Goal: Task Accomplishment & Management: Manage account settings

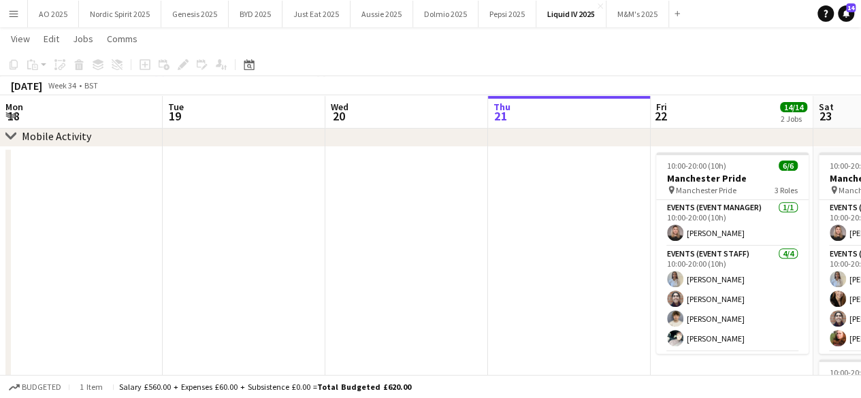
scroll to position [0, 471]
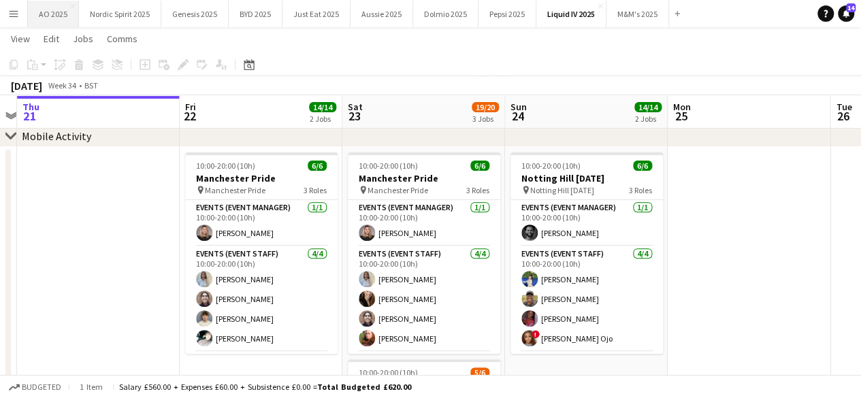
click at [54, 21] on button "AO 2025 Close" at bounding box center [53, 14] width 51 height 27
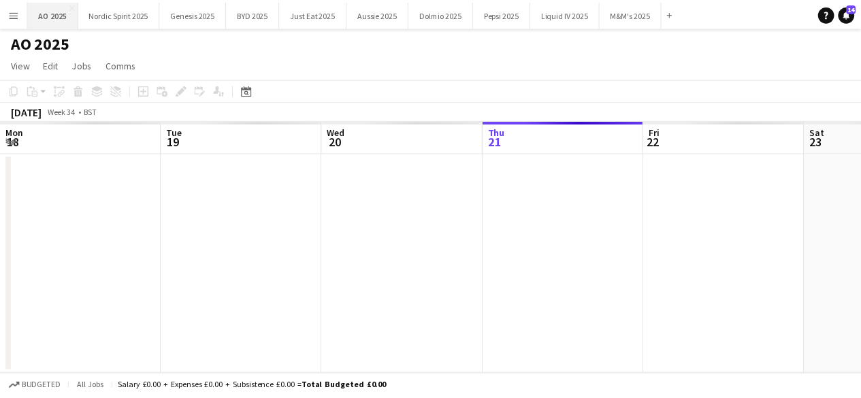
scroll to position [0, 325]
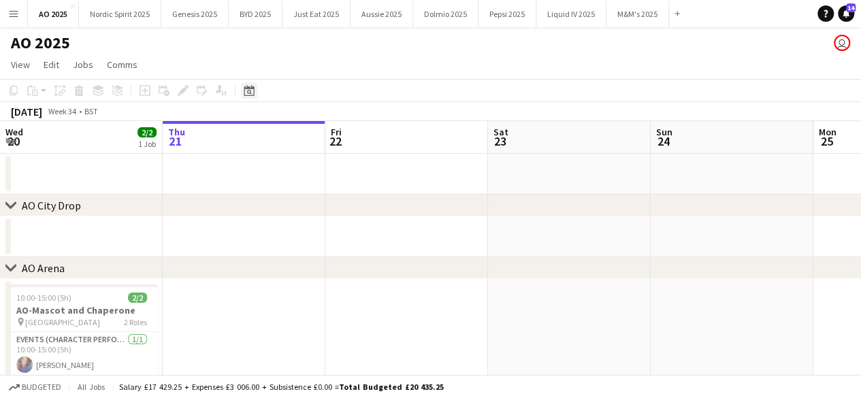
click at [247, 97] on div "Date picker" at bounding box center [249, 90] width 16 height 16
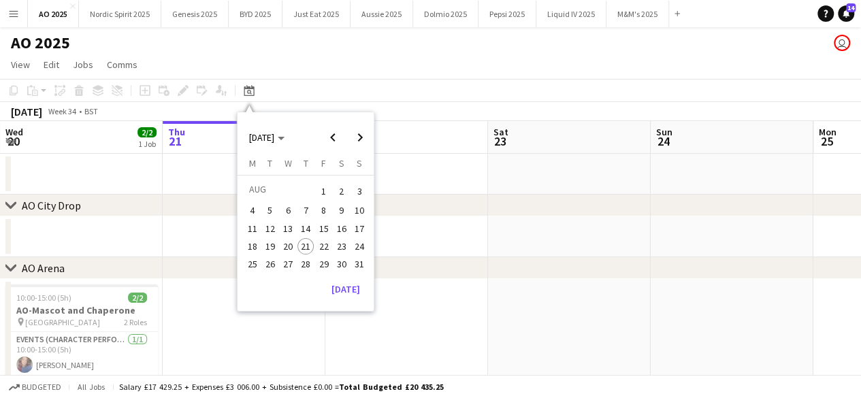
click at [274, 265] on span "26" at bounding box center [270, 264] width 16 height 16
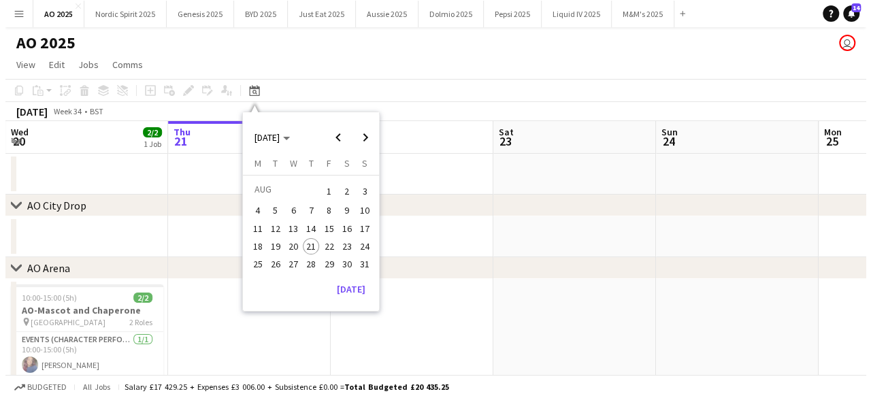
scroll to position [0, 468]
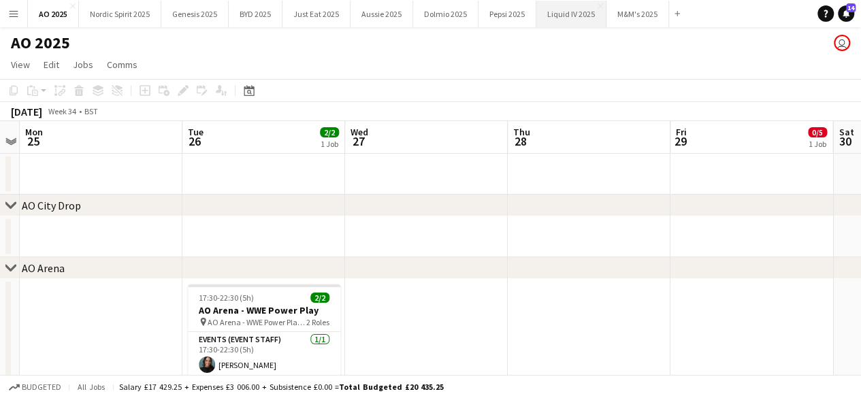
click at [559, 22] on button "Liquid IV 2025 Close" at bounding box center [571, 14] width 70 height 27
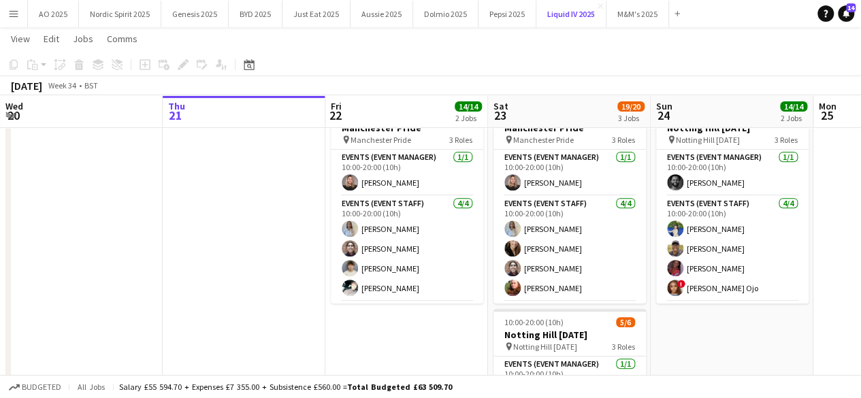
scroll to position [246, 0]
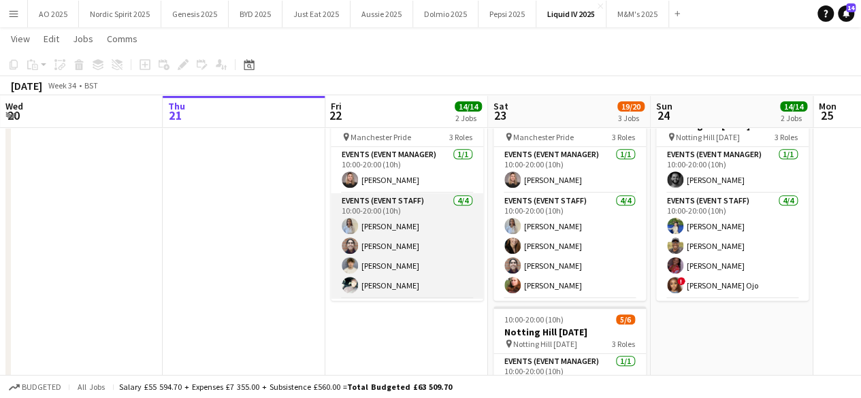
click at [348, 282] on app-user-avatar at bounding box center [350, 285] width 16 height 16
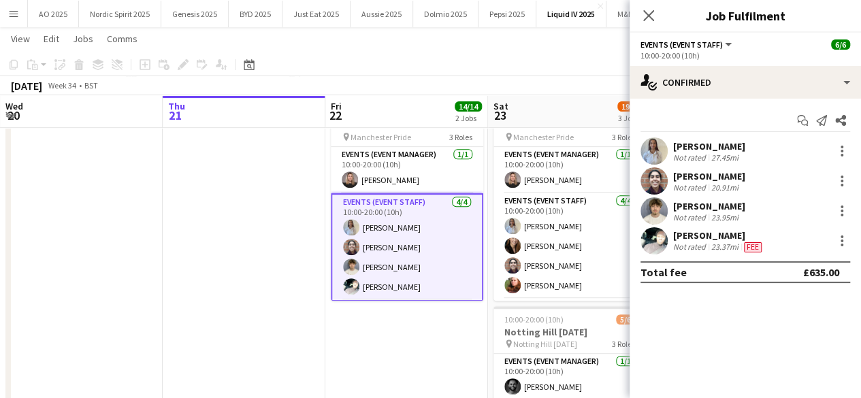
click at [659, 237] on app-user-avatar at bounding box center [653, 240] width 27 height 27
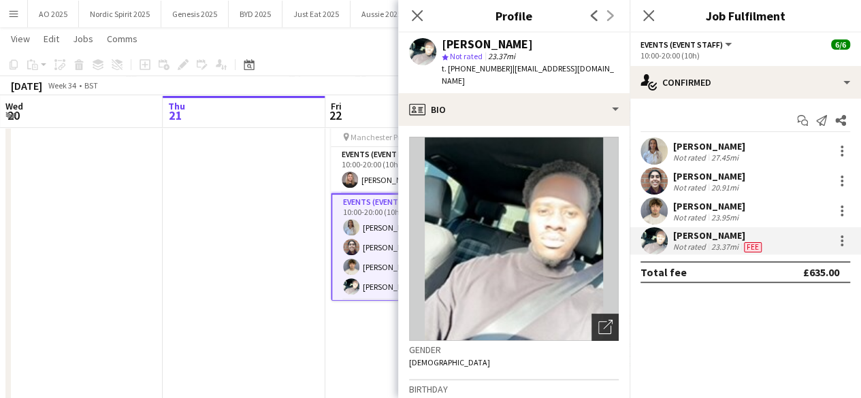
click at [600, 314] on div "Open photos pop-in" at bounding box center [604, 327] width 27 height 27
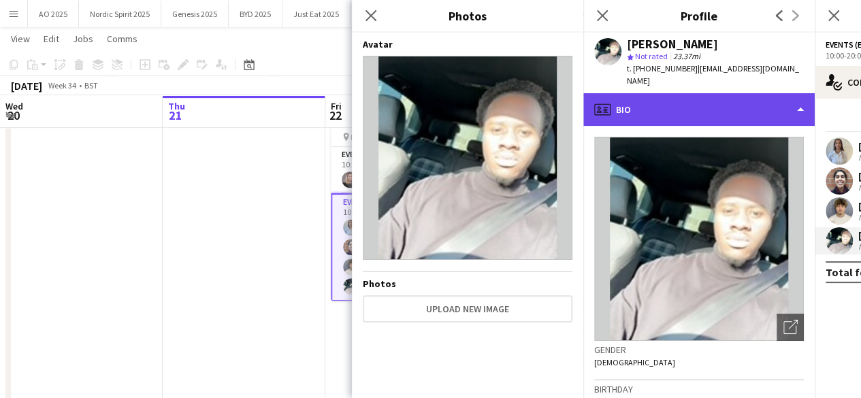
click at [620, 102] on div "profile Bio" at bounding box center [698, 109] width 231 height 33
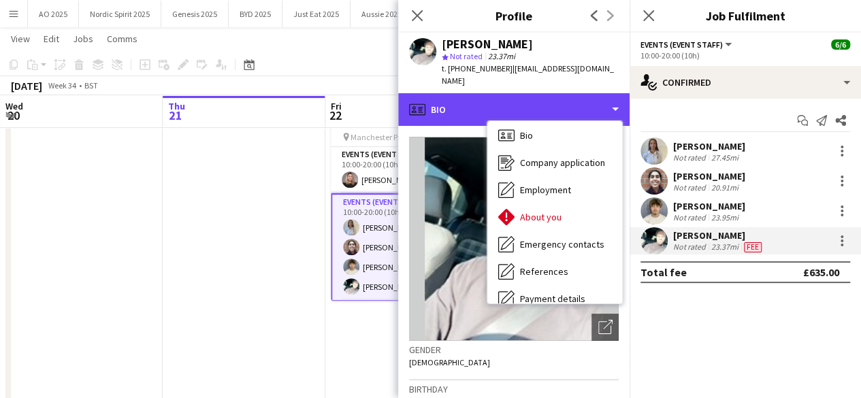
scroll to position [3, 0]
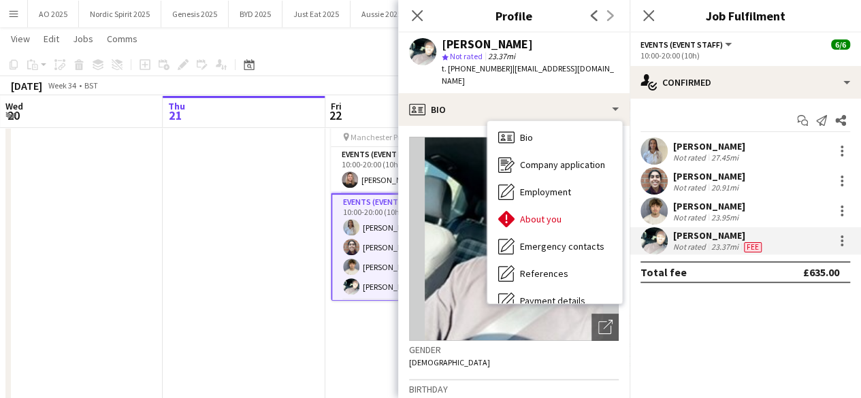
click at [657, 147] on app-user-avatar at bounding box center [653, 150] width 27 height 27
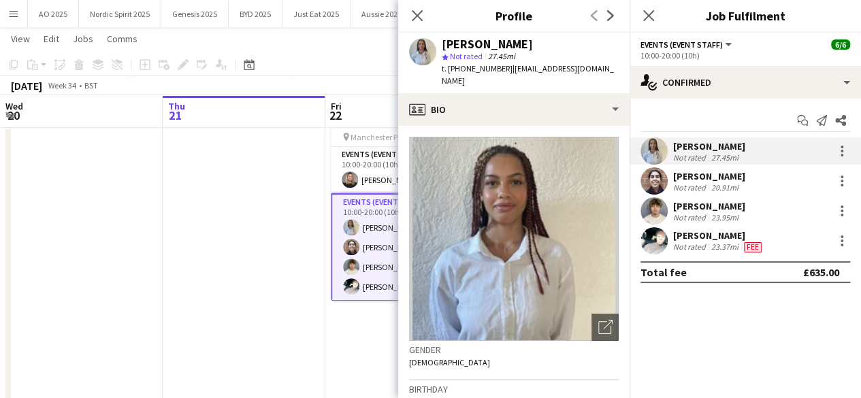
click at [653, 177] on app-user-avatar at bounding box center [653, 180] width 27 height 27
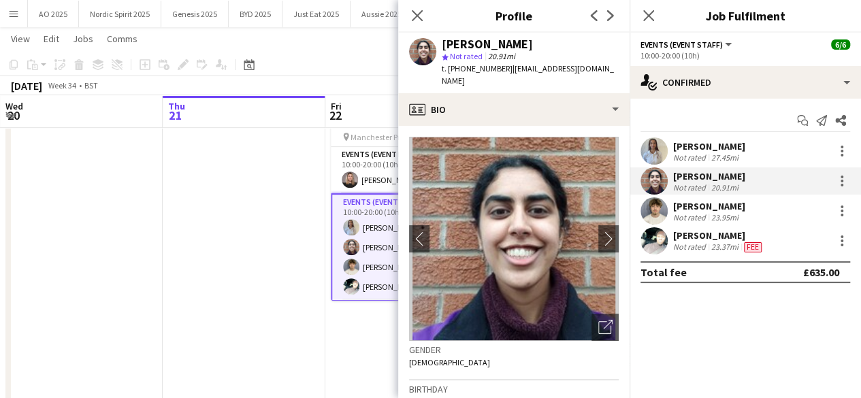
click at [646, 204] on app-user-avatar at bounding box center [653, 210] width 27 height 27
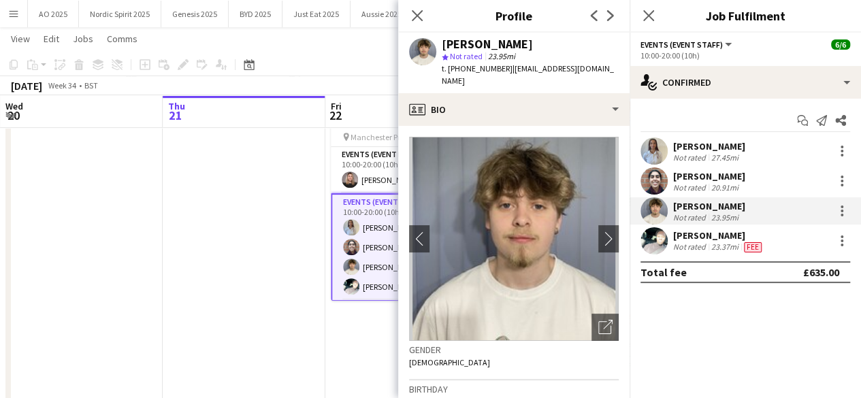
click at [652, 237] on app-user-avatar at bounding box center [653, 240] width 27 height 27
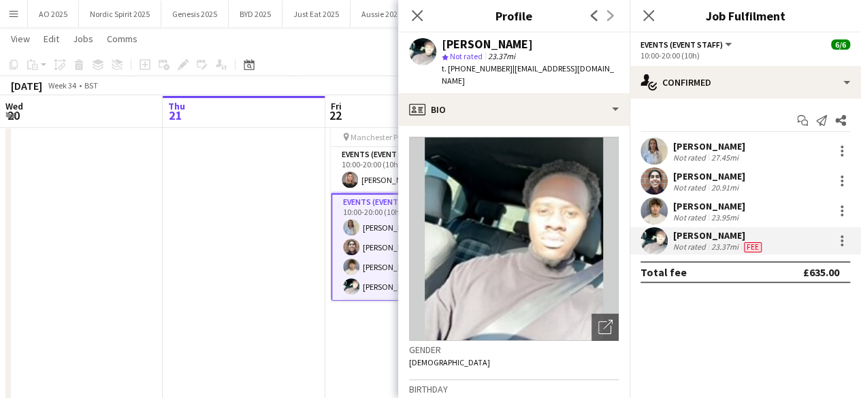
click at [364, 342] on app-date-cell "10:00-20:00 (10h) 6/6 Manchester Pride pin Manchester Pride 3 Roles Events (Eve…" at bounding box center [406, 314] width 163 height 441
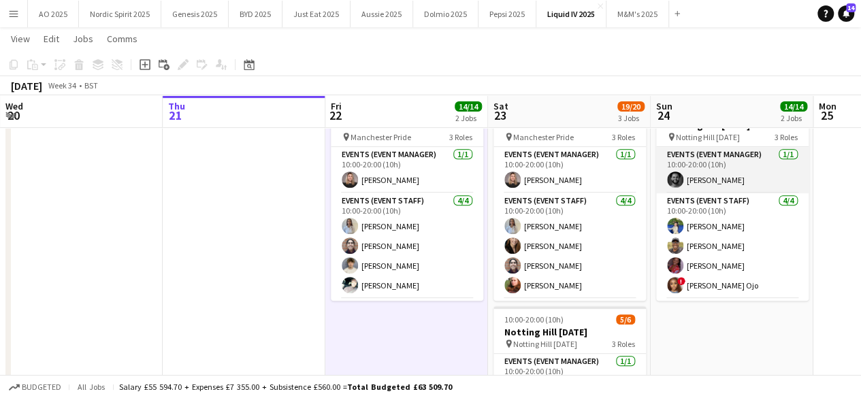
click at [674, 184] on app-user-avatar at bounding box center [675, 179] width 16 height 16
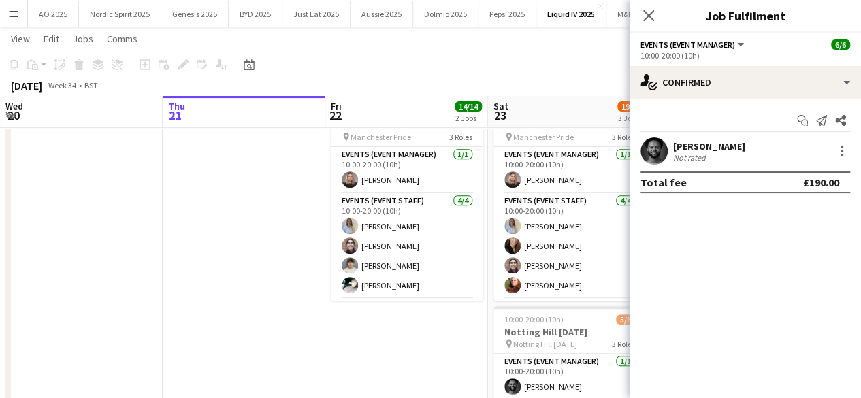
click at [654, 145] on app-user-avatar at bounding box center [653, 150] width 27 height 27
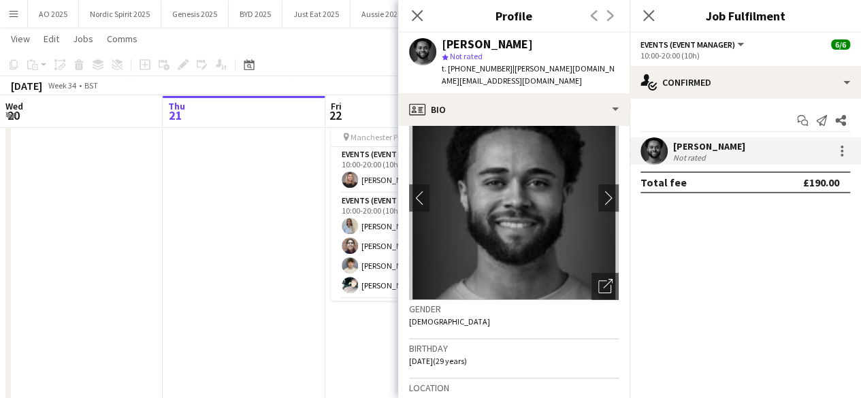
scroll to position [0, 0]
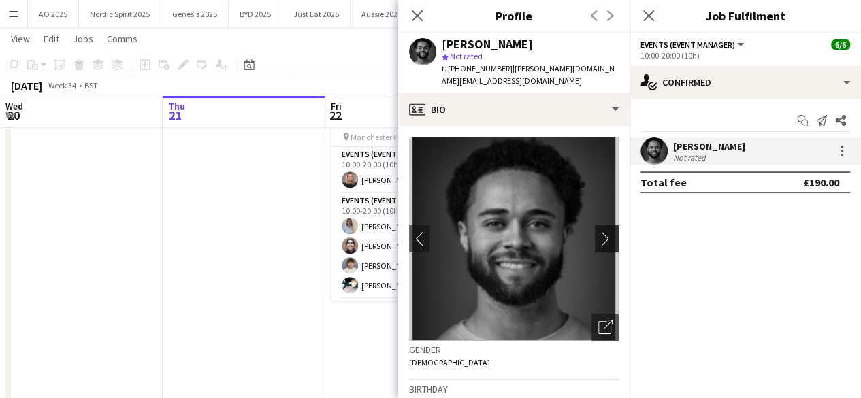
click at [604, 225] on button "chevron-right" at bounding box center [608, 238] width 27 height 27
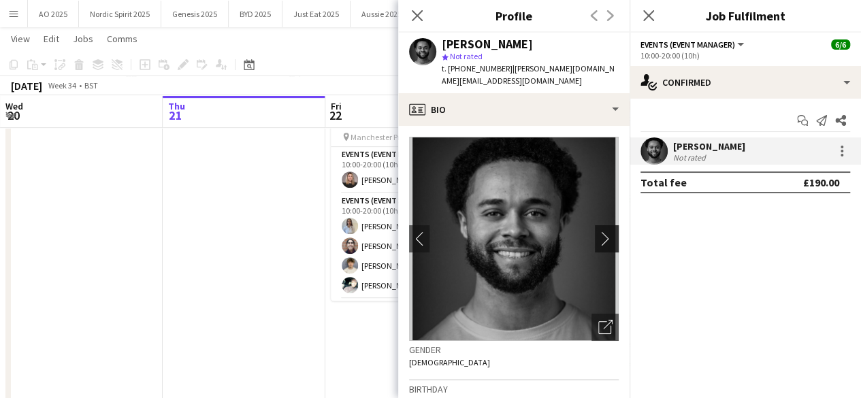
click at [602, 231] on app-icon "chevron-right" at bounding box center [608, 238] width 21 height 14
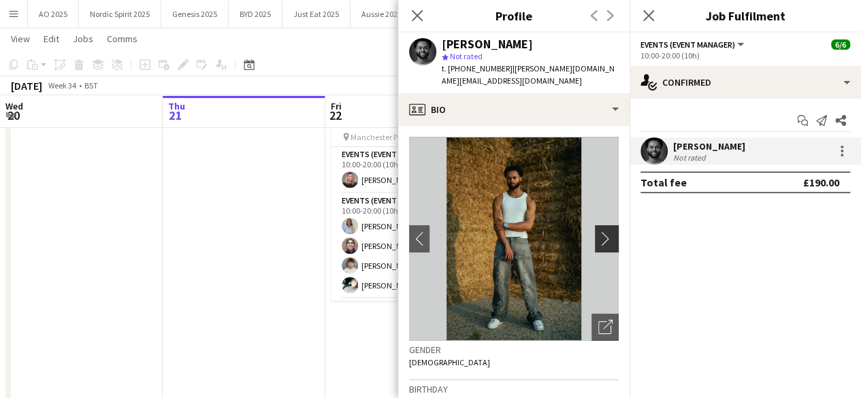
click at [602, 231] on app-icon "chevron-right" at bounding box center [608, 238] width 21 height 14
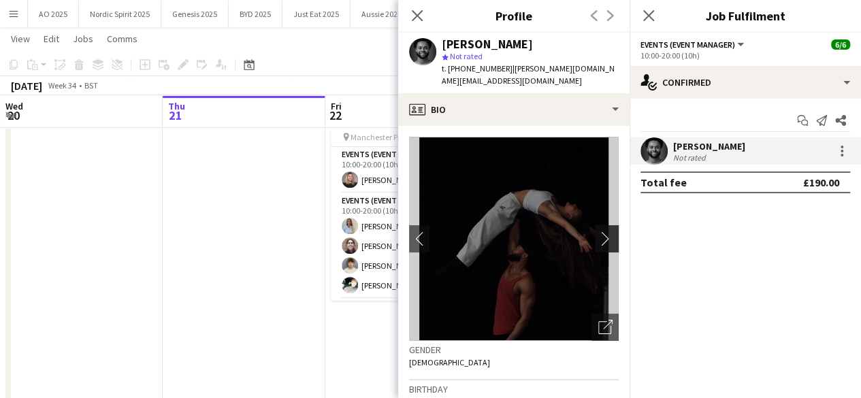
click at [602, 231] on app-icon "chevron-right" at bounding box center [608, 238] width 21 height 14
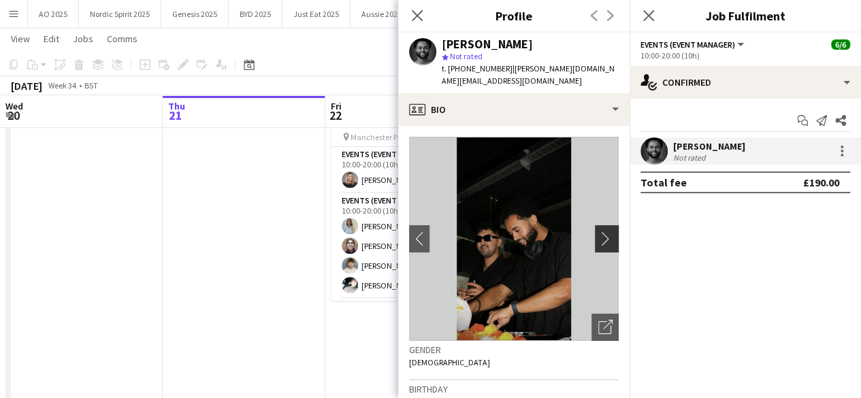
click at [602, 231] on app-icon "chevron-right" at bounding box center [608, 238] width 21 height 14
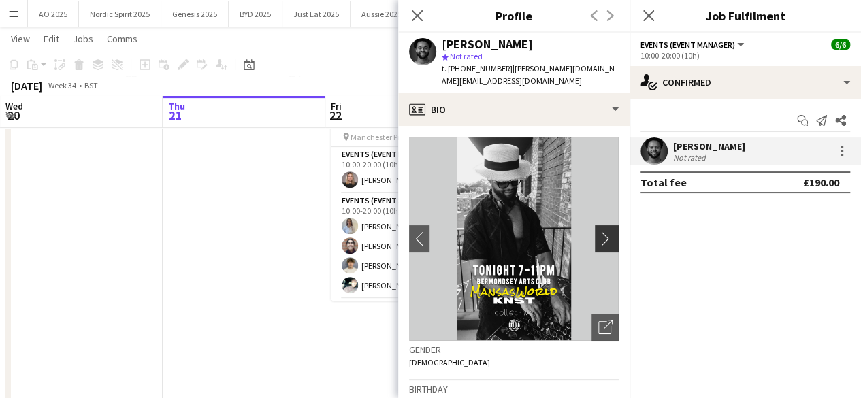
click at [602, 231] on app-icon "chevron-right" at bounding box center [608, 238] width 21 height 14
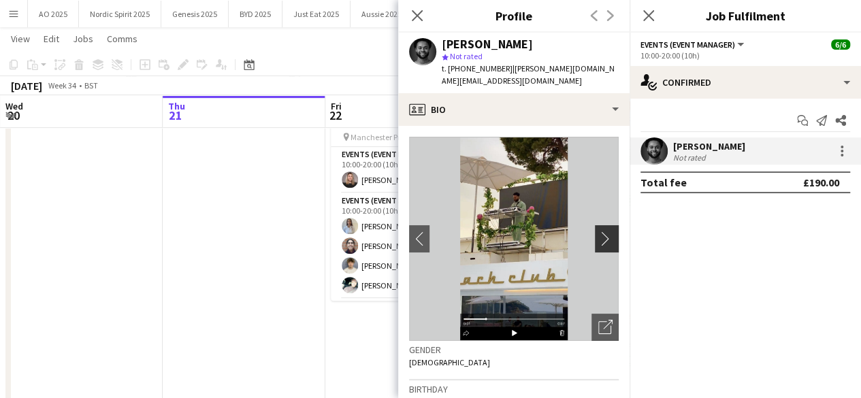
click at [602, 231] on app-icon "chevron-right" at bounding box center [608, 238] width 21 height 14
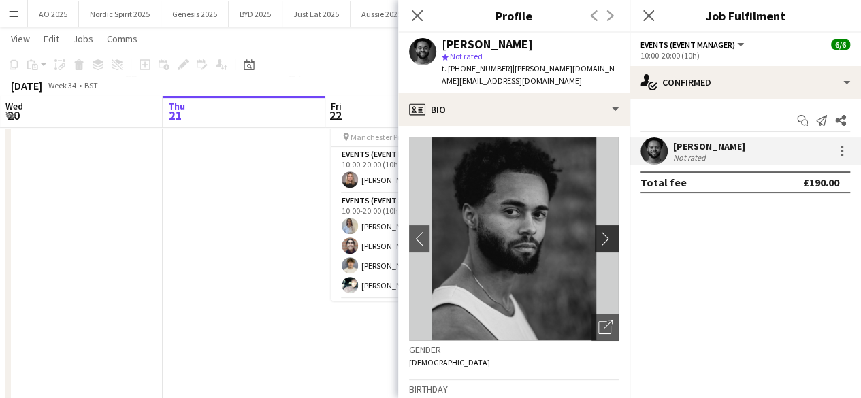
click at [602, 231] on app-icon "chevron-right" at bounding box center [608, 238] width 21 height 14
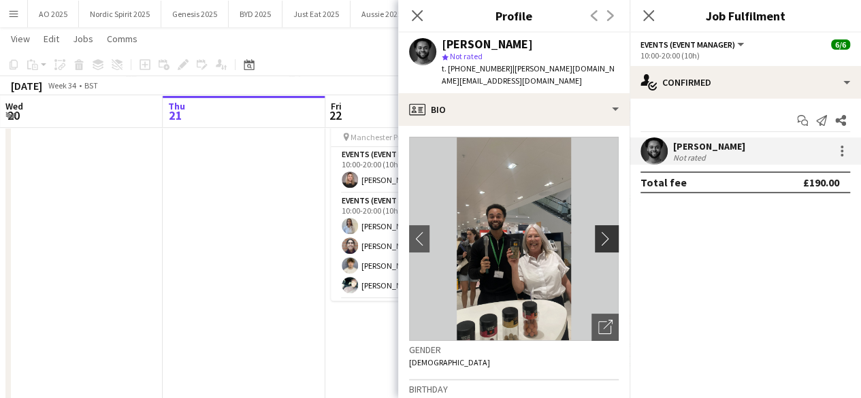
click at [602, 231] on app-icon "chevron-right" at bounding box center [608, 238] width 21 height 14
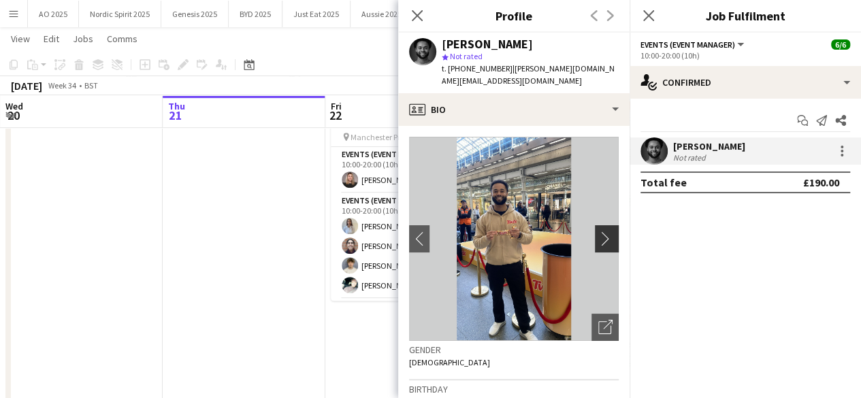
click at [602, 231] on app-icon "chevron-right" at bounding box center [608, 238] width 21 height 14
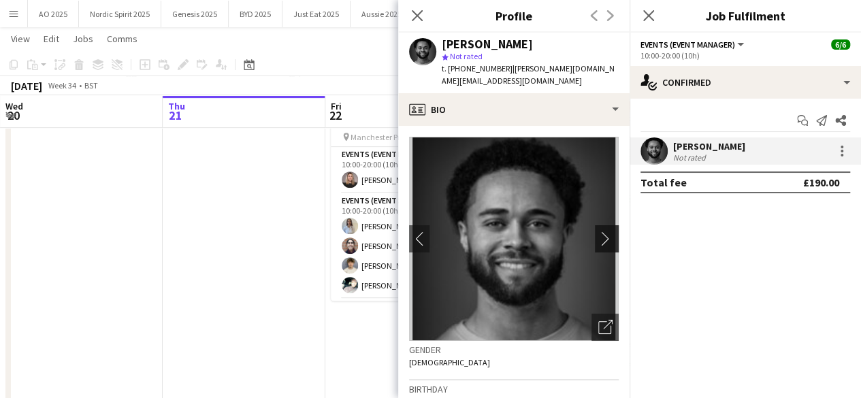
click at [602, 231] on app-icon "chevron-right" at bounding box center [608, 238] width 21 height 14
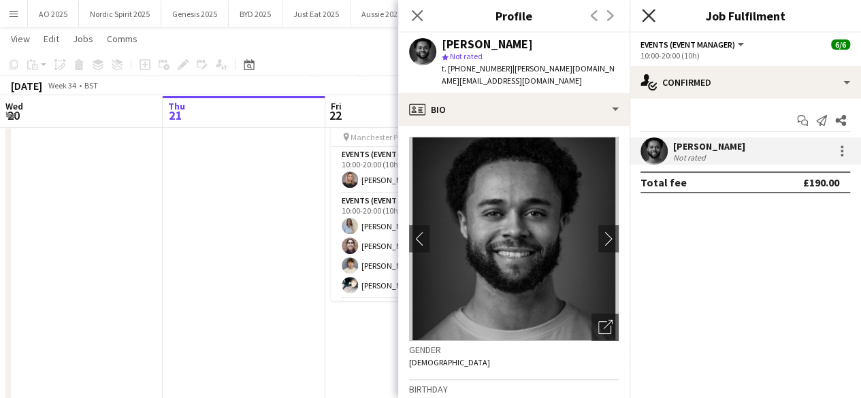
click at [647, 14] on icon at bounding box center [648, 15] width 13 height 13
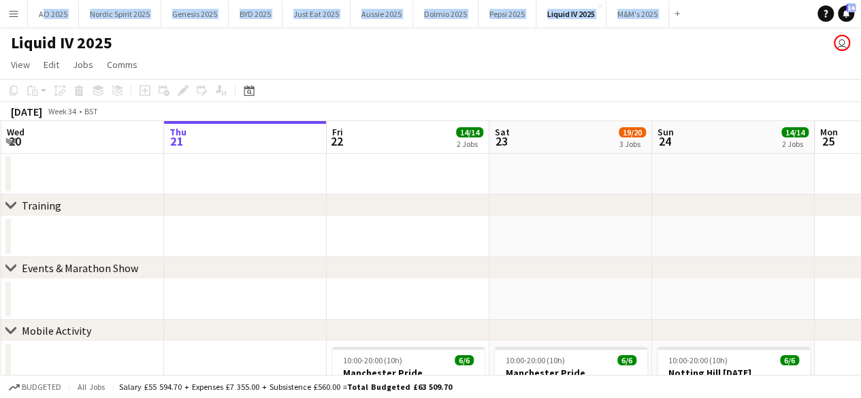
click at [14, 21] on button "Menu" at bounding box center [13, 13] width 27 height 27
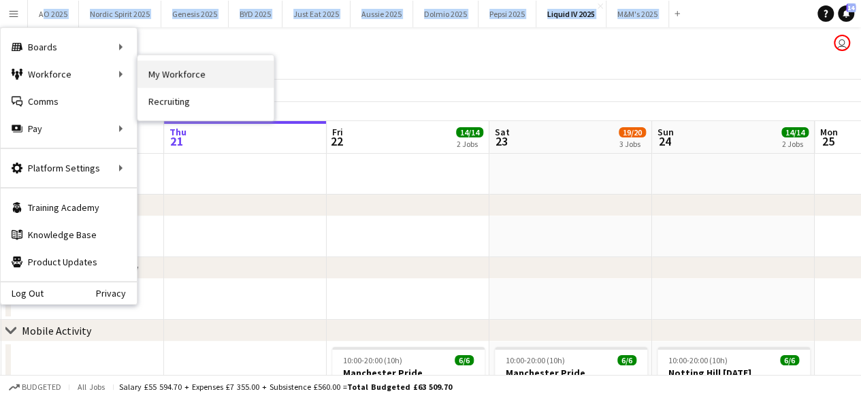
click at [155, 72] on link "My Workforce" at bounding box center [205, 74] width 136 height 27
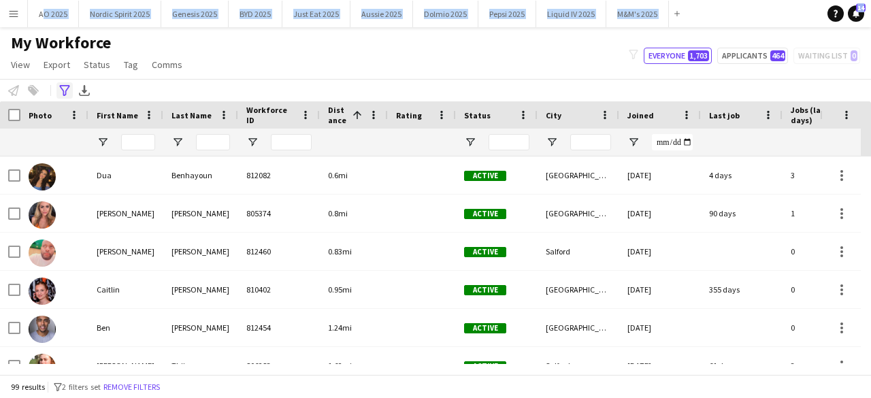
click at [62, 88] on icon at bounding box center [64, 90] width 10 height 11
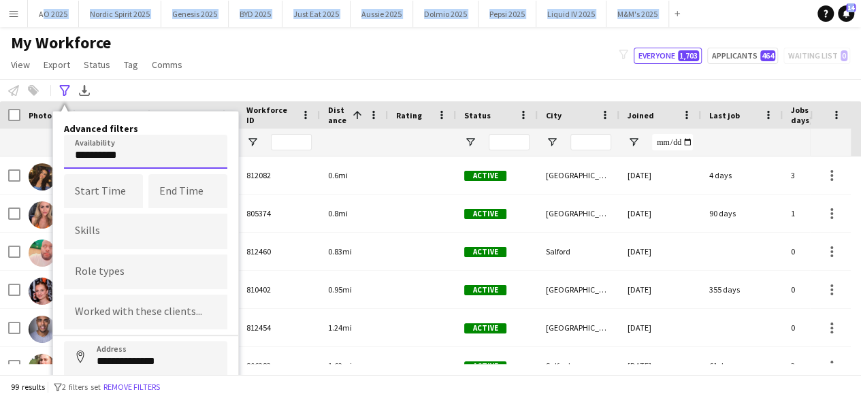
click at [150, 154] on body "Menu Boards Boards Boards All jobs Status Workforce Workforce My Workforce Recr…" at bounding box center [430, 199] width 861 height 398
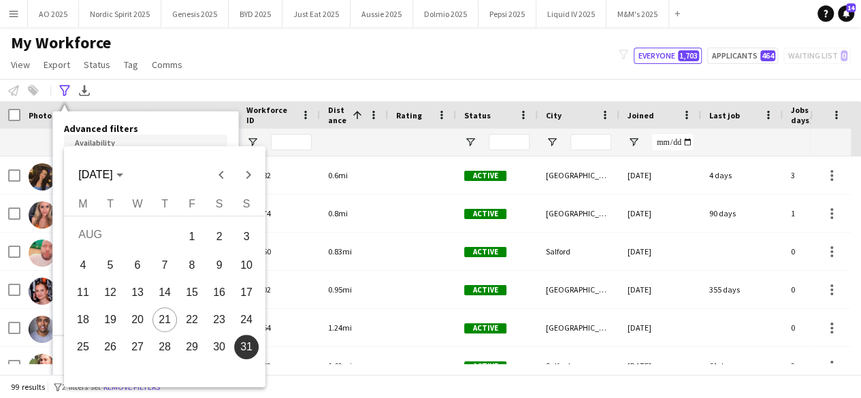
click at [211, 322] on span "23" at bounding box center [219, 319] width 24 height 24
type input "**********"
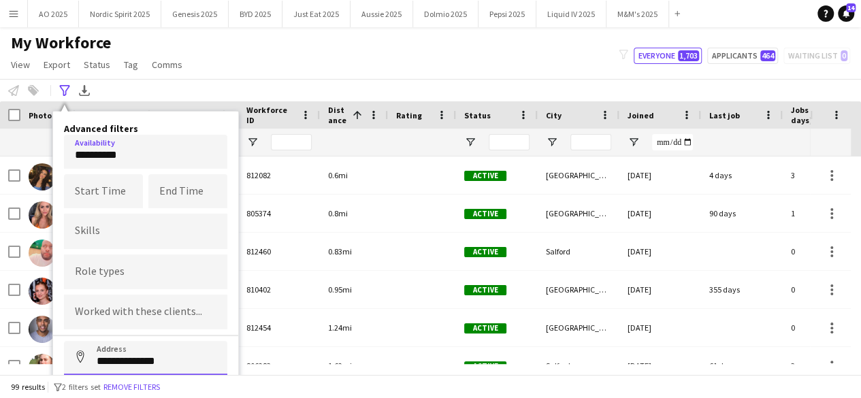
click at [161, 354] on input "**********" at bounding box center [145, 358] width 163 height 34
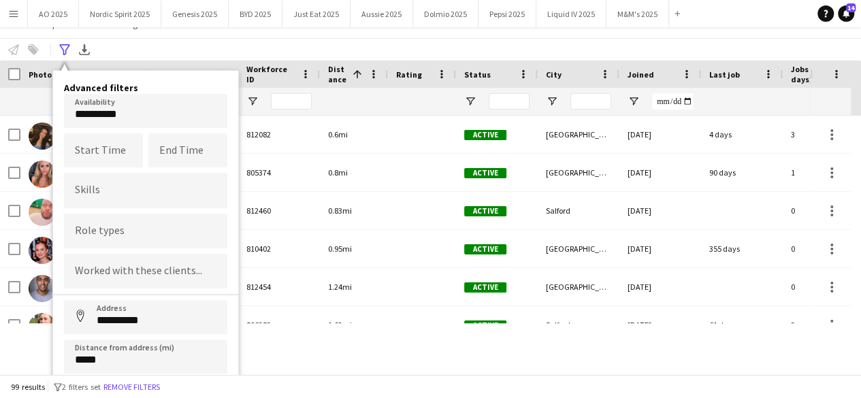
scroll to position [76, 0]
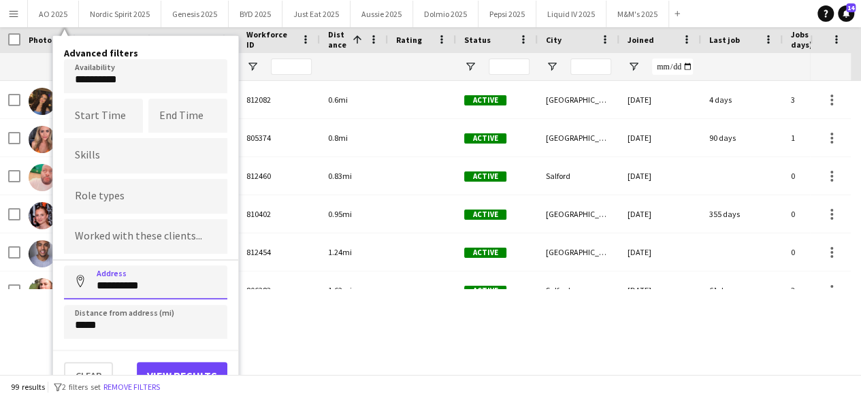
click at [199, 277] on input "**********" at bounding box center [145, 282] width 163 height 34
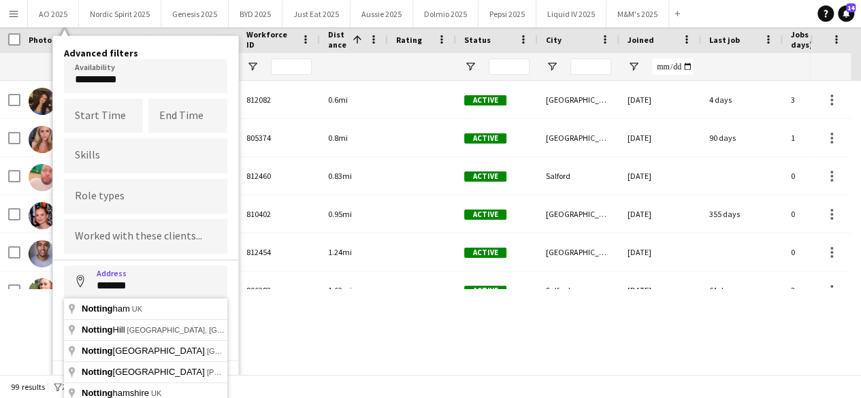
type input "**********"
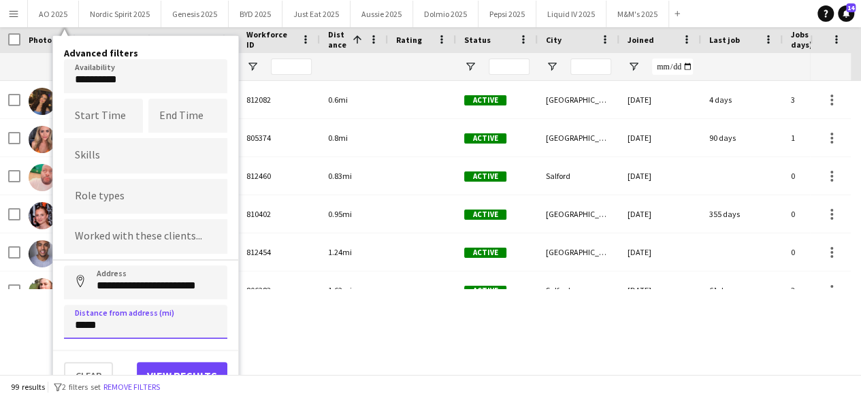
click at [149, 324] on input "*****" at bounding box center [145, 322] width 163 height 34
type input "*****"
click at [169, 362] on button "View results" at bounding box center [182, 375] width 90 height 27
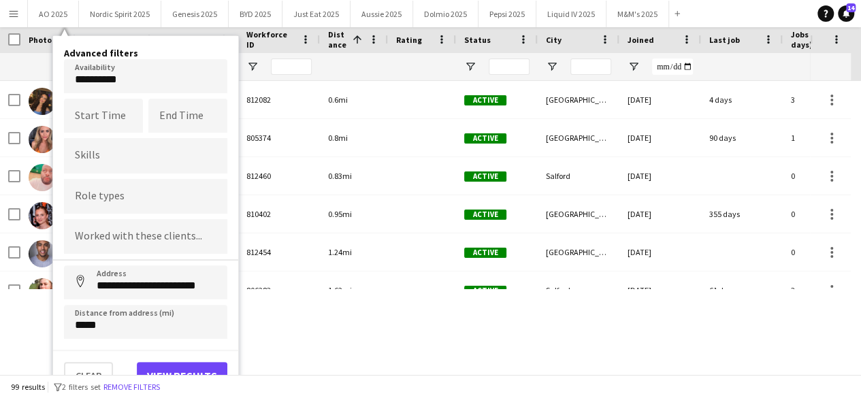
type input "**********"
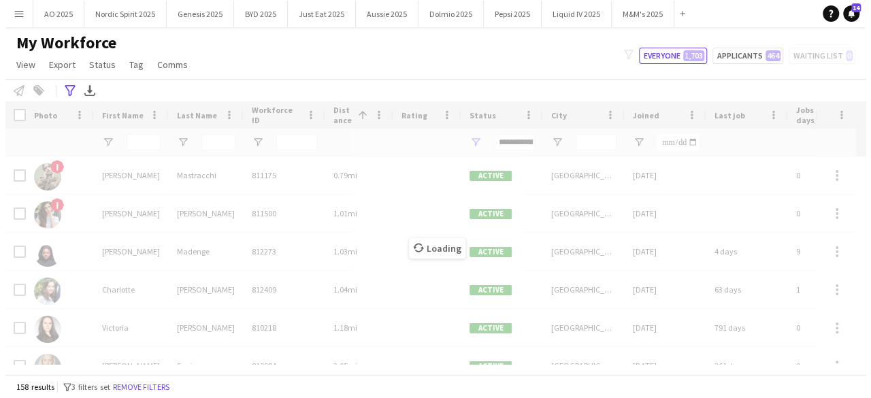
scroll to position [0, 0]
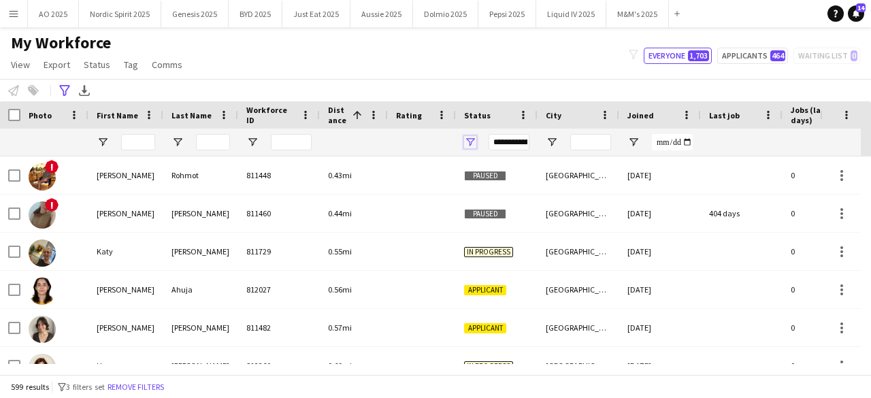
click at [467, 141] on span "Open Filter Menu" at bounding box center [470, 142] width 12 height 12
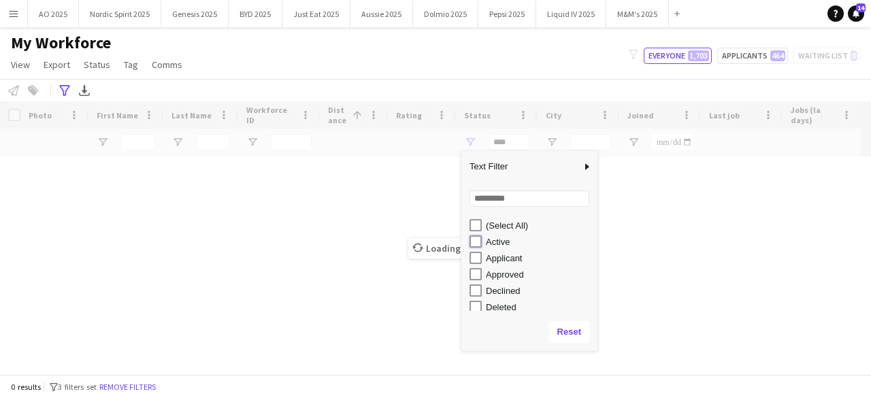
type input "**********"
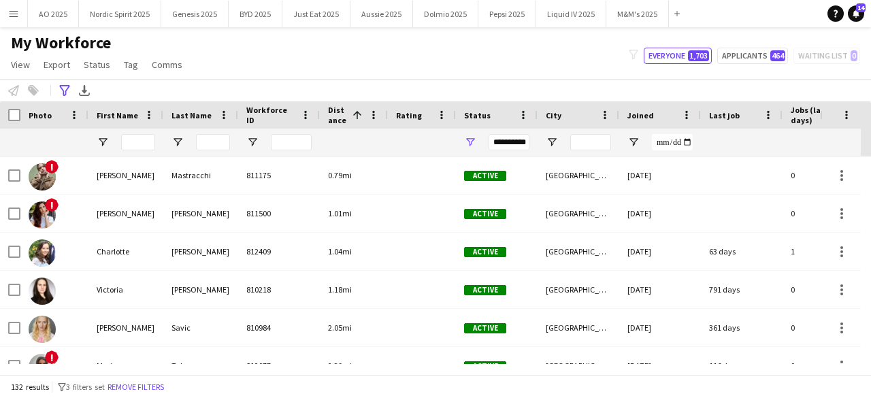
click at [527, 54] on div "My Workforce View Views Default view Compliance Log New view Update view Delete…" at bounding box center [435, 56] width 871 height 46
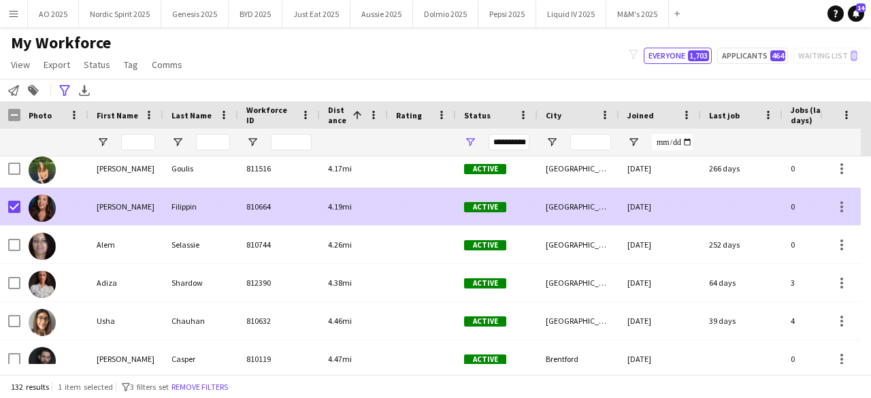
click at [44, 207] on img at bounding box center [42, 208] width 27 height 27
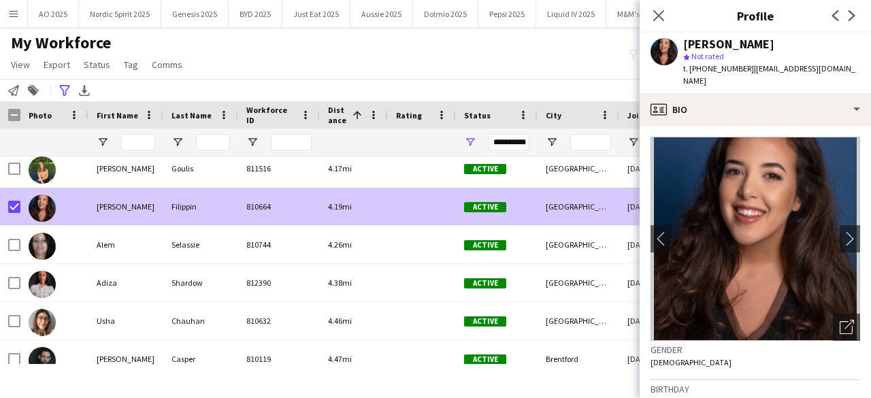
click at [44, 207] on img at bounding box center [42, 208] width 27 height 27
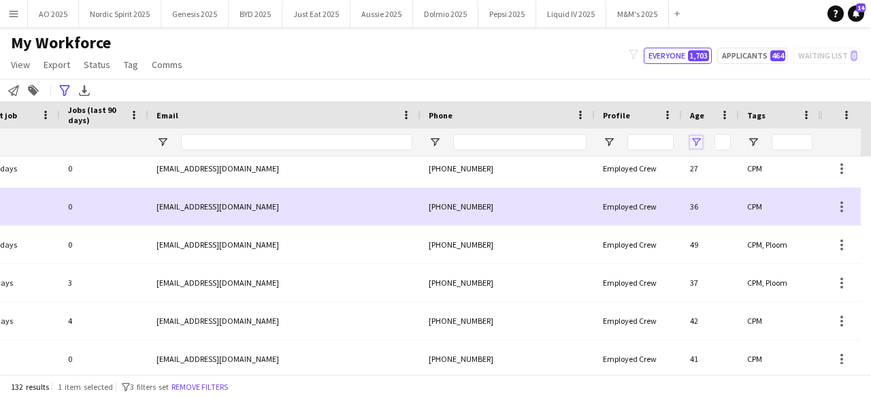
click at [697, 139] on span "Open Filter Menu" at bounding box center [696, 142] width 12 height 12
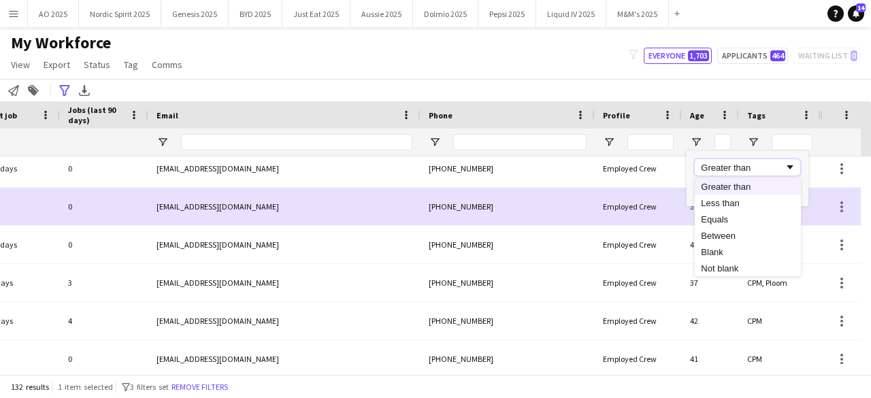
click at [718, 167] on div "Greater than" at bounding box center [742, 168] width 83 height 10
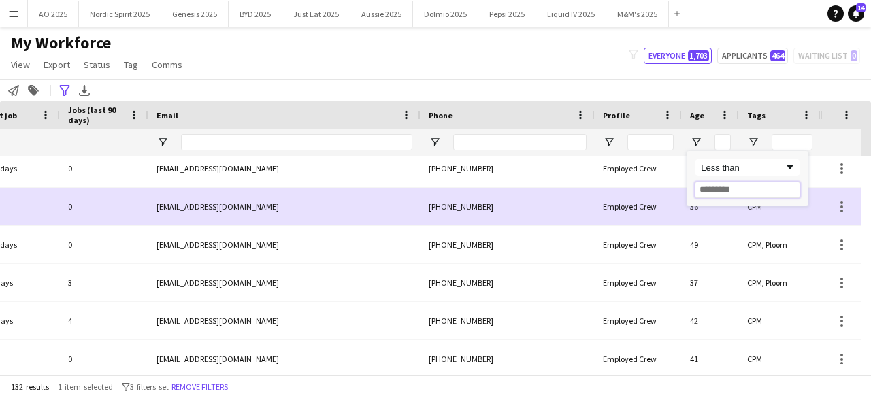
click at [719, 182] on input "Filter Value" at bounding box center [747, 190] width 105 height 16
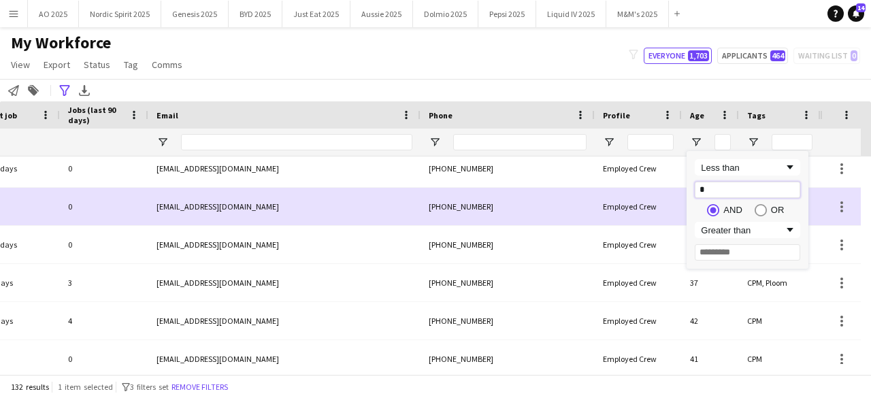
type input "**"
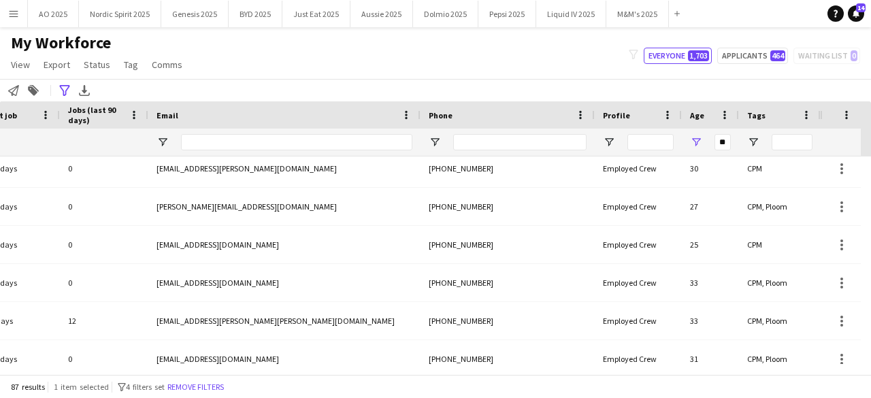
click at [596, 80] on div "**********" at bounding box center [435, 90] width 871 height 22
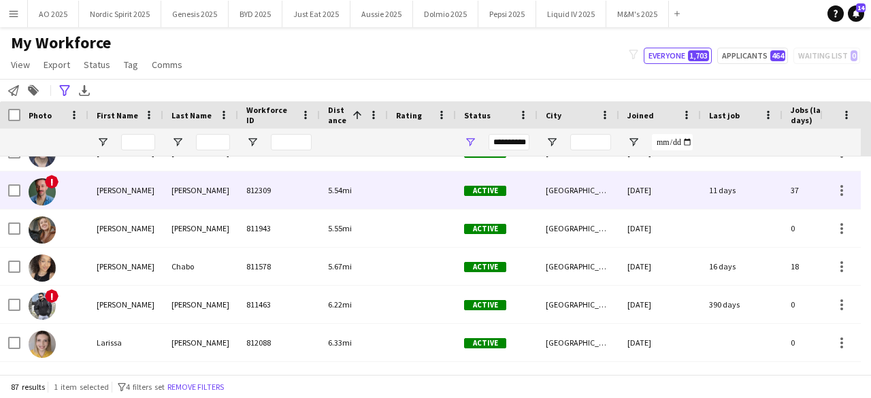
click at [50, 186] on span "!" at bounding box center [52, 182] width 14 height 14
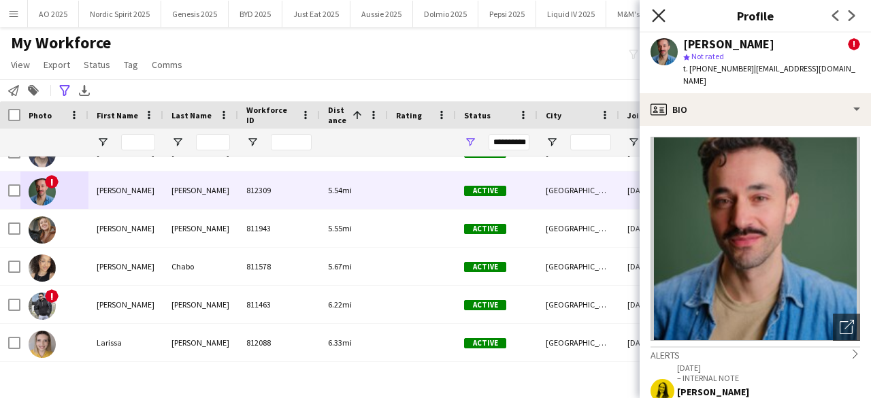
click at [656, 21] on icon "Close pop-in" at bounding box center [658, 15] width 13 height 13
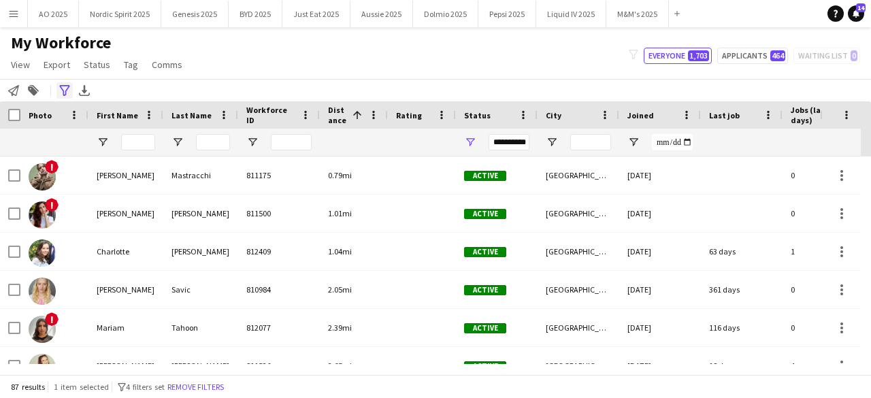
click at [68, 97] on div "Advanced filters" at bounding box center [64, 90] width 16 height 16
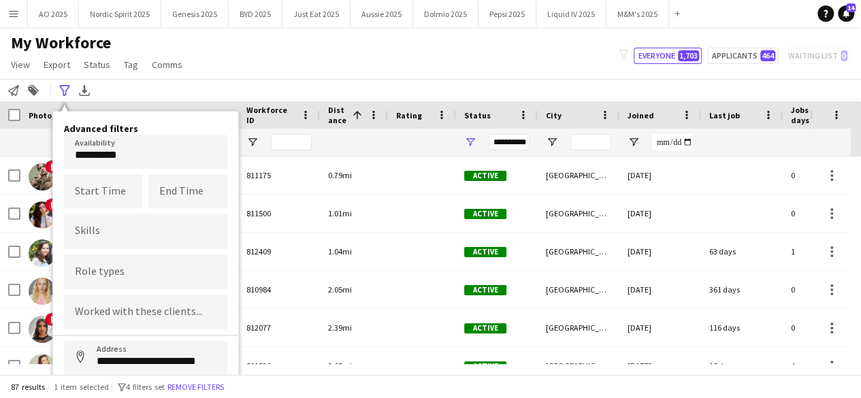
scroll to position [76, 0]
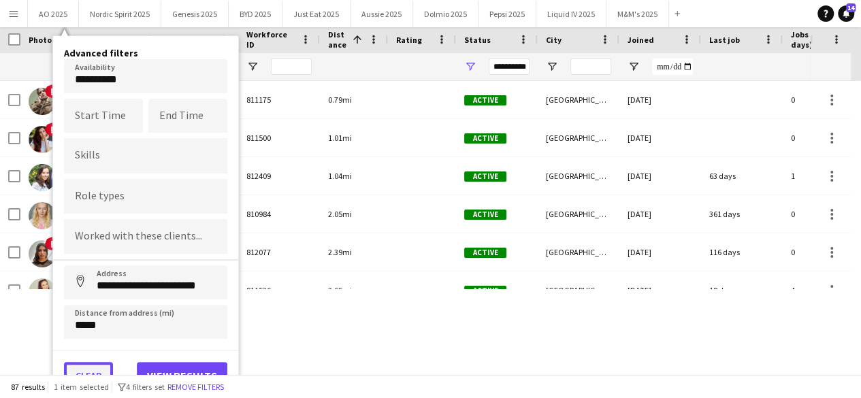
click at [93, 365] on button "Clear" at bounding box center [88, 375] width 49 height 27
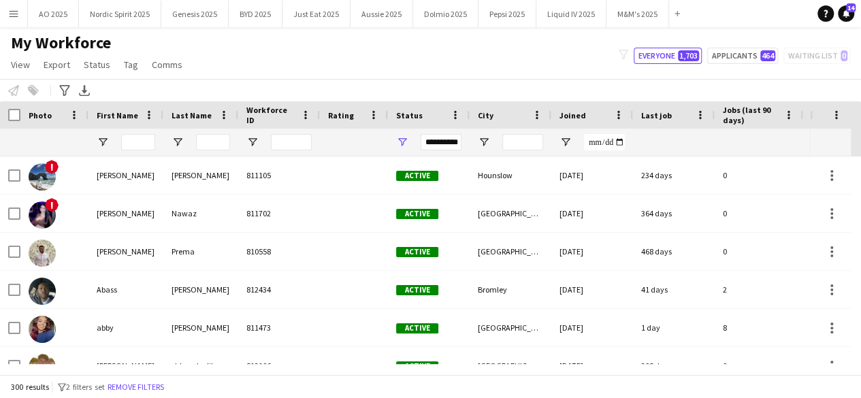
scroll to position [0, 0]
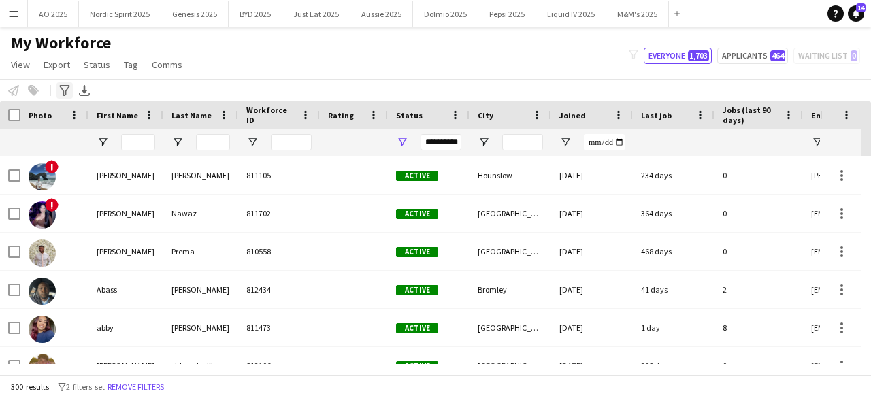
click at [65, 90] on icon "Advanced filters" at bounding box center [64, 90] width 11 height 11
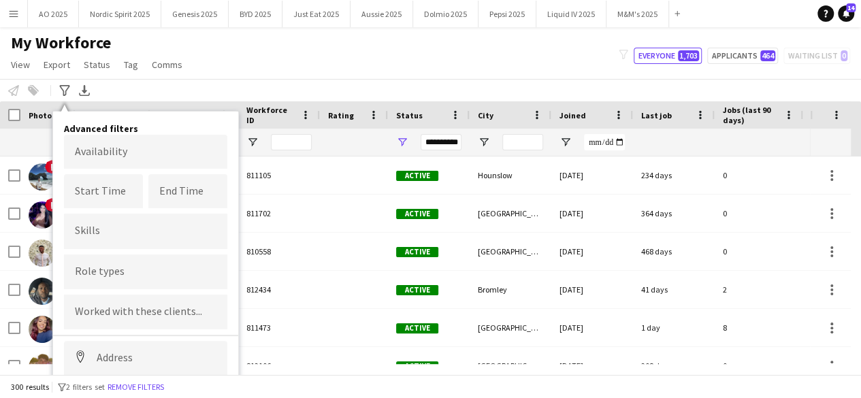
click at [135, 142] on body "Menu Boards Boards Boards All jobs Status Workforce Workforce My Workforce Recr…" at bounding box center [430, 199] width 861 height 398
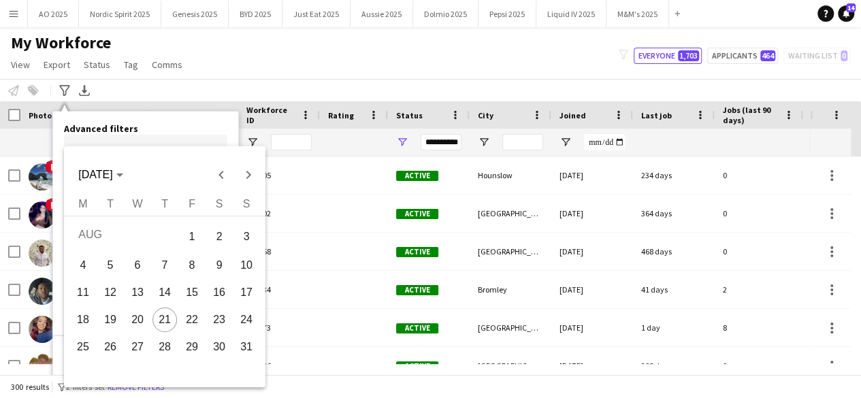
click at [143, 342] on span "27" at bounding box center [137, 347] width 24 height 24
type input "**********"
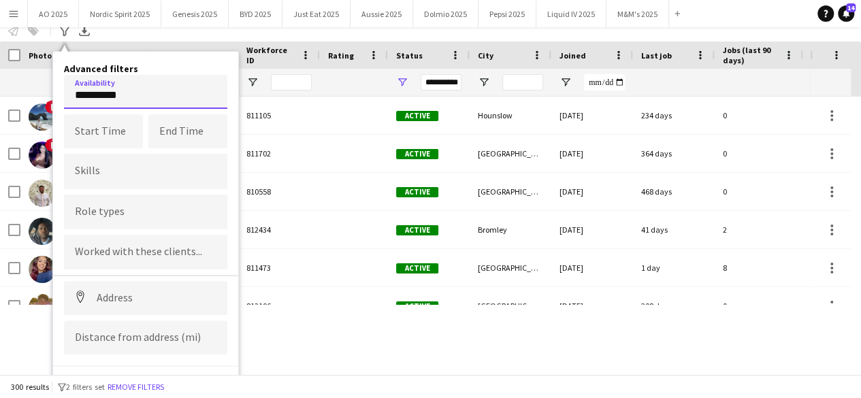
scroll to position [76, 0]
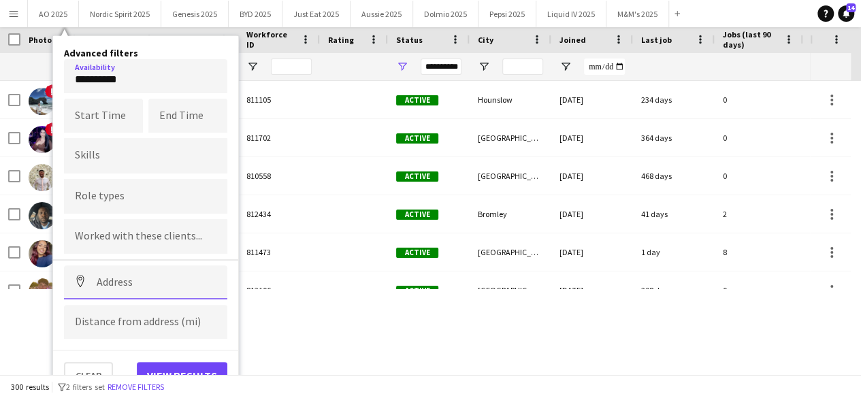
click at [165, 289] on input at bounding box center [145, 282] width 163 height 34
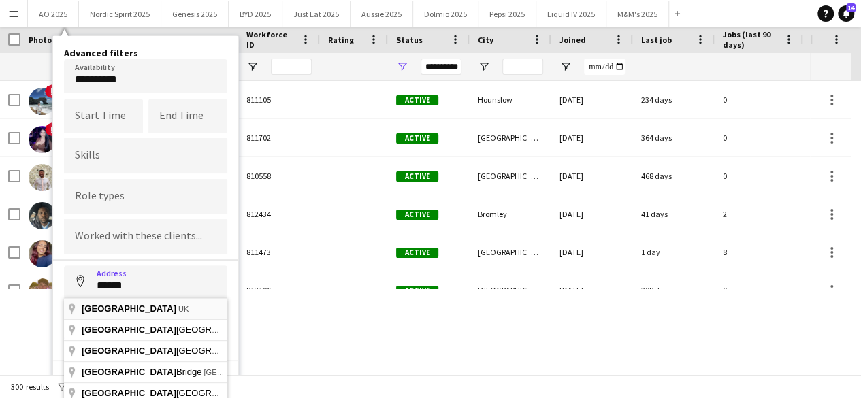
type input "**********"
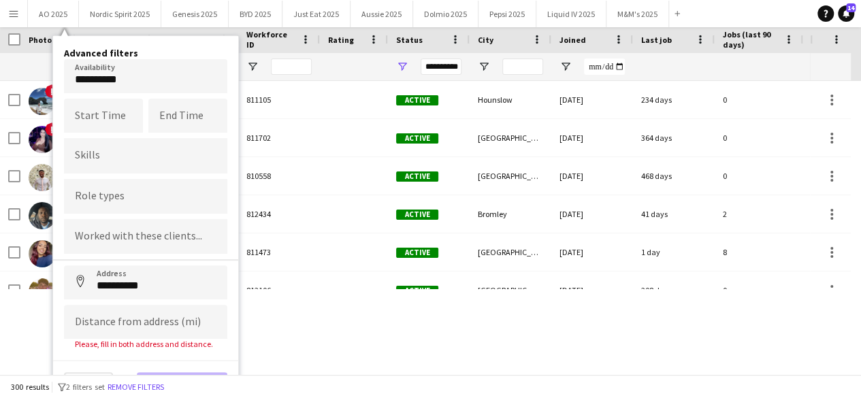
click at [138, 339] on div "Please, fill in both address and distance." at bounding box center [145, 344] width 163 height 10
click at [140, 327] on input at bounding box center [145, 322] width 163 height 34
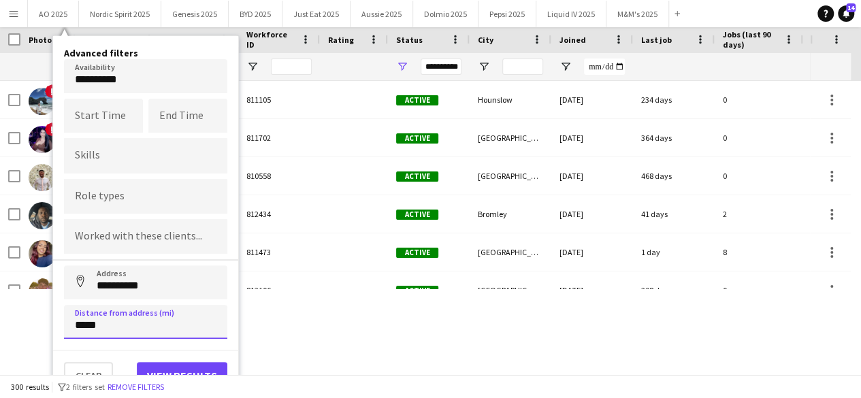
type input "*****"
click at [149, 367] on button "View results" at bounding box center [182, 375] width 90 height 27
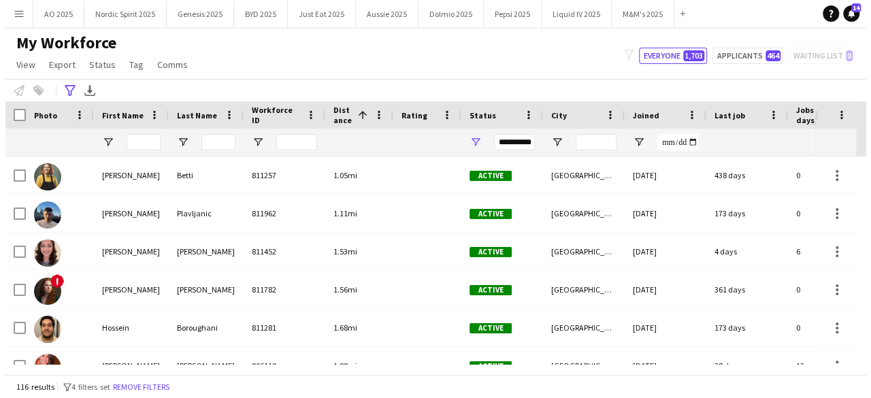
scroll to position [0, 0]
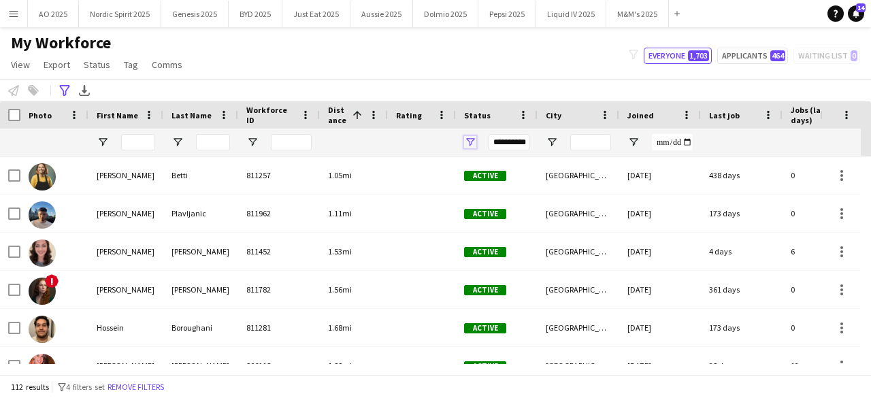
click at [472, 142] on span "Open Filter Menu" at bounding box center [470, 142] width 12 height 12
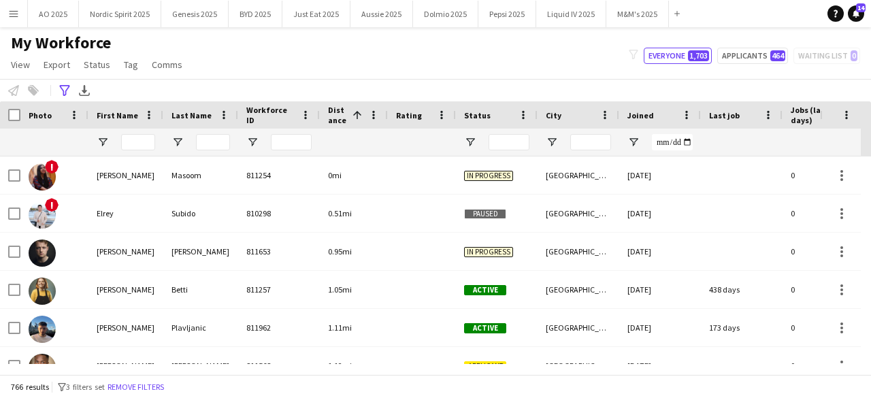
click at [512, 70] on div "My Workforce View Views Default view Compliance Log New view Update view Delete…" at bounding box center [435, 56] width 871 height 46
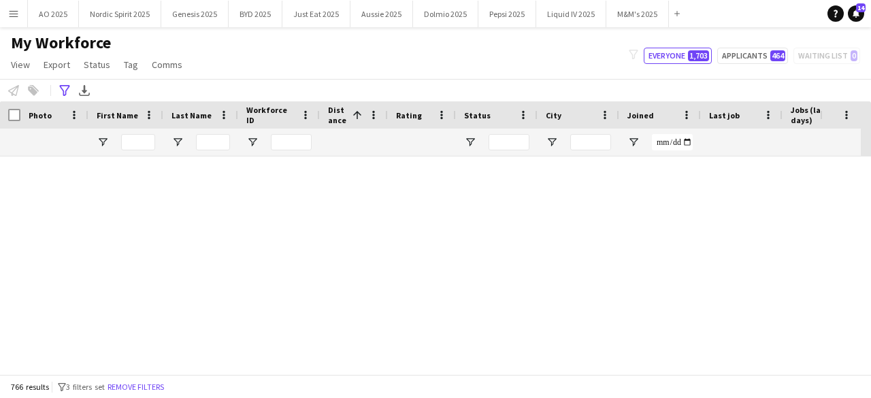
scroll to position [28974, 0]
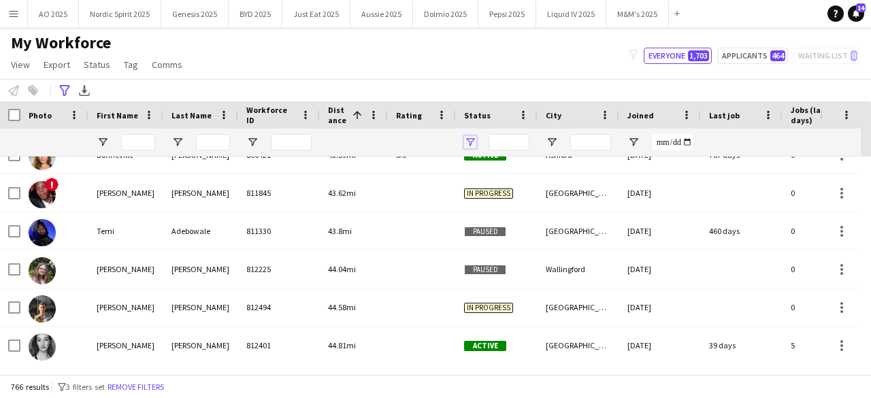
click at [472, 145] on span "Open Filter Menu" at bounding box center [470, 142] width 12 height 12
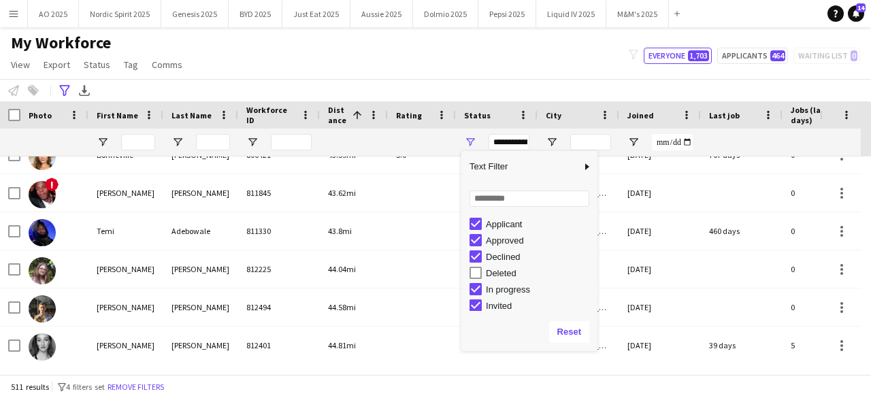
scroll to position [23, 0]
type input "**********"
click at [565, 78] on div "My Workforce View Views Default view Compliance Log New view Update view Delete…" at bounding box center [435, 56] width 871 height 46
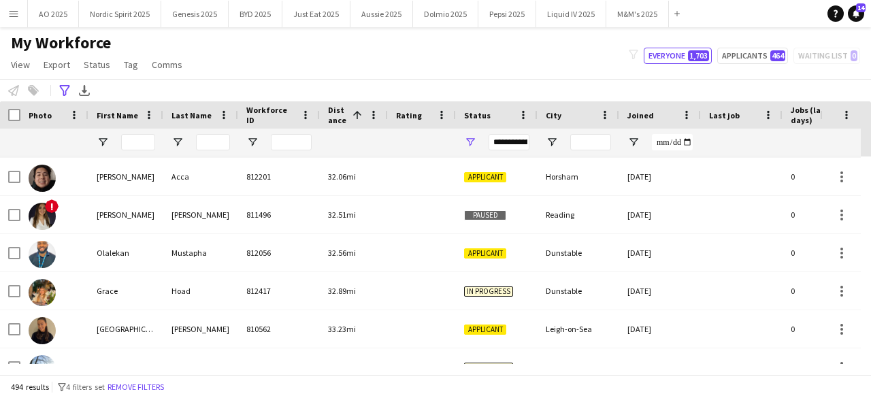
scroll to position [17900, 0]
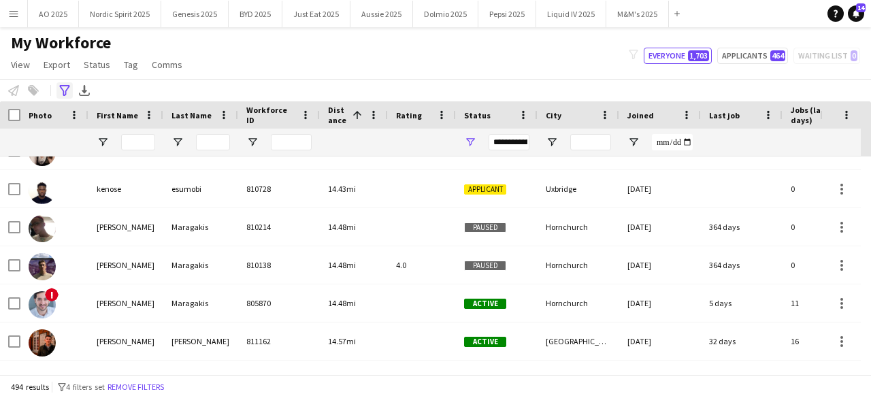
click at [69, 89] on div "Advanced filters" at bounding box center [64, 90] width 16 height 16
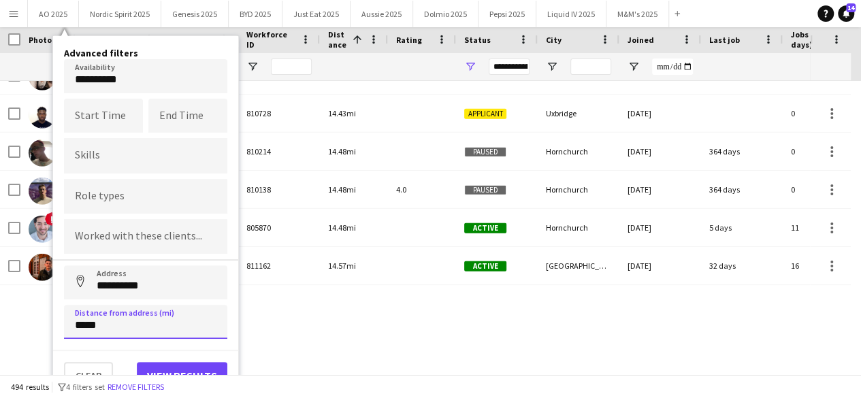
drag, startPoint x: 120, startPoint y: 326, endPoint x: 33, endPoint y: 318, distance: 86.8
click at [33, 318] on div "Menu Boards Boards Boards All jobs Status Workforce Workforce My Workforce Recr…" at bounding box center [430, 123] width 861 height 398
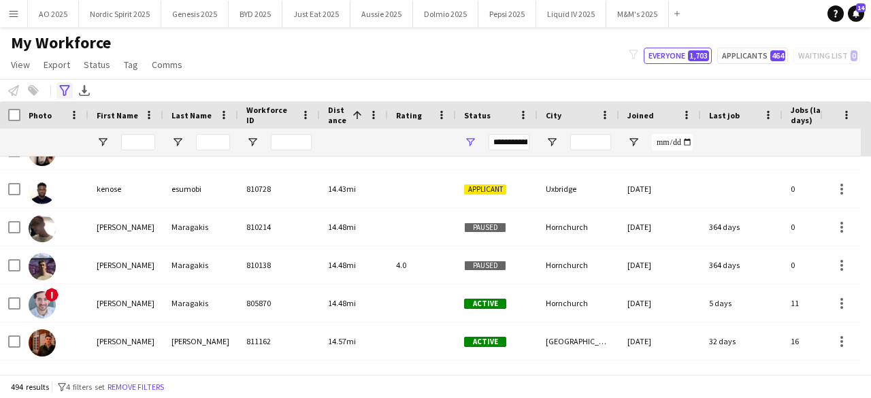
click at [60, 85] on icon "Advanced filters" at bounding box center [64, 90] width 11 height 11
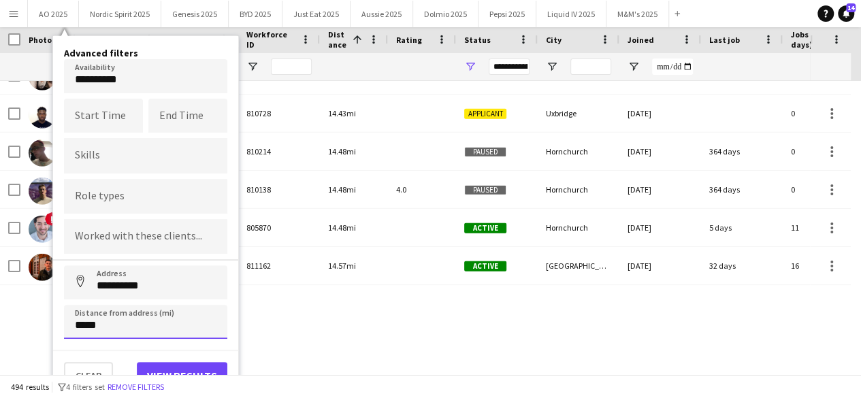
click at [174, 334] on input "*****" at bounding box center [145, 322] width 163 height 34
type input "*****"
click at [178, 370] on button "View results" at bounding box center [182, 375] width 90 height 27
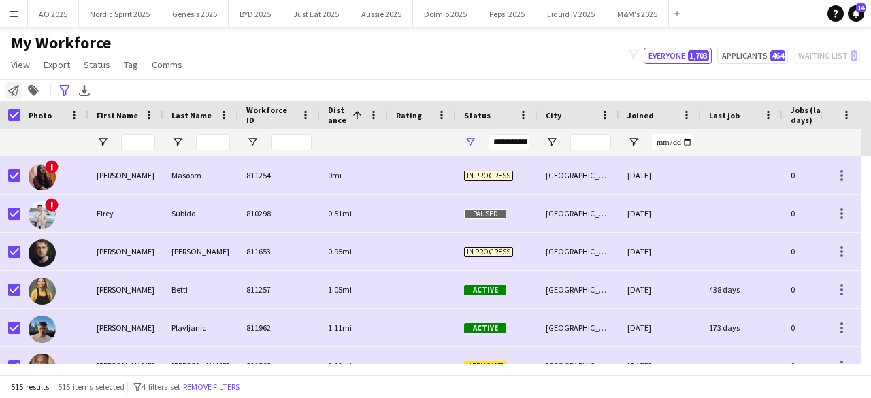
click at [15, 82] on div "Notify workforce" at bounding box center [13, 90] width 16 height 16
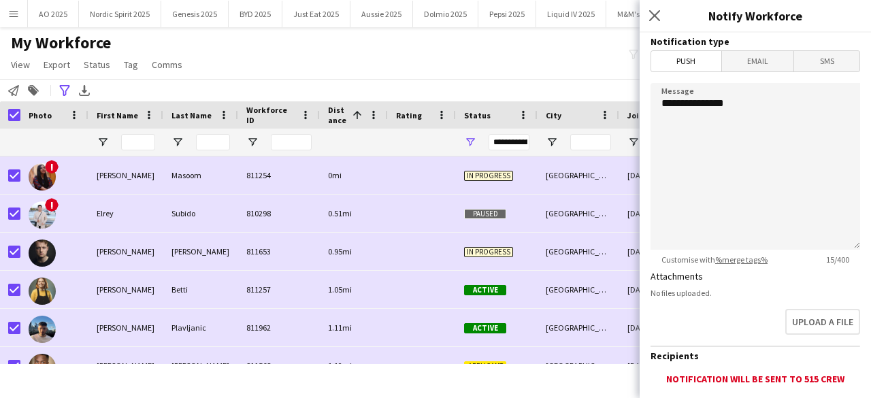
click at [219, 69] on div "My Workforce View Views Default view Compliance Log New view Update view Delete…" at bounding box center [435, 56] width 871 height 46
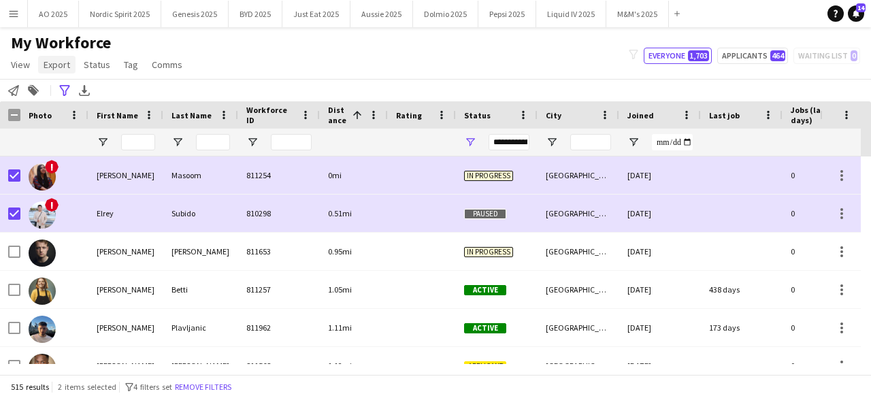
click at [56, 62] on span "Export" at bounding box center [57, 65] width 27 height 12
click at [75, 89] on span "Export as XLSX" at bounding box center [79, 94] width 59 height 12
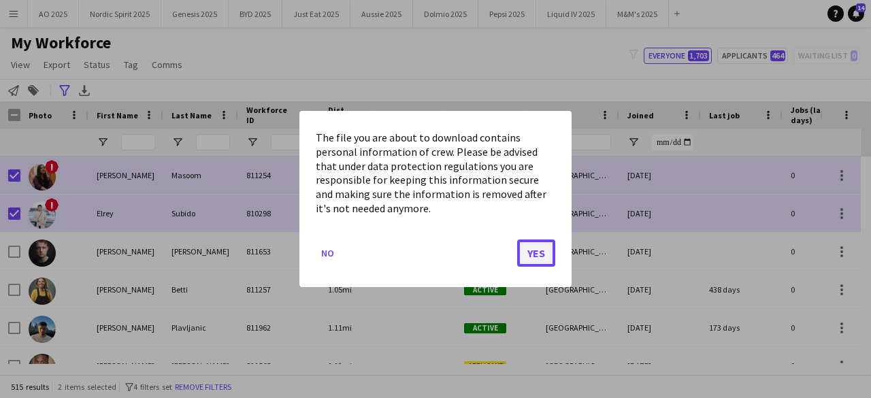
click at [535, 249] on button "Yes" at bounding box center [536, 252] width 38 height 27
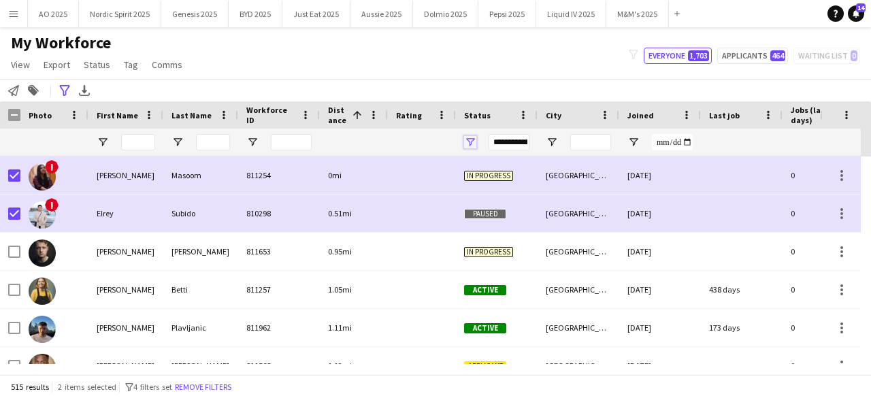
click at [472, 144] on span "Open Filter Menu" at bounding box center [470, 142] width 12 height 12
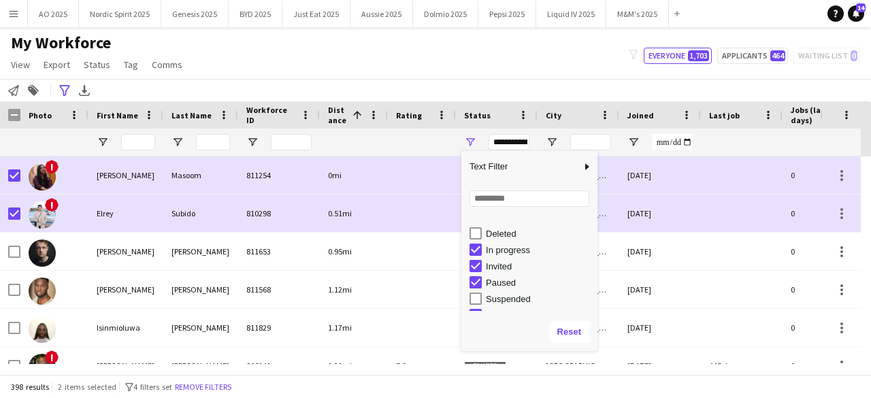
scroll to position [86, 0]
type input "**********"
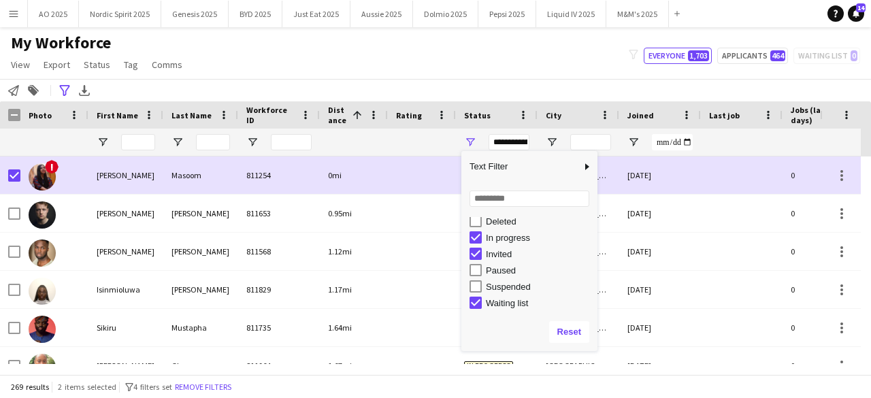
click at [511, 68] on div "My Workforce View Views Default view Compliance Log New view Update view Delete…" at bounding box center [435, 56] width 871 height 46
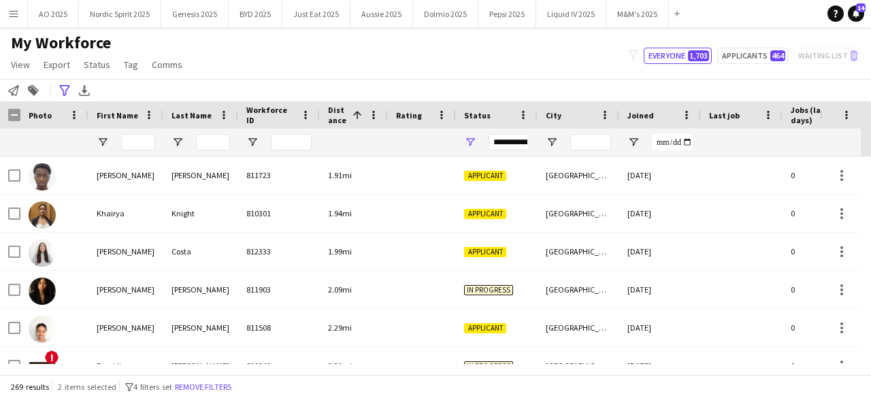
scroll to position [0, 0]
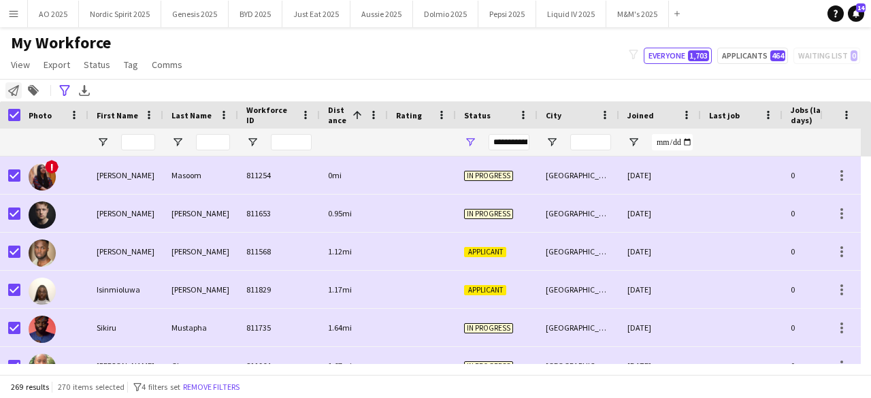
click at [12, 95] on icon at bounding box center [13, 90] width 11 height 11
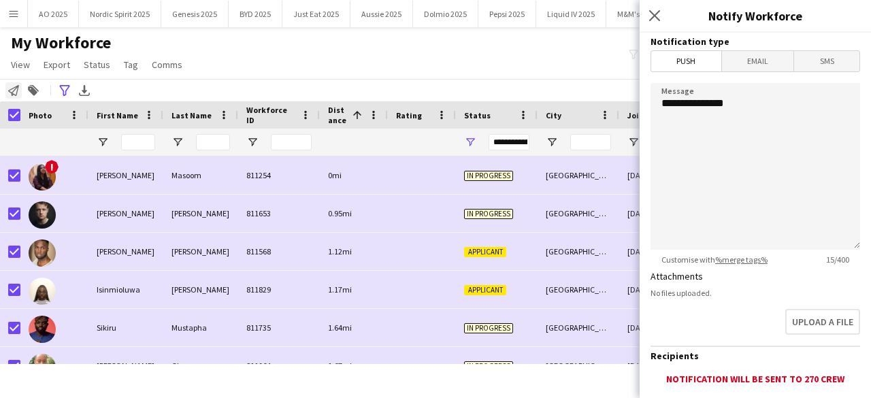
click at [12, 95] on icon at bounding box center [13, 90] width 11 height 11
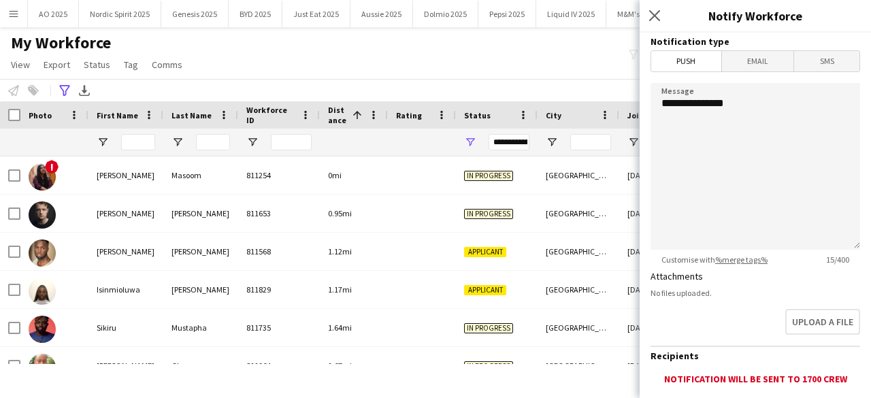
click at [300, 74] on div "My Workforce View Views Default view Compliance Log New view Update view Delete…" at bounding box center [435, 56] width 871 height 46
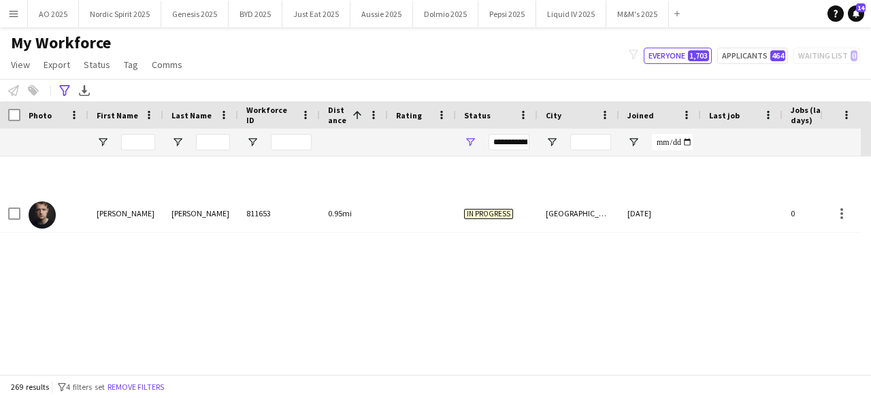
scroll to position [5444, 0]
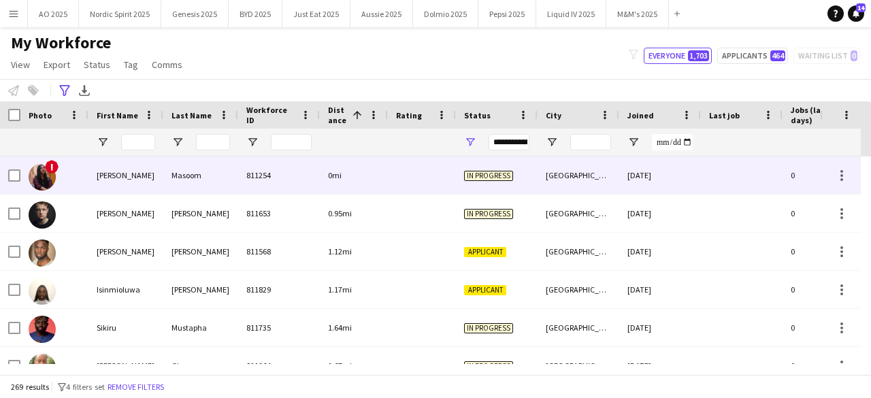
click at [45, 172] on img at bounding box center [42, 176] width 27 height 27
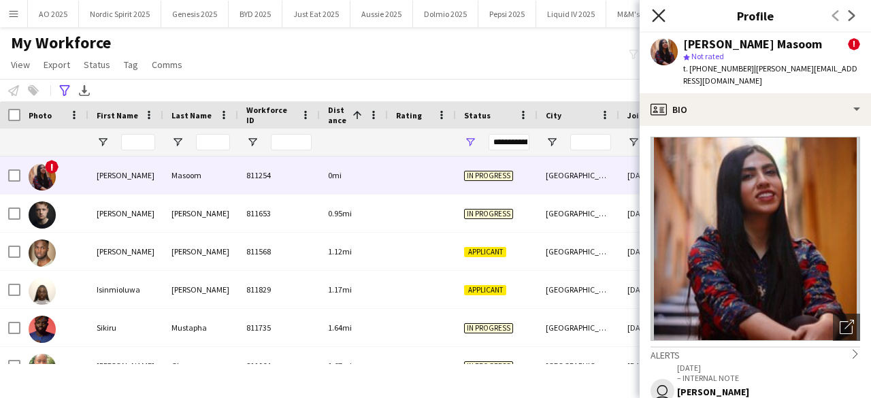
click at [661, 16] on icon "Close pop-in" at bounding box center [658, 15] width 13 height 13
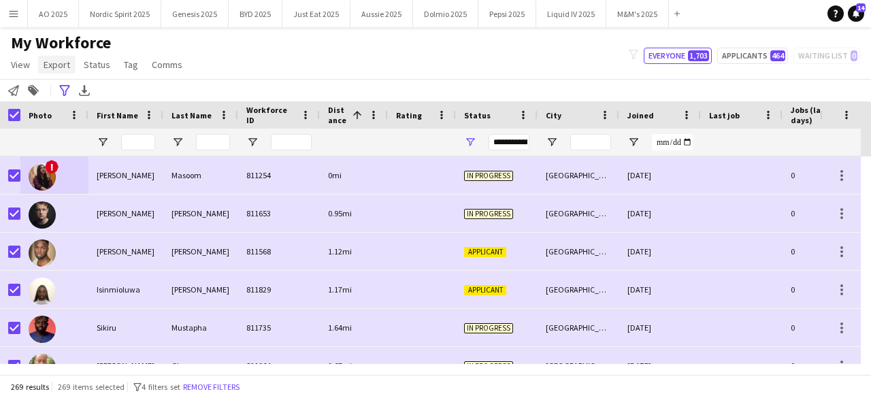
click at [54, 62] on span "Export" at bounding box center [57, 65] width 27 height 12
click at [73, 85] on link "Export as XLSX" at bounding box center [86, 94] width 95 height 29
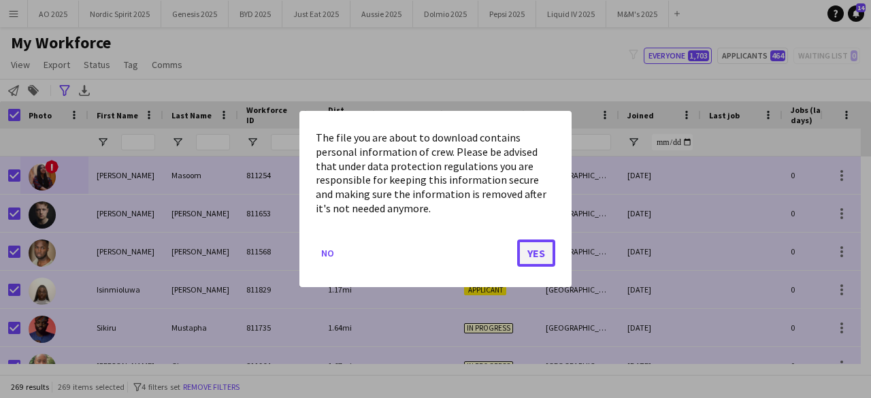
click at [530, 257] on button "Yes" at bounding box center [536, 252] width 38 height 27
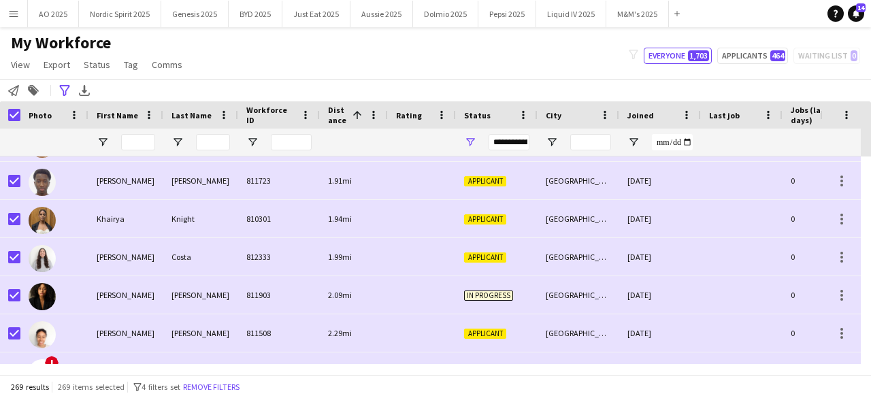
scroll to position [327, 0]
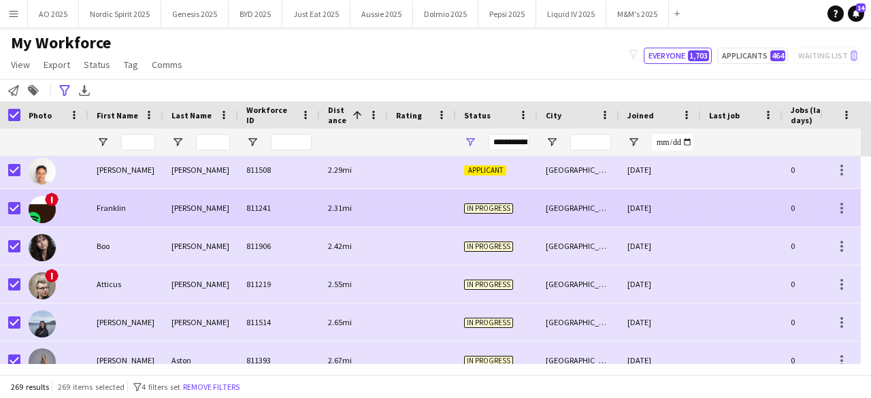
click at [41, 213] on img at bounding box center [42, 209] width 27 height 27
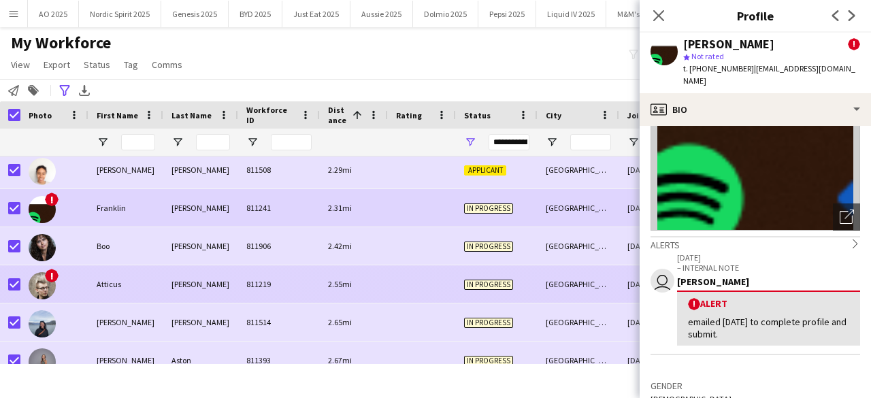
click at [47, 287] on img at bounding box center [42, 285] width 27 height 27
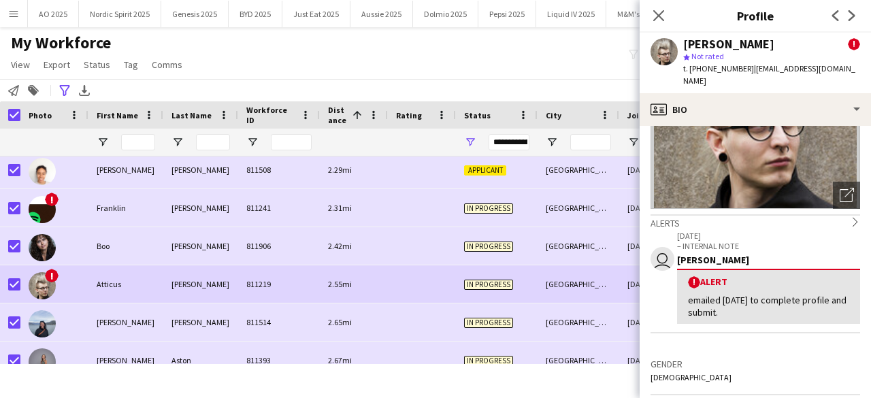
click at [601, 33] on div "My Workforce View Views Default view Compliance Log New view Update view Delete…" at bounding box center [435, 56] width 871 height 46
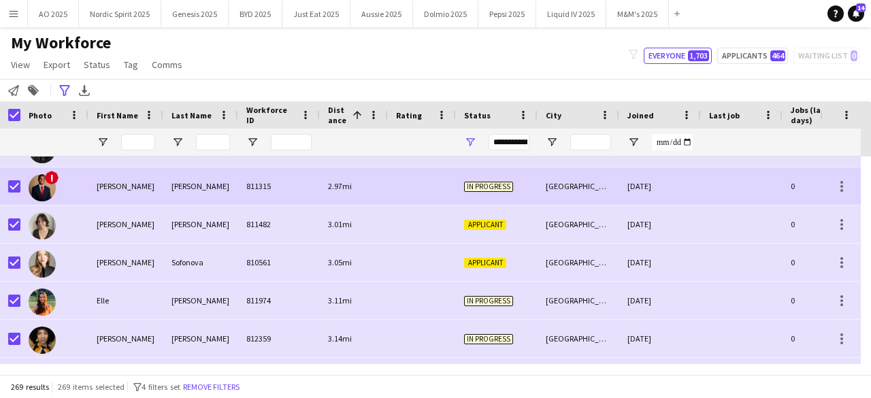
click at [35, 188] on img at bounding box center [42, 187] width 27 height 27
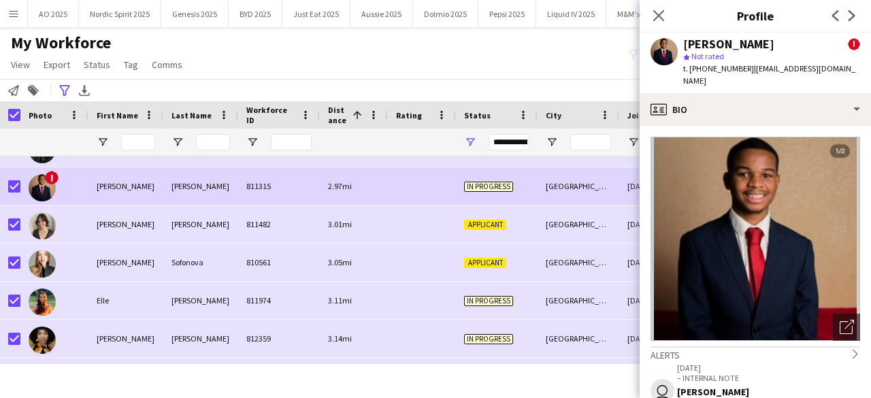
drag, startPoint x: 856, startPoint y: 148, endPoint x: 859, endPoint y: 154, distance: 7.6
click at [859, 154] on app-crew-profile-bio "Open photos pop-in Alerts chevron-right user 27-06-2025 – INTERNAL NOTE Sylvia …" at bounding box center [754, 262] width 231 height 272
click at [565, 41] on div "My Workforce View Views Default view Compliance Log New view Update view Delete…" at bounding box center [435, 56] width 871 height 46
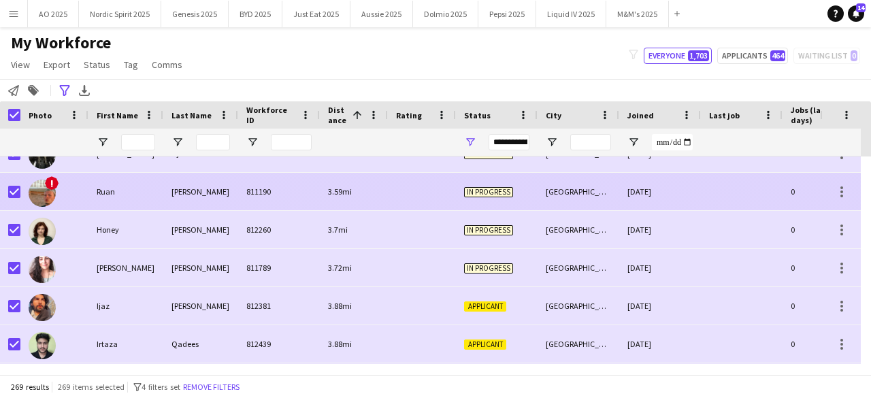
click at [37, 198] on img at bounding box center [42, 193] width 27 height 27
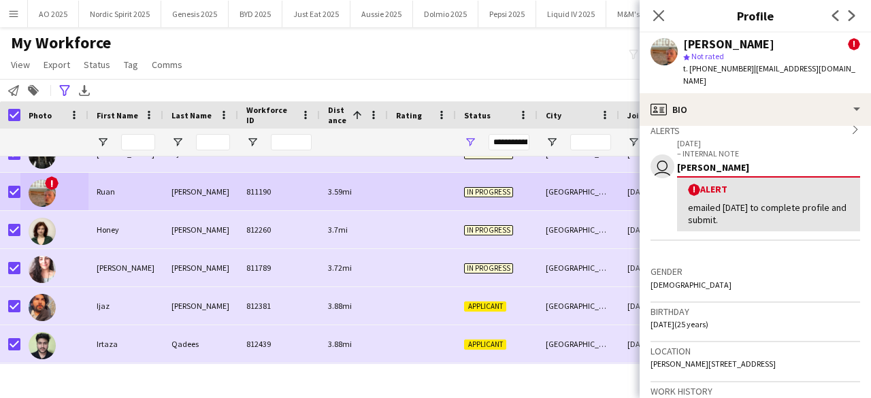
click at [593, 54] on div "My Workforce View Views Default view Compliance Log New view Update view Delete…" at bounding box center [435, 56] width 871 height 46
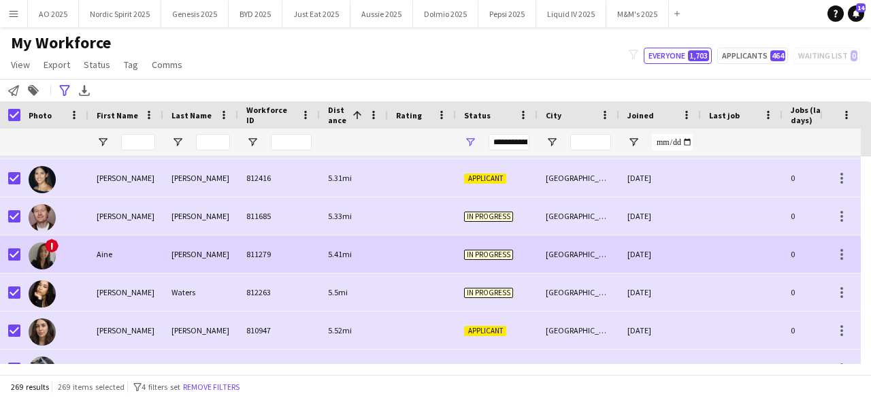
click at [49, 261] on img at bounding box center [42, 255] width 27 height 27
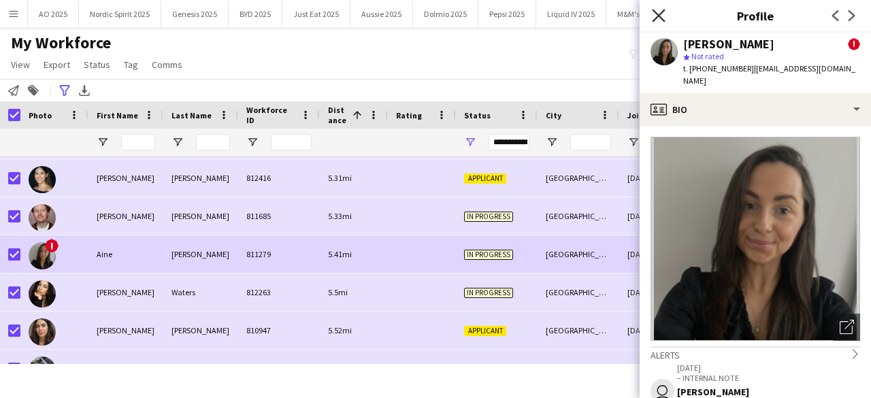
click at [657, 16] on icon at bounding box center [658, 15] width 13 height 13
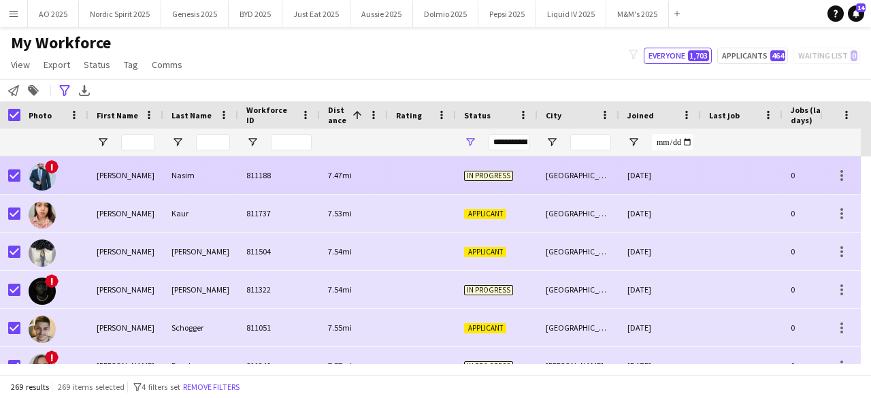
click at [46, 180] on img at bounding box center [42, 176] width 27 height 27
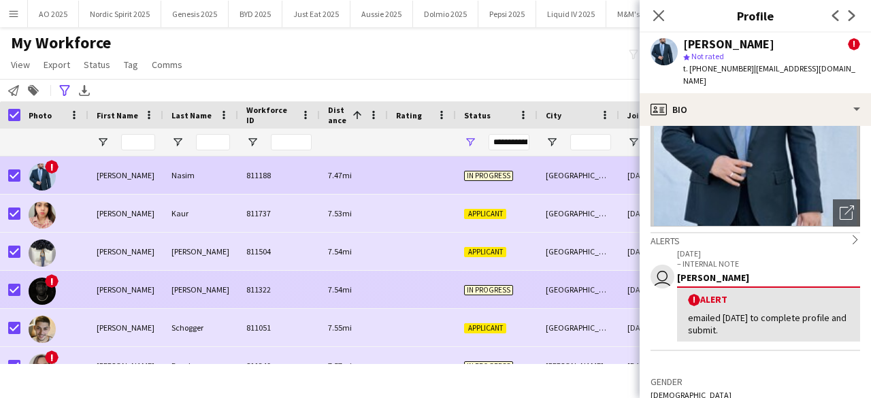
click at [34, 297] on img at bounding box center [42, 291] width 27 height 27
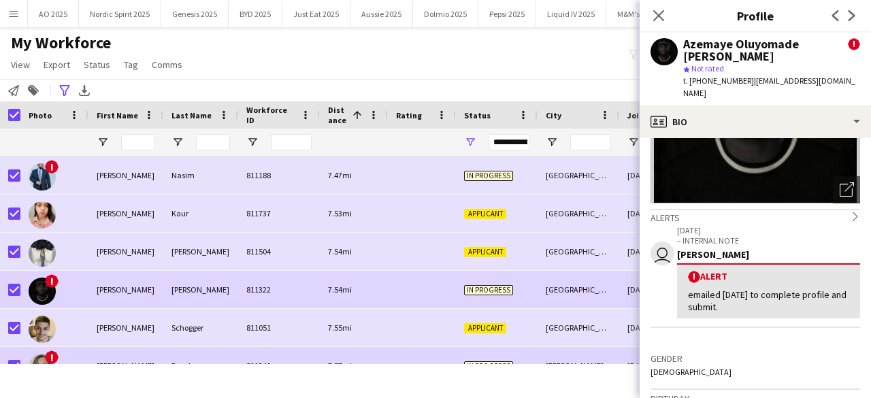
click at [42, 356] on img at bounding box center [42, 367] width 27 height 27
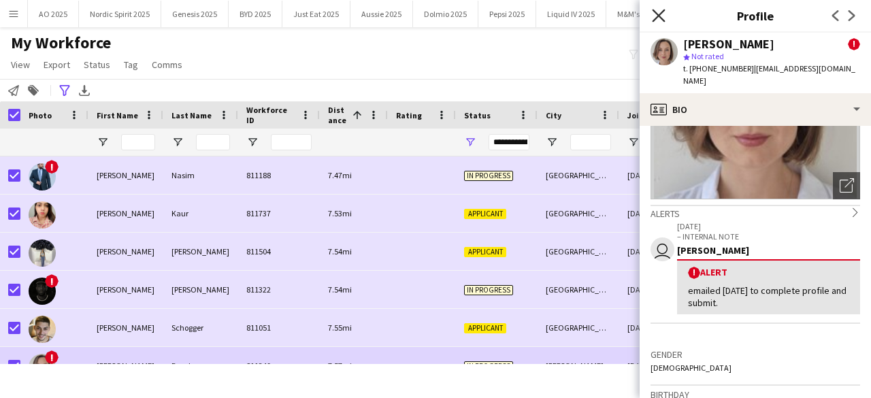
click at [656, 20] on icon "Close pop-in" at bounding box center [658, 15] width 13 height 13
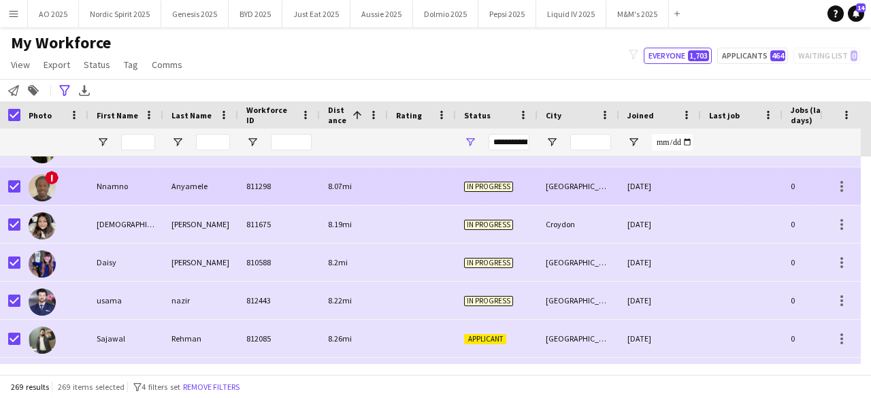
click at [32, 187] on img at bounding box center [42, 187] width 27 height 27
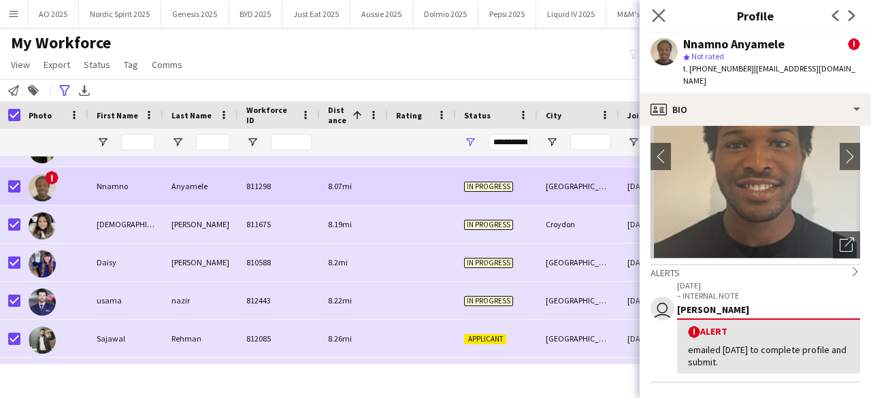
click at [659, 22] on app-icon "Close pop-in" at bounding box center [659, 16] width 20 height 20
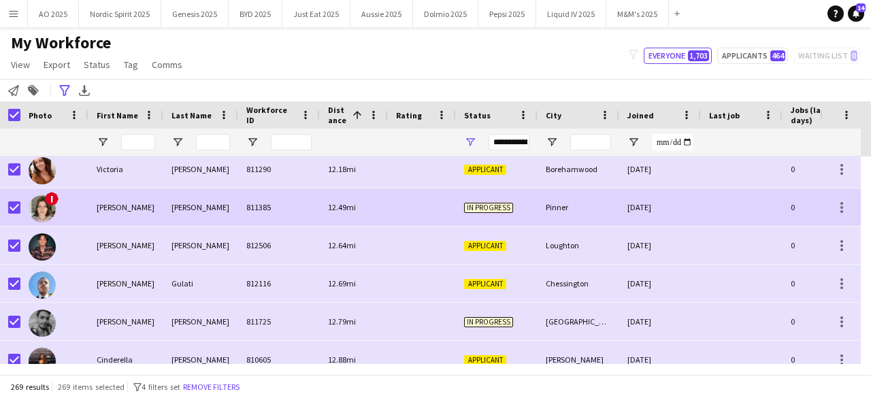
click at [45, 210] on img at bounding box center [42, 208] width 27 height 27
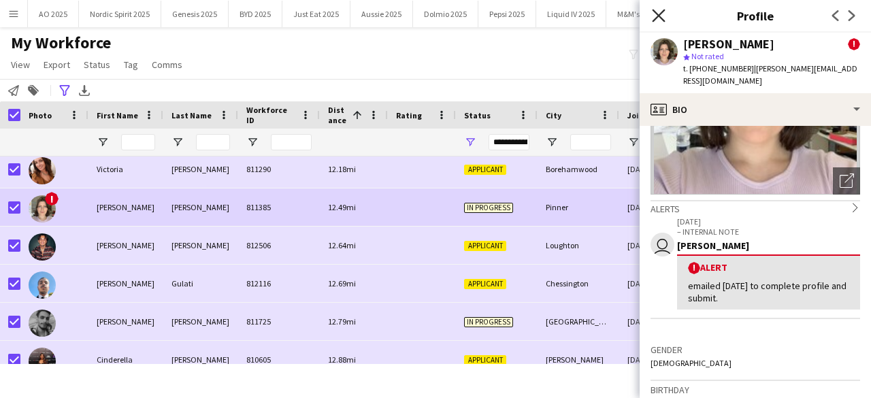
click at [661, 14] on icon at bounding box center [658, 15] width 13 height 13
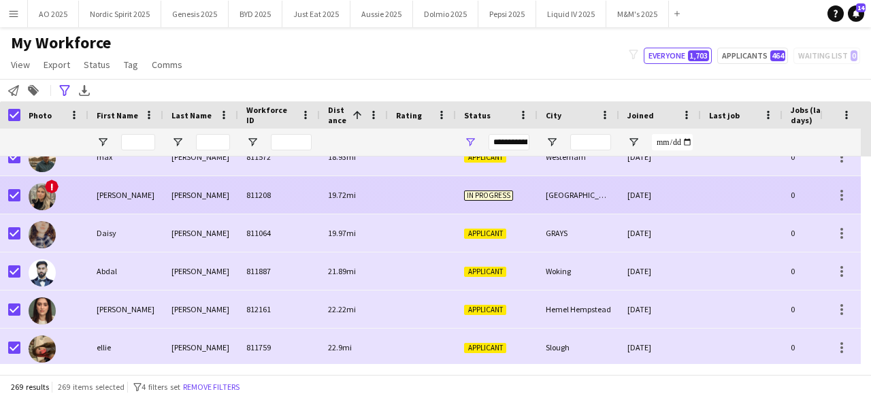
click at [47, 196] on img at bounding box center [42, 196] width 27 height 27
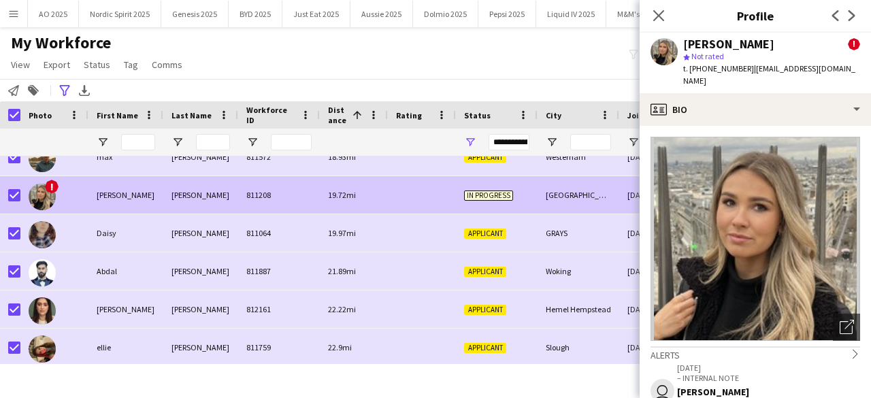
click at [47, 196] on img at bounding box center [42, 196] width 27 height 27
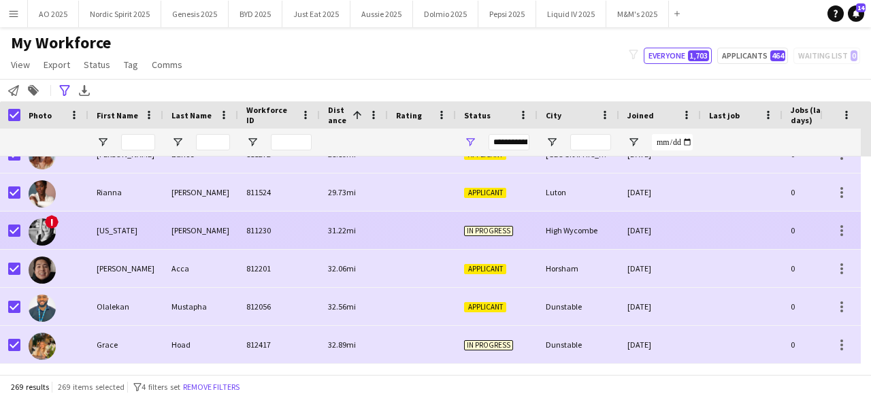
click at [28, 237] on div "!" at bounding box center [54, 230] width 68 height 37
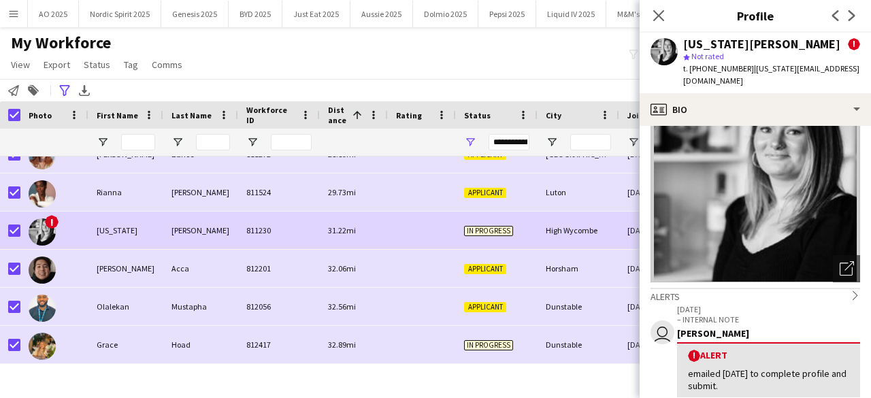
click at [527, 85] on div "**********" at bounding box center [435, 90] width 871 height 22
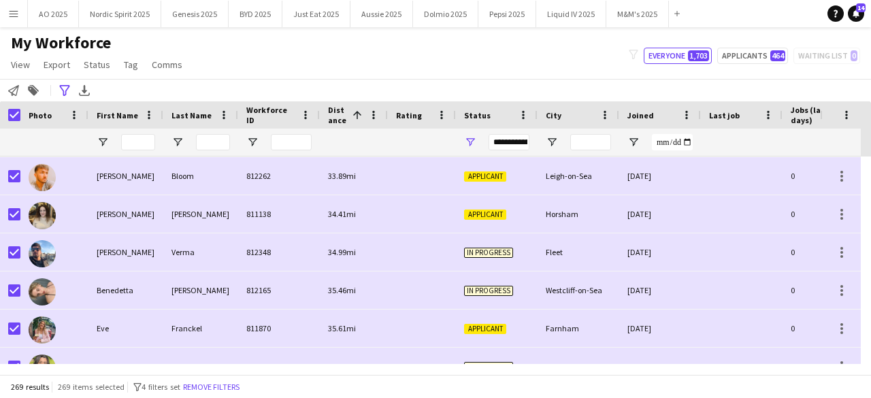
scroll to position [9381, 0]
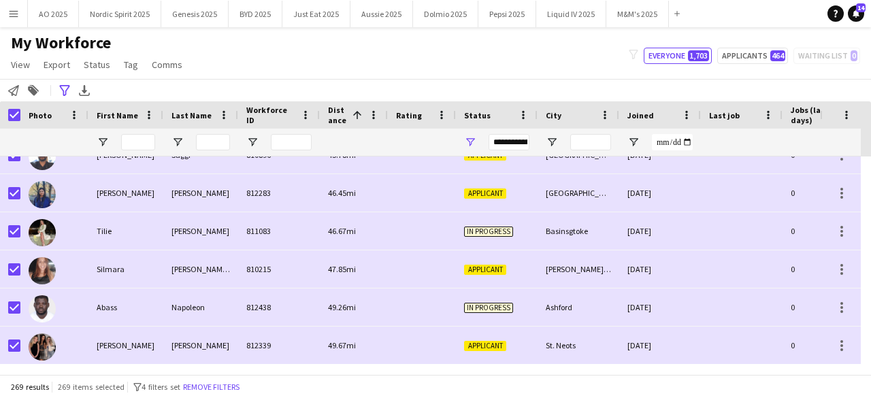
click at [122, 112] on span "First Name" at bounding box center [117, 115] width 41 height 10
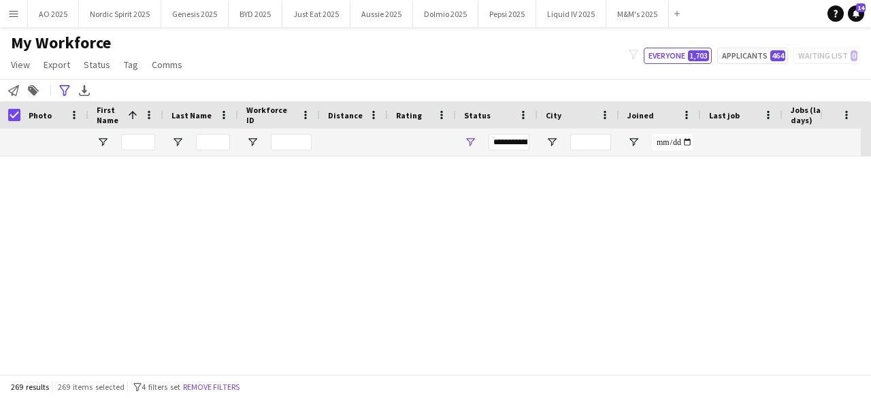
scroll to position [0, 0]
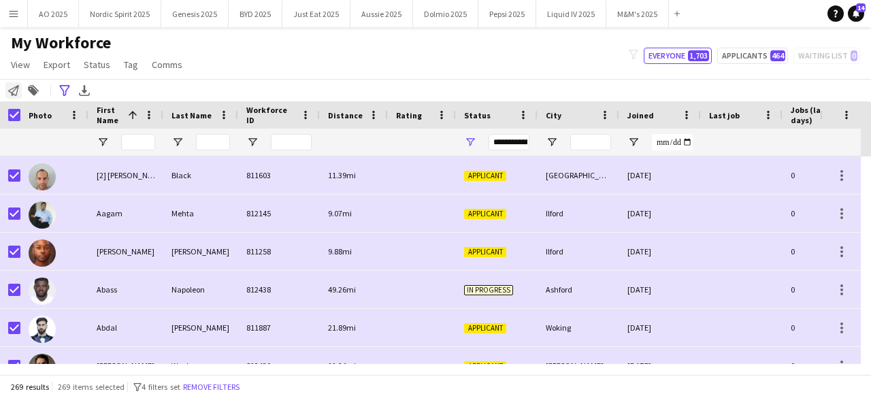
click at [8, 92] on icon "Notify workforce" at bounding box center [13, 90] width 11 height 11
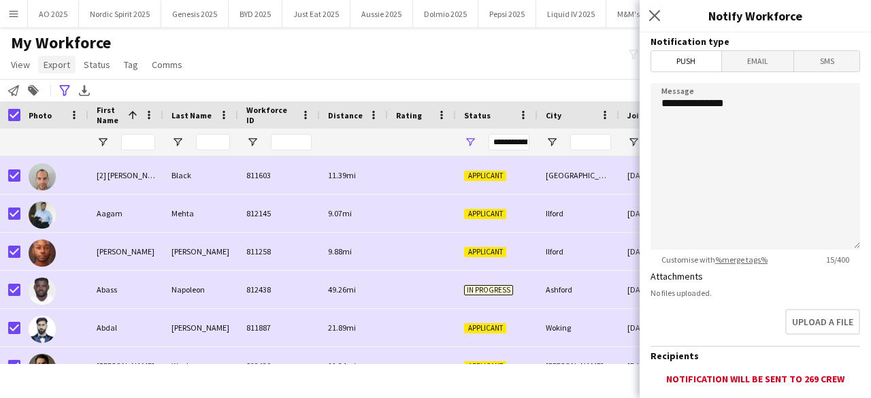
click at [54, 63] on span "Export" at bounding box center [57, 65] width 27 height 12
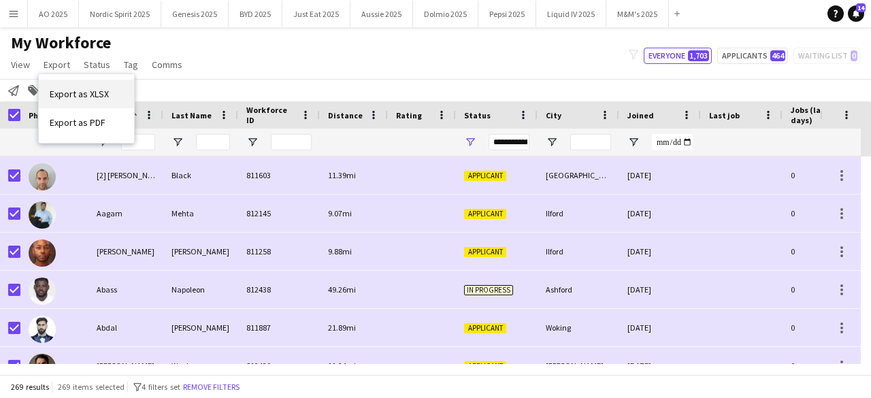
click at [86, 92] on span "Export as XLSX" at bounding box center [79, 94] width 59 height 12
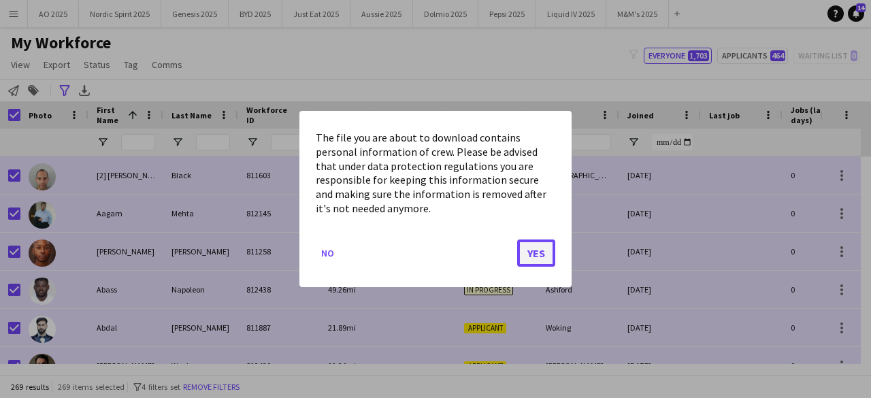
click at [533, 256] on button "Yes" at bounding box center [536, 252] width 38 height 27
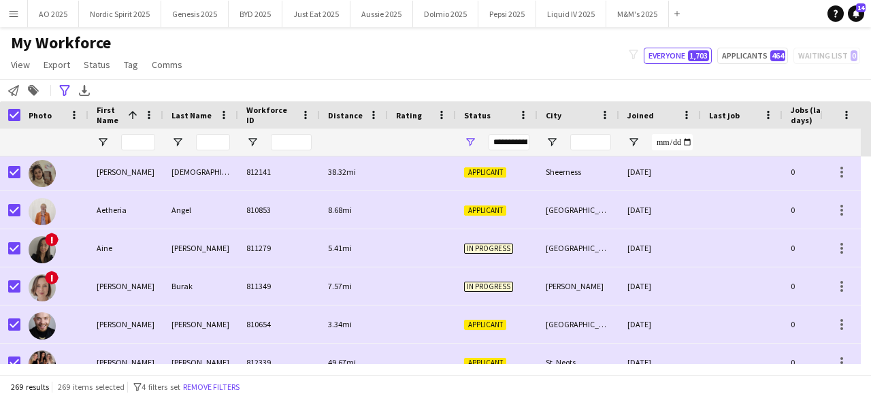
scroll to position [327, 0]
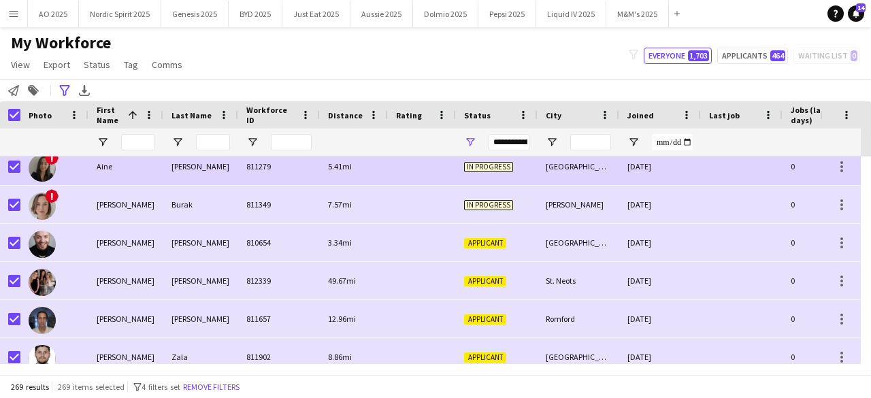
click at [47, 172] on img at bounding box center [42, 167] width 27 height 27
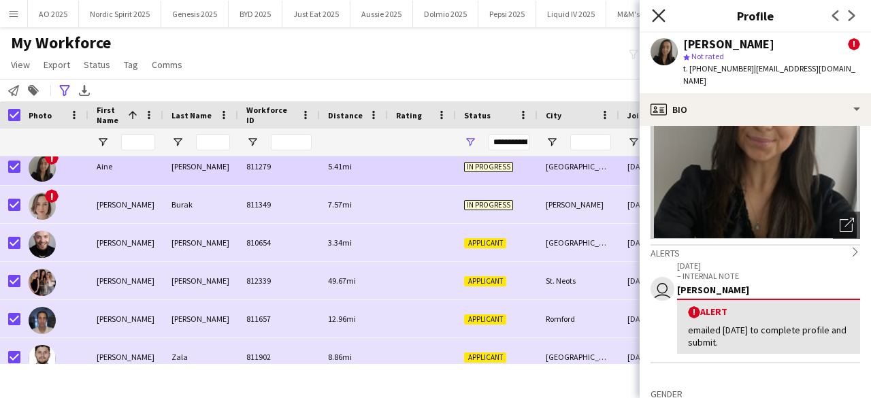
click at [656, 21] on icon "Close pop-in" at bounding box center [658, 15] width 13 height 13
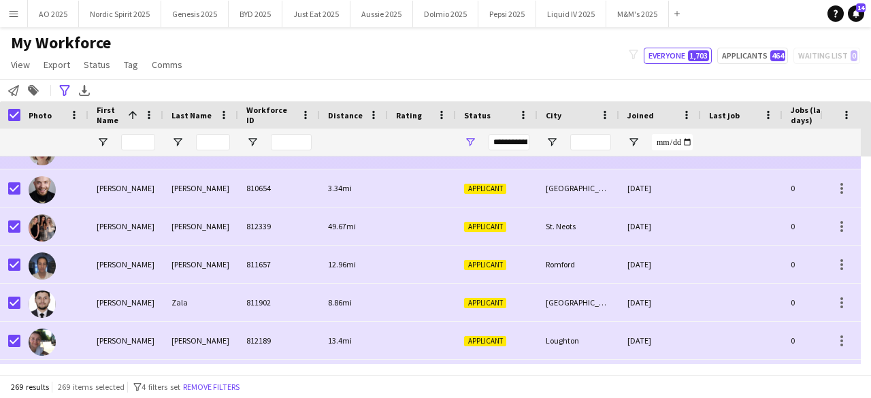
click at [46, 160] on img at bounding box center [42, 151] width 27 height 27
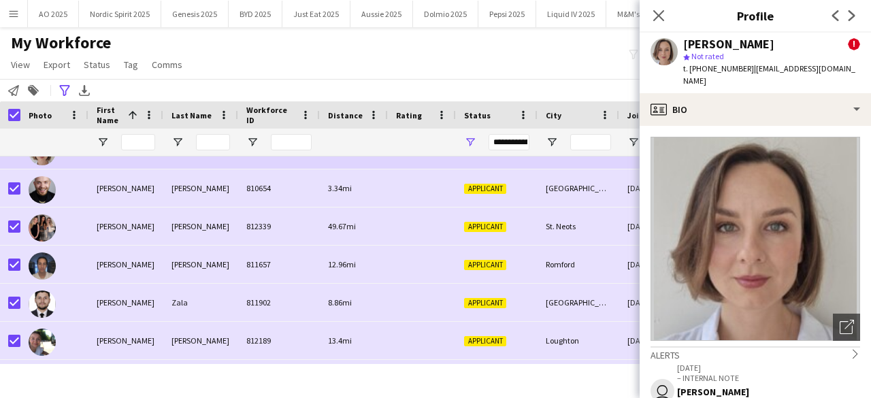
drag, startPoint x: 861, startPoint y: 165, endPoint x: 870, endPoint y: 165, distance: 8.9
click at [860, 165] on app-crew-profile-bio "Open photos pop-in Alerts chevron-right user 27-06-2025 – INTERNAL NOTE Sylvia …" at bounding box center [754, 262] width 231 height 272
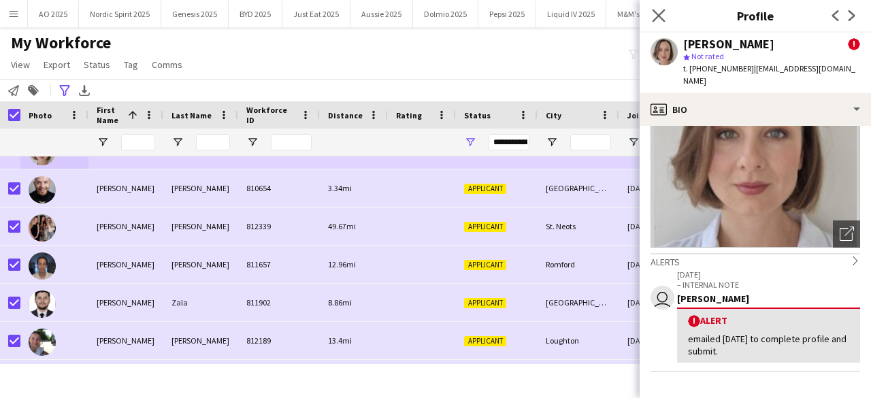
drag, startPoint x: 648, startPoint y: 7, endPoint x: 666, endPoint y: 13, distance: 18.5
click at [660, 10] on div "Close pop-in" at bounding box center [658, 15] width 38 height 31
click at [666, 13] on app-icon "Close pop-in" at bounding box center [659, 16] width 20 height 20
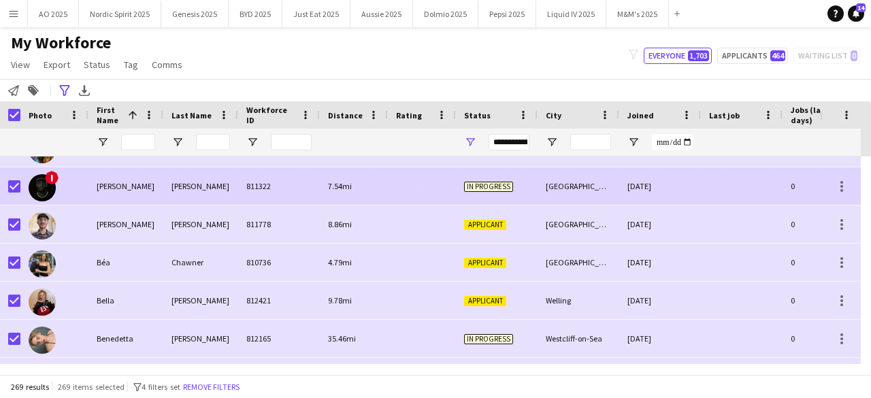
click at [53, 191] on img at bounding box center [42, 187] width 27 height 27
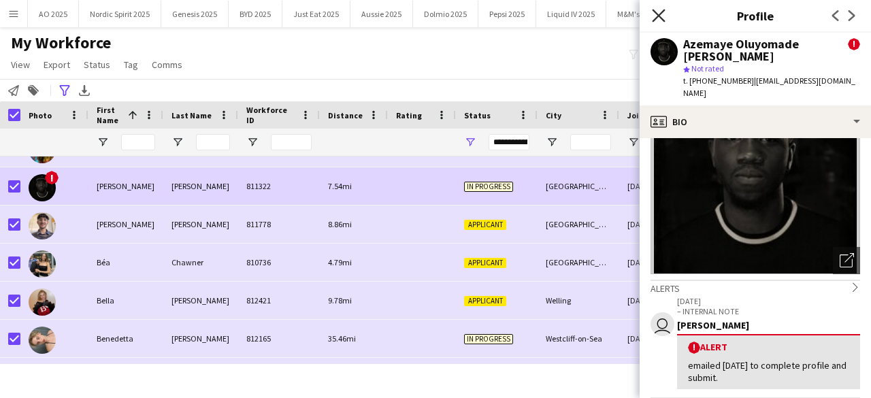
click at [659, 16] on icon at bounding box center [658, 15] width 13 height 13
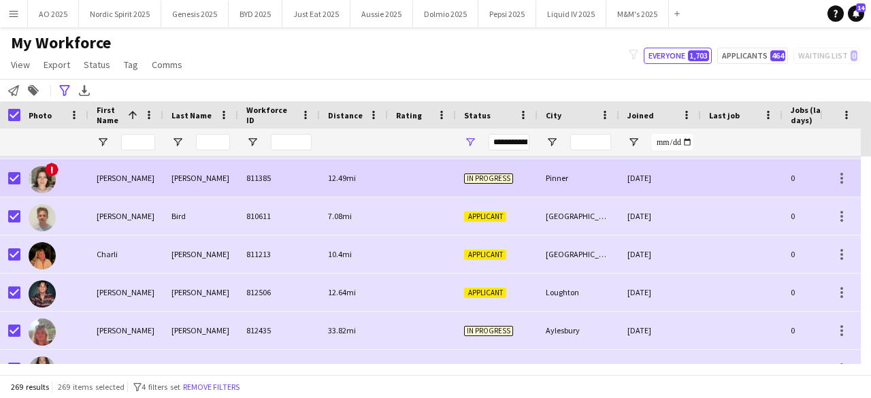
click at [41, 175] on img at bounding box center [42, 179] width 27 height 27
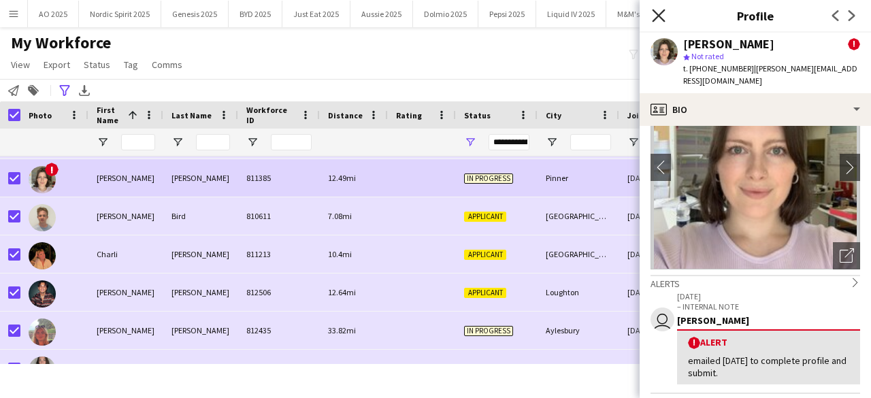
click at [661, 19] on icon at bounding box center [658, 15] width 13 height 13
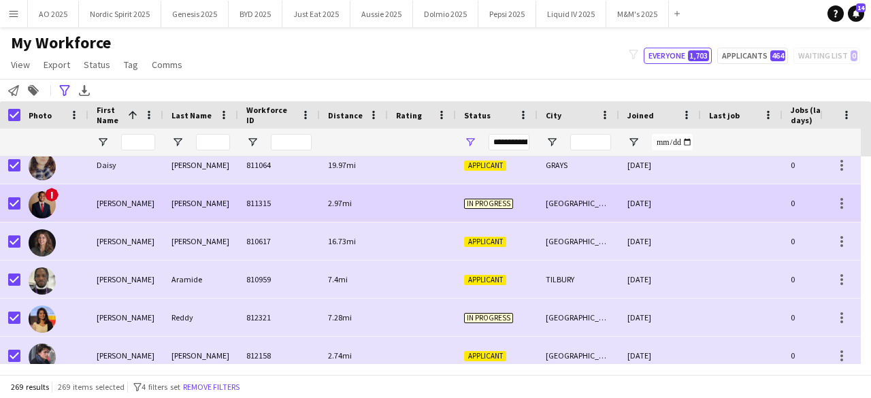
click at [46, 201] on img at bounding box center [42, 204] width 27 height 27
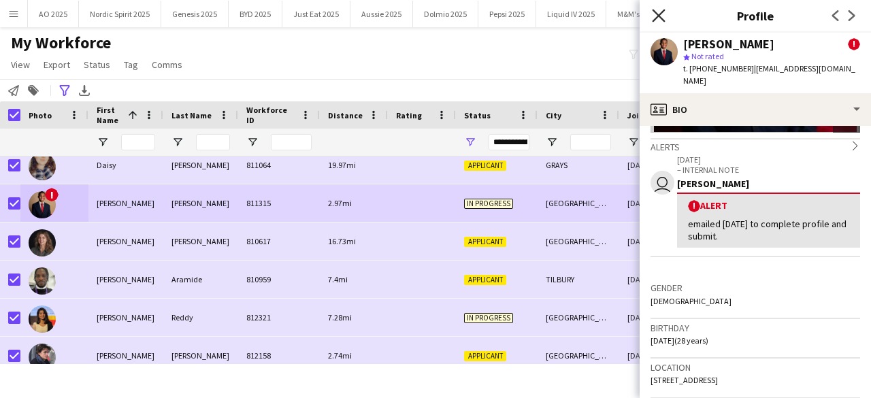
click at [660, 16] on icon at bounding box center [658, 15] width 13 height 13
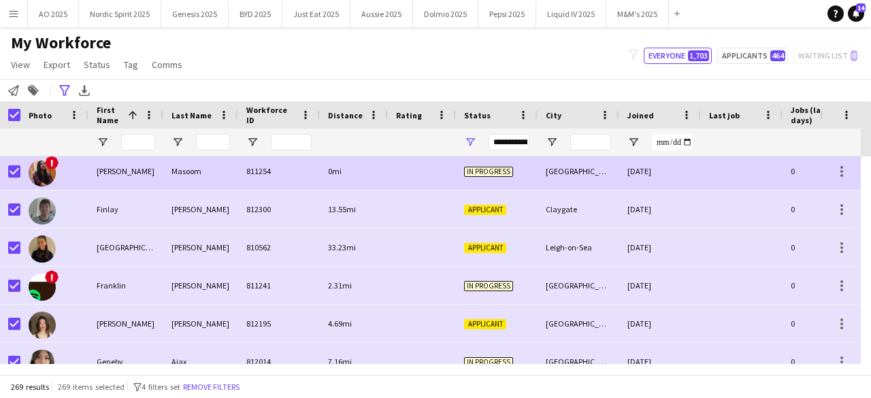
click at [48, 172] on img at bounding box center [42, 172] width 27 height 27
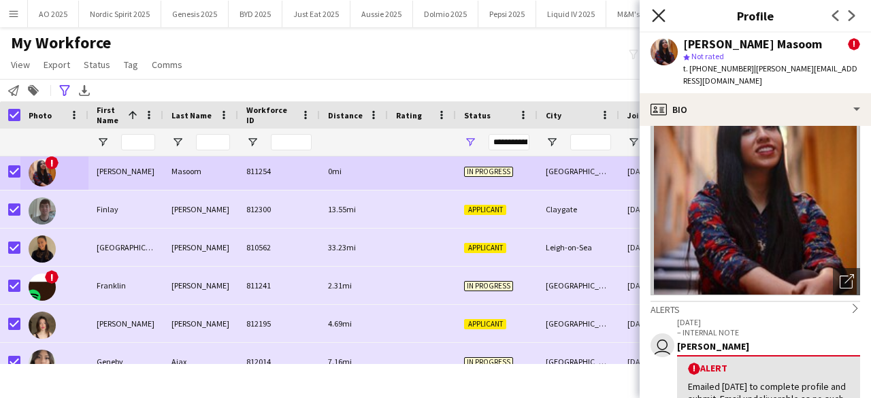
click at [661, 14] on icon at bounding box center [658, 15] width 13 height 13
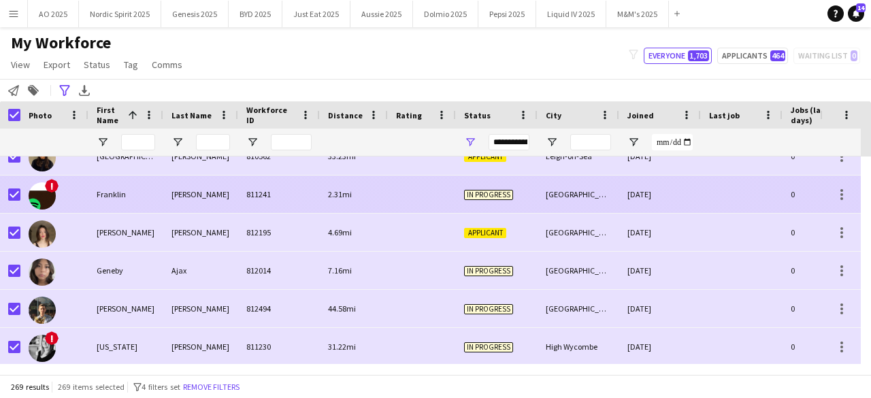
click at [46, 199] on img at bounding box center [42, 195] width 27 height 27
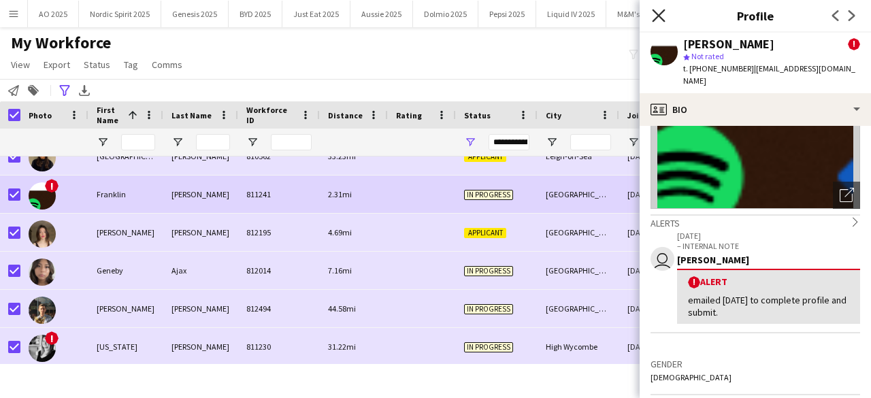
click at [662, 18] on icon at bounding box center [658, 15] width 13 height 13
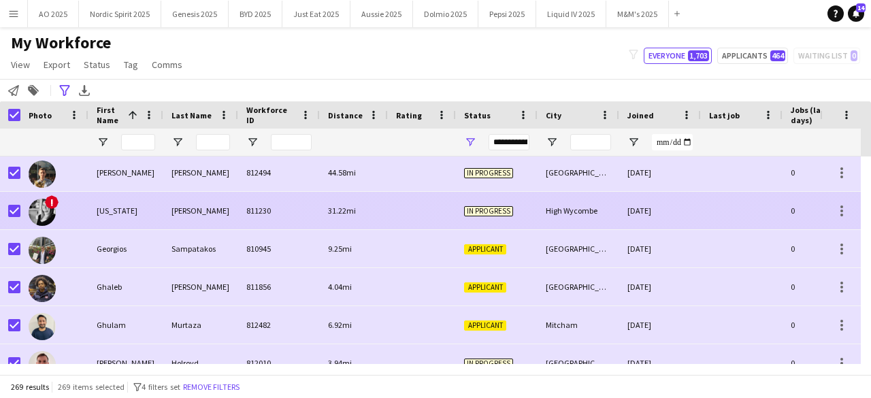
click at [46, 210] on img at bounding box center [42, 212] width 27 height 27
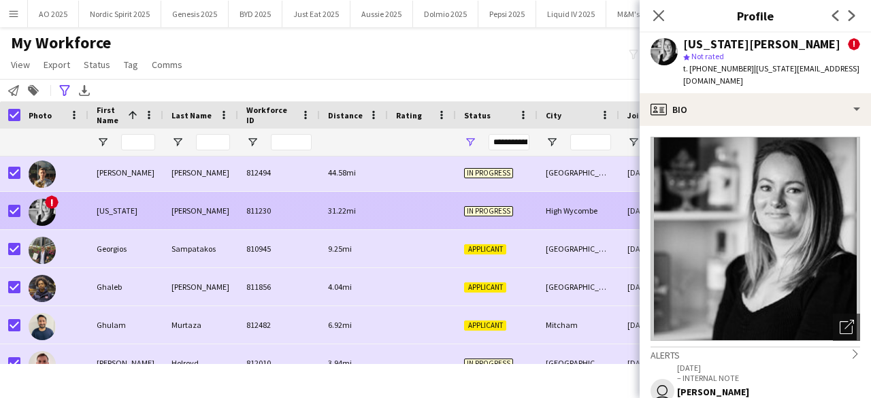
click at [48, 210] on img at bounding box center [42, 212] width 27 height 27
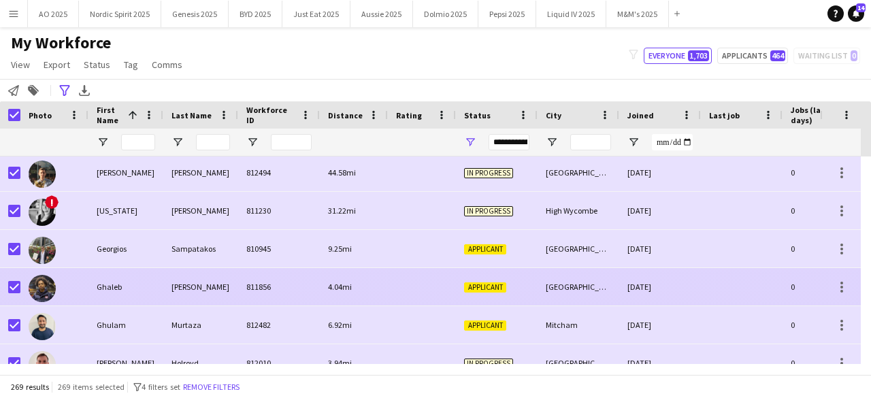
click at [39, 295] on img at bounding box center [42, 288] width 27 height 27
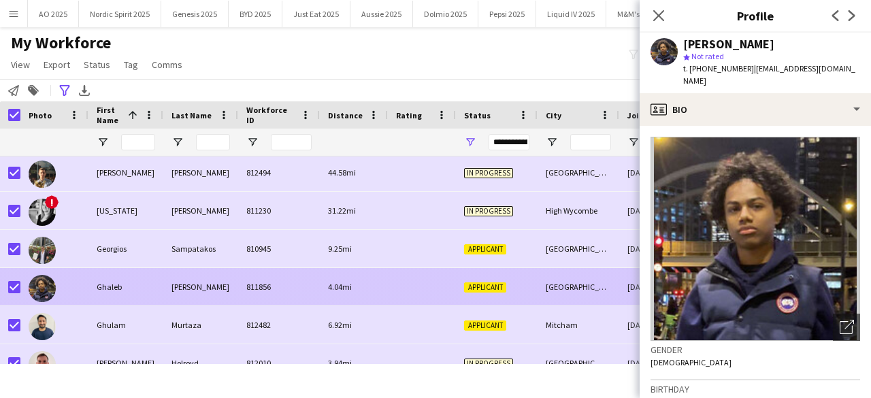
click at [39, 295] on img at bounding box center [42, 288] width 27 height 27
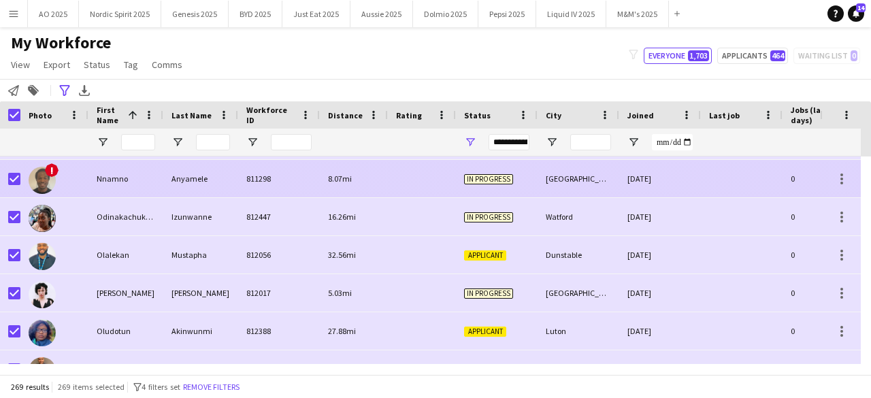
click at [48, 189] on img at bounding box center [42, 180] width 27 height 27
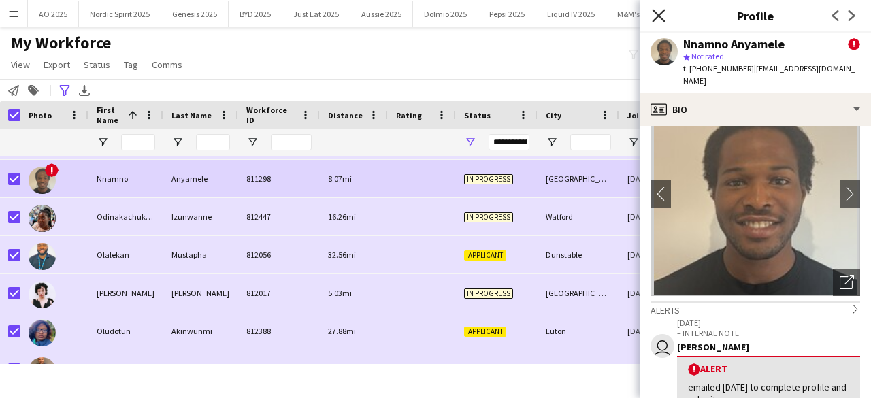
click at [654, 16] on icon "Close pop-in" at bounding box center [658, 15] width 13 height 13
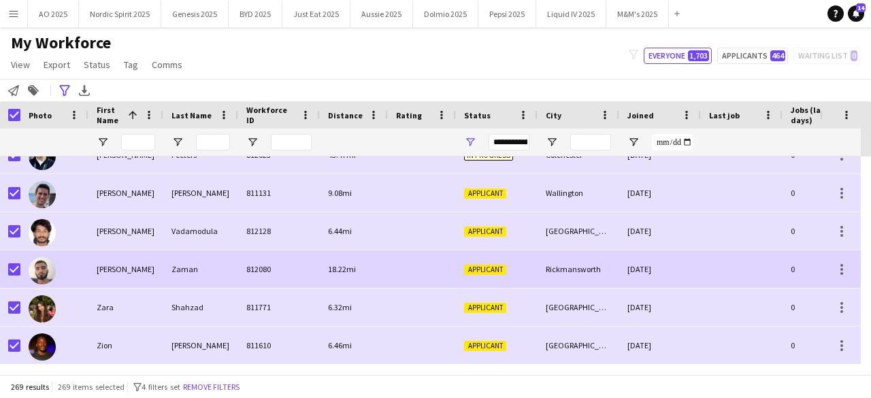
click at [39, 264] on img at bounding box center [42, 270] width 27 height 27
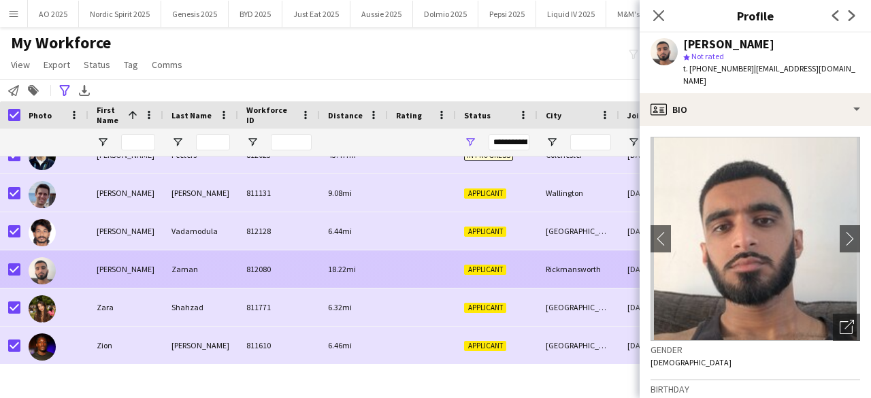
click at [39, 264] on img at bounding box center [42, 270] width 27 height 27
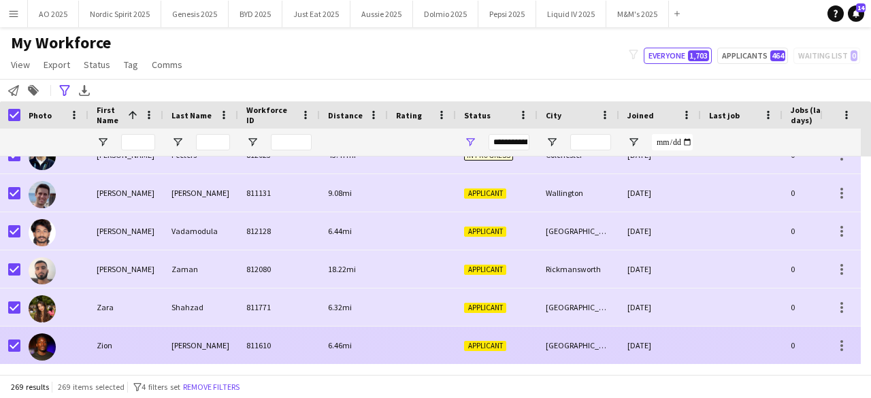
click at [46, 347] on img at bounding box center [42, 346] width 27 height 27
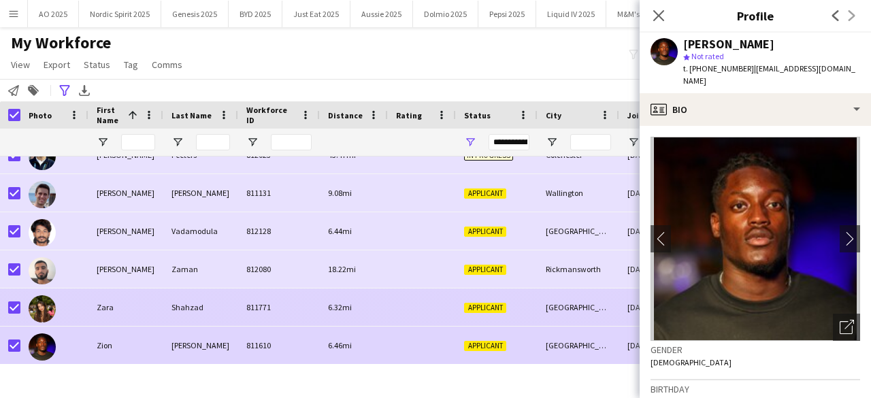
click at [41, 311] on img at bounding box center [42, 308] width 27 height 27
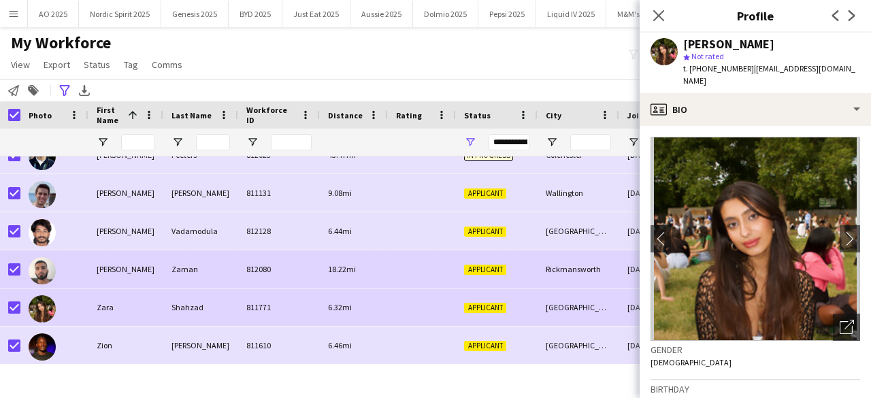
click at [49, 281] on img at bounding box center [42, 270] width 27 height 27
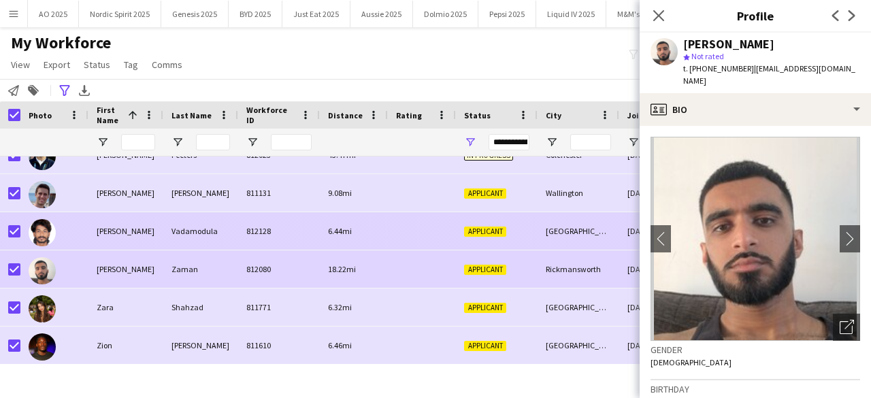
click at [44, 236] on img at bounding box center [42, 232] width 27 height 27
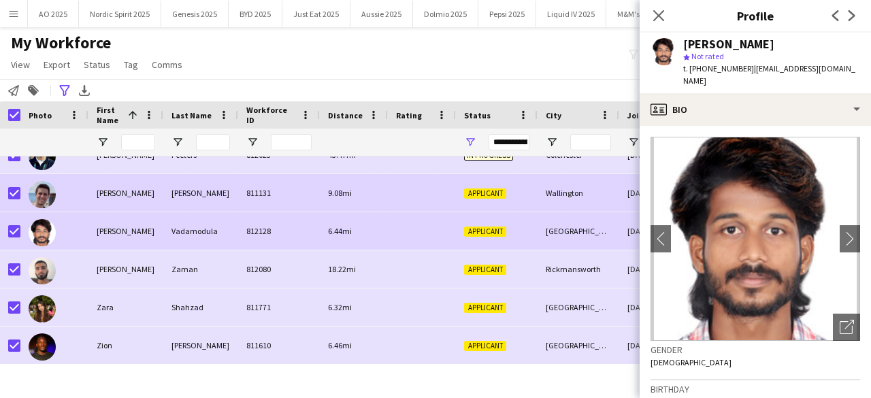
click at [44, 190] on img at bounding box center [42, 194] width 27 height 27
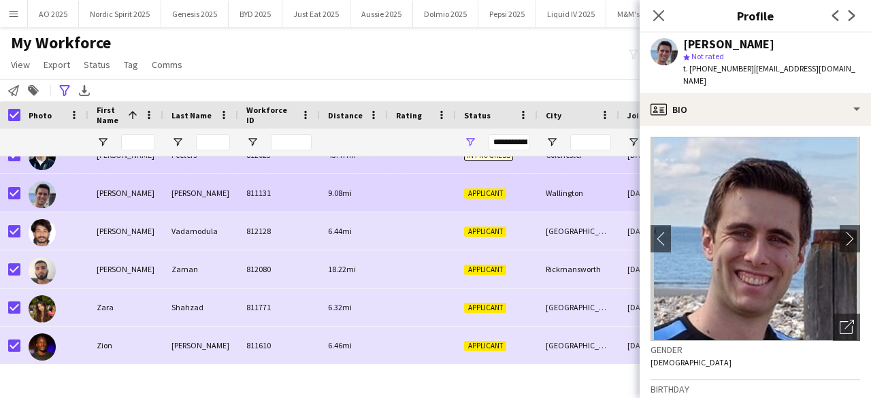
click at [48, 161] on img at bounding box center [42, 156] width 27 height 27
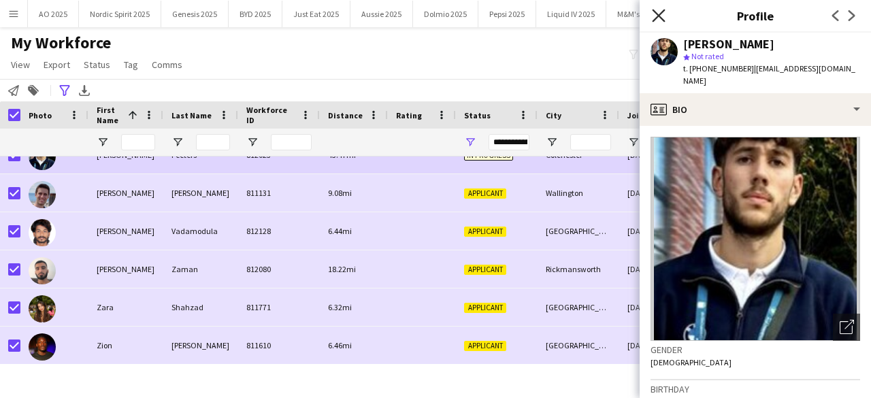
click at [654, 16] on icon "Close pop-in" at bounding box center [658, 15] width 13 height 13
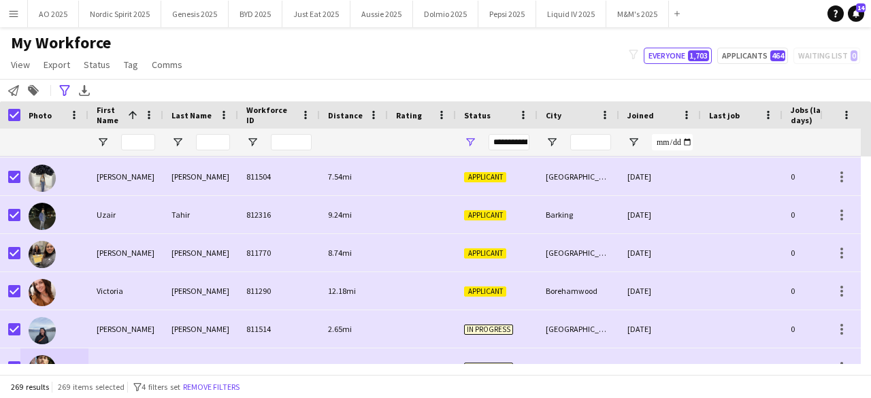
scroll to position [9822, 0]
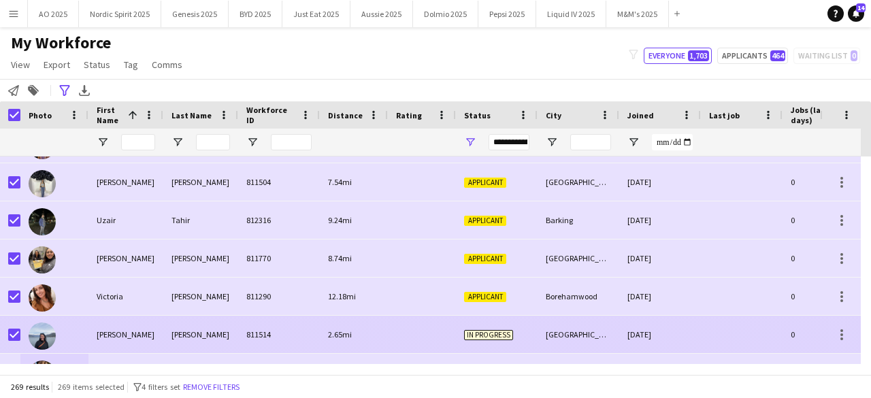
click at [31, 331] on img at bounding box center [42, 335] width 27 height 27
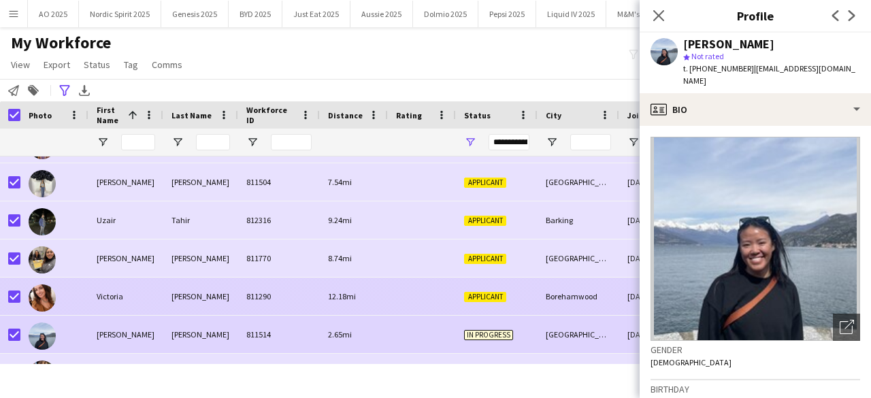
click at [47, 293] on img at bounding box center [42, 297] width 27 height 27
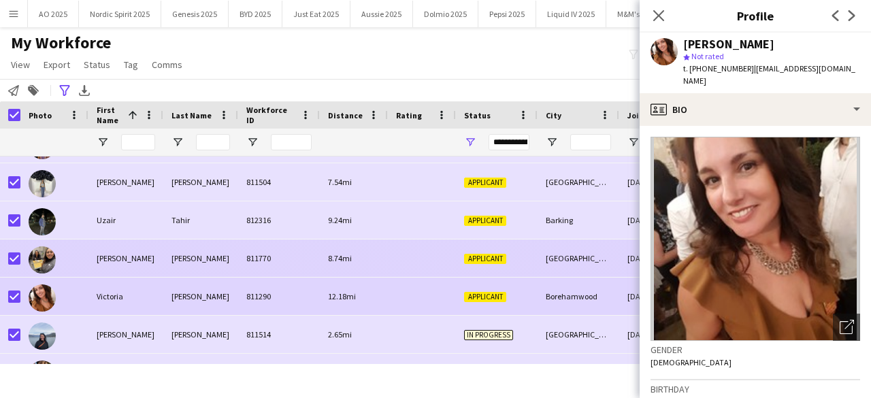
click at [46, 256] on img at bounding box center [42, 259] width 27 height 27
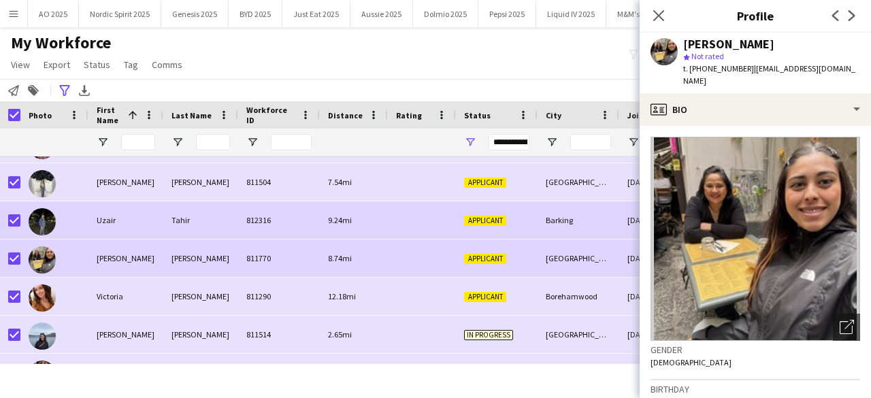
click at [48, 220] on img at bounding box center [42, 221] width 27 height 27
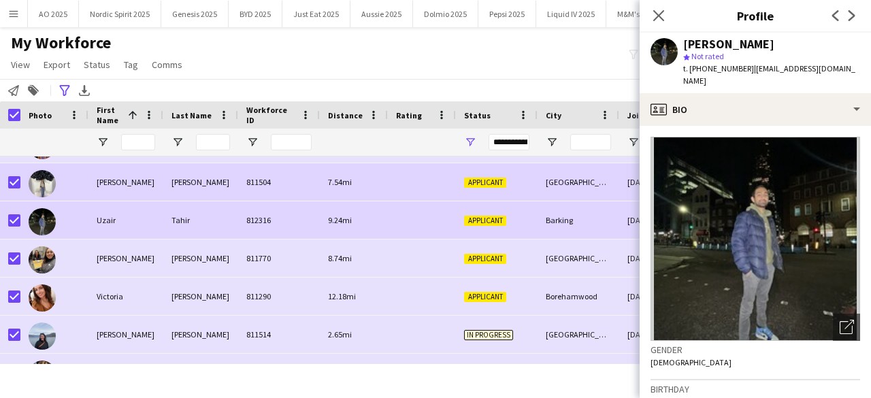
click at [52, 180] on img at bounding box center [42, 183] width 27 height 27
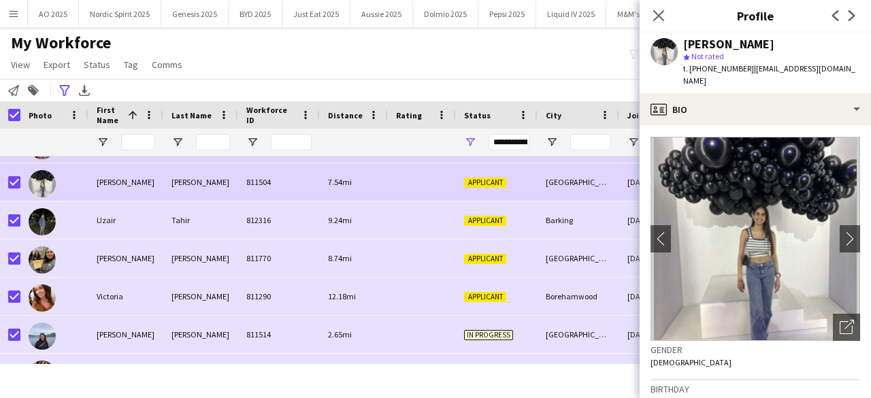
click at [45, 157] on img at bounding box center [42, 145] width 27 height 27
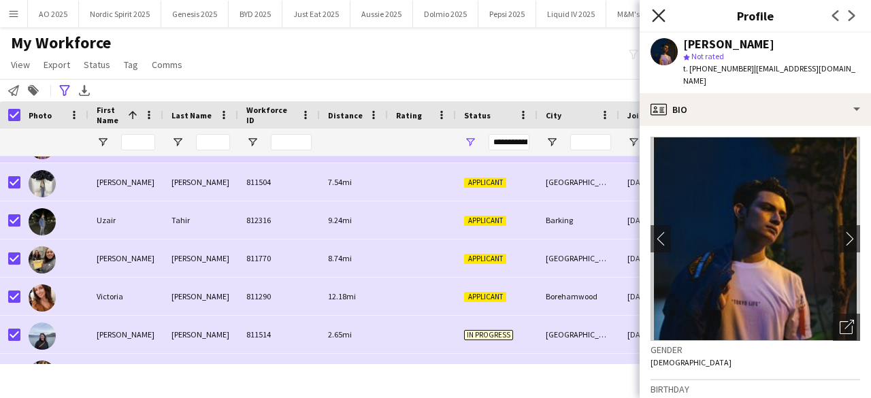
click at [659, 13] on icon "Close pop-in" at bounding box center [658, 15] width 13 height 13
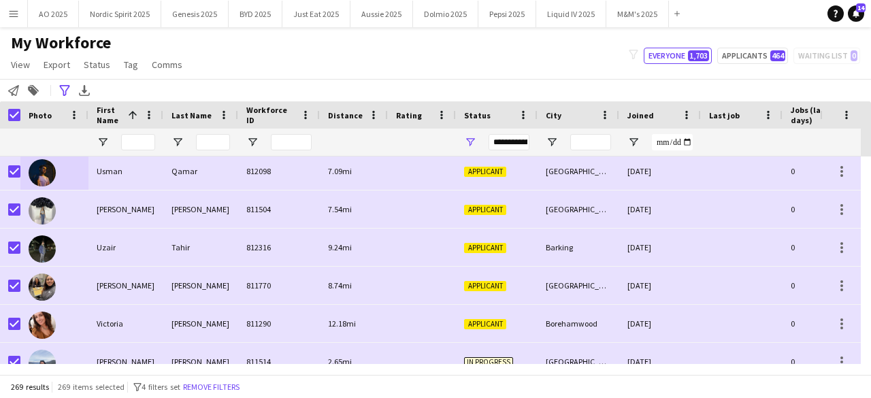
scroll to position [9770, 0]
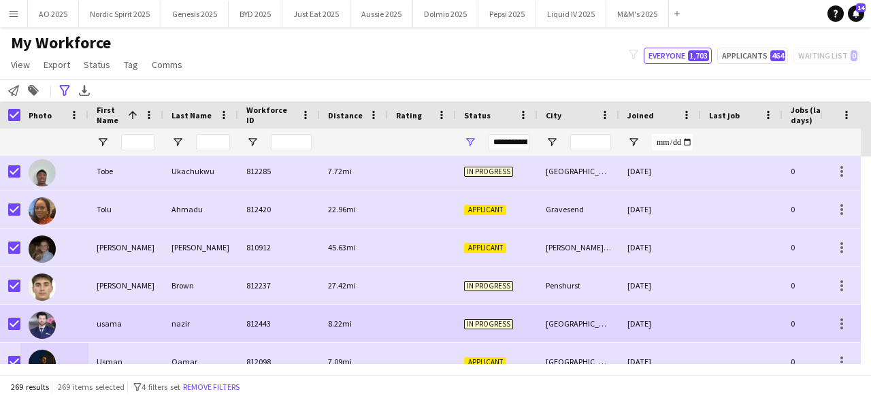
click at [39, 318] on img at bounding box center [42, 325] width 27 height 27
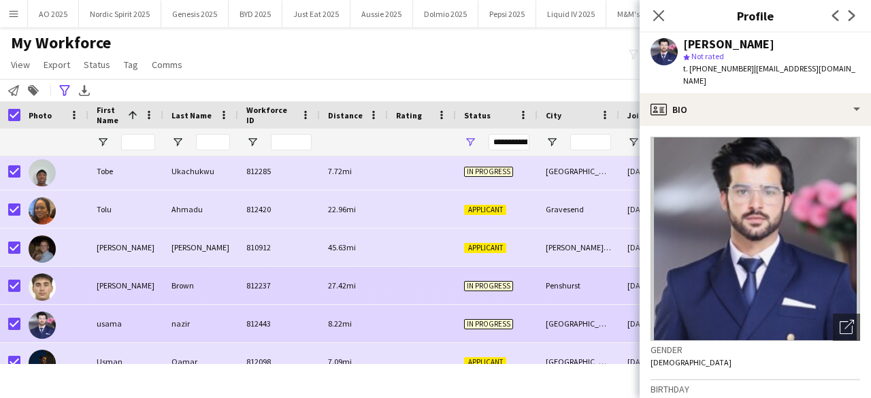
click at [46, 279] on img at bounding box center [42, 286] width 27 height 27
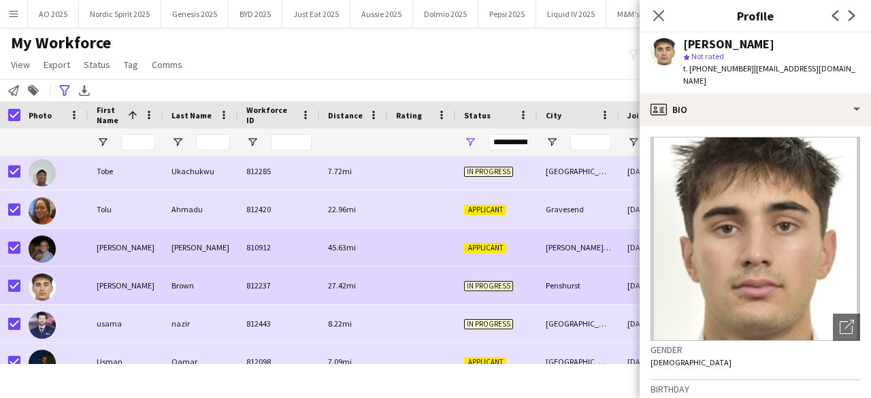
click at [49, 251] on img at bounding box center [42, 248] width 27 height 27
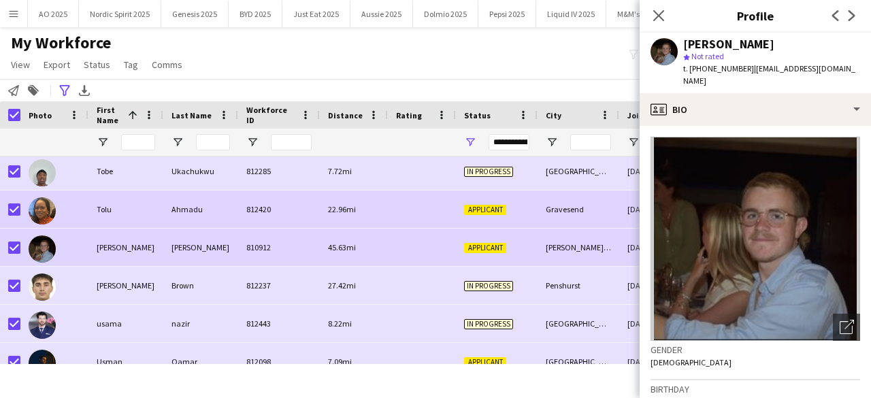
click at [50, 210] on img at bounding box center [42, 210] width 27 height 27
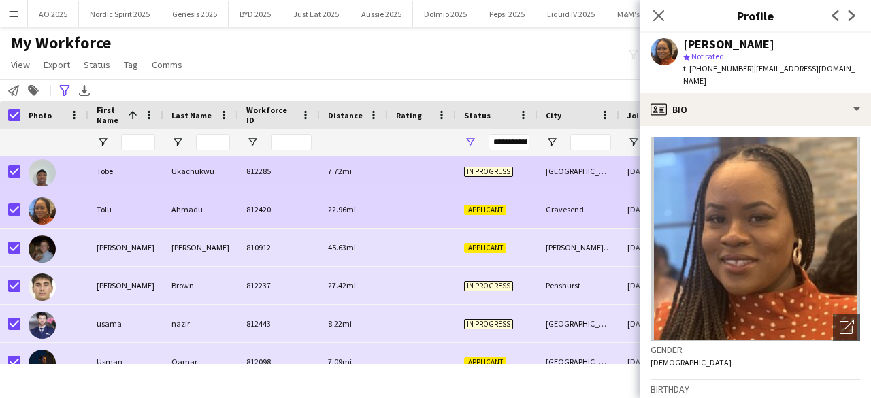
click at [54, 169] on img at bounding box center [42, 172] width 27 height 27
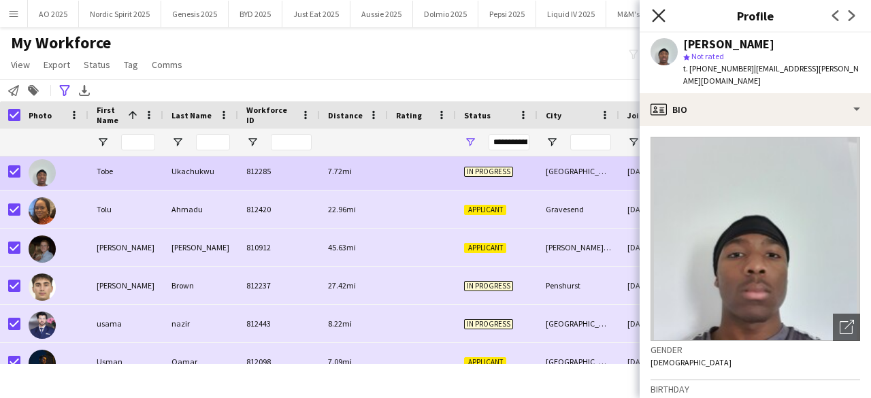
click at [662, 14] on icon "Close pop-in" at bounding box center [658, 15] width 13 height 13
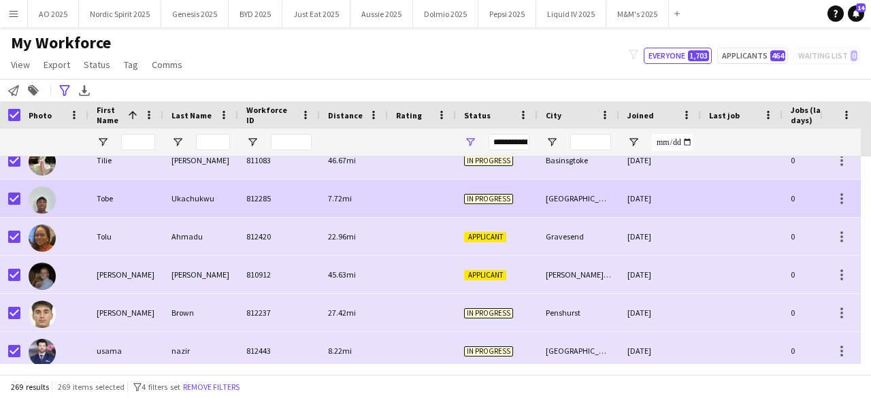
click at [31, 201] on img at bounding box center [42, 199] width 27 height 27
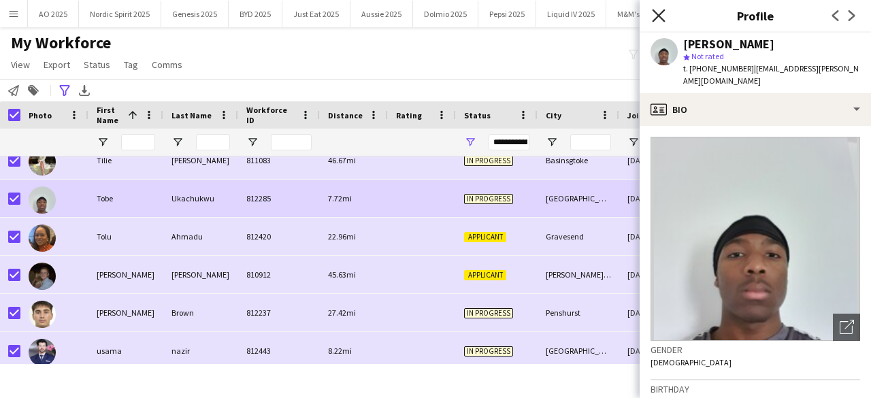
click at [661, 11] on icon "Close pop-in" at bounding box center [658, 15] width 13 height 13
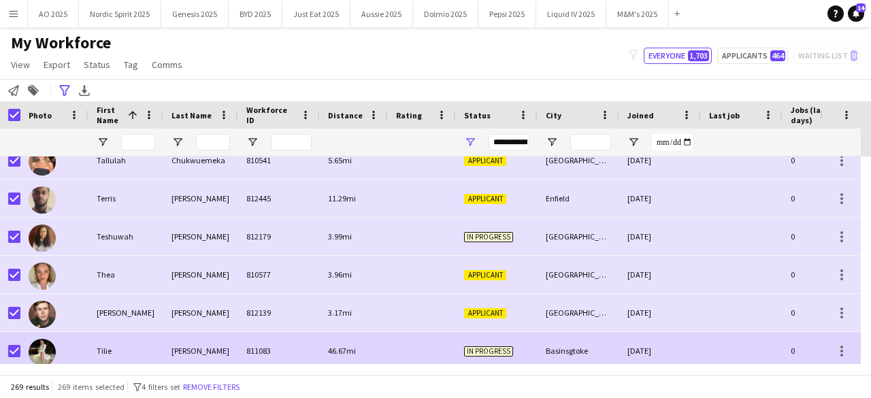
click at [39, 339] on img at bounding box center [42, 352] width 27 height 27
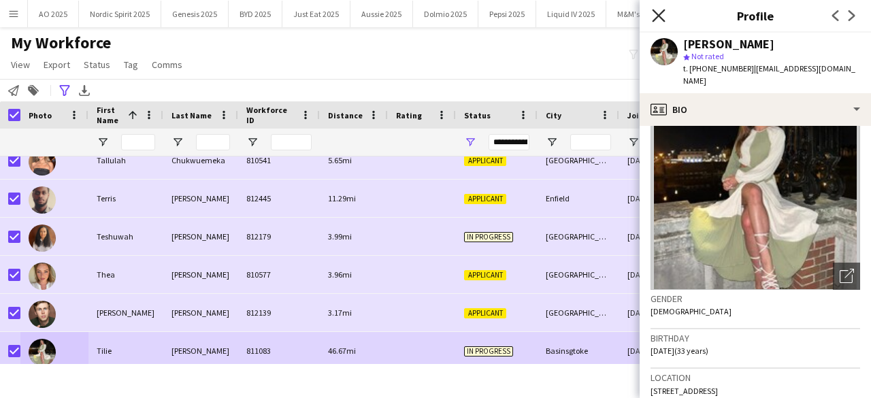
click at [663, 12] on icon at bounding box center [658, 15] width 13 height 13
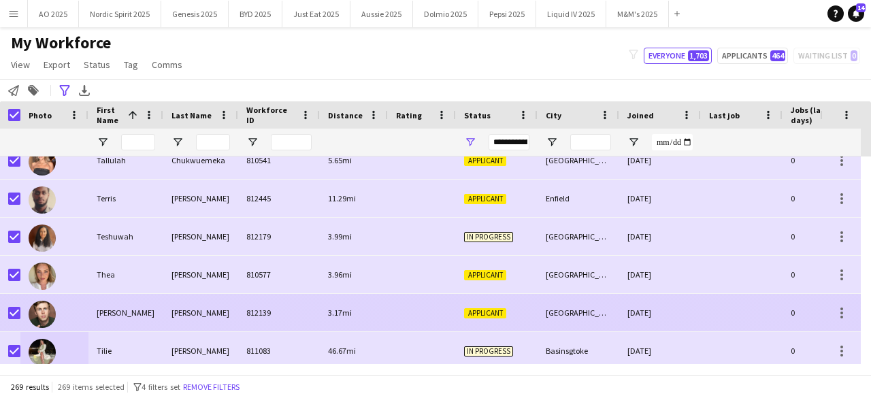
click at [46, 310] on img at bounding box center [42, 314] width 27 height 27
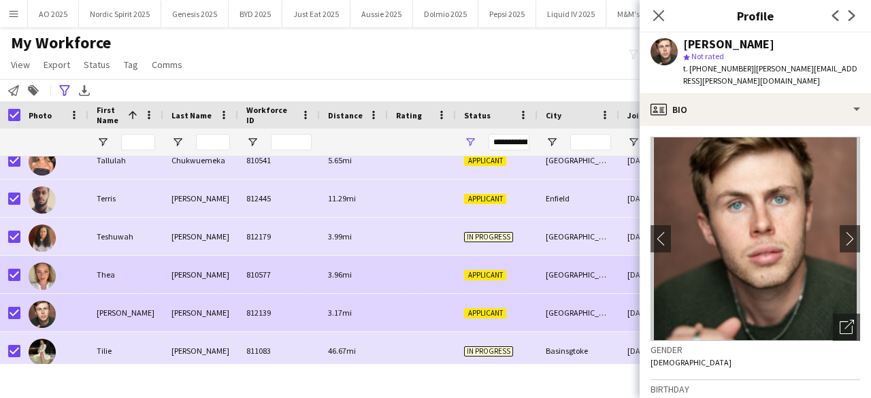
click at [46, 276] on img at bounding box center [42, 276] width 27 height 27
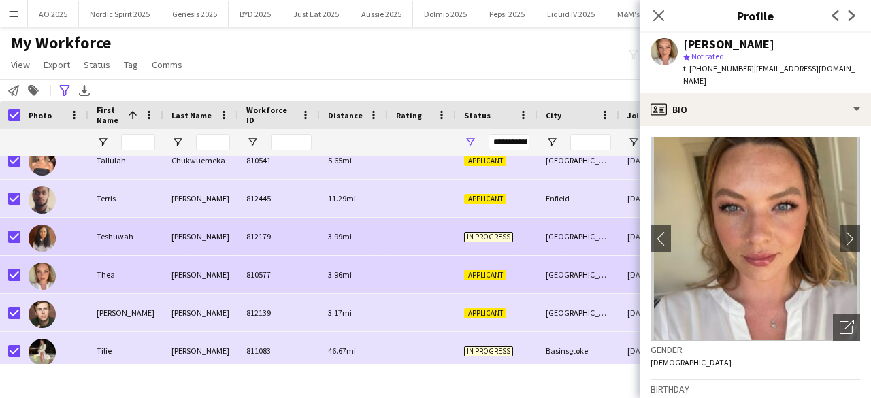
click at [40, 241] on img at bounding box center [42, 238] width 27 height 27
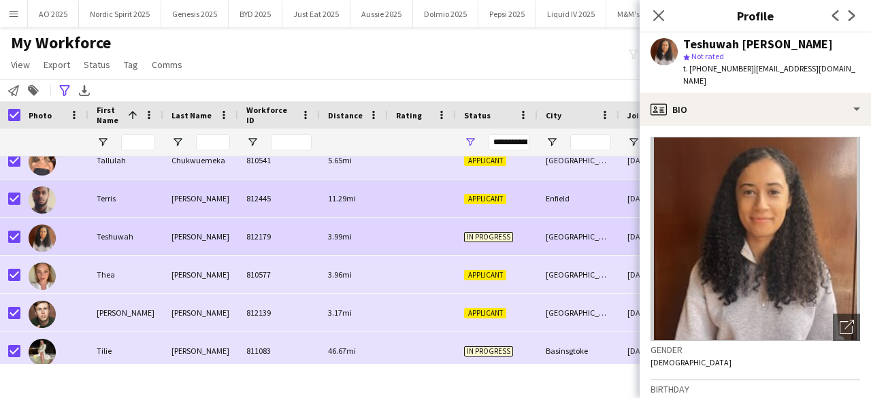
click at [40, 201] on img at bounding box center [42, 199] width 27 height 27
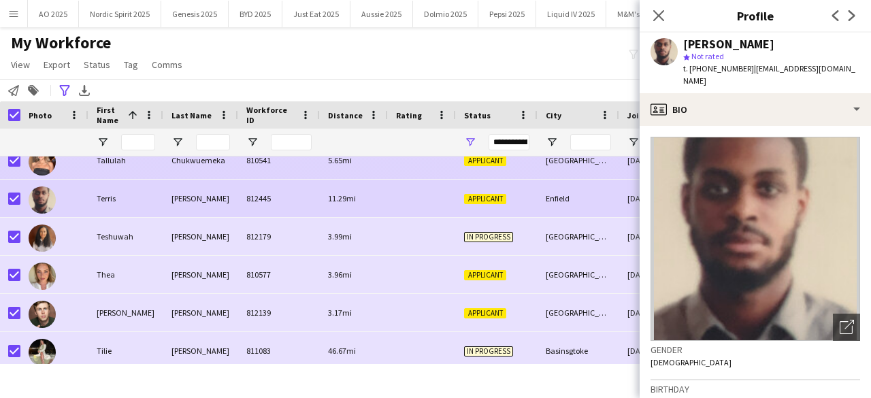
click at [44, 169] on img at bounding box center [42, 161] width 27 height 27
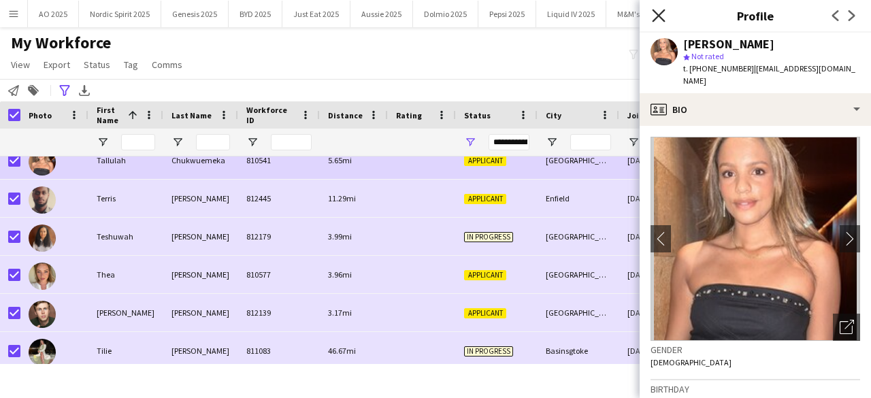
click at [664, 12] on icon "Close pop-in" at bounding box center [658, 15] width 13 height 13
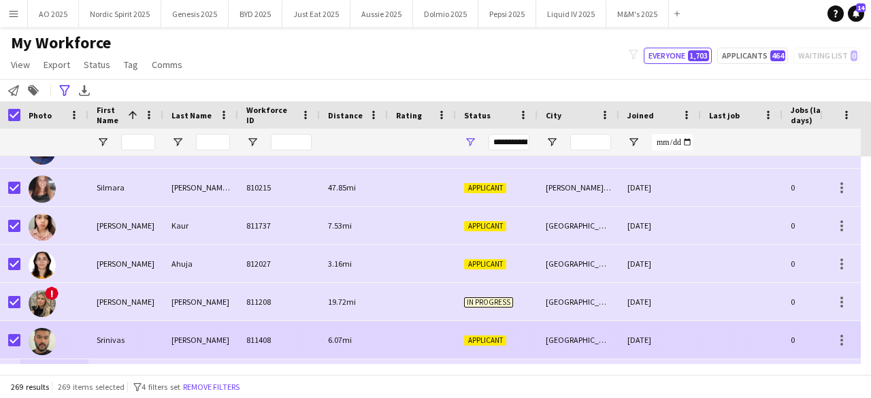
click at [35, 343] on img at bounding box center [42, 341] width 27 height 27
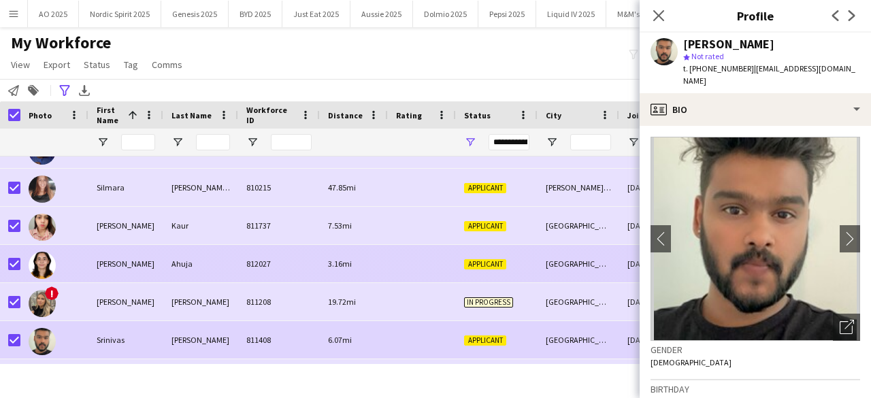
click at [38, 269] on img at bounding box center [42, 265] width 27 height 27
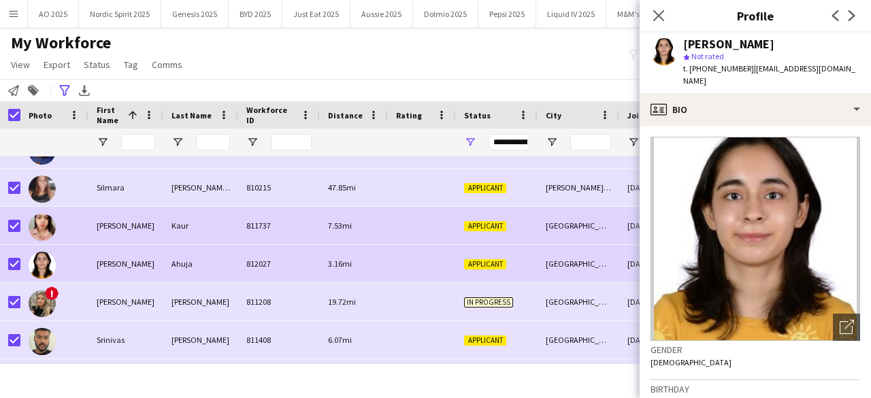
click at [44, 221] on img at bounding box center [42, 227] width 27 height 27
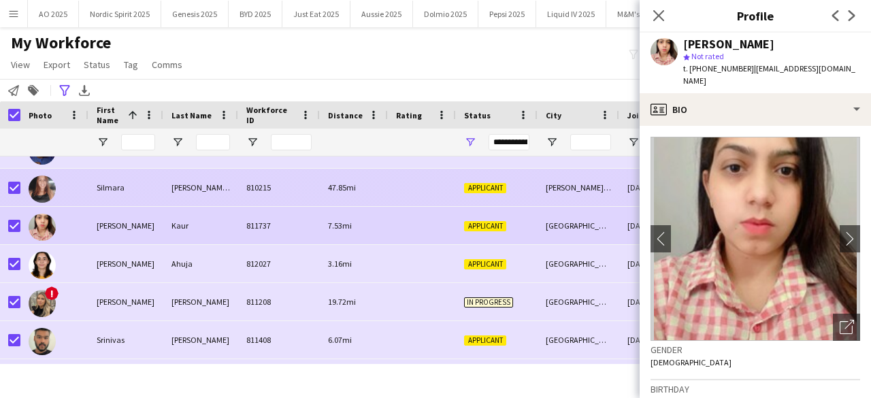
click at [48, 193] on img at bounding box center [42, 189] width 27 height 27
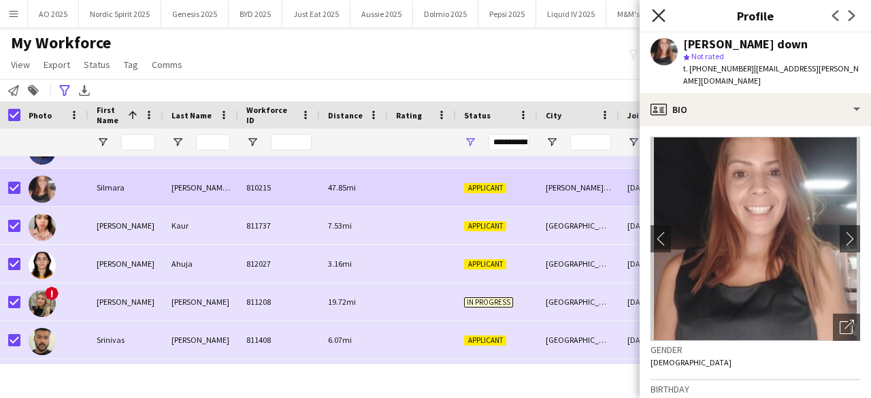
click at [660, 20] on icon "Close pop-in" at bounding box center [658, 15] width 13 height 13
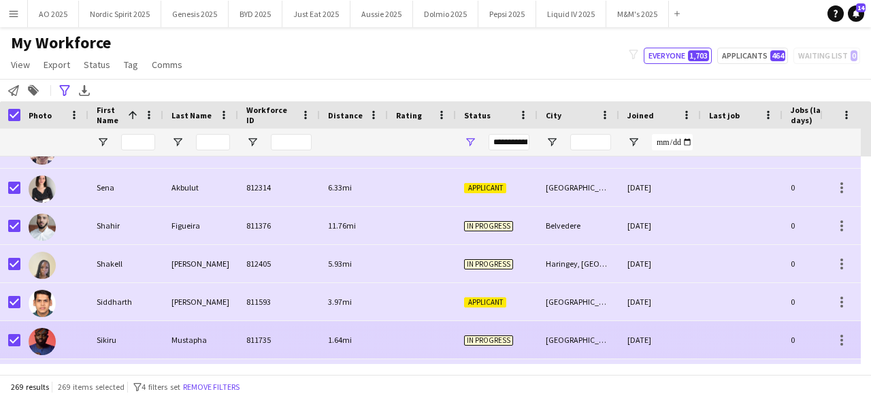
click at [50, 334] on img at bounding box center [42, 341] width 27 height 27
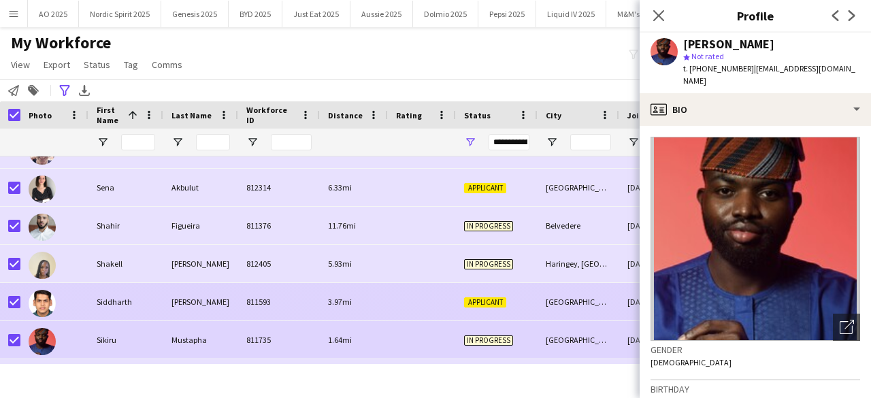
click at [49, 304] on img at bounding box center [42, 303] width 27 height 27
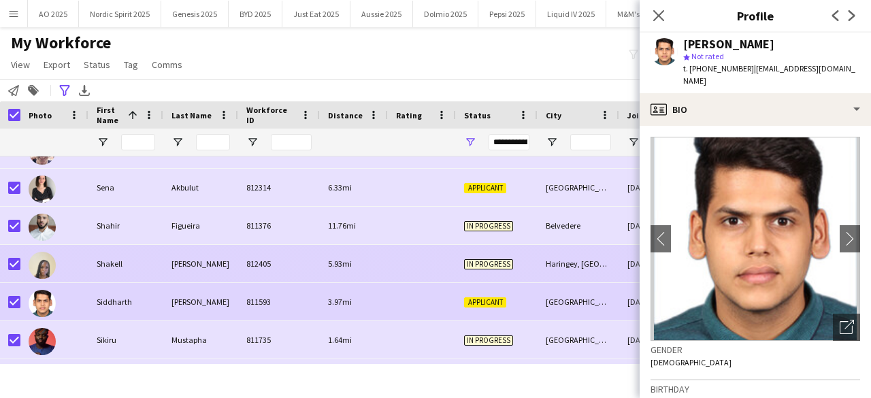
click at [50, 256] on img at bounding box center [42, 265] width 27 height 27
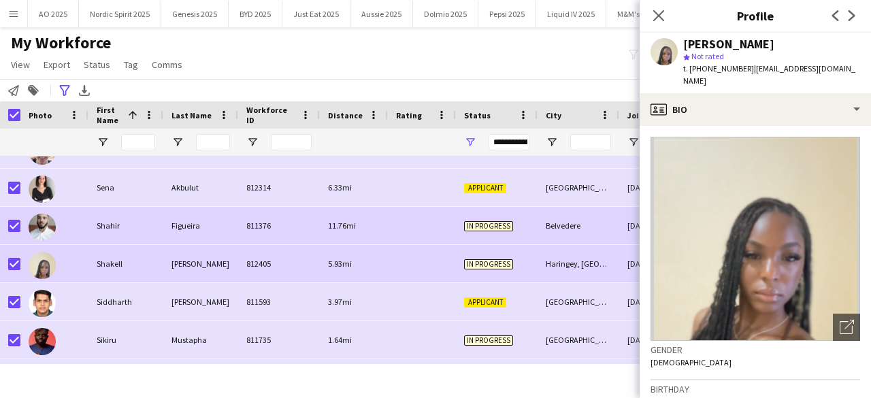
click at [48, 231] on img at bounding box center [42, 227] width 27 height 27
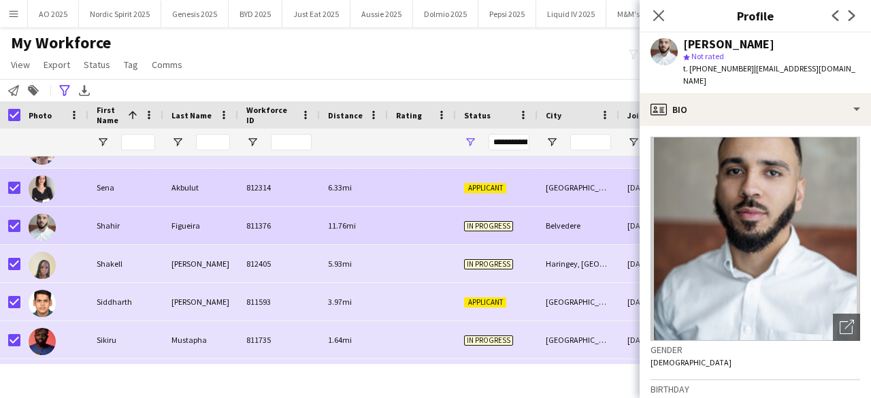
click at [45, 186] on img at bounding box center [42, 189] width 27 height 27
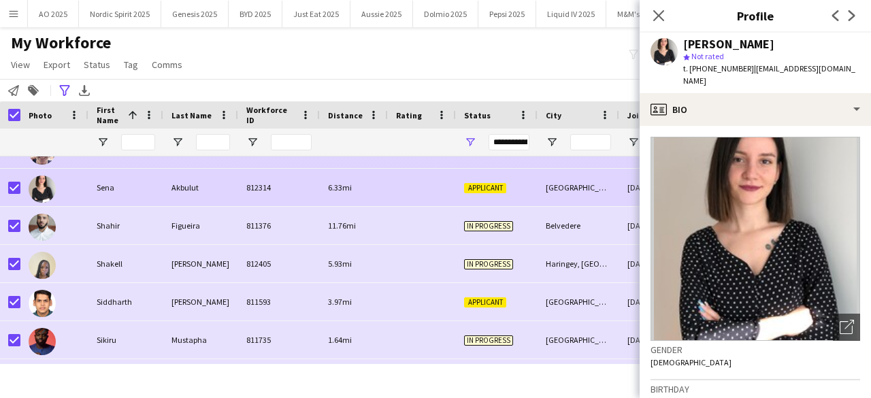
click at [46, 163] on img at bounding box center [42, 150] width 27 height 27
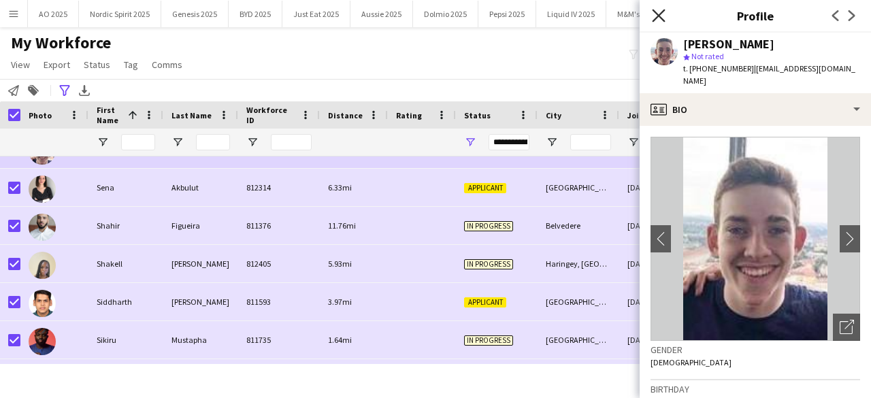
click at [658, 10] on icon "Close pop-in" at bounding box center [658, 15] width 13 height 13
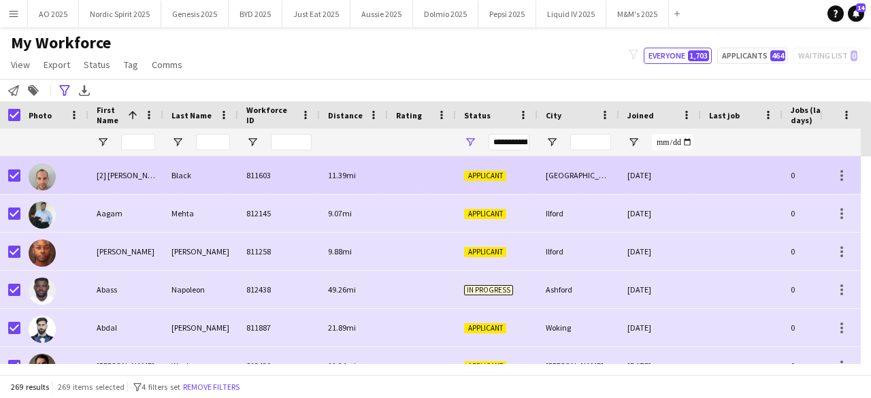
click at [45, 176] on img at bounding box center [42, 176] width 27 height 27
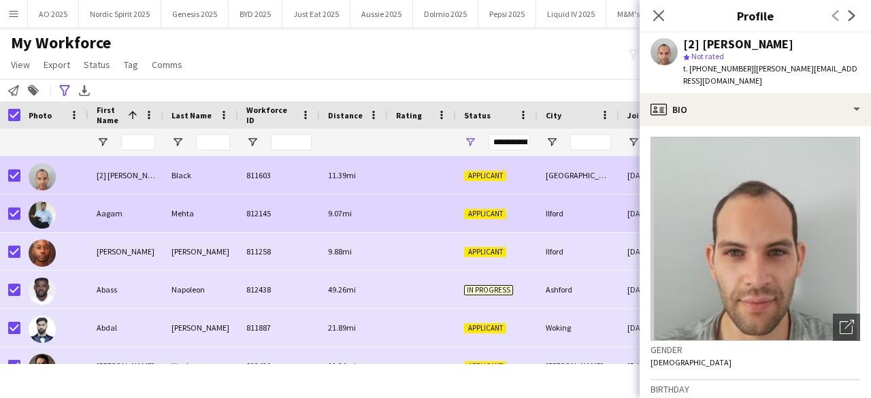
click at [39, 219] on img at bounding box center [42, 214] width 27 height 27
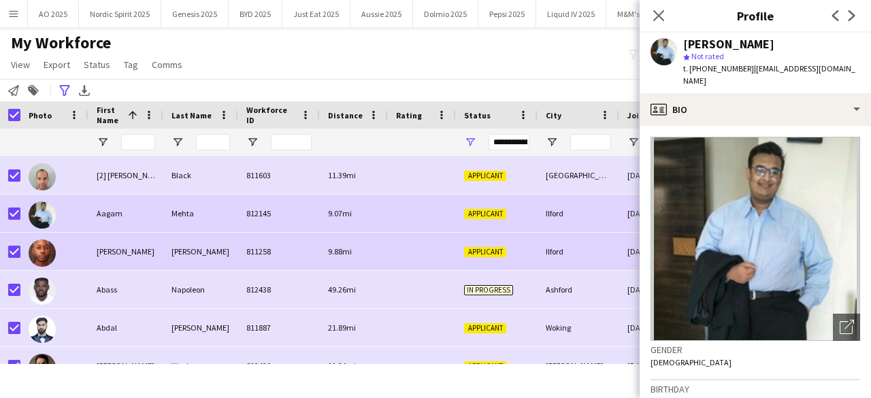
click at [45, 255] on img at bounding box center [42, 252] width 27 height 27
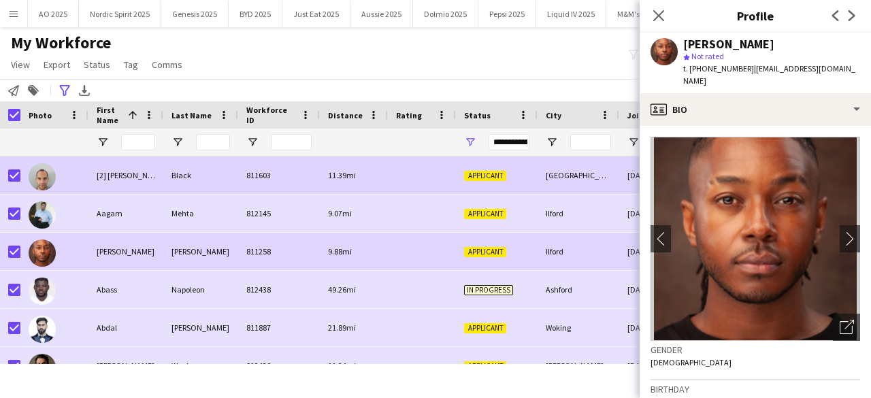
click at [45, 177] on img at bounding box center [42, 176] width 27 height 27
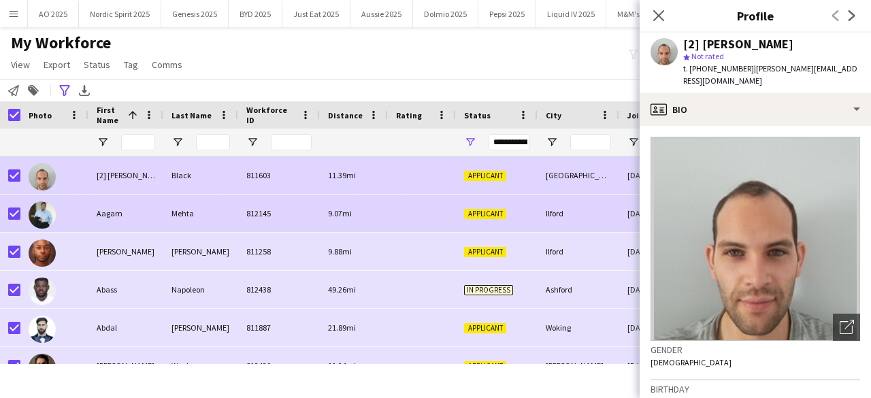
click at [44, 215] on img at bounding box center [42, 214] width 27 height 27
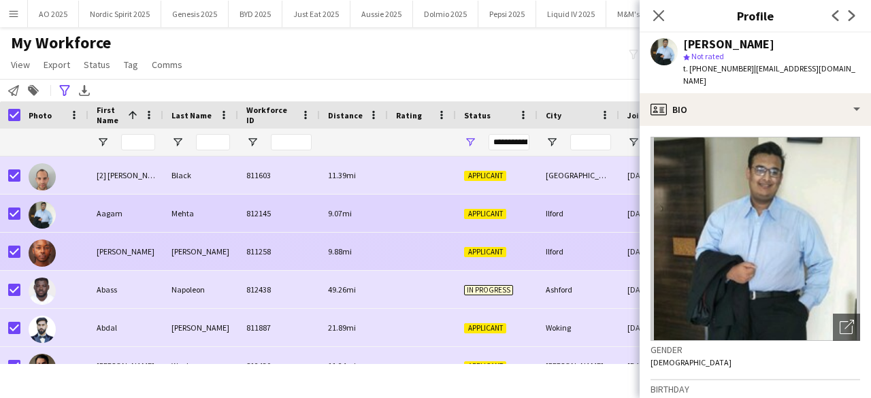
click at [46, 250] on img at bounding box center [42, 252] width 27 height 27
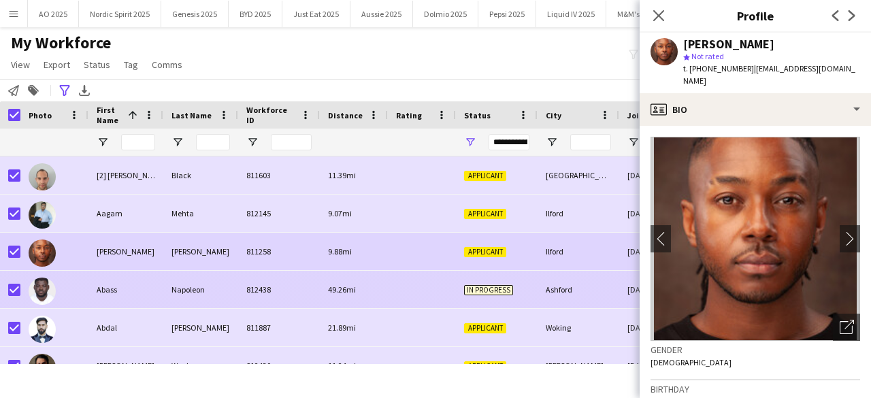
click at [39, 286] on img at bounding box center [42, 291] width 27 height 27
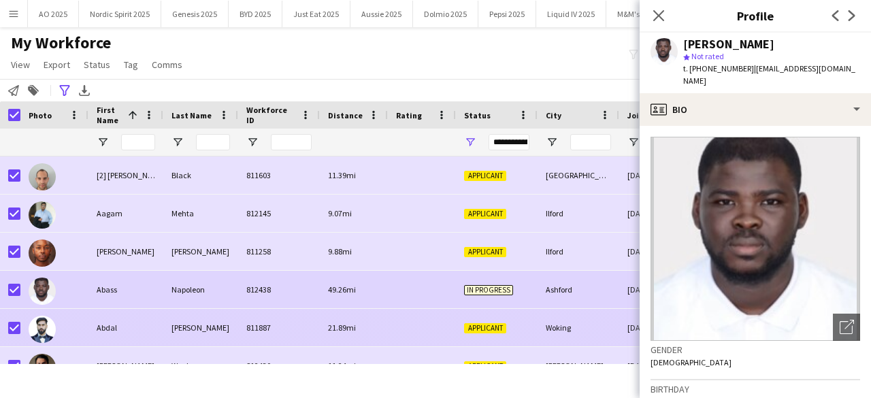
click at [41, 319] on img at bounding box center [42, 329] width 27 height 27
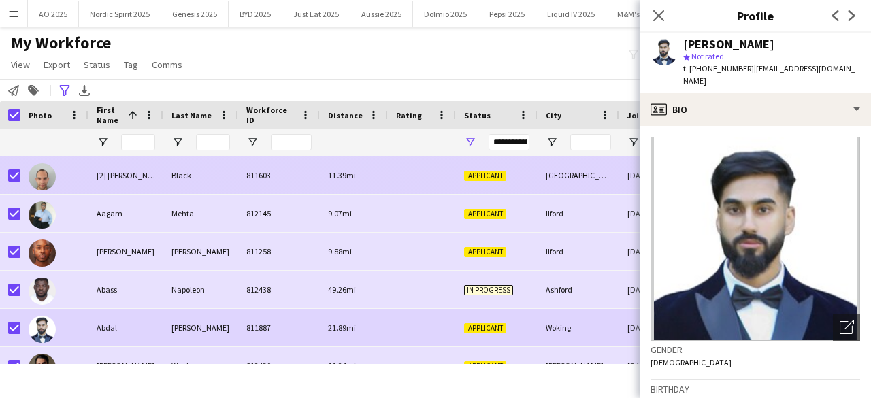
click at [35, 188] on div at bounding box center [42, 176] width 27 height 38
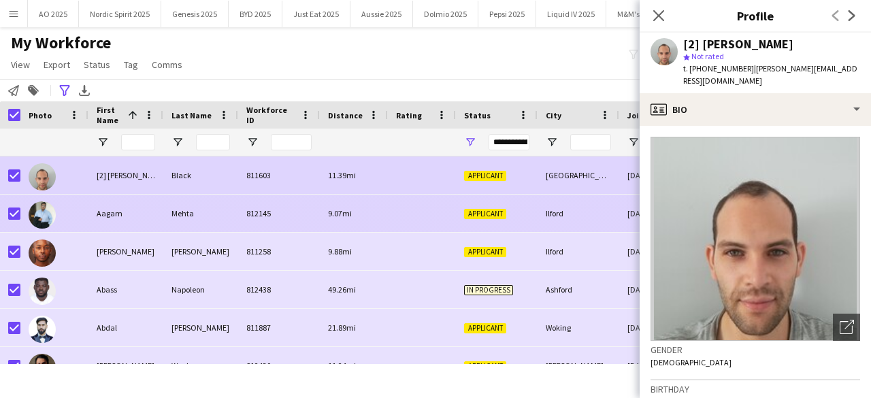
click at [39, 205] on img at bounding box center [42, 214] width 27 height 27
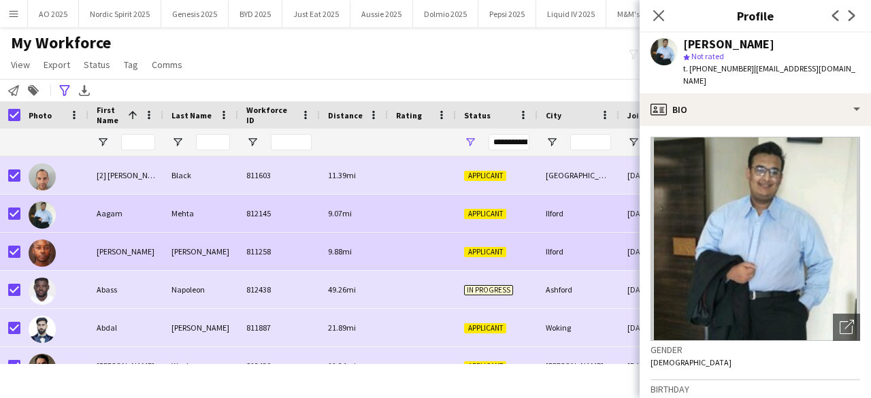
click at [50, 252] on img at bounding box center [42, 252] width 27 height 27
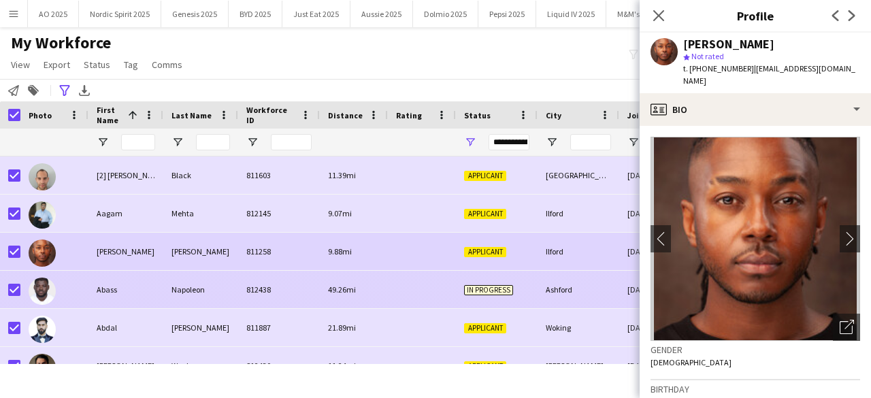
click at [50, 280] on div at bounding box center [42, 290] width 27 height 38
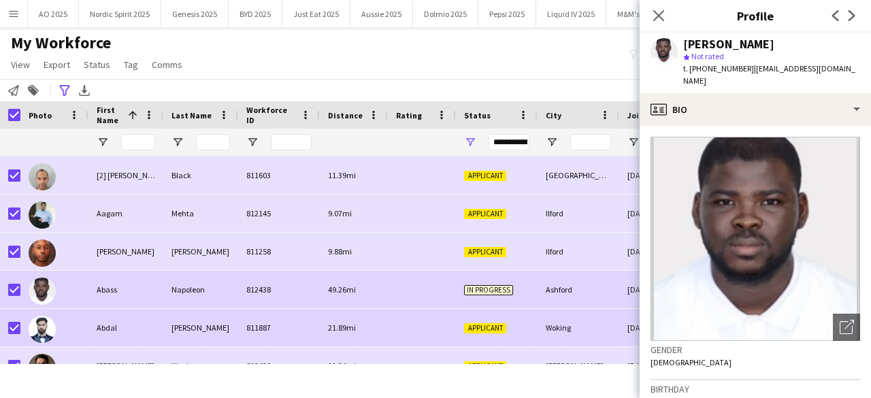
click at [53, 327] on img at bounding box center [42, 329] width 27 height 27
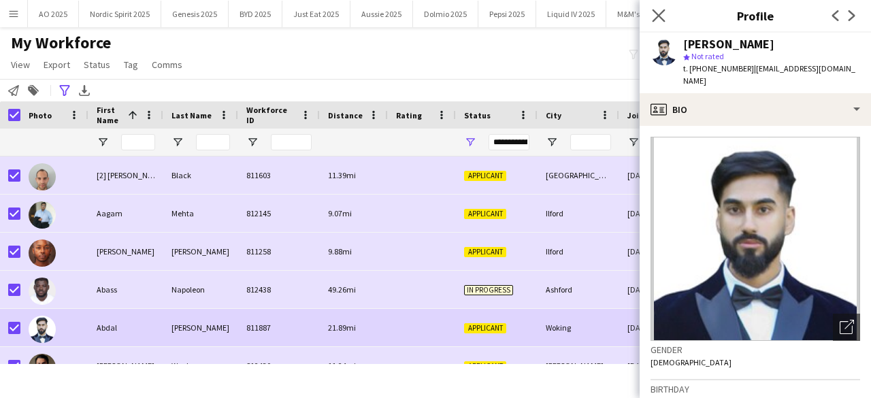
click at [653, 24] on app-icon "Close pop-in" at bounding box center [659, 16] width 20 height 20
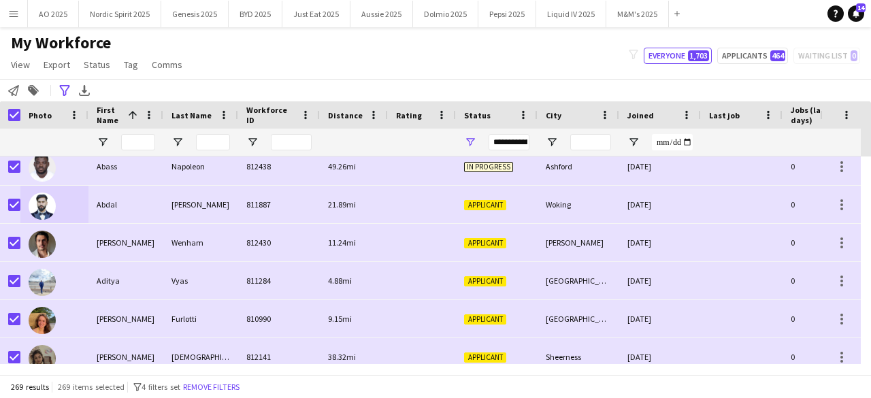
scroll to position [135, 0]
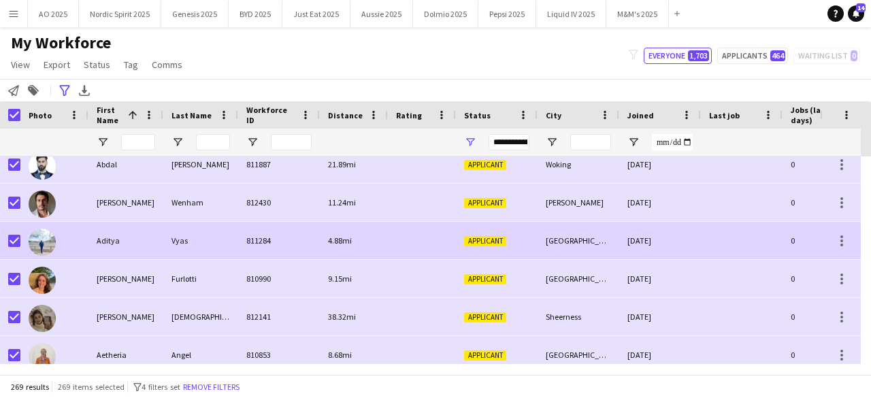
click at [37, 245] on img at bounding box center [42, 242] width 27 height 27
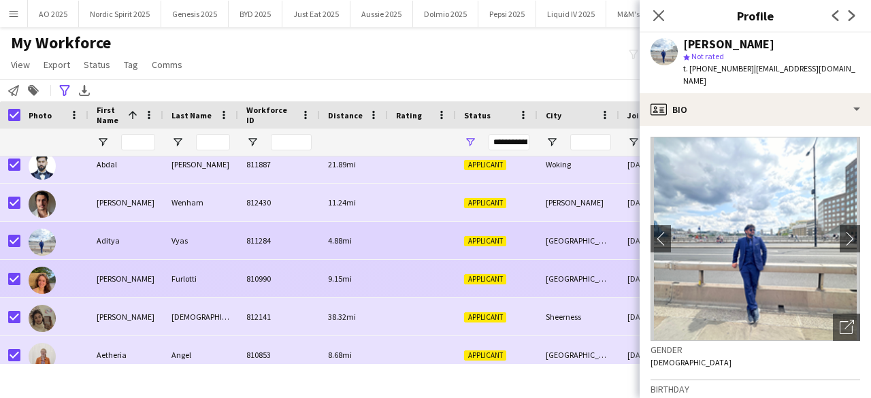
click at [49, 272] on img at bounding box center [42, 280] width 27 height 27
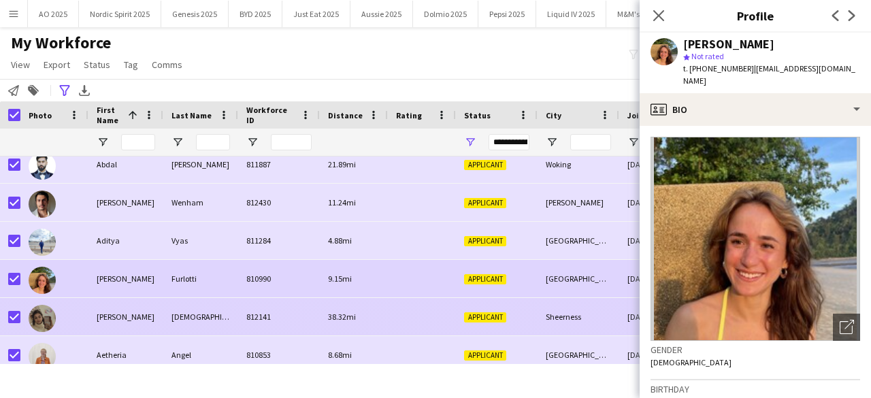
click at [45, 314] on img at bounding box center [42, 318] width 27 height 27
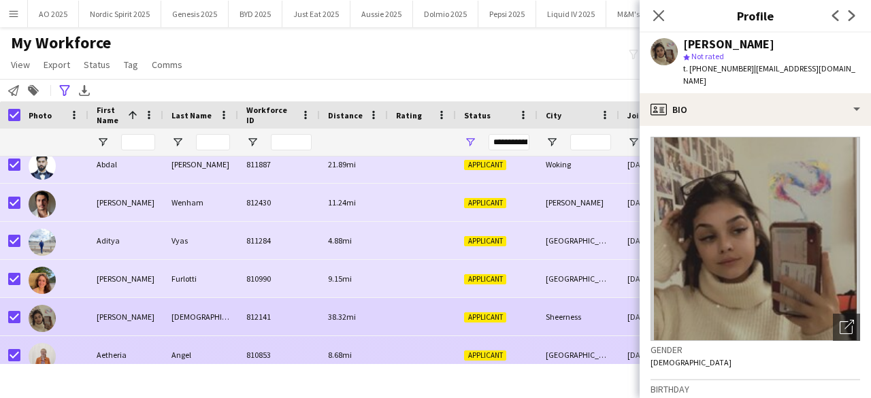
click at [49, 352] on img at bounding box center [42, 356] width 27 height 27
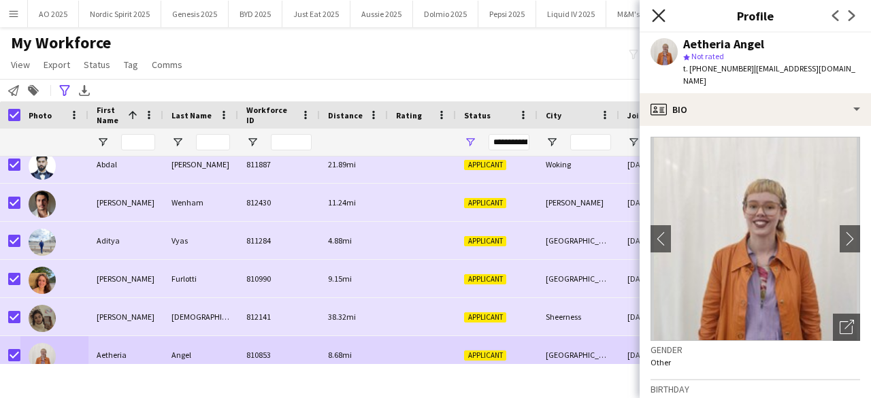
click at [658, 14] on icon "Close pop-in" at bounding box center [658, 15] width 13 height 13
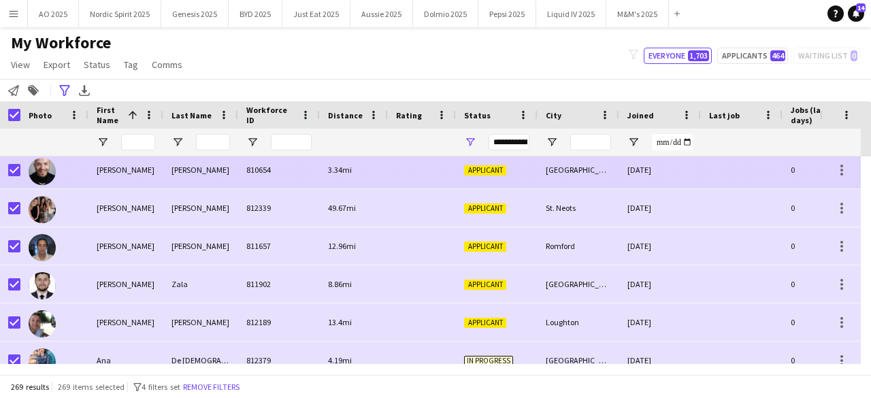
click at [43, 175] on img at bounding box center [42, 171] width 27 height 27
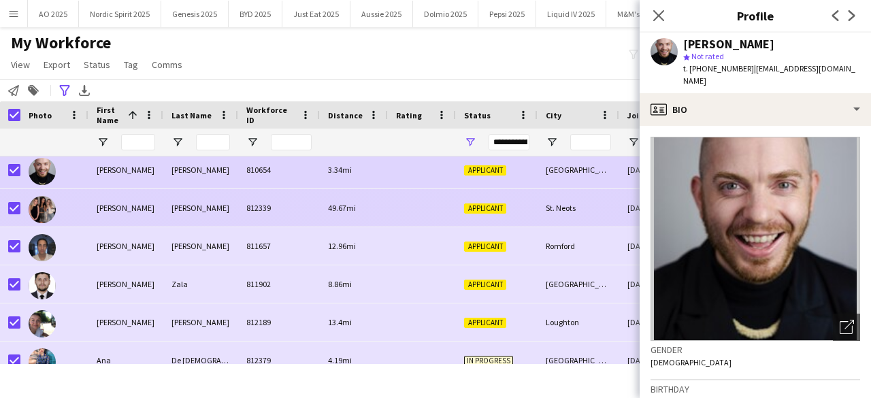
click at [50, 216] on img at bounding box center [42, 209] width 27 height 27
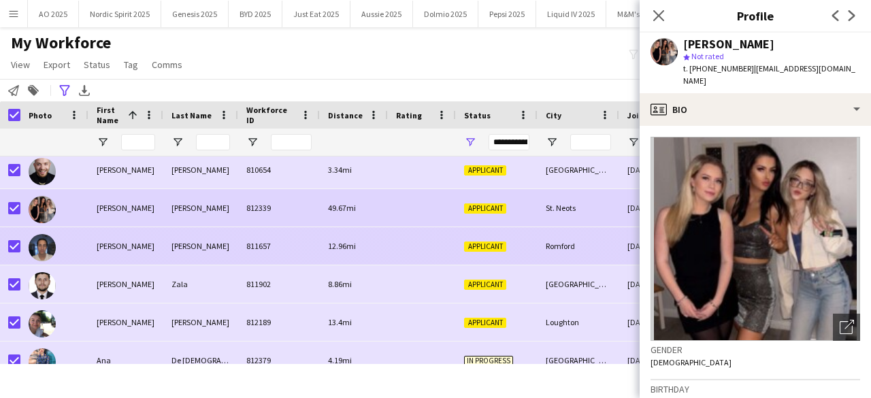
click at [56, 254] on div at bounding box center [54, 245] width 68 height 37
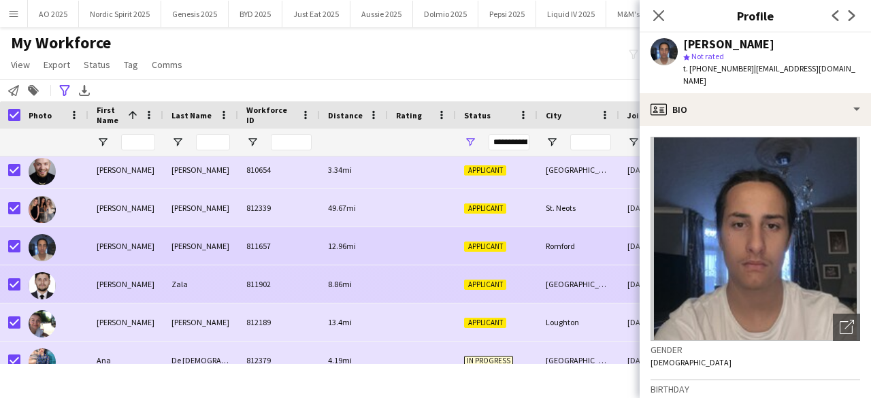
click at [44, 284] on img at bounding box center [42, 285] width 27 height 27
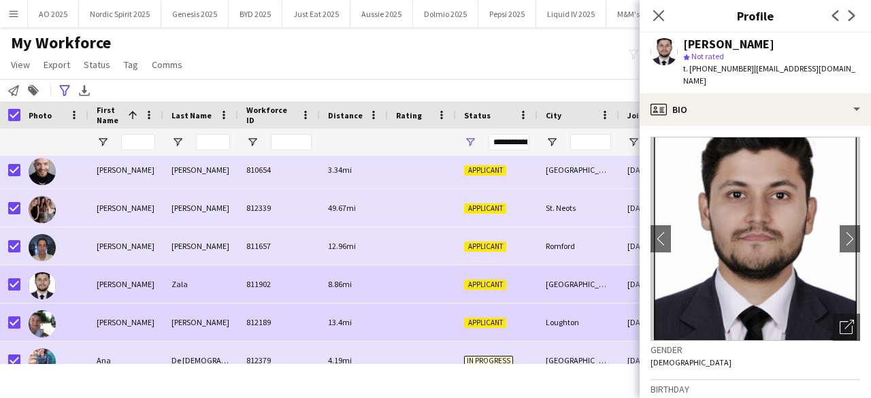
click at [49, 316] on img at bounding box center [42, 323] width 27 height 27
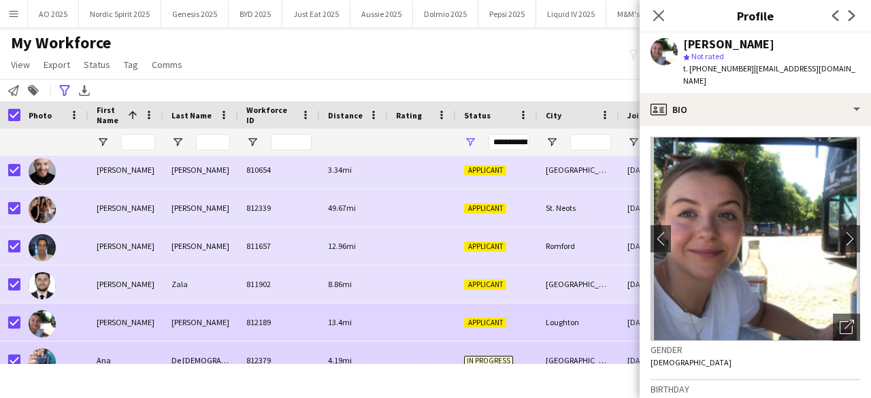
click at [49, 352] on img at bounding box center [42, 361] width 27 height 27
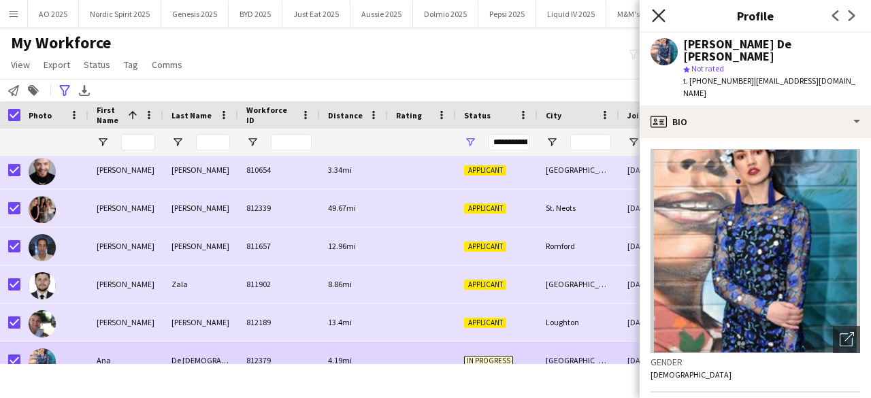
click at [655, 16] on icon "Close pop-in" at bounding box center [658, 15] width 13 height 13
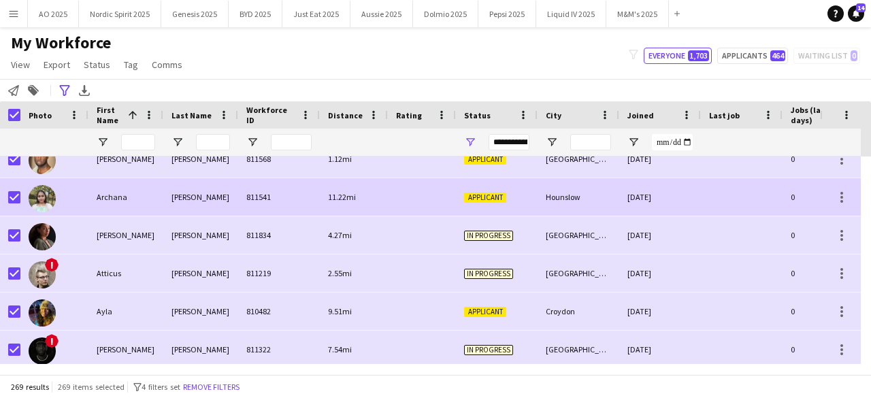
click at [53, 204] on img at bounding box center [42, 198] width 27 height 27
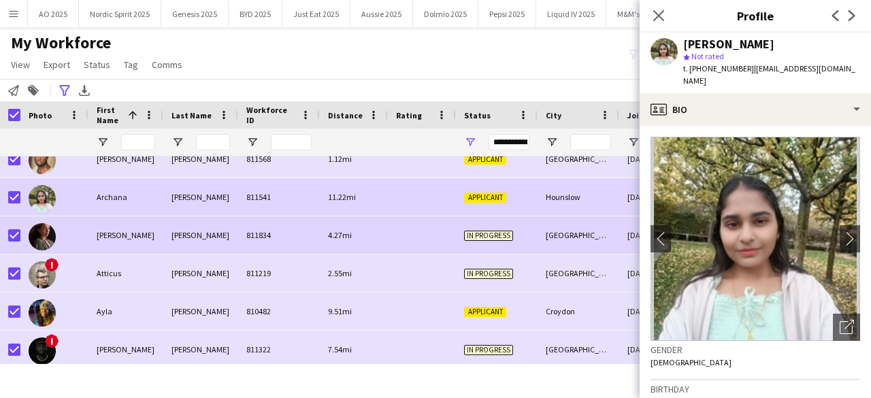
click at [54, 250] on div at bounding box center [42, 236] width 27 height 38
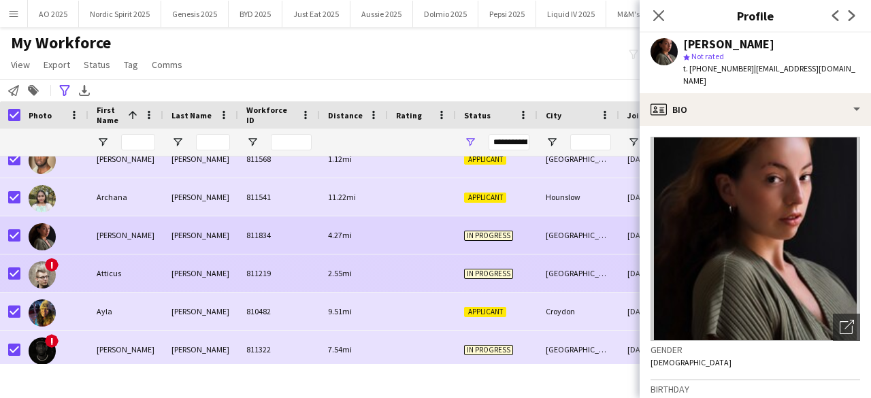
click at [49, 274] on img at bounding box center [42, 274] width 27 height 27
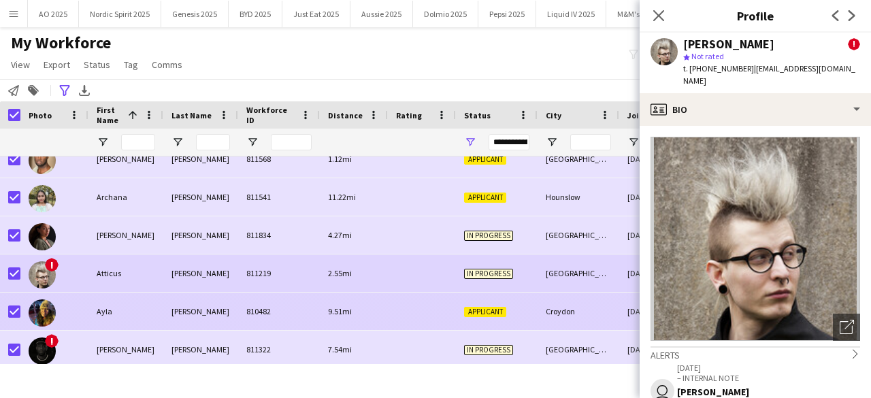
click at [48, 311] on img at bounding box center [42, 312] width 27 height 27
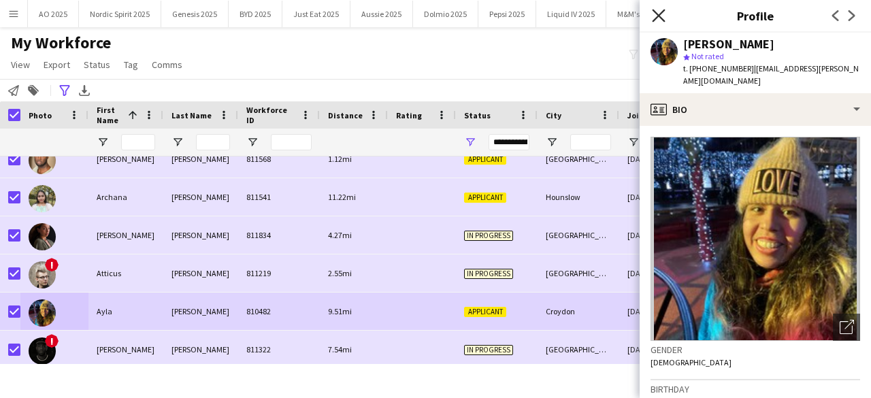
click at [661, 10] on icon "Close pop-in" at bounding box center [658, 15] width 13 height 13
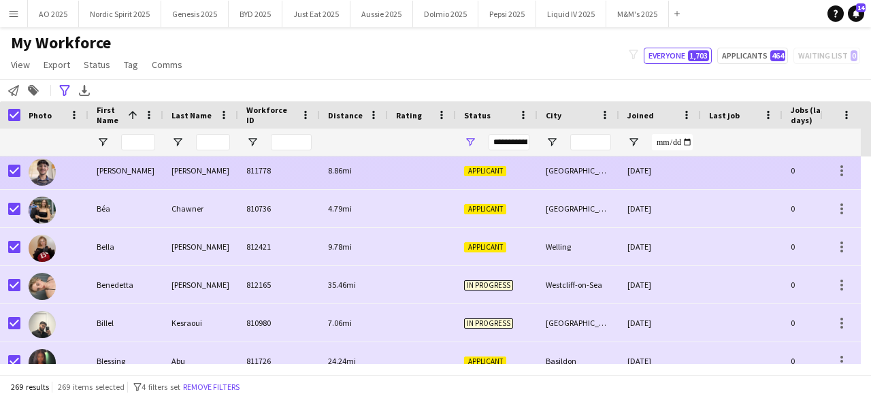
click at [45, 182] on img at bounding box center [42, 172] width 27 height 27
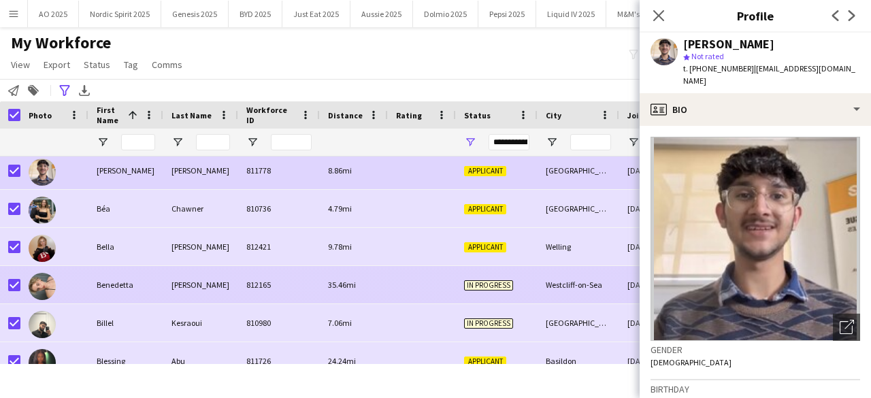
click at [49, 282] on img at bounding box center [42, 286] width 27 height 27
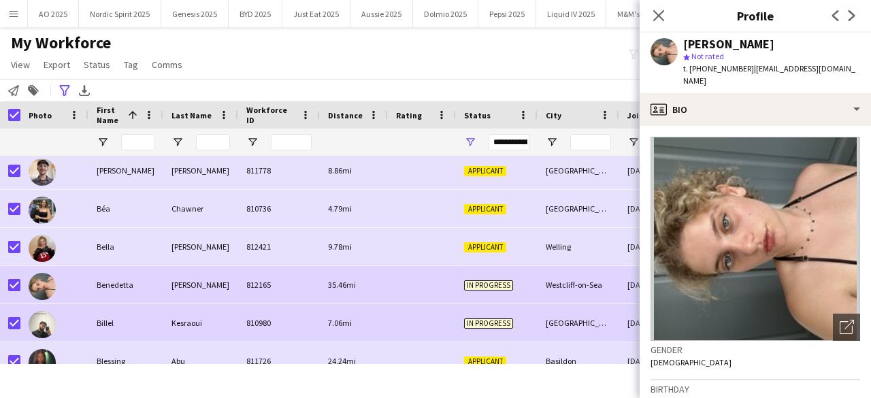
click at [48, 325] on img at bounding box center [42, 324] width 27 height 27
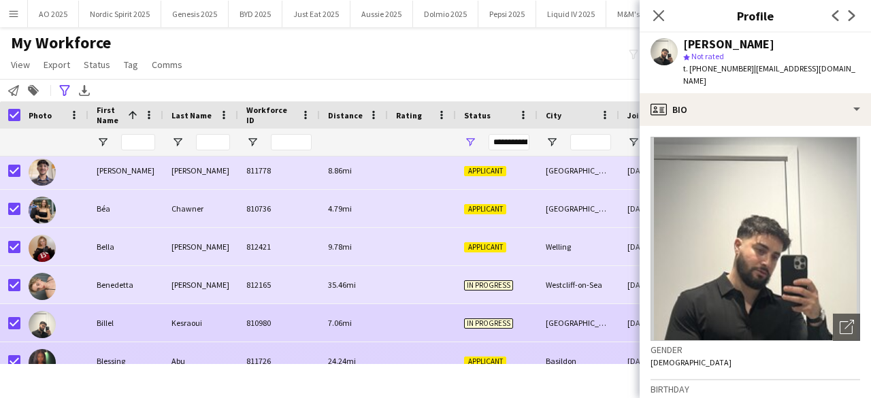
click at [48, 350] on img at bounding box center [42, 362] width 27 height 27
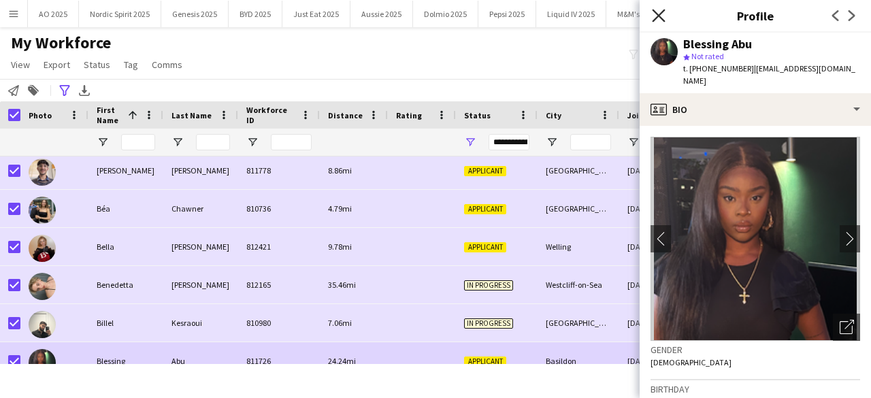
click at [661, 14] on icon at bounding box center [658, 15] width 13 height 13
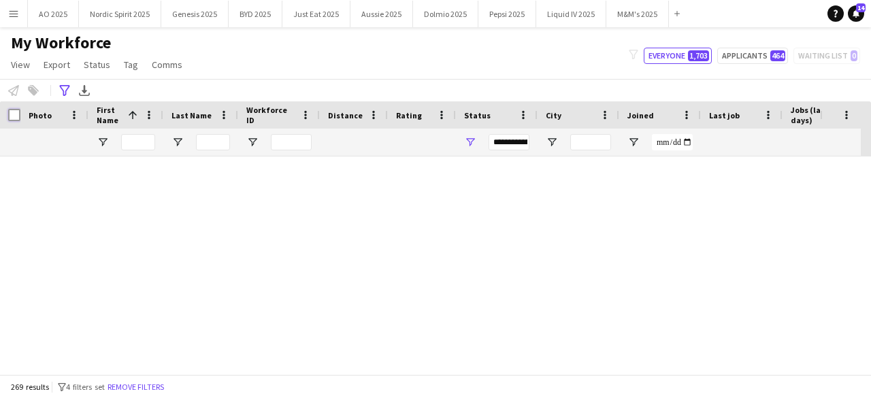
scroll to position [0, 0]
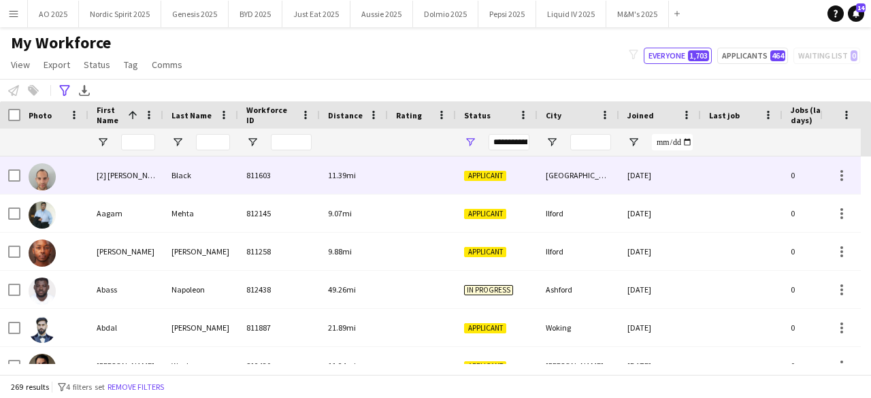
click at [33, 173] on img at bounding box center [42, 176] width 27 height 27
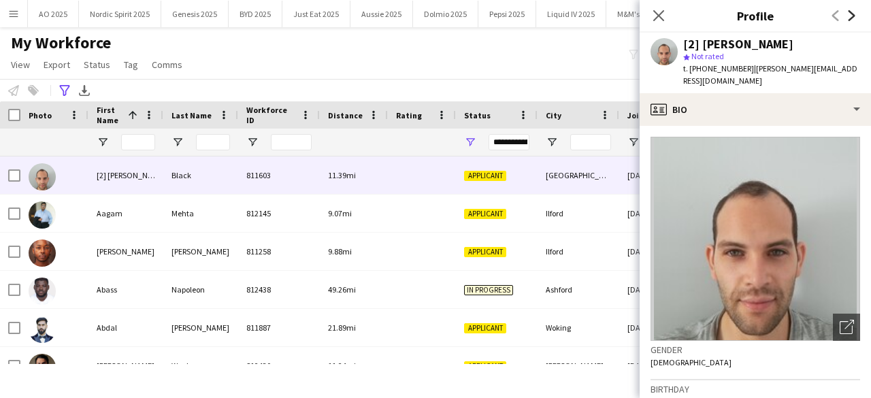
click at [850, 12] on icon "Next" at bounding box center [851, 15] width 11 height 11
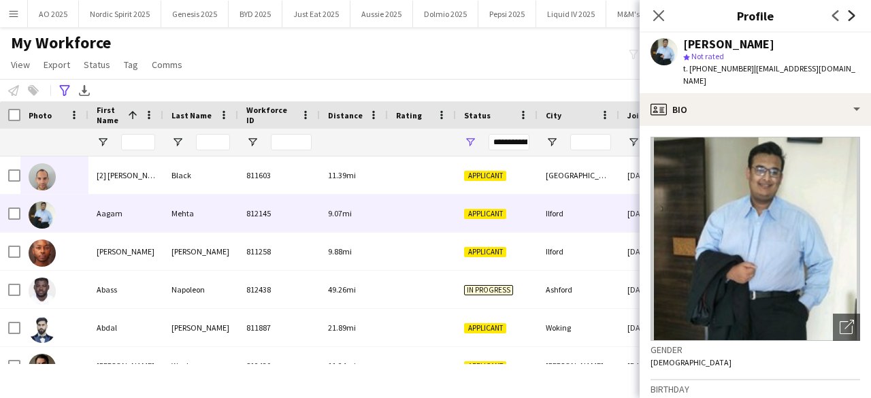
click at [850, 12] on icon "Next" at bounding box center [851, 15] width 11 height 11
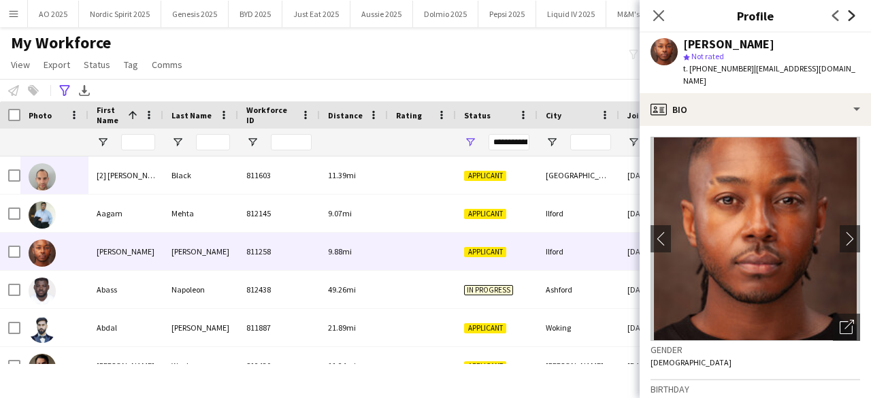
click at [850, 12] on icon "Next" at bounding box center [851, 15] width 11 height 11
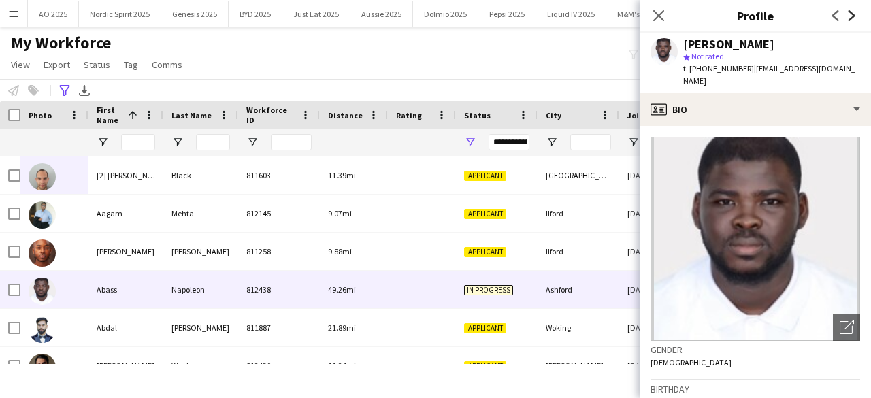
click at [850, 12] on icon "Next" at bounding box center [851, 15] width 11 height 11
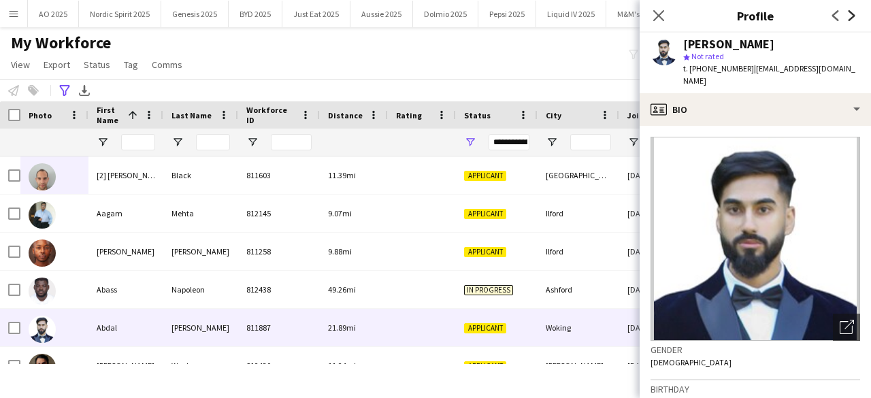
click at [850, 12] on icon "Next" at bounding box center [851, 15] width 11 height 11
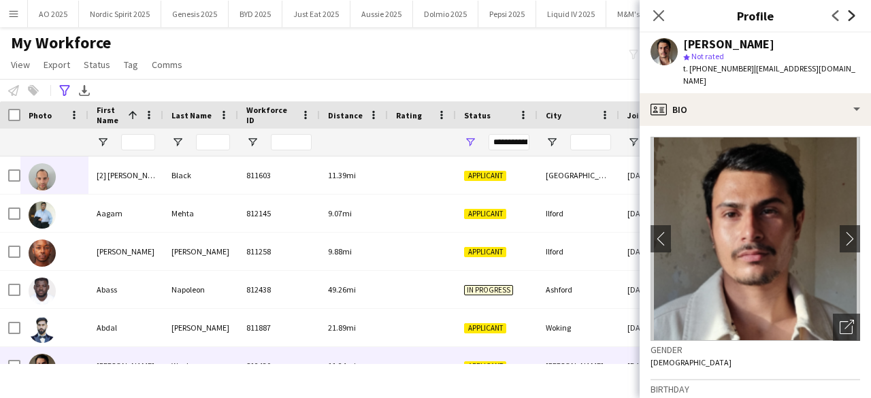
click at [850, 12] on icon "Next" at bounding box center [851, 15] width 11 height 11
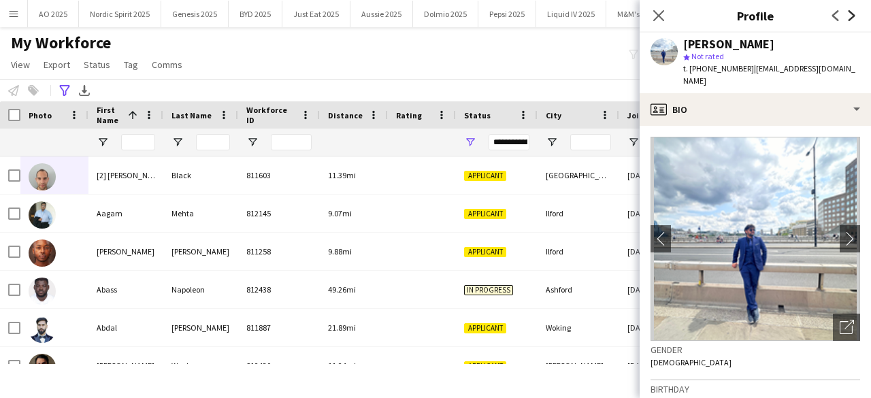
click at [850, 12] on icon "Next" at bounding box center [851, 15] width 11 height 11
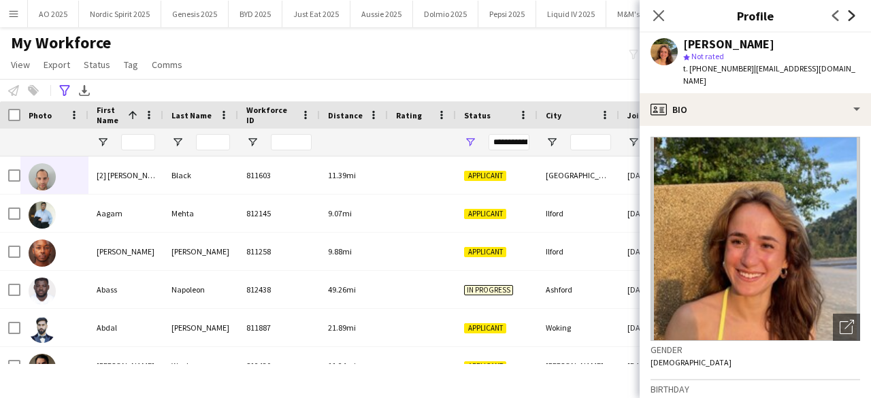
click at [850, 12] on icon "Next" at bounding box center [851, 15] width 11 height 11
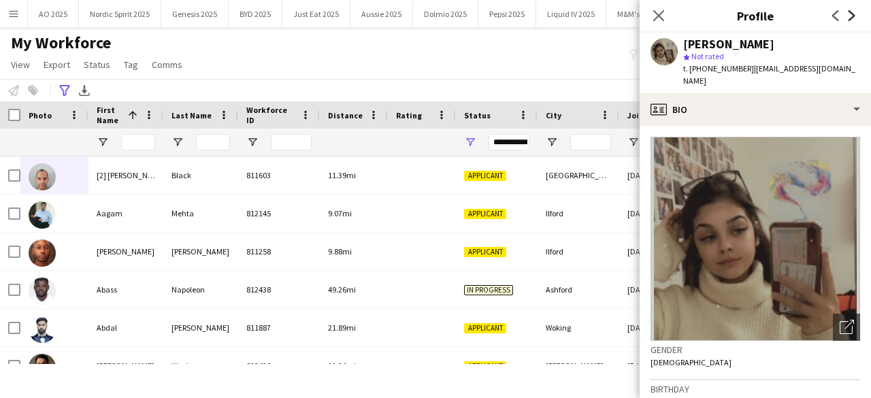
click at [850, 12] on icon "Next" at bounding box center [851, 15] width 11 height 11
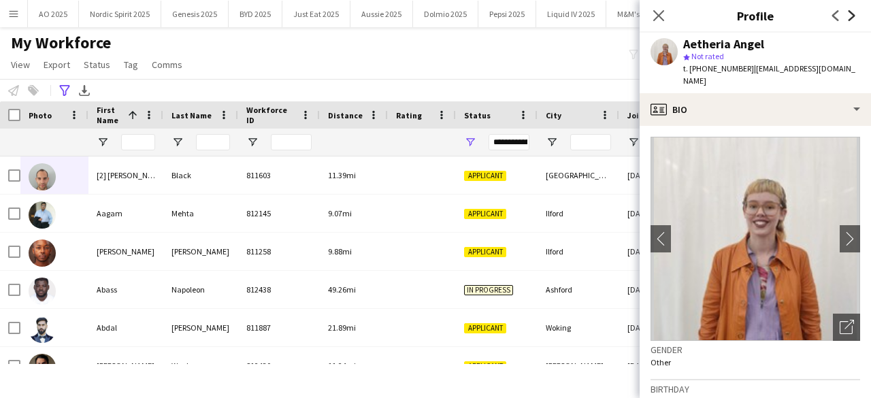
click at [850, 12] on icon "Next" at bounding box center [851, 15] width 11 height 11
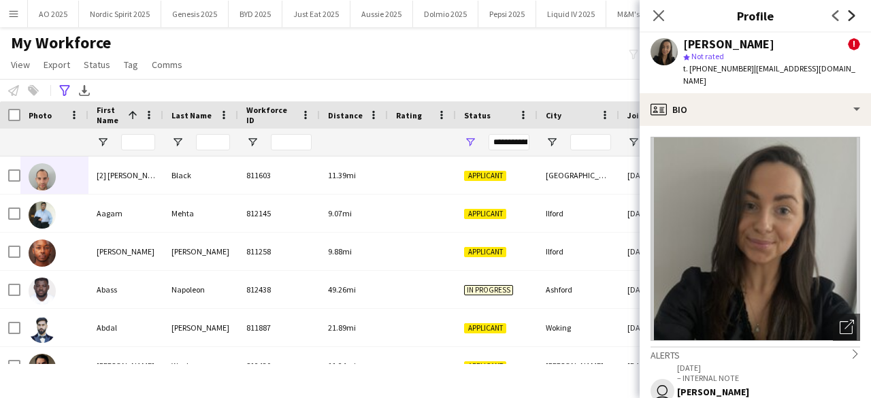
click at [850, 12] on icon "Next" at bounding box center [851, 15] width 11 height 11
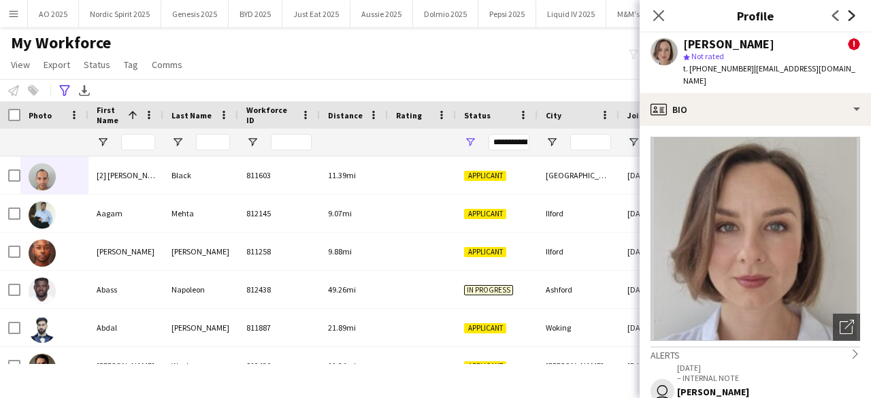
click at [850, 12] on icon "Next" at bounding box center [851, 15] width 11 height 11
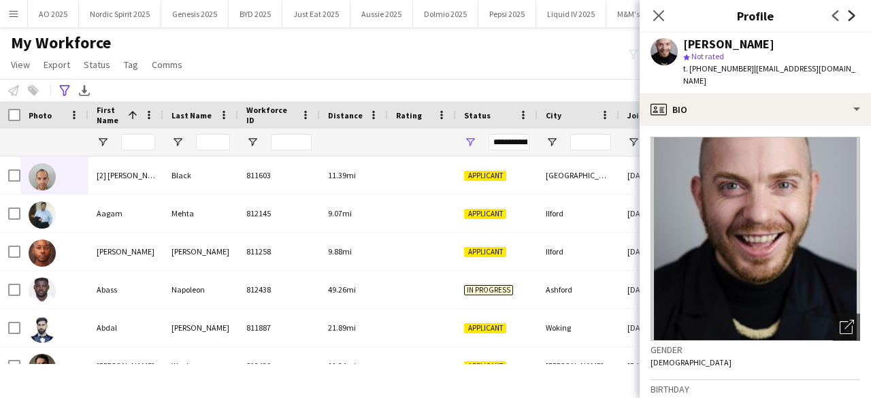
click at [850, 12] on icon "Next" at bounding box center [851, 15] width 11 height 11
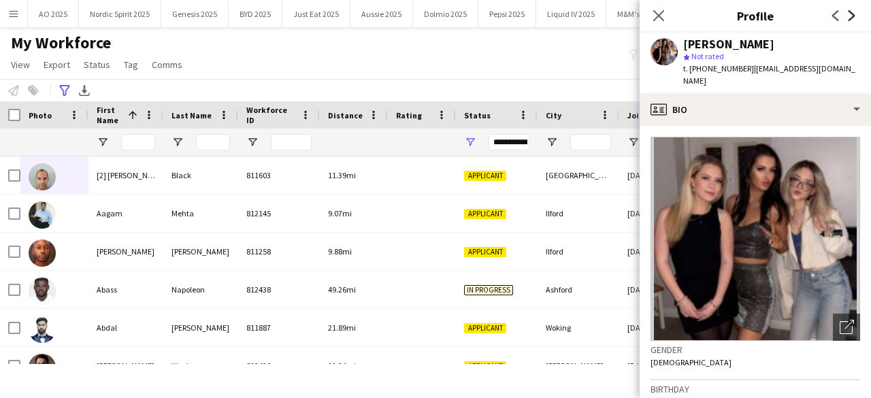
click at [850, 12] on icon "Next" at bounding box center [851, 15] width 11 height 11
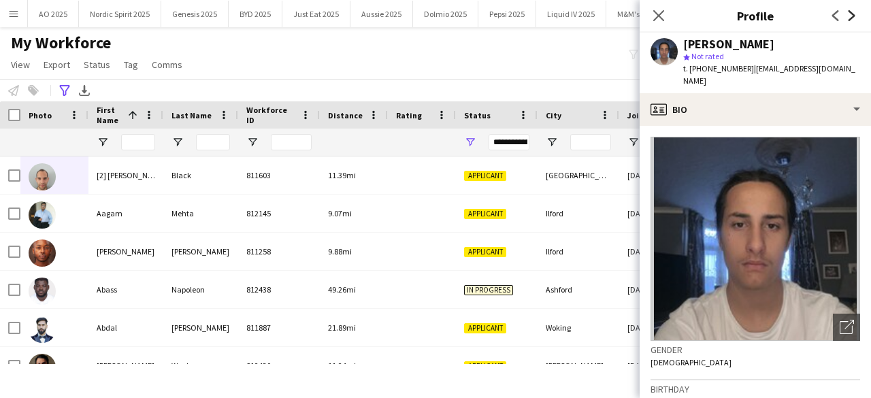
click at [850, 12] on icon "Next" at bounding box center [851, 15] width 11 height 11
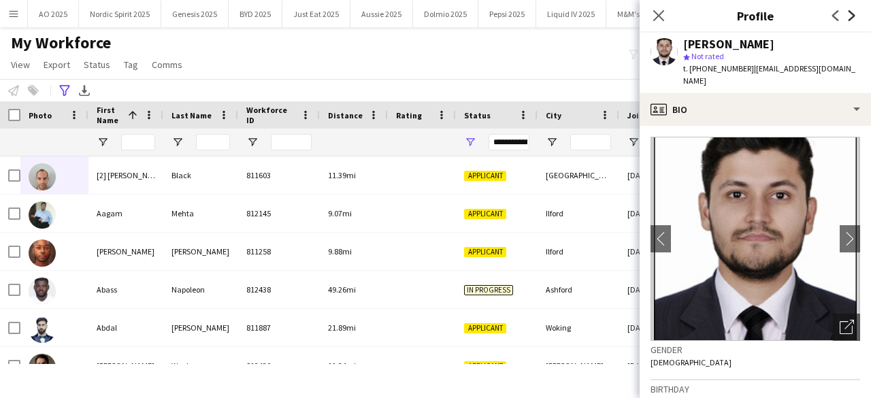
click at [850, 12] on icon "Next" at bounding box center [851, 15] width 11 height 11
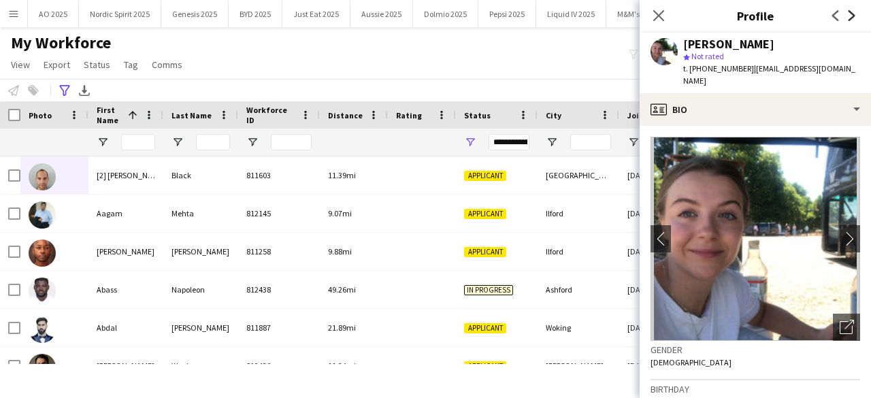
click at [850, 12] on icon "Next" at bounding box center [851, 15] width 11 height 11
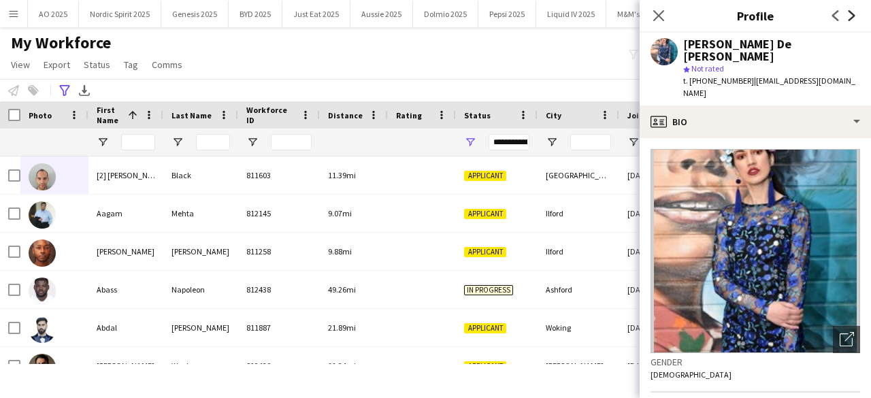
click at [850, 12] on icon "Next" at bounding box center [851, 15] width 11 height 11
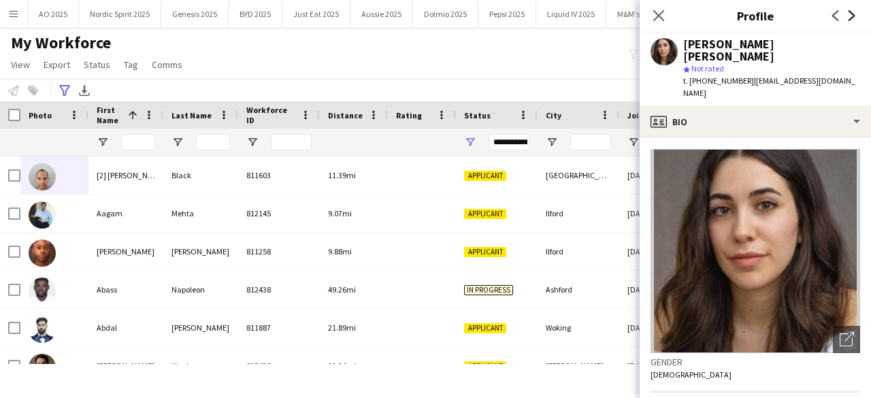
click at [850, 12] on icon "Next" at bounding box center [851, 15] width 11 height 11
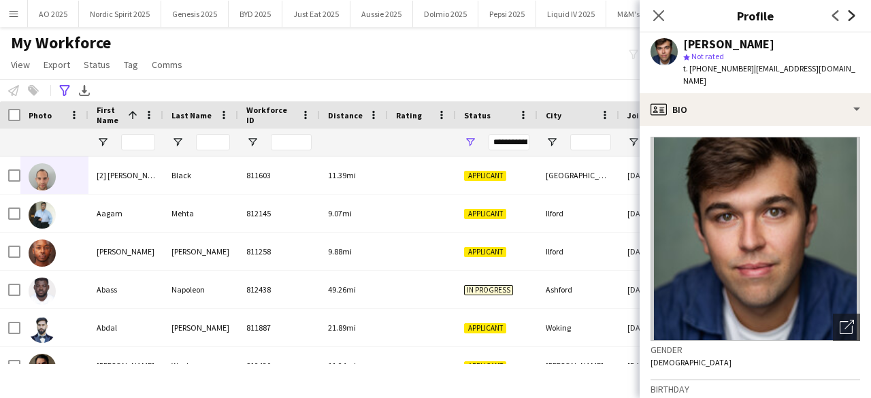
click at [850, 12] on icon "Next" at bounding box center [851, 15] width 11 height 11
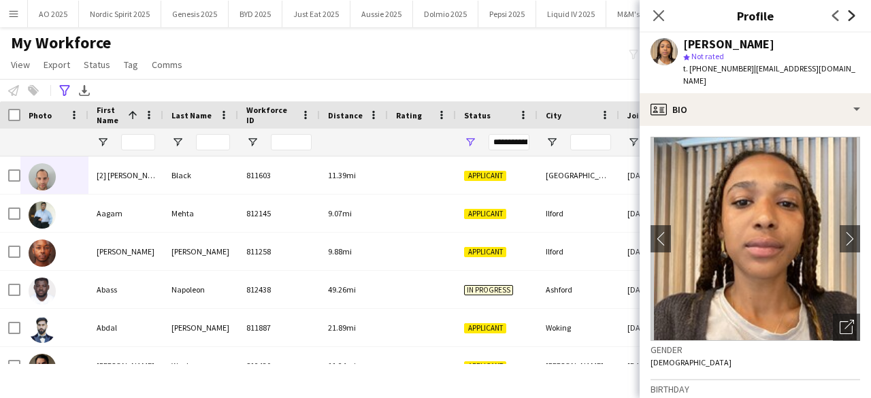
click at [850, 12] on icon "Next" at bounding box center [851, 15] width 11 height 11
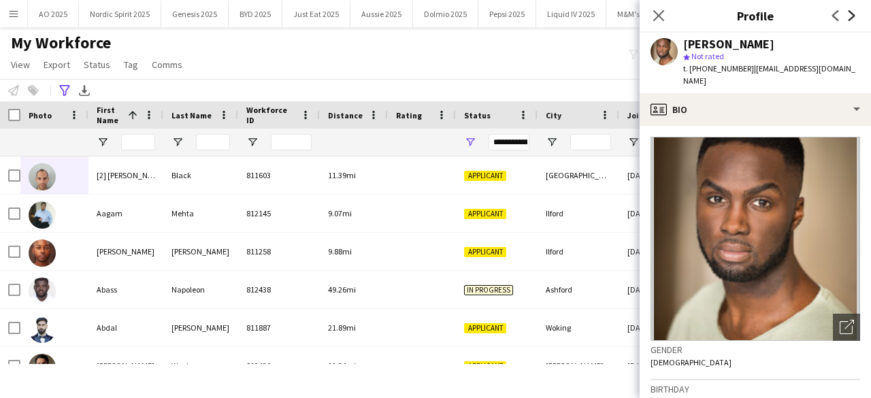
click at [850, 12] on icon "Next" at bounding box center [851, 15] width 11 height 11
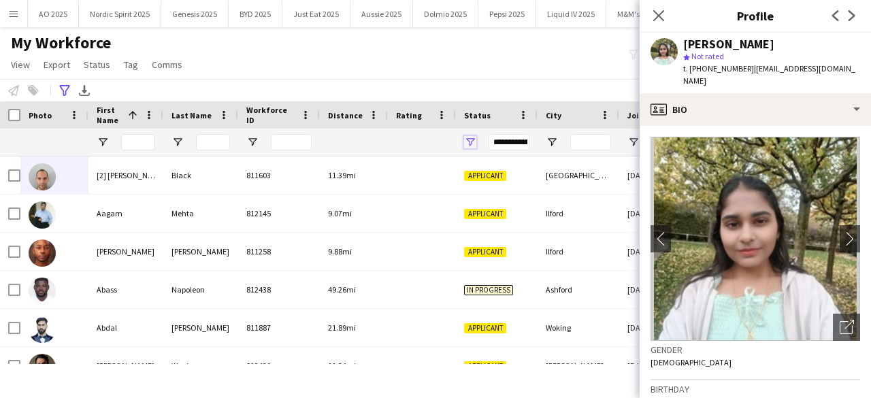
click at [467, 145] on span "Open Filter Menu" at bounding box center [470, 142] width 12 height 12
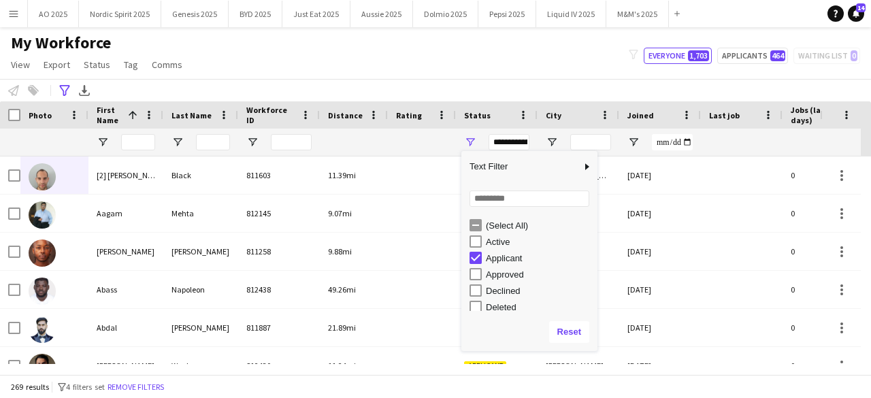
type input "**********"
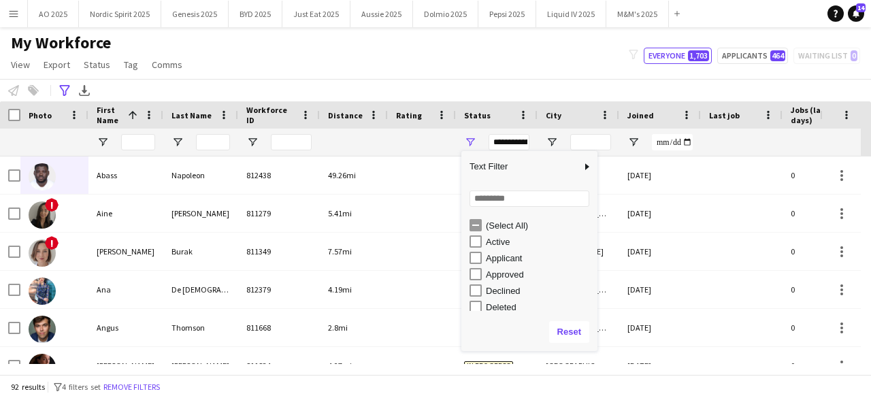
click at [547, 72] on div "My Workforce View Views Default view Compliance Log New view Update view Delete…" at bounding box center [435, 56] width 871 height 46
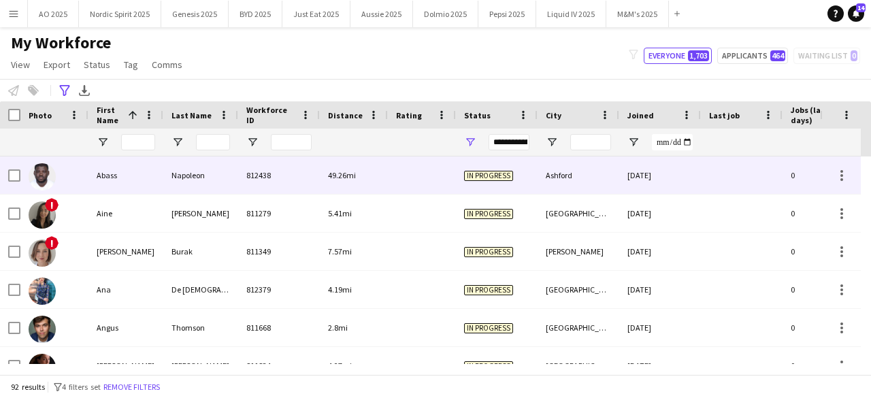
click at [45, 180] on img at bounding box center [42, 176] width 27 height 27
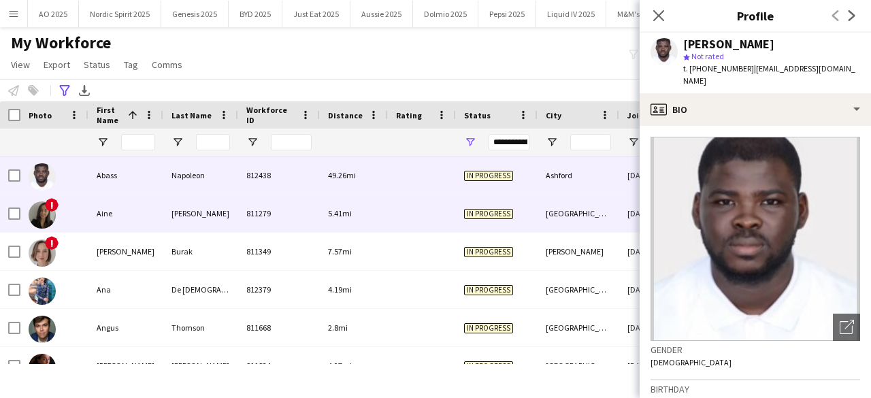
click at [44, 222] on img at bounding box center [42, 214] width 27 height 27
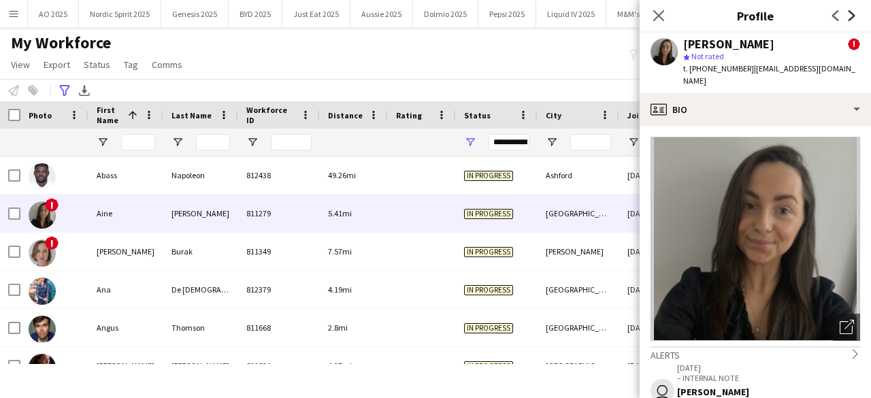
click at [849, 14] on icon "Next" at bounding box center [851, 15] width 11 height 11
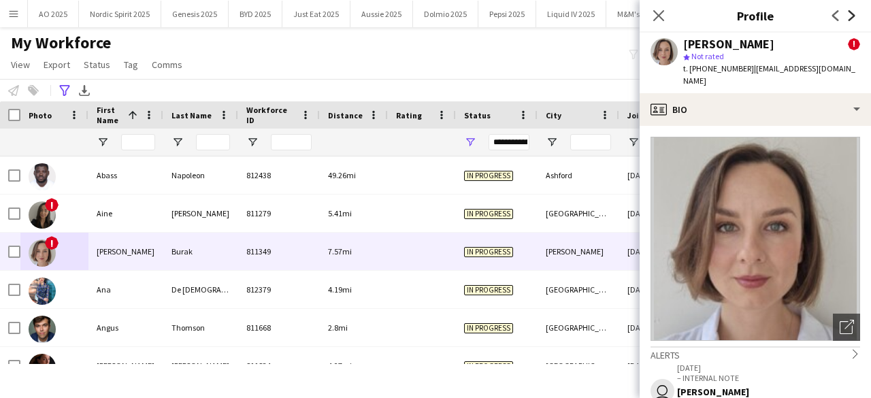
click at [849, 14] on icon "Next" at bounding box center [851, 15] width 11 height 11
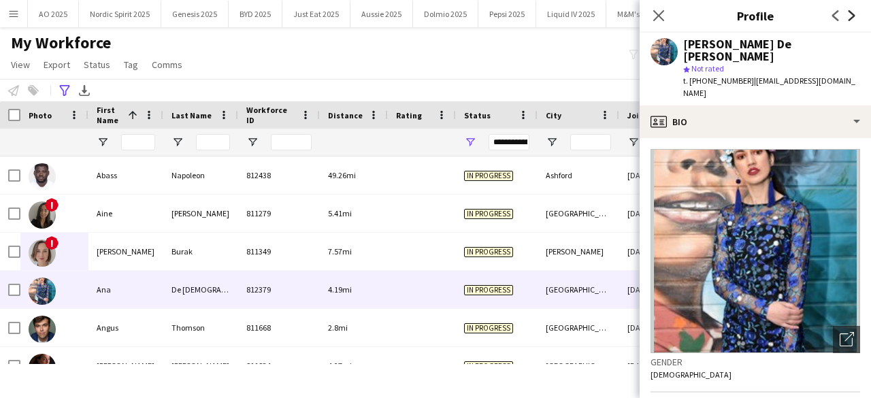
click at [849, 14] on icon "Next" at bounding box center [851, 15] width 11 height 11
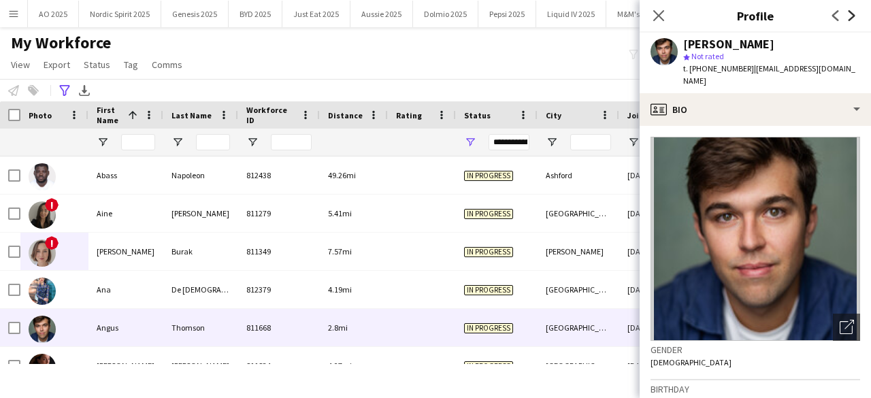
click at [849, 14] on icon "Next" at bounding box center [851, 15] width 11 height 11
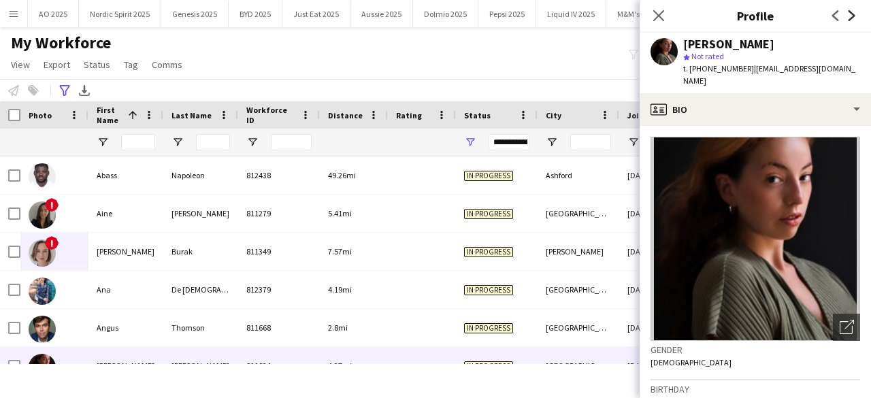
click at [849, 14] on icon "Next" at bounding box center [851, 15] width 11 height 11
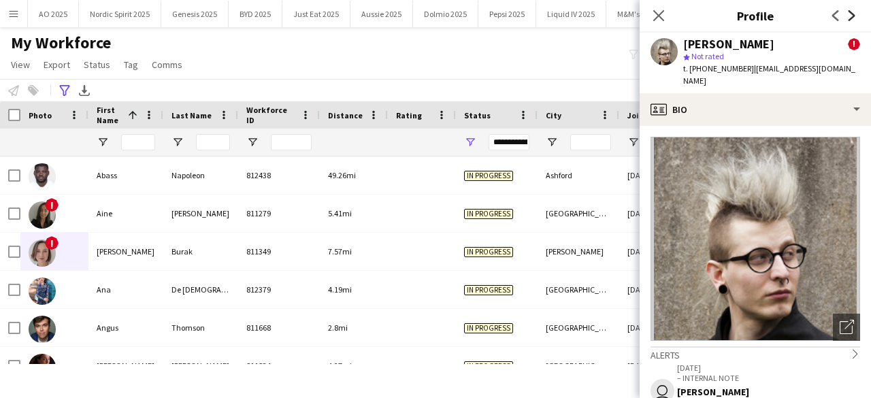
click at [849, 14] on icon "Next" at bounding box center [851, 15] width 11 height 11
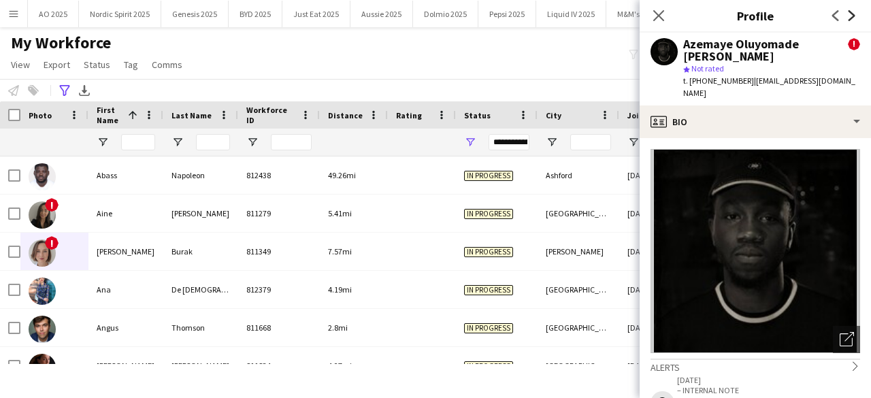
click at [849, 14] on icon "Next" at bounding box center [851, 15] width 11 height 11
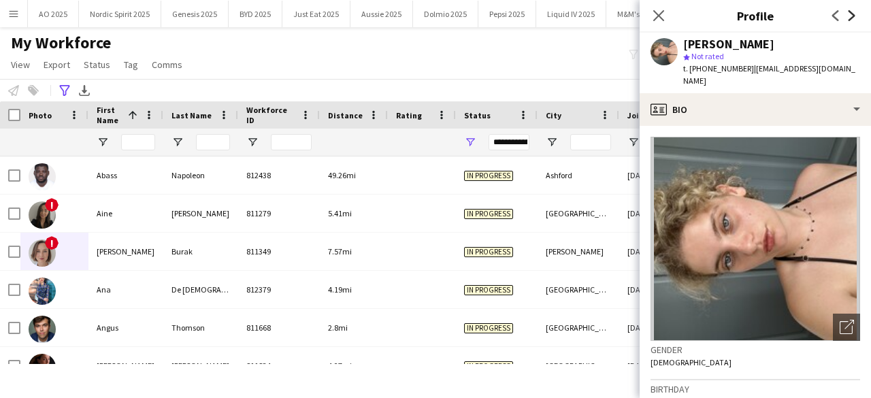
click at [849, 14] on icon "Next" at bounding box center [851, 15] width 11 height 11
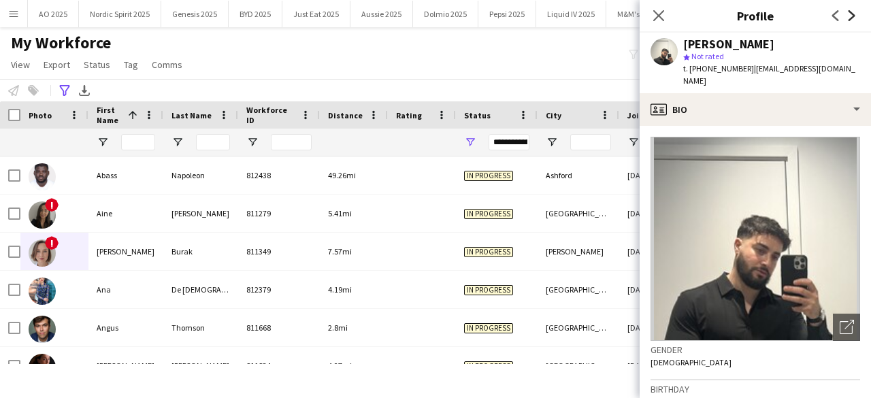
click at [849, 14] on icon "Next" at bounding box center [851, 15] width 11 height 11
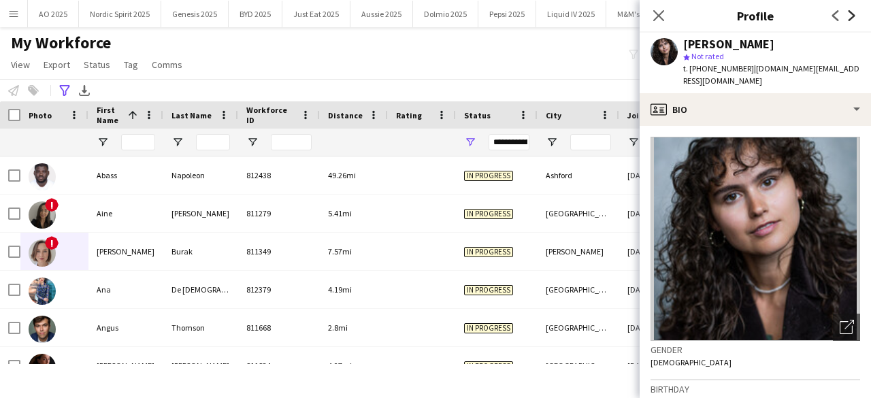
click at [849, 14] on icon "Next" at bounding box center [851, 15] width 11 height 11
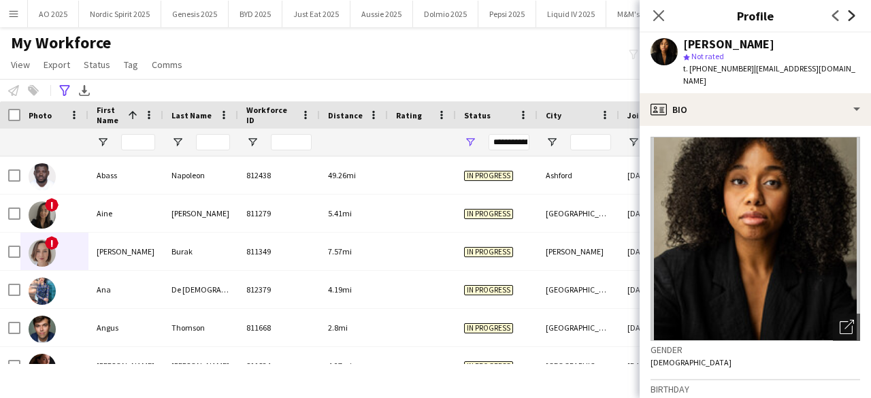
click at [849, 14] on icon "Next" at bounding box center [851, 15] width 11 height 11
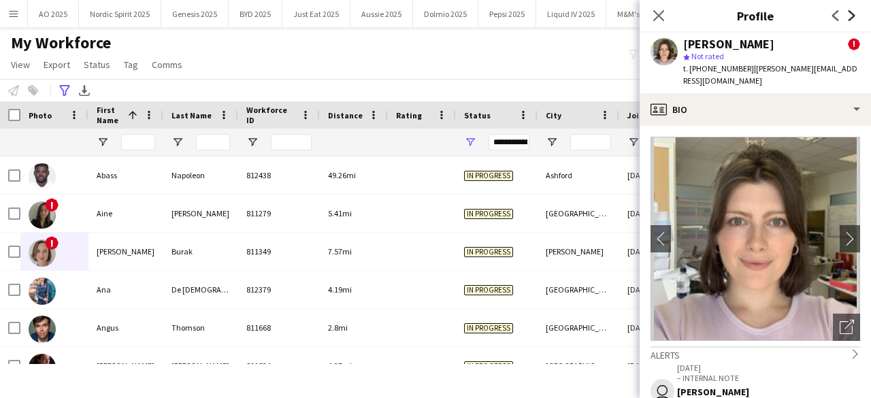
click at [849, 14] on icon "Next" at bounding box center [851, 15] width 11 height 11
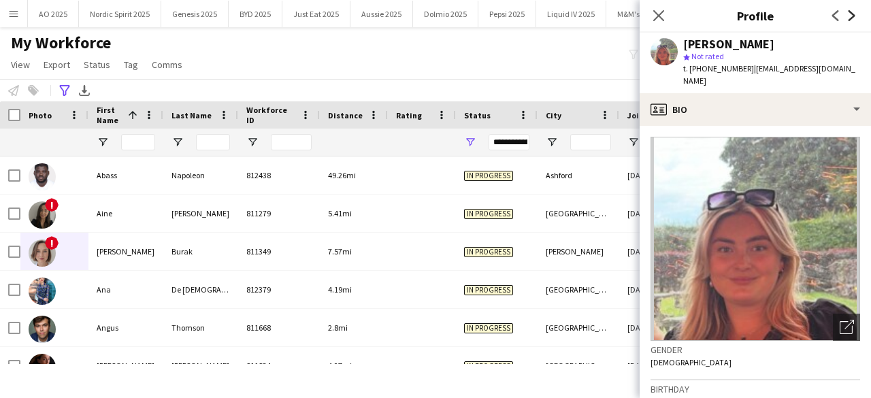
click at [849, 14] on icon "Next" at bounding box center [851, 15] width 11 height 11
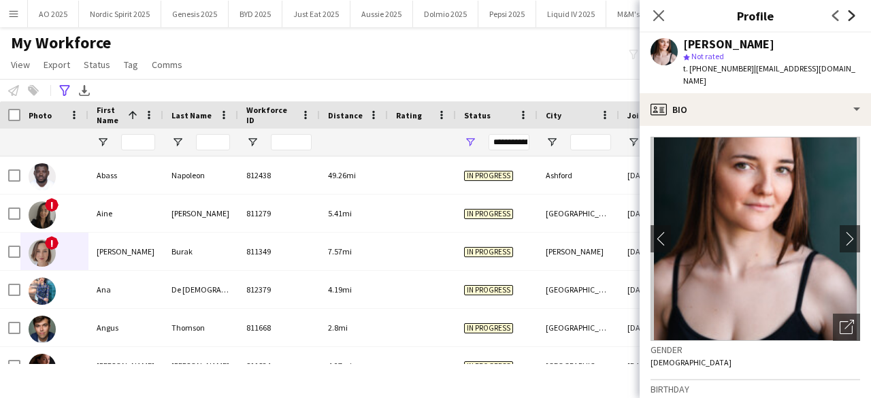
click at [849, 14] on icon "Next" at bounding box center [851, 15] width 11 height 11
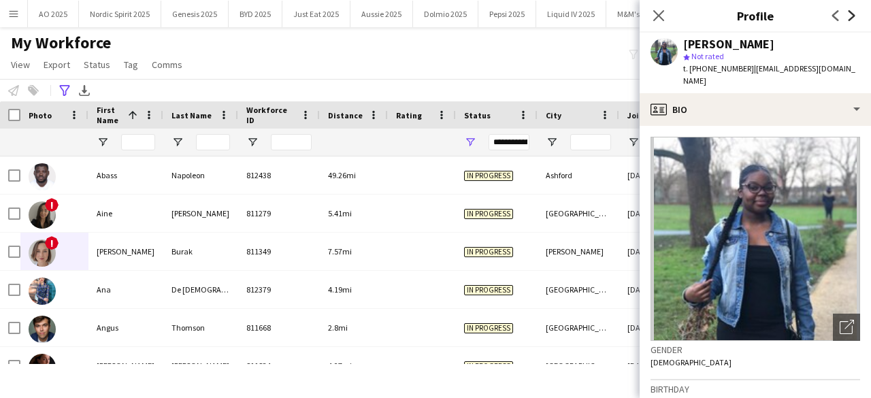
click at [849, 14] on icon "Next" at bounding box center [851, 15] width 11 height 11
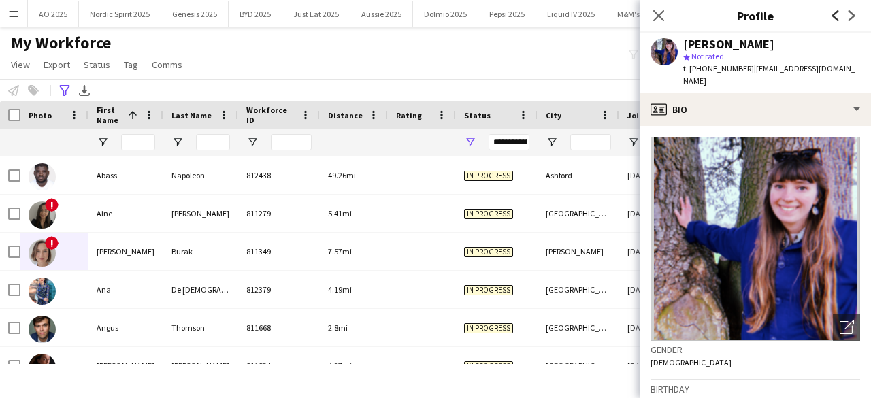
click at [836, 14] on icon "Previous" at bounding box center [835, 15] width 11 height 11
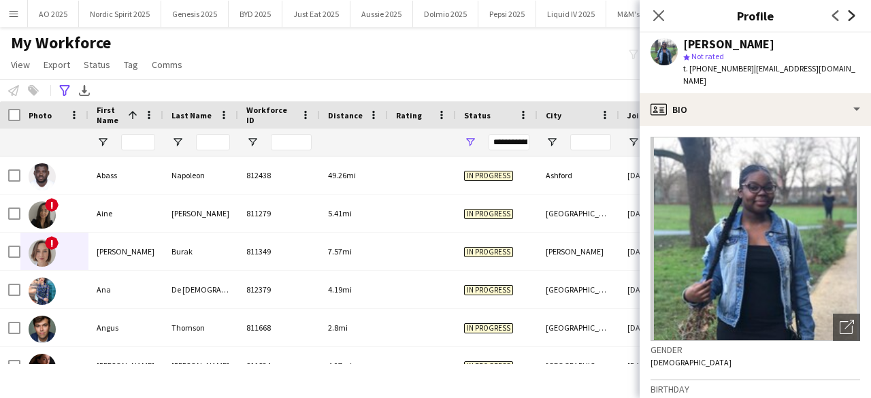
click at [852, 18] on icon at bounding box center [851, 15] width 7 height 11
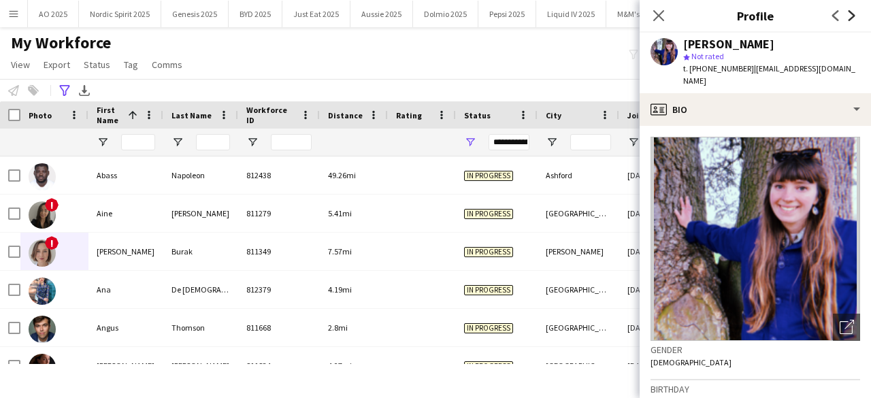
click at [852, 18] on icon at bounding box center [851, 15] width 7 height 11
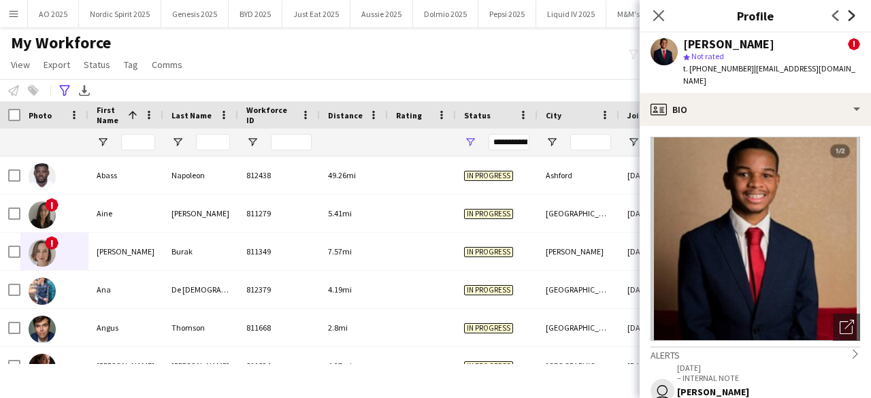
click at [852, 18] on icon at bounding box center [851, 15] width 7 height 11
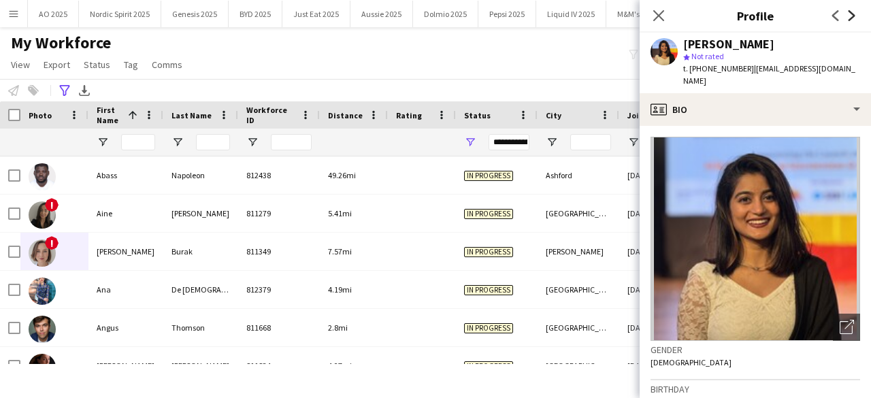
click at [852, 18] on icon at bounding box center [851, 15] width 7 height 11
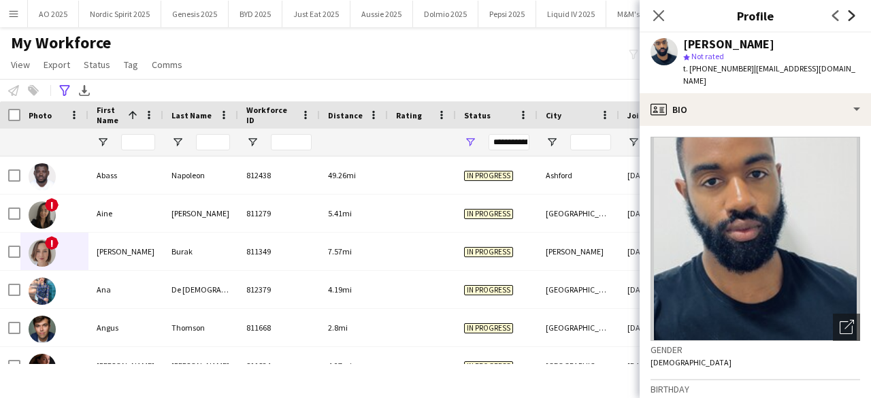
click at [852, 18] on icon at bounding box center [851, 15] width 7 height 11
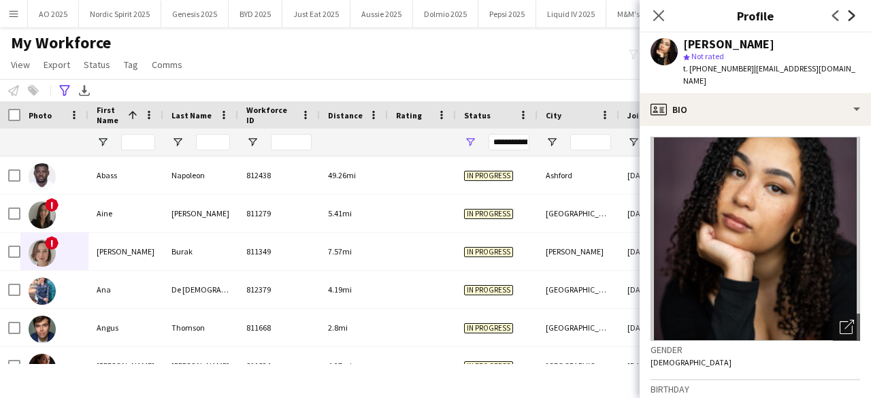
click at [852, 18] on icon at bounding box center [851, 15] width 7 height 11
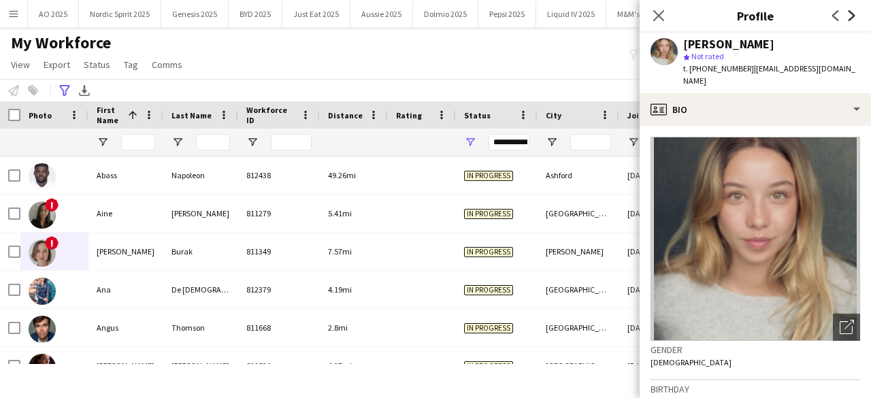
click at [852, 18] on icon at bounding box center [851, 15] width 7 height 11
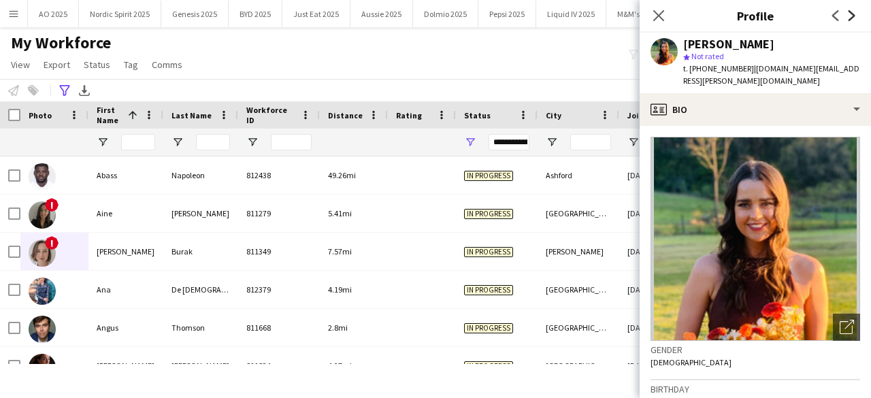
click at [852, 18] on icon at bounding box center [851, 15] width 7 height 11
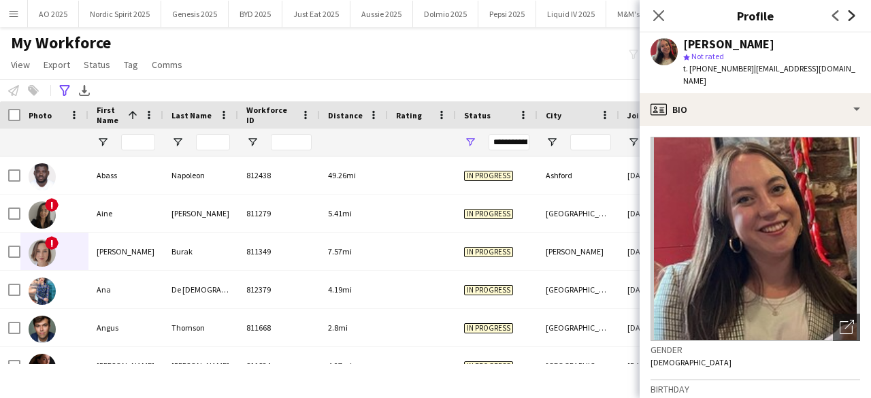
click at [852, 18] on icon at bounding box center [851, 15] width 7 height 11
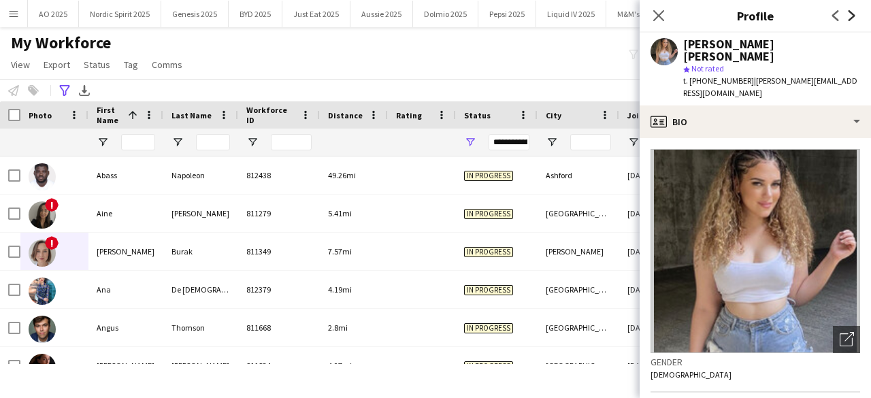
click at [852, 18] on icon at bounding box center [851, 15] width 7 height 11
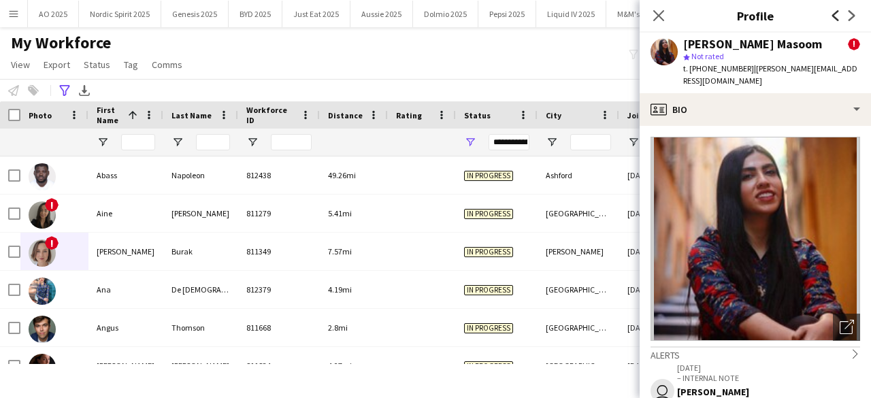
click at [837, 18] on icon "Previous" at bounding box center [835, 15] width 11 height 11
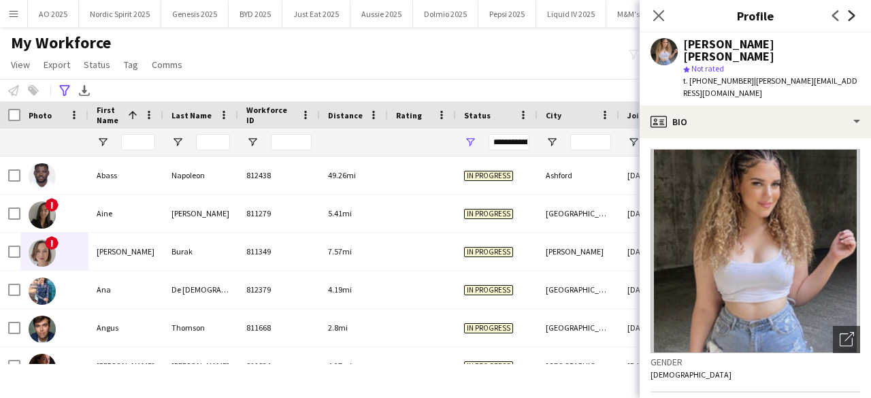
click at [848, 17] on icon "Next" at bounding box center [851, 15] width 11 height 11
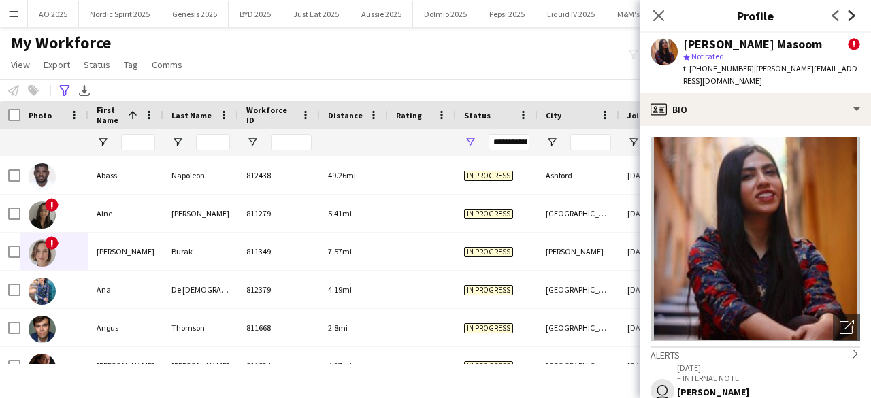
click at [848, 17] on icon "Next" at bounding box center [851, 15] width 11 height 11
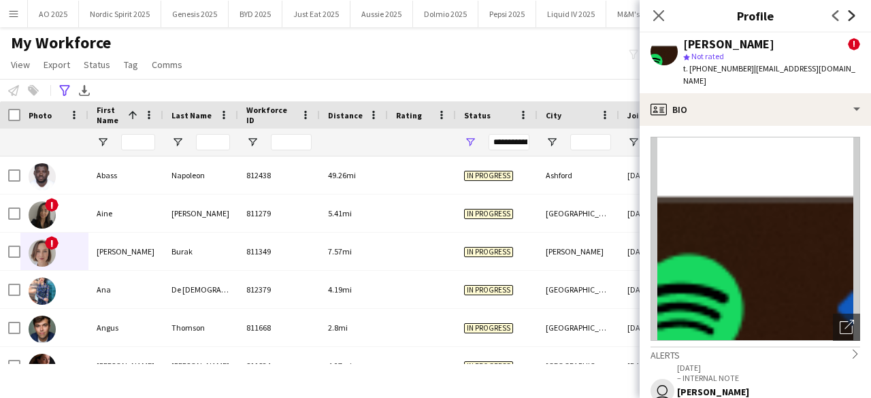
click at [848, 17] on icon "Next" at bounding box center [851, 15] width 11 height 11
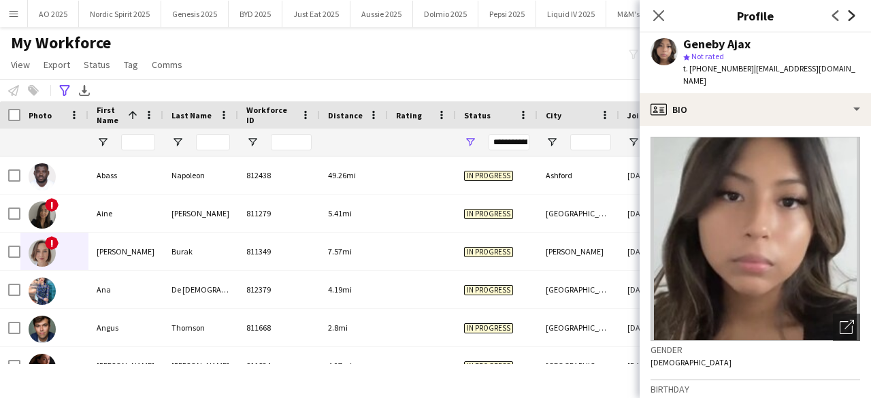
click at [848, 17] on icon "Next" at bounding box center [851, 15] width 11 height 11
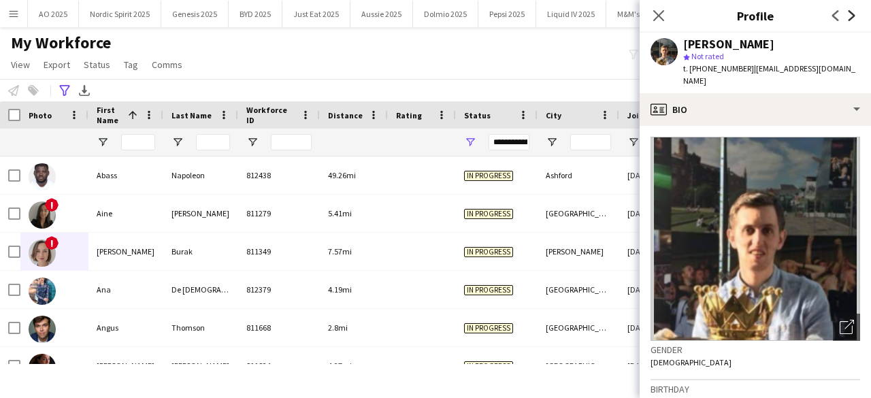
click at [848, 17] on icon "Next" at bounding box center [851, 15] width 11 height 11
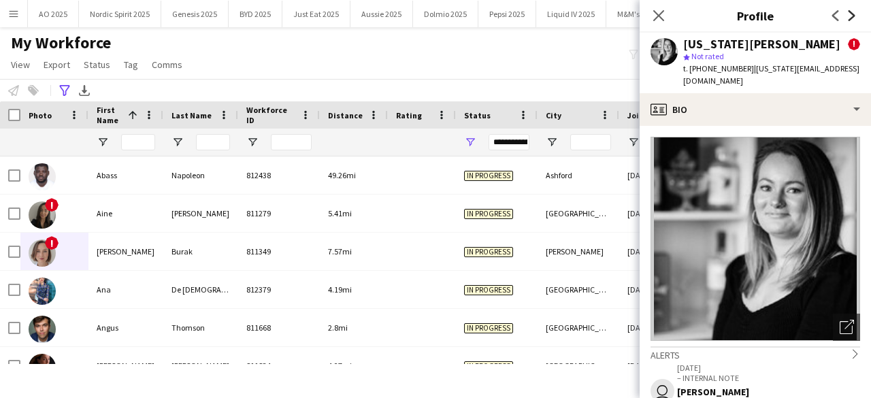
click at [848, 17] on icon "Next" at bounding box center [851, 15] width 11 height 11
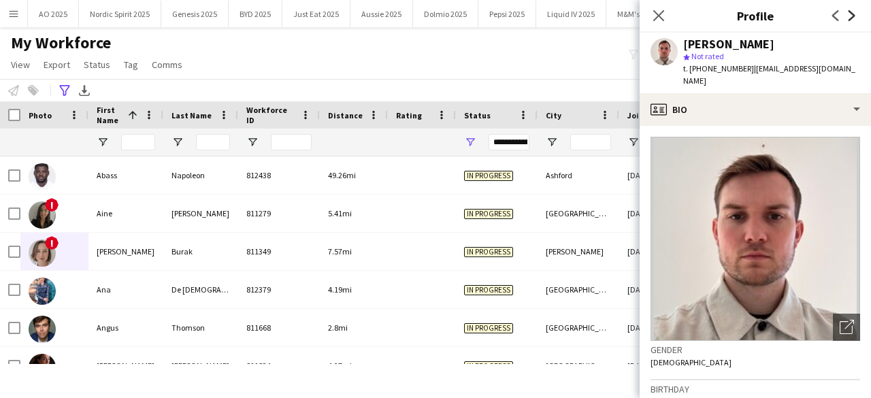
click at [848, 17] on icon "Next" at bounding box center [851, 15] width 11 height 11
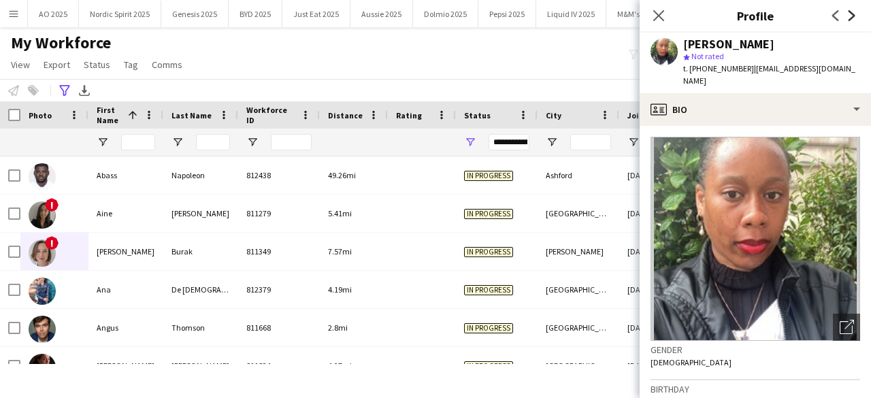
click at [848, 17] on icon "Next" at bounding box center [851, 15] width 11 height 11
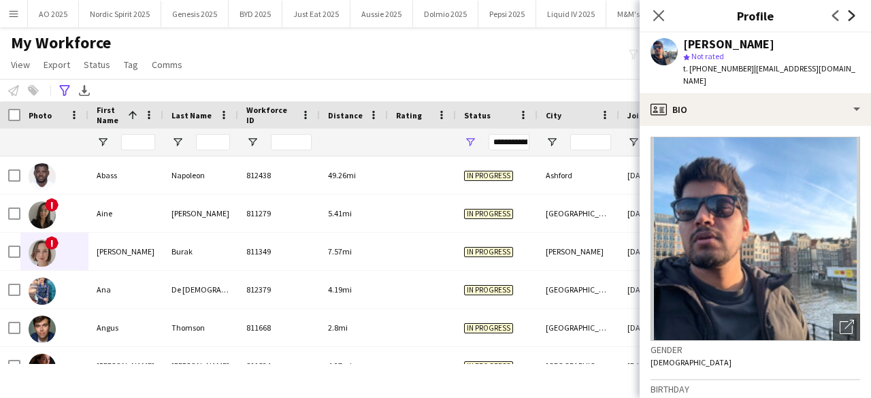
click at [848, 17] on icon "Next" at bounding box center [851, 15] width 11 height 11
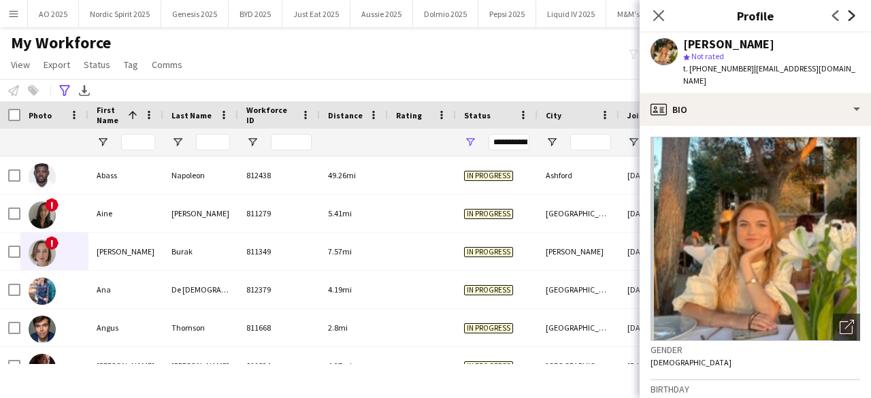
click at [848, 17] on icon "Next" at bounding box center [851, 15] width 11 height 11
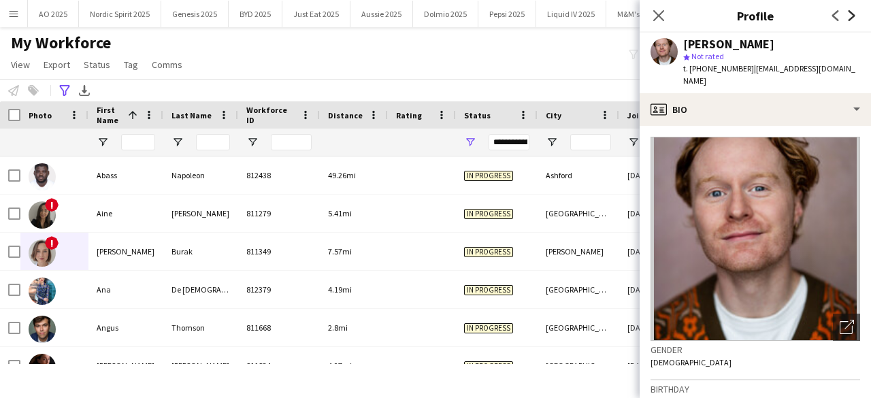
click at [848, 17] on icon "Next" at bounding box center [851, 15] width 11 height 11
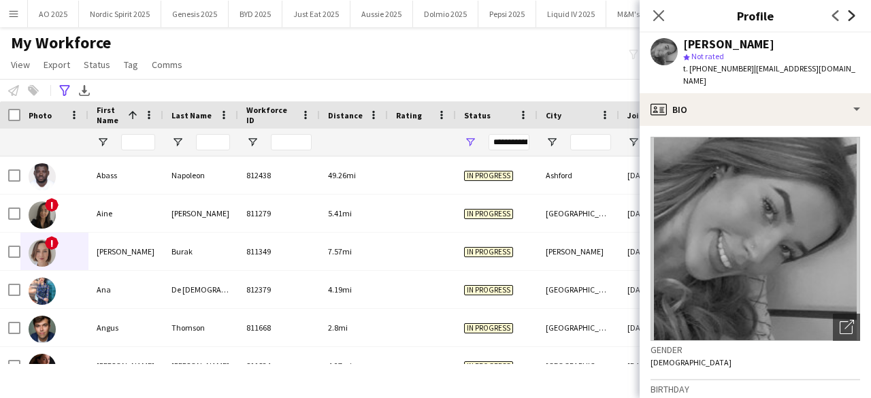
click at [848, 17] on icon "Next" at bounding box center [851, 15] width 11 height 11
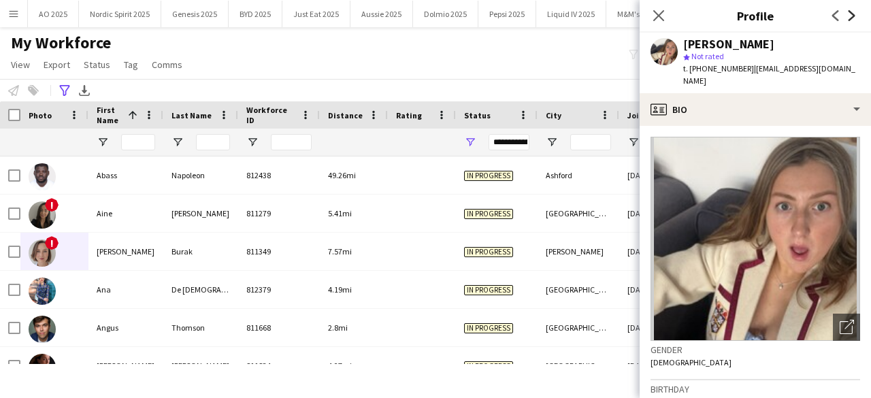
click at [848, 17] on icon "Next" at bounding box center [851, 15] width 11 height 11
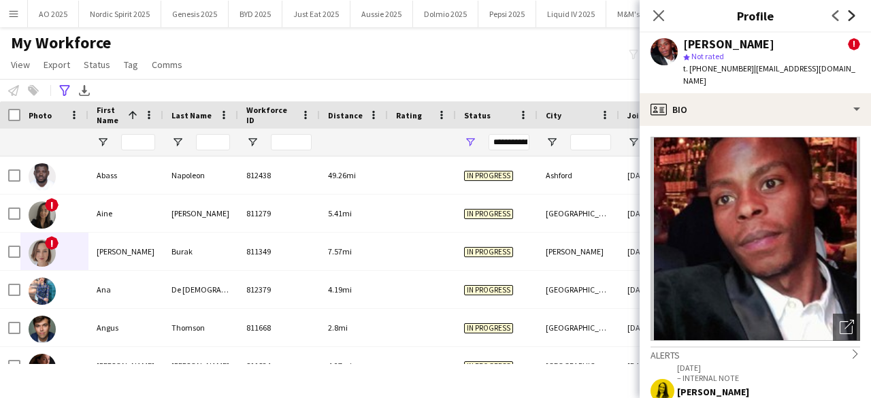
click at [851, 18] on icon at bounding box center [851, 15] width 7 height 11
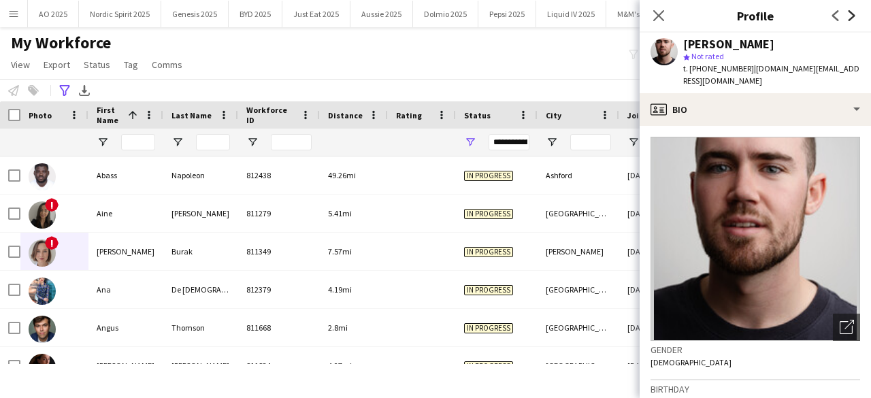
click at [851, 18] on icon at bounding box center [851, 15] width 7 height 11
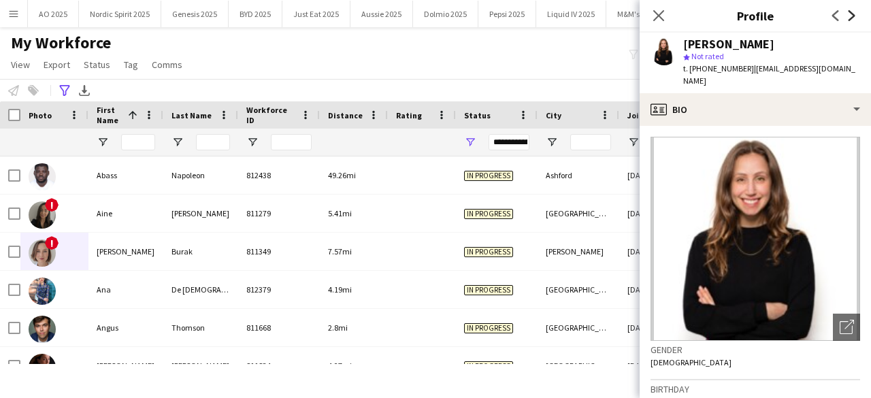
click at [851, 18] on icon at bounding box center [851, 15] width 7 height 11
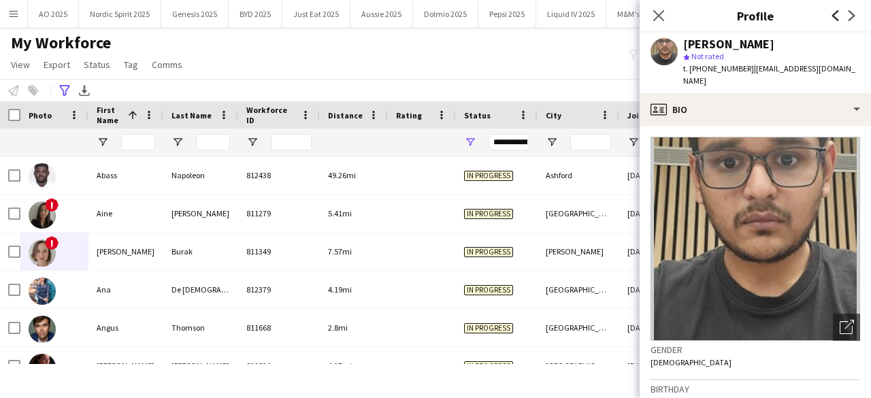
click at [836, 17] on icon "Previous" at bounding box center [835, 15] width 11 height 11
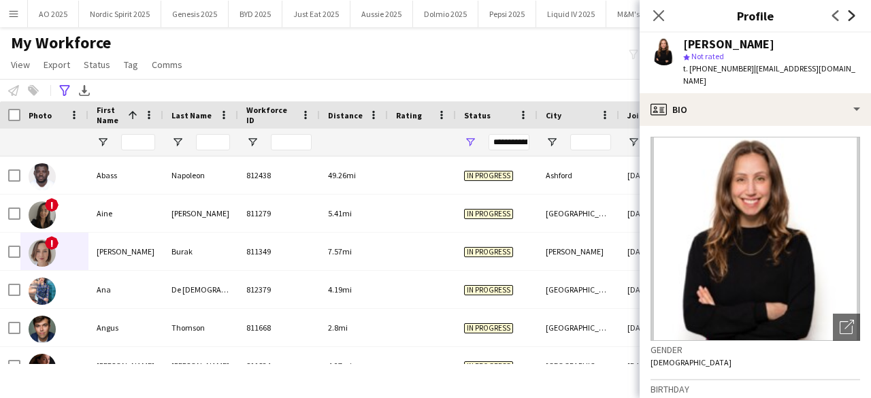
click at [854, 16] on icon at bounding box center [851, 15] width 7 height 11
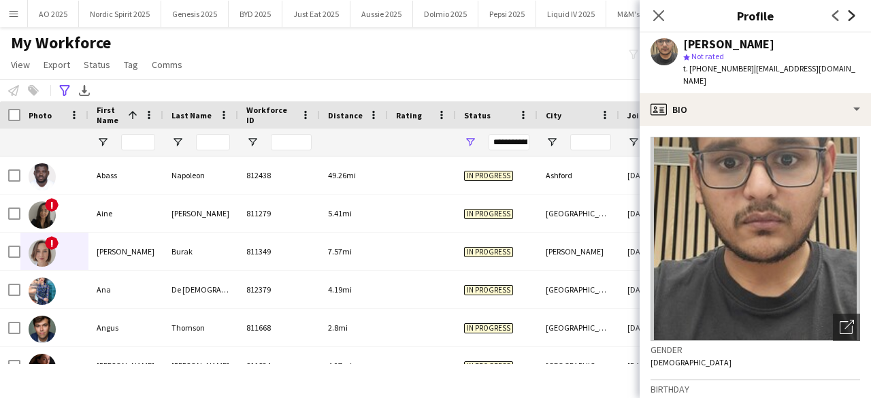
click at [854, 16] on icon at bounding box center [851, 15] width 7 height 11
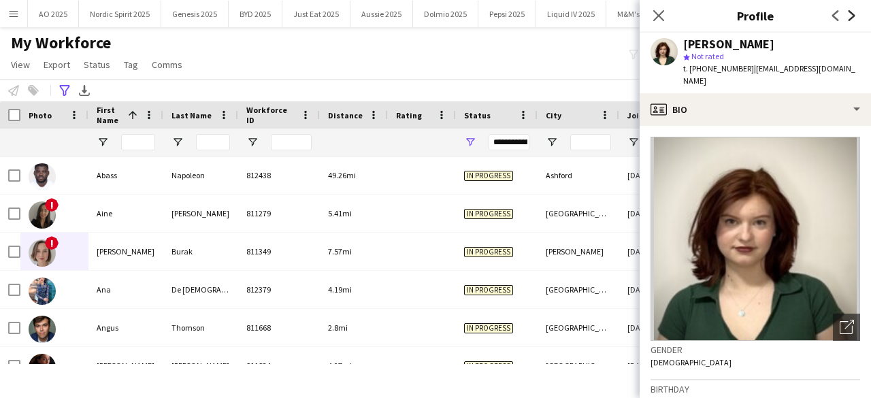
click at [854, 16] on icon at bounding box center [851, 15] width 7 height 11
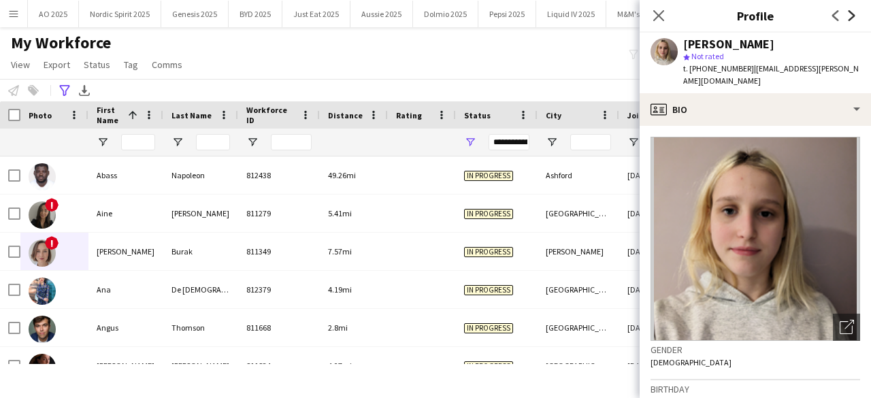
click at [854, 16] on icon at bounding box center [851, 15] width 7 height 11
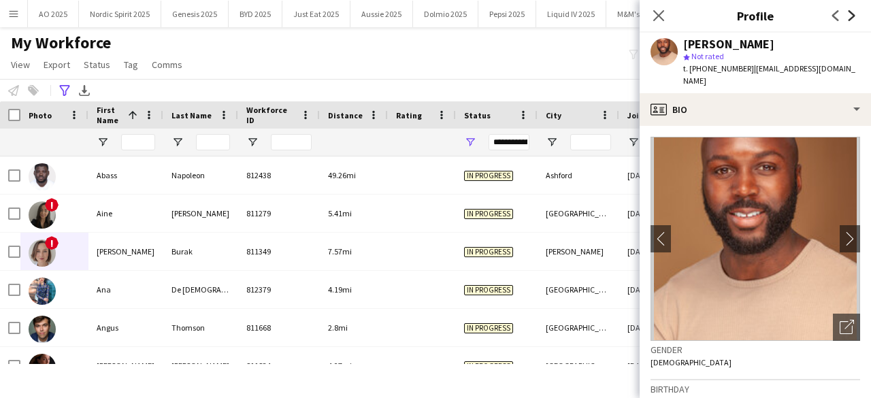
click at [854, 16] on icon at bounding box center [851, 15] width 7 height 11
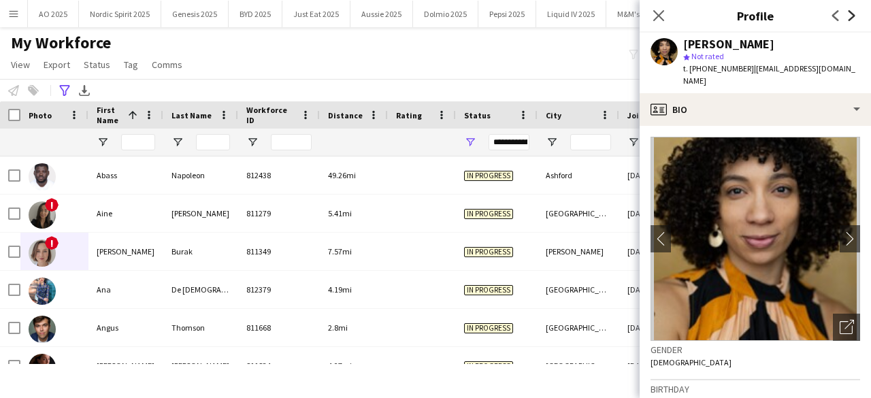
click at [854, 16] on icon at bounding box center [851, 15] width 7 height 11
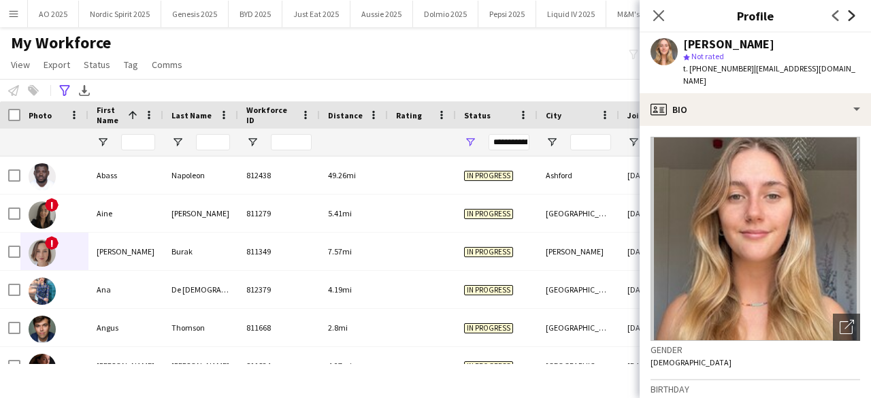
click at [854, 16] on icon at bounding box center [851, 15] width 7 height 11
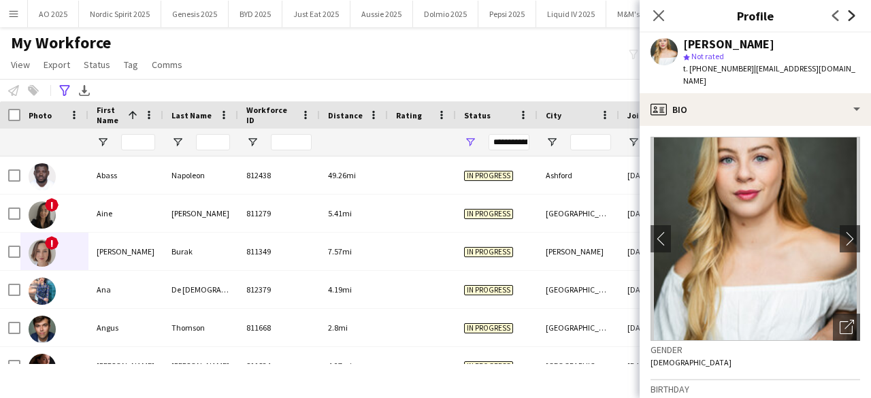
click at [854, 16] on icon at bounding box center [851, 15] width 7 height 11
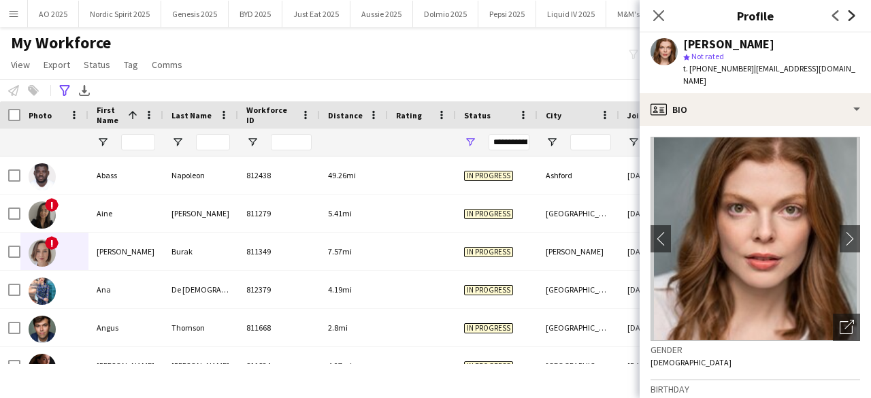
click at [854, 16] on icon at bounding box center [851, 15] width 7 height 11
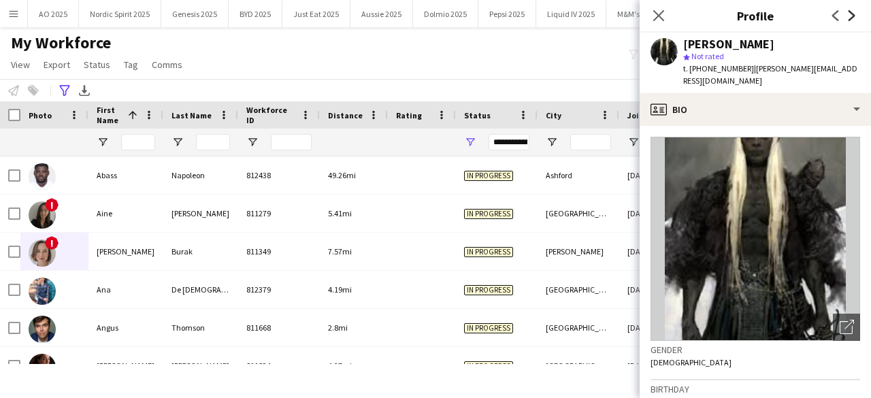
click at [854, 16] on icon at bounding box center [851, 15] width 7 height 11
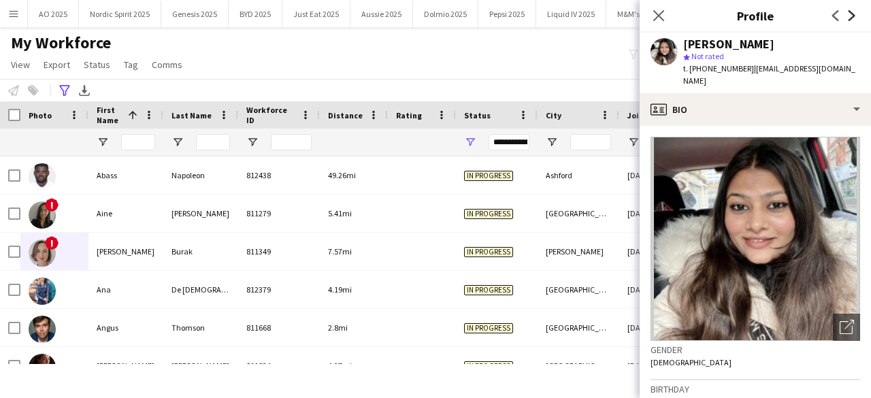
click at [854, 16] on icon at bounding box center [851, 15] width 7 height 11
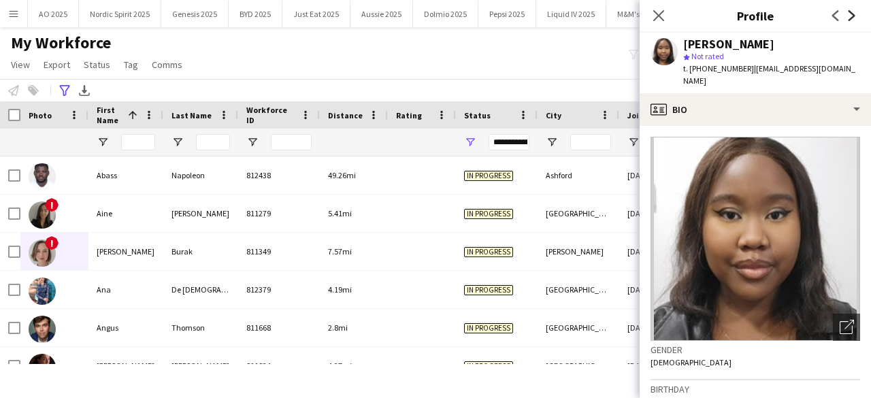
click at [854, 16] on icon at bounding box center [851, 15] width 7 height 11
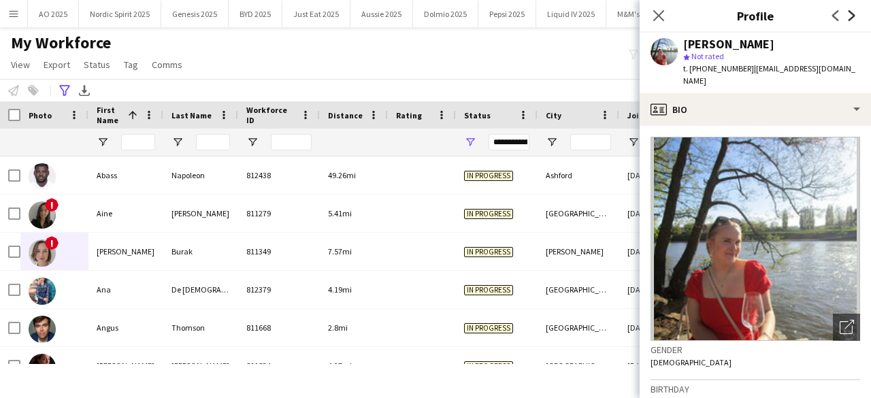
click at [854, 16] on icon at bounding box center [851, 15] width 7 height 11
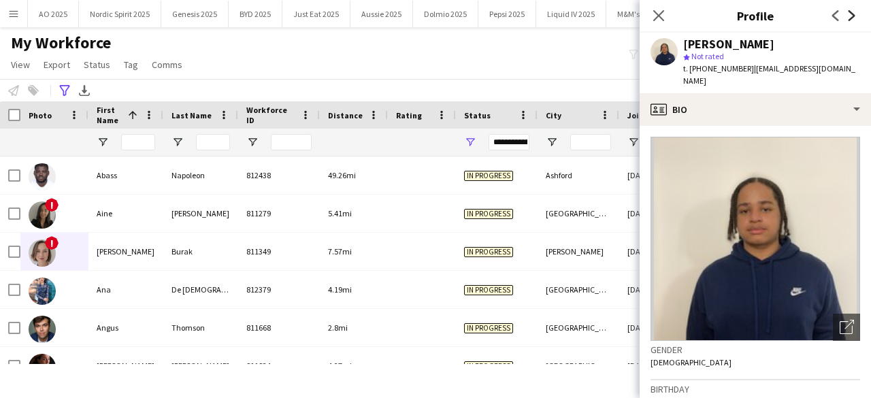
click at [854, 16] on icon at bounding box center [851, 15] width 7 height 11
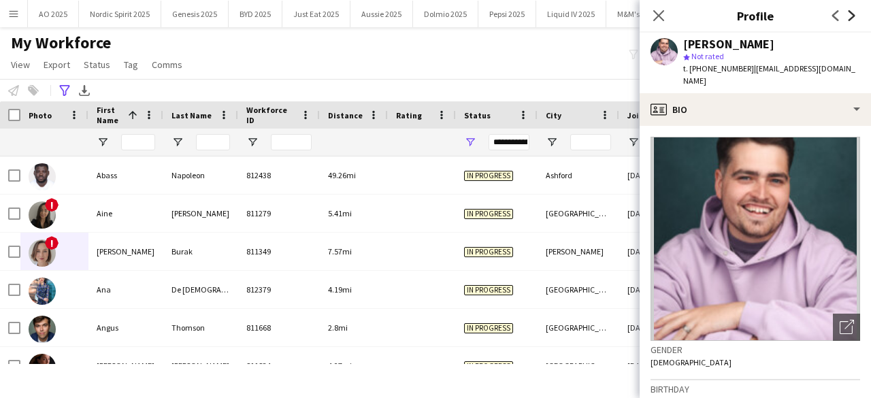
click at [854, 16] on icon at bounding box center [851, 15] width 7 height 11
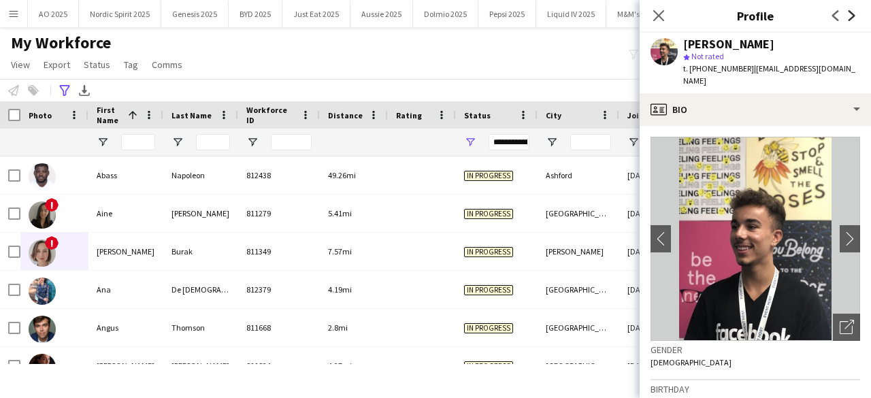
click at [854, 16] on icon at bounding box center [851, 15] width 7 height 11
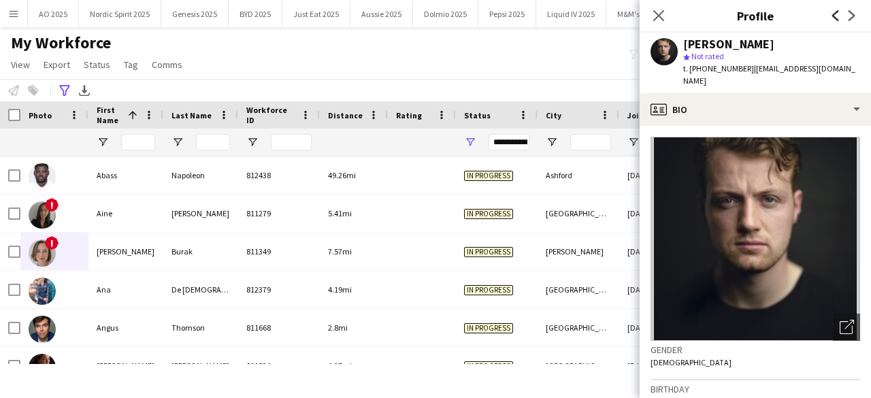
click at [833, 16] on icon "Previous" at bounding box center [835, 15] width 11 height 11
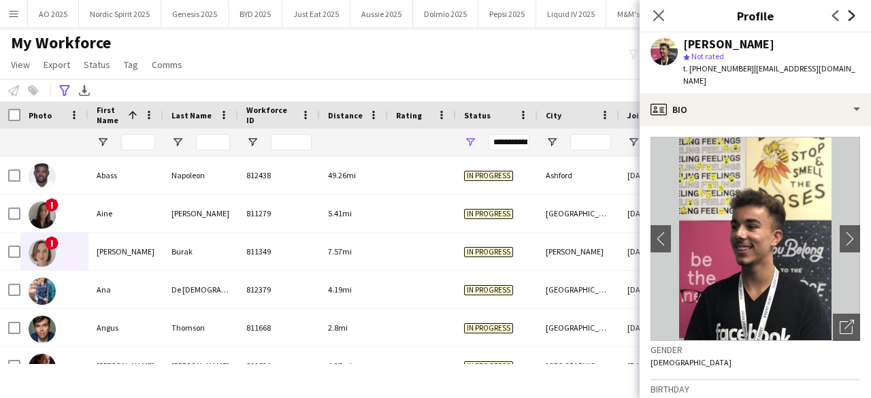
click at [852, 18] on icon "Next" at bounding box center [851, 15] width 11 height 11
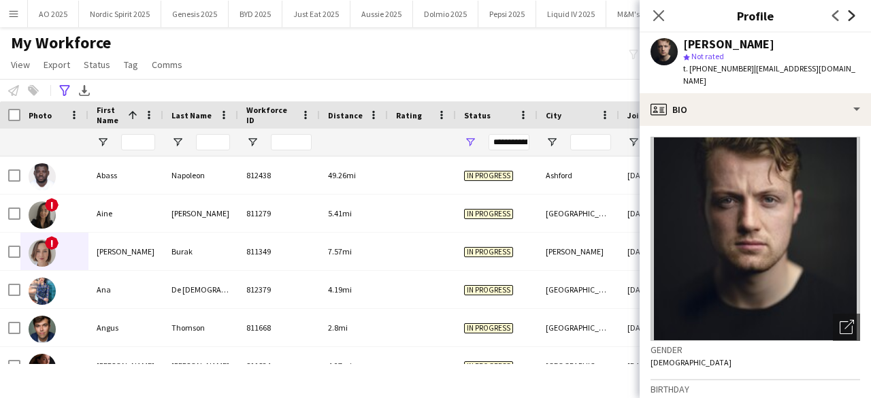
click at [852, 18] on icon at bounding box center [851, 15] width 7 height 11
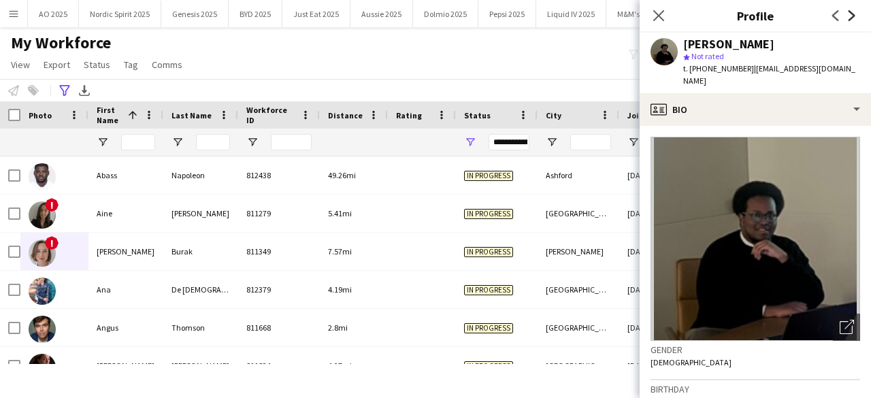
click at [852, 18] on icon at bounding box center [851, 15] width 7 height 11
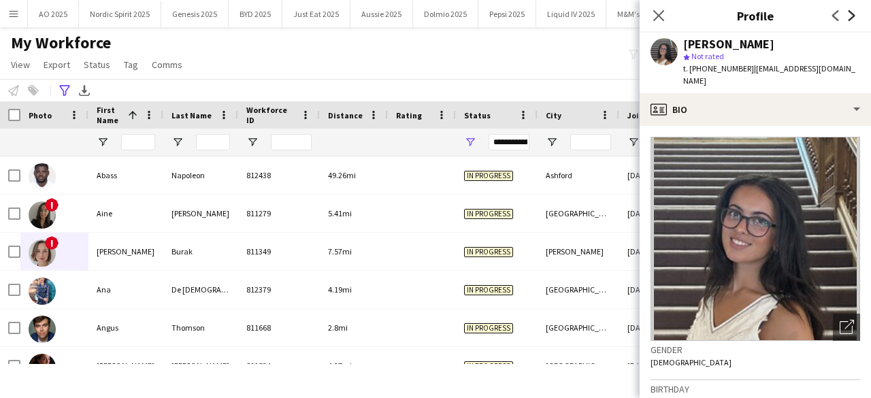
click at [852, 18] on icon at bounding box center [851, 15] width 7 height 11
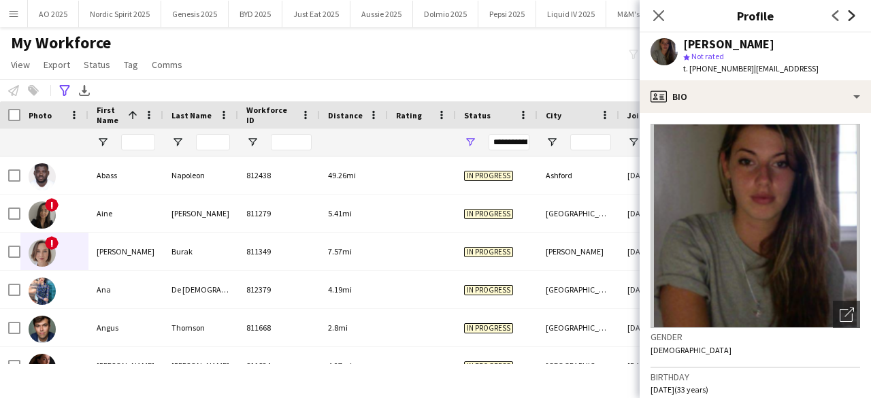
click at [852, 18] on icon at bounding box center [851, 15] width 7 height 11
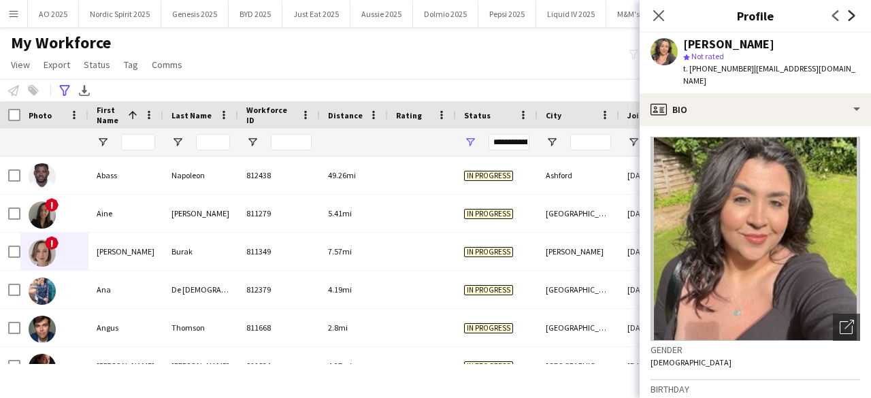
click at [852, 18] on icon at bounding box center [851, 15] width 7 height 11
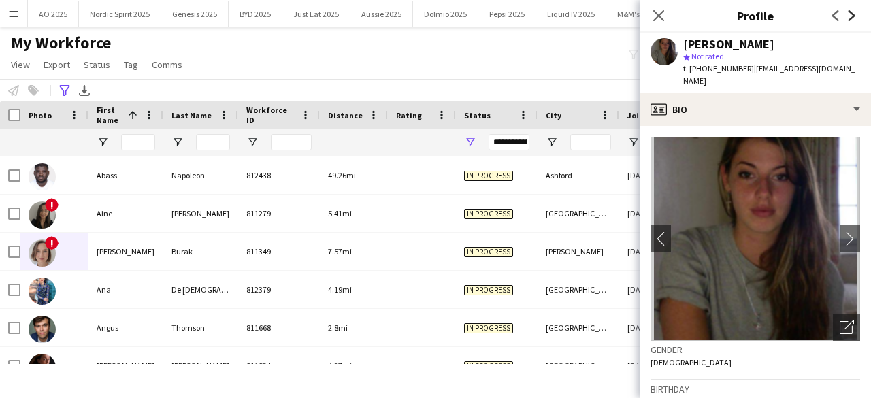
click at [852, 18] on icon at bounding box center [851, 15] width 7 height 11
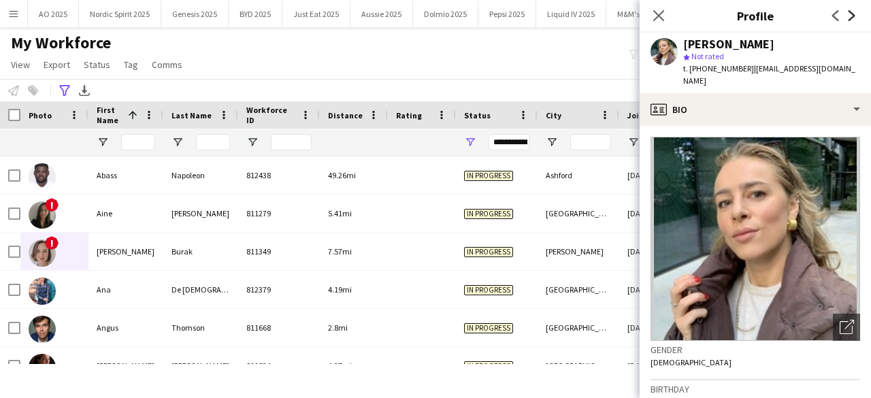
click at [852, 18] on icon at bounding box center [851, 15] width 7 height 11
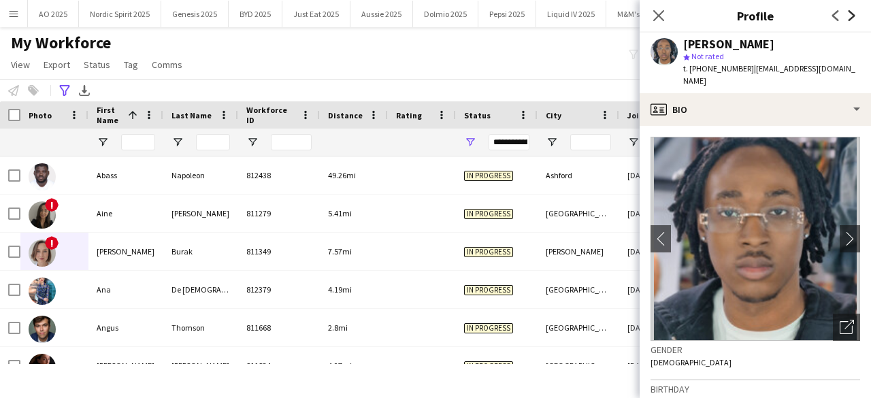
click at [852, 18] on icon at bounding box center [851, 15] width 7 height 11
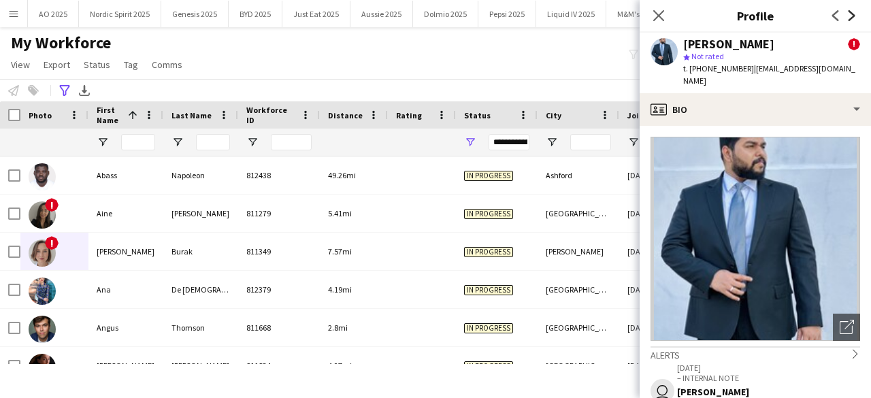
click at [852, 18] on icon at bounding box center [851, 15] width 7 height 11
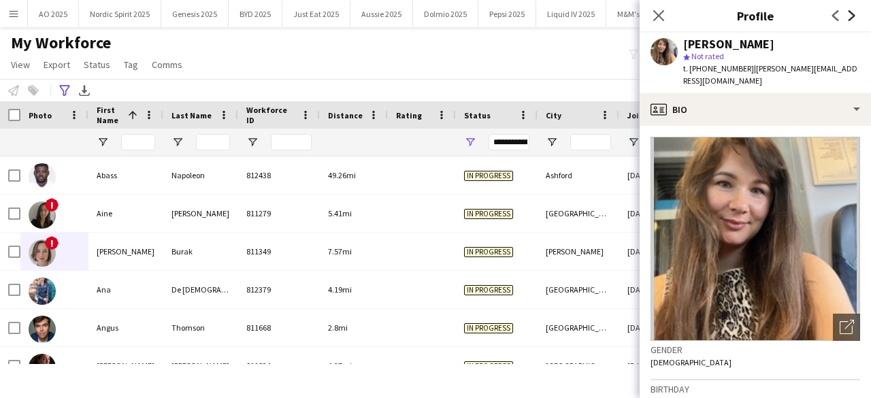
click at [852, 18] on icon at bounding box center [851, 15] width 7 height 11
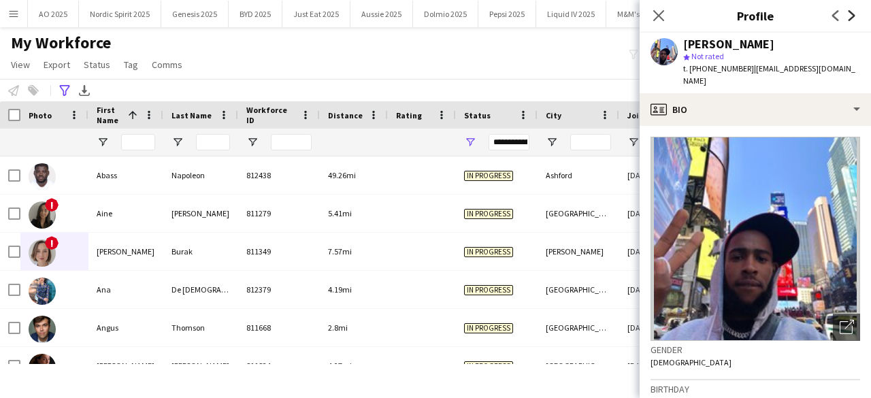
click at [852, 18] on icon at bounding box center [851, 15] width 7 height 11
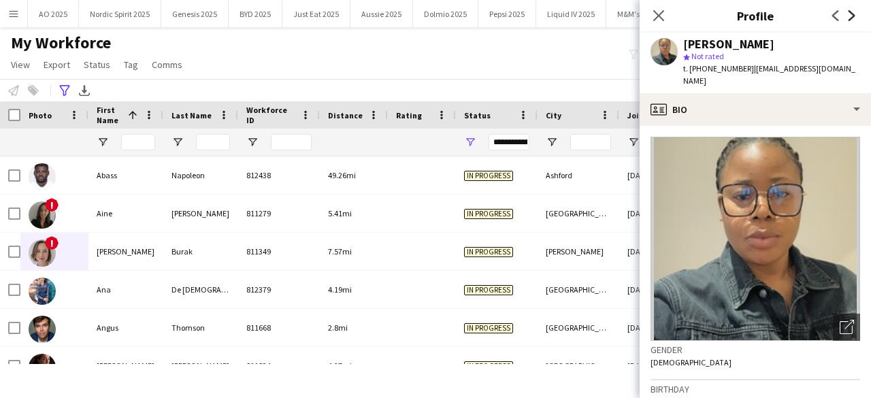
click at [852, 18] on icon at bounding box center [851, 15] width 7 height 11
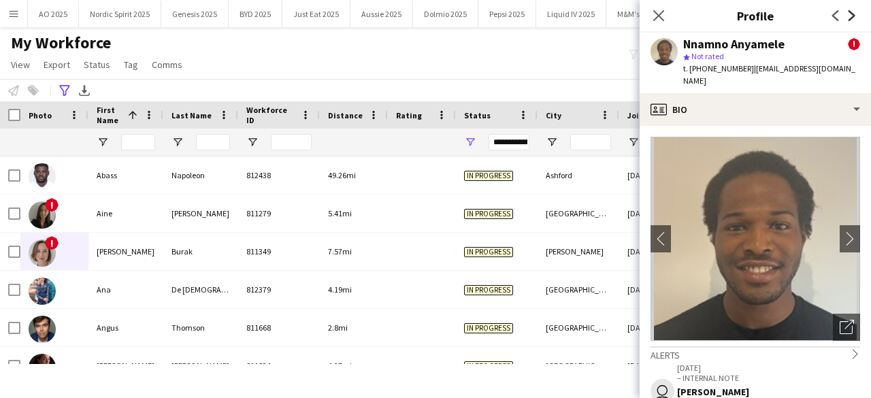
click at [852, 18] on icon at bounding box center [851, 15] width 7 height 11
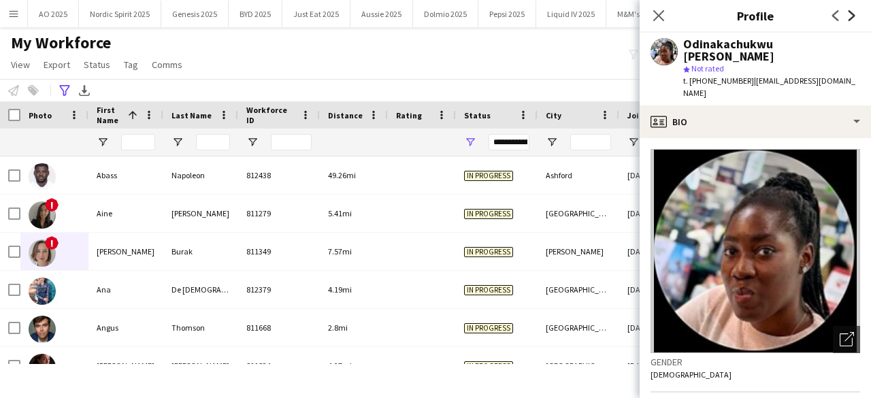
click at [852, 18] on icon at bounding box center [851, 15] width 7 height 11
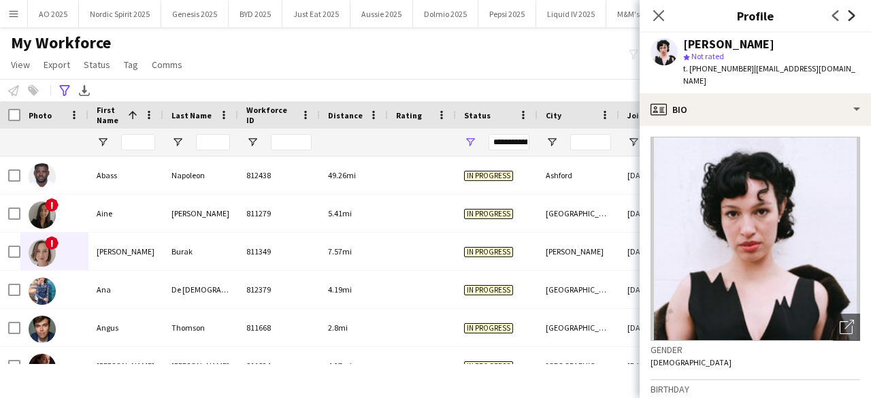
click at [852, 18] on icon at bounding box center [851, 15] width 7 height 11
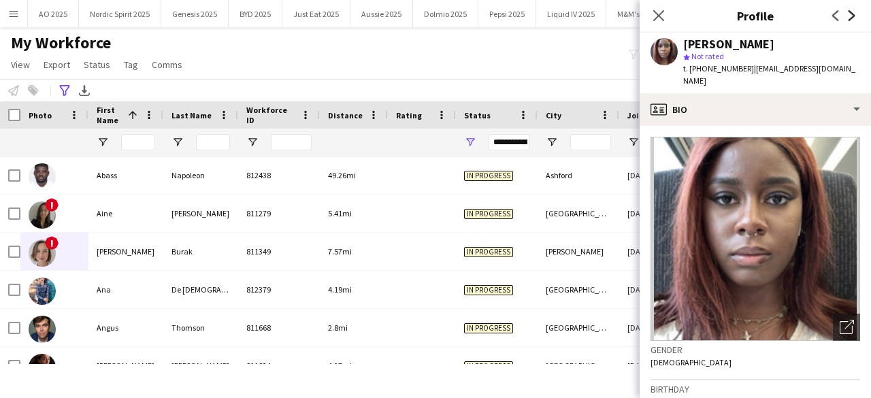
click at [852, 18] on icon at bounding box center [851, 15] width 7 height 11
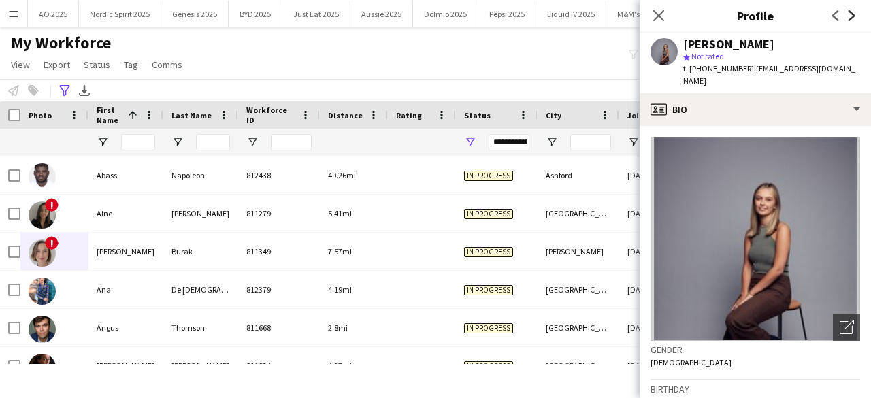
click at [852, 18] on icon at bounding box center [851, 15] width 7 height 11
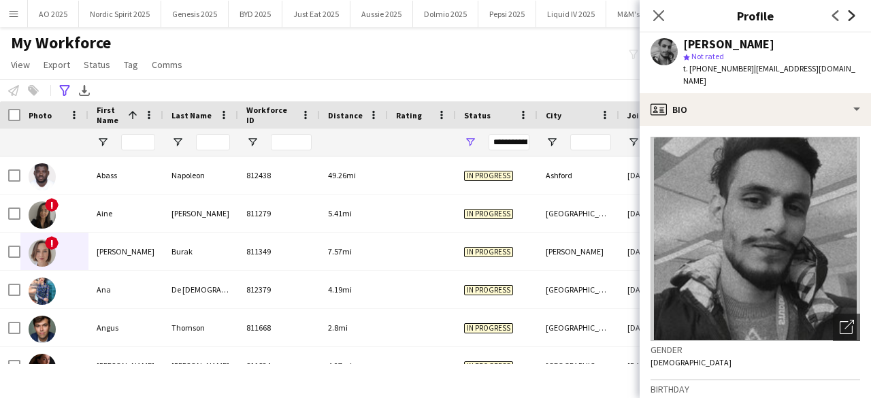
click at [852, 18] on icon at bounding box center [851, 15] width 7 height 11
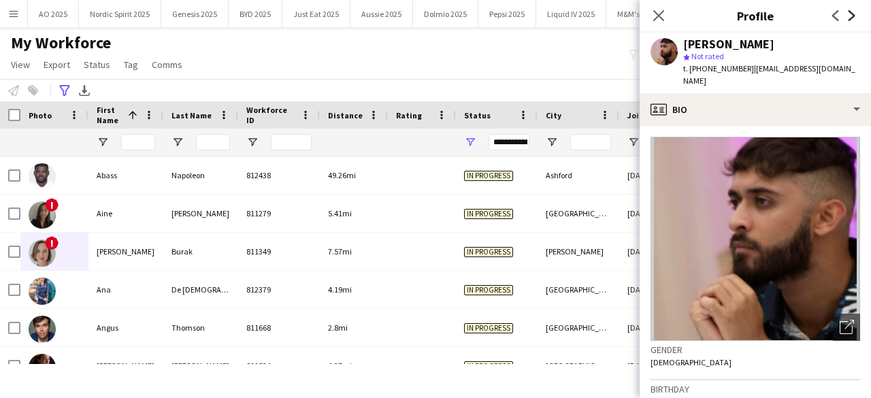
click at [852, 18] on icon at bounding box center [851, 15] width 7 height 11
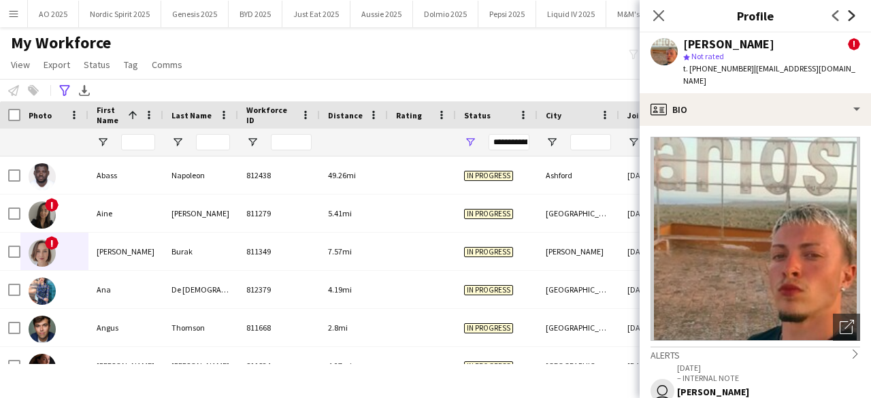
click at [852, 18] on icon at bounding box center [851, 15] width 7 height 11
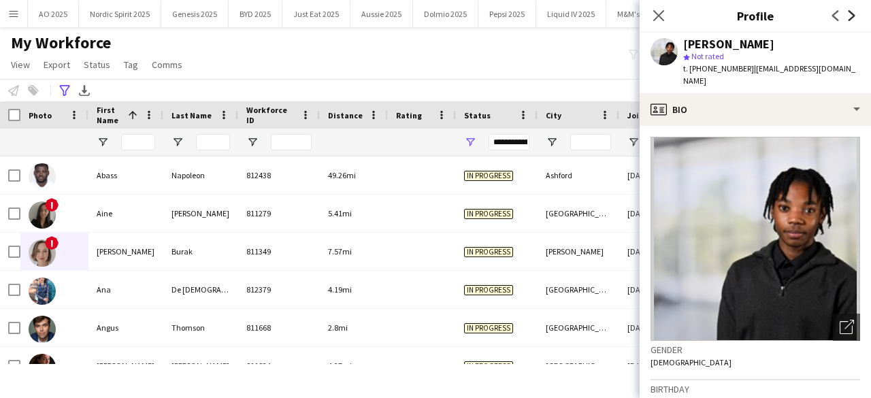
click at [852, 18] on icon at bounding box center [851, 15] width 7 height 11
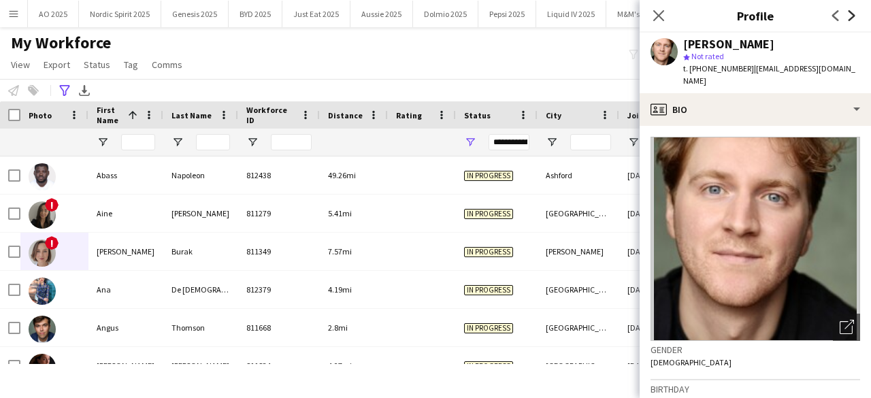
click at [852, 18] on icon at bounding box center [851, 15] width 7 height 11
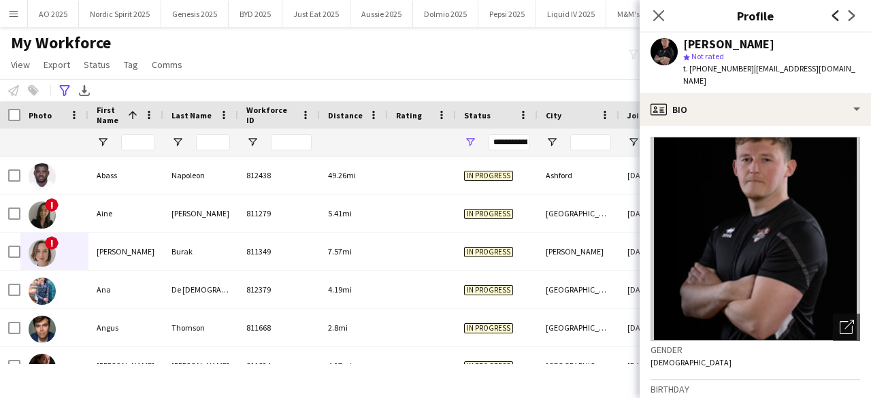
click at [833, 17] on icon "Previous" at bounding box center [835, 15] width 11 height 11
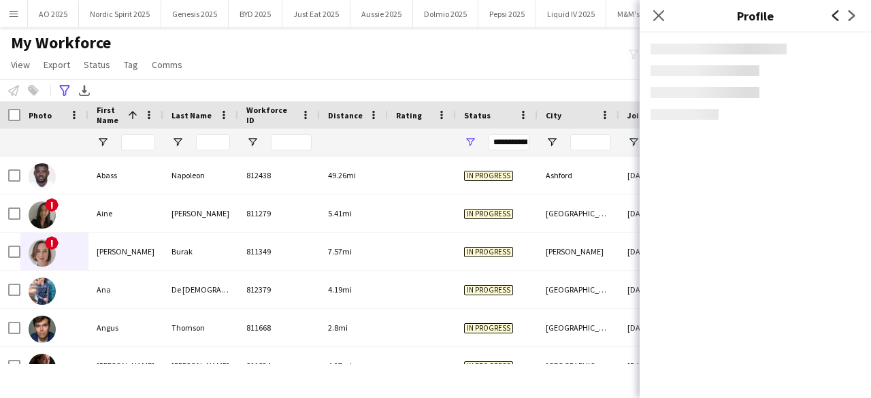
click at [833, 17] on icon at bounding box center [835, 15] width 7 height 11
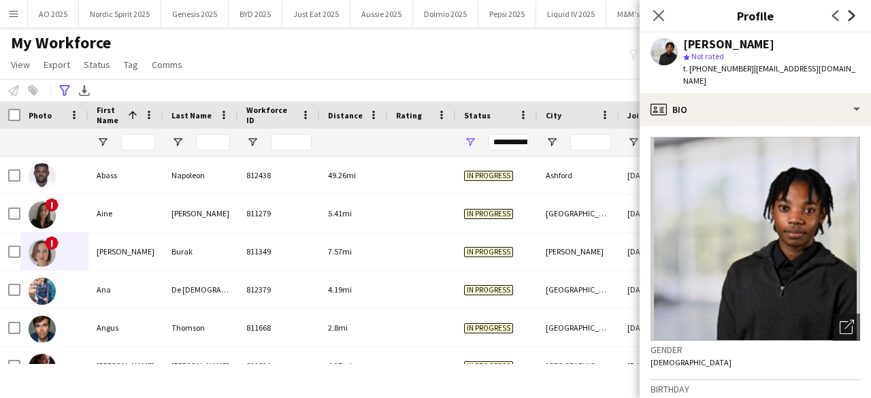
click at [851, 16] on icon "Next" at bounding box center [851, 15] width 11 height 11
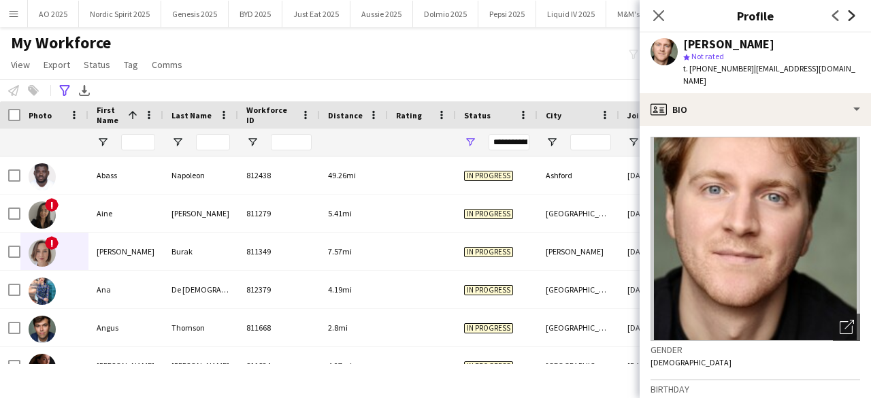
click at [851, 16] on icon "Next" at bounding box center [851, 15] width 11 height 11
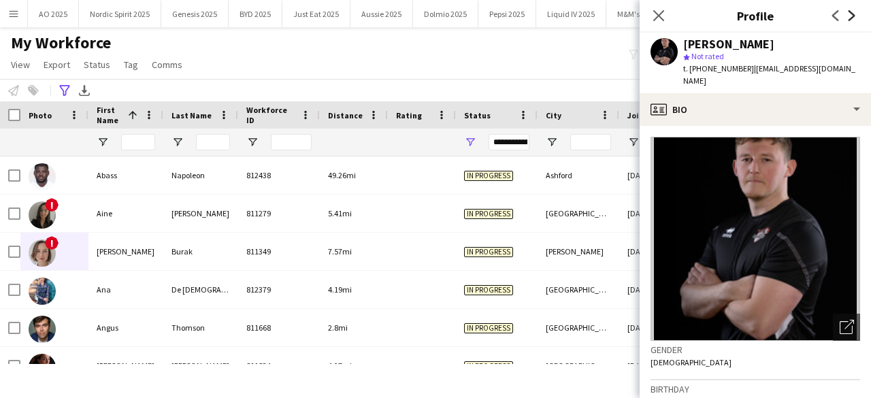
click at [851, 16] on icon "Next" at bounding box center [851, 15] width 11 height 11
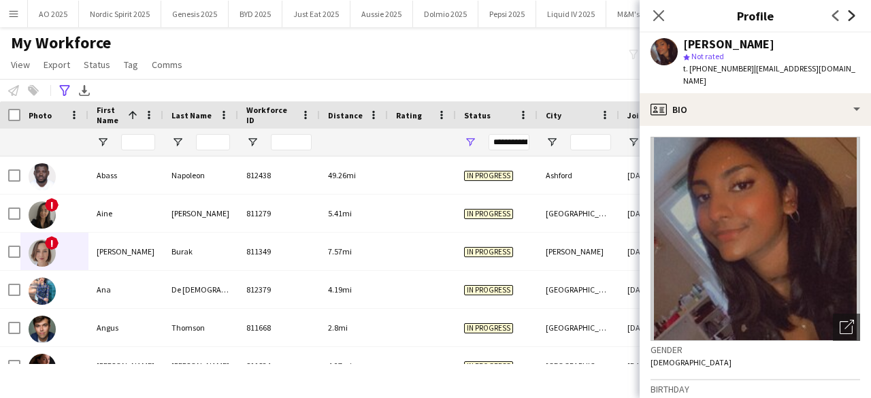
click at [851, 16] on icon "Next" at bounding box center [851, 15] width 11 height 11
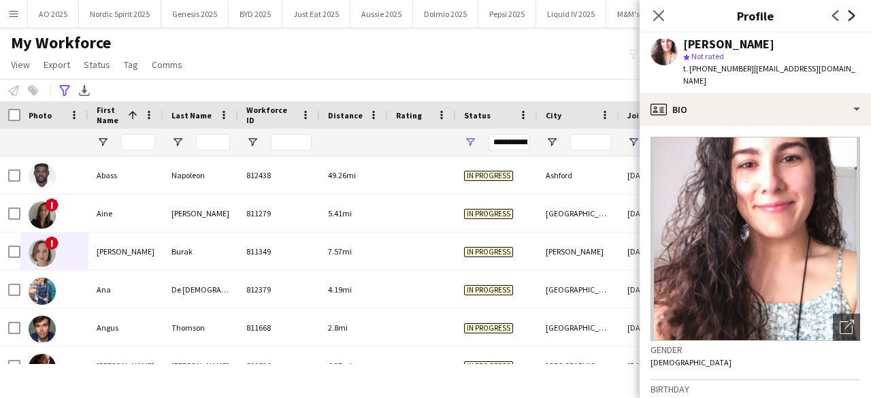
click at [851, 16] on icon "Next" at bounding box center [851, 15] width 11 height 11
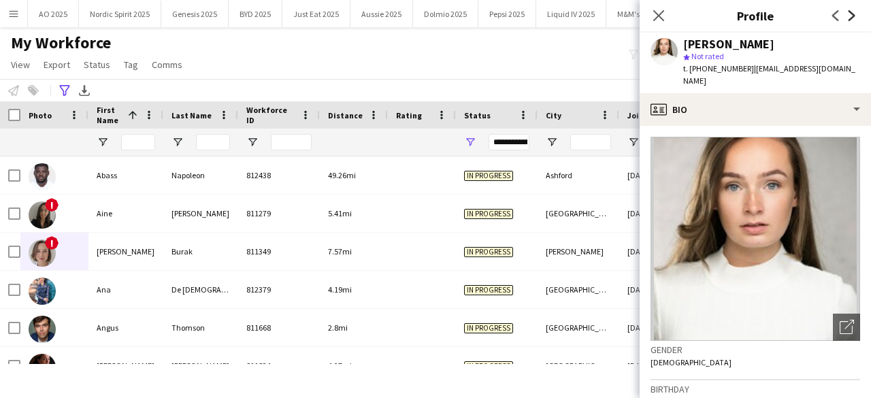
click at [851, 16] on icon "Next" at bounding box center [851, 15] width 11 height 11
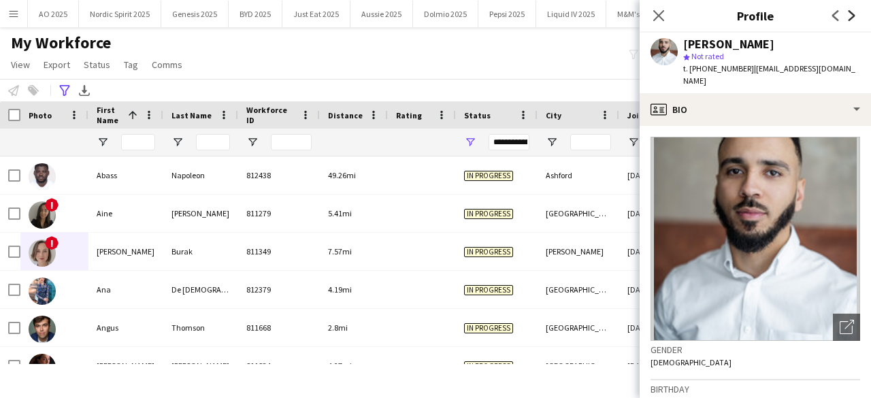
click at [851, 16] on icon "Next" at bounding box center [851, 15] width 11 height 11
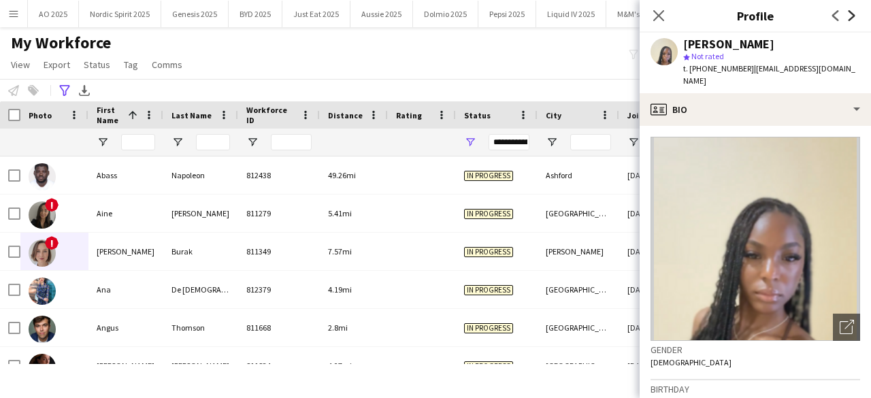
click at [851, 16] on icon "Next" at bounding box center [851, 15] width 11 height 11
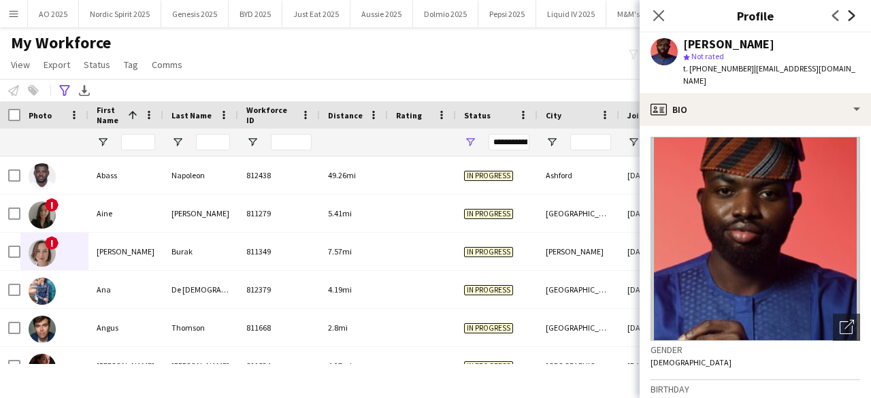
click at [851, 16] on icon "Next" at bounding box center [851, 15] width 11 height 11
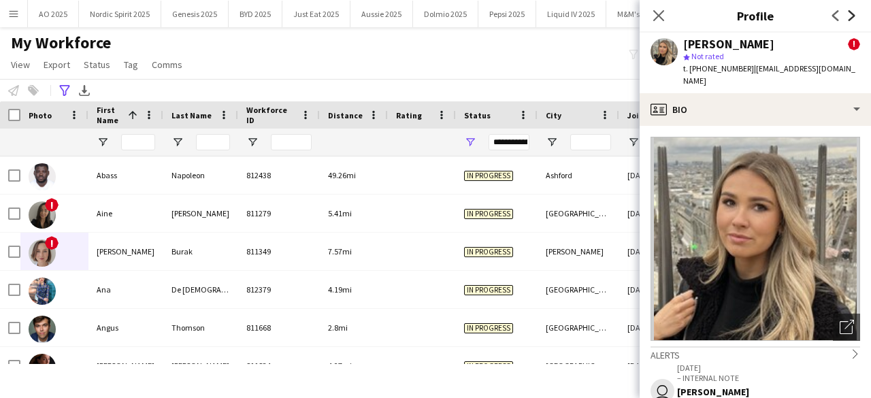
click at [851, 16] on icon "Next" at bounding box center [851, 15] width 11 height 11
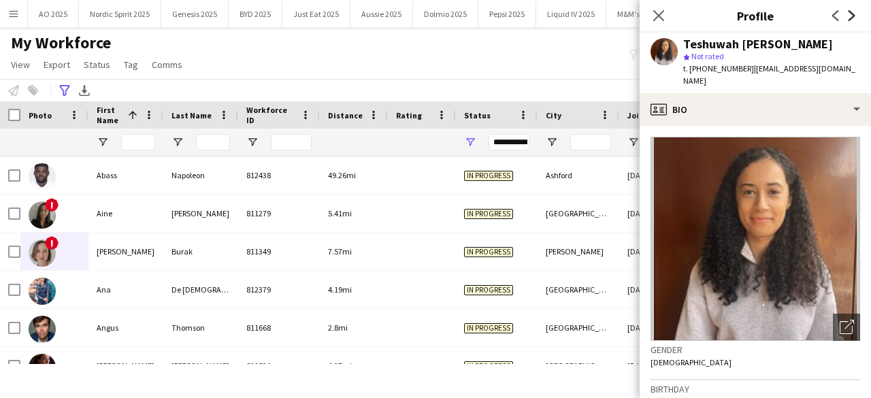
click at [849, 16] on icon "Next" at bounding box center [851, 15] width 11 height 11
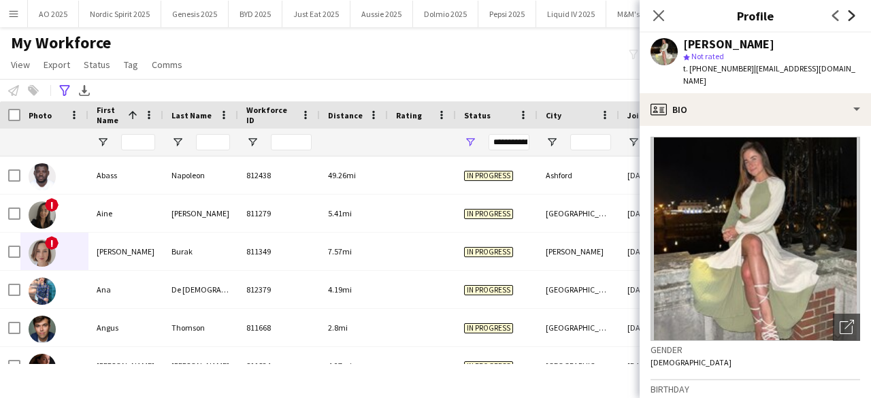
click at [849, 16] on icon "Next" at bounding box center [851, 15] width 11 height 11
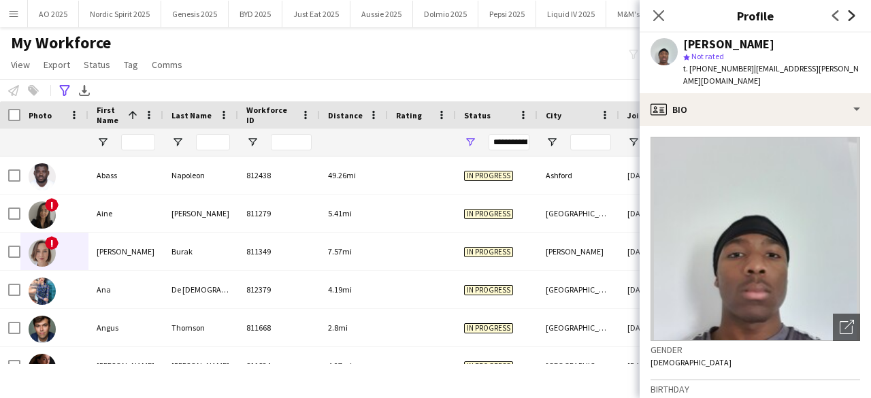
click at [849, 16] on icon "Next" at bounding box center [851, 15] width 11 height 11
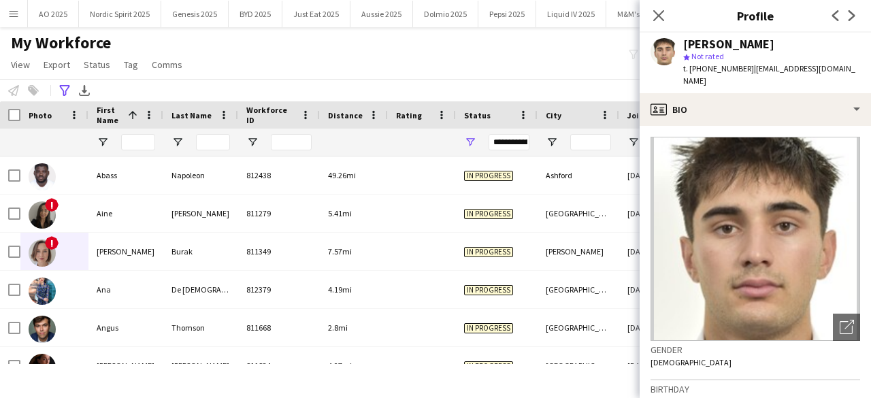
click at [831, 22] on app-icon "Previous" at bounding box center [835, 15] width 16 height 16
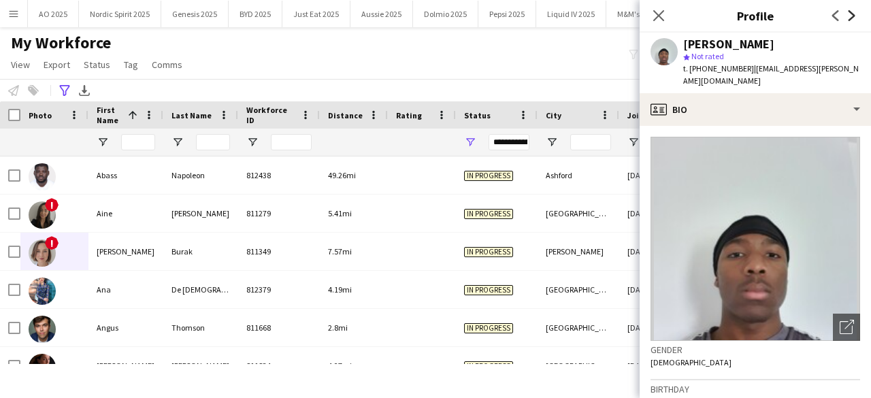
click at [850, 13] on icon at bounding box center [851, 15] width 7 height 11
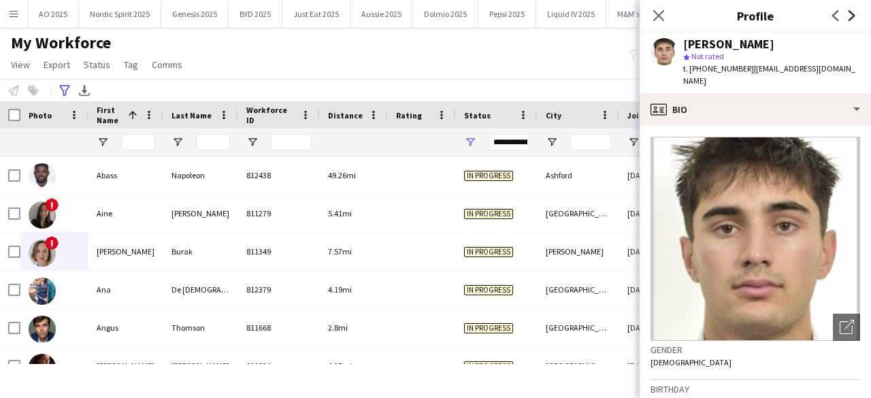
click at [850, 13] on icon at bounding box center [851, 15] width 7 height 11
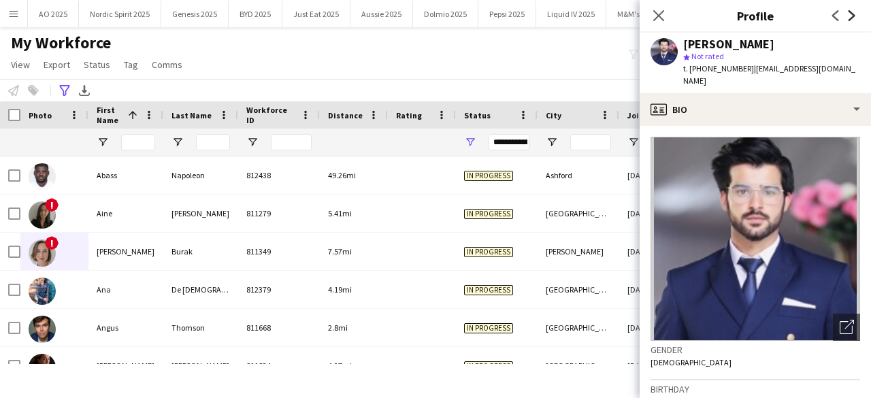
click at [850, 13] on icon at bounding box center [851, 15] width 7 height 11
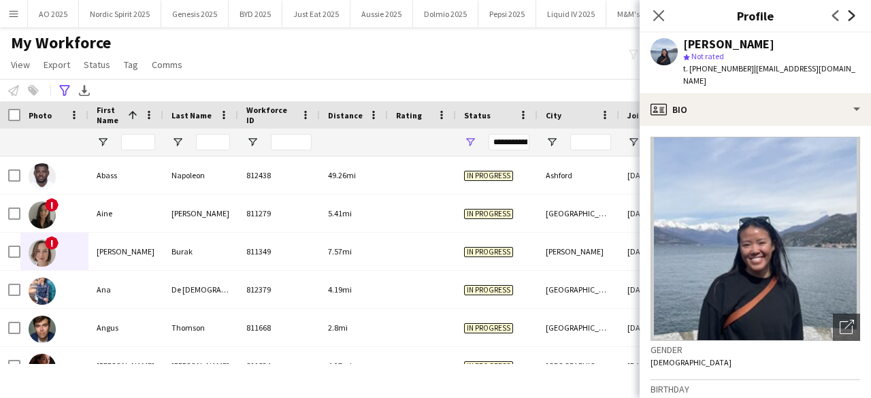
click at [850, 13] on icon at bounding box center [851, 15] width 7 height 11
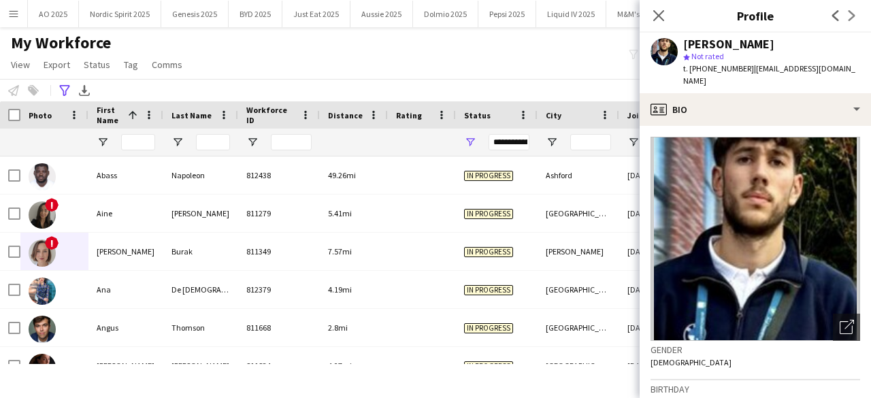
click at [850, 13] on div "Previous Next" at bounding box center [843, 15] width 54 height 31
click at [653, 23] on app-icon "Close pop-in" at bounding box center [659, 16] width 20 height 20
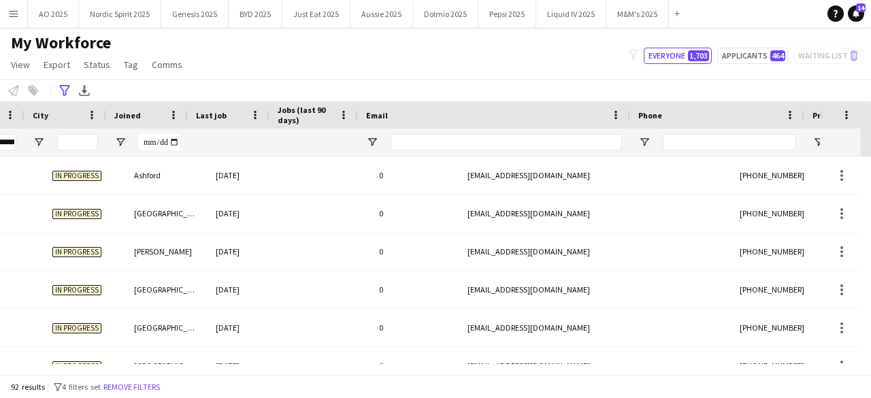
scroll to position [0, 521]
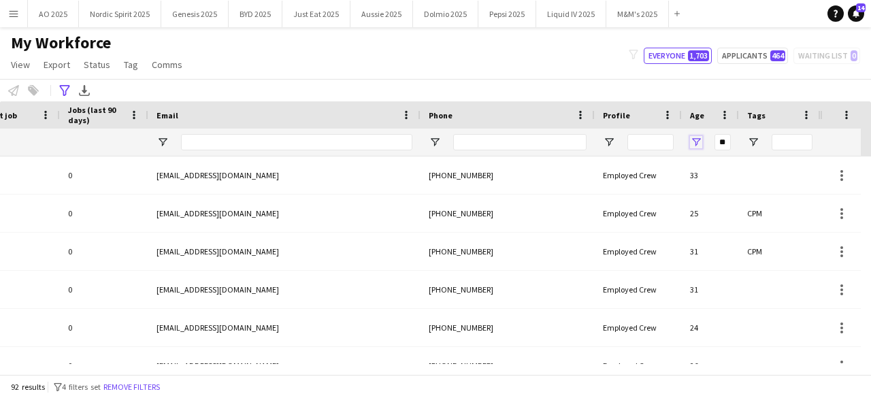
click at [695, 139] on span "Open Filter Menu" at bounding box center [696, 142] width 12 height 12
drag, startPoint x: 725, startPoint y: 190, endPoint x: 682, endPoint y: 195, distance: 43.8
click at [682, 195] on div "Drag here to set row groups Photo Title Full Name First Name Last Name Workforc…" at bounding box center [435, 237] width 871 height 273
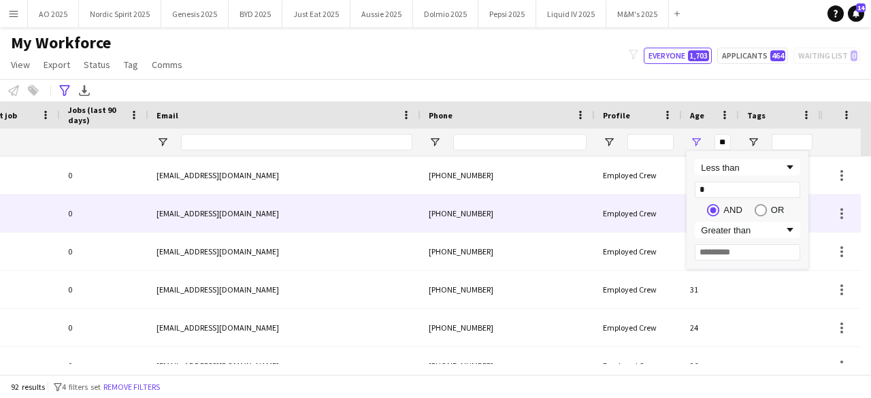
type input "**"
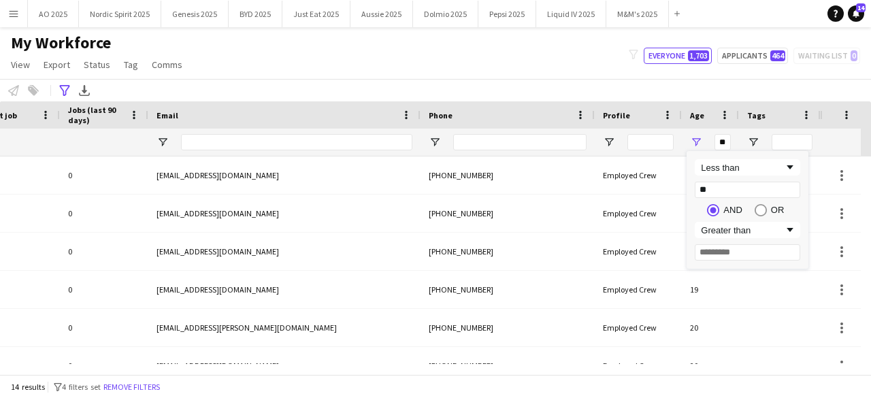
type input "**"
click at [716, 250] on input "Filter Value" at bounding box center [747, 252] width 105 height 16
type input "*"
type input "********"
type input "**"
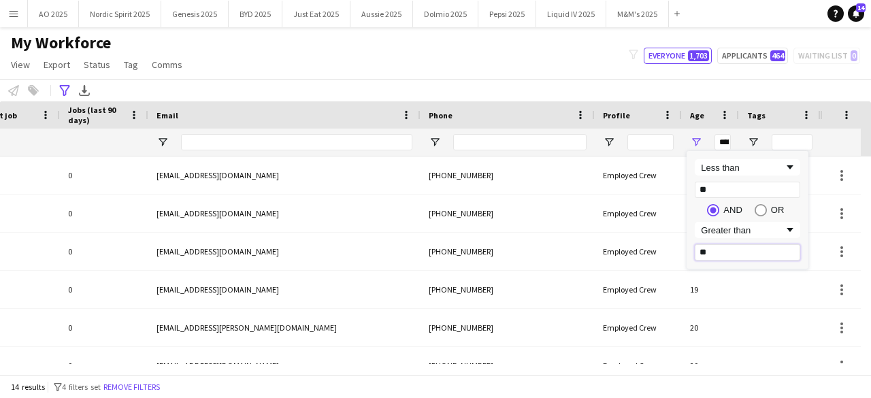
type input "*********"
click at [519, 70] on div "My Workforce View Views Default view Compliance Log New view Update view Delete…" at bounding box center [435, 56] width 871 height 46
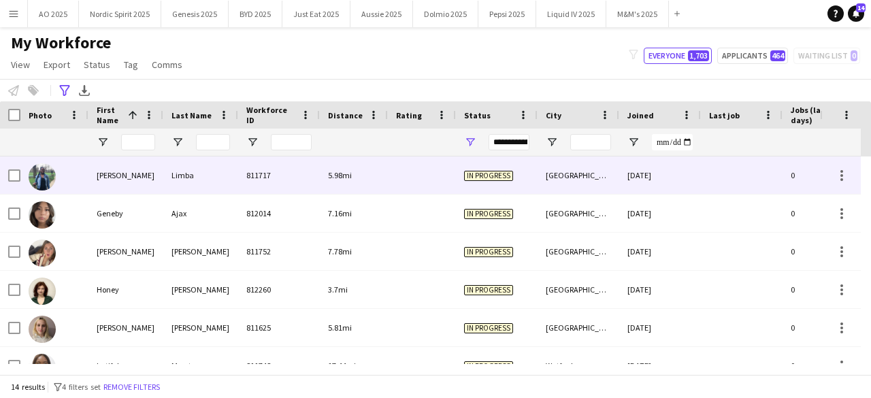
click at [48, 165] on img at bounding box center [42, 176] width 27 height 27
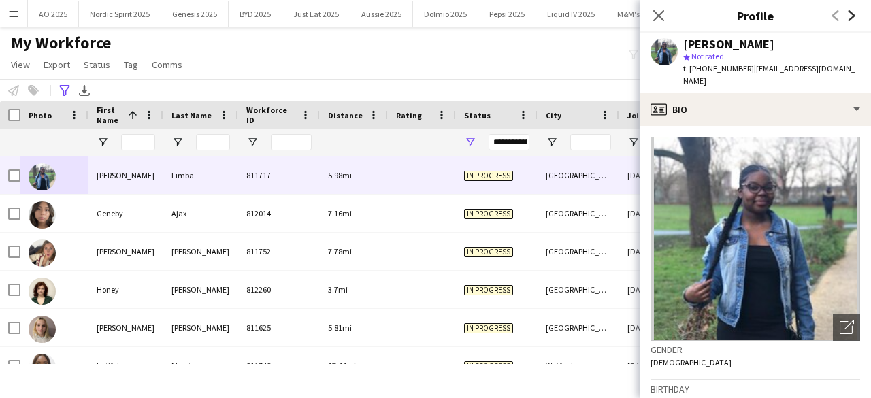
click at [849, 16] on icon "Next" at bounding box center [851, 15] width 11 height 11
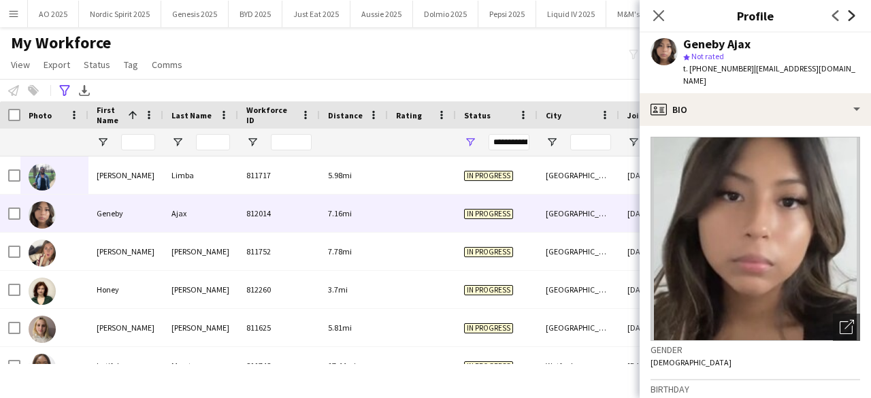
click at [849, 16] on icon "Next" at bounding box center [851, 15] width 11 height 11
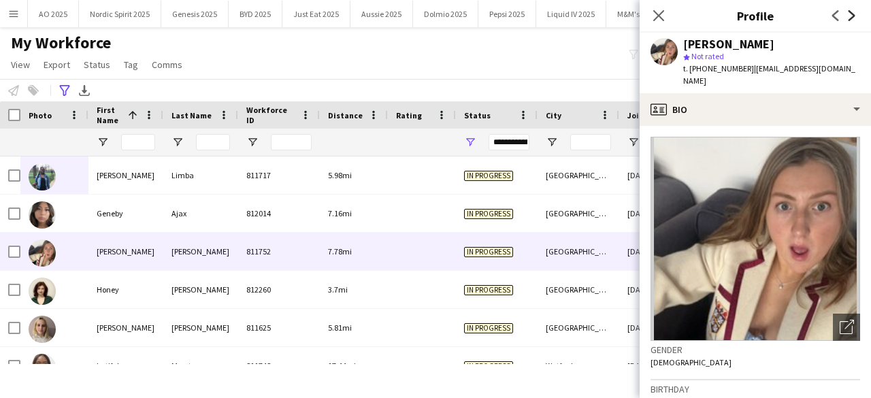
click at [849, 16] on icon "Next" at bounding box center [851, 15] width 11 height 11
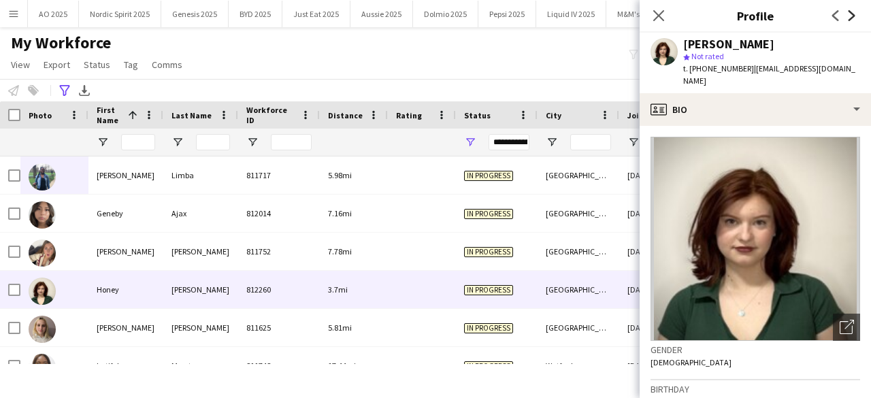
click at [849, 16] on icon "Next" at bounding box center [851, 15] width 11 height 11
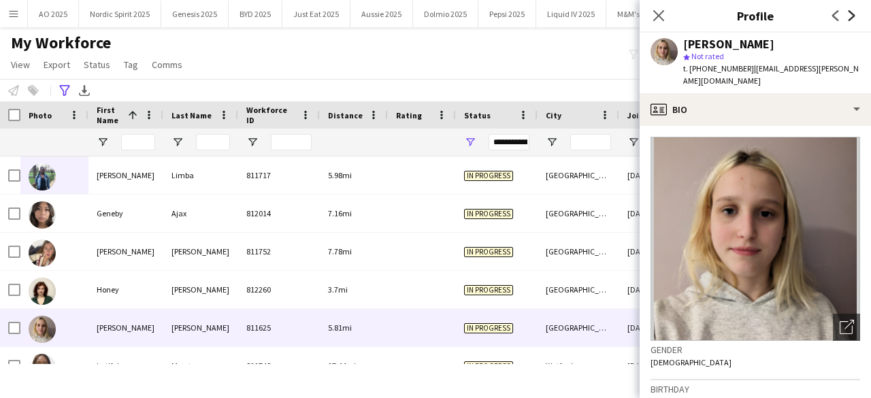
click at [849, 16] on icon "Next" at bounding box center [851, 15] width 11 height 11
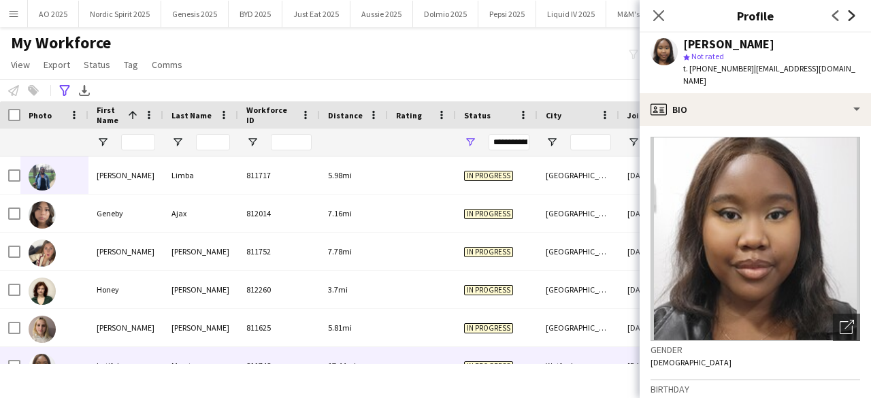
click at [849, 16] on icon "Next" at bounding box center [851, 15] width 11 height 11
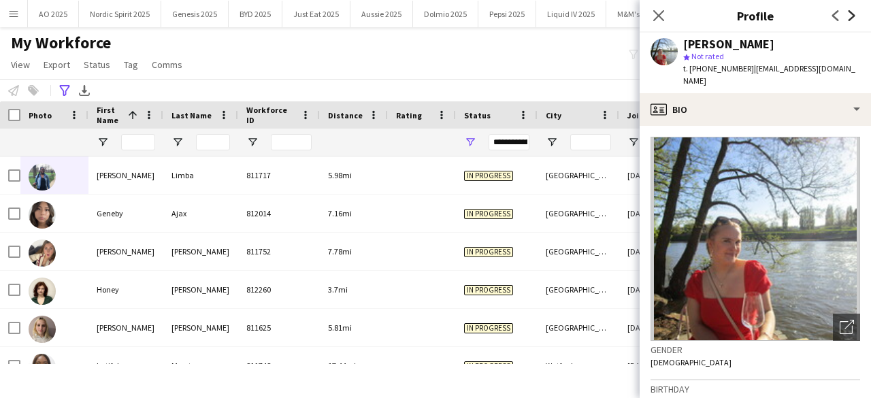
click at [849, 16] on icon "Next" at bounding box center [851, 15] width 11 height 11
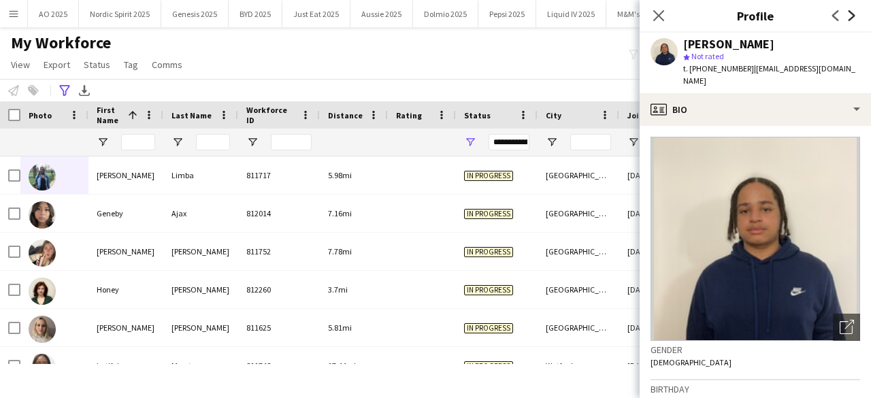
click at [849, 16] on icon "Next" at bounding box center [851, 15] width 11 height 11
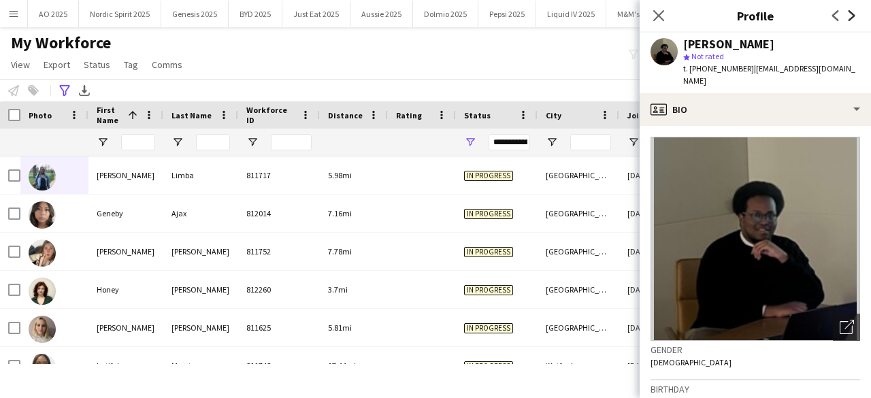
click at [849, 16] on icon "Next" at bounding box center [851, 15] width 11 height 11
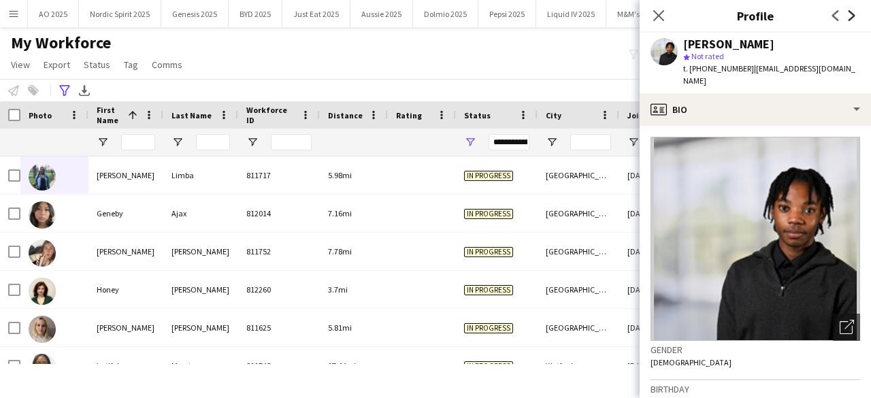
click at [849, 16] on icon "Next" at bounding box center [851, 15] width 11 height 11
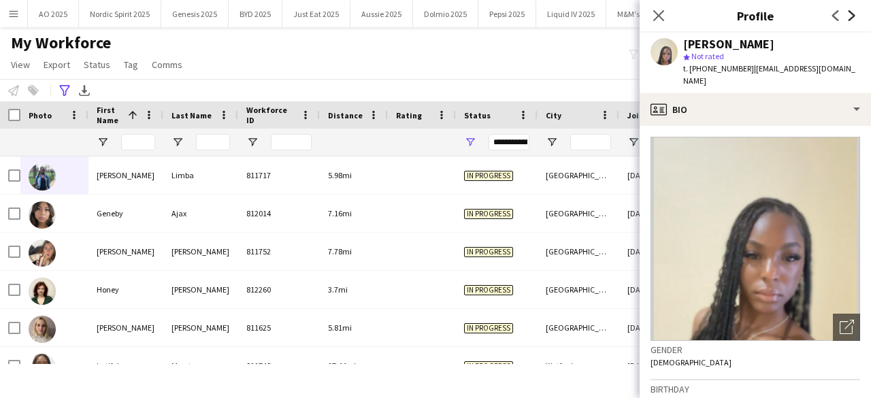
click at [849, 16] on icon "Next" at bounding box center [851, 15] width 11 height 11
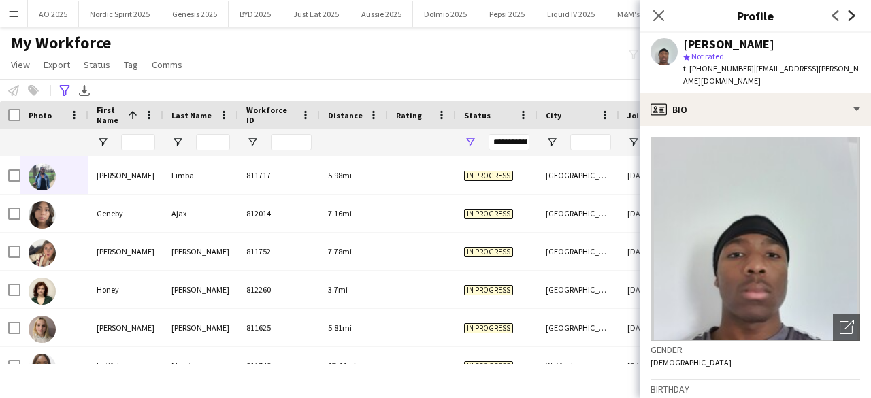
click at [849, 16] on icon "Next" at bounding box center [851, 15] width 11 height 11
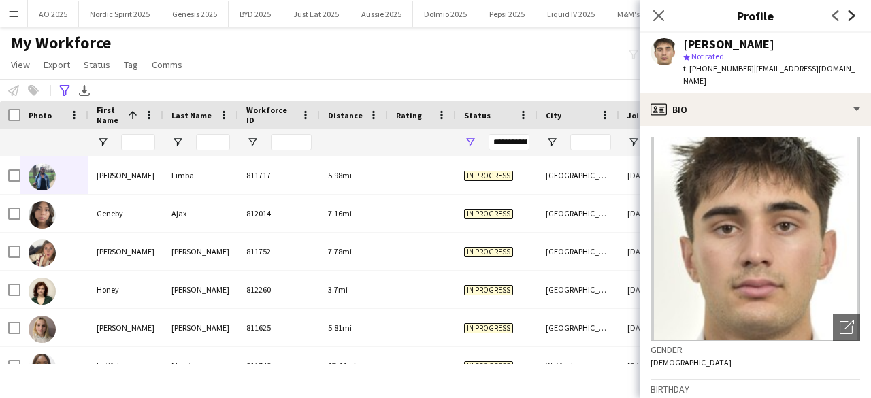
click at [849, 16] on icon "Next" at bounding box center [851, 15] width 11 height 11
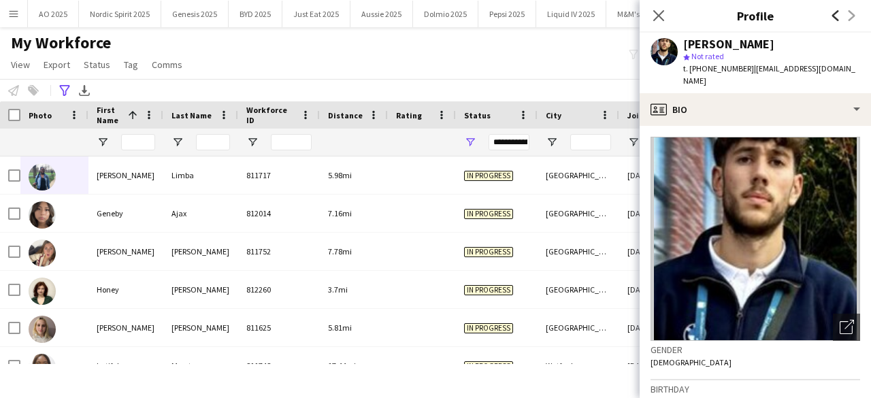
click at [838, 18] on icon "Previous" at bounding box center [835, 15] width 11 height 11
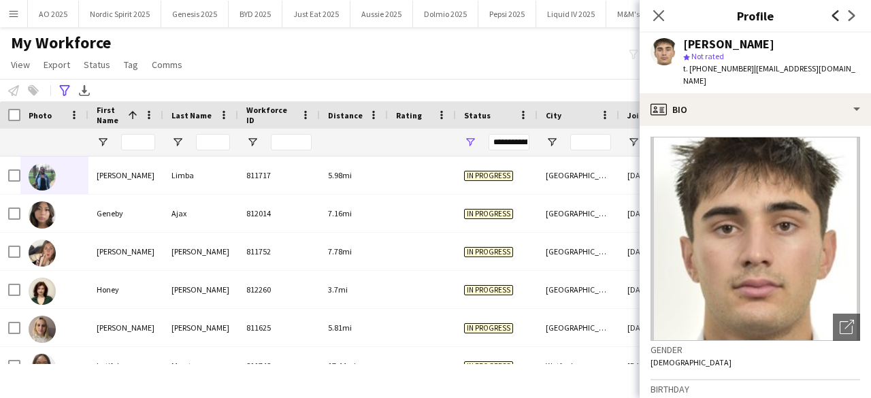
click at [838, 18] on icon "Previous" at bounding box center [835, 15] width 11 height 11
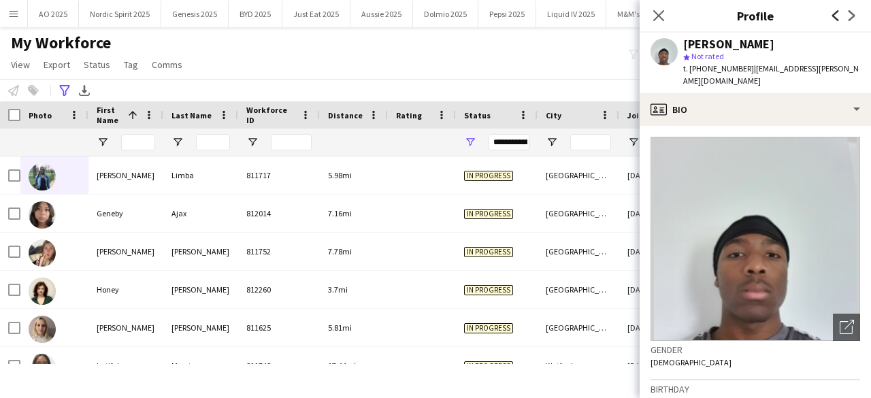
click at [838, 18] on icon "Previous" at bounding box center [835, 15] width 11 height 11
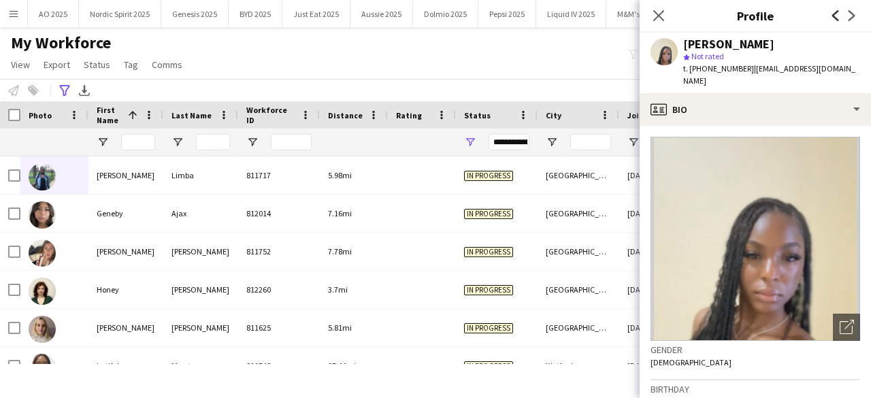
click at [838, 18] on icon "Previous" at bounding box center [835, 15] width 11 height 11
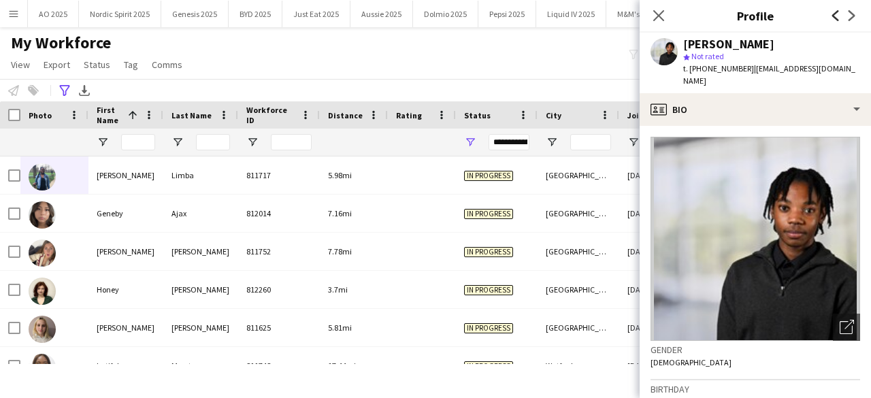
click at [838, 18] on icon "Previous" at bounding box center [835, 15] width 11 height 11
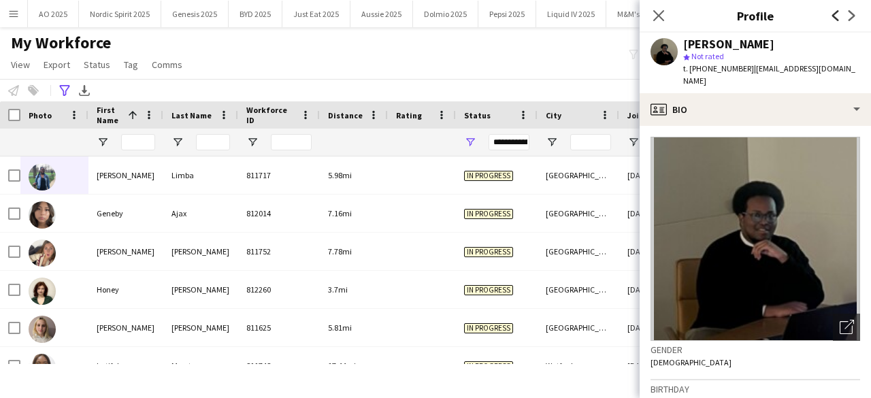
click at [838, 18] on icon "Previous" at bounding box center [835, 15] width 11 height 11
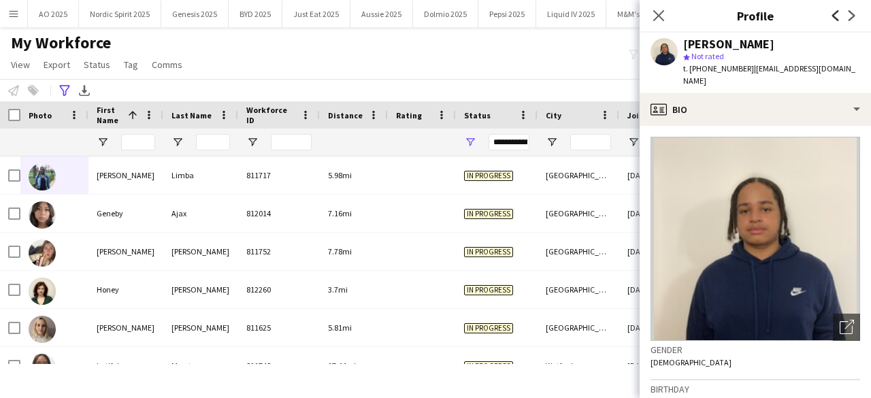
click at [838, 18] on icon "Previous" at bounding box center [835, 15] width 11 height 11
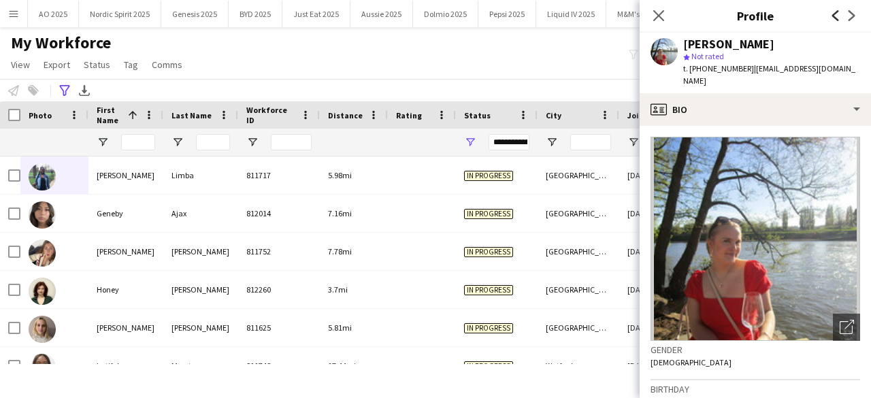
click at [838, 18] on icon "Previous" at bounding box center [835, 15] width 11 height 11
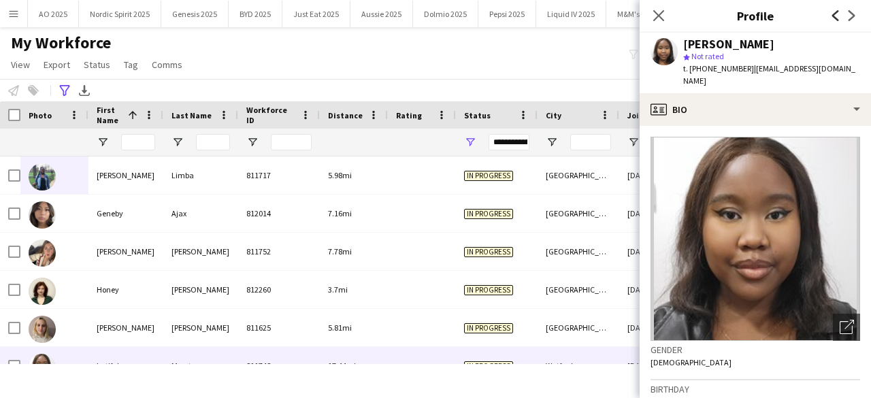
click at [838, 18] on icon "Previous" at bounding box center [835, 15] width 11 height 11
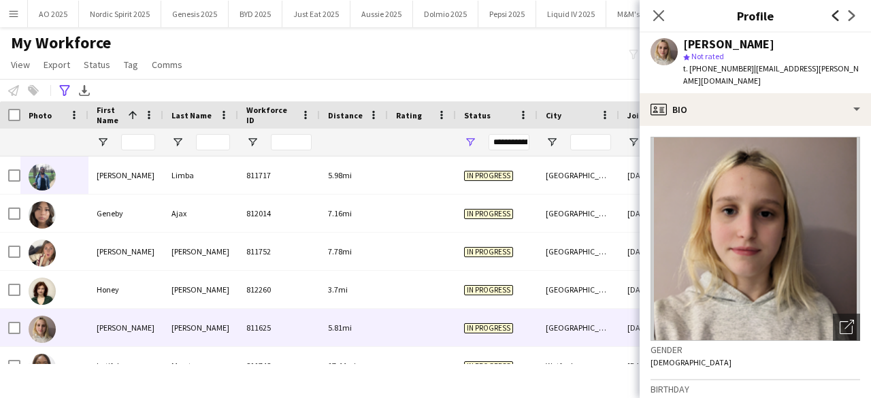
click at [838, 18] on icon "Previous" at bounding box center [835, 15] width 11 height 11
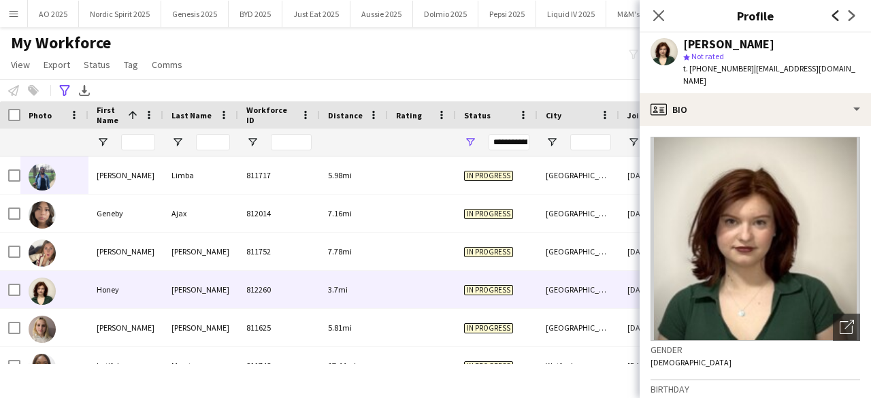
click at [838, 18] on icon "Previous" at bounding box center [835, 15] width 11 height 11
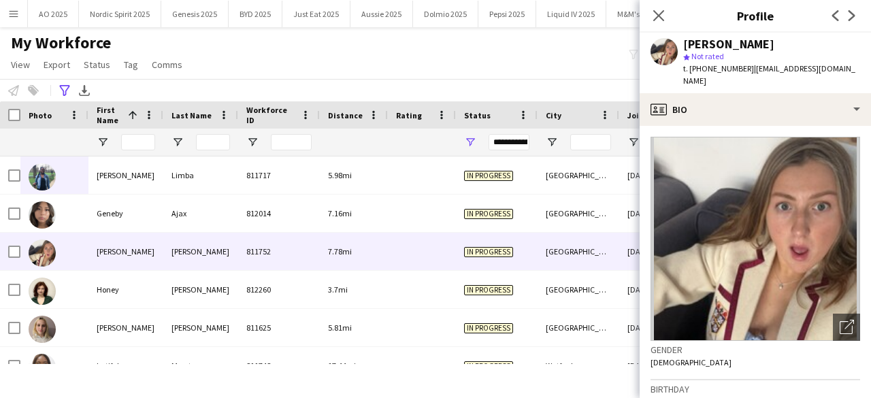
click at [850, 22] on app-icon "Next" at bounding box center [852, 15] width 16 height 16
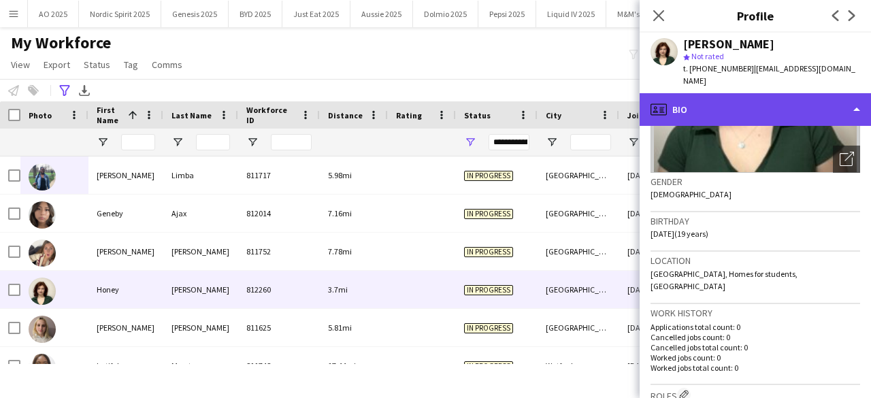
click at [847, 99] on div "profile Bio" at bounding box center [754, 109] width 231 height 33
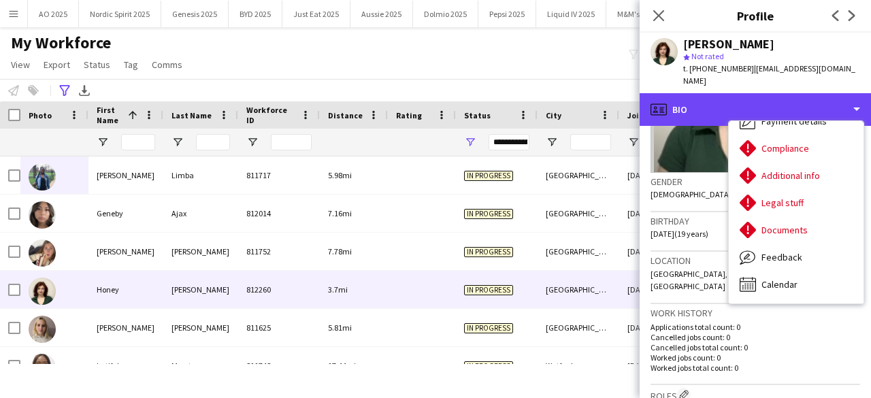
scroll to position [0, 0]
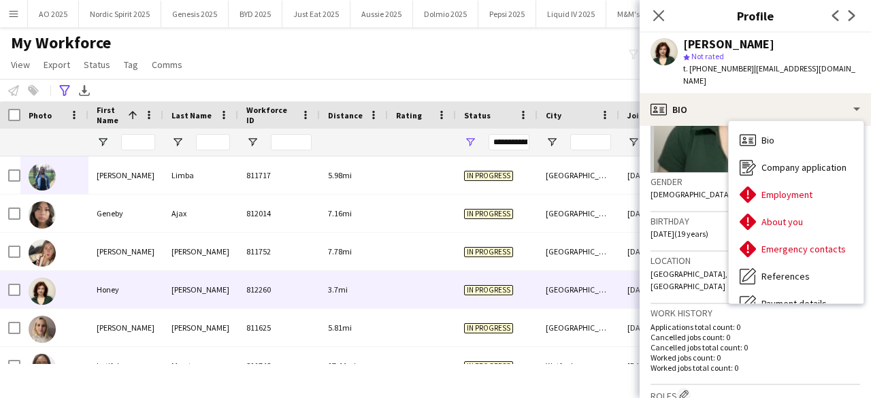
click at [714, 181] on div "Gender Female" at bounding box center [755, 192] width 210 height 39
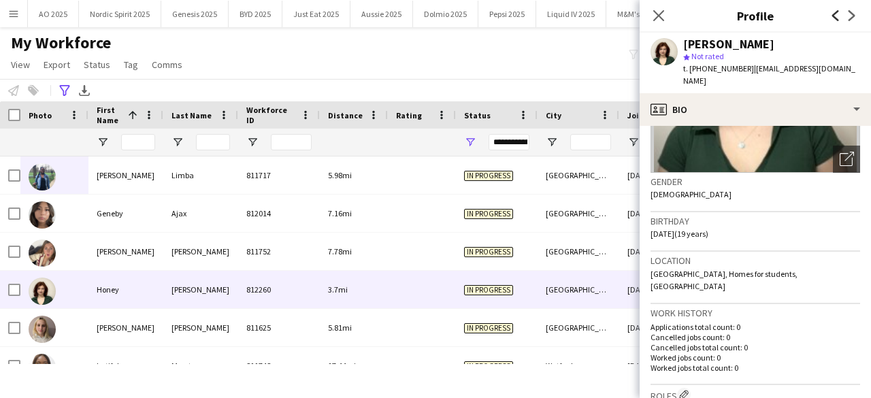
click at [835, 14] on icon "Previous" at bounding box center [835, 15] width 11 height 11
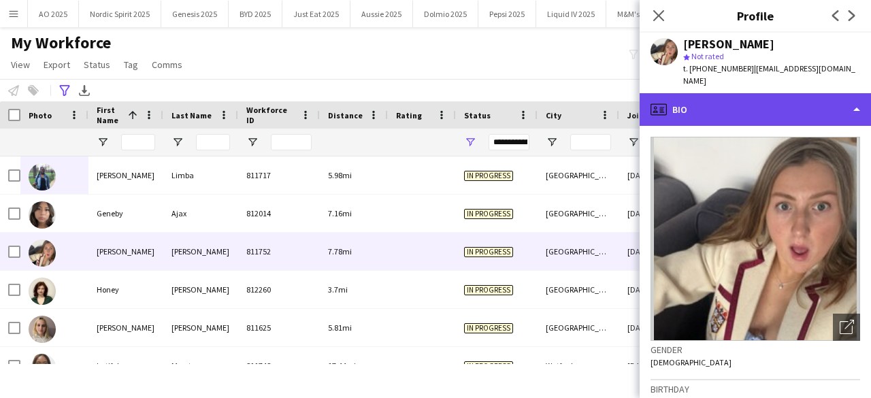
click at [808, 93] on div "profile Bio" at bounding box center [754, 109] width 231 height 33
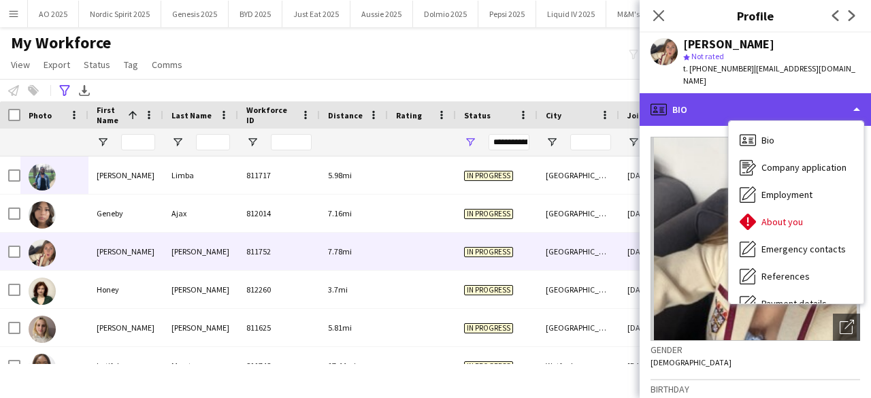
click at [765, 93] on div "profile Bio" at bounding box center [754, 109] width 231 height 33
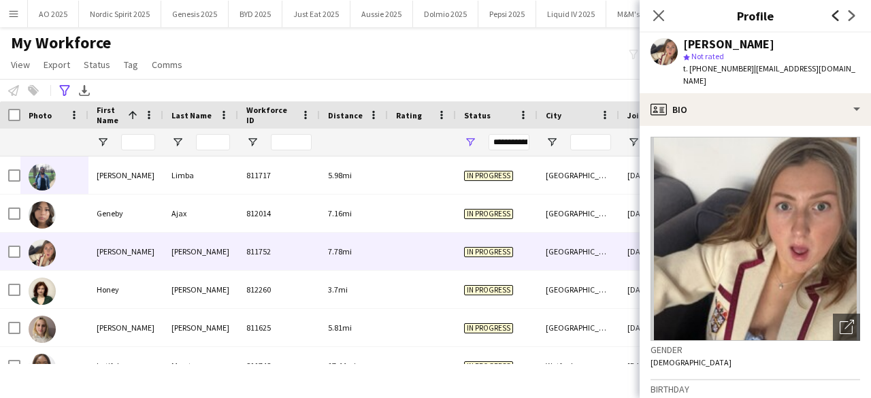
click at [836, 16] on icon "Previous" at bounding box center [835, 15] width 11 height 11
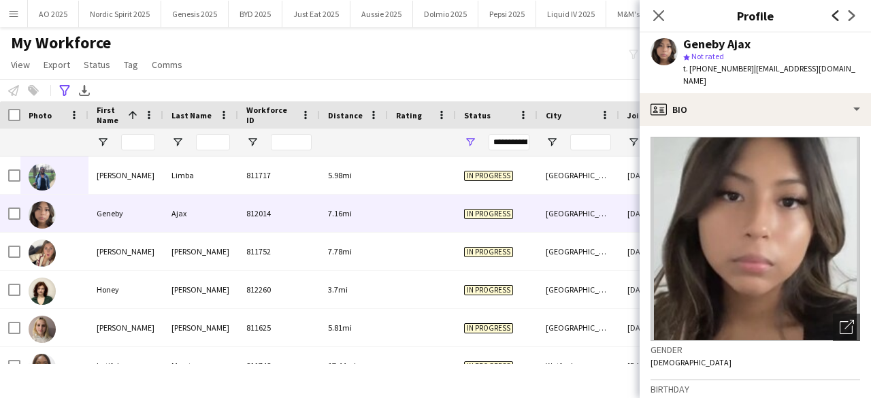
click at [836, 16] on icon "Previous" at bounding box center [835, 15] width 11 height 11
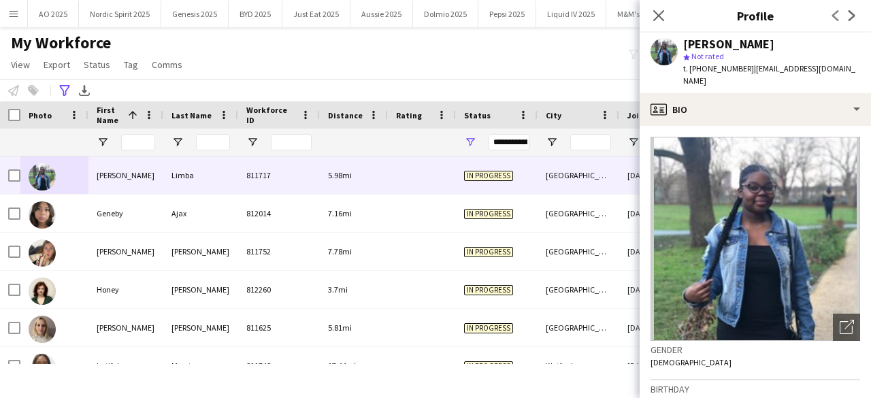
click at [836, 16] on div "Previous Next" at bounding box center [843, 15] width 54 height 31
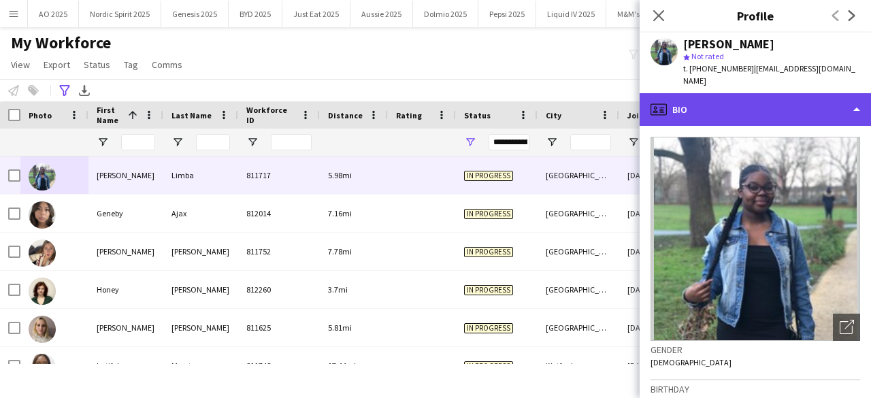
click at [727, 95] on div "profile Bio" at bounding box center [754, 109] width 231 height 33
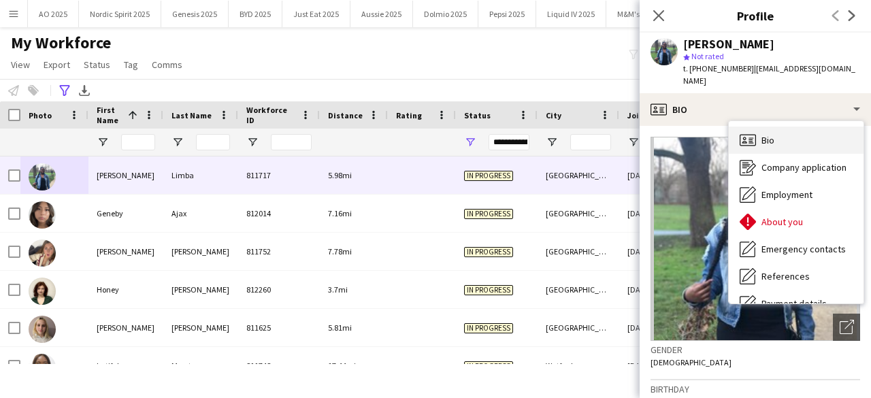
click at [801, 128] on div "Bio Bio" at bounding box center [796, 140] width 135 height 27
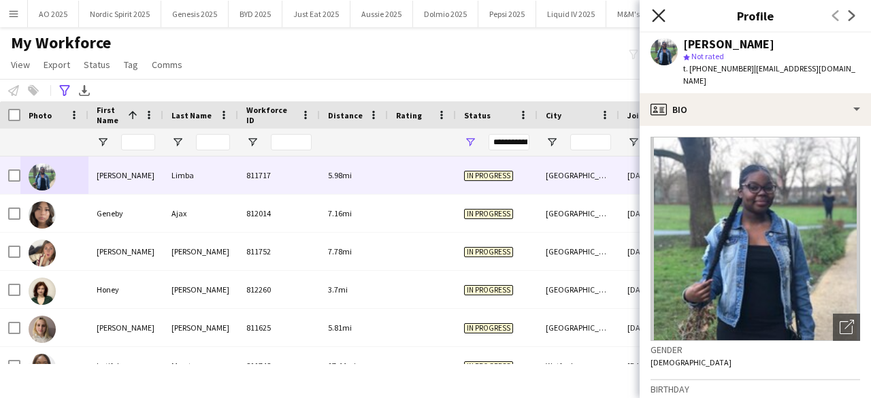
click at [656, 13] on icon at bounding box center [658, 15] width 13 height 13
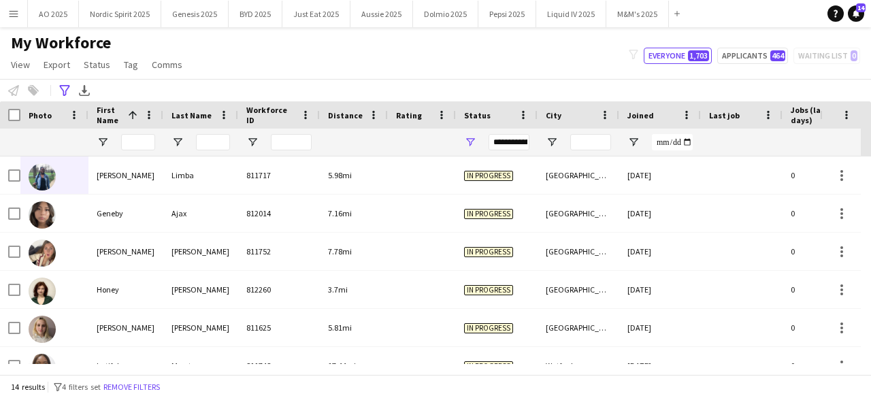
drag, startPoint x: 870, startPoint y: 191, endPoint x: 870, endPoint y: 164, distance: 27.2
click at [870, 164] on div at bounding box center [866, 259] width 10 height 207
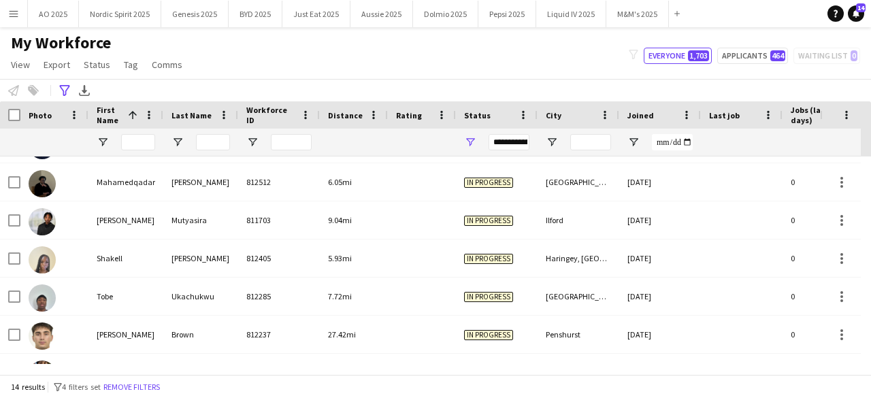
scroll to position [325, 0]
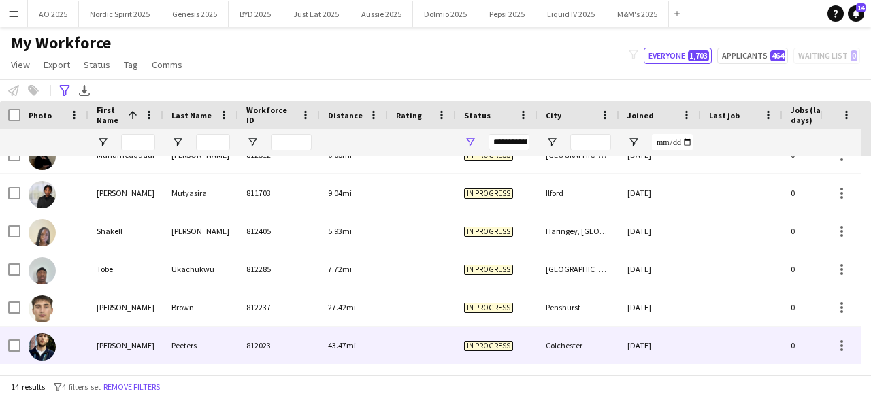
click at [37, 346] on img at bounding box center [42, 346] width 27 height 27
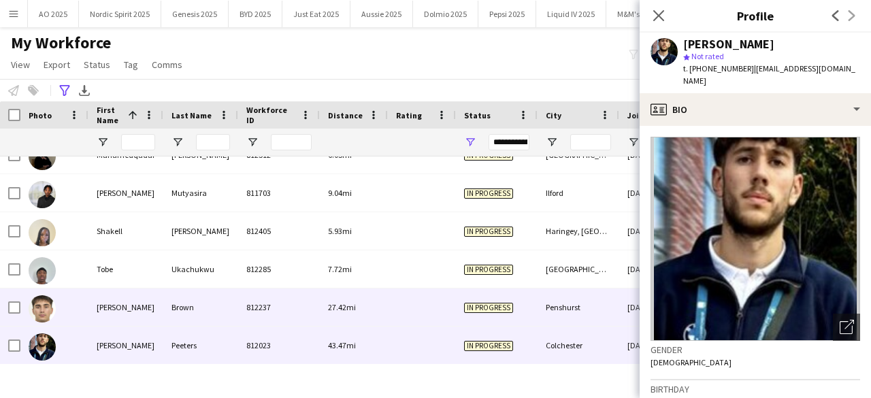
click at [40, 308] on img at bounding box center [42, 308] width 27 height 27
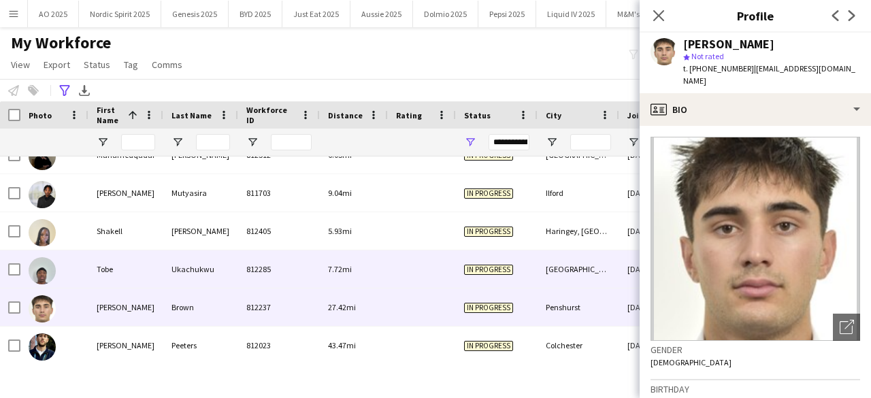
click at [45, 276] on img at bounding box center [42, 270] width 27 height 27
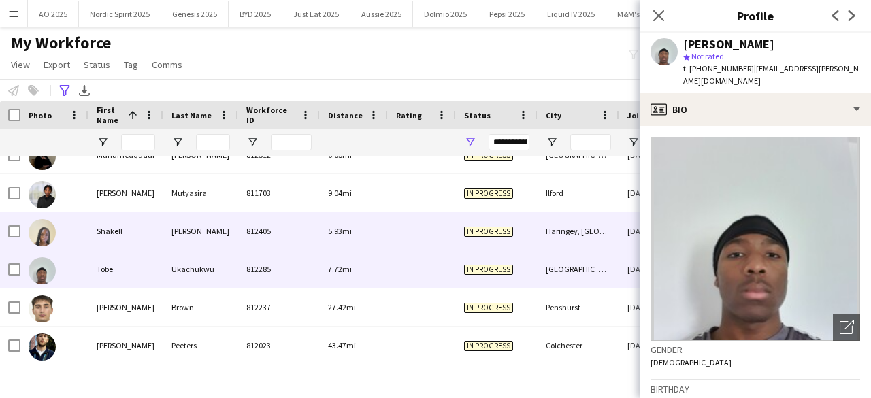
click at [46, 233] on img at bounding box center [42, 232] width 27 height 27
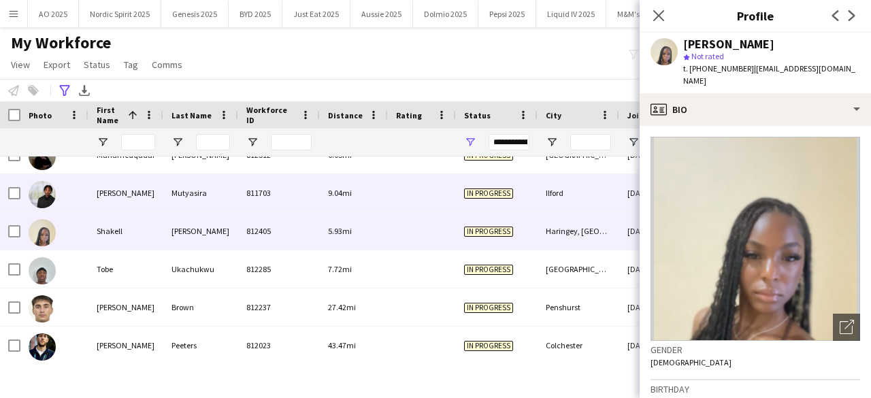
click at [47, 201] on img at bounding box center [42, 194] width 27 height 27
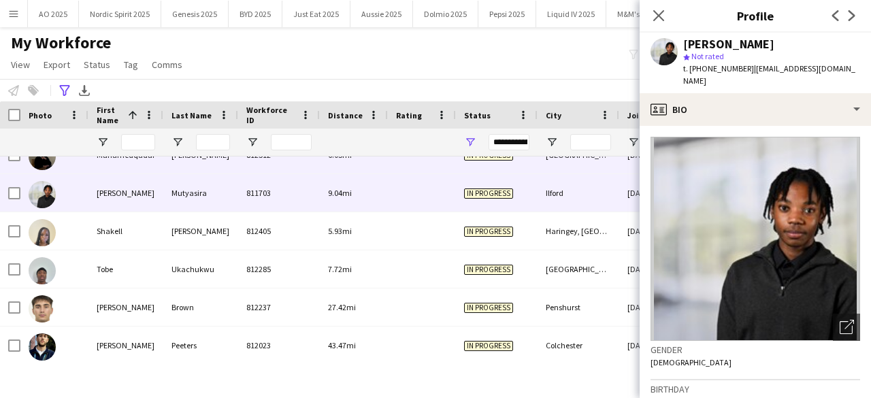
click at [49, 167] on div at bounding box center [42, 156] width 27 height 38
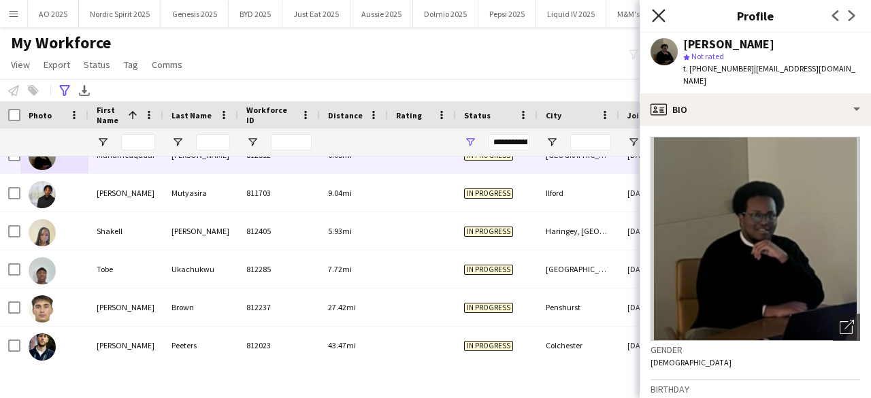
click at [660, 14] on icon at bounding box center [658, 15] width 13 height 13
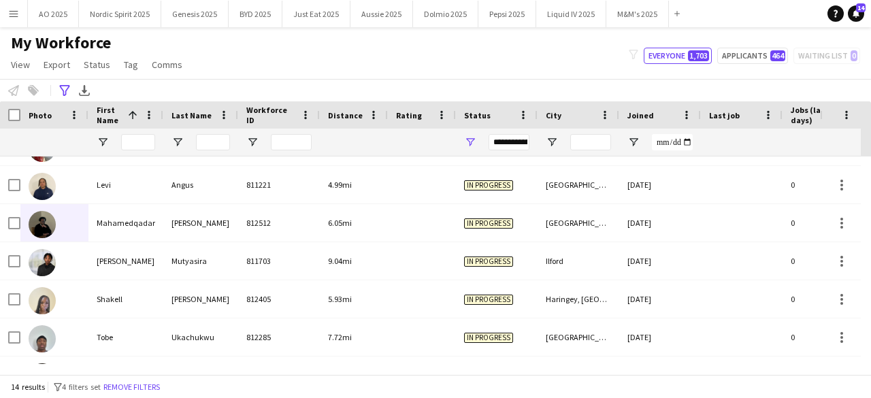
scroll to position [244, 0]
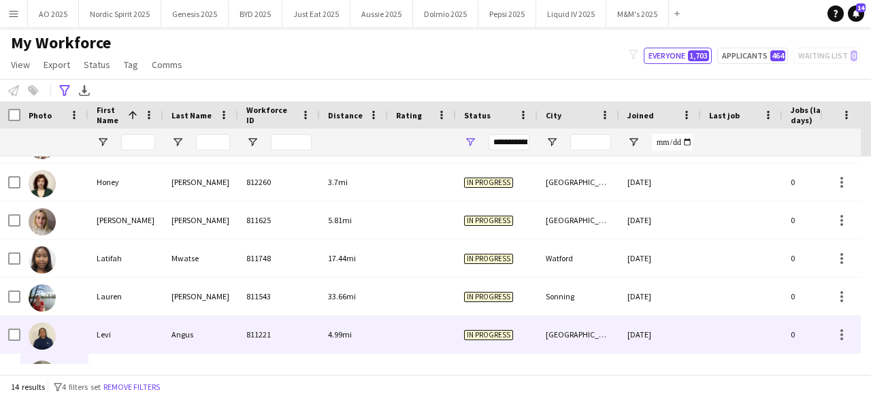
click at [38, 339] on img at bounding box center [42, 335] width 27 height 27
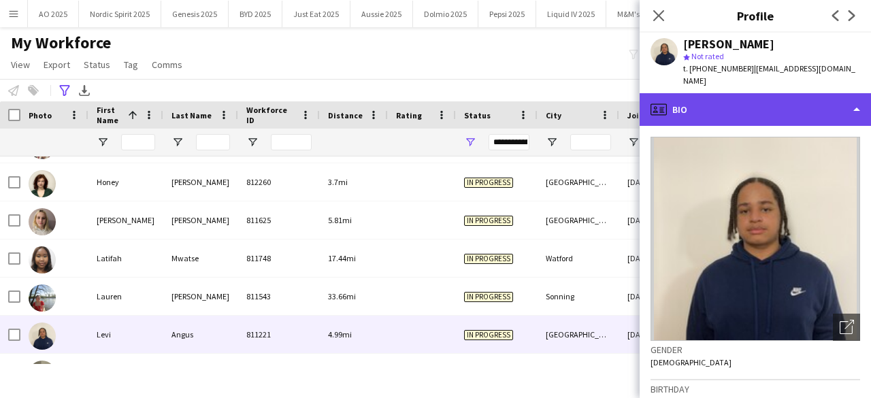
click at [693, 93] on div "profile Bio" at bounding box center [754, 109] width 231 height 33
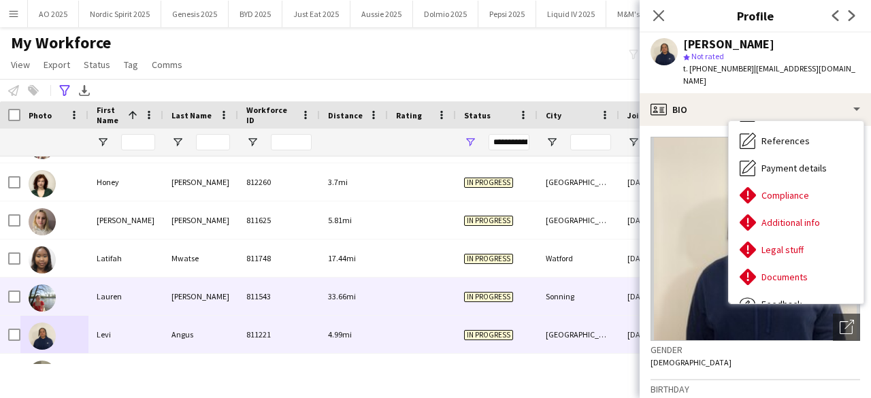
click at [46, 296] on img at bounding box center [42, 297] width 27 height 27
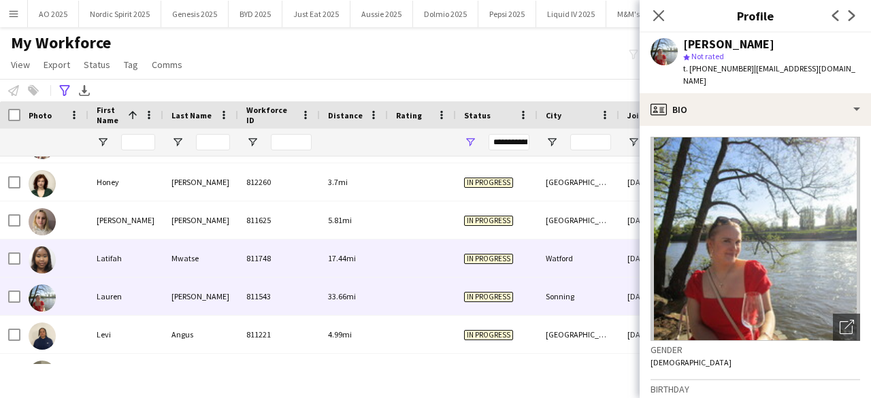
click at [39, 263] on img at bounding box center [42, 259] width 27 height 27
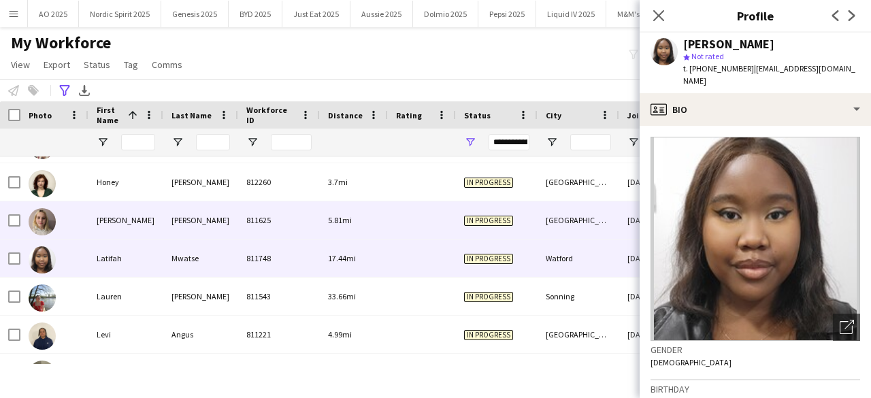
click at [39, 229] on img at bounding box center [42, 221] width 27 height 27
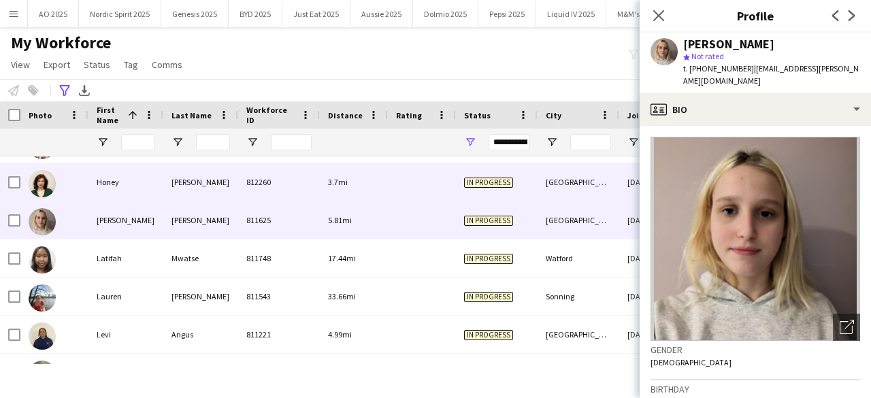
click at [44, 195] on img at bounding box center [42, 183] width 27 height 27
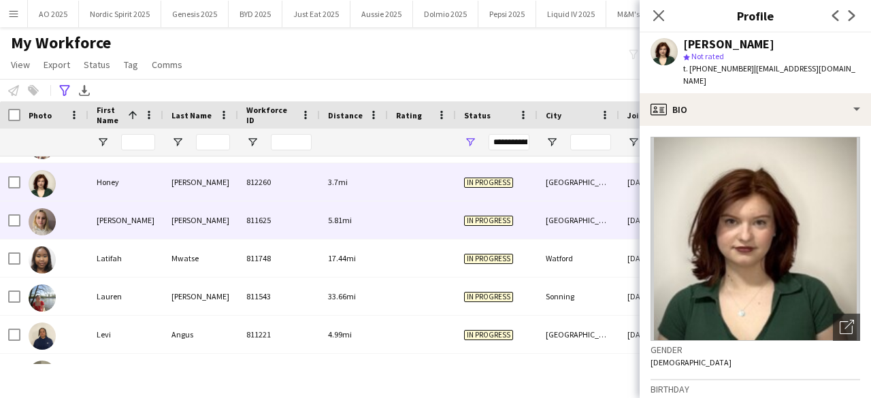
click at [42, 227] on img at bounding box center [42, 221] width 27 height 27
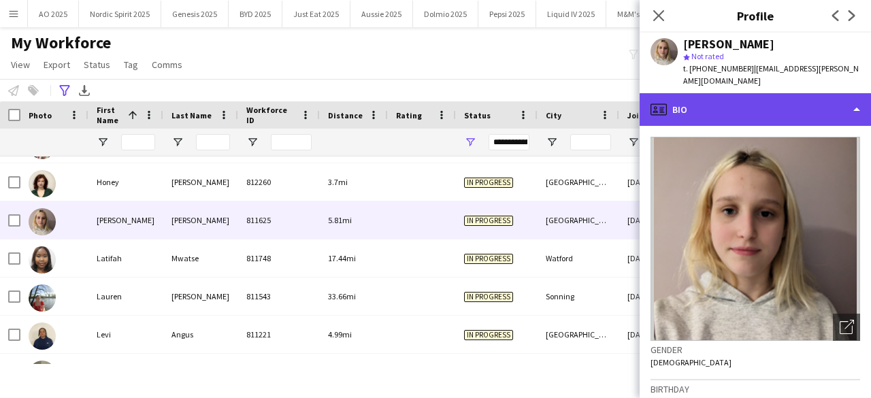
click at [680, 100] on div "profile Bio" at bounding box center [754, 109] width 231 height 33
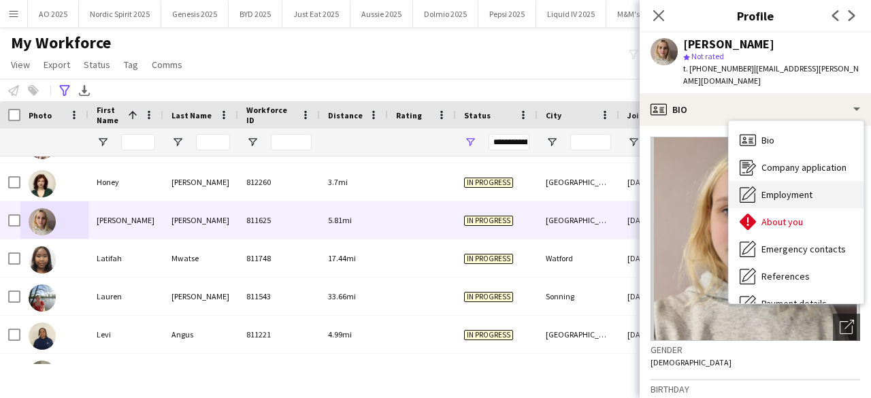
click at [782, 188] on span "Employment" at bounding box center [786, 194] width 51 height 12
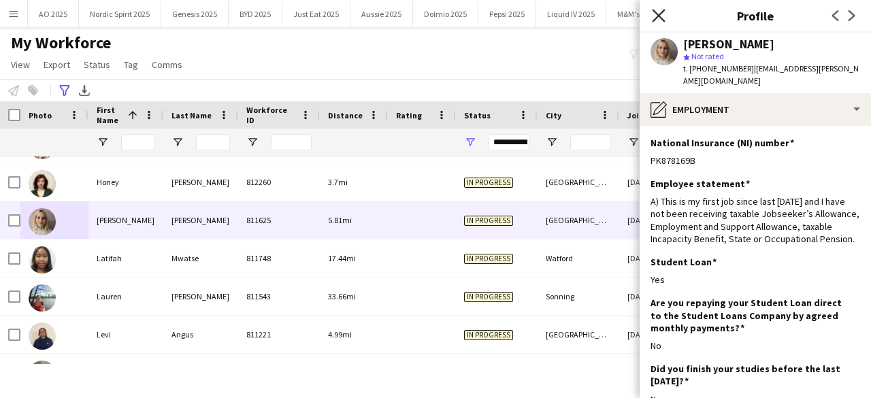
click at [661, 18] on icon at bounding box center [658, 15] width 13 height 13
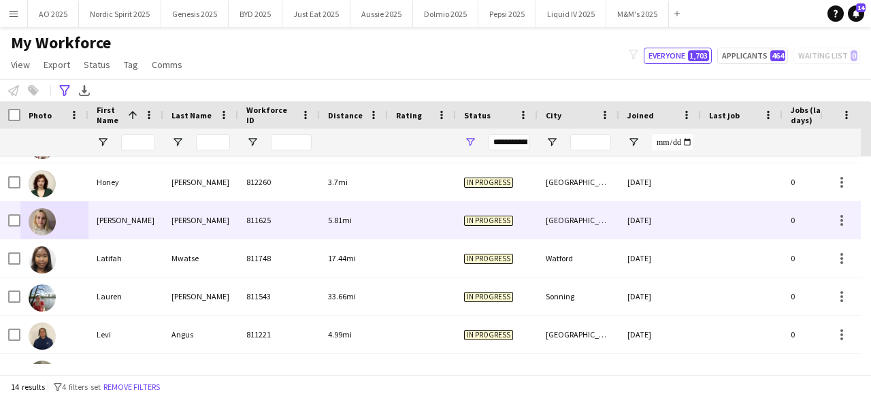
click at [37, 221] on img at bounding box center [42, 221] width 27 height 27
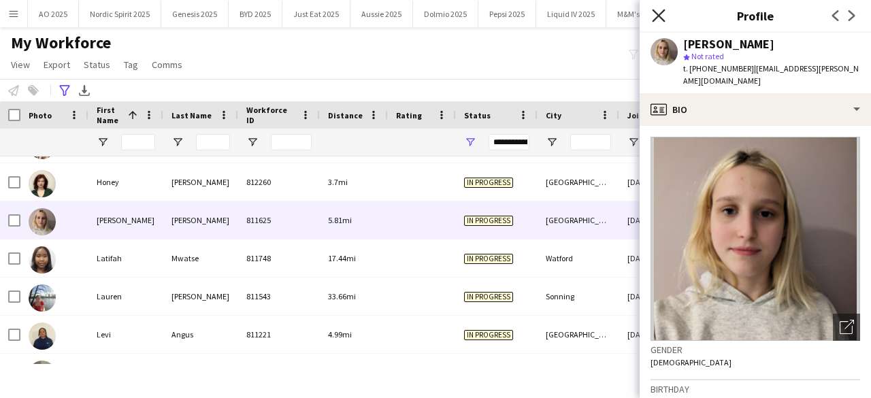
click at [656, 13] on icon at bounding box center [658, 15] width 13 height 13
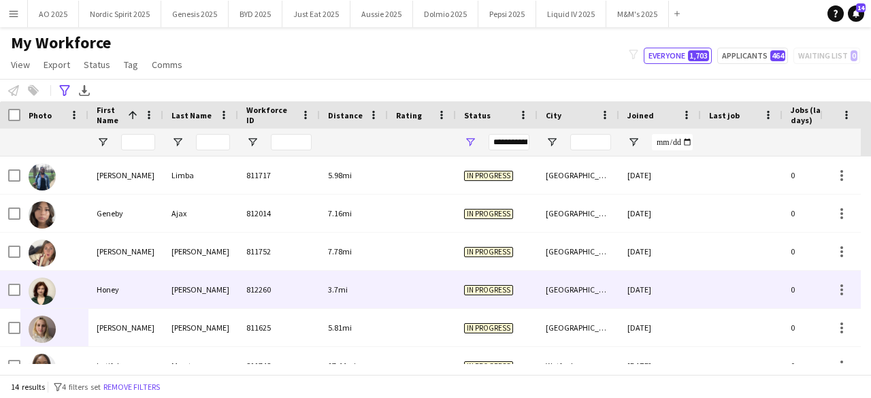
click at [46, 307] on div at bounding box center [42, 290] width 27 height 38
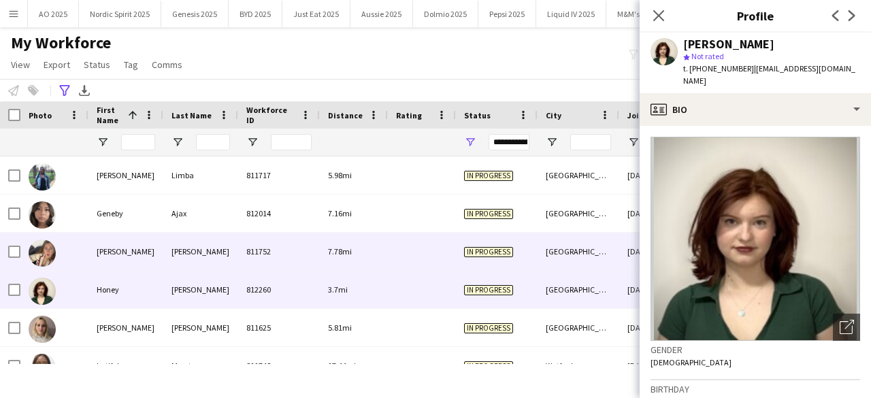
click at [44, 254] on img at bounding box center [42, 252] width 27 height 27
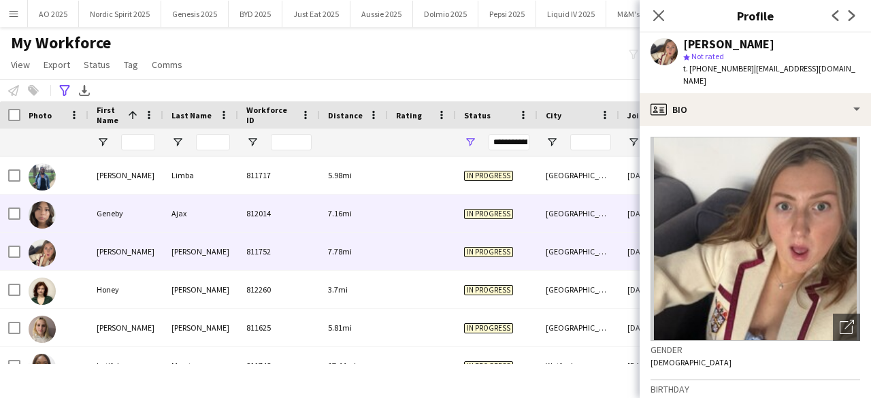
click at [44, 214] on img at bounding box center [42, 214] width 27 height 27
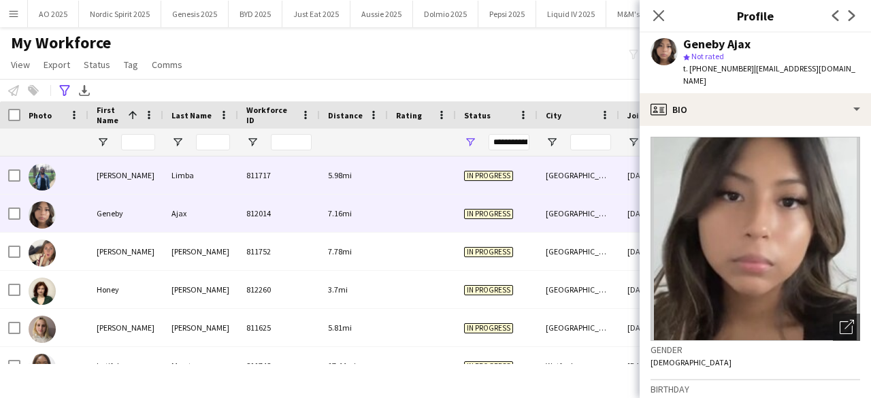
click at [38, 184] on img at bounding box center [42, 176] width 27 height 27
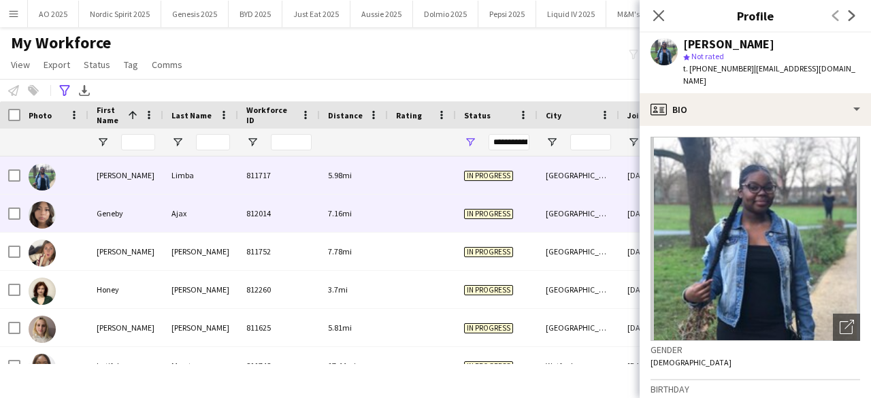
click at [39, 210] on img at bounding box center [42, 214] width 27 height 27
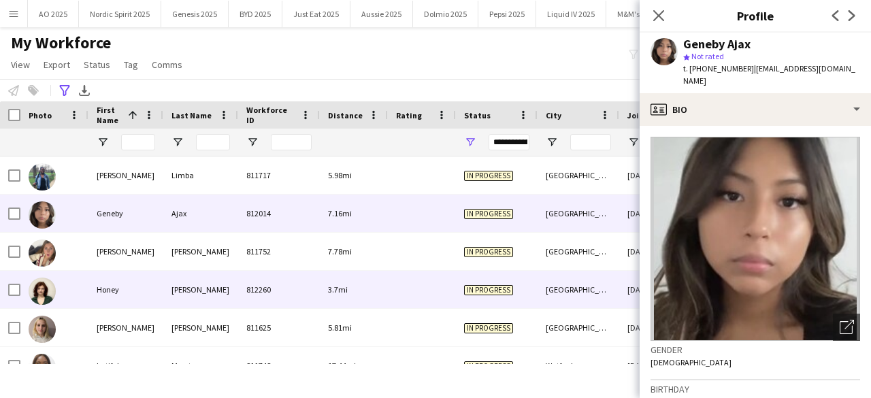
click at [43, 271] on div at bounding box center [42, 290] width 27 height 38
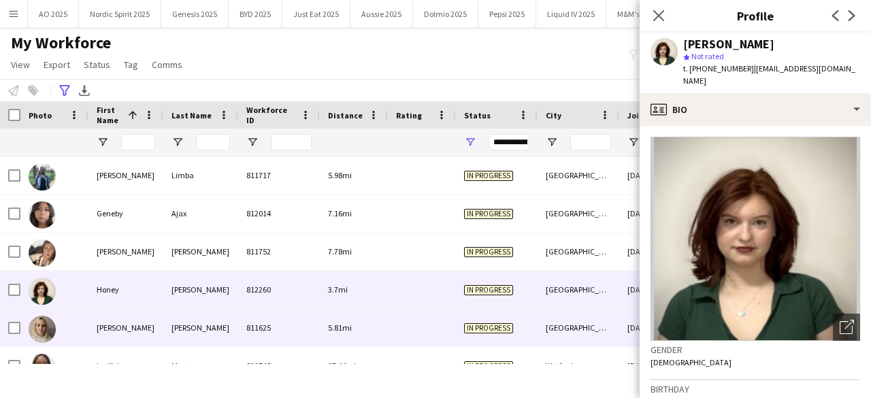
click at [52, 319] on img at bounding box center [42, 329] width 27 height 27
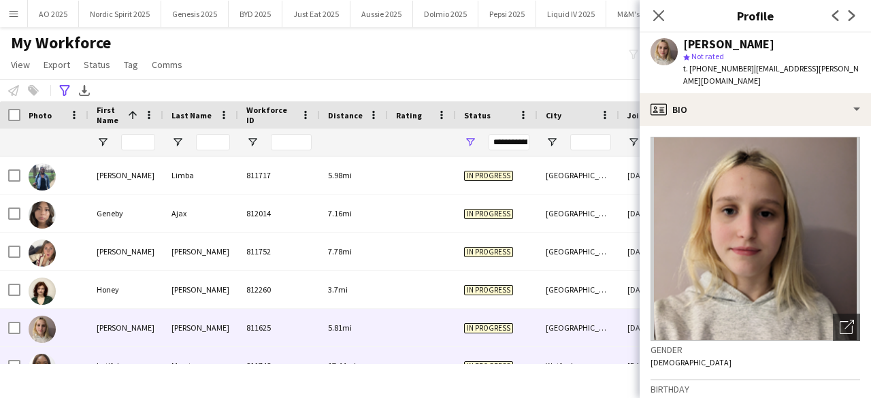
click at [50, 354] on div at bounding box center [42, 367] width 27 height 38
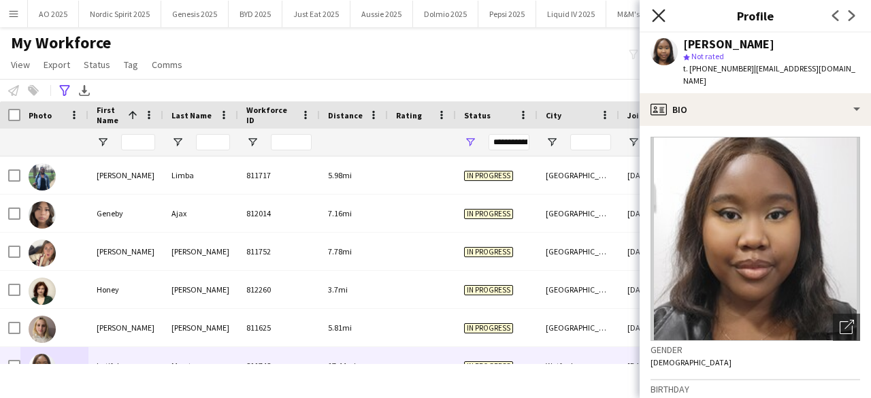
click at [660, 12] on icon "Close pop-in" at bounding box center [658, 15] width 13 height 13
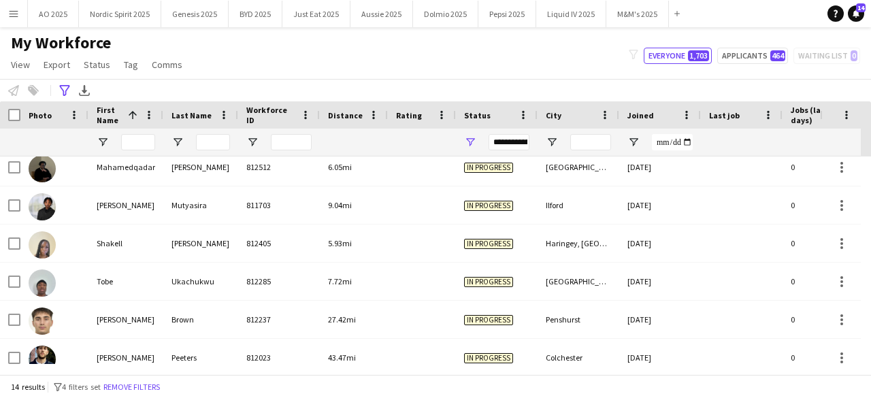
scroll to position [325, 0]
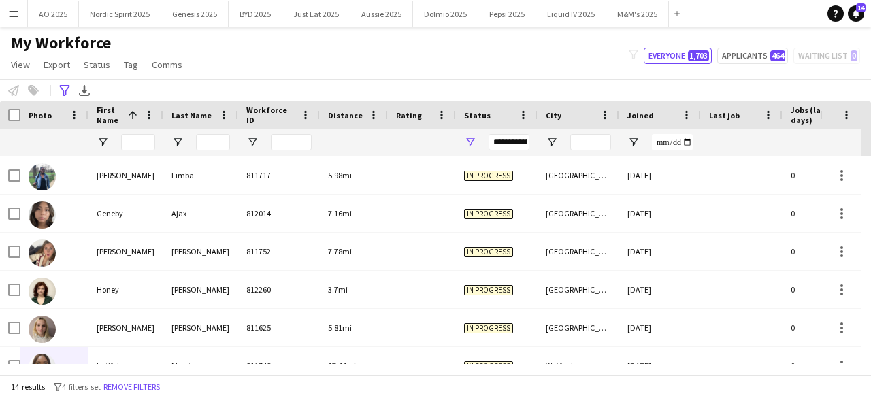
drag, startPoint x: 870, startPoint y: 206, endPoint x: 869, endPoint y: 148, distance: 58.5
click at [869, 148] on div "Workforce Details City Joined Last job 1" at bounding box center [435, 237] width 871 height 273
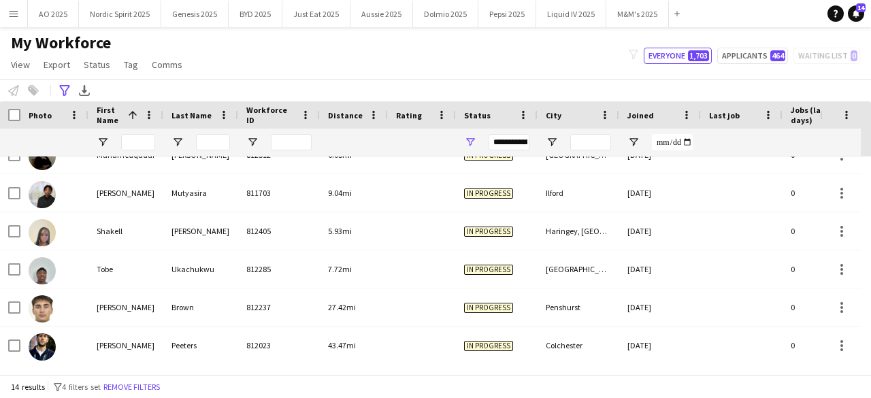
drag, startPoint x: 870, startPoint y: 197, endPoint x: 865, endPoint y: 338, distance: 140.9
click at [865, 338] on div at bounding box center [866, 259] width 10 height 207
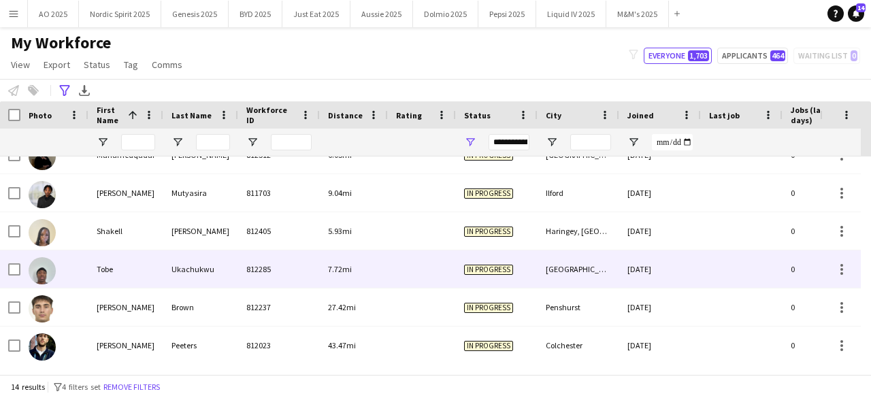
click at [41, 271] on img at bounding box center [42, 270] width 27 height 27
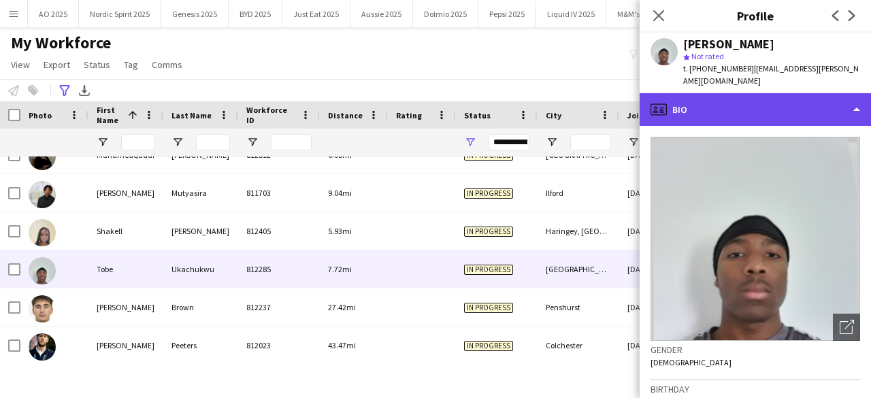
click at [710, 114] on div "profile Bio" at bounding box center [754, 109] width 231 height 33
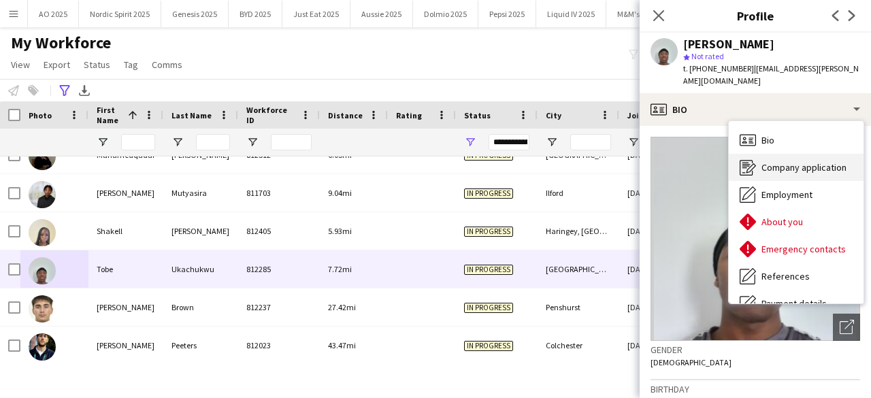
click at [810, 165] on span "Company application" at bounding box center [803, 167] width 85 height 12
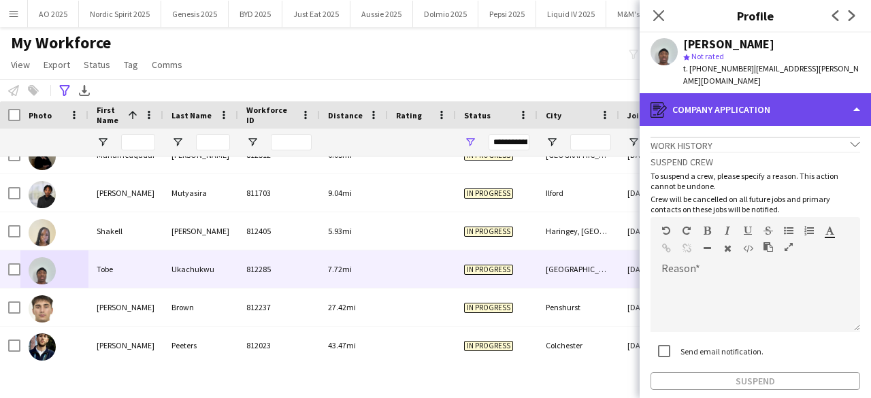
click at [769, 119] on div "register Company application" at bounding box center [754, 109] width 231 height 33
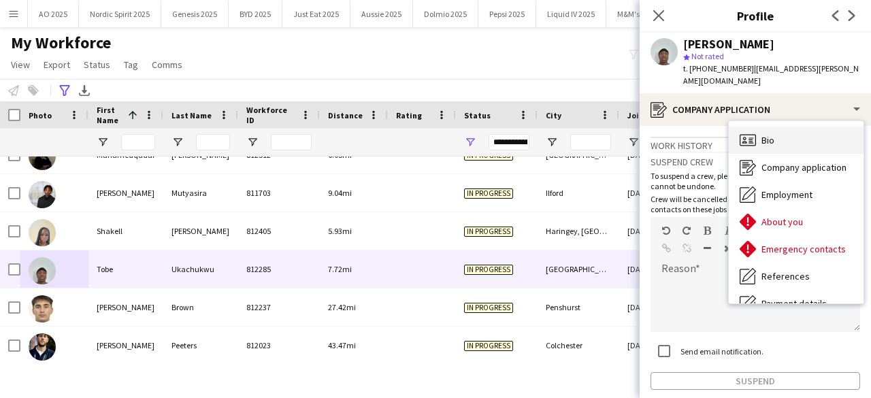
click at [783, 141] on div "Bio Bio" at bounding box center [796, 140] width 135 height 27
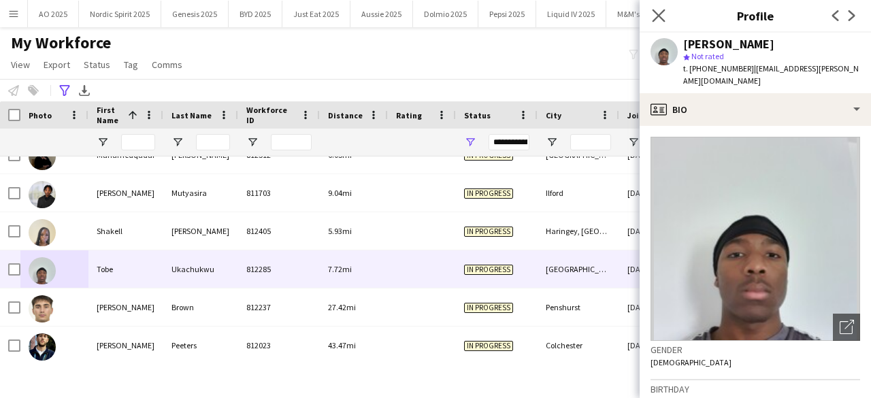
click at [656, 7] on app-icon "Close pop-in" at bounding box center [659, 16] width 20 height 20
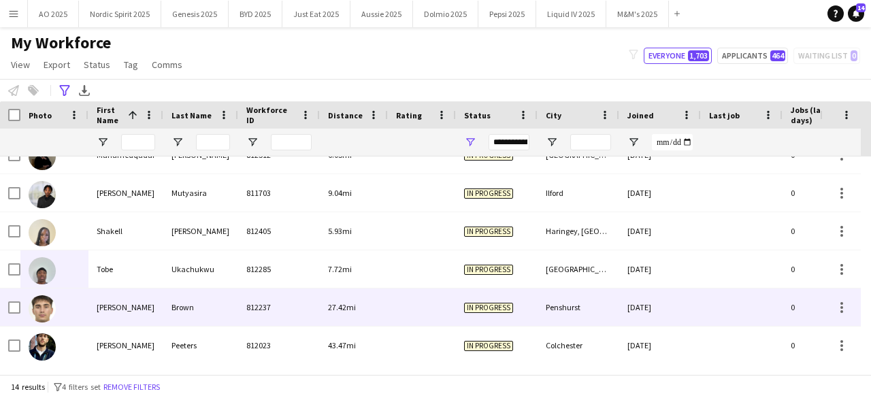
click at [47, 308] on img at bounding box center [42, 308] width 27 height 27
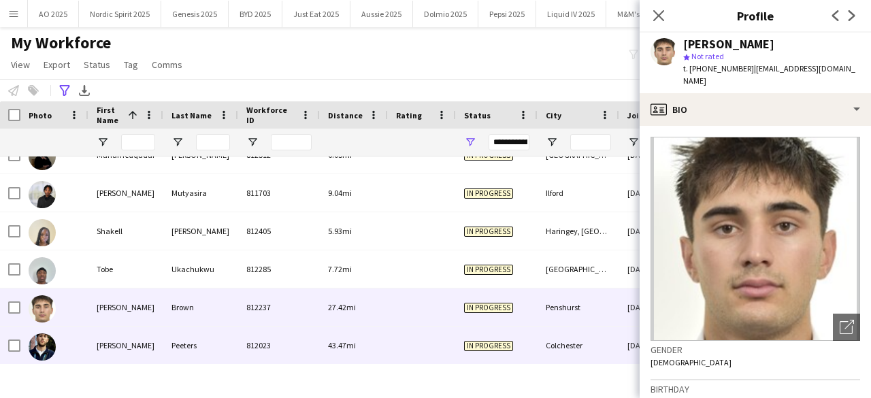
click at [46, 346] on img at bounding box center [42, 346] width 27 height 27
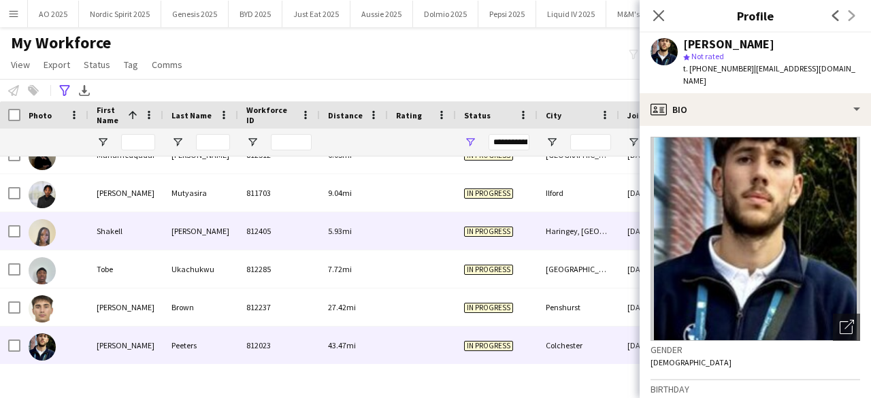
click at [46, 236] on img at bounding box center [42, 232] width 27 height 27
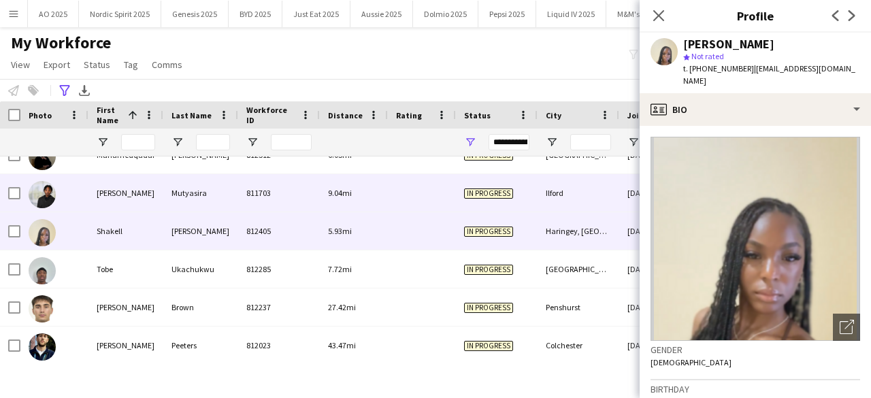
click at [44, 192] on img at bounding box center [42, 194] width 27 height 27
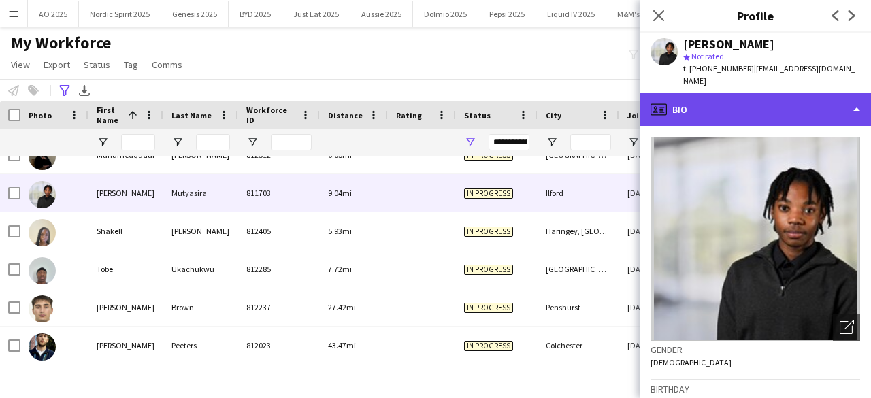
click at [697, 99] on div "profile Bio" at bounding box center [754, 109] width 231 height 33
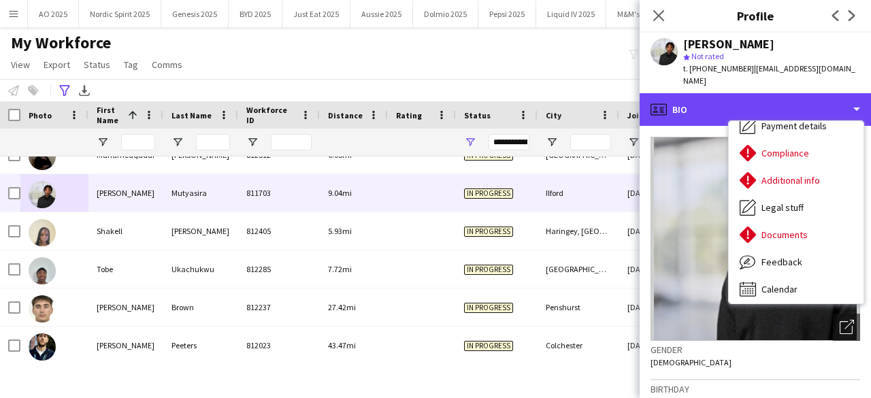
scroll to position [182, 0]
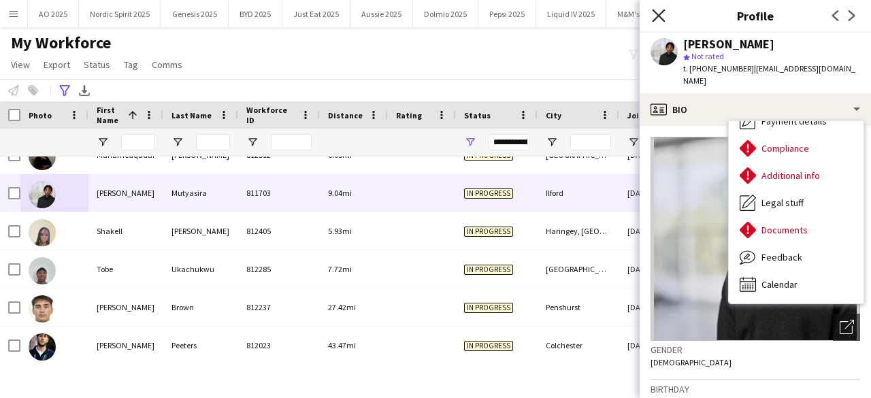
click at [656, 20] on icon "Close pop-in" at bounding box center [658, 15] width 13 height 13
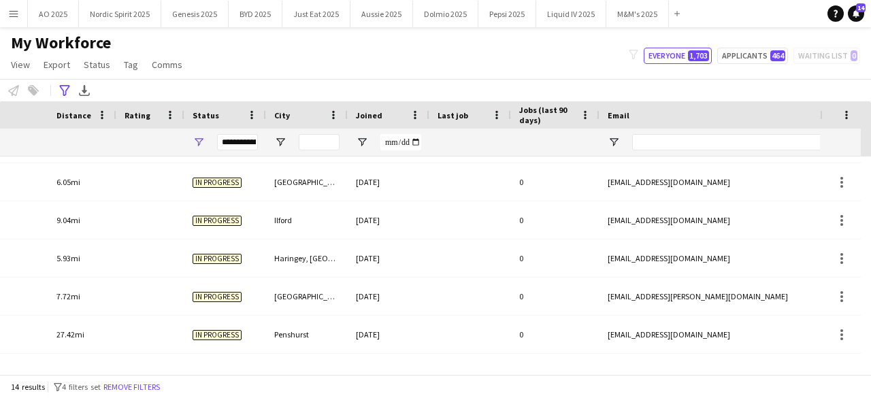
scroll to position [0, 0]
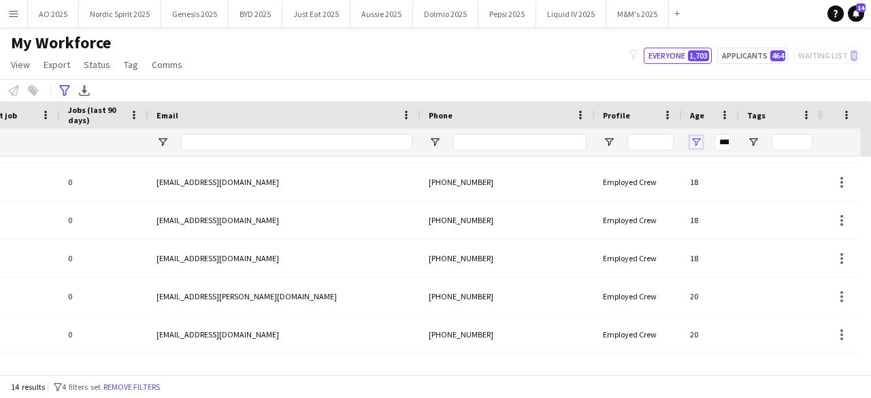
click at [694, 142] on span "Open Filter Menu" at bounding box center [696, 142] width 12 height 12
type input "*"
type input "********"
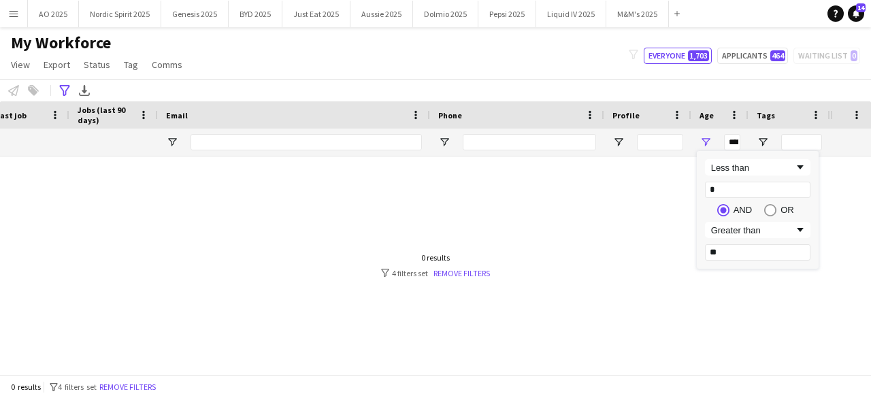
type input "**"
type input "*********"
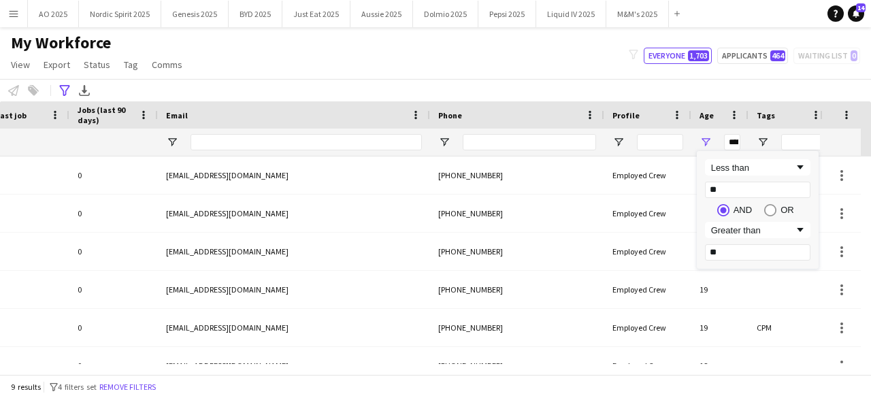
click at [492, 75] on div "My Workforce View Views Default view Compliance Log New view Update view Delete…" at bounding box center [435, 56] width 871 height 46
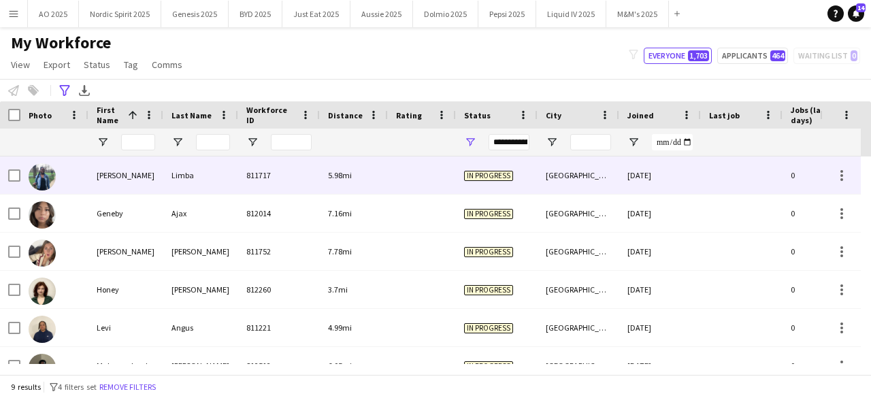
click at [39, 185] on img at bounding box center [42, 176] width 27 height 27
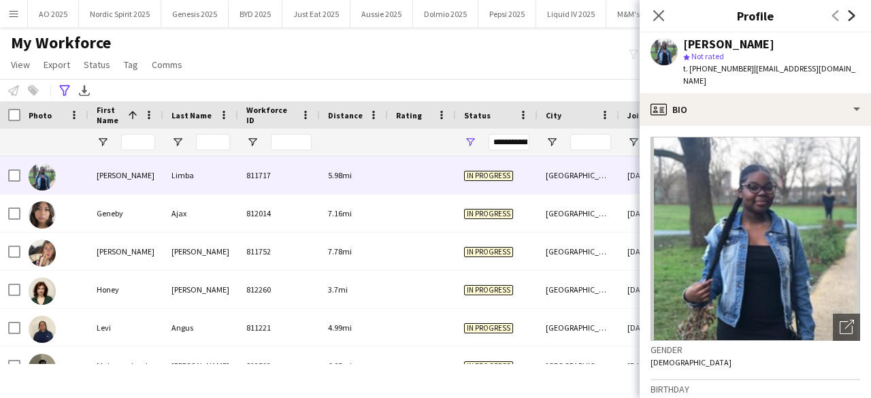
click at [848, 19] on icon "Next" at bounding box center [851, 15] width 11 height 11
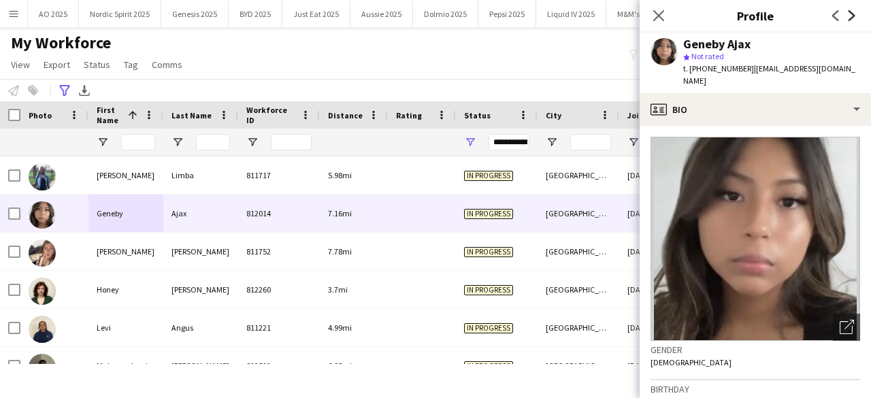
click at [848, 19] on icon "Next" at bounding box center [851, 15] width 11 height 11
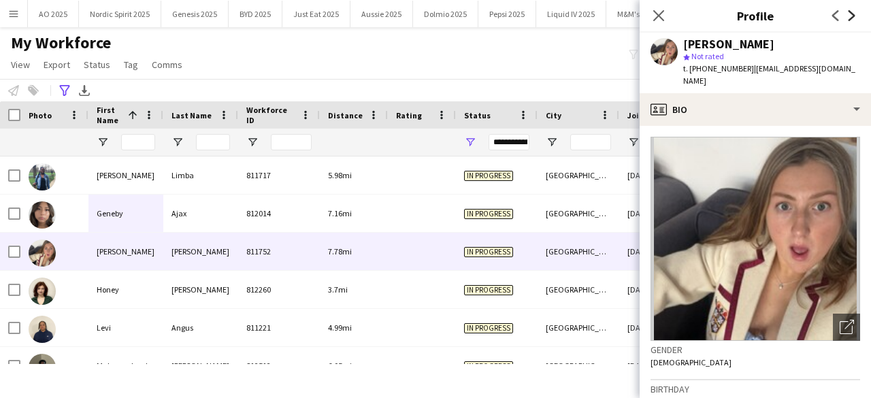
click at [848, 19] on icon "Next" at bounding box center [851, 15] width 11 height 11
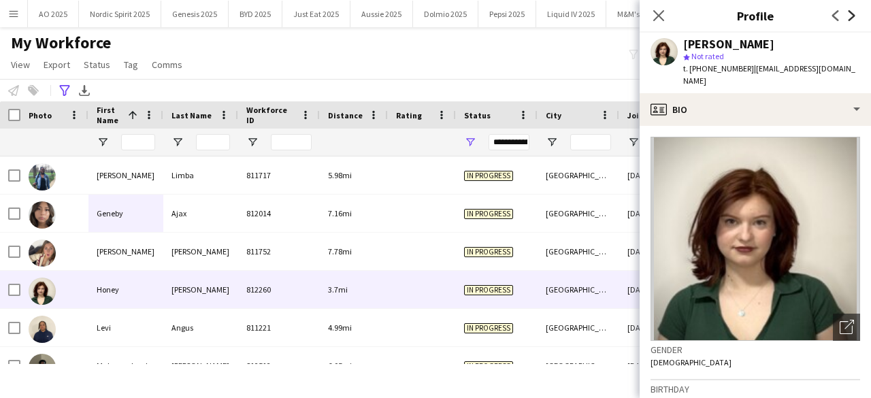
click at [848, 19] on icon "Next" at bounding box center [851, 15] width 11 height 11
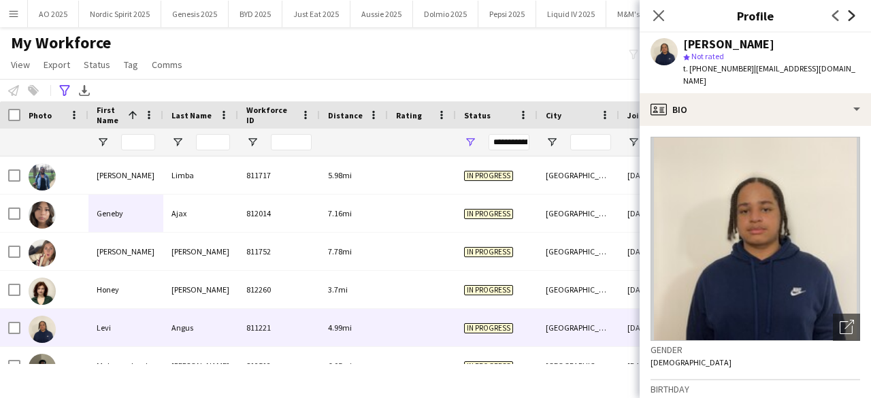
click at [848, 19] on icon "Next" at bounding box center [851, 15] width 11 height 11
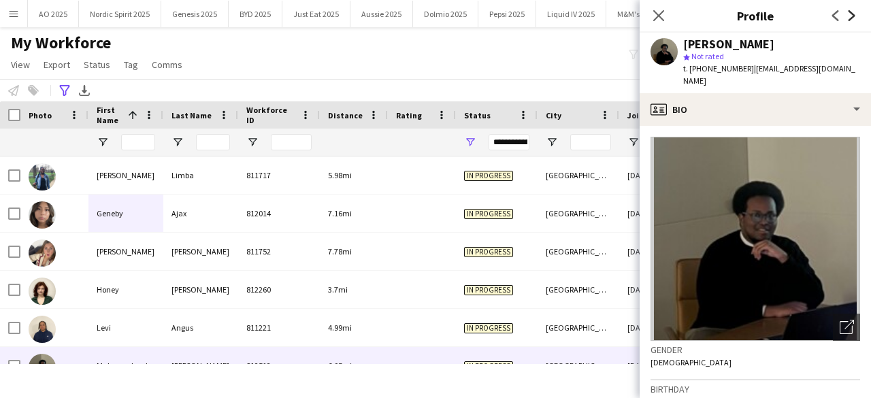
click at [848, 19] on icon "Next" at bounding box center [851, 15] width 11 height 11
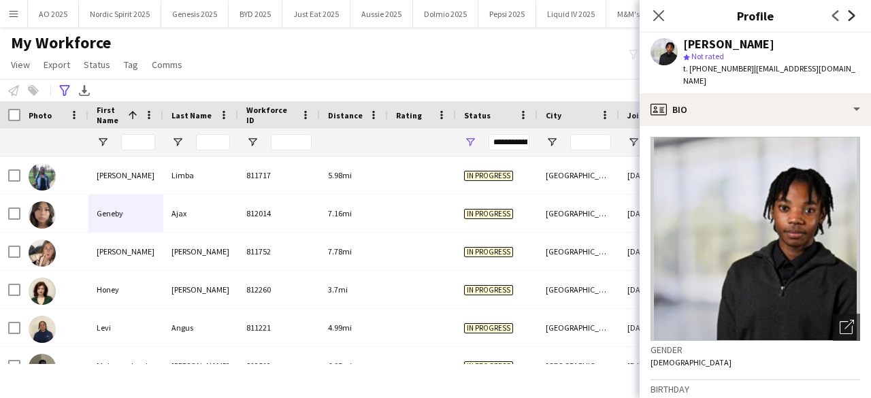
click at [848, 19] on icon "Next" at bounding box center [851, 15] width 11 height 11
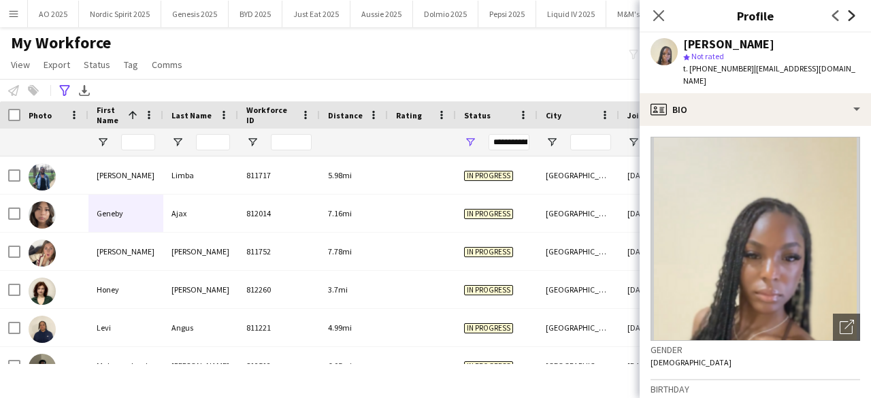
click at [848, 19] on icon "Next" at bounding box center [851, 15] width 11 height 11
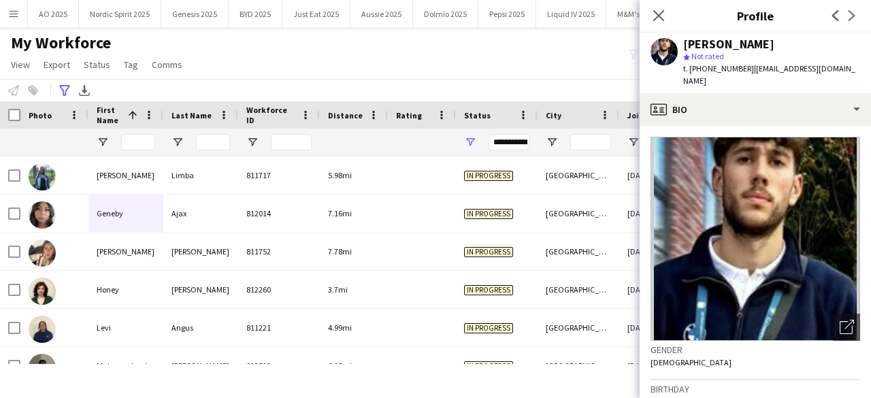
click at [848, 19] on div "Previous Next" at bounding box center [843, 15] width 54 height 31
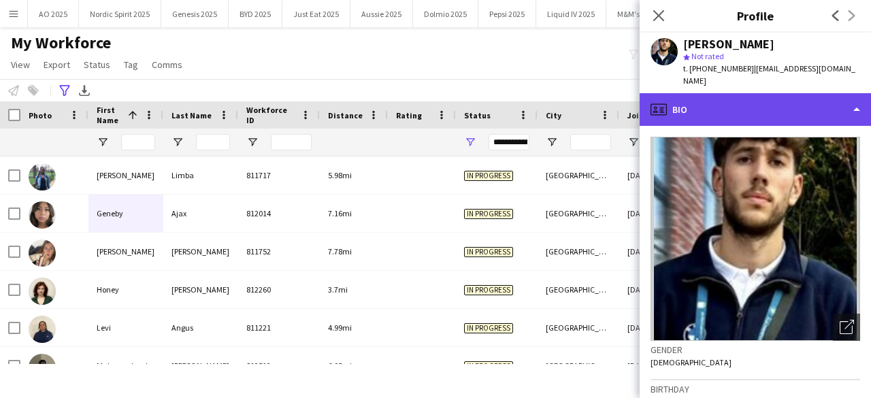
click at [811, 93] on div "profile Bio" at bounding box center [754, 109] width 231 height 33
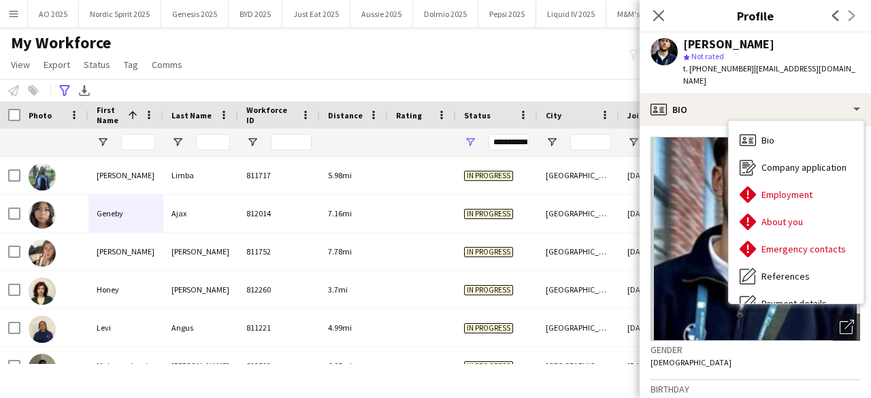
click at [594, 69] on div "My Workforce View Views Default view Compliance Log New view Update view Delete…" at bounding box center [435, 56] width 871 height 46
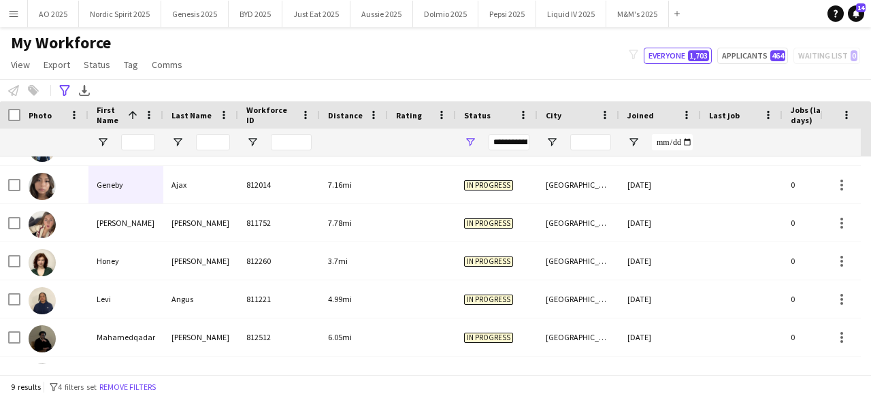
drag, startPoint x: 870, startPoint y: 218, endPoint x: 870, endPoint y: 237, distance: 19.7
click at [870, 235] on div at bounding box center [866, 259] width 10 height 207
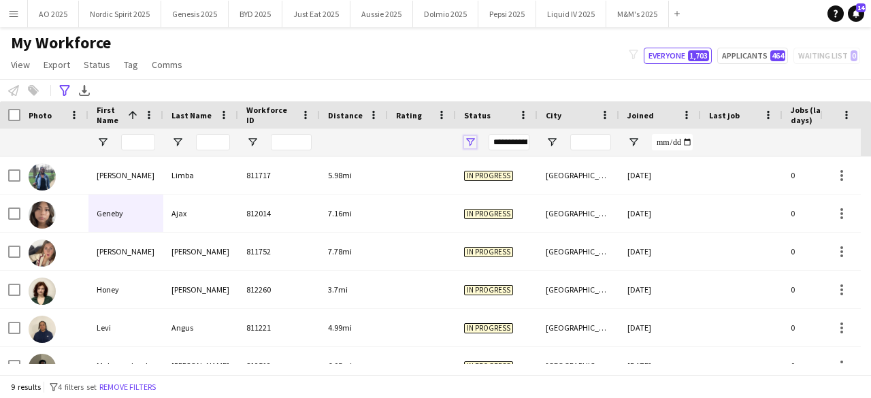
click at [468, 144] on span "Open Filter Menu" at bounding box center [470, 142] width 12 height 12
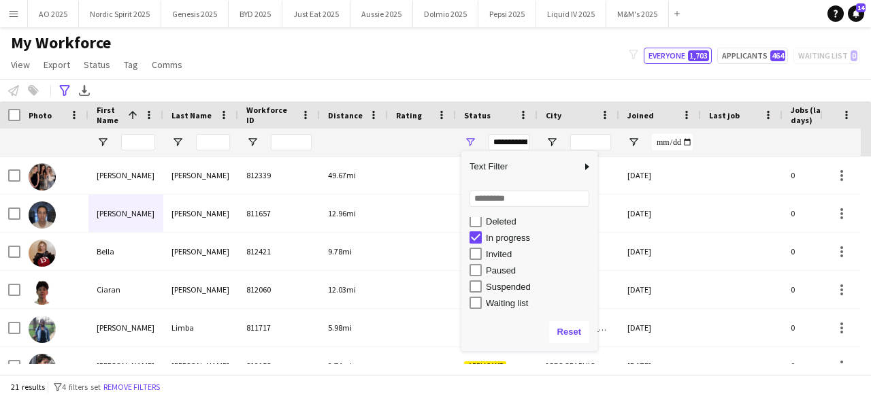
click at [589, 330] on div "Reset" at bounding box center [529, 332] width 136 height 38
type input "**********"
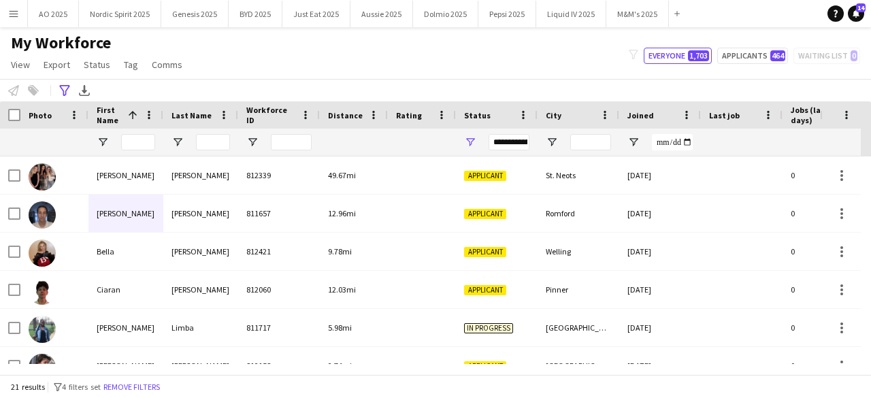
click at [491, 82] on div "**********" at bounding box center [435, 90] width 871 height 22
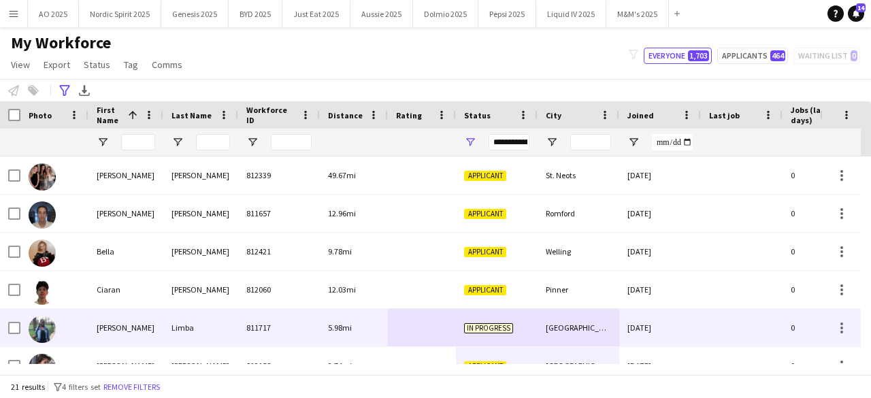
drag, startPoint x: 528, startPoint y: 322, endPoint x: 520, endPoint y: 350, distance: 29.7
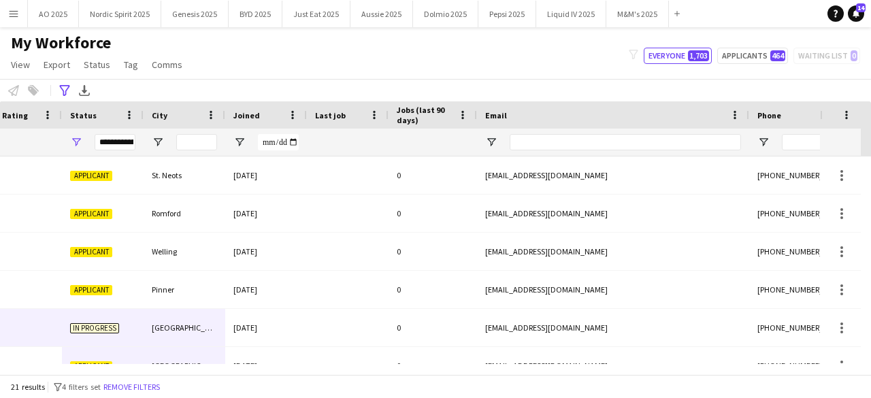
scroll to position [0, 463]
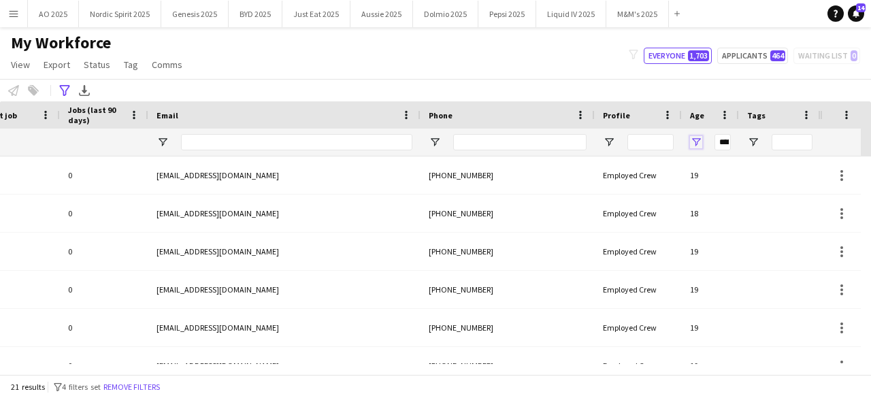
click at [697, 140] on span "Open Filter Menu" at bounding box center [696, 142] width 12 height 12
drag, startPoint x: 718, startPoint y: 188, endPoint x: 693, endPoint y: 193, distance: 25.5
click at [693, 193] on div "Less than ** AND OR Greater than **" at bounding box center [747, 210] width 122 height 118
type input "**"
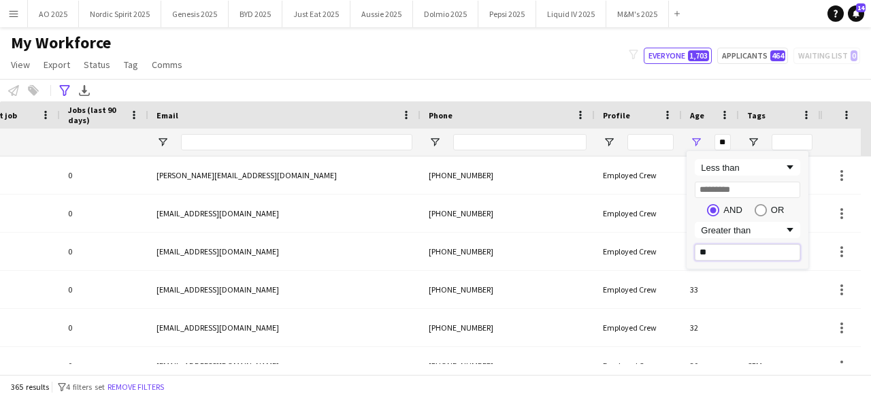
click at [720, 246] on input "**" at bounding box center [747, 252] width 105 height 16
type input "*"
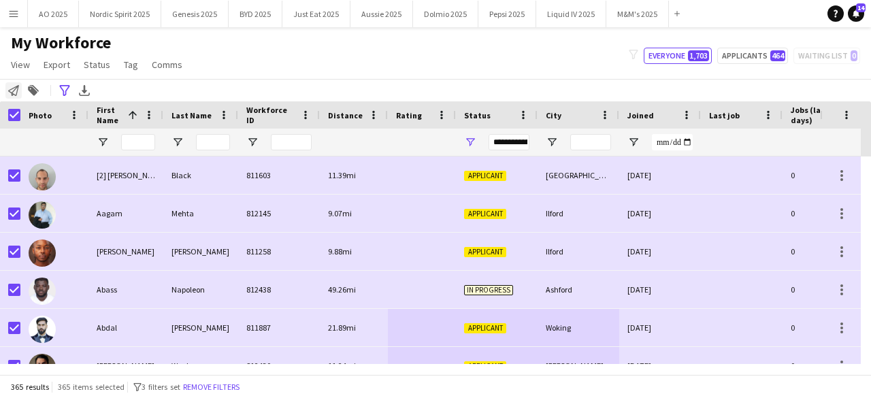
click at [13, 88] on icon at bounding box center [13, 90] width 11 height 11
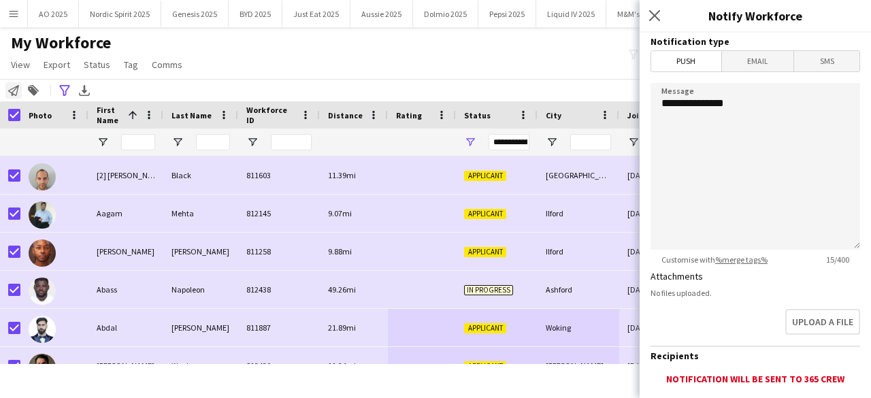
click at [13, 88] on icon at bounding box center [13, 90] width 11 height 11
click at [472, 140] on span "Open Filter Menu" at bounding box center [470, 142] width 12 height 12
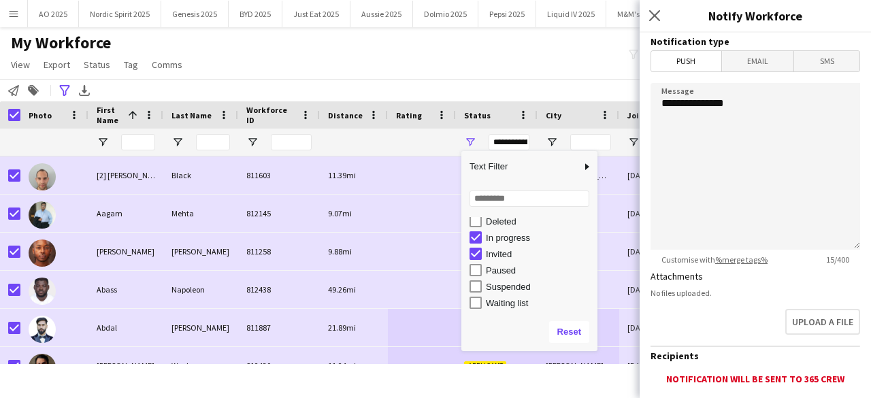
click at [491, 254] on div "Invited" at bounding box center [539, 254] width 107 height 10
type input "**********"
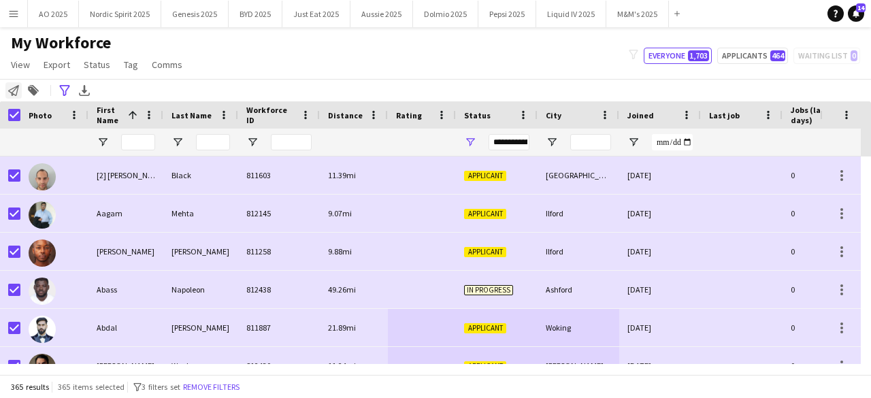
click at [11, 85] on icon "Notify workforce" at bounding box center [13, 90] width 11 height 11
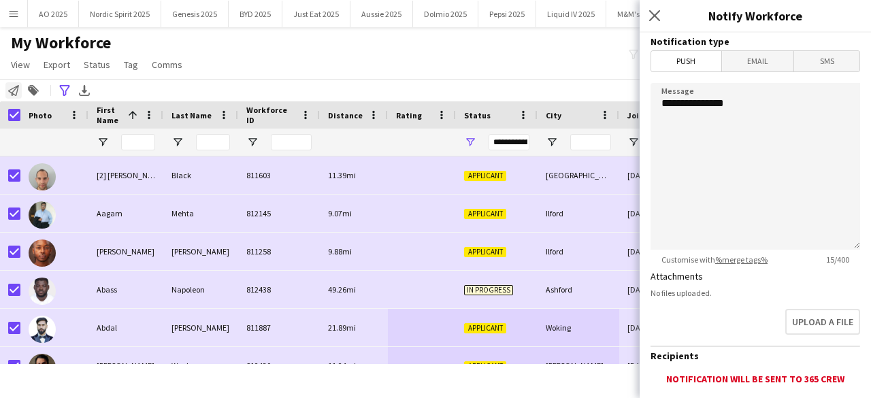
click at [11, 85] on icon "Notify workforce" at bounding box center [13, 90] width 11 height 11
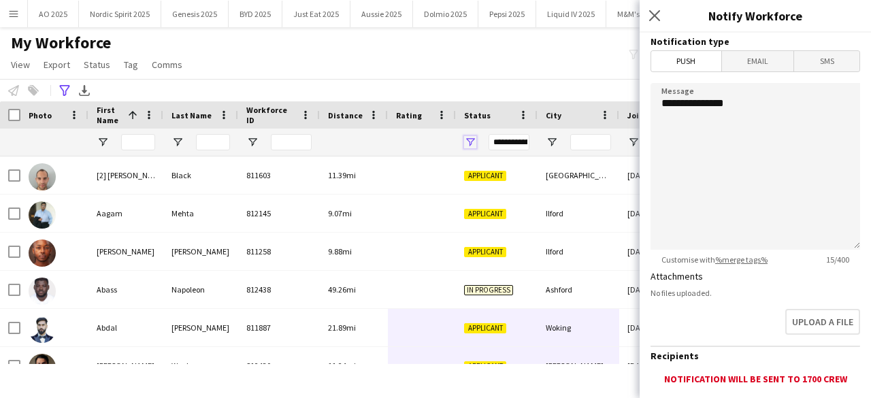
click at [473, 142] on span "Open Filter Menu" at bounding box center [470, 142] width 12 height 12
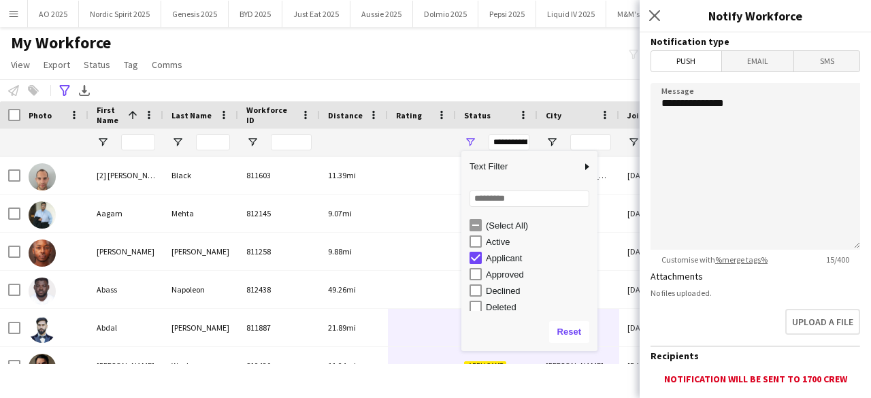
click at [580, 74] on div "My Workforce View Views Default view Compliance Log New view Update view Delete…" at bounding box center [435, 56] width 871 height 46
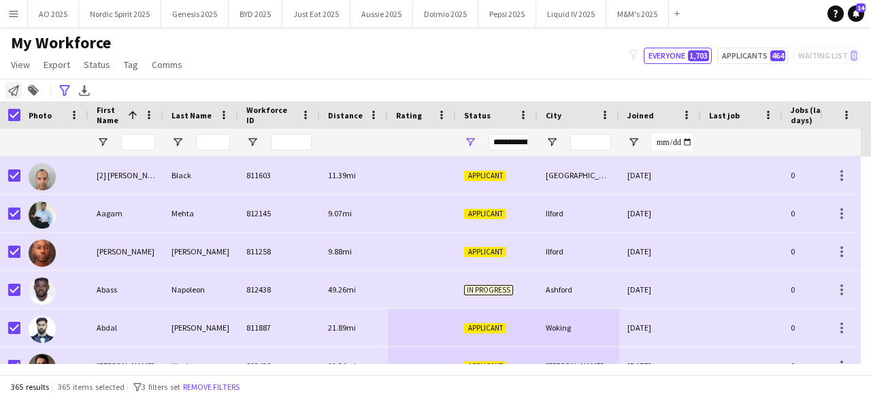
click at [14, 91] on icon at bounding box center [13, 90] width 11 height 11
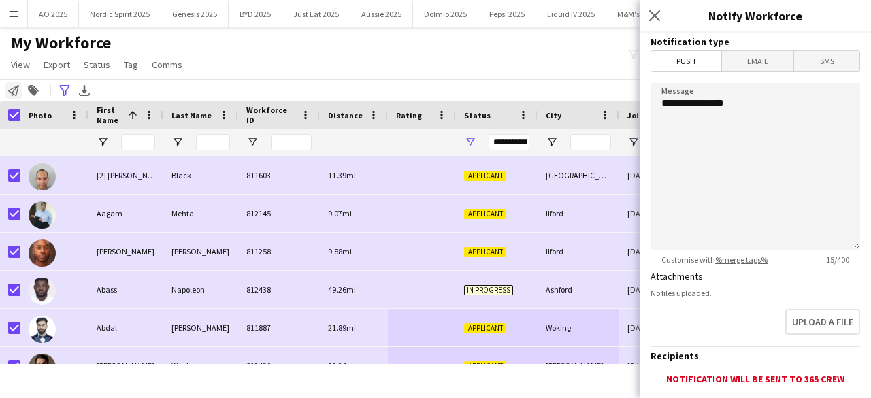
click at [14, 91] on icon at bounding box center [13, 90] width 11 height 11
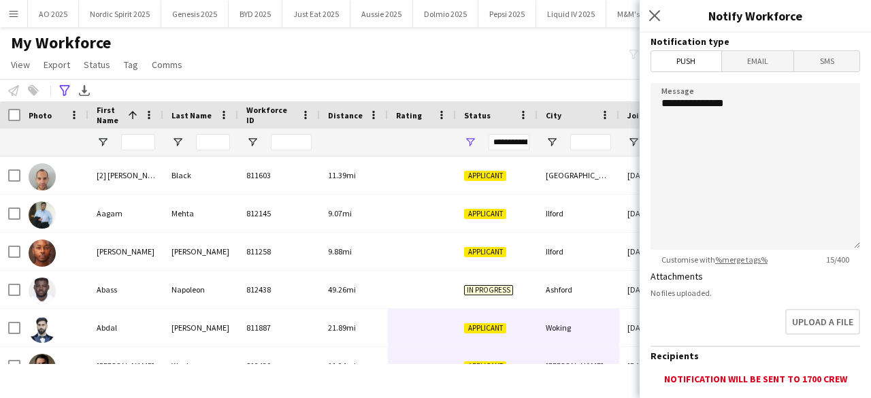
click at [508, 59] on div "My Workforce View Views Default view Compliance Log New view Update view Delete…" at bounding box center [435, 56] width 871 height 46
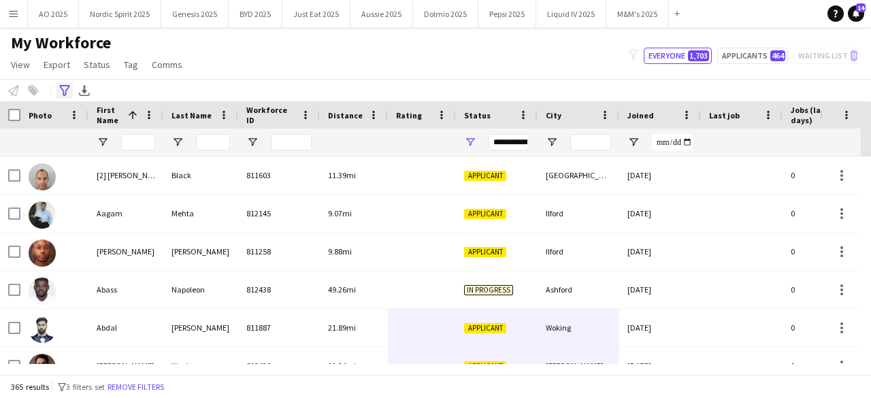
click at [67, 92] on icon "Advanced filters" at bounding box center [64, 90] width 11 height 11
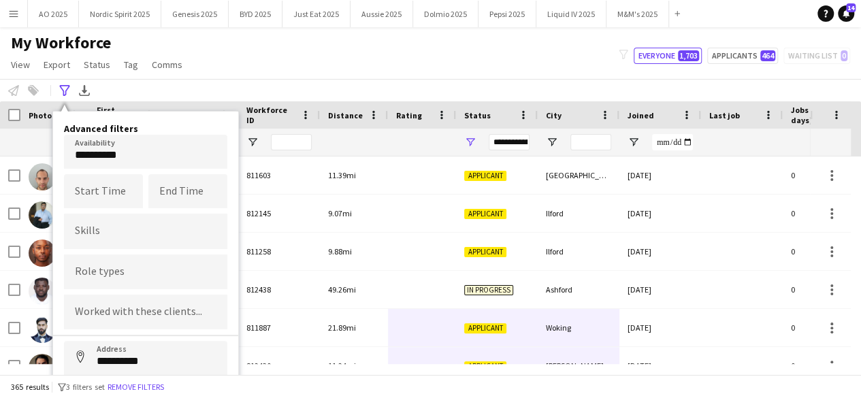
scroll to position [76, 0]
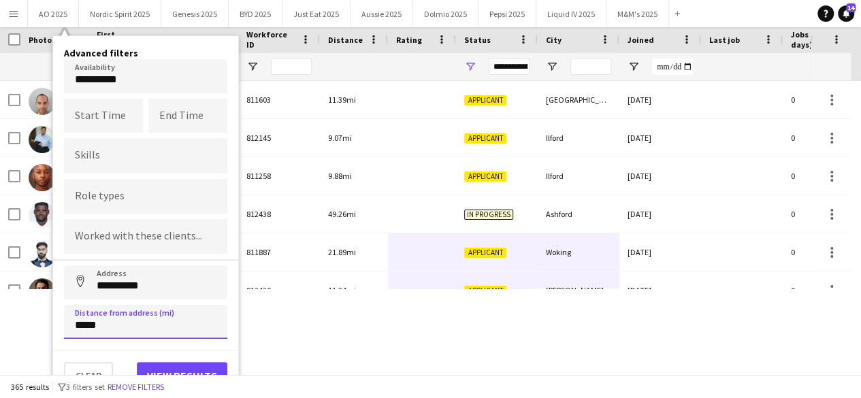
drag, startPoint x: 132, startPoint y: 325, endPoint x: 2, endPoint y: 310, distance: 130.8
click at [2, 310] on div "Menu Boards Boards Boards All jobs Status Workforce Workforce My Workforce Recr…" at bounding box center [430, 123] width 861 height 398
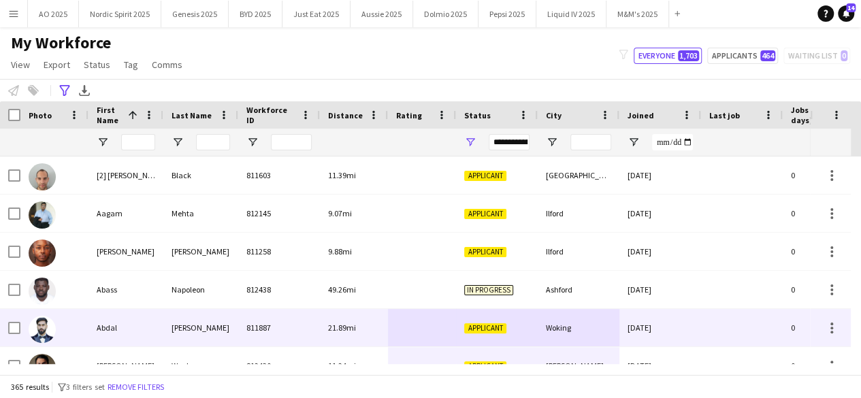
scroll to position [0, 0]
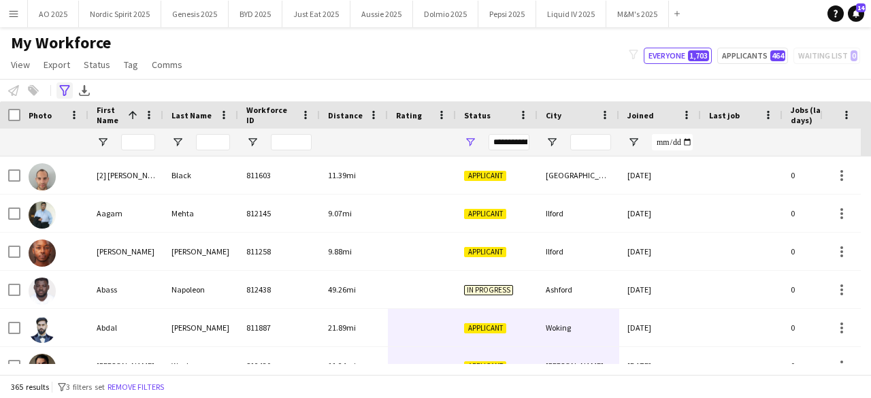
click at [60, 91] on div "Advanced filters" at bounding box center [64, 90] width 16 height 16
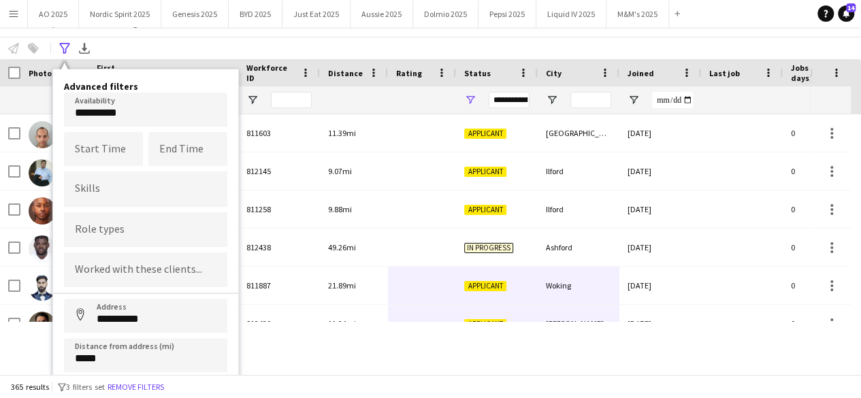
scroll to position [76, 0]
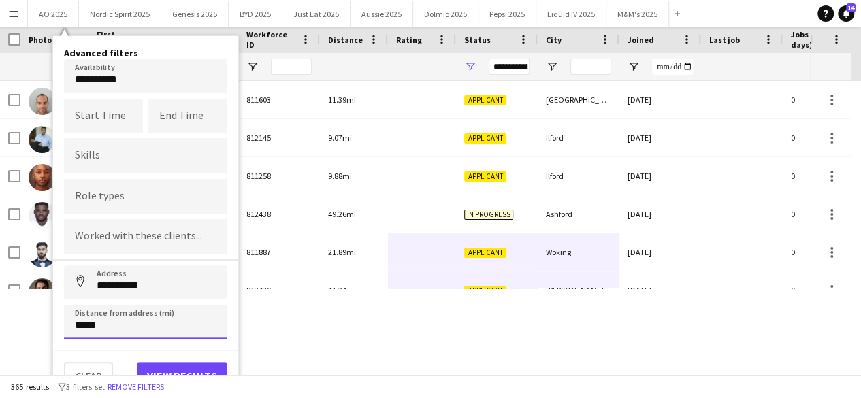
click at [188, 323] on input "*****" at bounding box center [145, 322] width 163 height 34
type input "*****"
click at [178, 365] on button "View results" at bounding box center [182, 375] width 90 height 27
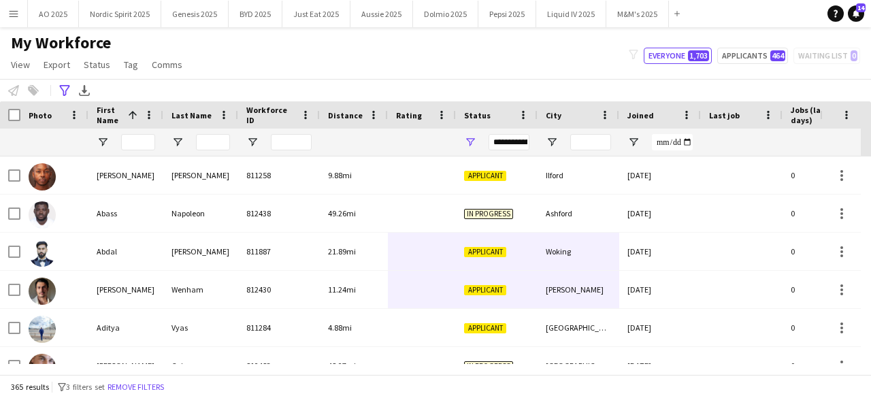
scroll to position [82, 0]
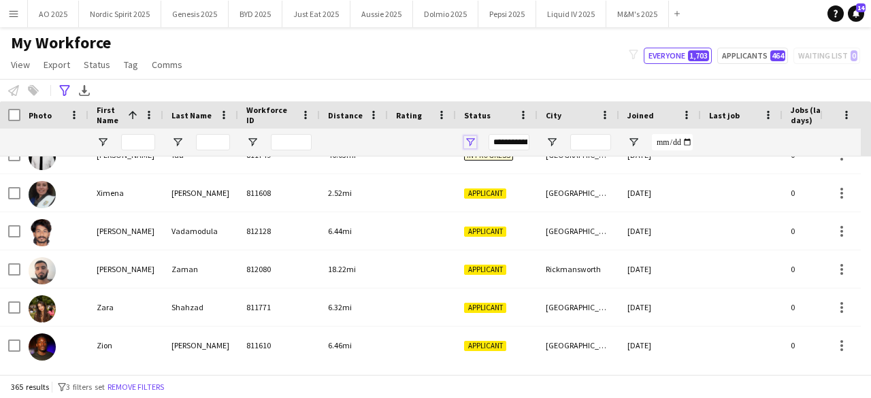
click at [468, 141] on span "Open Filter Menu" at bounding box center [470, 142] width 12 height 12
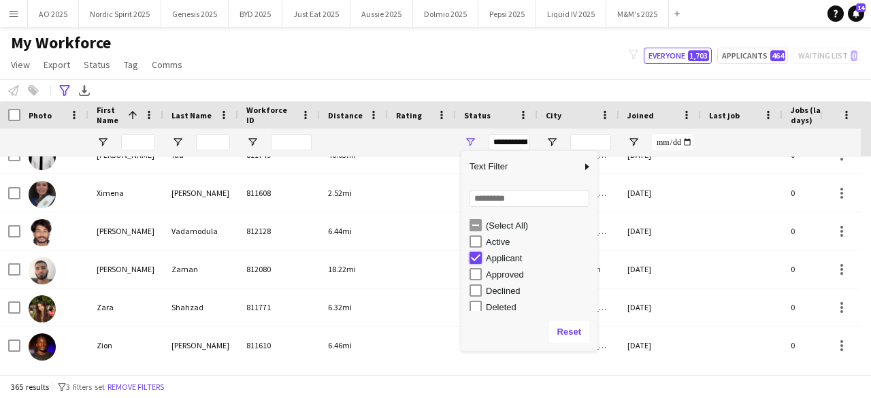
type input "**********"
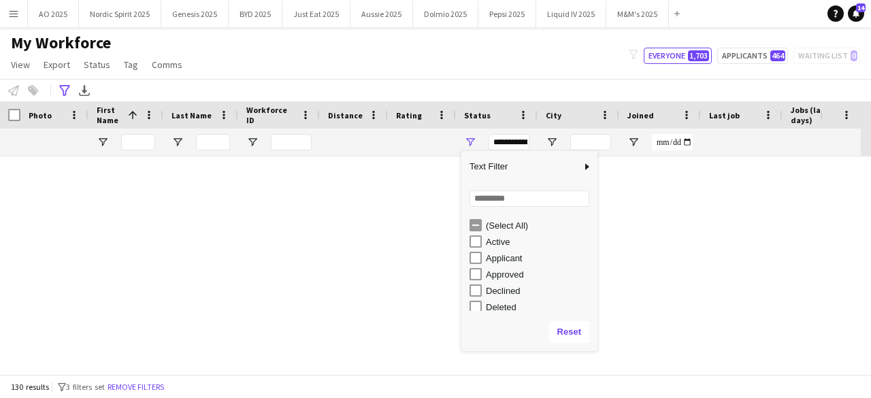
scroll to position [4744, 0]
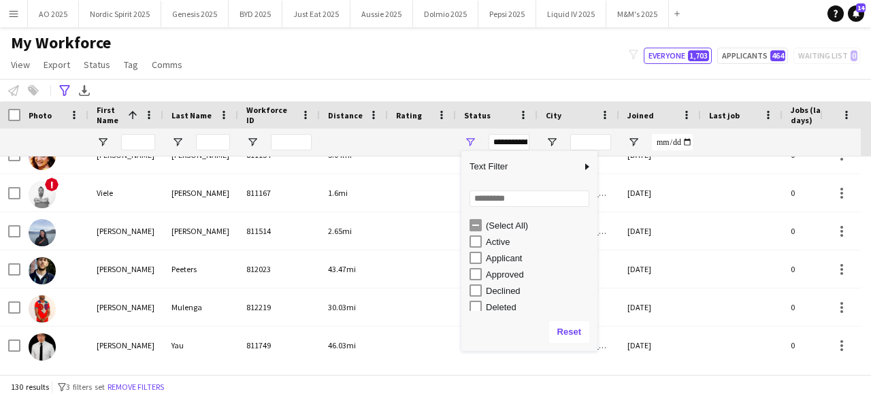
click at [548, 65] on div "My Workforce View Views Default view Compliance Log New view Update view Delete…" at bounding box center [435, 56] width 871 height 46
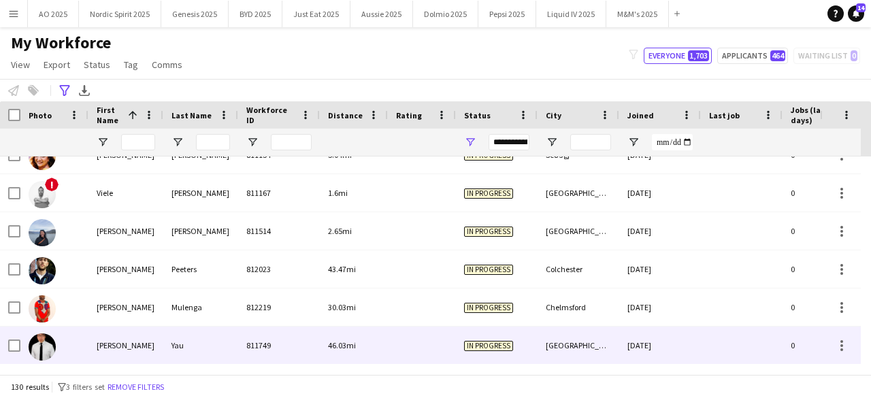
click at [44, 348] on img at bounding box center [42, 346] width 27 height 27
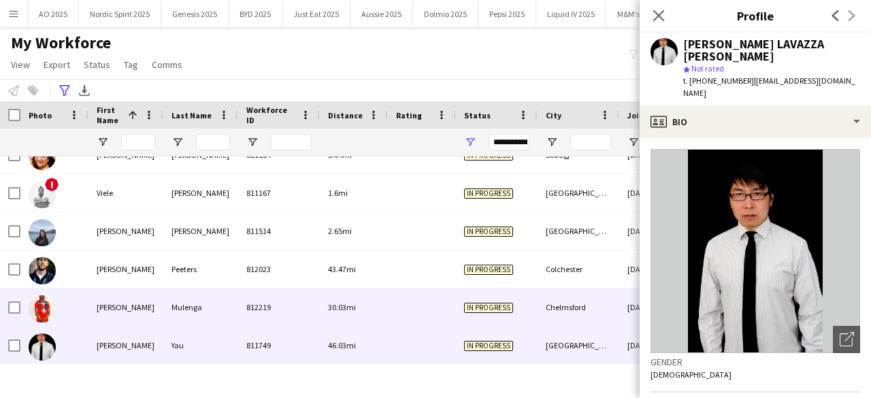
click at [44, 304] on img at bounding box center [42, 308] width 27 height 27
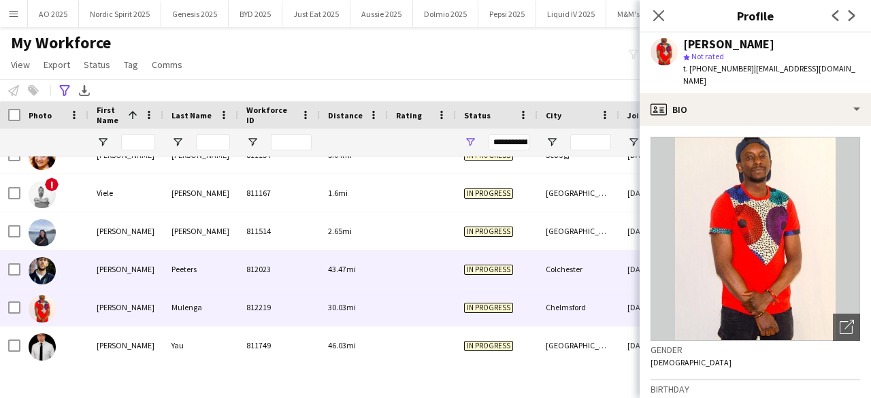
click at [45, 272] on img at bounding box center [42, 270] width 27 height 27
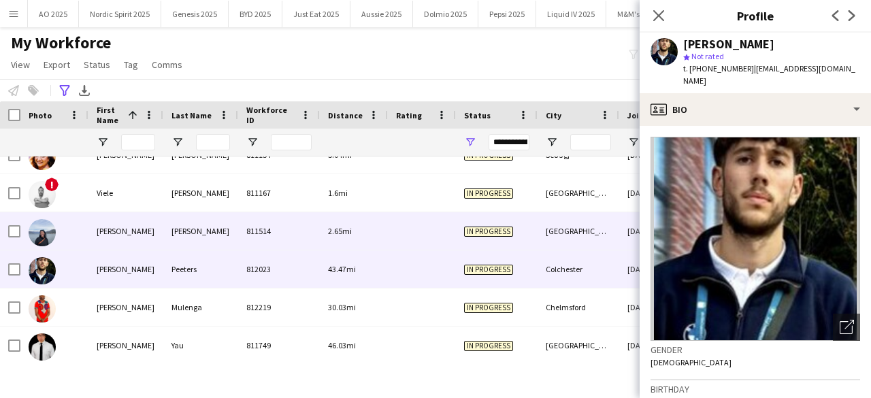
click at [45, 225] on img at bounding box center [42, 232] width 27 height 27
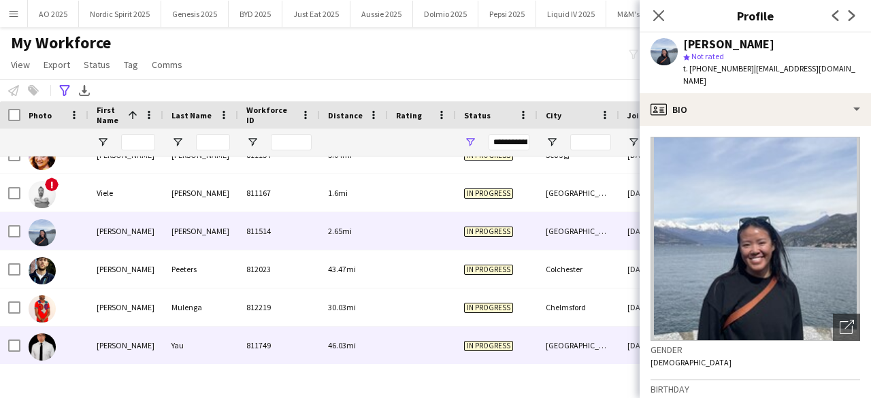
click at [39, 349] on img at bounding box center [42, 346] width 27 height 27
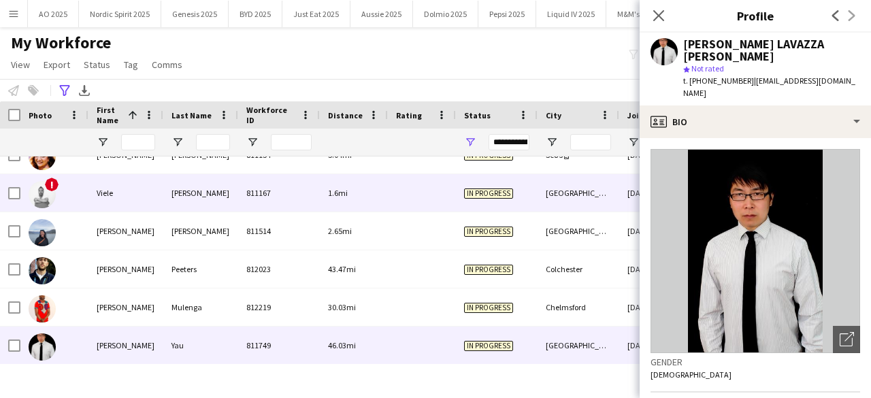
click at [48, 183] on span "!" at bounding box center [52, 185] width 14 height 14
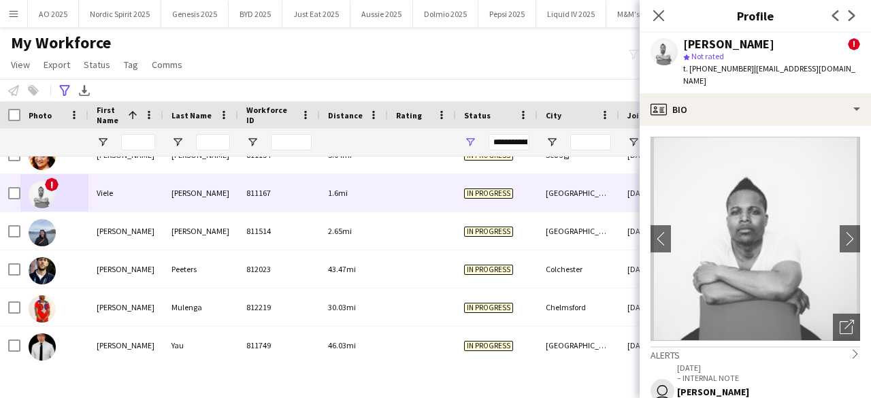
click at [578, 51] on div "My Workforce View Views Default view Compliance Log New view Update view Delete…" at bounding box center [435, 56] width 871 height 46
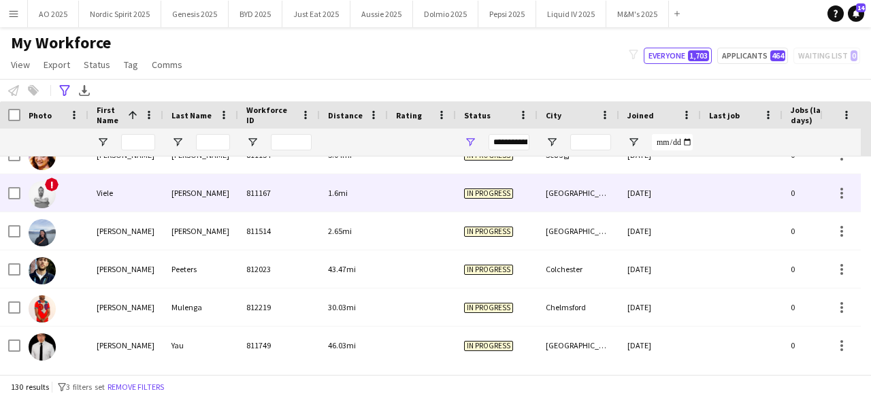
click at [38, 197] on img at bounding box center [42, 194] width 27 height 27
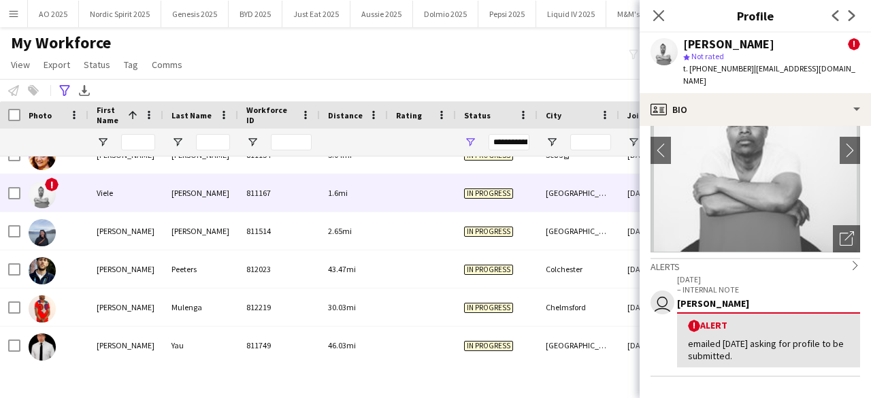
scroll to position [0, 0]
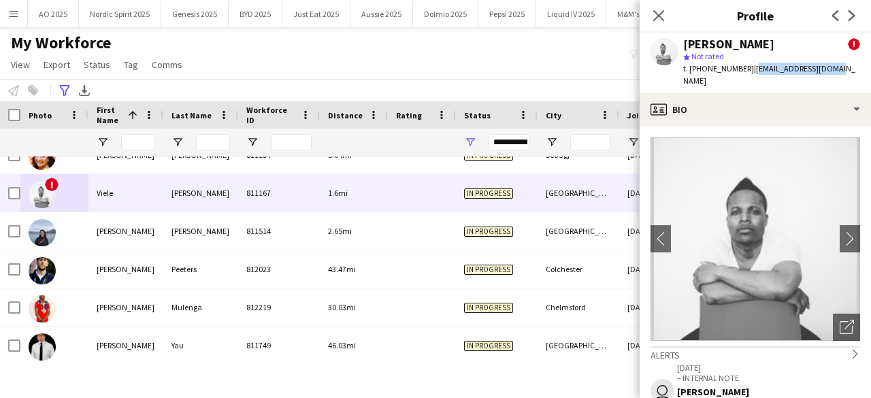
drag, startPoint x: 747, startPoint y: 68, endPoint x: 832, endPoint y: 73, distance: 85.2
click at [832, 73] on div "Viele Murray ! star Not rated t. +447538675495 | vlmurray84@gmail.com" at bounding box center [754, 63] width 231 height 61
copy span "vlmurray84@gmail.com"
click at [663, 231] on app-icon "chevron-left" at bounding box center [660, 238] width 21 height 14
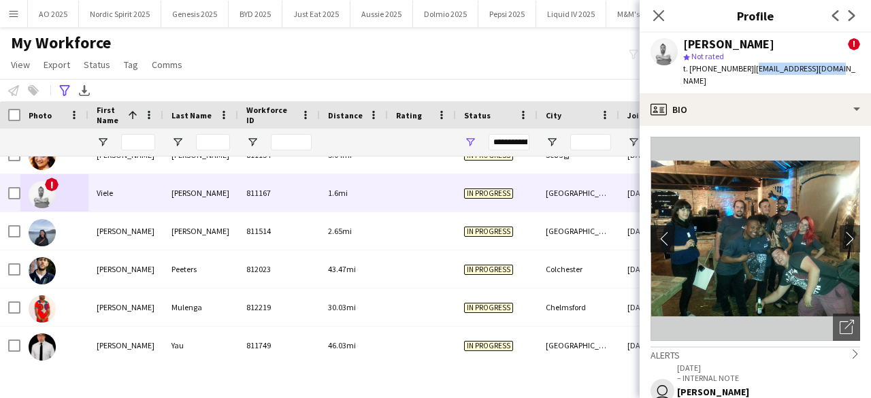
click at [663, 231] on app-icon "chevron-left" at bounding box center [660, 238] width 21 height 14
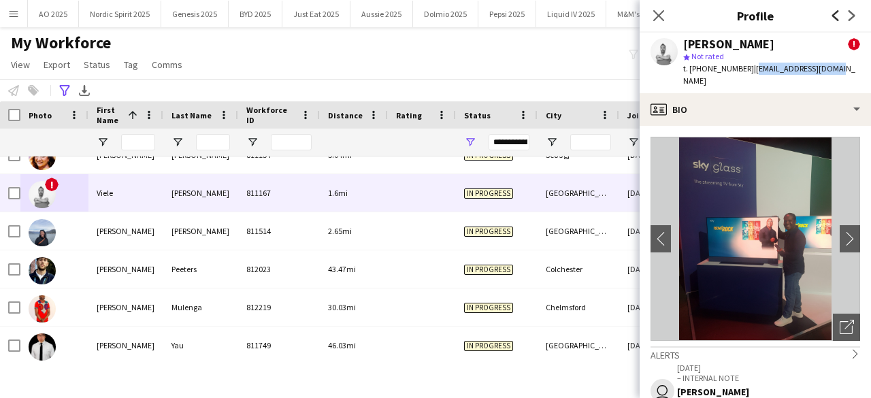
click at [831, 15] on icon "Previous" at bounding box center [835, 15] width 11 height 11
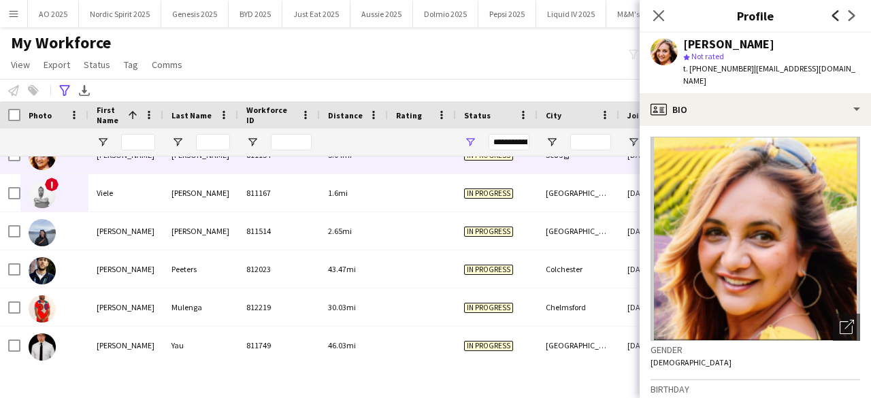
click at [831, 15] on icon "Previous" at bounding box center [835, 15] width 11 height 11
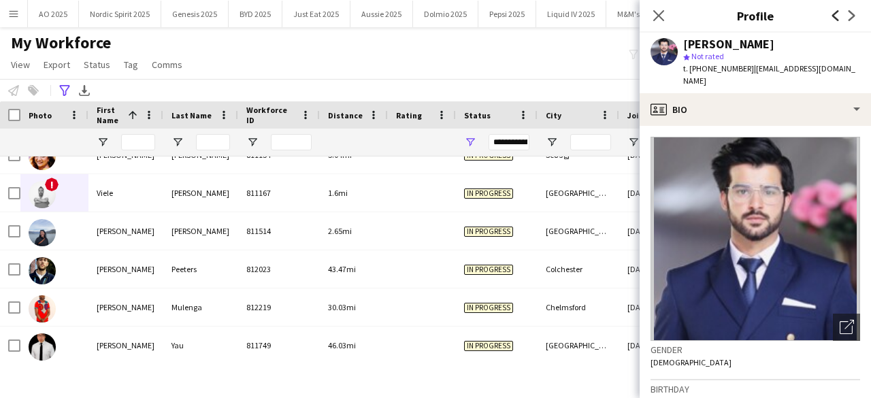
click at [831, 15] on icon "Previous" at bounding box center [835, 15] width 11 height 11
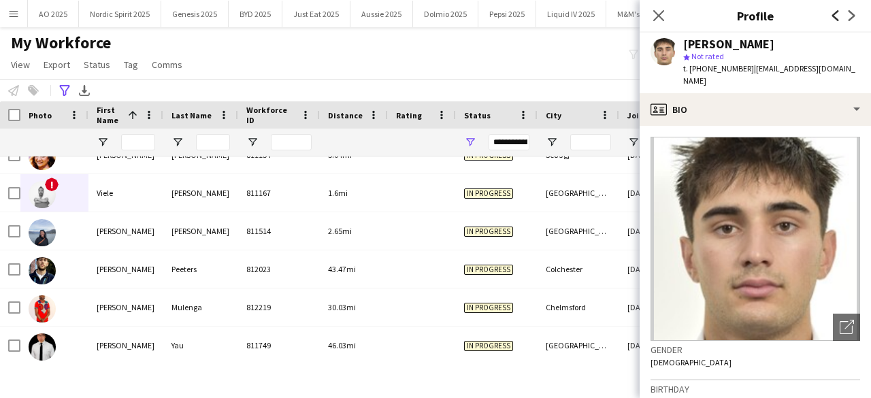
click at [831, 15] on icon "Previous" at bounding box center [835, 15] width 11 height 11
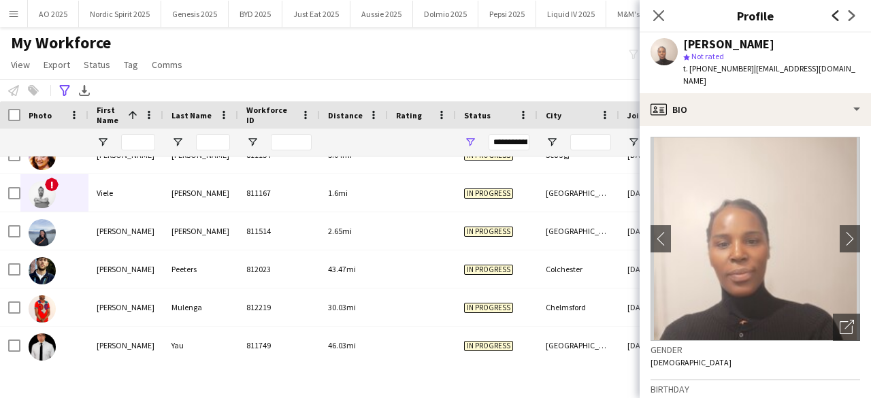
click at [831, 15] on icon "Previous" at bounding box center [835, 15] width 11 height 11
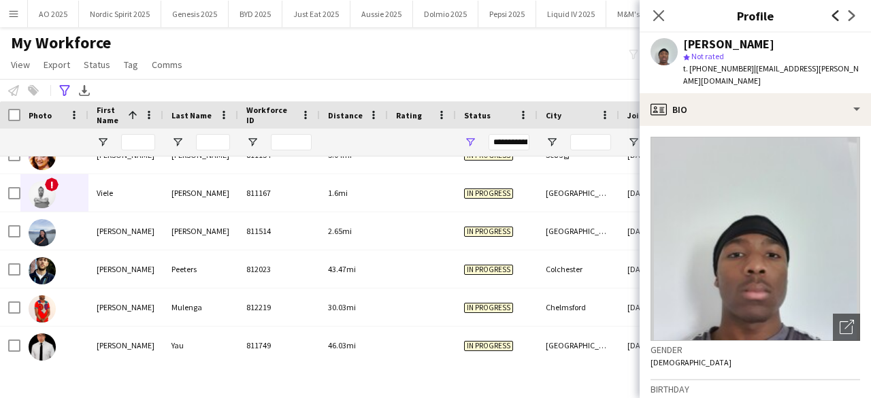
click at [831, 15] on icon "Previous" at bounding box center [835, 15] width 11 height 11
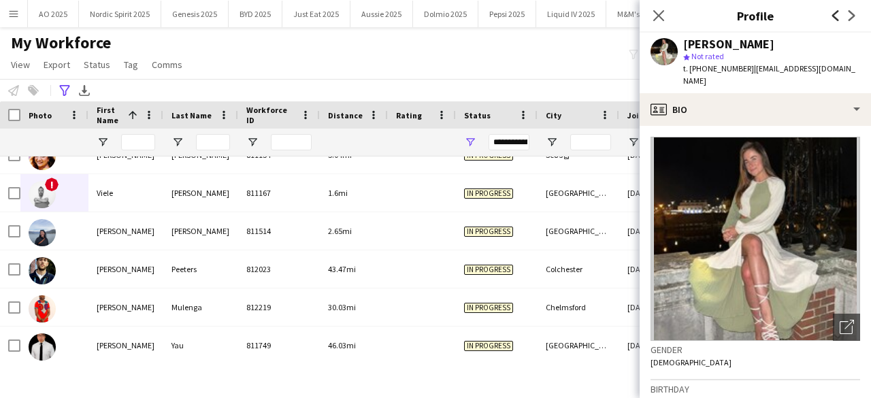
click at [831, 15] on icon "Previous" at bounding box center [835, 15] width 11 height 11
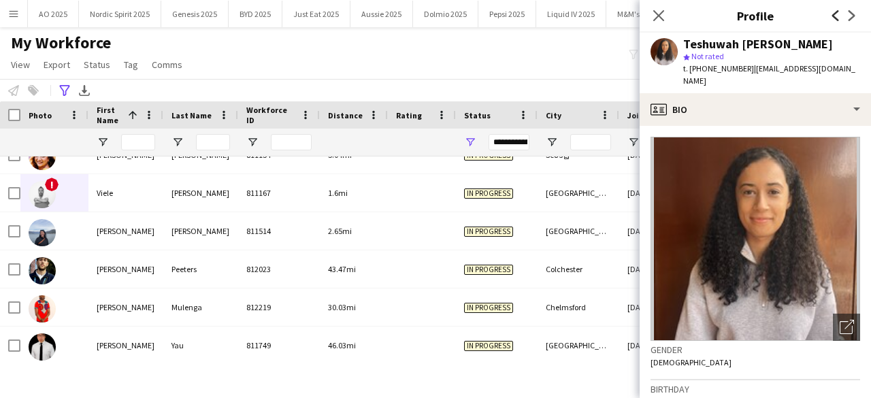
click at [831, 15] on icon "Previous" at bounding box center [835, 15] width 11 height 11
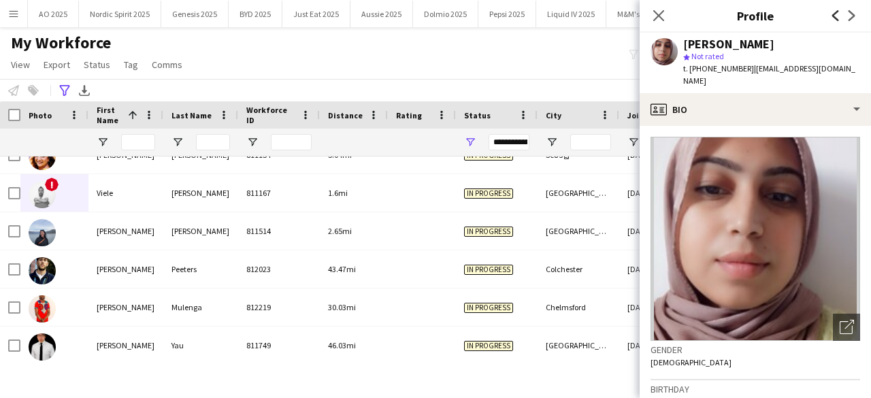
click at [831, 15] on icon "Previous" at bounding box center [835, 15] width 11 height 11
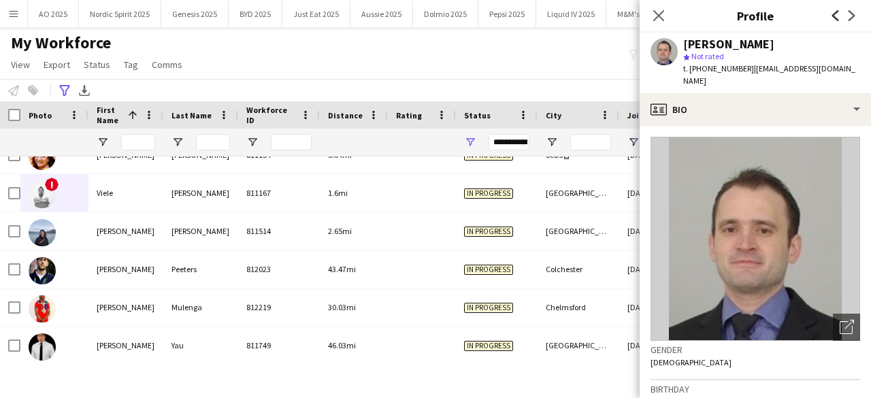
click at [831, 15] on icon "Previous" at bounding box center [835, 15] width 11 height 11
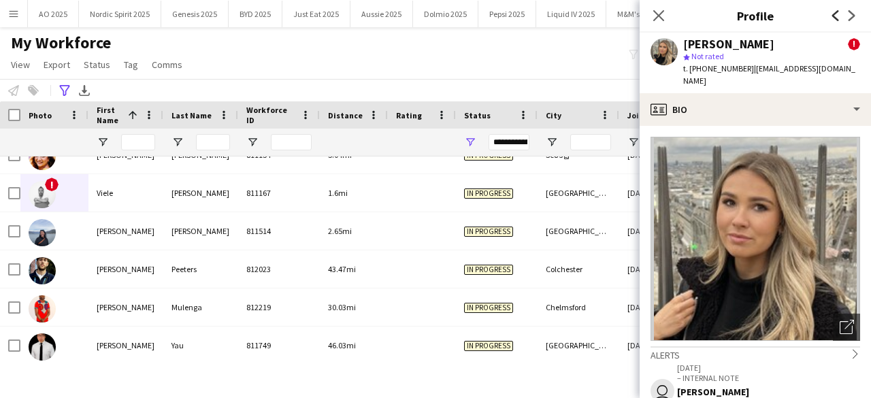
click at [831, 15] on icon "Previous" at bounding box center [835, 15] width 11 height 11
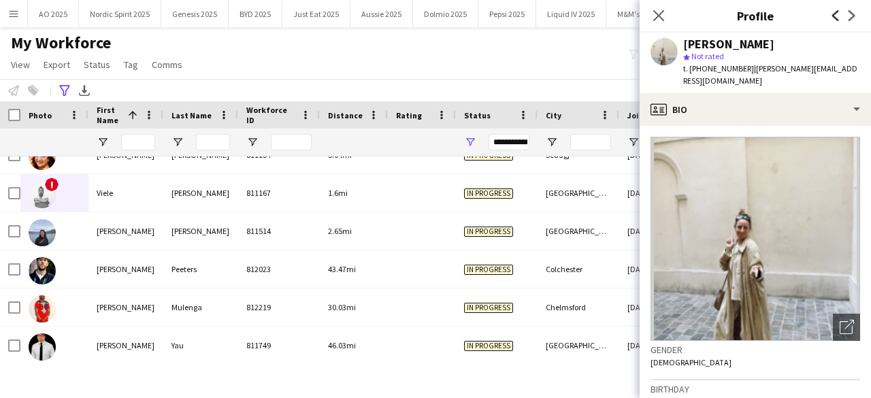
click at [831, 15] on icon "Previous" at bounding box center [835, 15] width 11 height 11
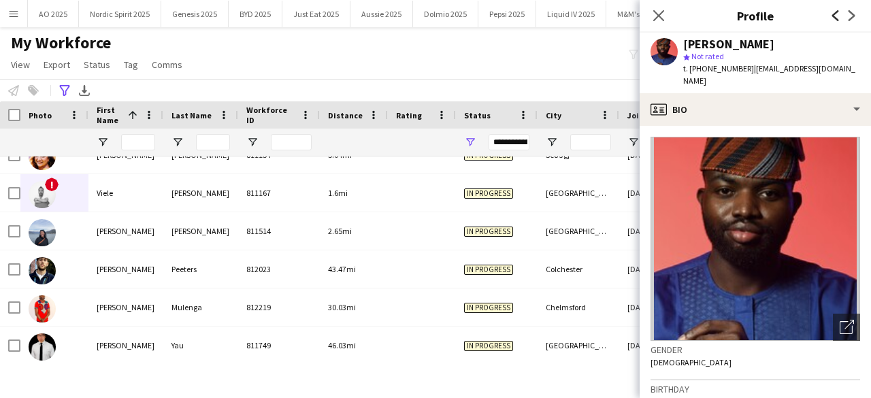
click at [831, 15] on icon "Previous" at bounding box center [835, 15] width 11 height 11
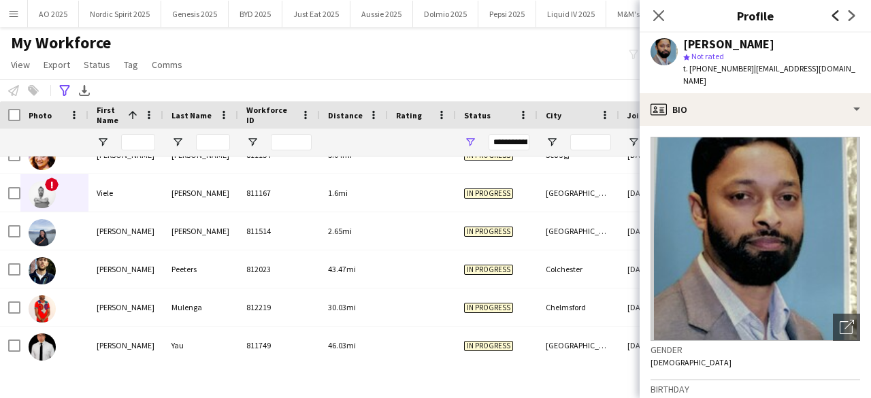
click at [831, 15] on icon "Previous" at bounding box center [835, 15] width 11 height 11
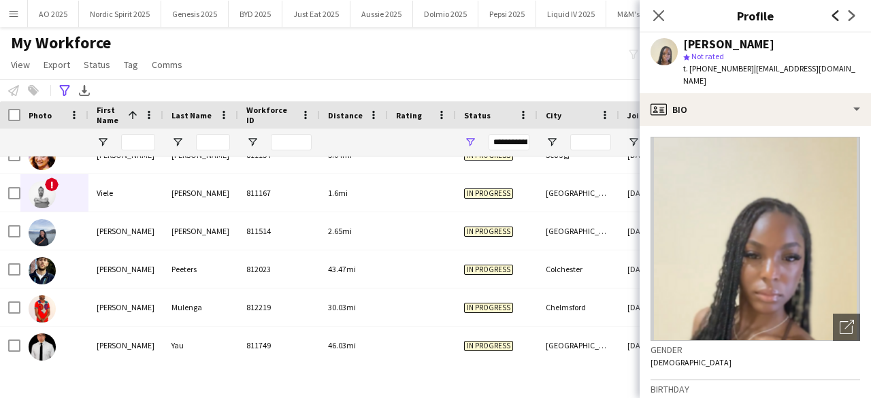
click at [831, 15] on icon "Previous" at bounding box center [835, 15] width 11 height 11
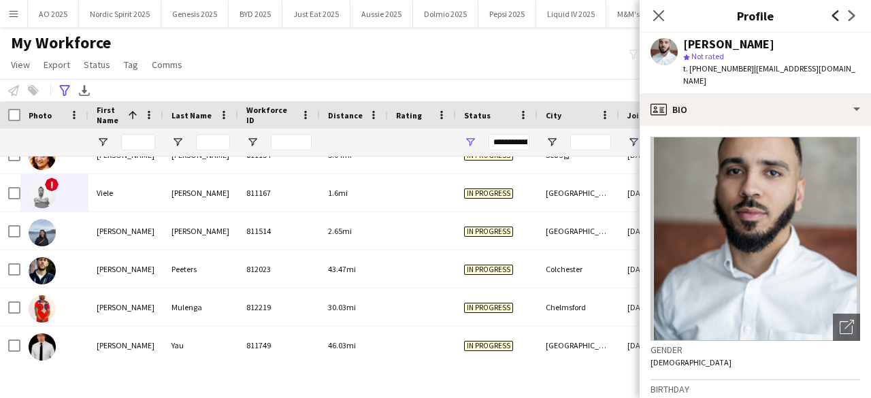
click at [831, 15] on icon "Previous" at bounding box center [835, 15] width 11 height 11
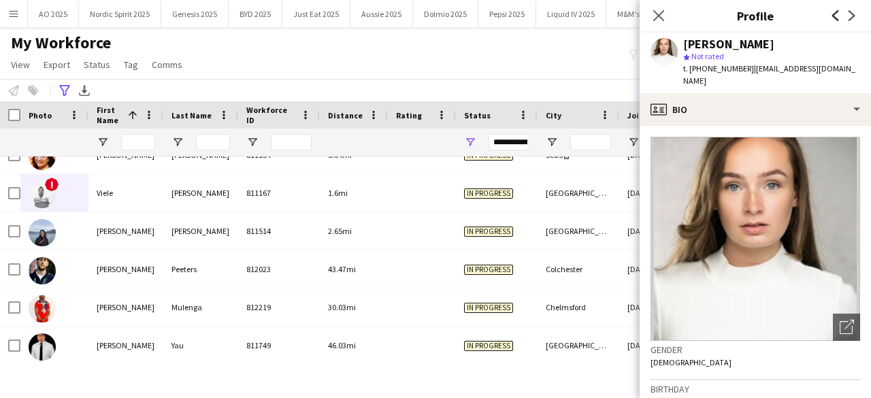
click at [831, 15] on icon "Previous" at bounding box center [835, 15] width 11 height 11
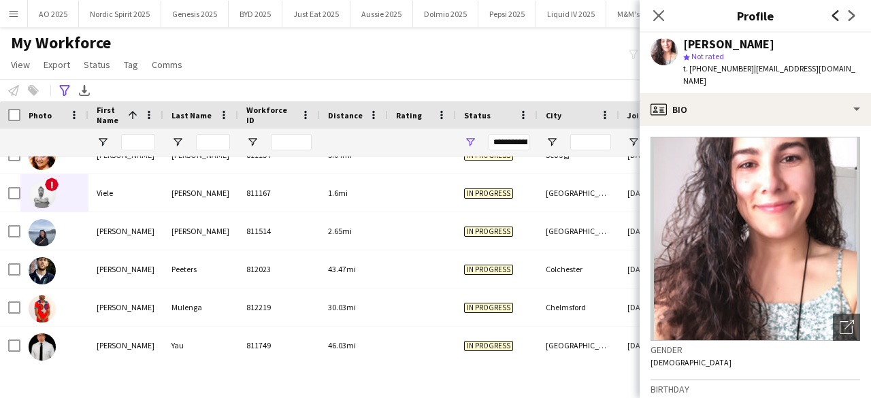
click at [831, 15] on icon "Previous" at bounding box center [835, 15] width 11 height 11
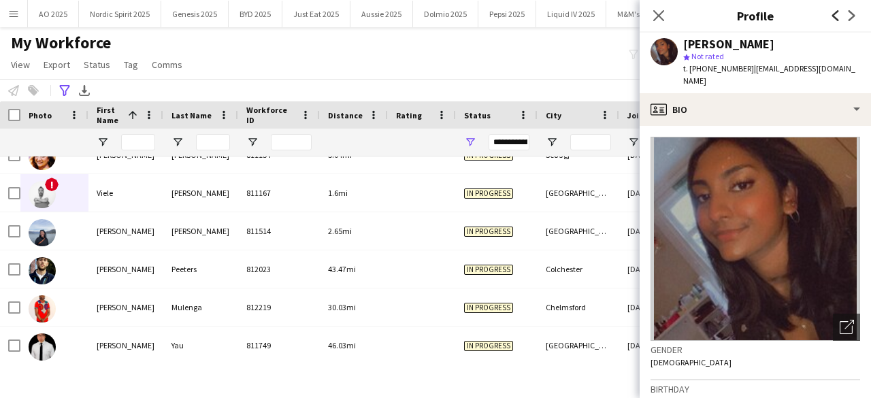
click at [831, 15] on icon "Previous" at bounding box center [835, 15] width 11 height 11
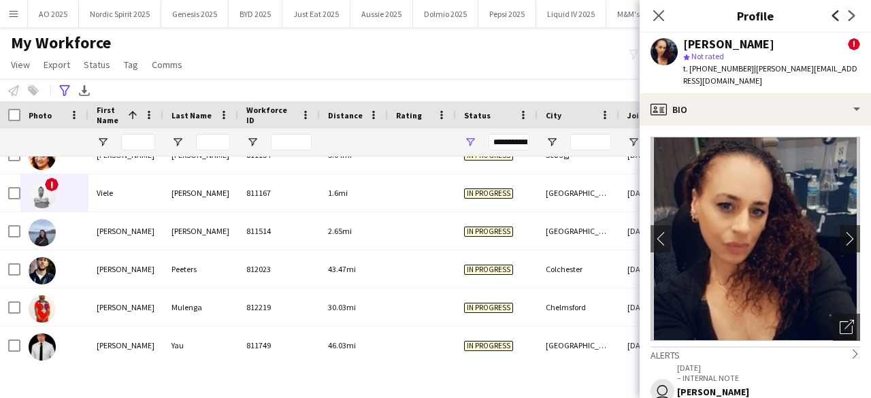
click at [831, 15] on icon "Previous" at bounding box center [835, 15] width 11 height 11
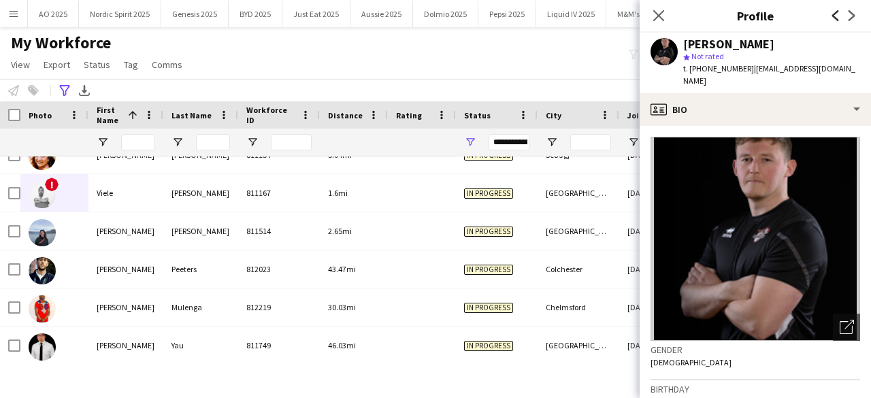
click at [831, 15] on icon "Previous" at bounding box center [835, 15] width 11 height 11
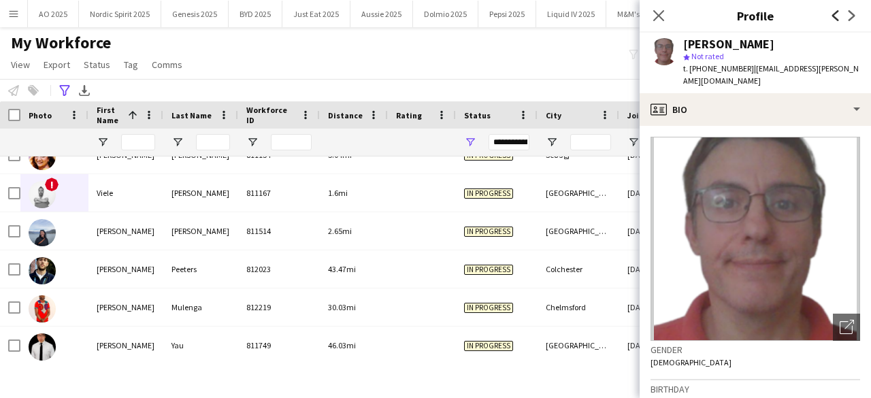
click at [831, 15] on icon "Previous" at bounding box center [835, 15] width 11 height 11
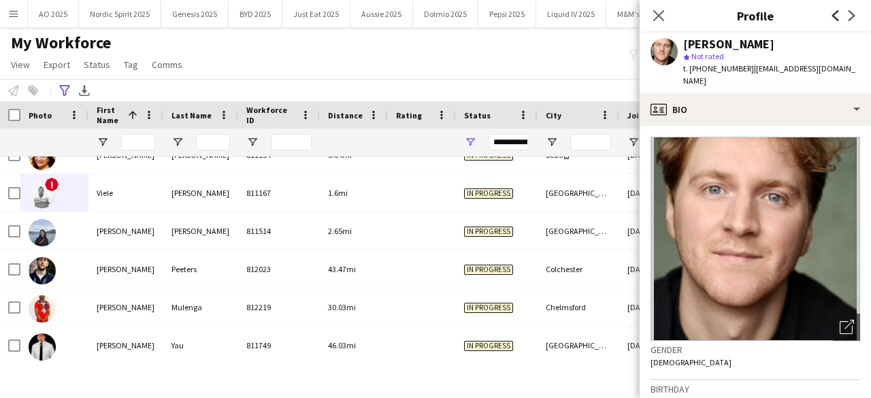
click at [831, 15] on icon "Previous" at bounding box center [835, 15] width 11 height 11
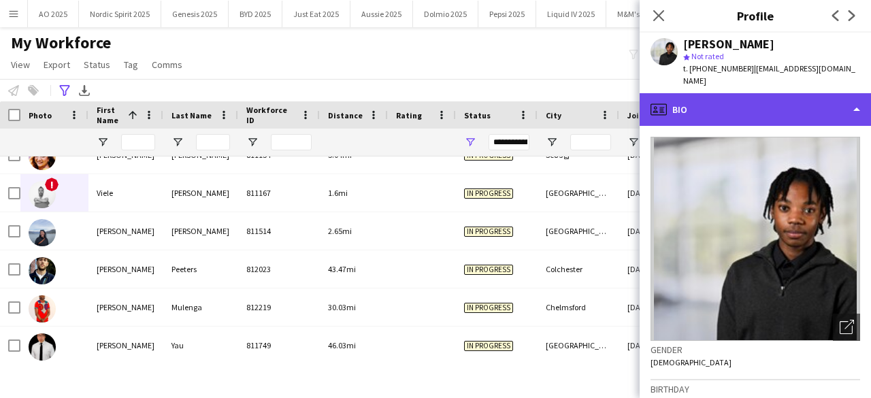
click at [814, 103] on div "profile Bio" at bounding box center [754, 109] width 231 height 33
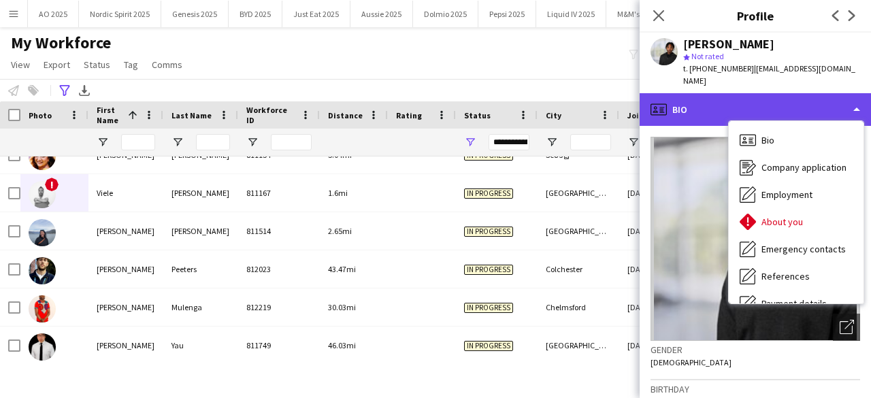
click at [806, 104] on div "profile Bio" at bounding box center [754, 109] width 231 height 33
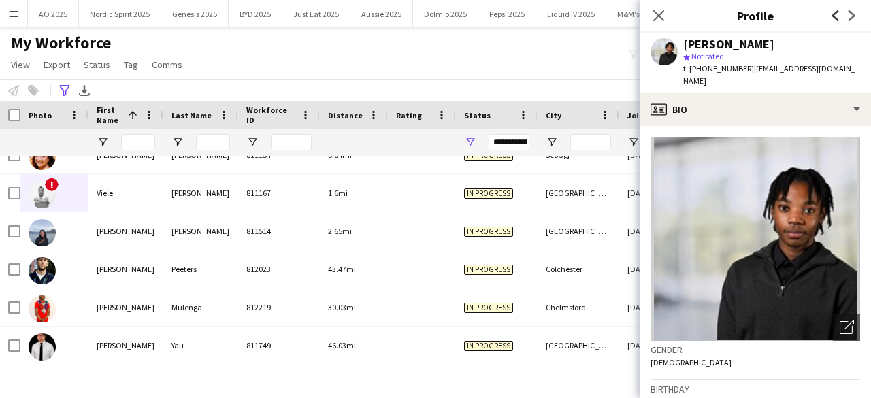
click at [839, 18] on icon "Previous" at bounding box center [835, 15] width 11 height 11
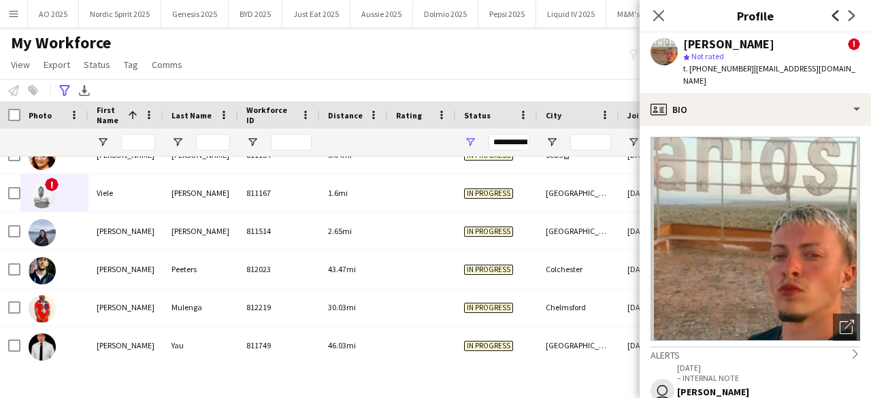
click at [839, 18] on icon "Previous" at bounding box center [835, 15] width 11 height 11
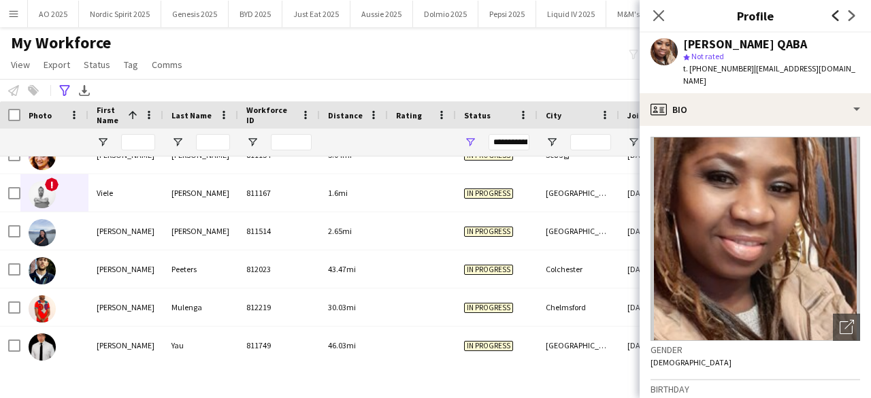
click at [839, 18] on icon "Previous" at bounding box center [835, 15] width 11 height 11
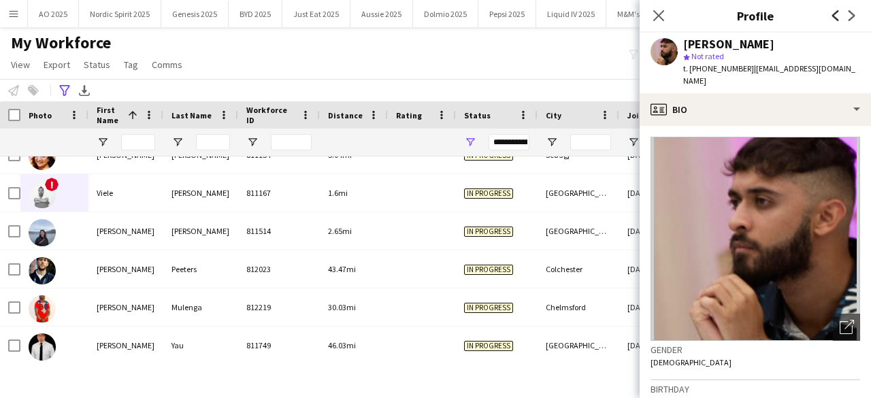
click at [839, 18] on icon "Previous" at bounding box center [835, 15] width 11 height 11
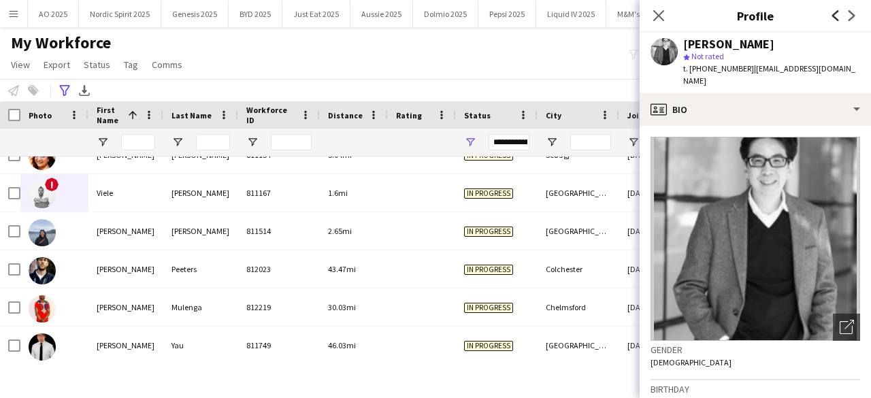
click at [839, 18] on icon "Previous" at bounding box center [835, 15] width 11 height 11
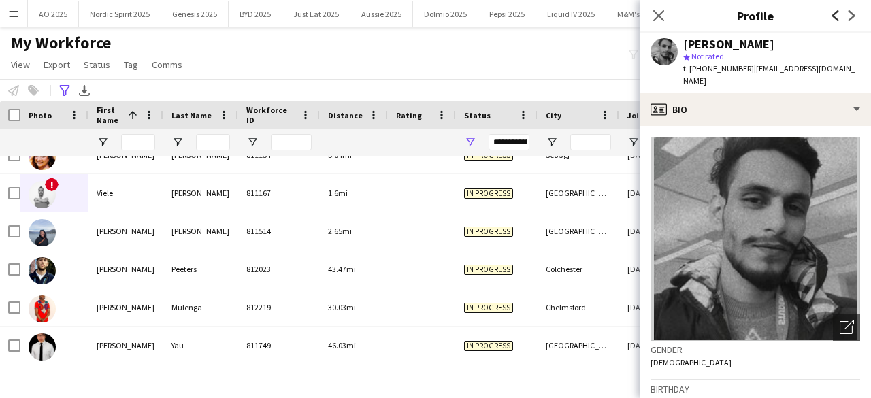
click at [839, 18] on icon "Previous" at bounding box center [835, 15] width 11 height 11
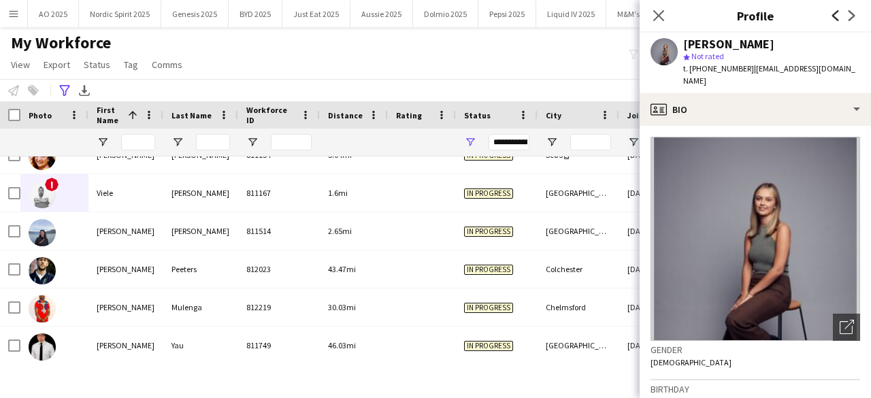
click at [839, 18] on icon "Previous" at bounding box center [835, 15] width 11 height 11
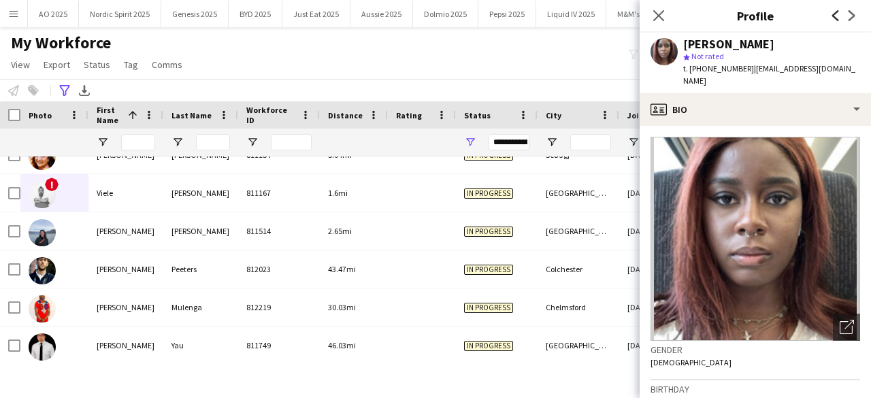
click at [839, 18] on icon "Previous" at bounding box center [835, 15] width 11 height 11
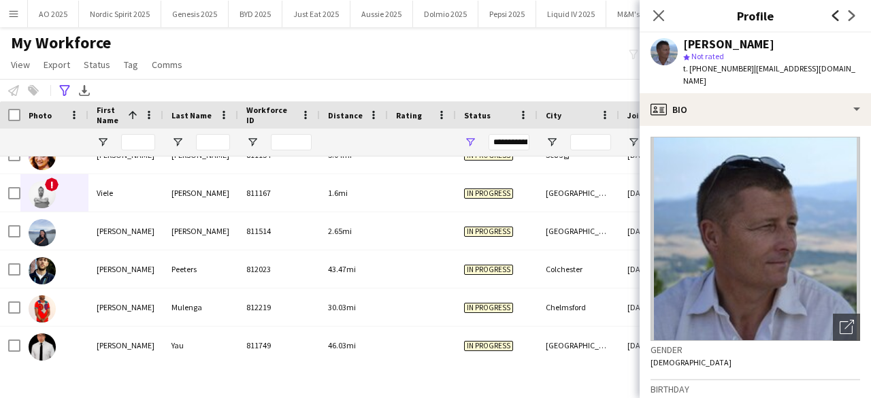
click at [833, 18] on icon "Previous" at bounding box center [835, 15] width 11 height 11
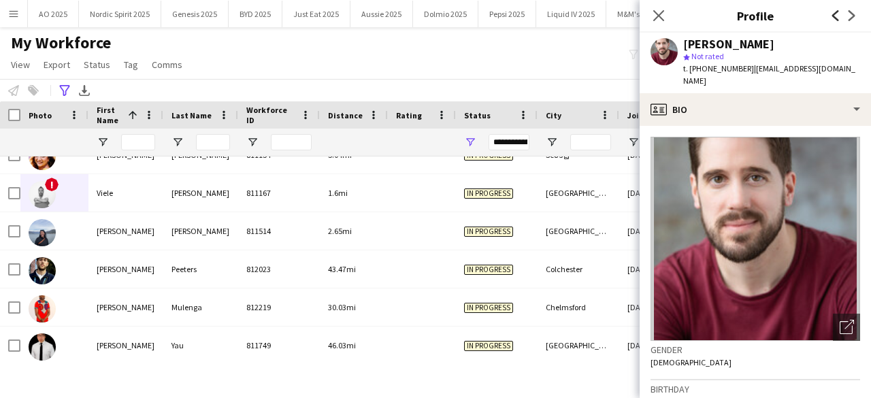
click at [833, 18] on icon "Previous" at bounding box center [835, 15] width 11 height 11
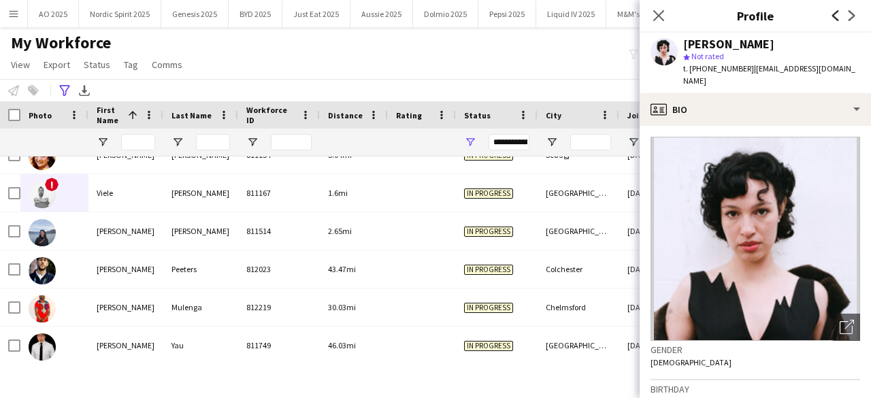
click at [833, 18] on icon "Previous" at bounding box center [835, 15] width 11 height 11
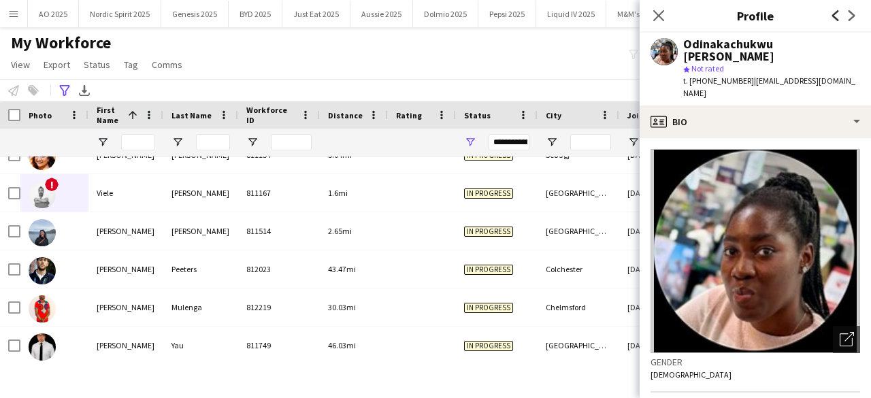
click at [833, 18] on icon "Previous" at bounding box center [835, 15] width 11 height 11
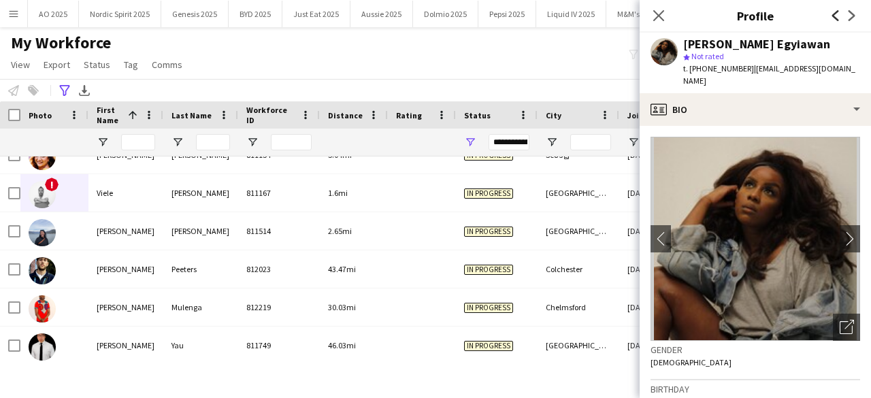
click at [833, 18] on icon "Previous" at bounding box center [835, 15] width 11 height 11
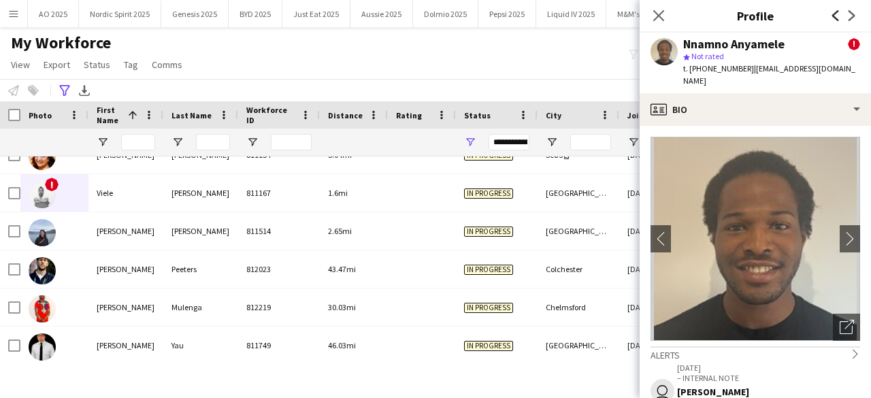
click at [833, 18] on icon "Previous" at bounding box center [835, 15] width 11 height 11
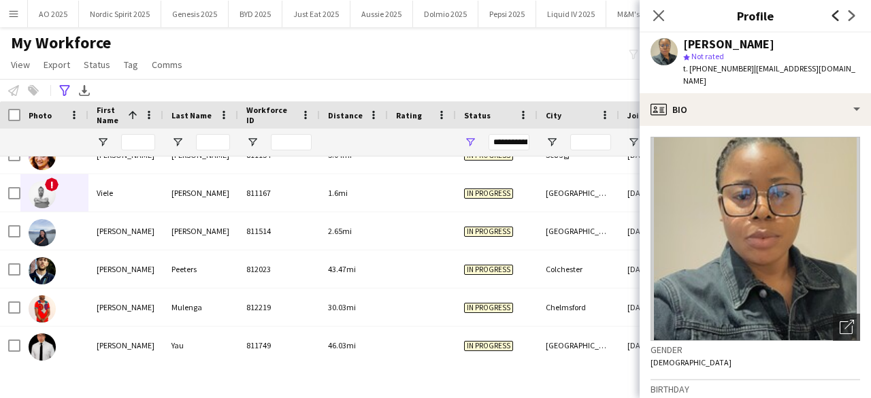
click at [833, 18] on icon "Previous" at bounding box center [835, 15] width 11 height 11
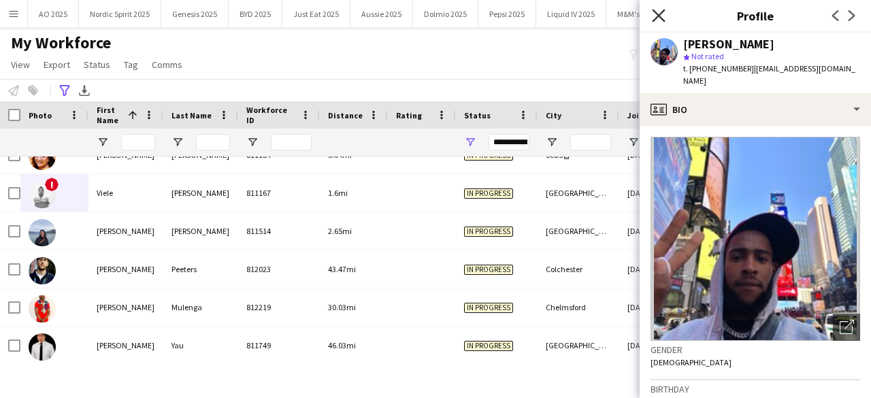
click at [662, 20] on icon "Close pop-in" at bounding box center [658, 15] width 13 height 13
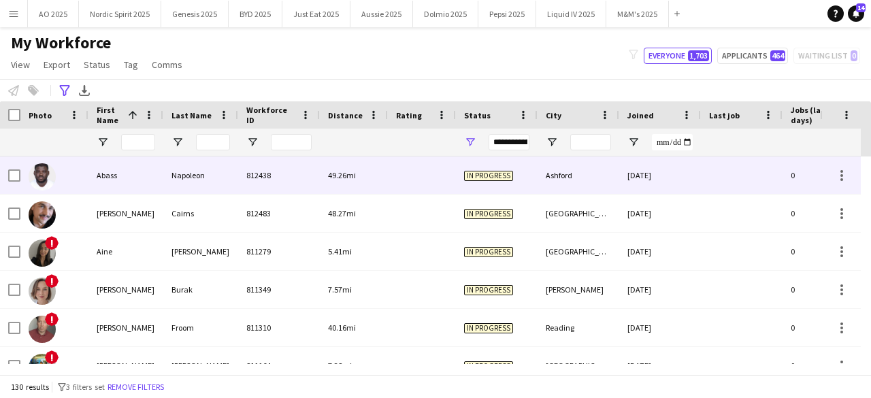
click at [46, 173] on img at bounding box center [42, 176] width 27 height 27
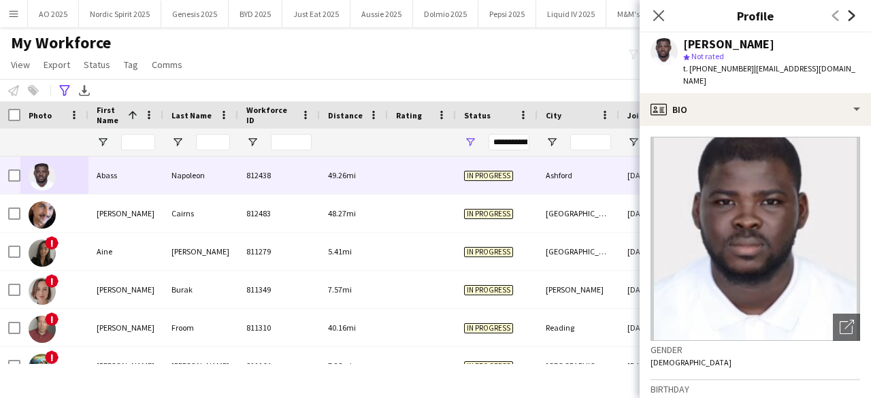
click at [854, 12] on icon "Next" at bounding box center [851, 15] width 11 height 11
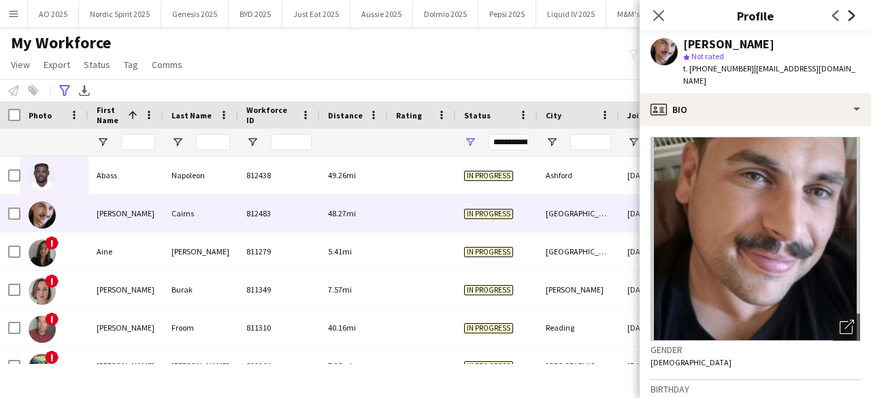
click at [854, 12] on icon "Next" at bounding box center [851, 15] width 11 height 11
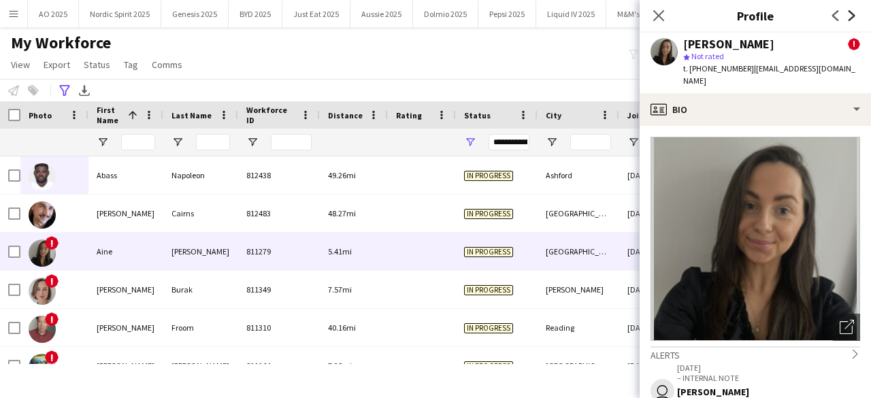
click at [854, 12] on icon "Next" at bounding box center [851, 15] width 11 height 11
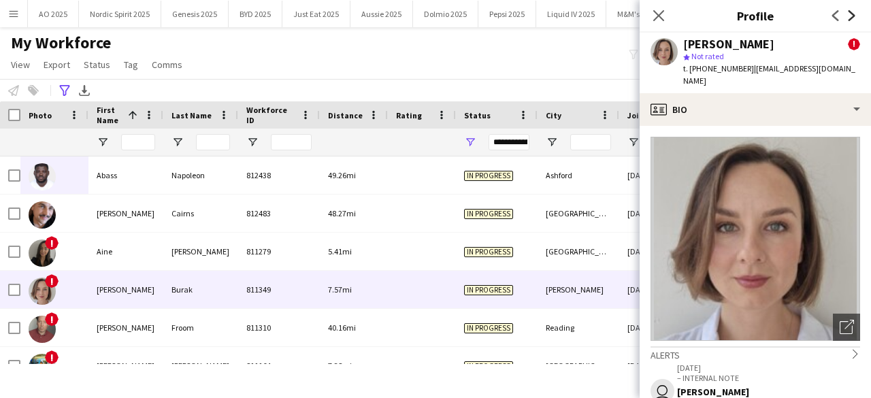
click at [854, 12] on icon "Next" at bounding box center [851, 15] width 11 height 11
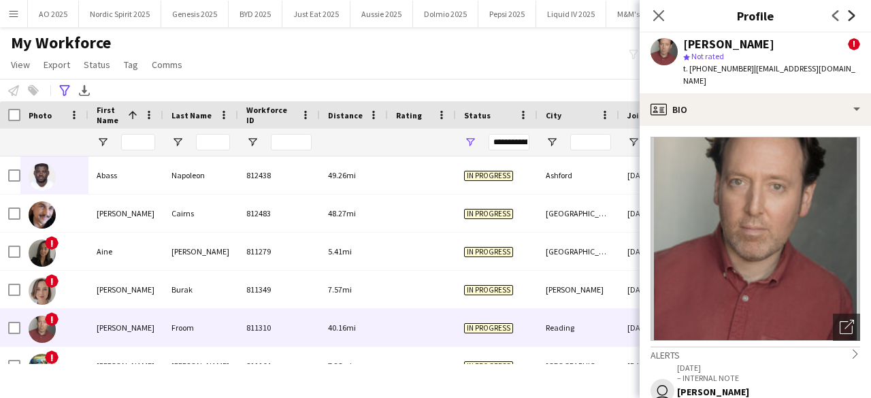
click at [854, 12] on icon "Next" at bounding box center [851, 15] width 11 height 11
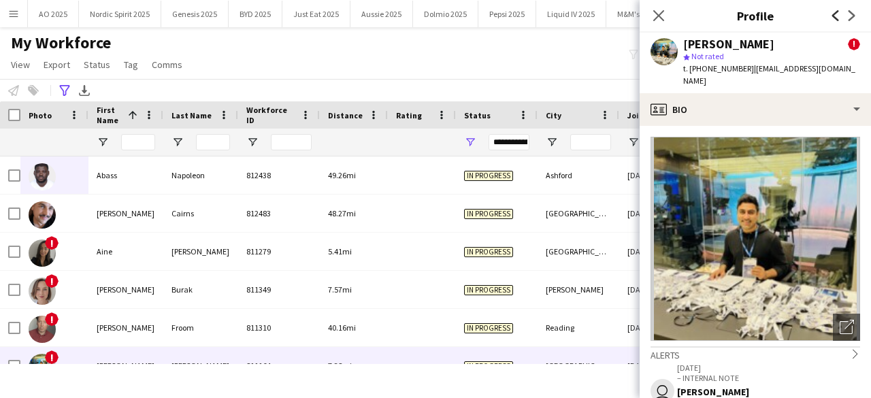
click at [836, 15] on icon "Previous" at bounding box center [835, 15] width 11 height 11
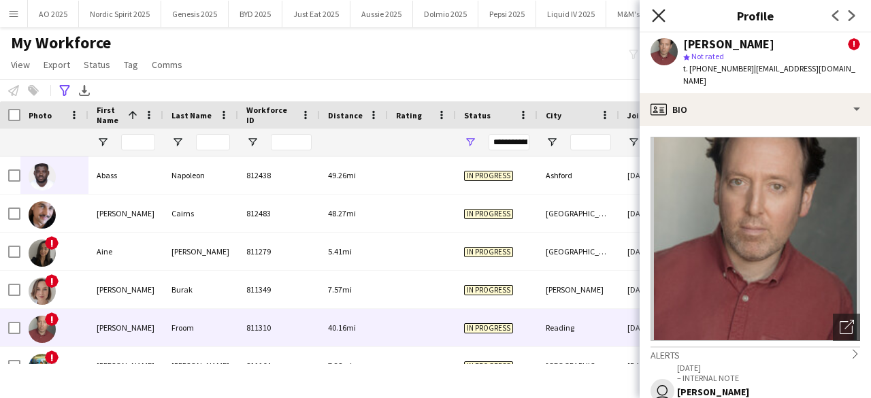
click at [661, 12] on icon "Close pop-in" at bounding box center [658, 15] width 13 height 13
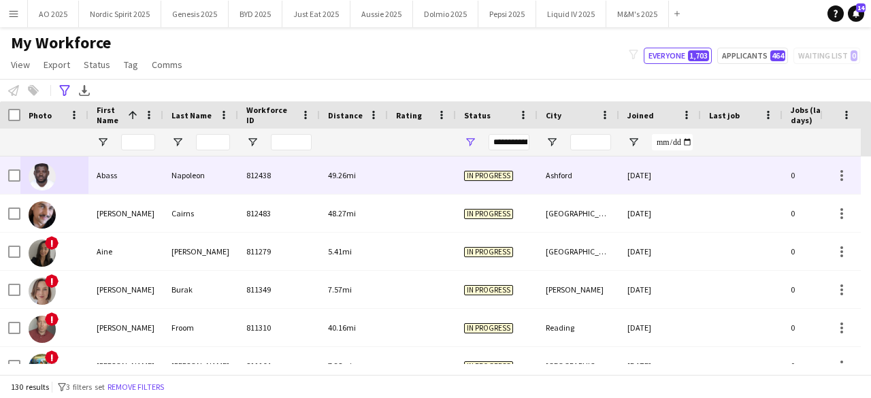
click at [37, 172] on img at bounding box center [42, 176] width 27 height 27
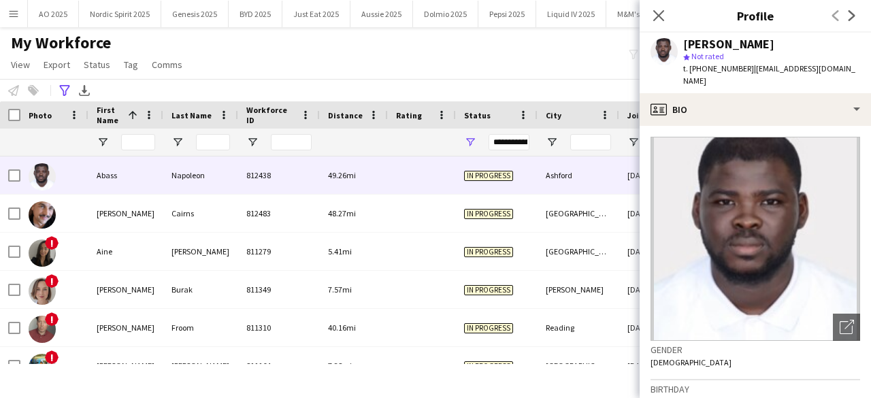
click at [857, 14] on app-icon "Next" at bounding box center [852, 15] width 16 height 16
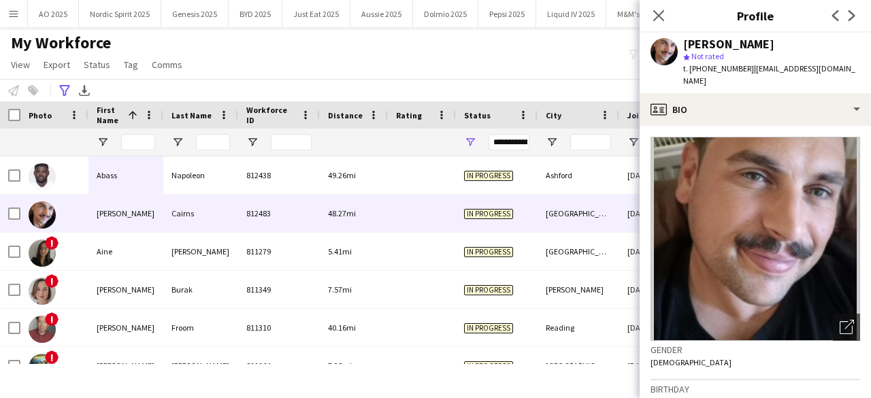
click at [857, 14] on app-icon "Next" at bounding box center [852, 15] width 16 height 16
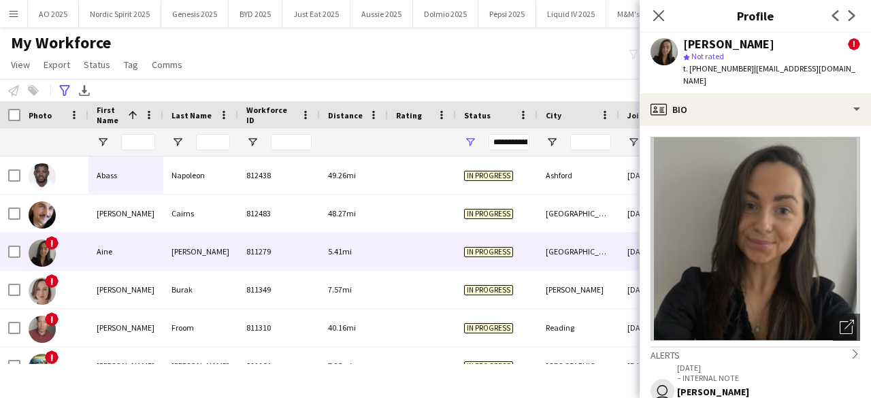
click at [857, 14] on app-icon "Next" at bounding box center [852, 15] width 16 height 16
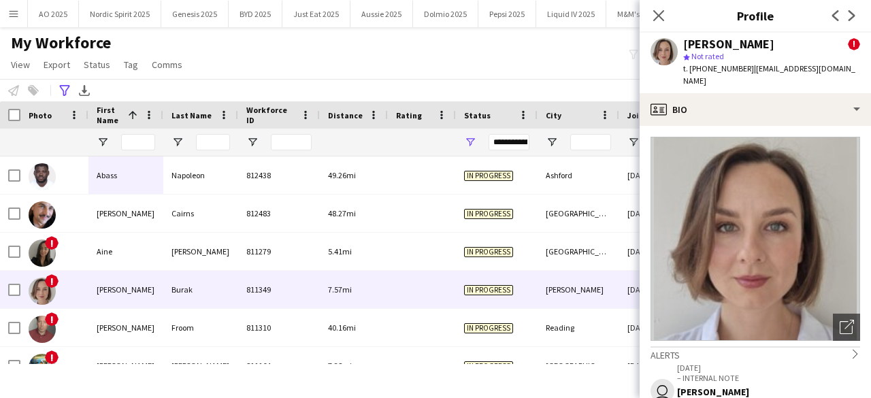
click at [857, 14] on app-icon "Next" at bounding box center [852, 15] width 16 height 16
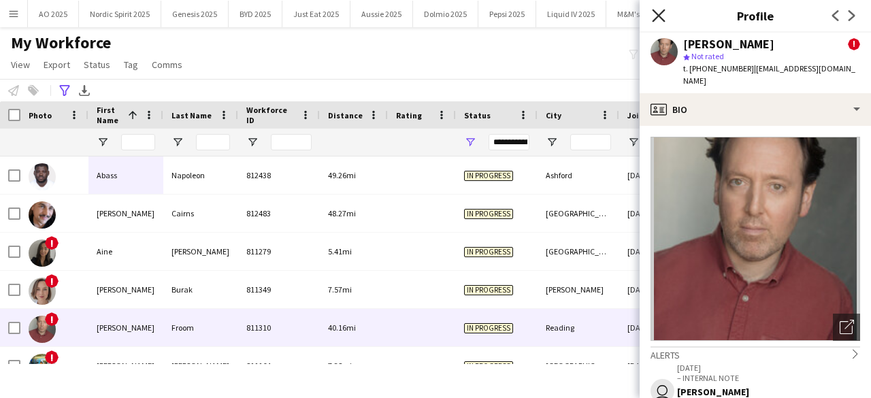
click at [659, 18] on icon "Close pop-in" at bounding box center [658, 15] width 13 height 13
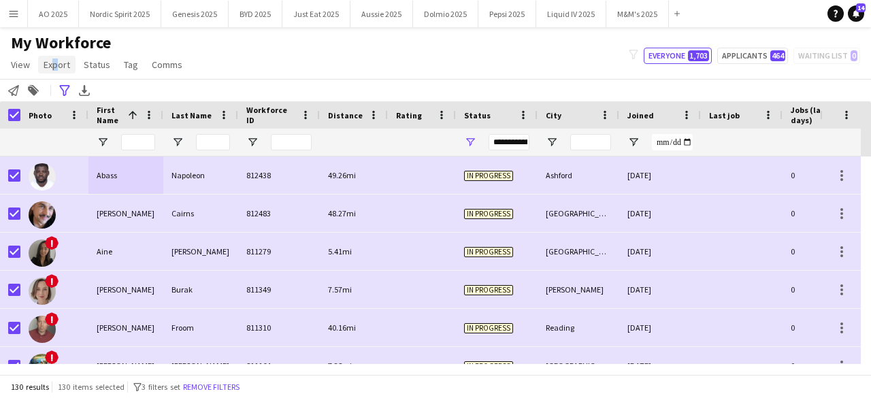
click at [51, 66] on span "Export" at bounding box center [57, 65] width 27 height 12
click at [61, 88] on span "Export as XLSX" at bounding box center [79, 94] width 59 height 12
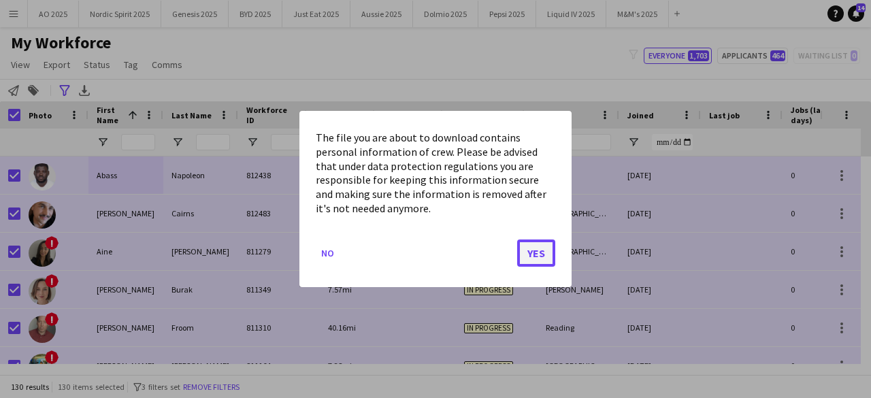
click at [523, 249] on button "Yes" at bounding box center [536, 252] width 38 height 27
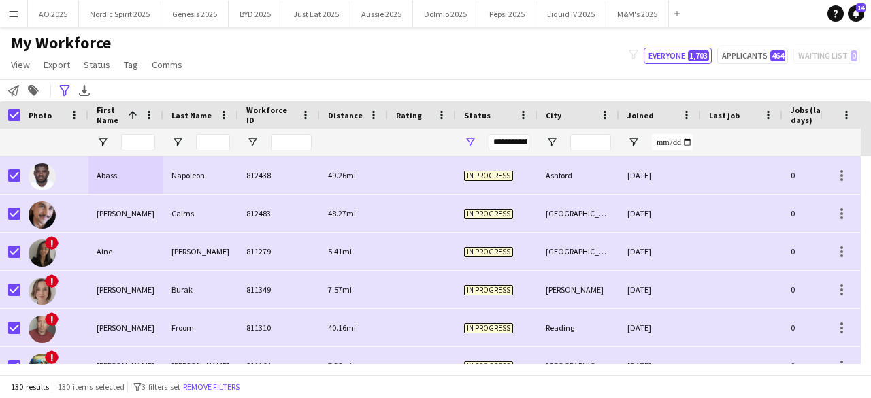
click at [476, 62] on div "My Workforce View Views Default view Compliance Log New view Update view Delete…" at bounding box center [435, 56] width 871 height 46
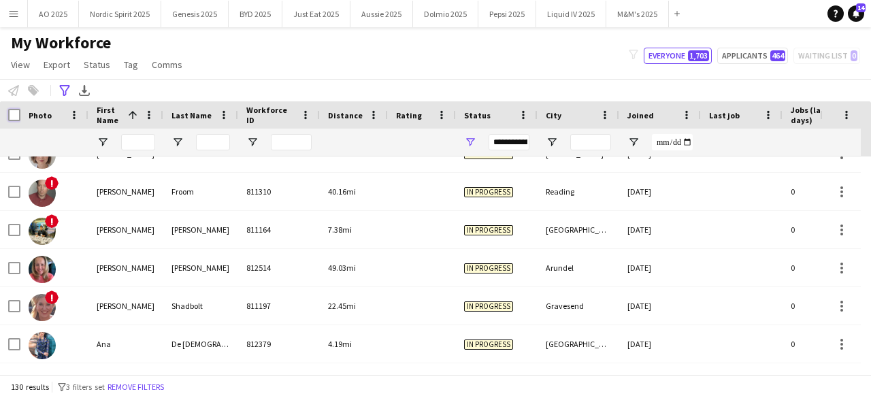
scroll to position [163, 0]
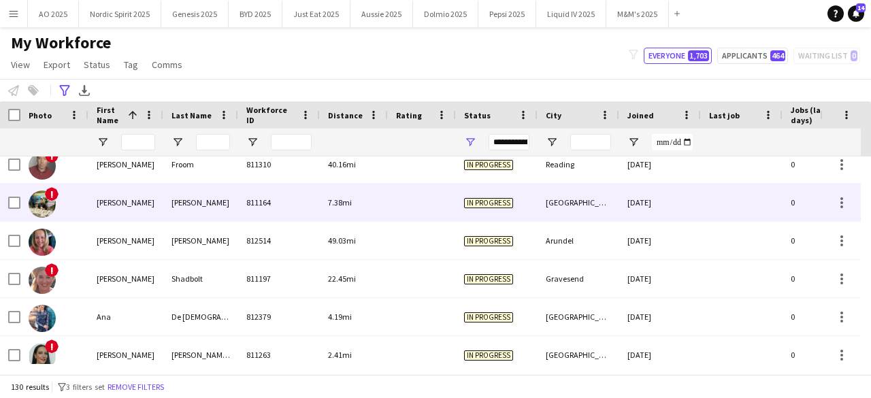
click at [44, 208] on img at bounding box center [42, 203] width 27 height 27
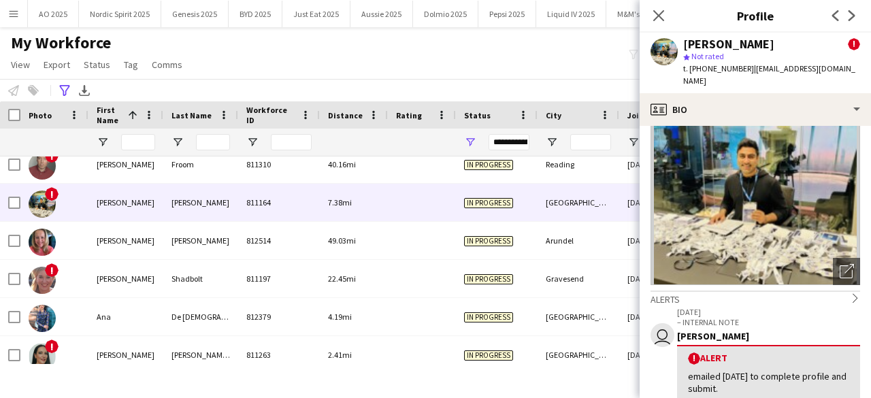
scroll to position [67, 0]
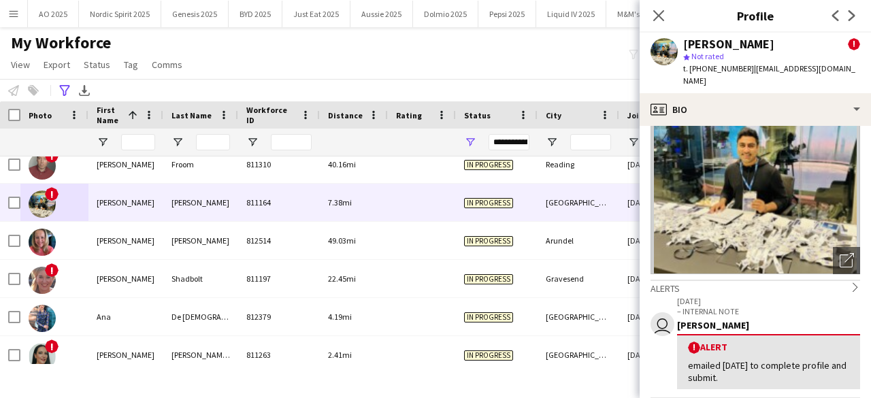
click at [849, 22] on div "Previous Next" at bounding box center [843, 15] width 54 height 31
click at [849, 22] on app-icon "Next" at bounding box center [852, 15] width 16 height 16
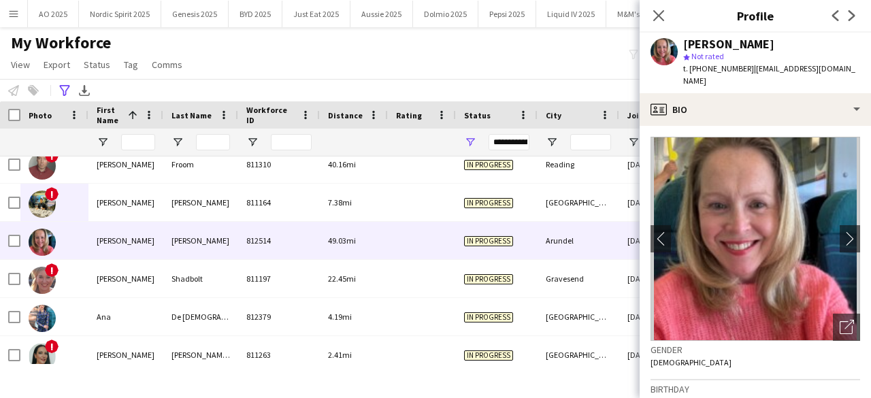
click at [849, 22] on app-icon "Next" at bounding box center [852, 15] width 16 height 16
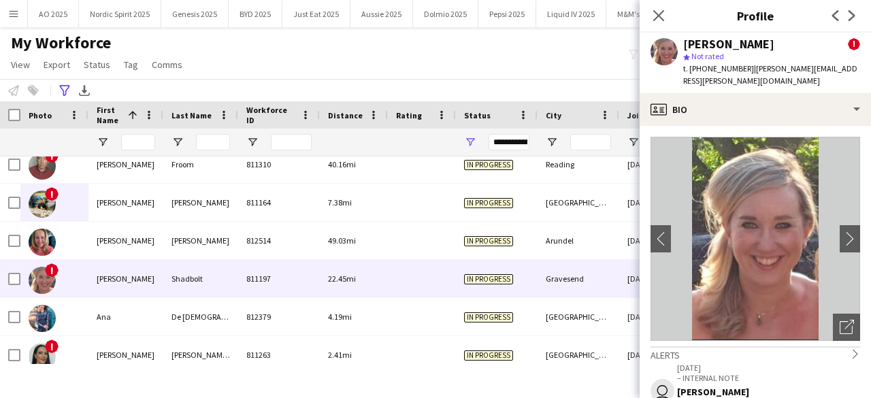
click at [849, 22] on app-icon "Next" at bounding box center [852, 15] width 16 height 16
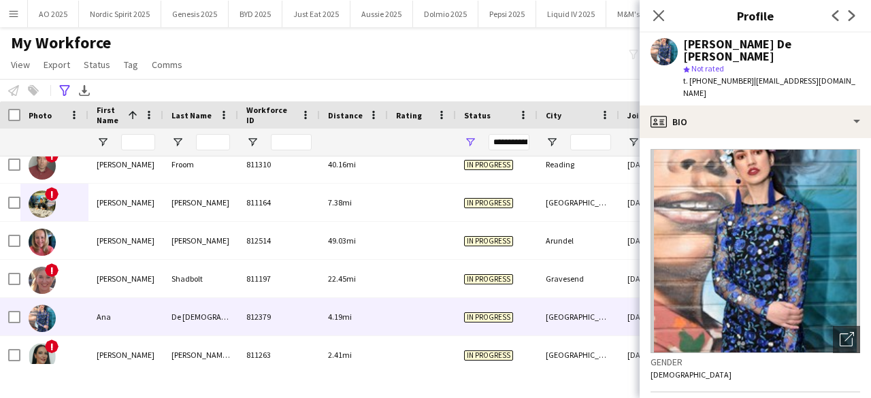
click at [849, 22] on app-icon "Next" at bounding box center [852, 15] width 16 height 16
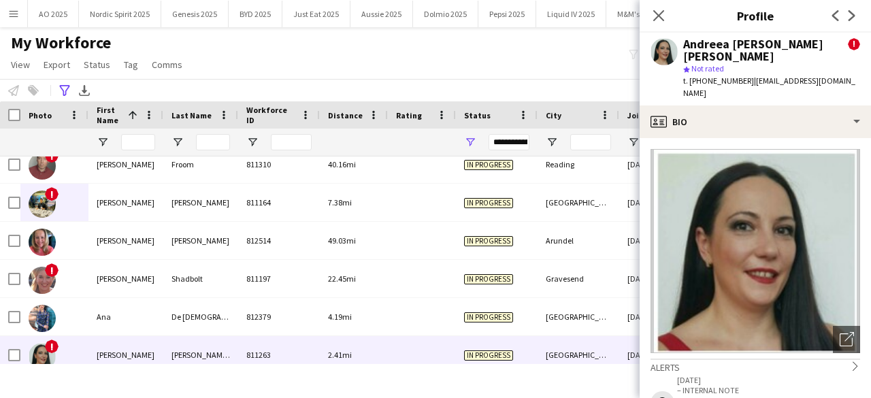
click at [849, 22] on app-icon "Next" at bounding box center [852, 15] width 16 height 16
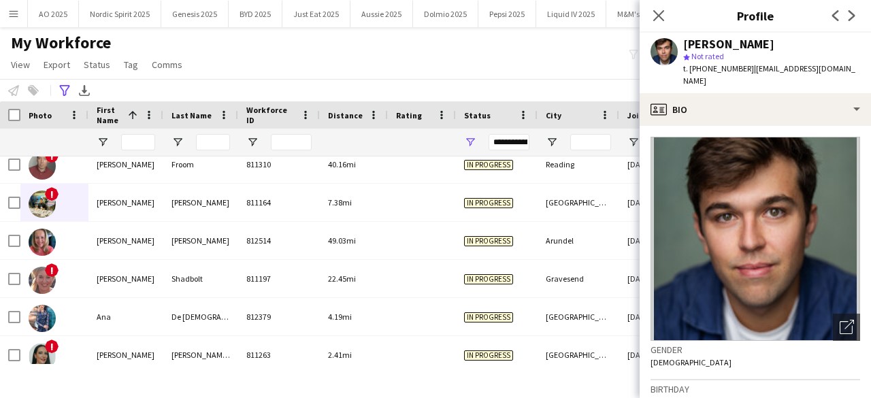
click at [849, 22] on app-icon "Next" at bounding box center [852, 15] width 16 height 16
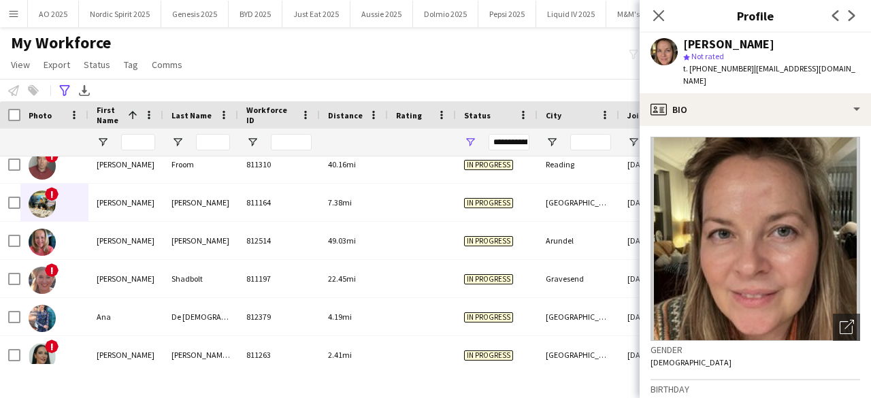
click at [849, 22] on app-icon "Next" at bounding box center [852, 15] width 16 height 16
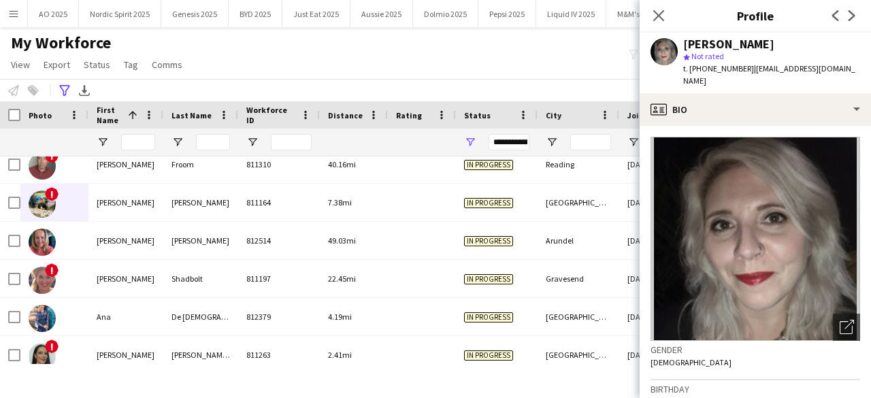
click at [849, 22] on app-icon "Next" at bounding box center [852, 15] width 16 height 16
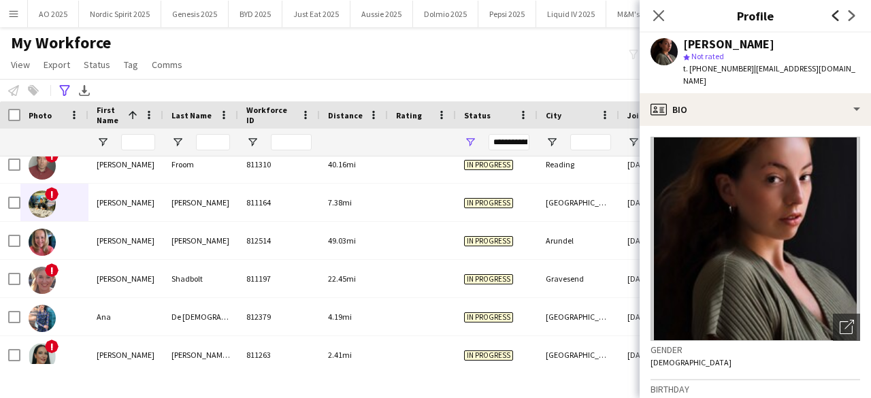
click at [832, 16] on icon at bounding box center [835, 15] width 7 height 11
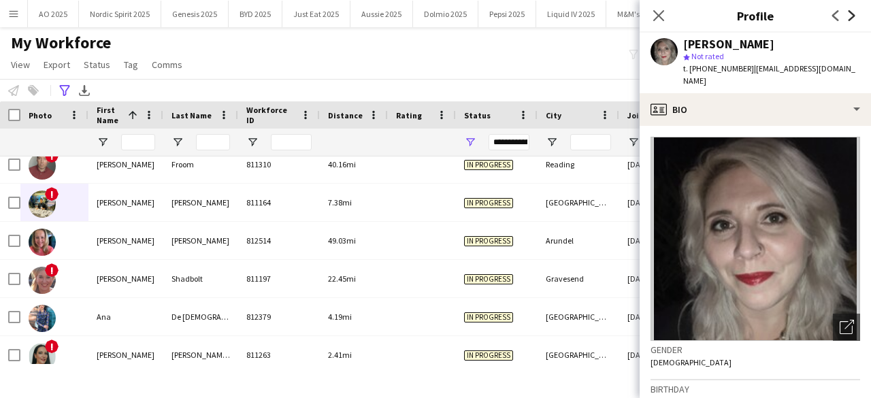
click at [847, 16] on app-icon "Next" at bounding box center [852, 15] width 16 height 16
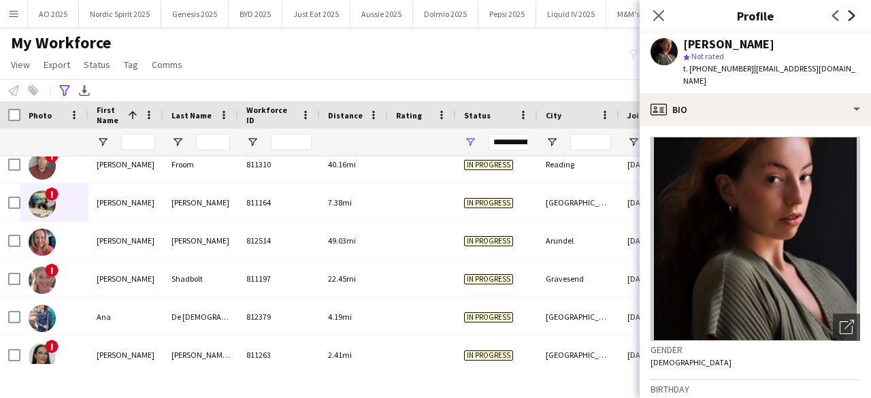
click at [848, 16] on icon "Next" at bounding box center [851, 15] width 11 height 11
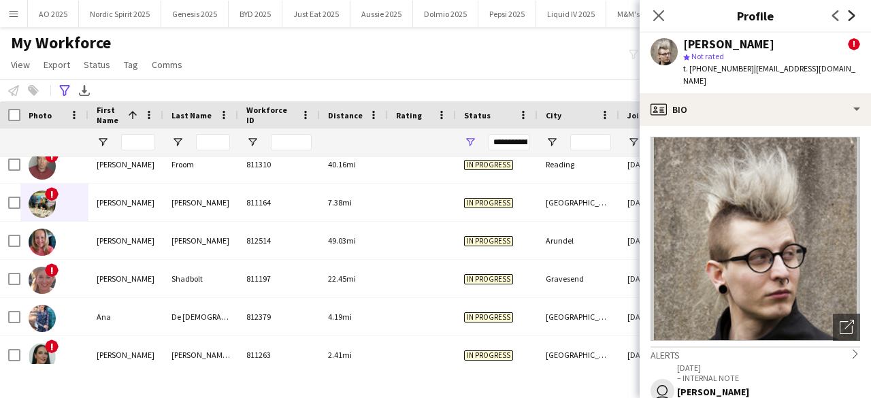
click at [848, 16] on icon "Next" at bounding box center [851, 15] width 11 height 11
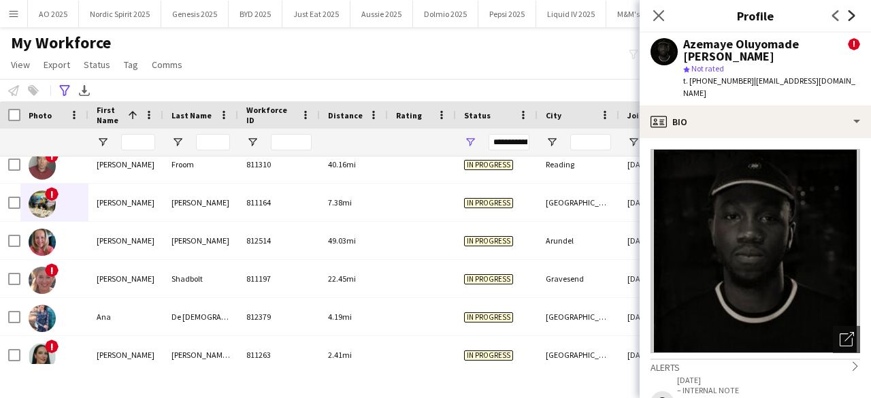
click at [848, 16] on icon "Next" at bounding box center [851, 15] width 11 height 11
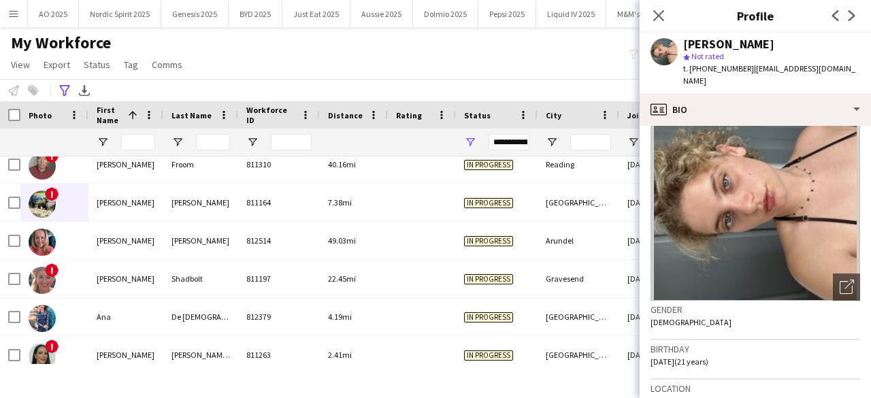
scroll to position [53, 0]
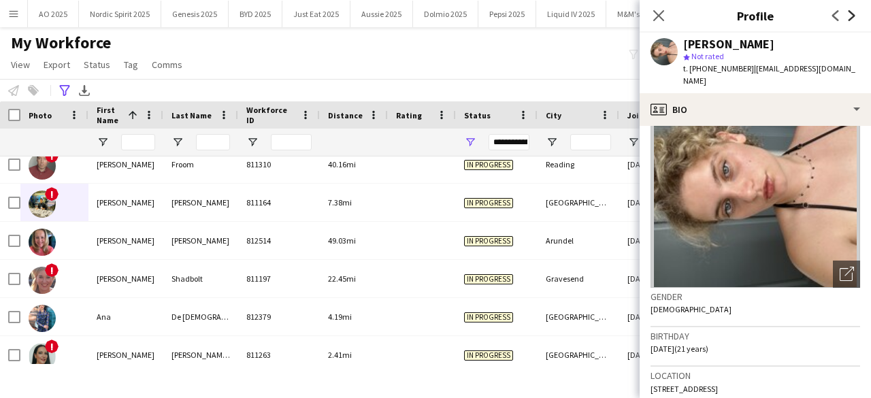
click at [849, 20] on icon at bounding box center [851, 15] width 7 height 11
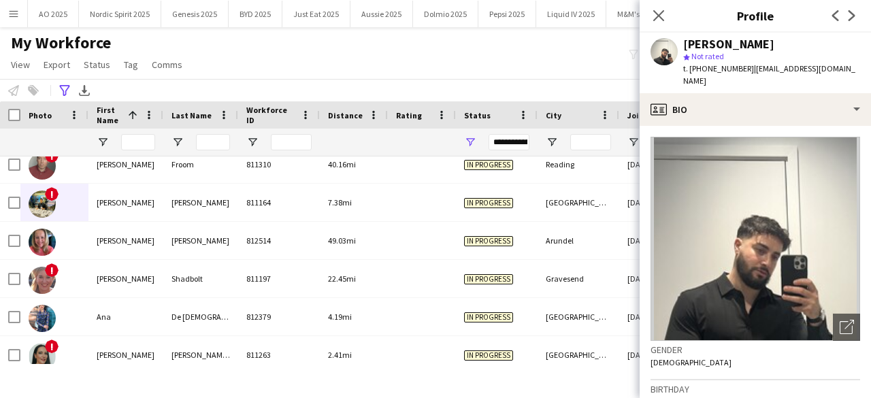
click at [616, 46] on div "My Workforce View Views Default view Compliance Log New view Update view Delete…" at bounding box center [435, 56] width 871 height 46
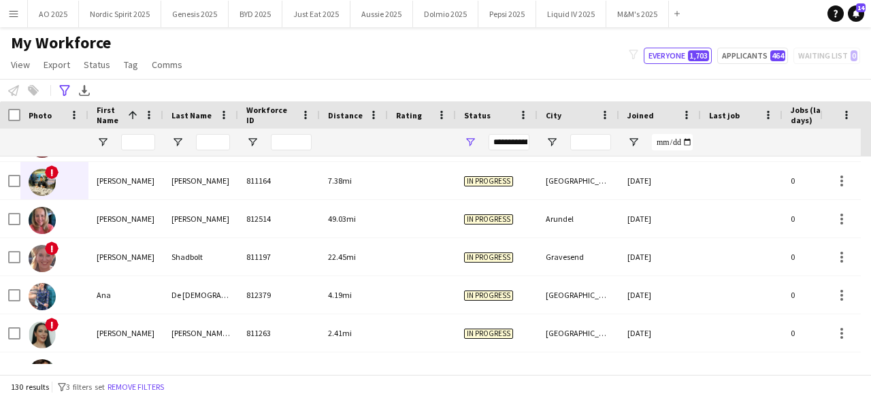
scroll to position [190, 0]
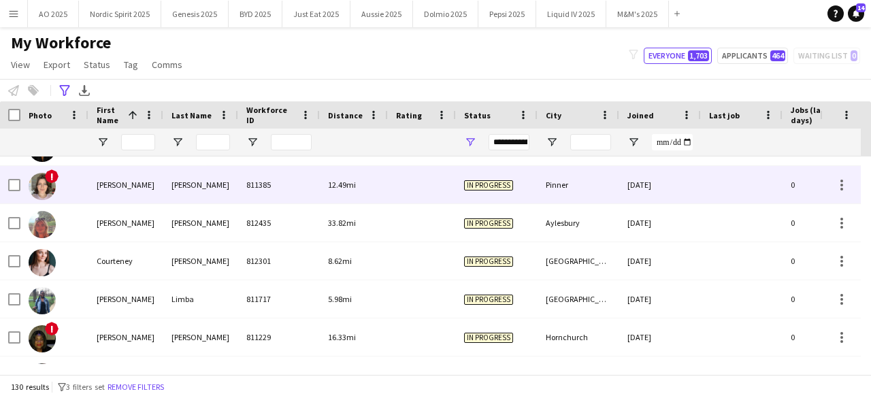
click at [46, 182] on img at bounding box center [42, 186] width 27 height 27
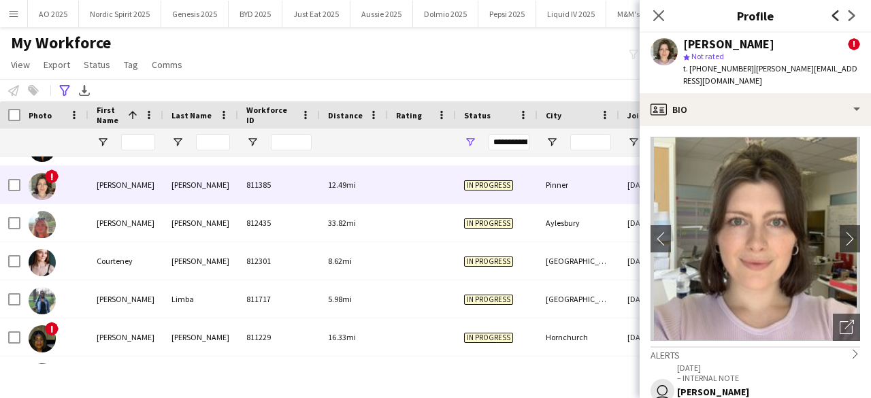
click at [831, 14] on icon "Previous" at bounding box center [835, 15] width 11 height 11
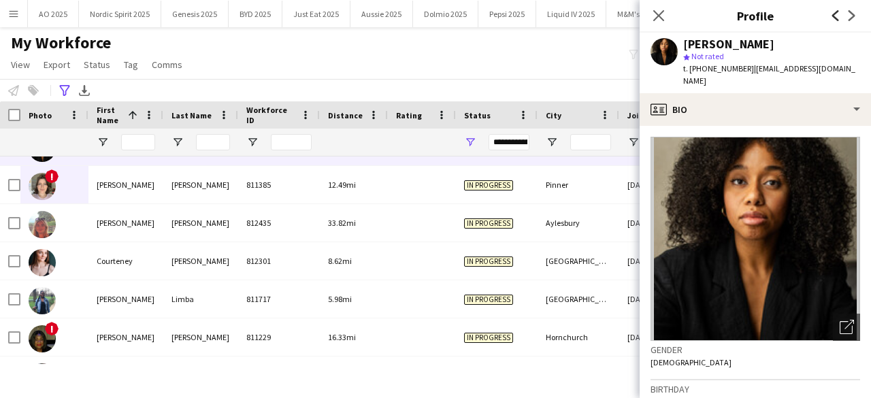
click at [831, 14] on icon "Previous" at bounding box center [835, 15] width 11 height 11
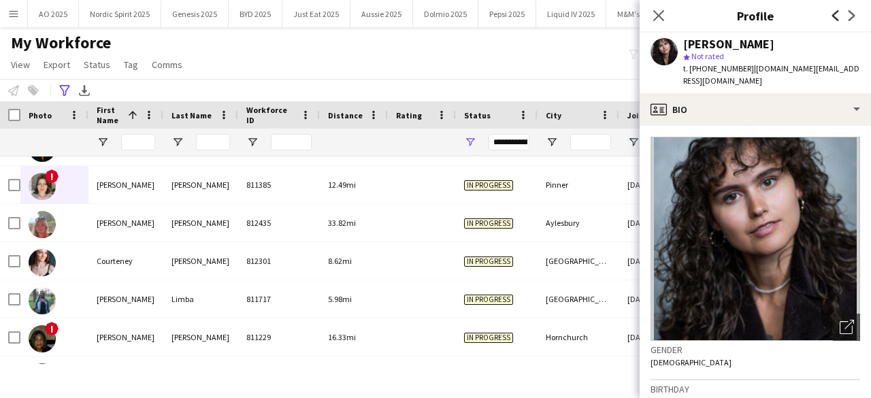
click at [831, 14] on icon "Previous" at bounding box center [835, 15] width 11 height 11
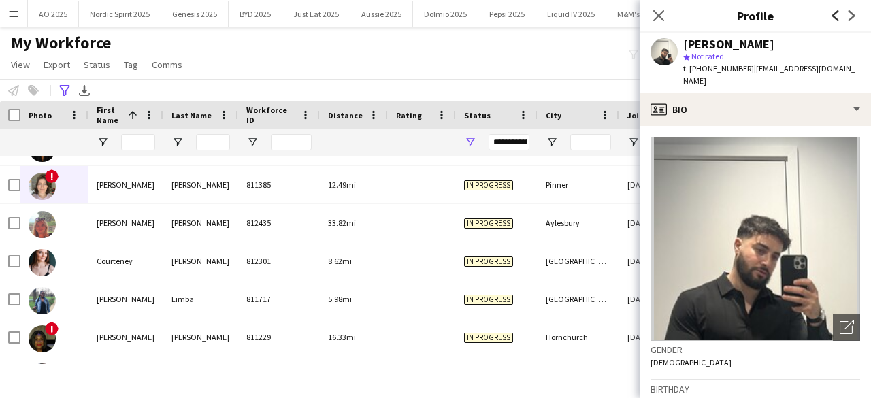
click at [831, 14] on icon "Previous" at bounding box center [835, 15] width 11 height 11
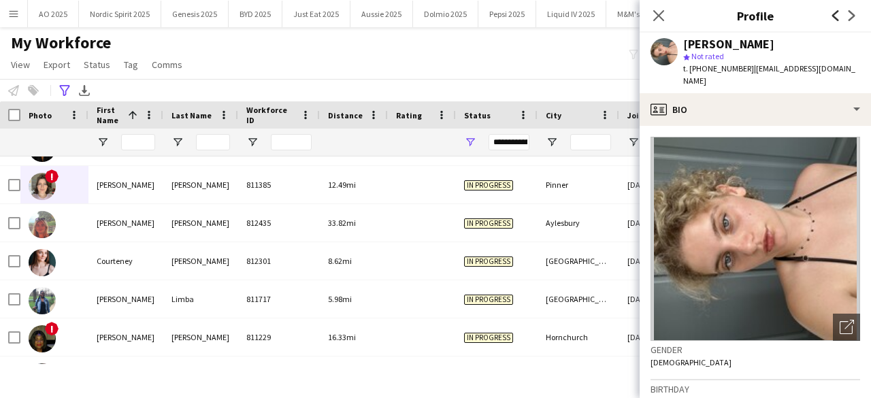
click at [831, 14] on icon "Previous" at bounding box center [835, 15] width 11 height 11
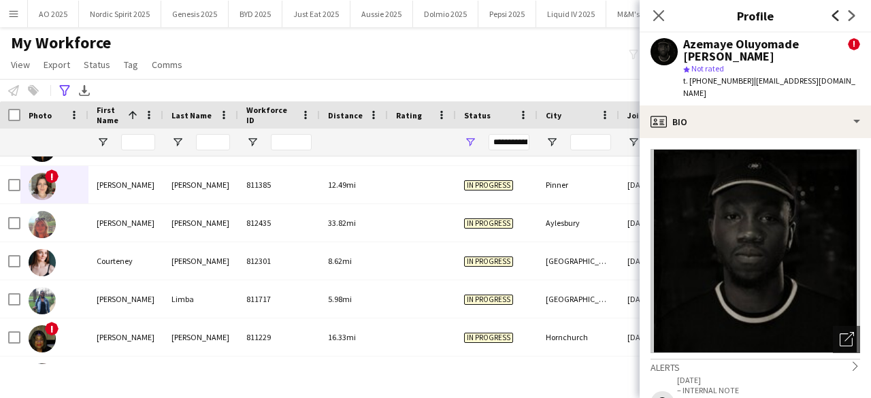
click at [831, 14] on icon "Previous" at bounding box center [835, 15] width 11 height 11
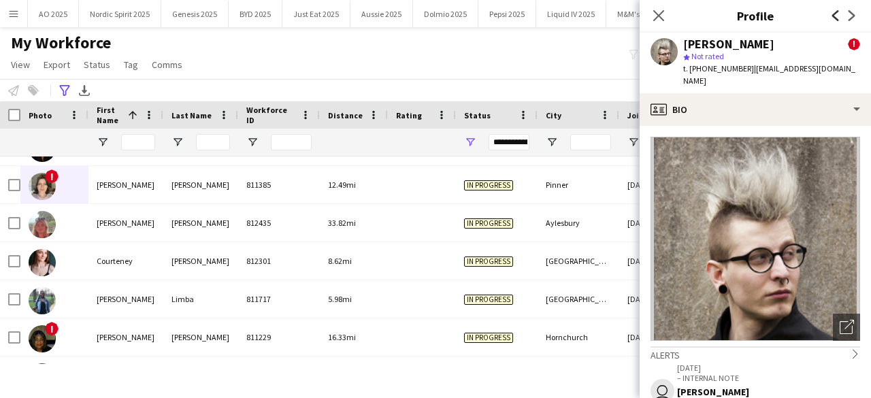
click at [831, 14] on icon "Previous" at bounding box center [835, 15] width 11 height 11
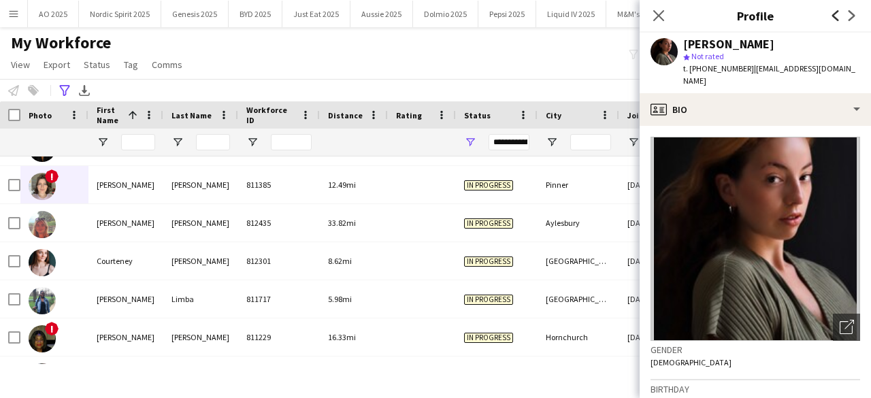
click at [831, 14] on icon "Previous" at bounding box center [835, 15] width 11 height 11
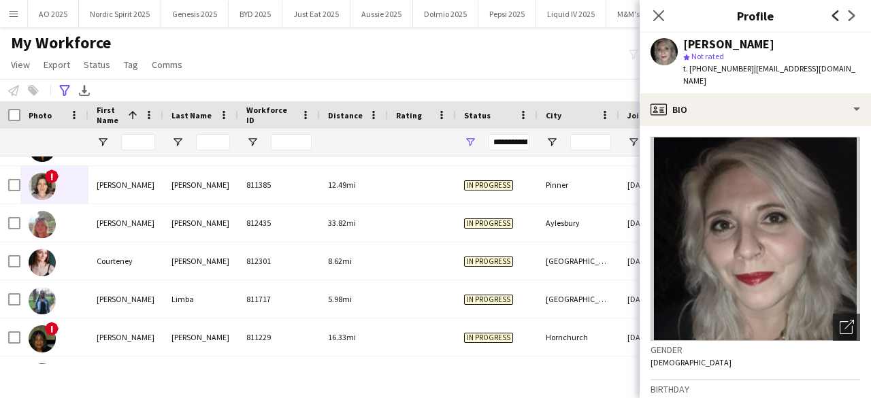
click at [831, 14] on icon "Previous" at bounding box center [835, 15] width 11 height 11
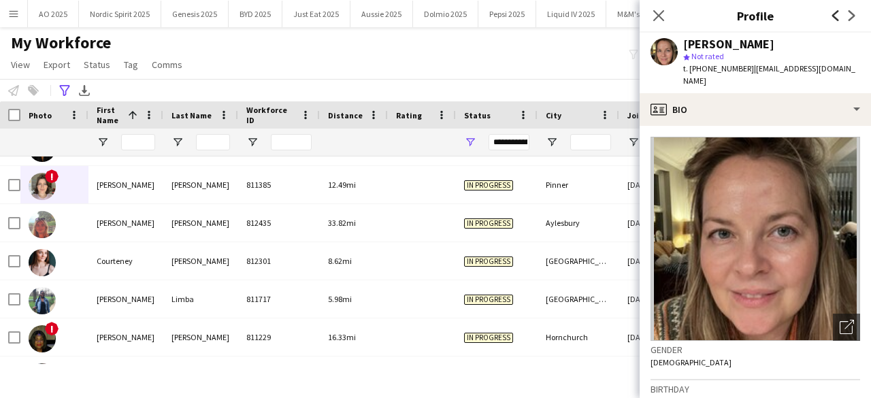
click at [831, 14] on icon "Previous" at bounding box center [835, 15] width 11 height 11
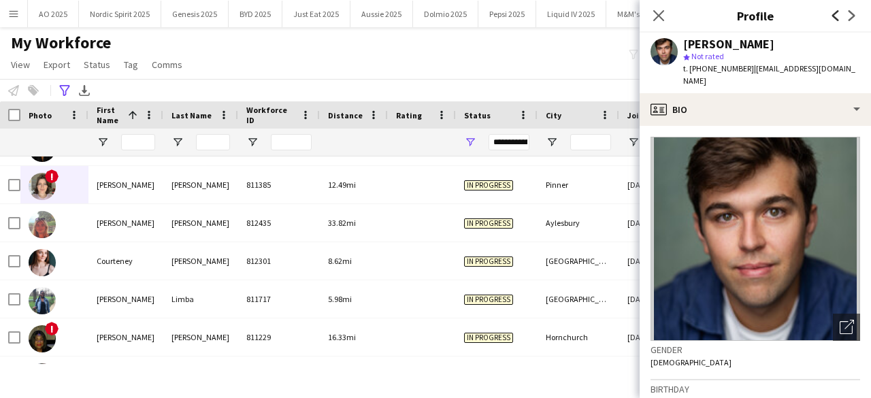
click at [831, 14] on icon "Previous" at bounding box center [835, 15] width 11 height 11
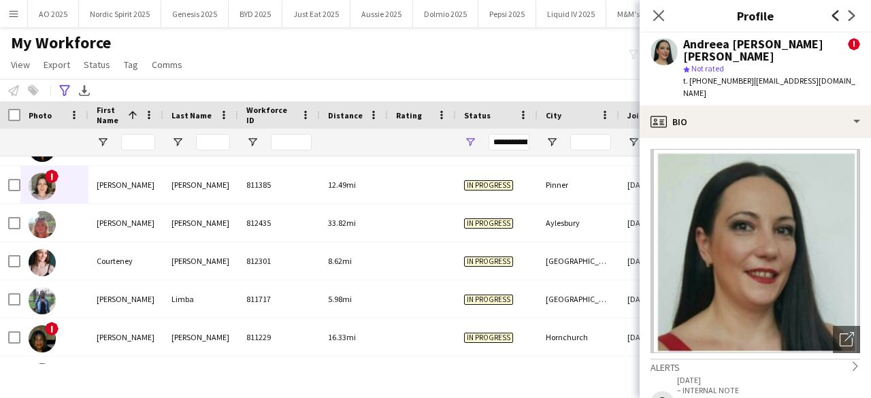
click at [831, 14] on icon "Previous" at bounding box center [835, 15] width 11 height 11
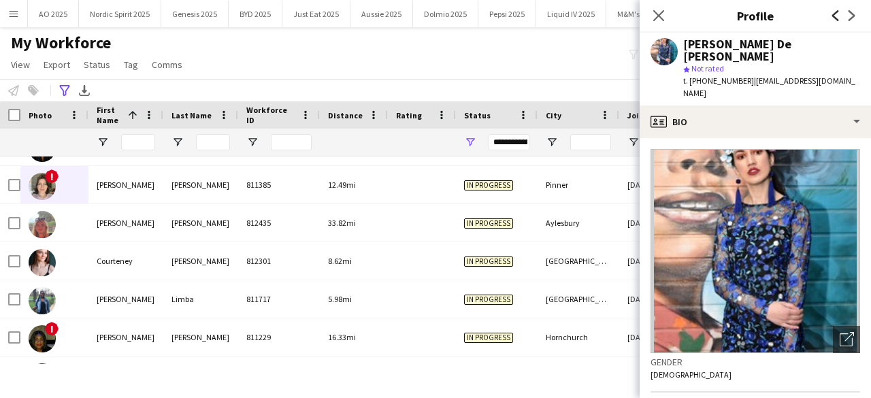
click at [831, 14] on icon "Previous" at bounding box center [835, 15] width 11 height 11
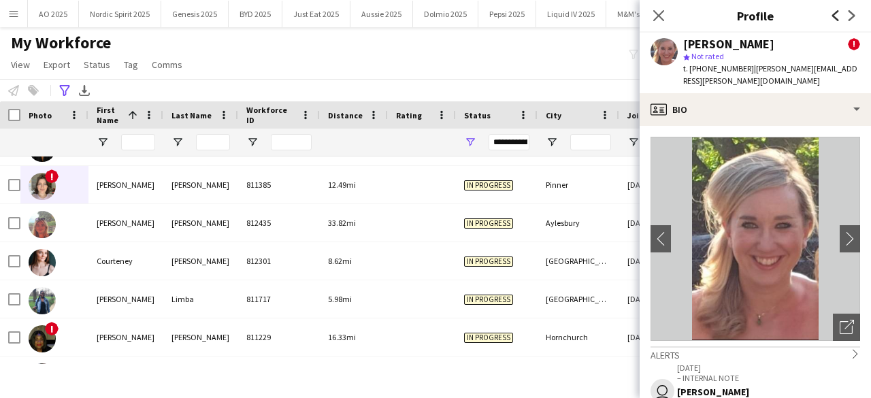
click at [831, 14] on icon "Previous" at bounding box center [835, 15] width 11 height 11
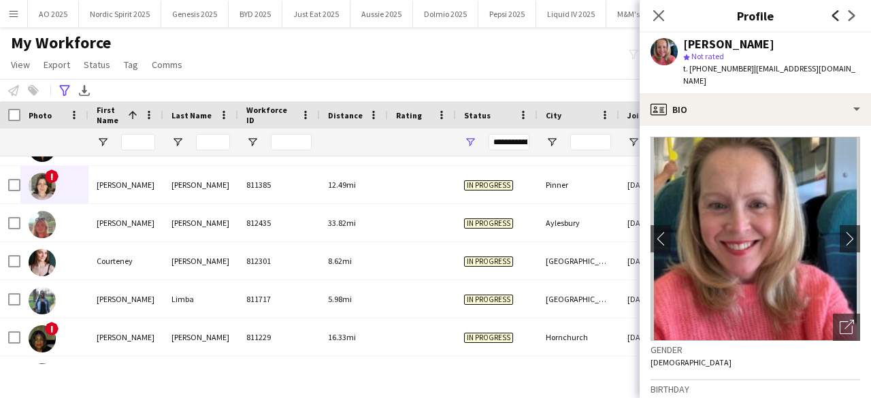
click at [831, 14] on icon "Previous" at bounding box center [835, 15] width 11 height 11
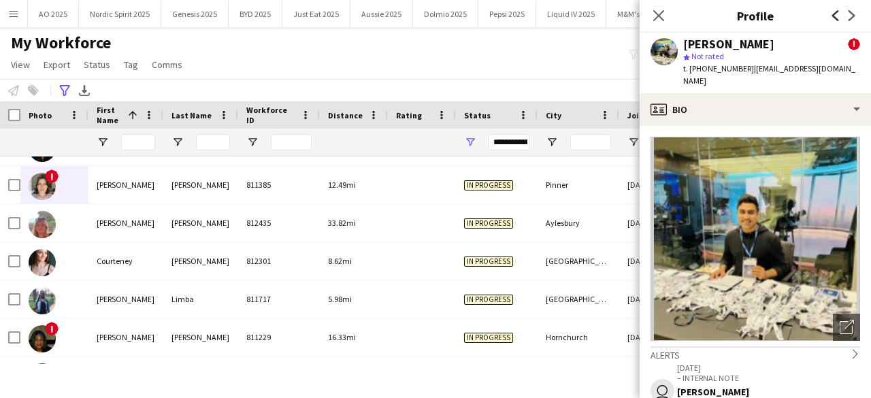
click at [831, 14] on icon "Previous" at bounding box center [835, 15] width 11 height 11
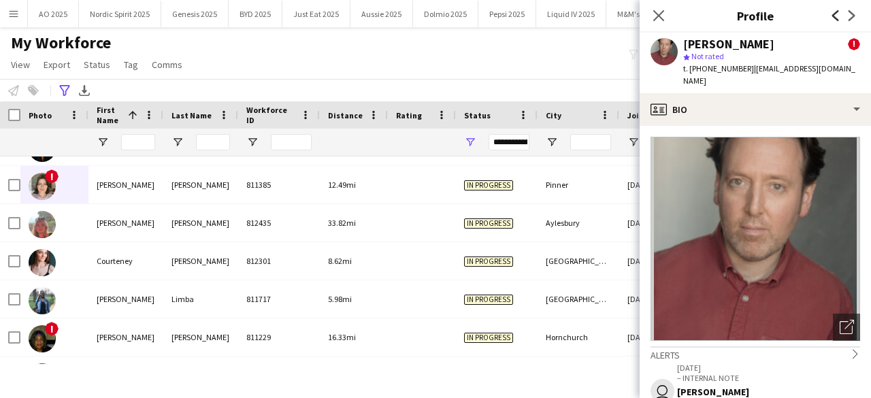
click at [831, 14] on icon "Previous" at bounding box center [835, 15] width 11 height 11
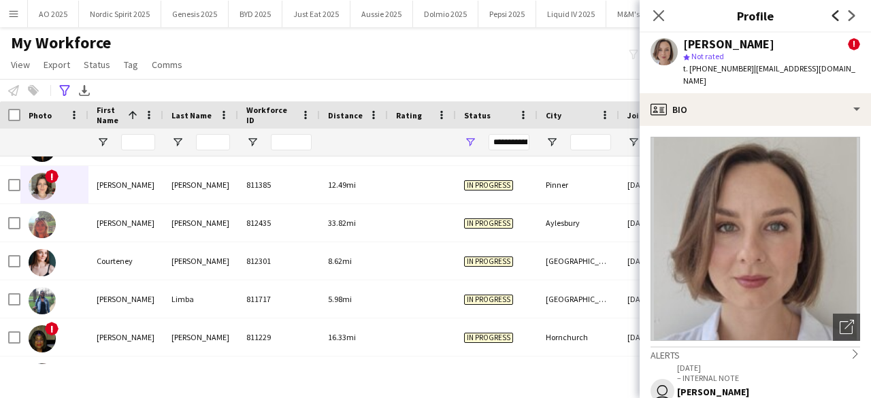
click at [831, 14] on icon "Previous" at bounding box center [835, 15] width 11 height 11
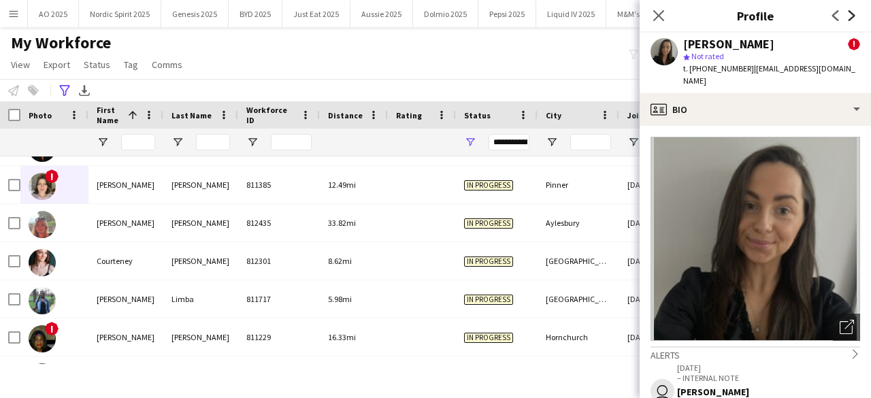
click at [852, 12] on icon at bounding box center [851, 15] width 7 height 11
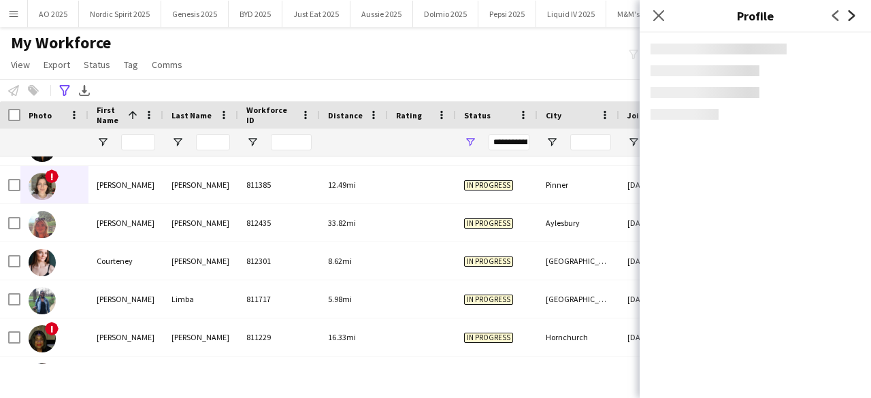
click at [852, 12] on icon at bounding box center [851, 15] width 7 height 11
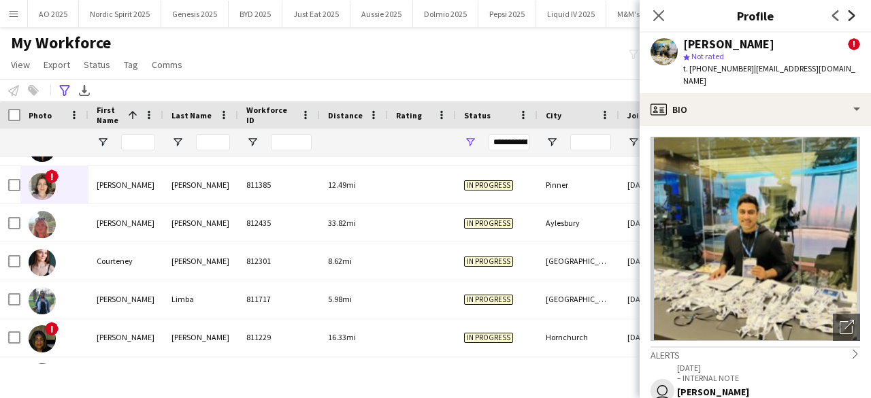
click at [852, 12] on icon at bounding box center [851, 15] width 7 height 11
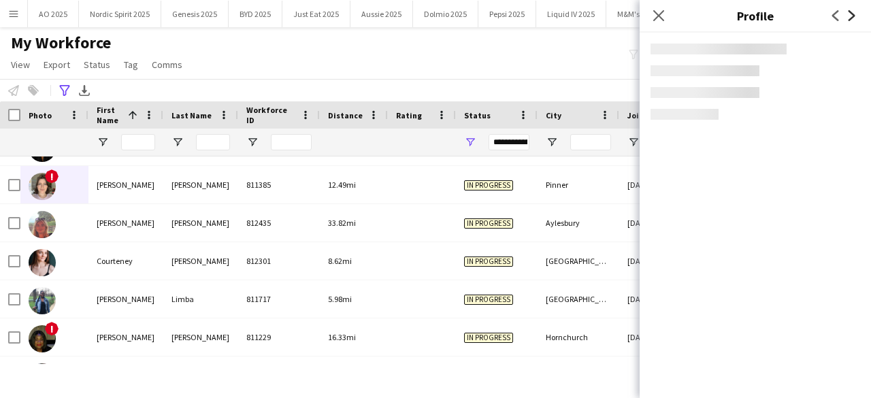
click at [852, 12] on icon at bounding box center [851, 15] width 7 height 11
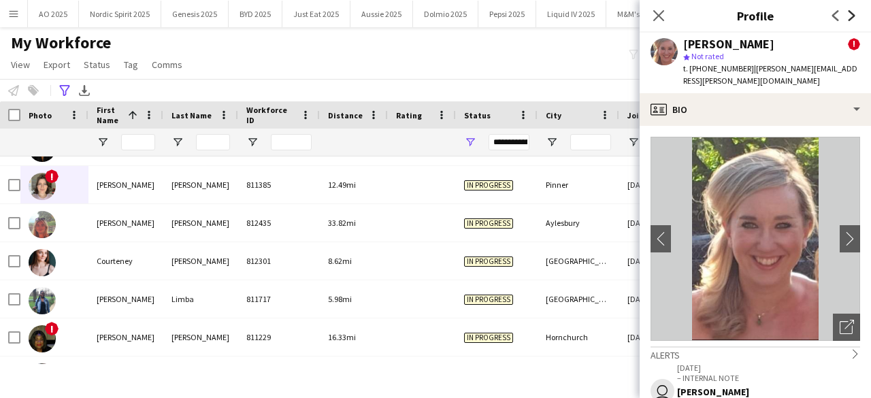
click at [852, 12] on icon at bounding box center [851, 15] width 7 height 11
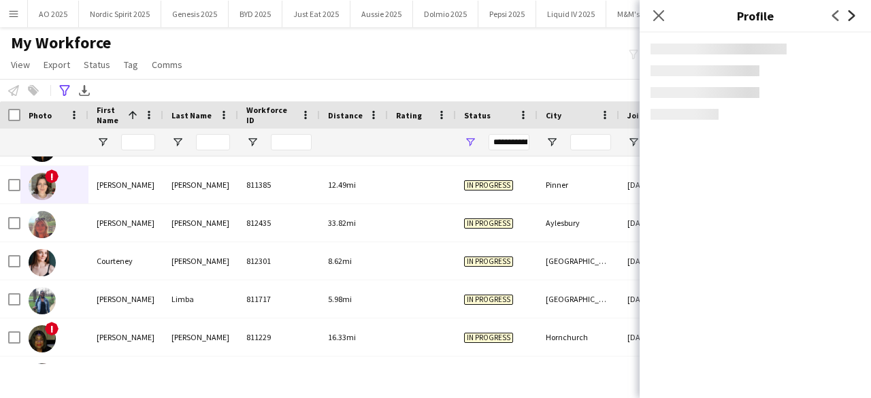
click at [852, 12] on icon at bounding box center [851, 15] width 7 height 11
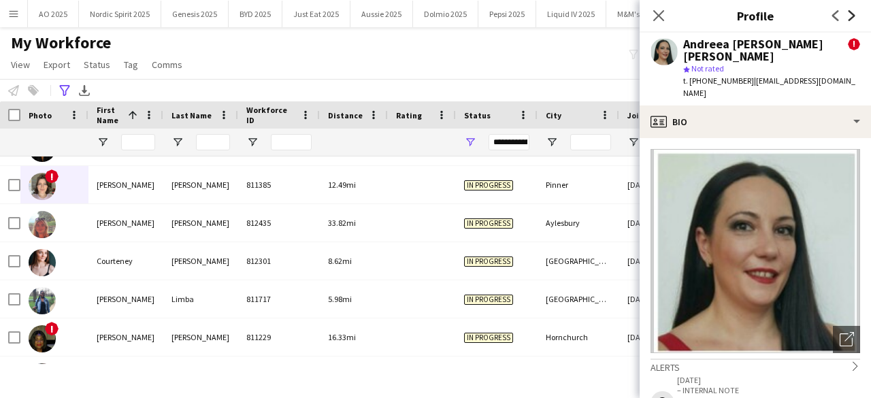
click at [852, 12] on icon at bounding box center [851, 15] width 7 height 11
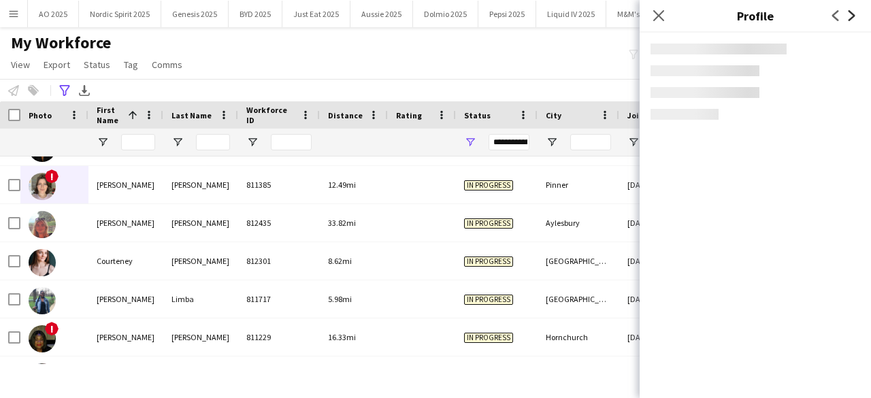
click at [852, 12] on icon at bounding box center [851, 15] width 7 height 11
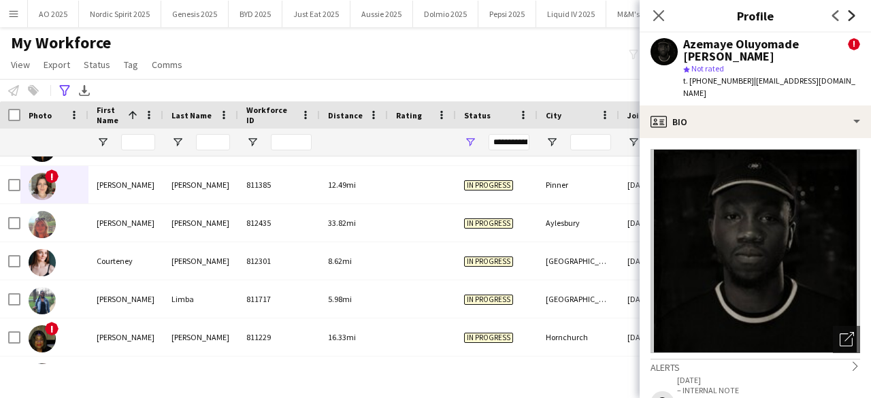
click at [852, 12] on icon at bounding box center [851, 15] width 7 height 11
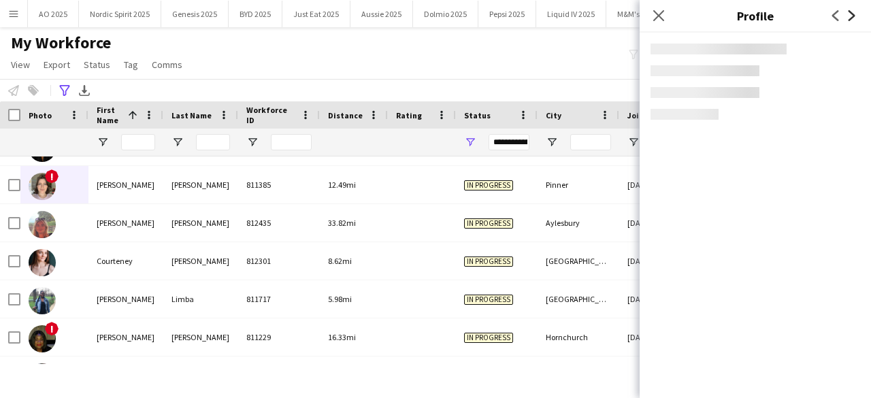
click at [852, 12] on icon at bounding box center [851, 15] width 7 height 11
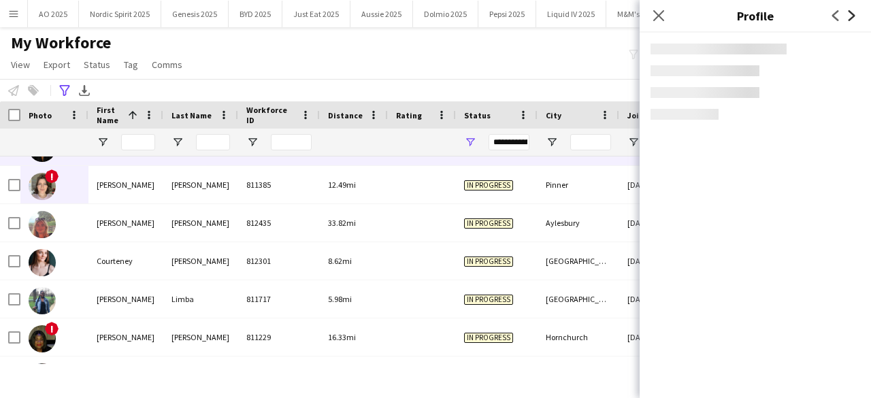
click at [852, 12] on icon at bounding box center [851, 15] width 7 height 11
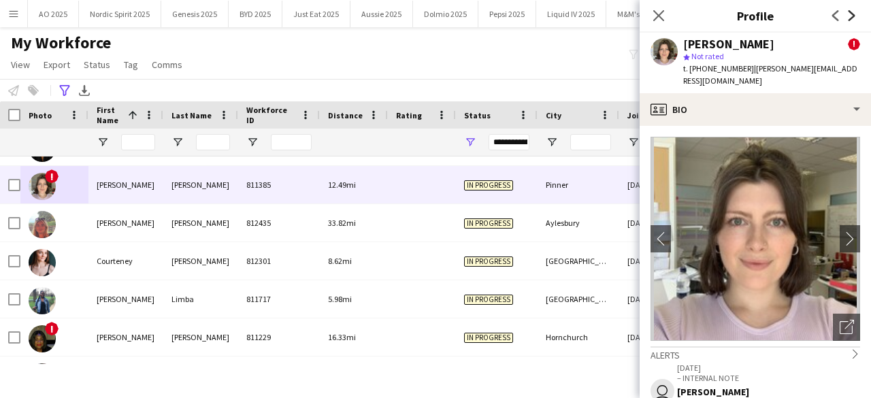
click at [852, 12] on icon at bounding box center [851, 15] width 7 height 11
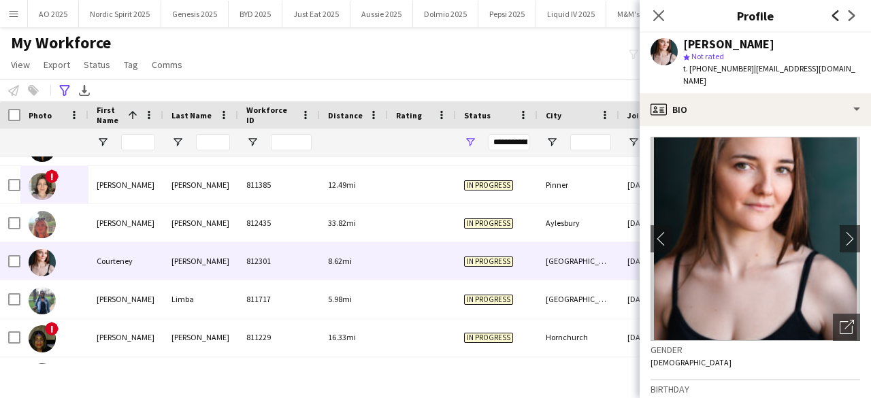
click at [833, 14] on icon at bounding box center [835, 15] width 7 height 11
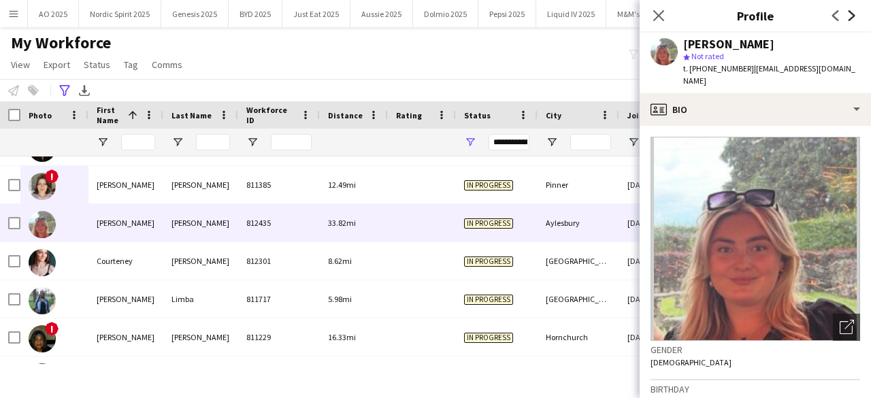
click at [851, 20] on icon "Next" at bounding box center [851, 15] width 11 height 11
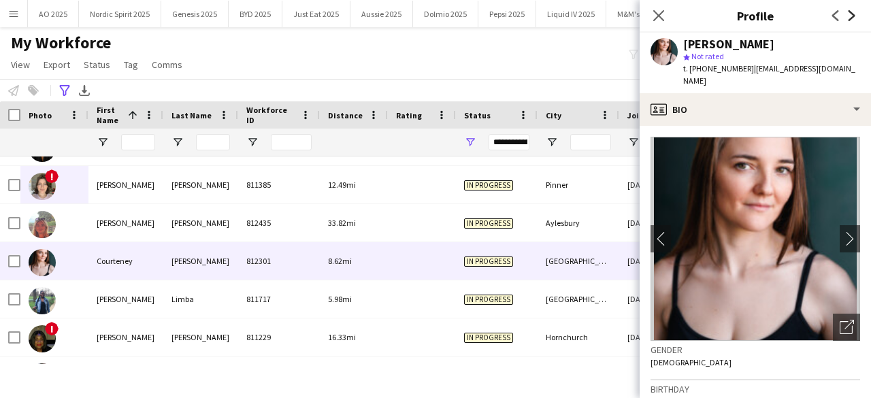
click at [851, 20] on icon "Next" at bounding box center [851, 15] width 11 height 11
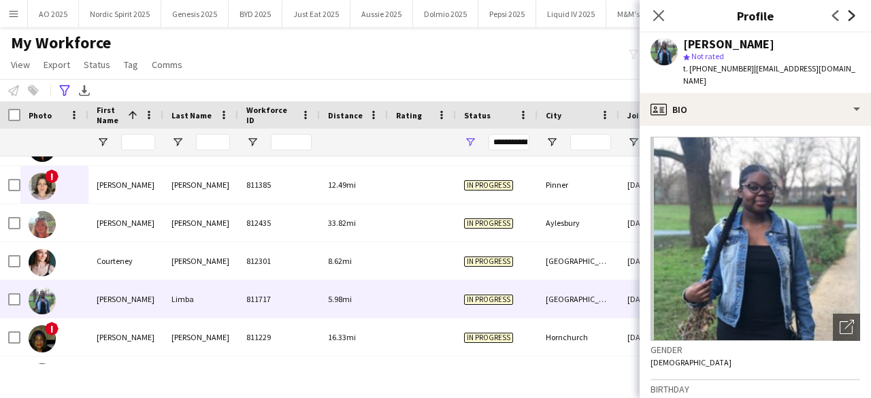
click at [851, 20] on icon "Next" at bounding box center [851, 15] width 11 height 11
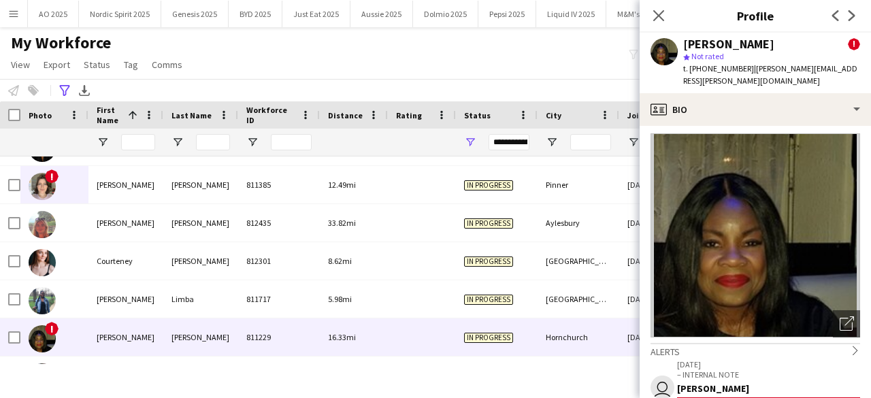
scroll to position [0, 0]
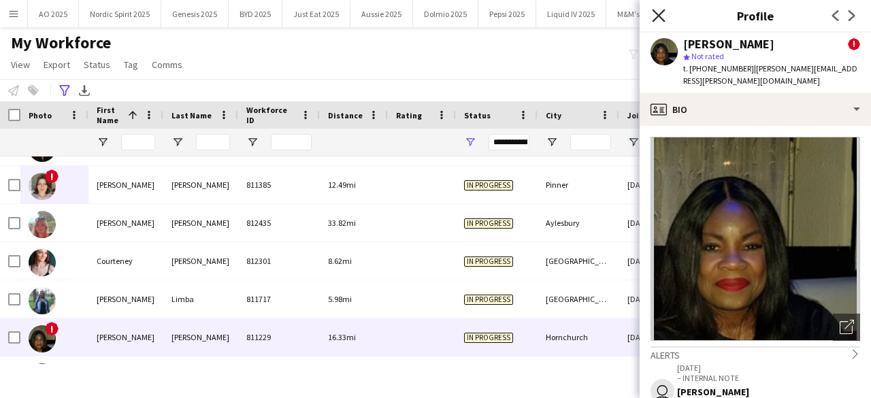
click at [660, 11] on icon "Close pop-in" at bounding box center [658, 15] width 13 height 13
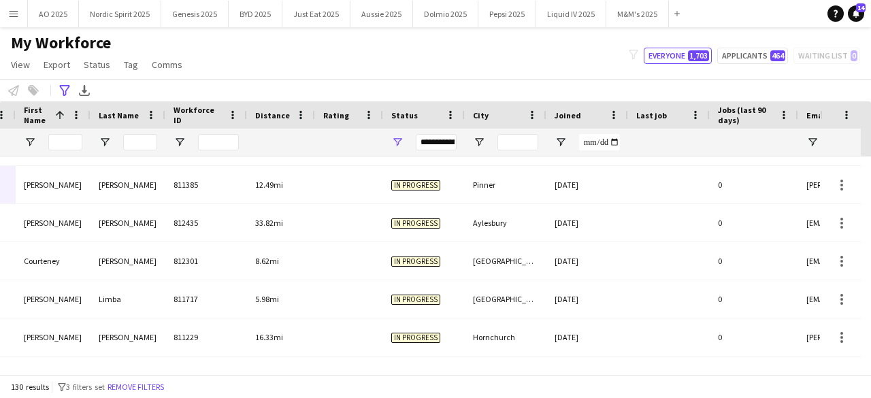
scroll to position [0, 237]
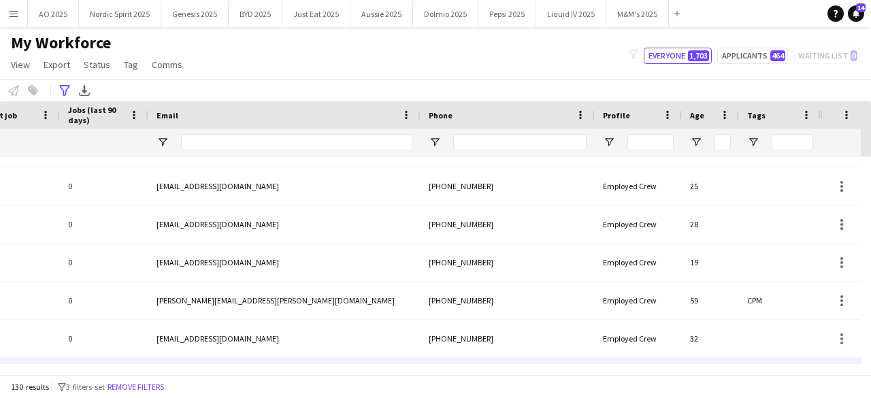
drag, startPoint x: 870, startPoint y: 359, endPoint x: 747, endPoint y: 361, distance: 123.2
click at [747, 361] on div "London 01-07-2024 0 angusthomson1@outlook.com +447553303222 Employed Crew 24 Re…" at bounding box center [435, 259] width 871 height 207
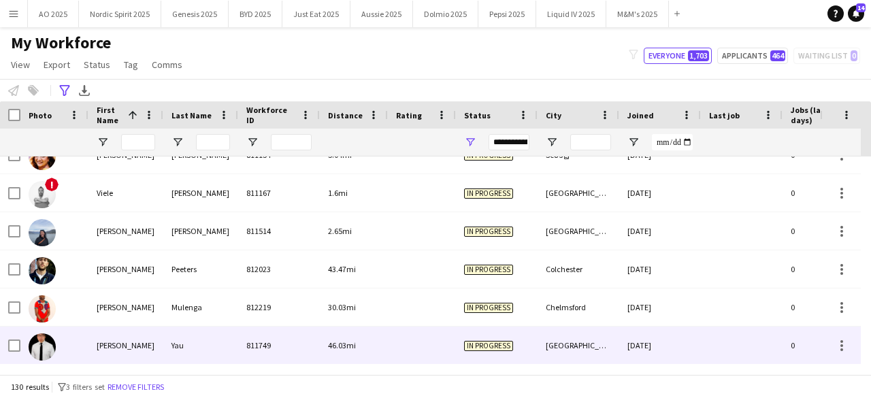
click at [40, 341] on img at bounding box center [42, 346] width 27 height 27
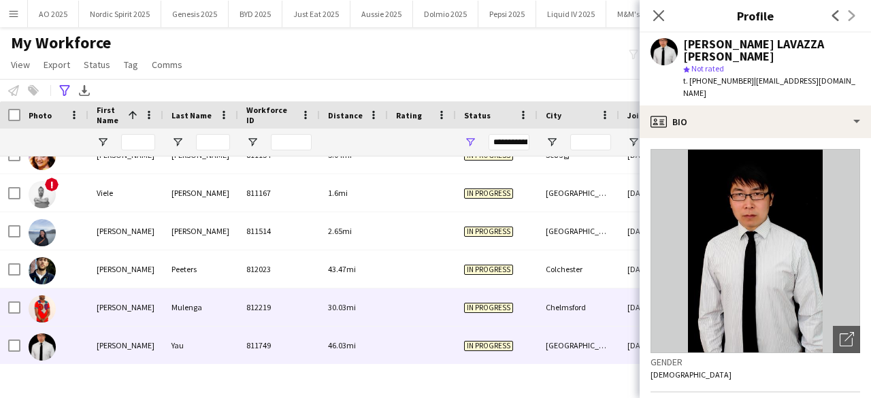
click at [39, 310] on img at bounding box center [42, 308] width 27 height 27
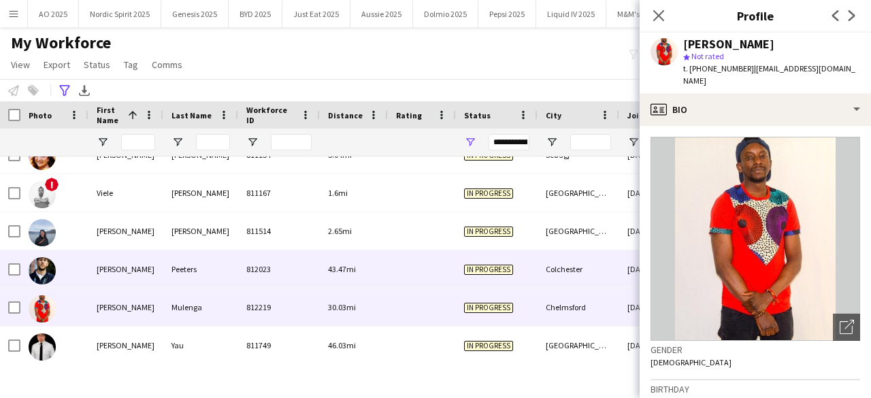
click at [38, 286] on div at bounding box center [42, 270] width 27 height 38
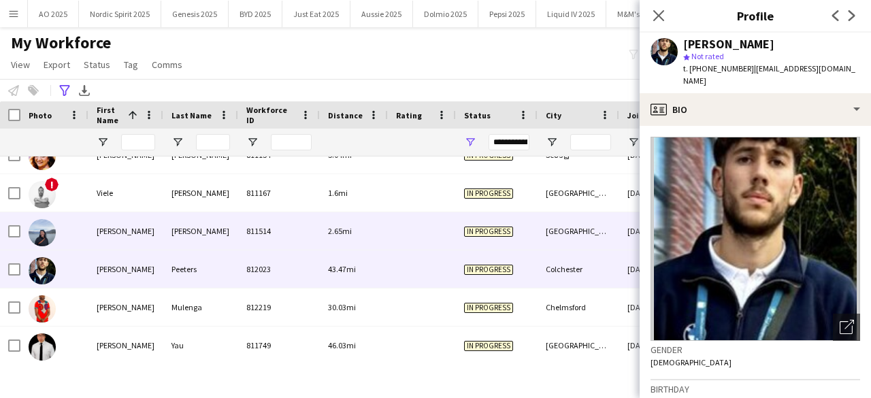
click at [44, 238] on img at bounding box center [42, 232] width 27 height 27
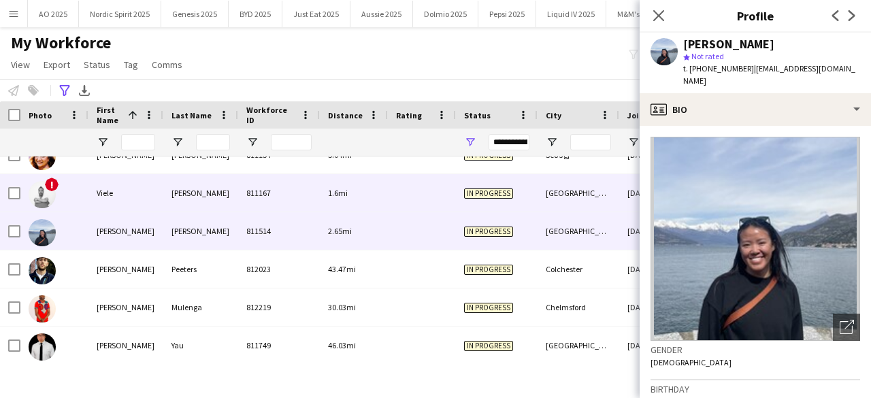
click at [45, 195] on img at bounding box center [42, 194] width 27 height 27
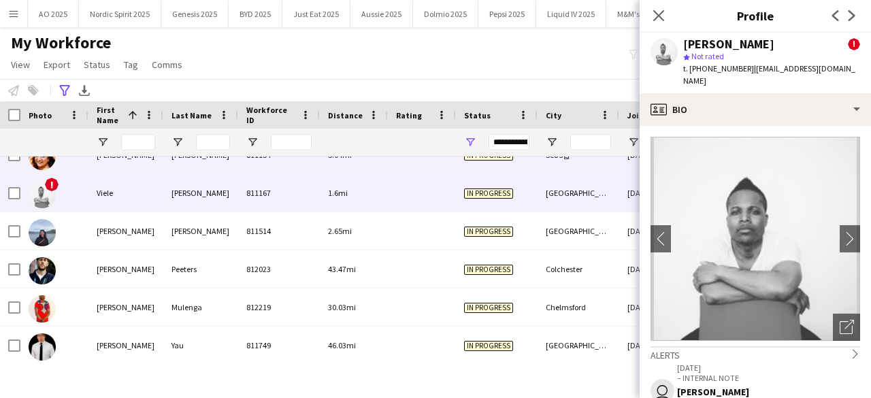
click at [39, 165] on img at bounding box center [42, 156] width 27 height 27
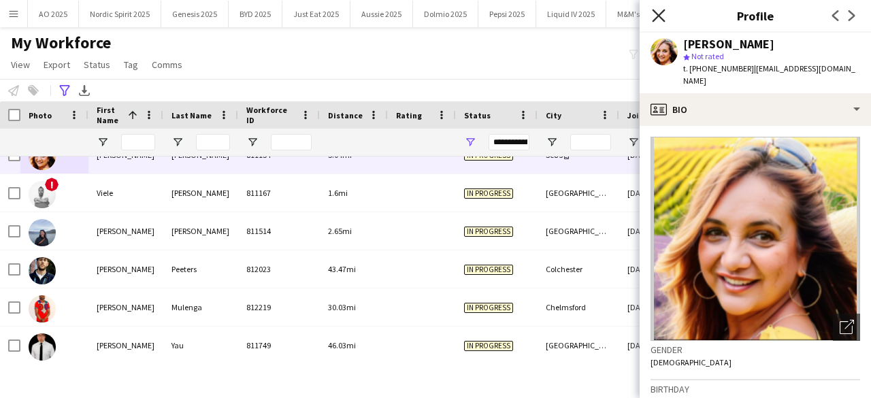
click at [656, 14] on icon at bounding box center [658, 15] width 13 height 13
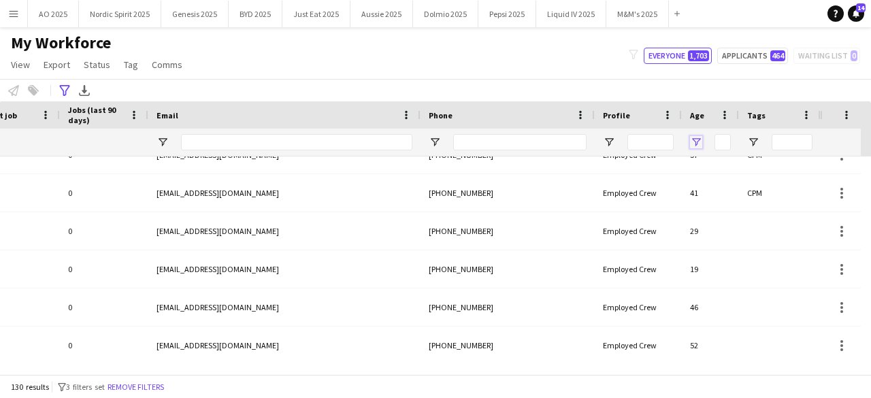
click at [693, 148] on span "Open Filter Menu" at bounding box center [696, 142] width 12 height 12
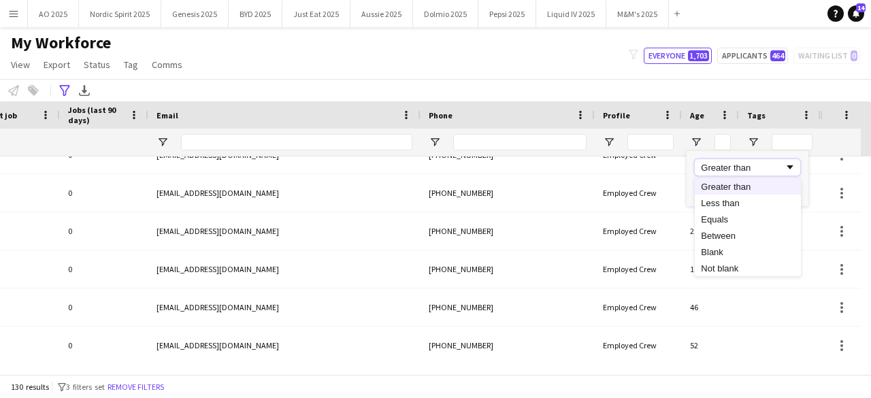
click at [728, 167] on div "Greater than" at bounding box center [742, 168] width 83 height 10
click at [723, 196] on input "Filter Value" at bounding box center [747, 190] width 105 height 16
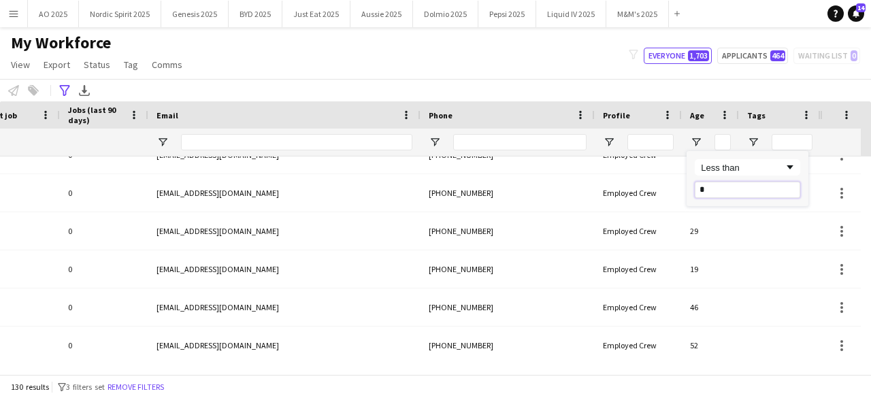
type input "**"
click at [607, 63] on div "My Workforce View Views Default view Compliance Log New view Update view Delete…" at bounding box center [435, 56] width 871 height 46
click at [694, 139] on span "Open Filter Menu" at bounding box center [696, 142] width 12 height 12
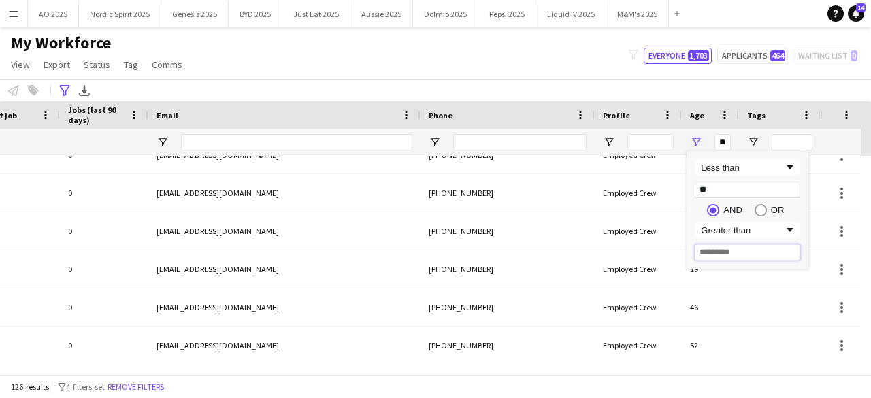
click at [713, 250] on input "Filter Value" at bounding box center [747, 252] width 105 height 16
type input "*"
type input "********"
type input "**"
type input "*********"
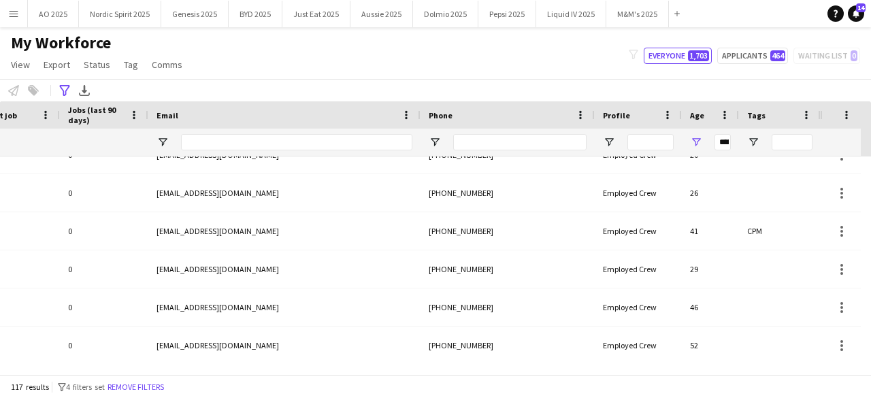
click at [564, 78] on div "My Workforce View Views Default view Compliance Log New view Update view Delete…" at bounding box center [435, 56] width 871 height 46
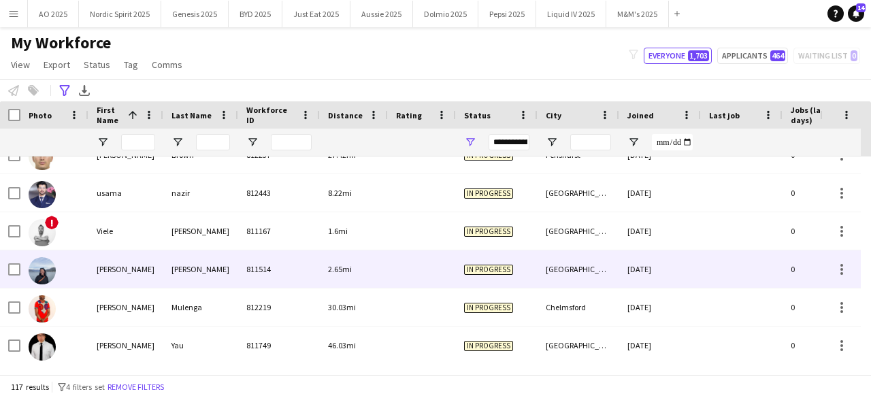
click at [39, 267] on img at bounding box center [42, 270] width 27 height 27
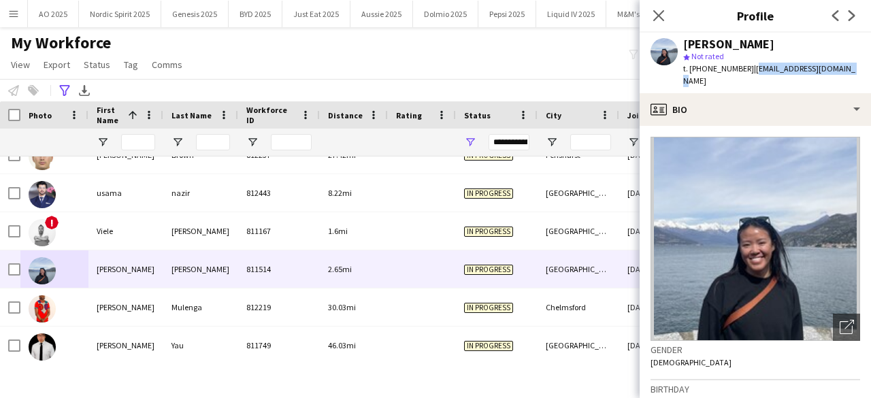
drag, startPoint x: 752, startPoint y: 65, endPoint x: 848, endPoint y: 71, distance: 96.8
click at [848, 71] on div "Vivian Chang star Not rated t. +4407308785967 | vivianchang07@gmail.com" at bounding box center [754, 63] width 231 height 61
copy span "vivianchang07@gmail.com"
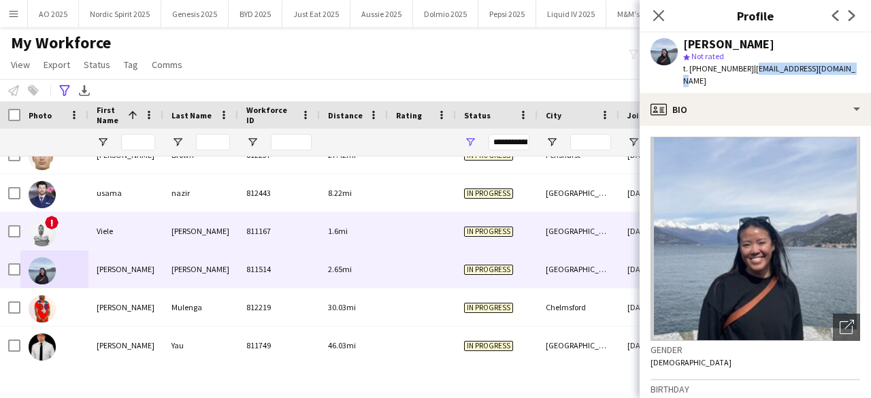
click at [46, 235] on img at bounding box center [42, 232] width 27 height 27
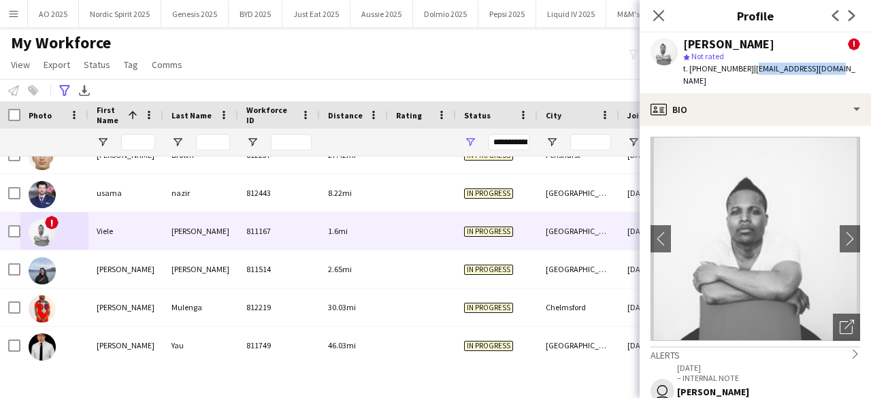
drag, startPoint x: 748, startPoint y: 68, endPoint x: 829, endPoint y: 67, distance: 81.6
click at [829, 67] on div "Viele Murray ! star Not rated t. +447538675495 | vlmurray84@gmail.com" at bounding box center [754, 63] width 231 height 61
copy span "vlmurray84@gmail.com"
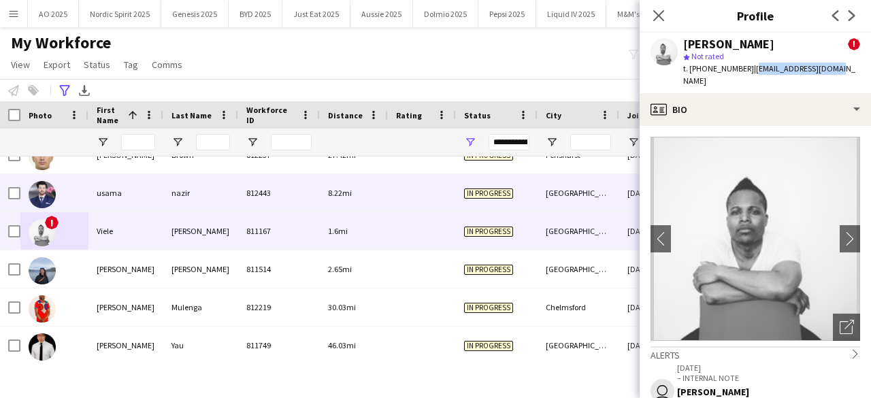
click at [49, 188] on img at bounding box center [42, 194] width 27 height 27
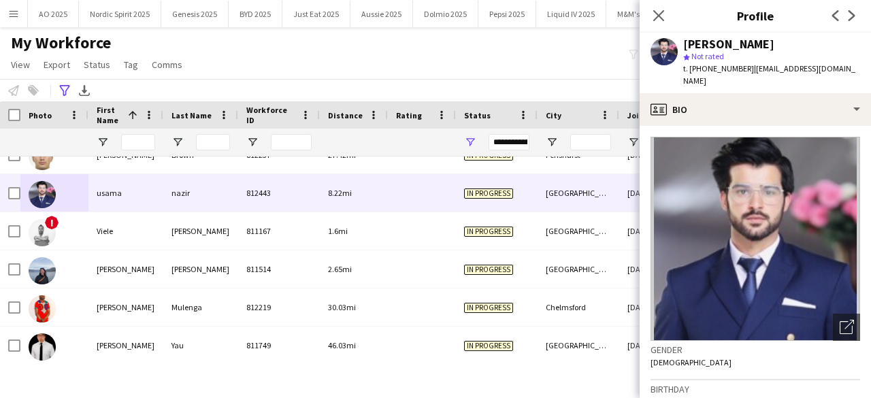
drag, startPoint x: 746, startPoint y: 67, endPoint x: 841, endPoint y: 73, distance: 95.4
click at [841, 73] on div "usama nazir star Not rated t. +447983178950 | usamanazir50@gmail.com" at bounding box center [754, 63] width 231 height 61
copy span "usamanazir50@gmail.com"
click at [661, 12] on icon at bounding box center [658, 15] width 13 height 13
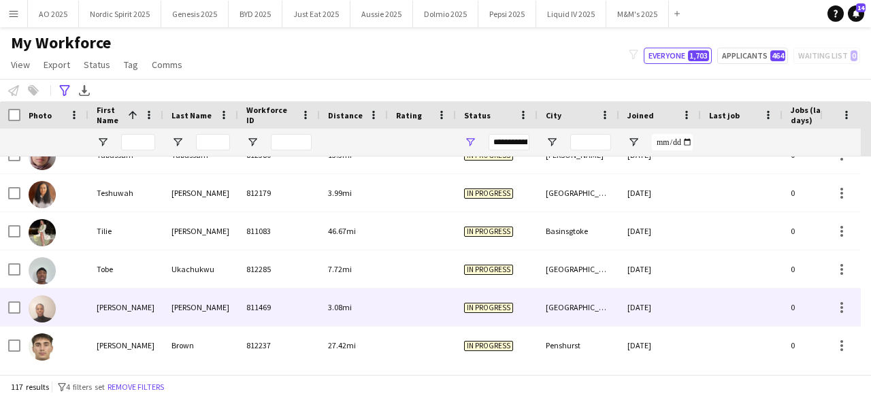
click at [52, 312] on img at bounding box center [42, 308] width 27 height 27
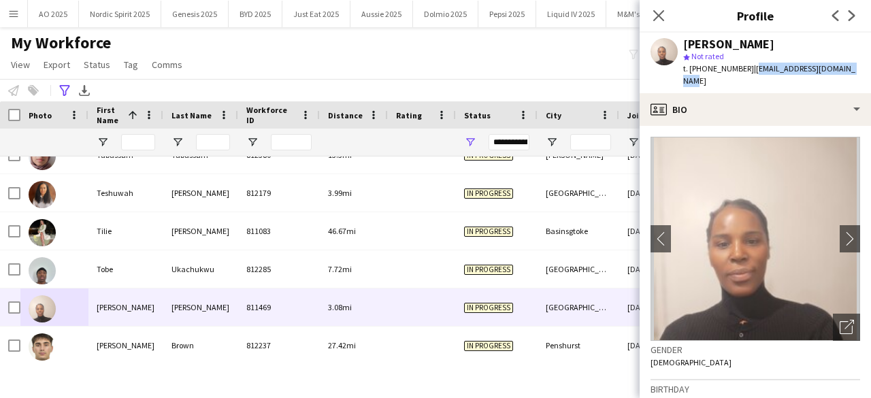
drag, startPoint x: 748, startPoint y: 66, endPoint x: 854, endPoint y: 76, distance: 106.6
click at [854, 76] on div "Tracey Buchanan star Not rated t. +447903515324 | tracynatasha777@yahoo.com" at bounding box center [754, 63] width 231 height 61
copy span "tracynatasha777@yahoo.com"
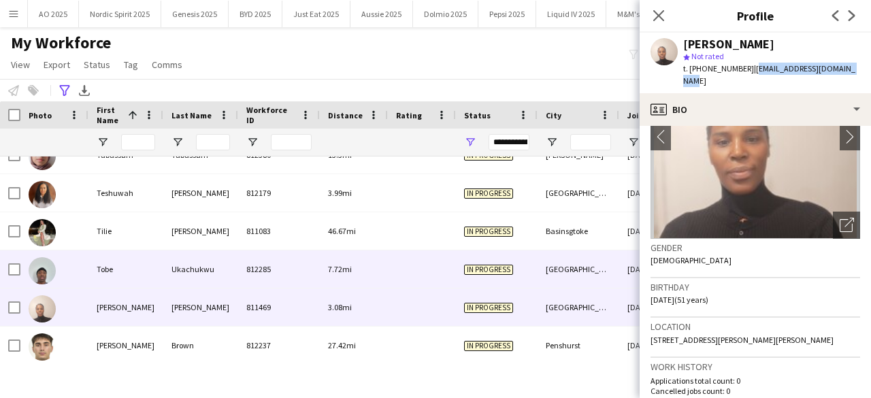
click at [45, 270] on img at bounding box center [42, 270] width 27 height 27
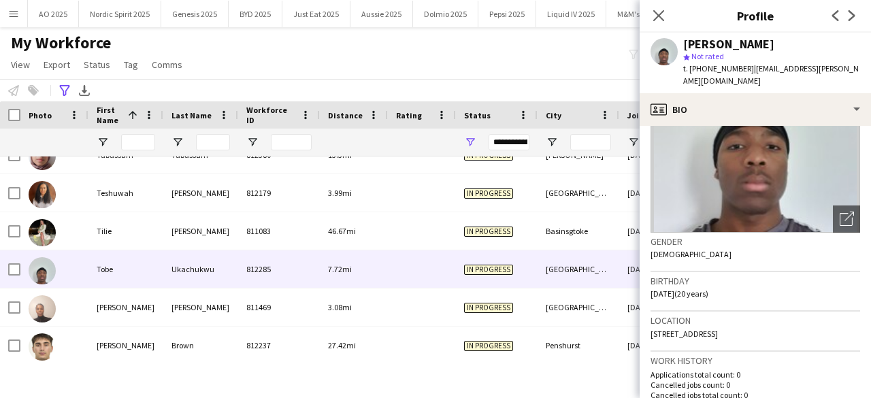
scroll to position [110, 0]
click at [662, 20] on icon at bounding box center [658, 15] width 13 height 13
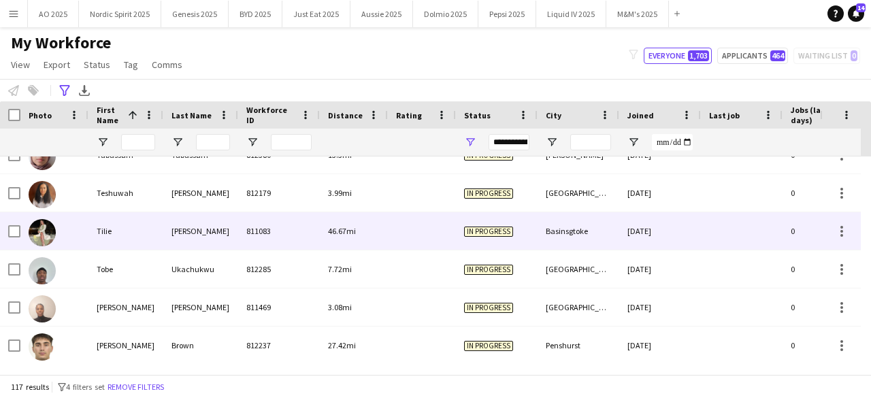
click at [48, 233] on img at bounding box center [42, 232] width 27 height 27
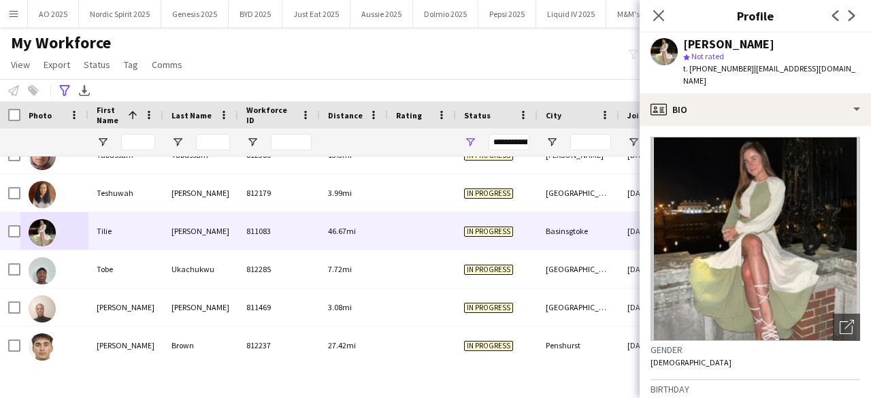
drag, startPoint x: 750, startPoint y: 65, endPoint x: 854, endPoint y: 73, distance: 105.1
click at [854, 73] on app-profile-header "Tilie Harris star Not rated t. +4407943881851 | tillieharris@yahoo.co.uk" at bounding box center [754, 63] width 231 height 61
copy span "tillieharris@yahoo.co.uk"
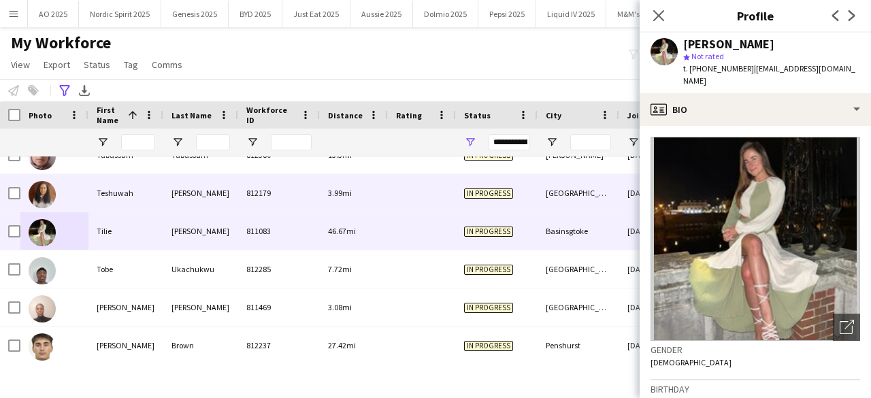
click at [46, 195] on img at bounding box center [42, 194] width 27 height 27
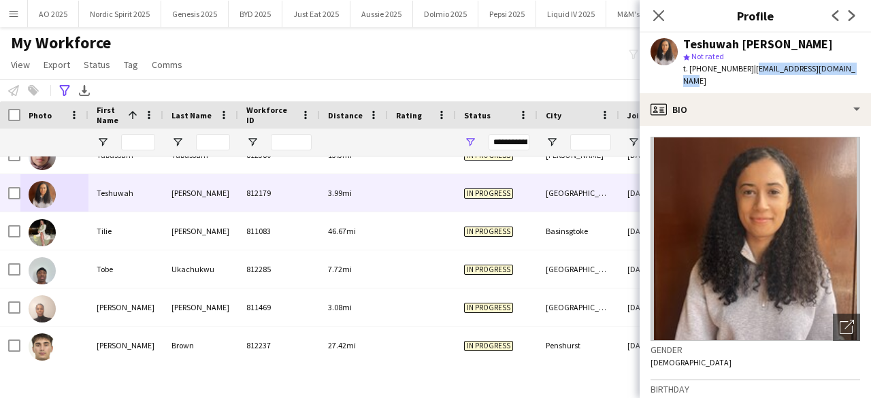
drag, startPoint x: 747, startPoint y: 70, endPoint x: 848, endPoint y: 71, distance: 100.7
click at [848, 71] on div "Teshuwah STOTT star Not rated t. +447951692273 | teshuwahstott@outlook.com" at bounding box center [754, 63] width 231 height 61
copy span "teshuwahstott@outlook.com"
click at [656, 17] on icon at bounding box center [658, 15] width 13 height 13
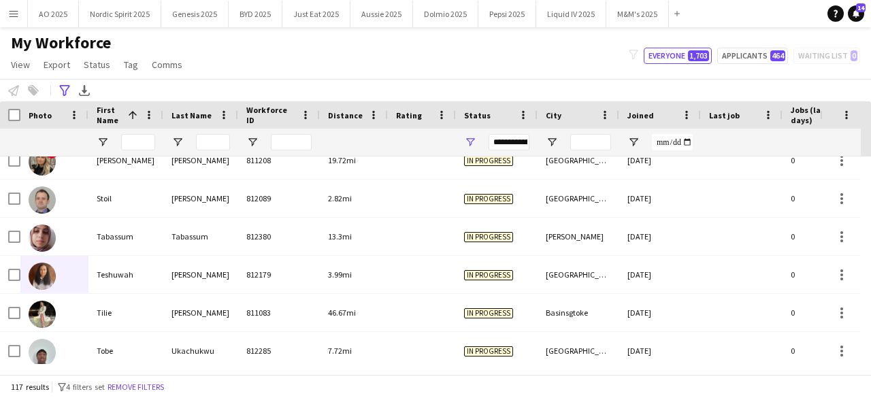
scroll to position [3962, 0]
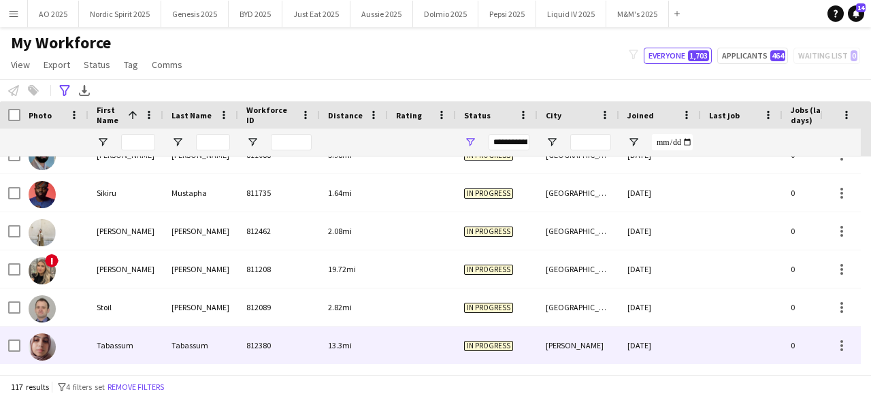
click at [33, 354] on img at bounding box center [42, 346] width 27 height 27
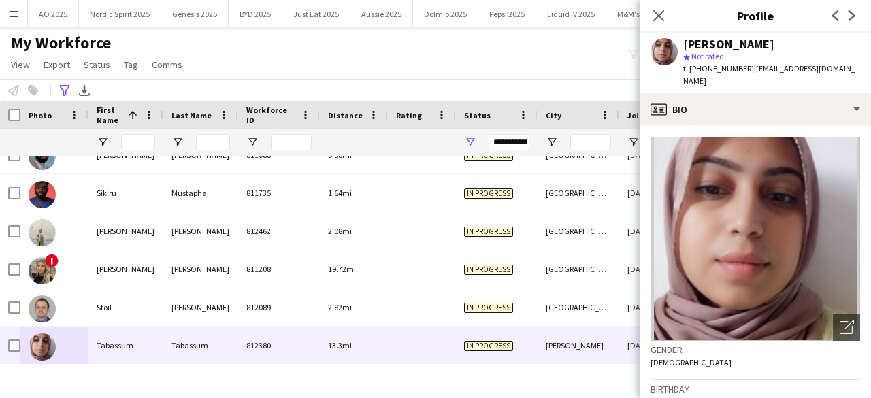
drag, startPoint x: 750, startPoint y: 65, endPoint x: 859, endPoint y: 69, distance: 108.9
click at [859, 69] on div "Tabassum Tabassum star Not rated t. +4407741887342 | tabassumraisika@gmail.com" at bounding box center [754, 63] width 231 height 61
copy span "tabassumraisika@gmail.com"
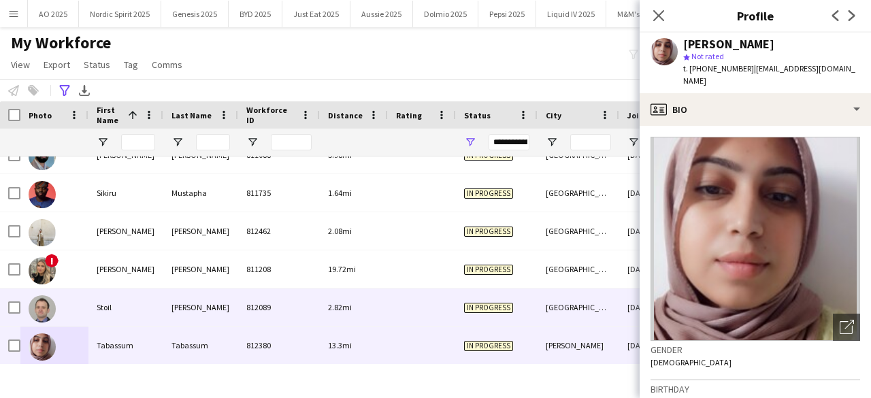
click at [48, 312] on img at bounding box center [42, 308] width 27 height 27
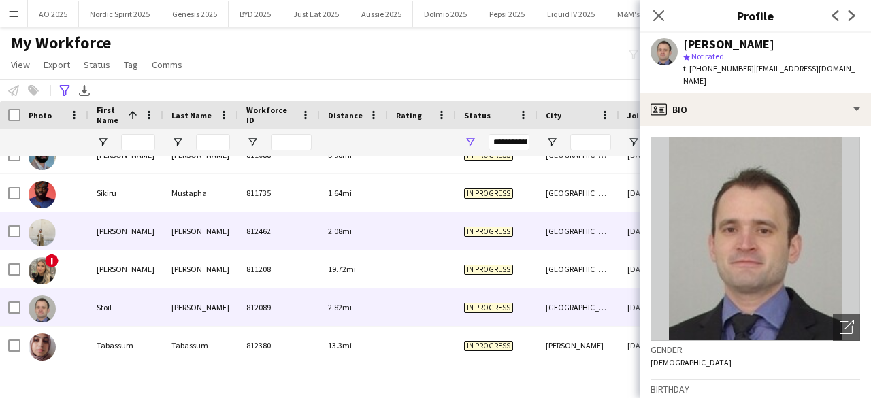
click at [47, 232] on img at bounding box center [42, 232] width 27 height 27
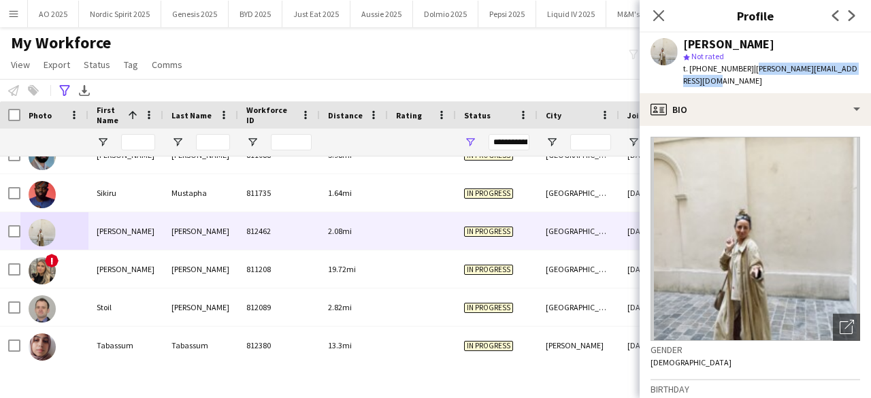
drag, startPoint x: 748, startPoint y: 69, endPoint x: 751, endPoint y: 80, distance: 12.1
click at [751, 80] on div "t. +447738660053 | sophie@weareveganeverything.com" at bounding box center [771, 75] width 177 height 24
copy span "sophie@weareveganeverything.com"
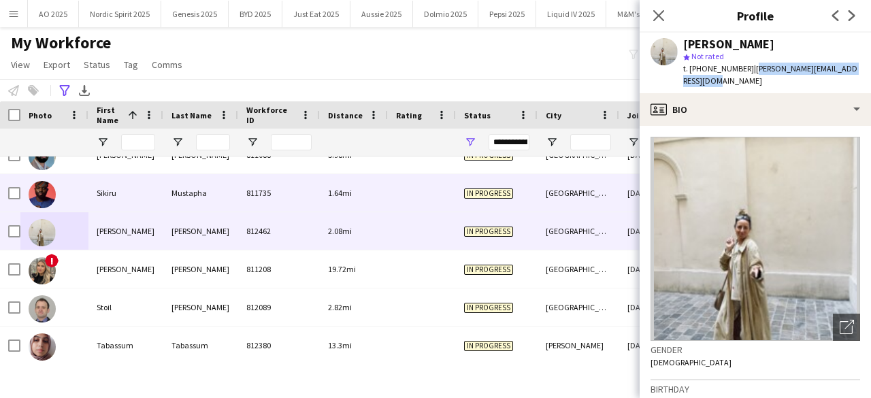
click at [46, 205] on img at bounding box center [42, 194] width 27 height 27
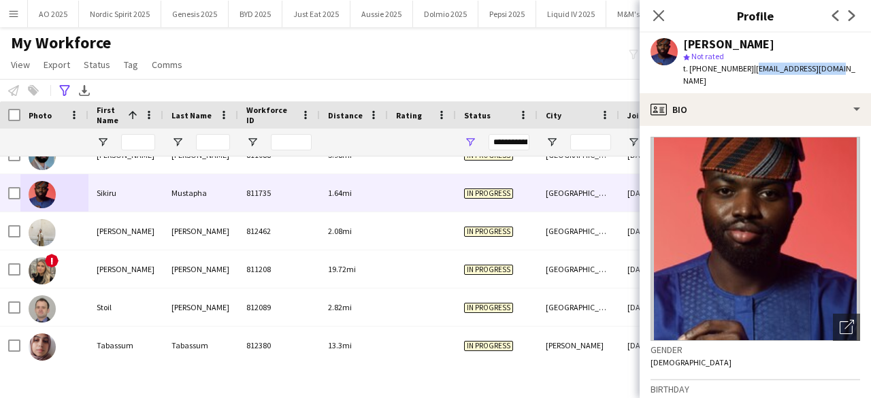
drag, startPoint x: 748, startPoint y: 69, endPoint x: 833, endPoint y: 77, distance: 86.1
click at [833, 77] on div "Sikiru Mustapha star Not rated t. +447983272562 | ayoola2935@gmail.com" at bounding box center [754, 63] width 231 height 61
copy span "ayoola2935@gmail.com"
click at [657, 18] on icon at bounding box center [658, 15] width 13 height 13
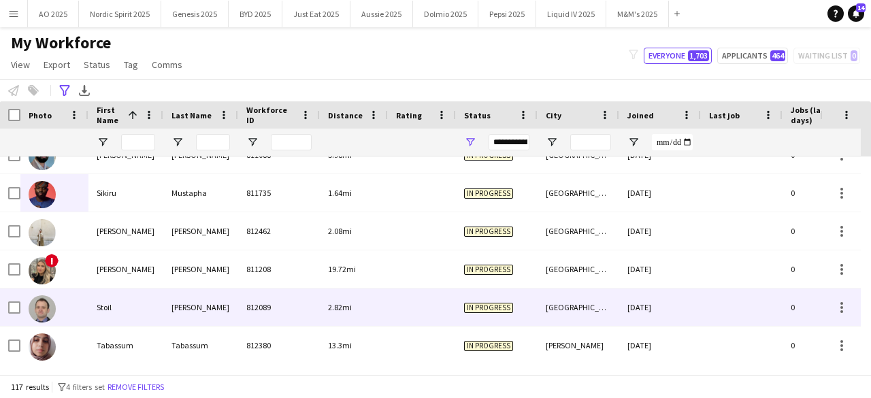
click at [38, 312] on img at bounding box center [42, 308] width 27 height 27
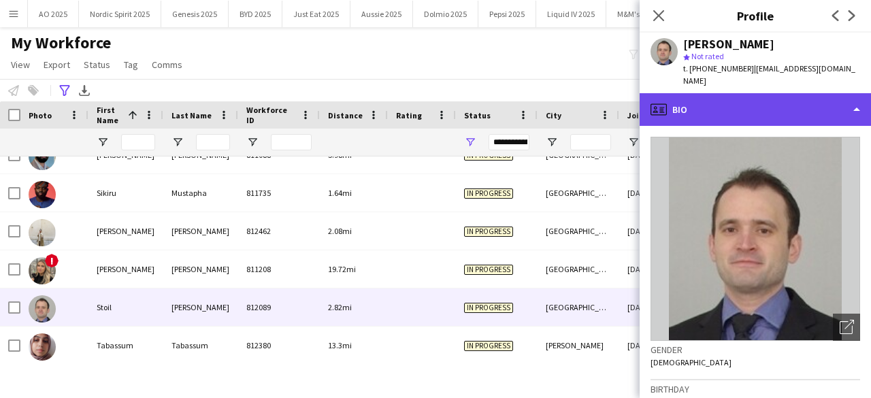
click at [718, 103] on div "profile Bio" at bounding box center [754, 109] width 231 height 33
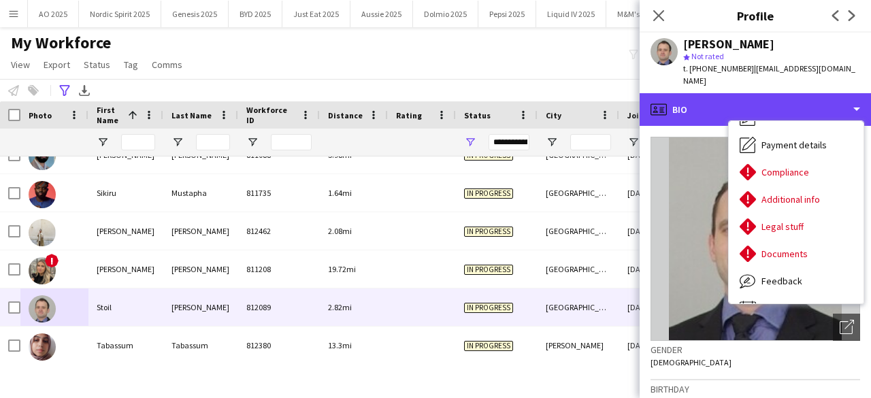
scroll to position [0, 0]
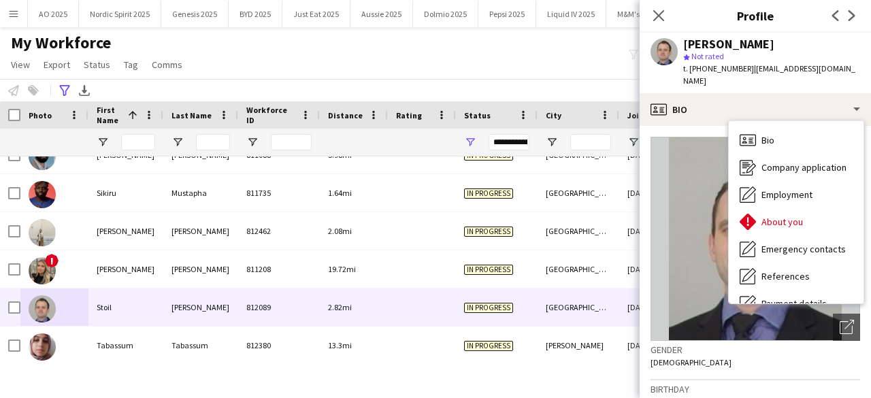
click at [827, 58] on div "Stoil Borisov star Not rated t. +4407795154576 | stoilbg02@gmail.com" at bounding box center [754, 63] width 231 height 61
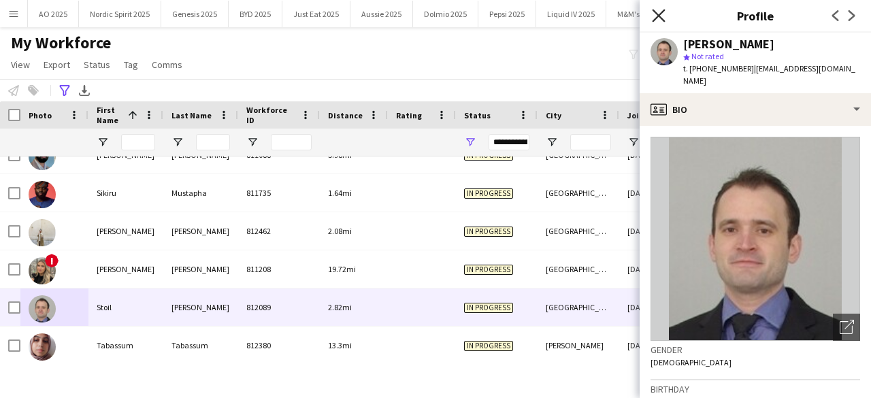
click at [656, 14] on icon at bounding box center [658, 15] width 13 height 13
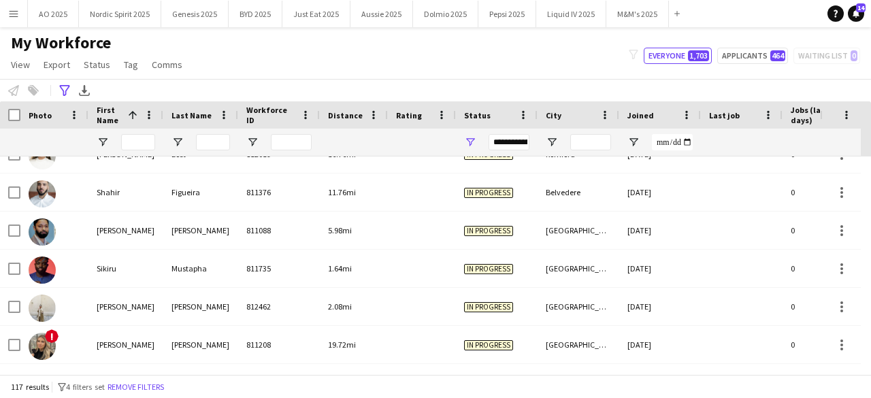
scroll to position [3783, 0]
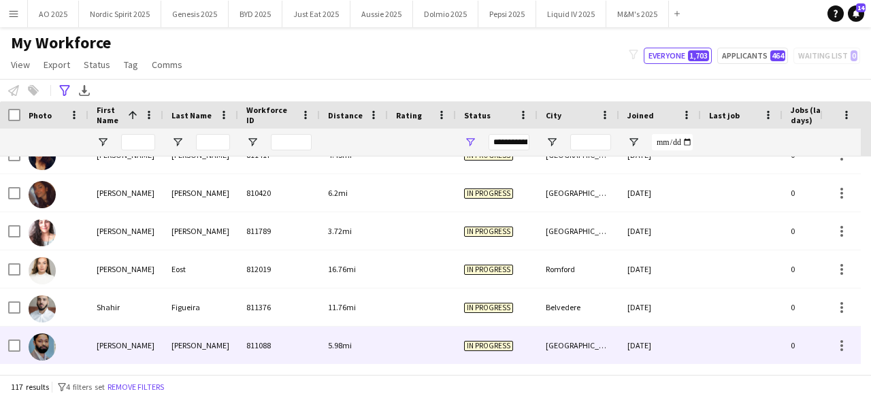
click at [41, 349] on img at bounding box center [42, 346] width 27 height 27
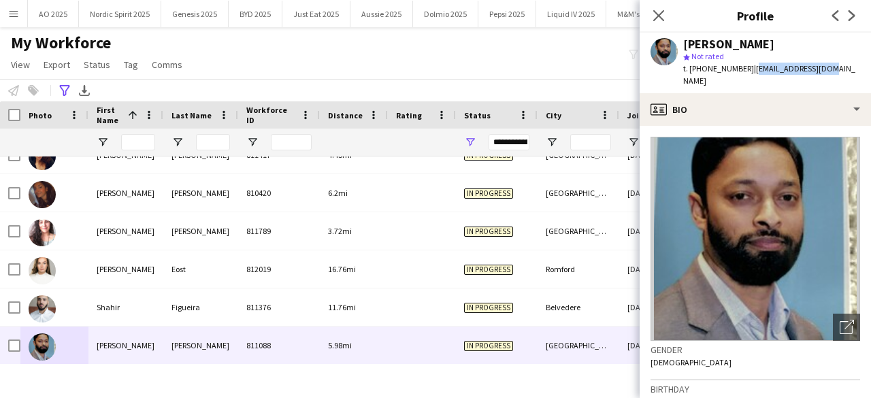
drag, startPoint x: 747, startPoint y: 71, endPoint x: 842, endPoint y: 63, distance: 95.6
click at [842, 63] on app-profile-header "Shamim Shah star Not rated t. +447904544891 | shahvm22@gmail.com" at bounding box center [754, 63] width 231 height 61
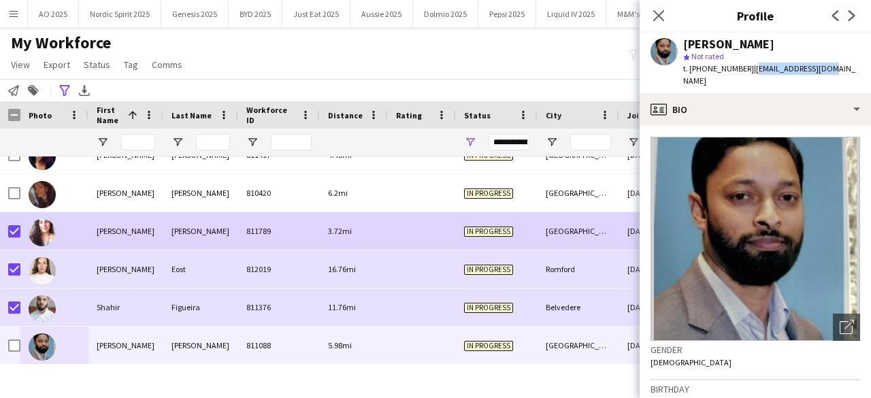
click at [46, 235] on img at bounding box center [42, 232] width 27 height 27
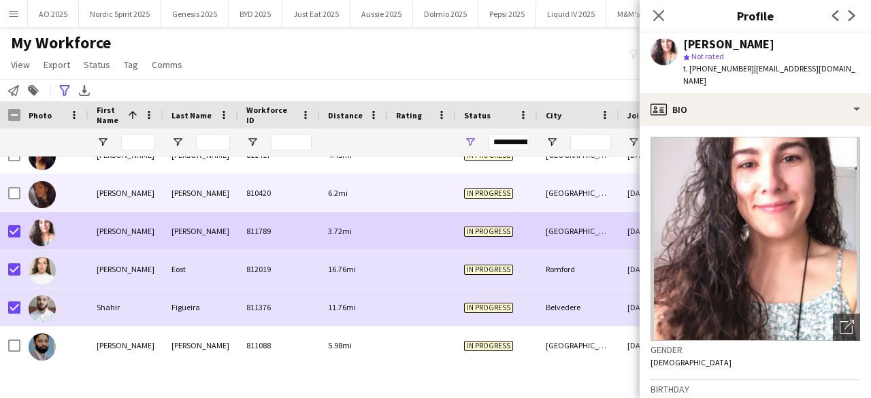
click at [44, 191] on img at bounding box center [42, 194] width 27 height 27
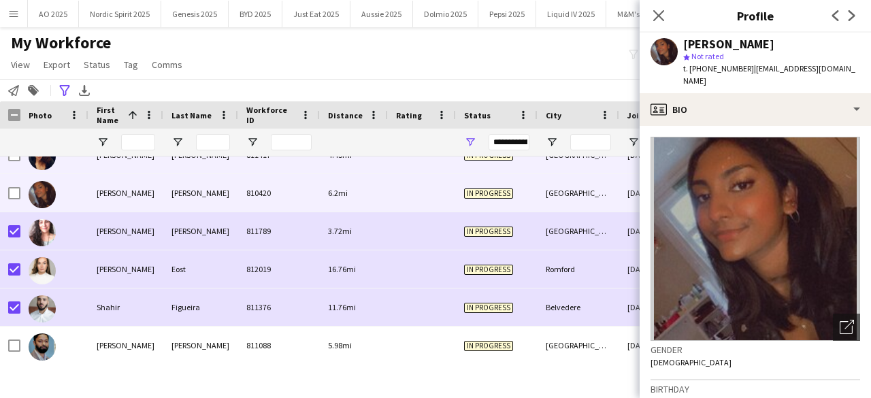
click at [44, 166] on img at bounding box center [42, 156] width 27 height 27
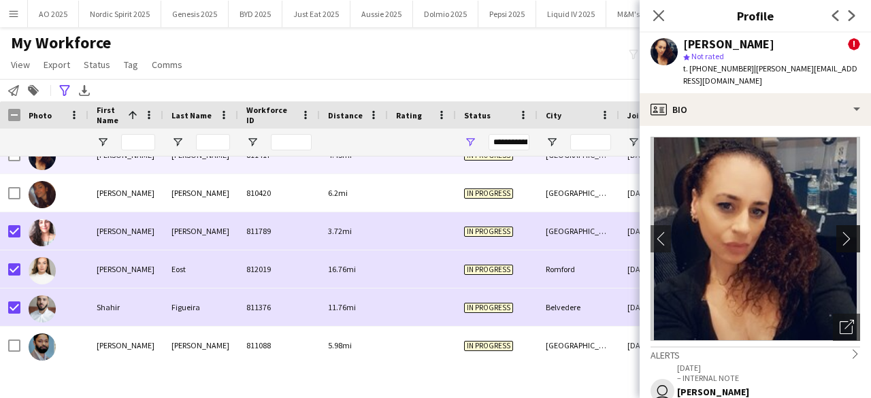
click at [842, 231] on app-icon "chevron-right" at bounding box center [849, 238] width 21 height 14
click at [839, 231] on app-icon "chevron-right" at bounding box center [849, 238] width 21 height 14
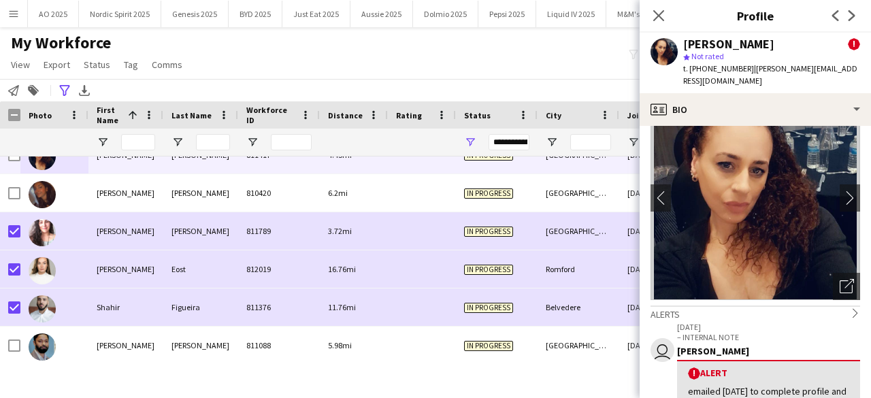
scroll to position [0, 0]
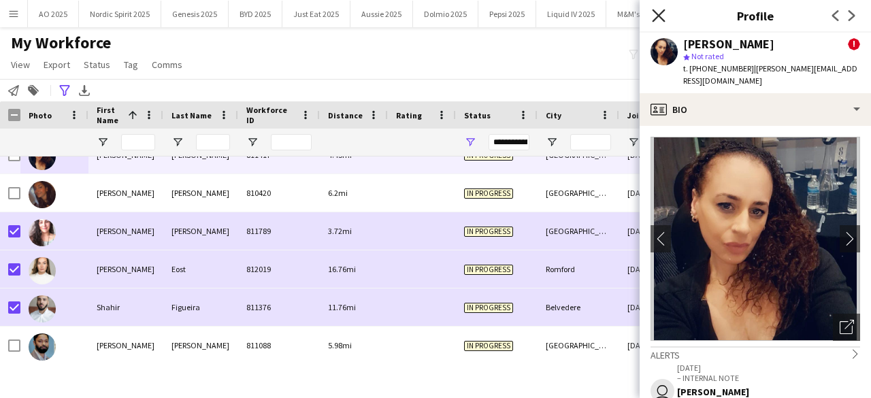
click at [662, 18] on icon at bounding box center [658, 15] width 13 height 13
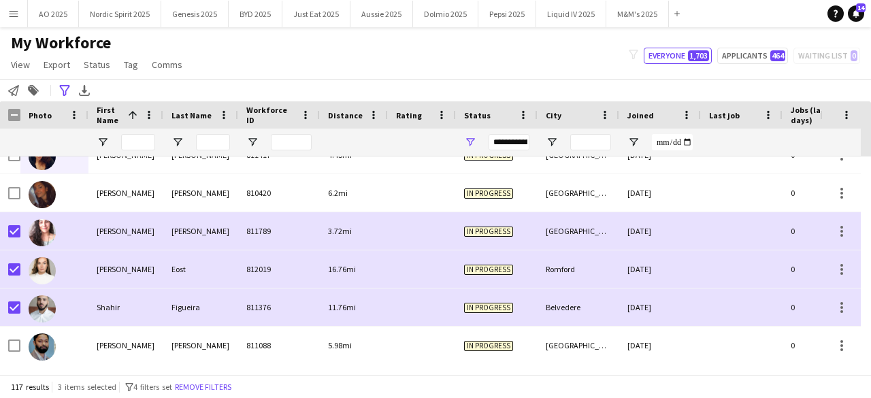
click at [864, 155] on div "Hidden maintenance" at bounding box center [845, 128] width 51 height 55
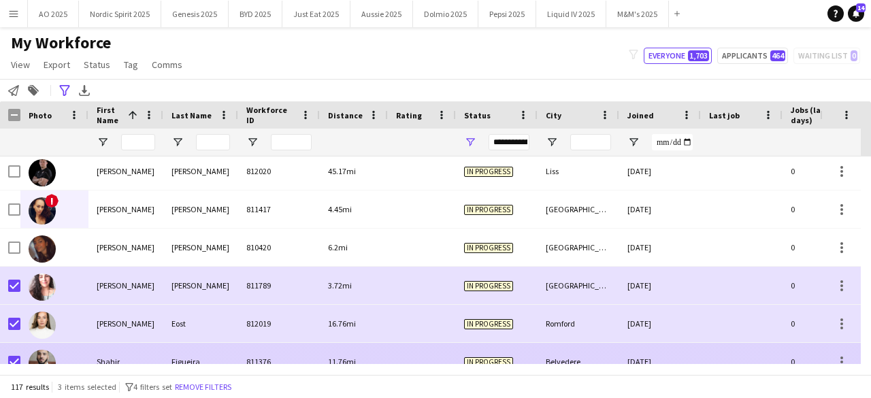
click at [41, 359] on img at bounding box center [42, 363] width 27 height 27
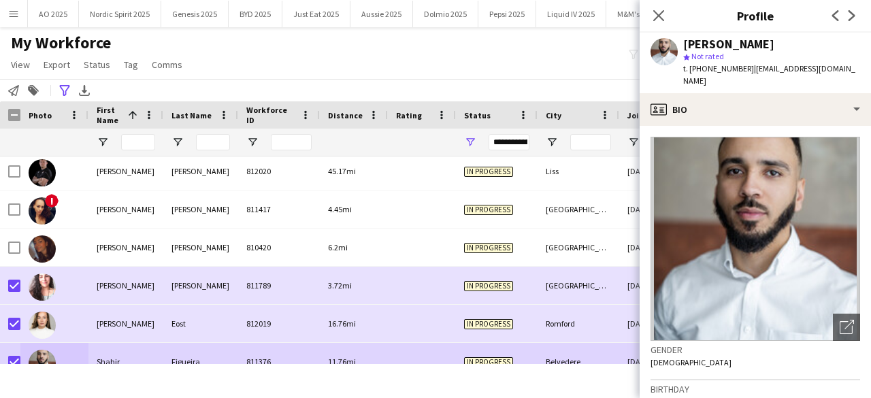
click at [751, 69] on span "| shahirfigueira@gmail.com" at bounding box center [769, 74] width 172 height 22
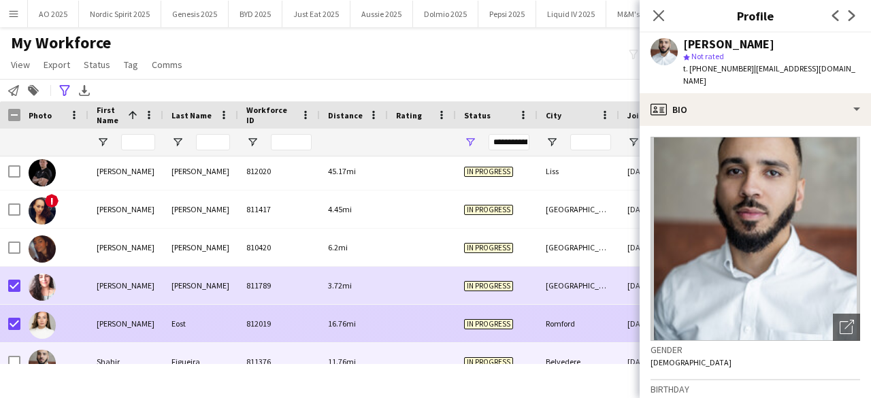
click at [44, 322] on img at bounding box center [42, 325] width 27 height 27
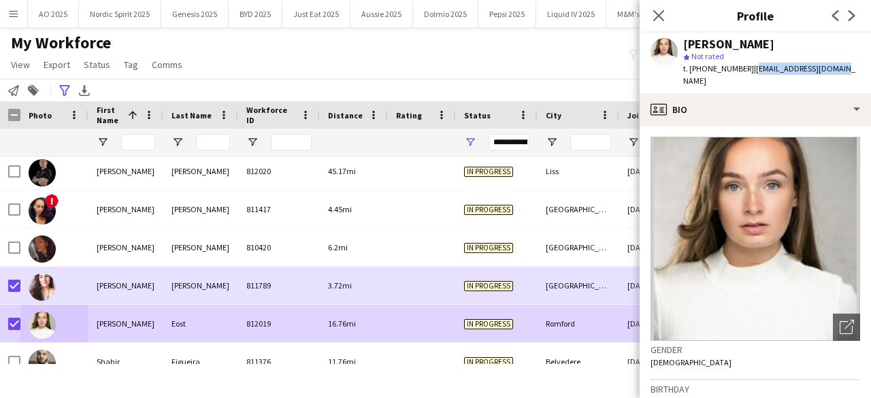
drag, startPoint x: 752, startPoint y: 69, endPoint x: 850, endPoint y: 65, distance: 97.4
click at [850, 65] on app-profile-header "Sarah Eost star Not rated t. +4407853610932 | saraheost@outlook.com" at bounding box center [754, 63] width 231 height 61
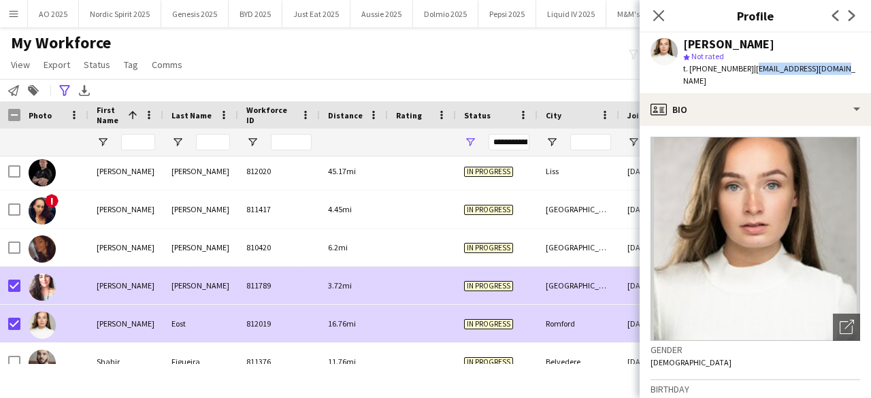
click at [48, 293] on img at bounding box center [42, 286] width 27 height 27
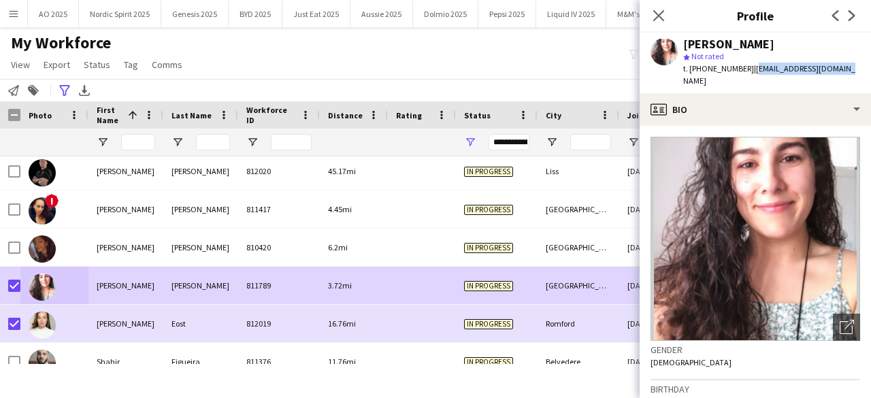
drag, startPoint x: 748, startPoint y: 66, endPoint x: 842, endPoint y: 69, distance: 93.9
click at [842, 69] on div "Sara Martins star Not rated t. +447480250769 | cmartinssara@gmail.com" at bounding box center [754, 63] width 231 height 61
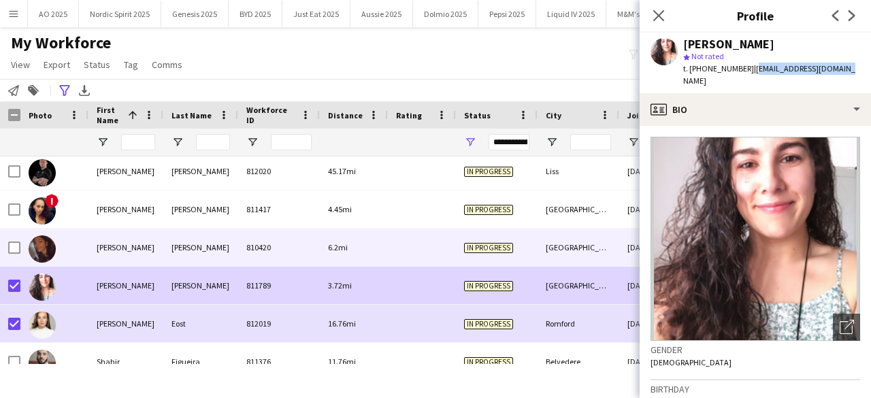
click at [46, 247] on img at bounding box center [42, 248] width 27 height 27
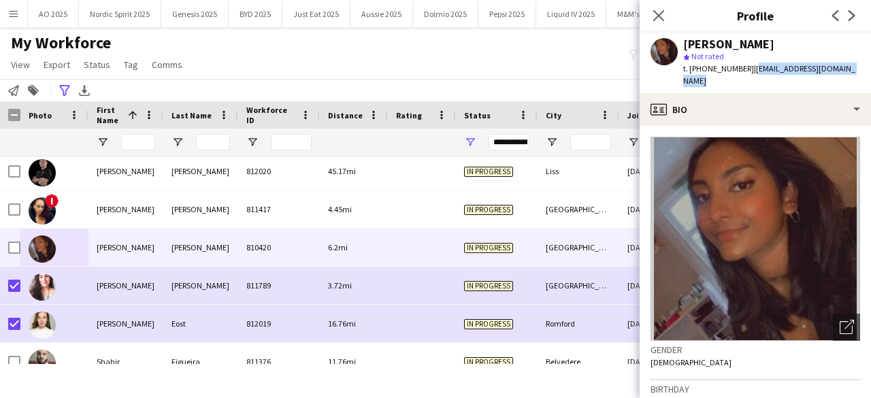
drag, startPoint x: 752, startPoint y: 73, endPoint x: 853, endPoint y: 71, distance: 100.7
click at [853, 71] on div "Sanjana Ramlall star Not rated t. +4407506565160 | ramlallurishita@yahoo.co.uk" at bounding box center [754, 63] width 231 height 61
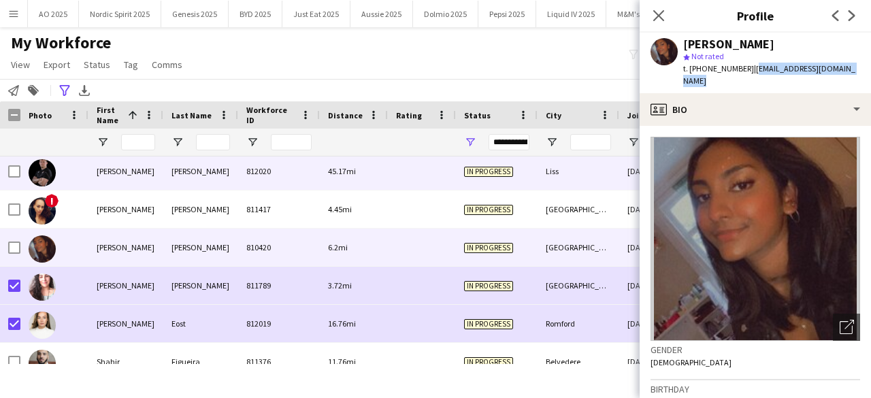
click at [41, 174] on img at bounding box center [42, 172] width 27 height 27
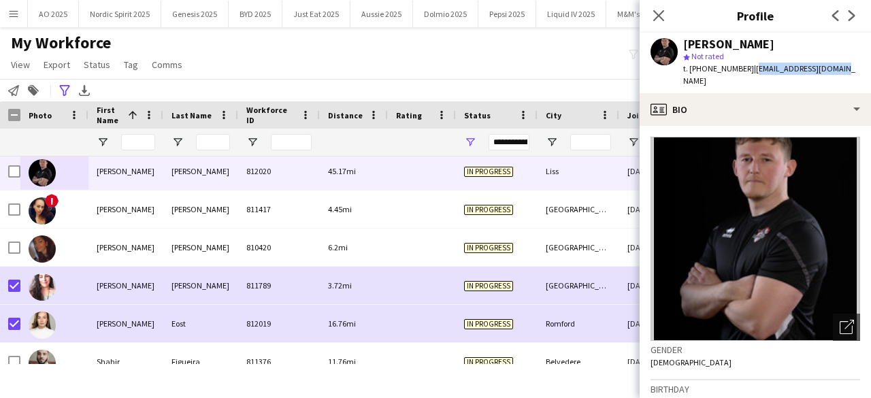
drag, startPoint x: 747, startPoint y: 71, endPoint x: 840, endPoint y: 78, distance: 93.5
click at [840, 78] on div "Sam Bloomer star Not rated t. +447415104133 | sambloomer8@gmail.com" at bounding box center [754, 63] width 231 height 61
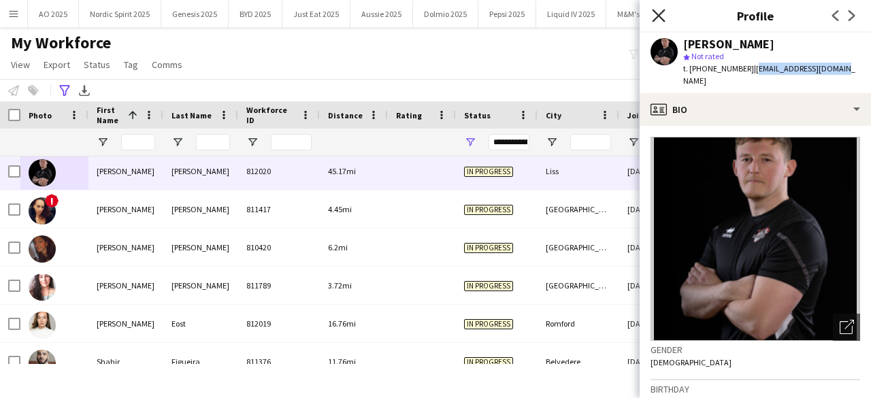
click at [656, 16] on icon "Close pop-in" at bounding box center [658, 15] width 13 height 13
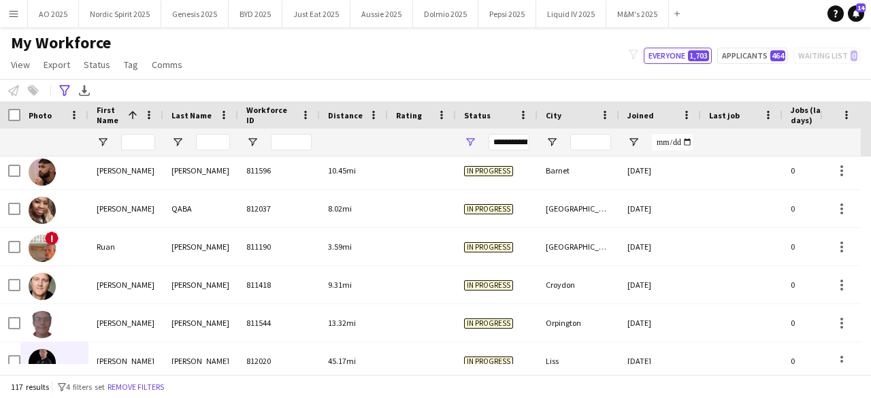
scroll to position [3406, 0]
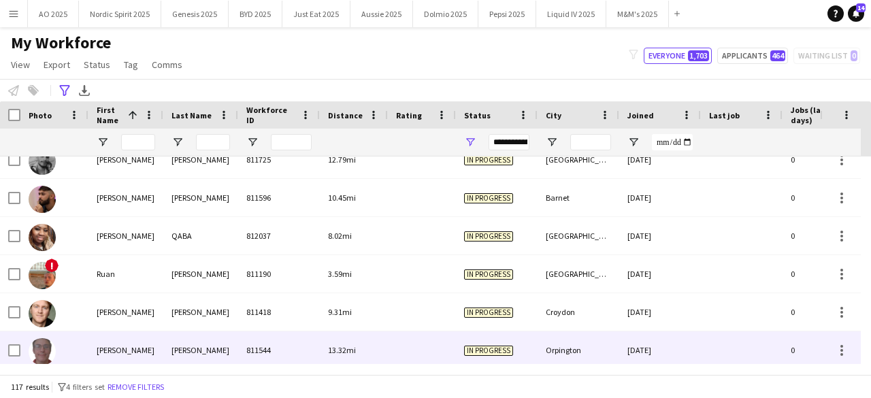
click at [48, 347] on img at bounding box center [42, 351] width 27 height 27
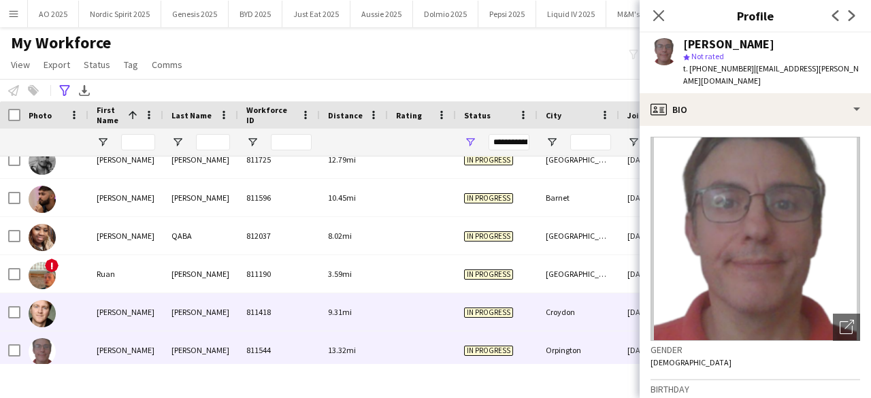
click at [41, 319] on img at bounding box center [42, 313] width 27 height 27
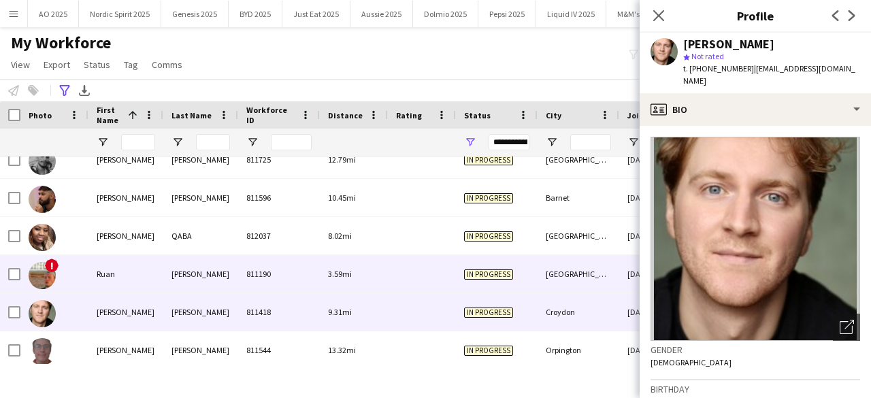
click at [45, 281] on img at bounding box center [42, 275] width 27 height 27
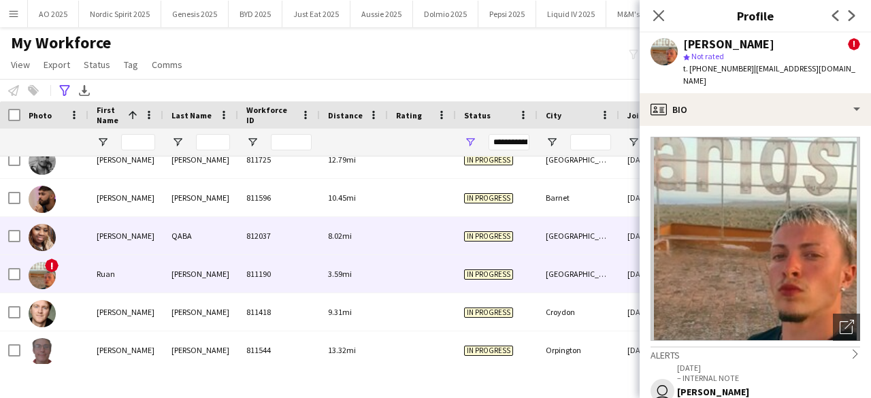
click at [46, 240] on img at bounding box center [42, 237] width 27 height 27
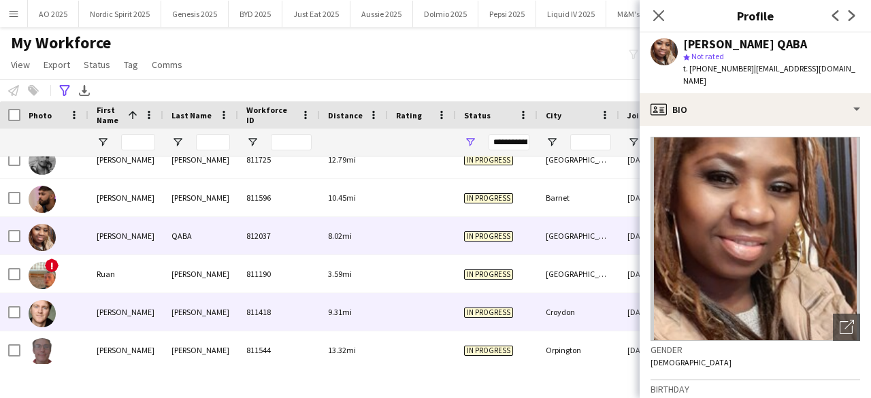
click at [42, 329] on div at bounding box center [42, 313] width 27 height 38
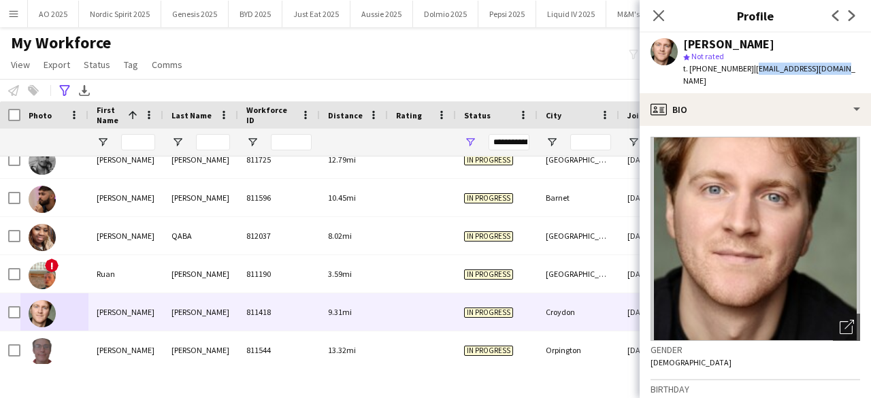
drag, startPoint x: 748, startPoint y: 69, endPoint x: 833, endPoint y: 70, distance: 85.7
click at [833, 70] on div "Ryan Whittle star Not rated t. +447910075869 | rjdoubleu@outlook.com" at bounding box center [754, 63] width 231 height 61
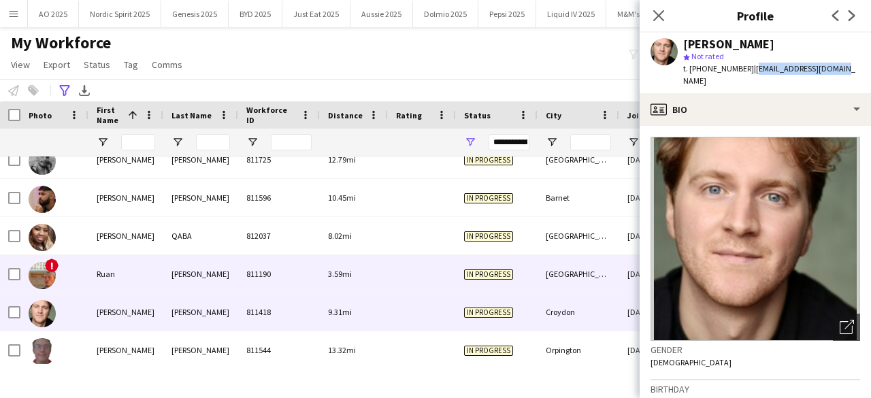
click at [50, 275] on img at bounding box center [42, 275] width 27 height 27
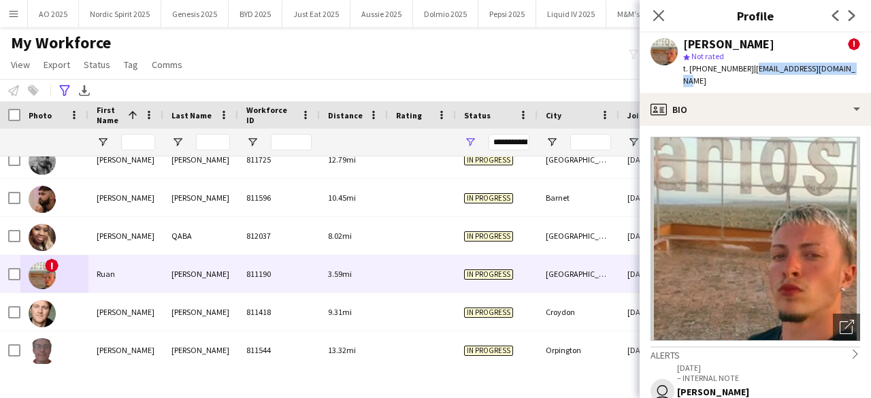
drag, startPoint x: 748, startPoint y: 73, endPoint x: 857, endPoint y: 70, distance: 108.9
click at [857, 70] on app-profile-header "Ruan Kauffman ! star Not rated t. +447494577542 | rtkauffman2004@gmail.com" at bounding box center [754, 63] width 231 height 61
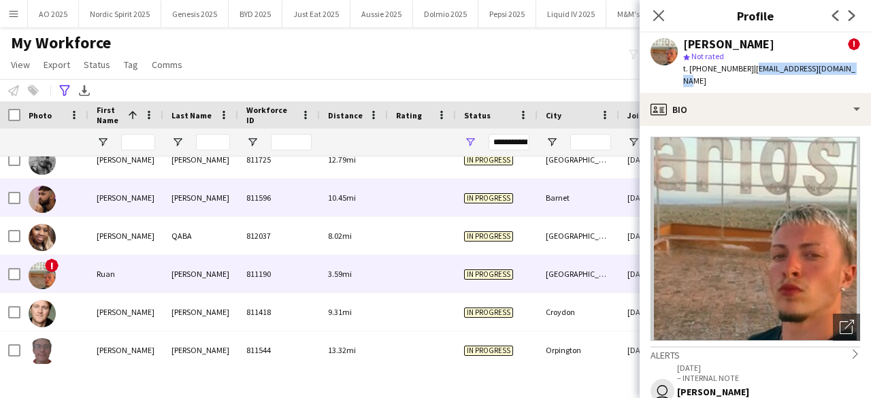
click at [38, 199] on img at bounding box center [42, 199] width 27 height 27
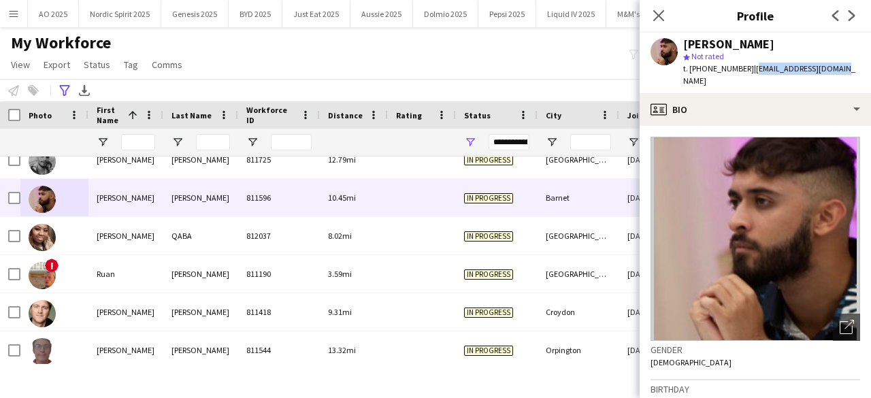
drag, startPoint x: 748, startPoint y: 67, endPoint x: 834, endPoint y: 71, distance: 85.8
click at [834, 71] on div "Rohan Bagai star Not rated t. +447425135010 | rbagai123@hotmail.com" at bounding box center [754, 63] width 231 height 61
click at [659, 20] on icon "Close pop-in" at bounding box center [658, 15] width 13 height 13
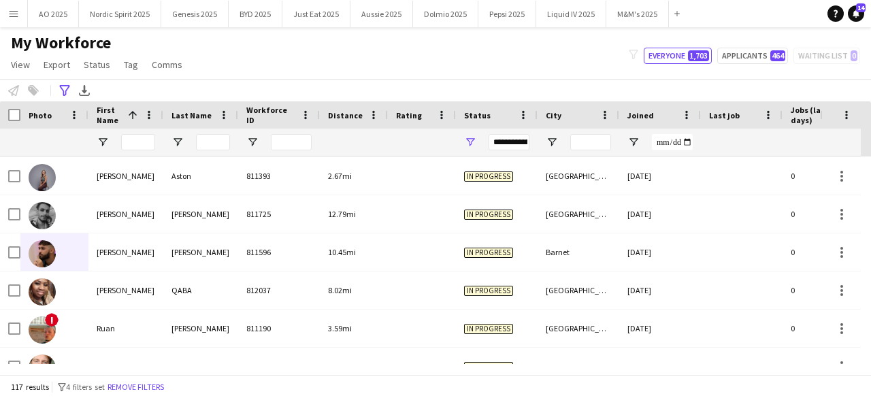
scroll to position [3325, 0]
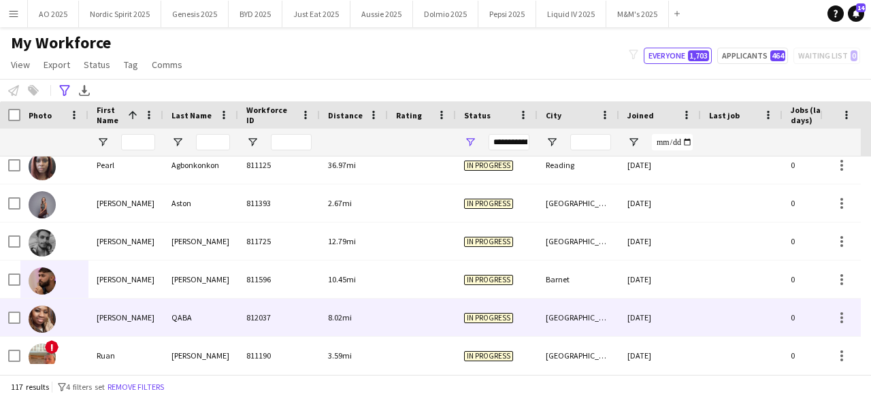
click at [41, 316] on img at bounding box center [42, 318] width 27 height 27
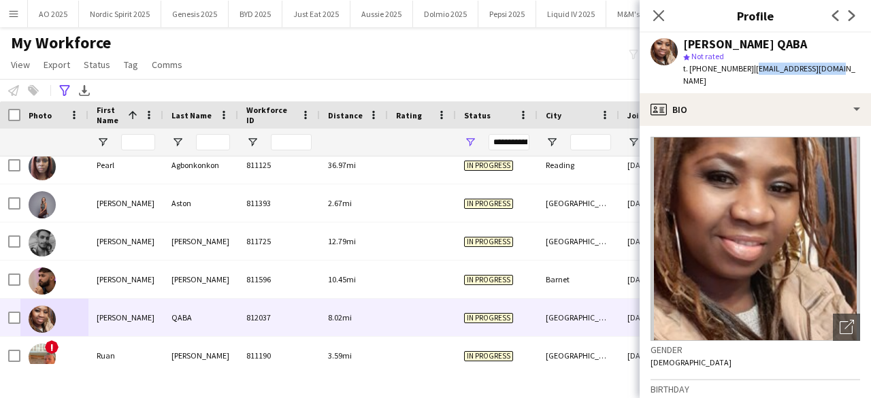
drag, startPoint x: 833, startPoint y: 67, endPoint x: 748, endPoint y: 72, distance: 84.5
click at [748, 72] on div "RONELLE QABA star Not rated t. +447836552162 | ronelleq@yahoo.co.uk" at bounding box center [754, 63] width 231 height 61
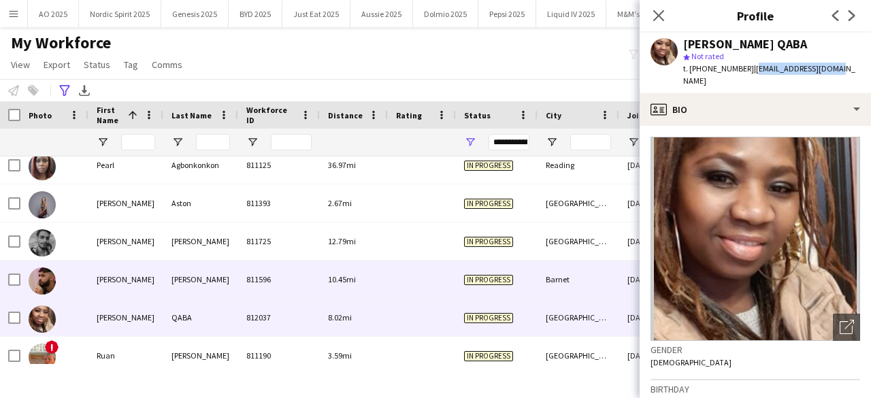
click at [42, 283] on img at bounding box center [42, 280] width 27 height 27
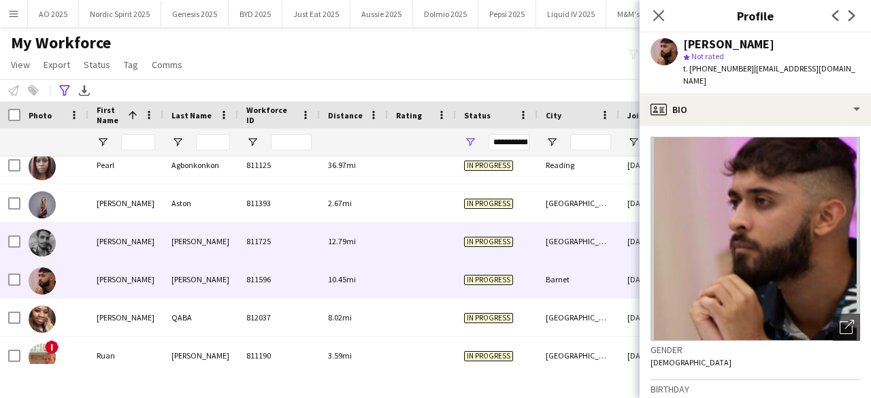
click at [40, 253] on img at bounding box center [42, 242] width 27 height 27
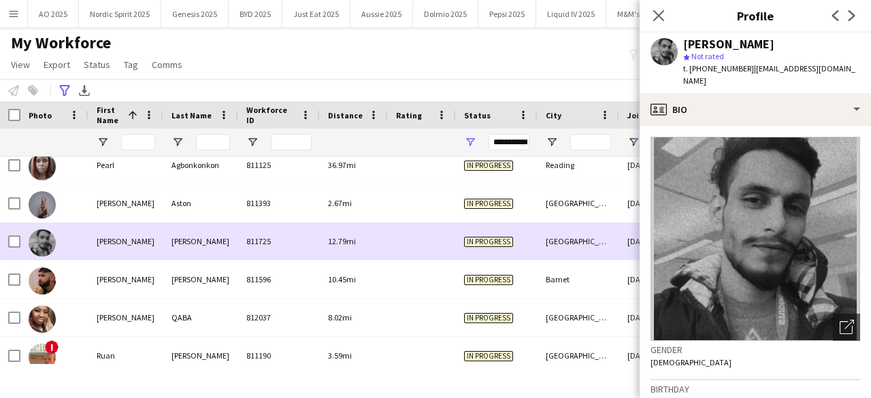
click at [37, 222] on div "Pia Aston 811393 2.67mi In progress London 02-05-2024 0 pia.aston@hotmail.com" at bounding box center [771, 203] width 1543 height 38
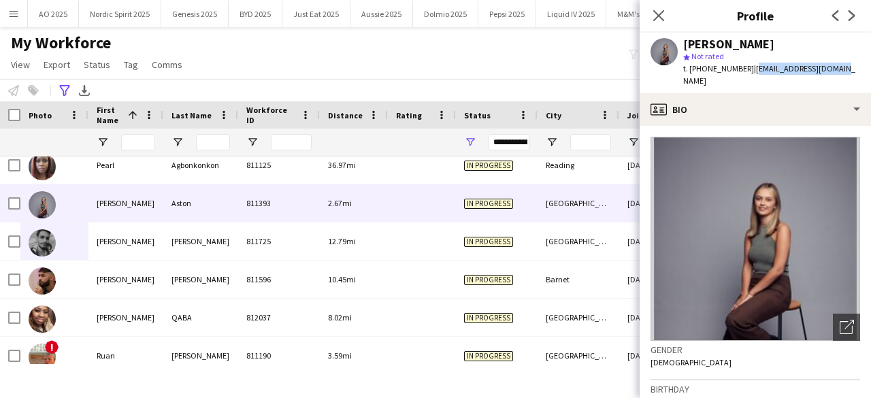
drag, startPoint x: 752, startPoint y: 68, endPoint x: 849, endPoint y: 69, distance: 96.6
click at [849, 69] on app-profile-header "Pia Aston star Not rated t. +4407727081198 | pia.aston@hotmail.com" at bounding box center [754, 63] width 231 height 61
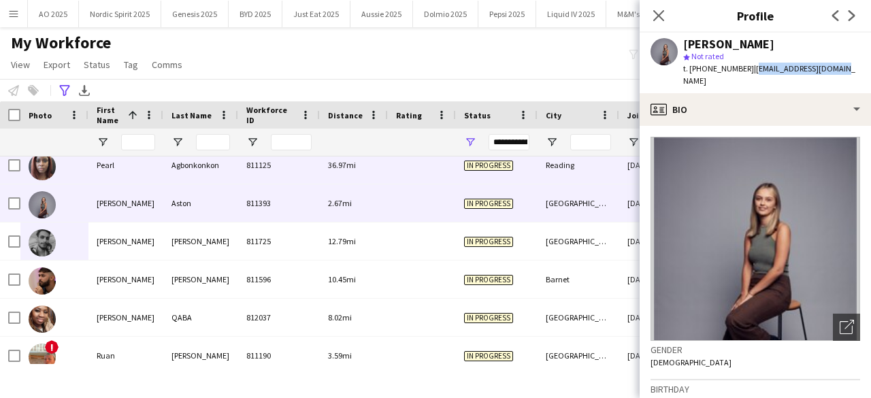
click at [52, 173] on img at bounding box center [42, 166] width 27 height 27
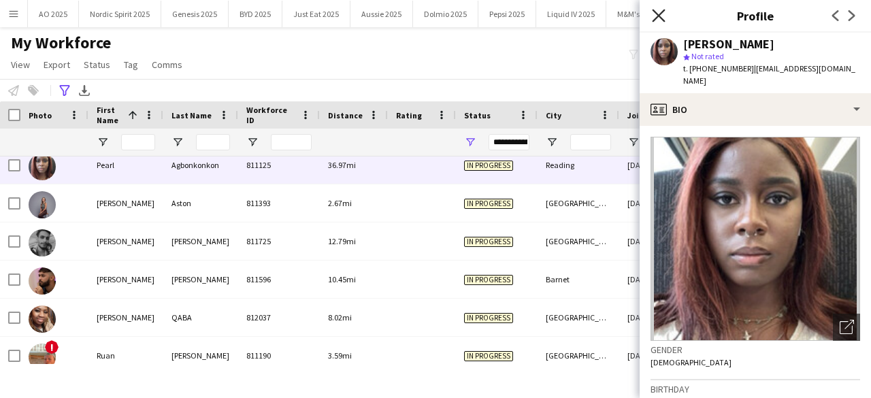
click at [661, 12] on icon at bounding box center [658, 15] width 13 height 13
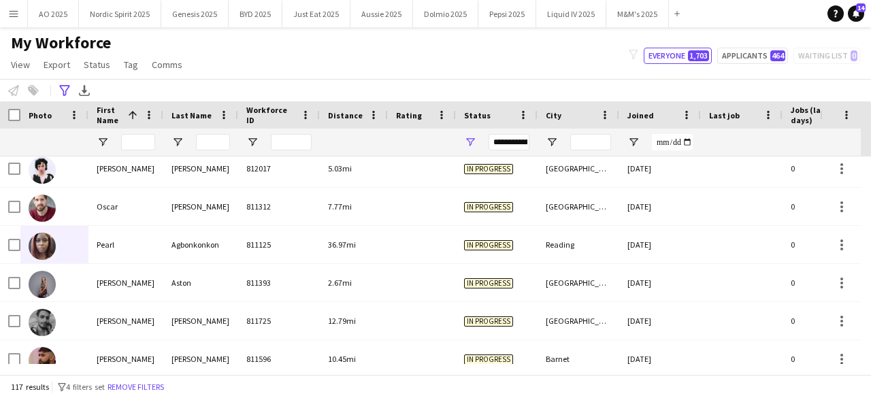
scroll to position [3233, 0]
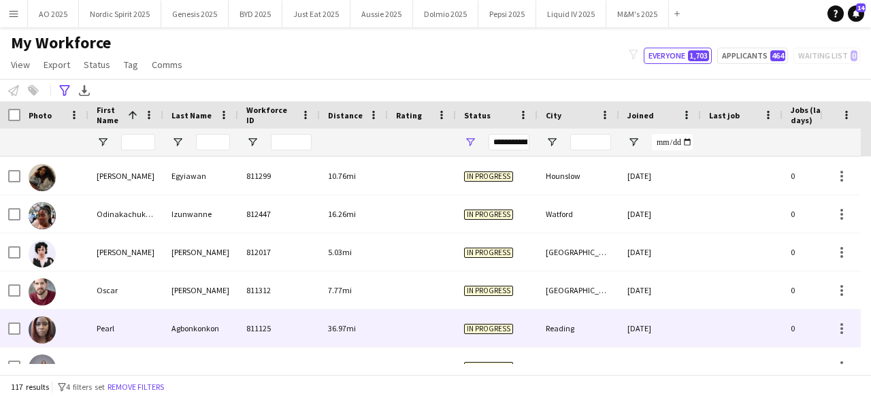
click at [44, 319] on img at bounding box center [42, 329] width 27 height 27
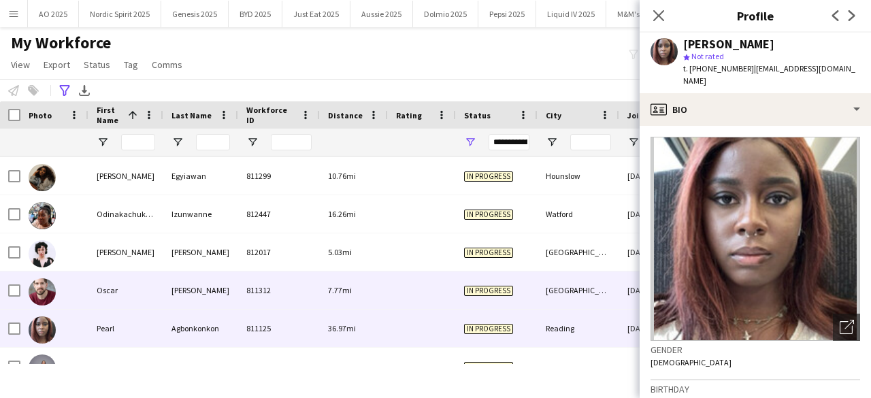
click at [48, 295] on img at bounding box center [42, 291] width 27 height 27
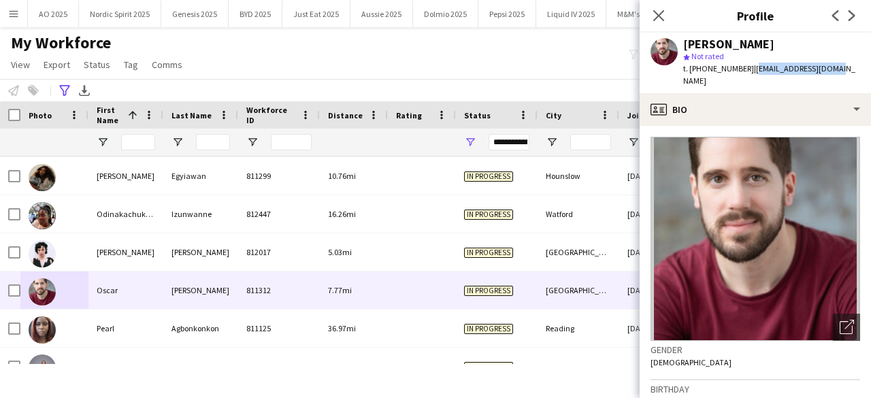
drag, startPoint x: 751, startPoint y: 69, endPoint x: 836, endPoint y: 68, distance: 85.0
click at [836, 68] on div "Oscar Balmaseda star Not rated t. +4407814779981 | oscar26340@gmail.com" at bounding box center [754, 63] width 231 height 61
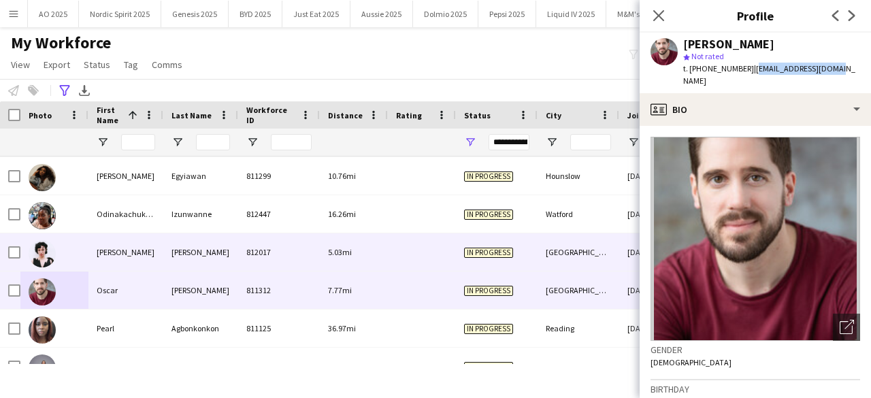
click at [33, 243] on img at bounding box center [42, 253] width 27 height 27
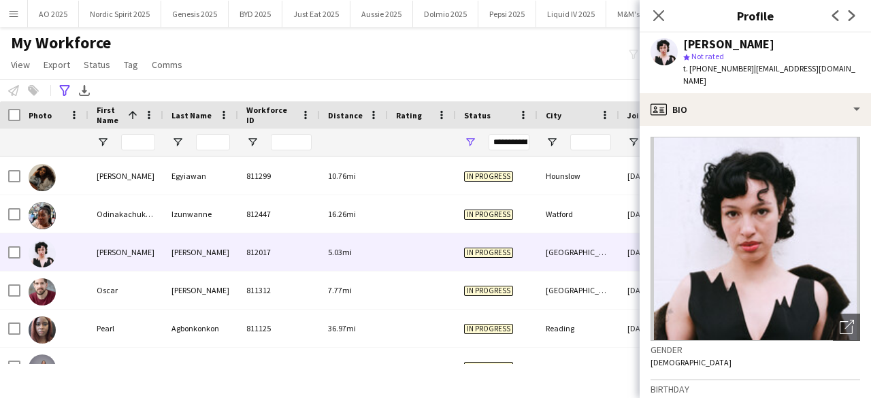
click at [751, 72] on span "| hornetmusiclady@gmail.com" at bounding box center [769, 74] width 172 height 22
drag, startPoint x: 753, startPoint y: 72, endPoint x: 854, endPoint y: 66, distance: 101.6
click at [854, 66] on div "Olivia Ferrer star Not rated t. +4407495113702 | hornetmusiclady@gmail.com" at bounding box center [754, 63] width 231 height 61
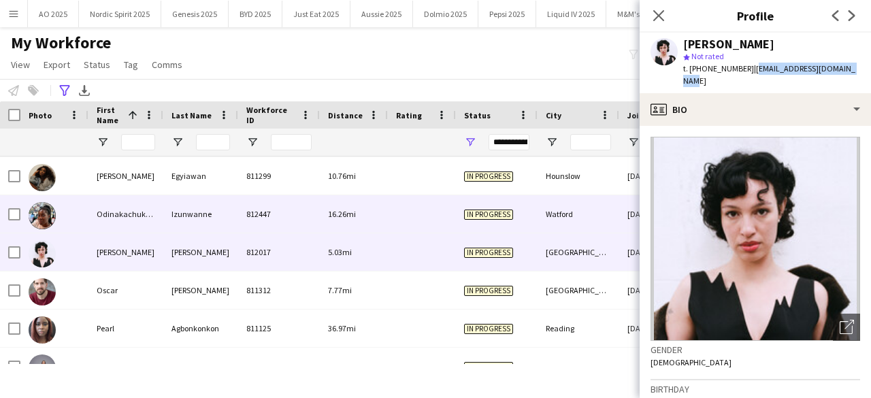
click at [46, 210] on img at bounding box center [42, 215] width 27 height 27
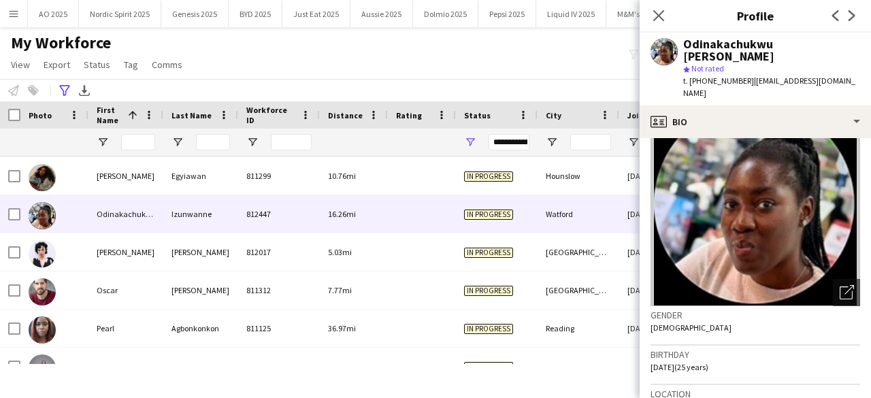
scroll to position [49, 0]
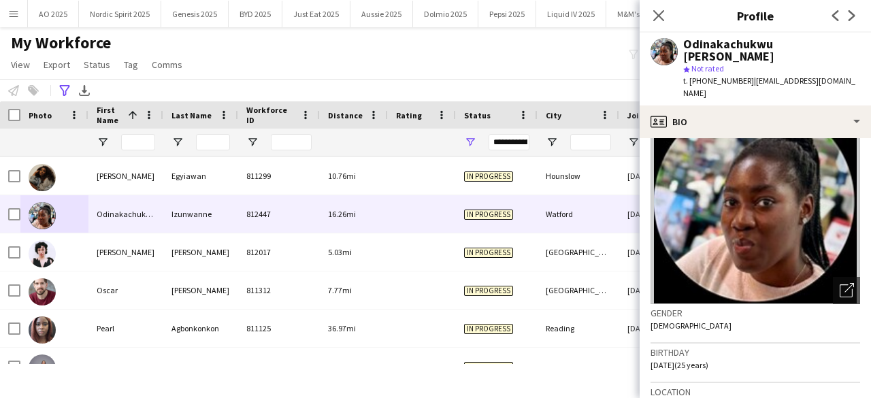
click at [684, 40] on div "Odinakachukwu [PERSON_NAME]" at bounding box center [771, 50] width 177 height 24
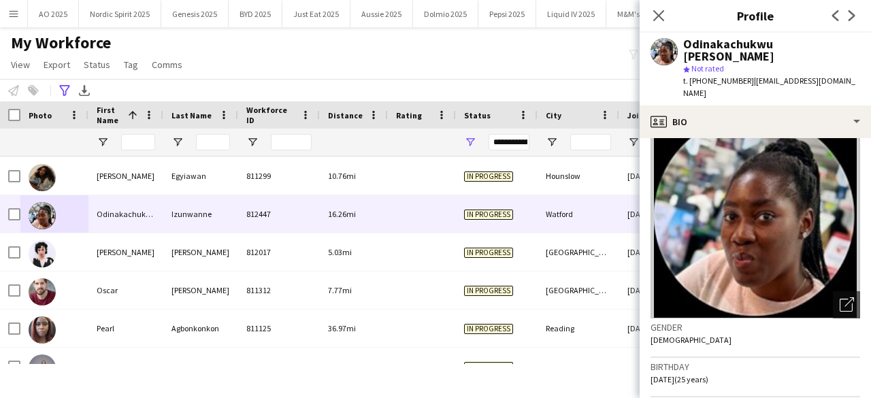
scroll to position [0, 0]
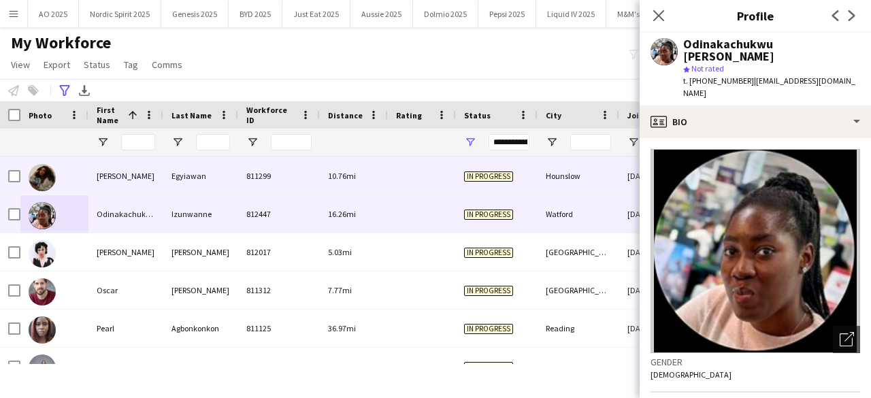
click at [40, 183] on img at bounding box center [42, 177] width 27 height 27
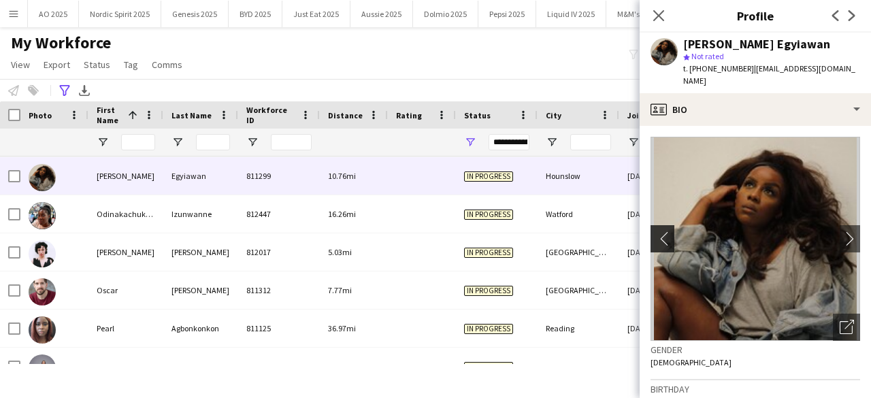
click at [669, 231] on app-icon "chevron-left" at bounding box center [660, 238] width 21 height 14
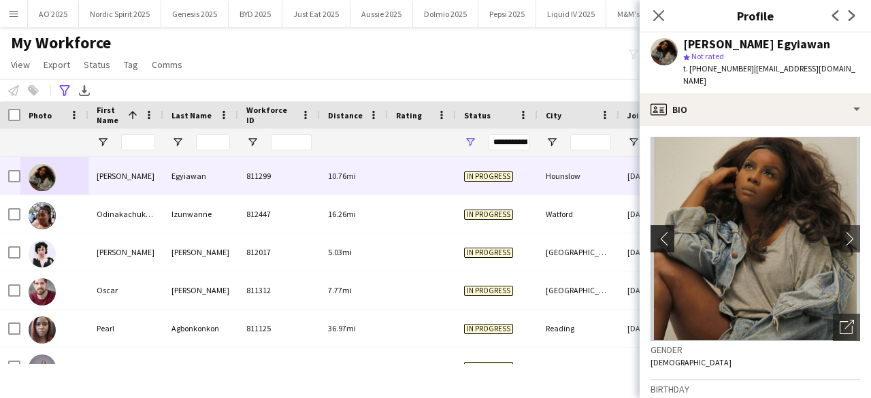
click at [669, 231] on app-icon "chevron-left" at bounding box center [660, 238] width 21 height 14
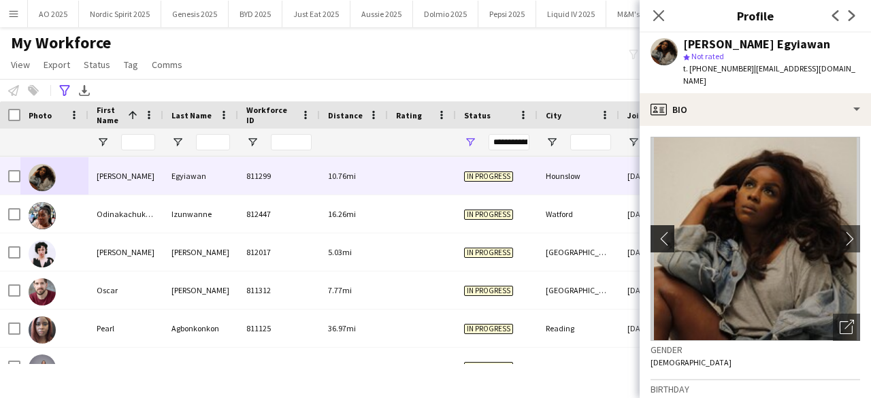
click at [669, 231] on app-icon "chevron-left" at bounding box center [660, 238] width 21 height 14
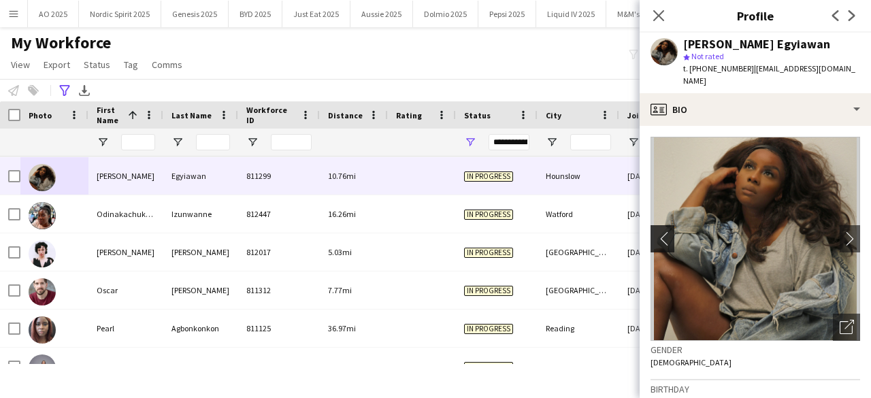
click at [669, 231] on app-icon "chevron-left" at bounding box center [660, 238] width 21 height 14
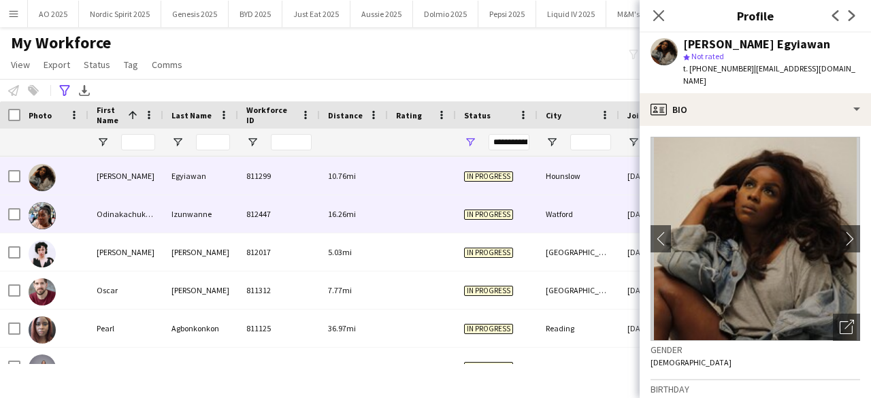
click at [56, 216] on div at bounding box center [54, 213] width 68 height 37
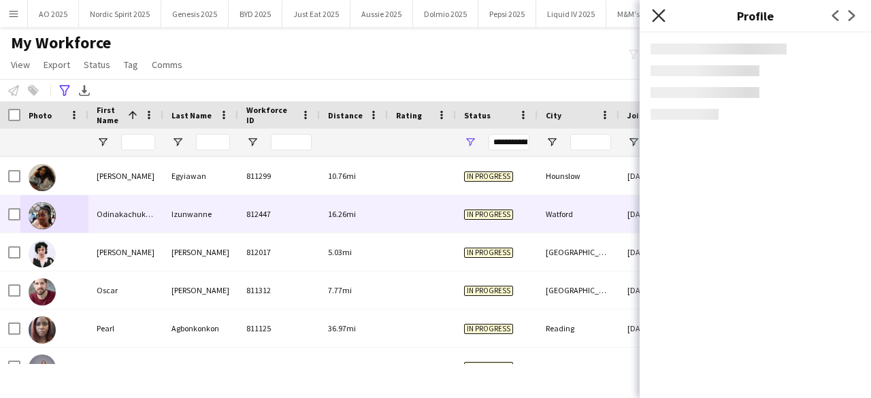
click at [661, 14] on icon at bounding box center [658, 15] width 13 height 13
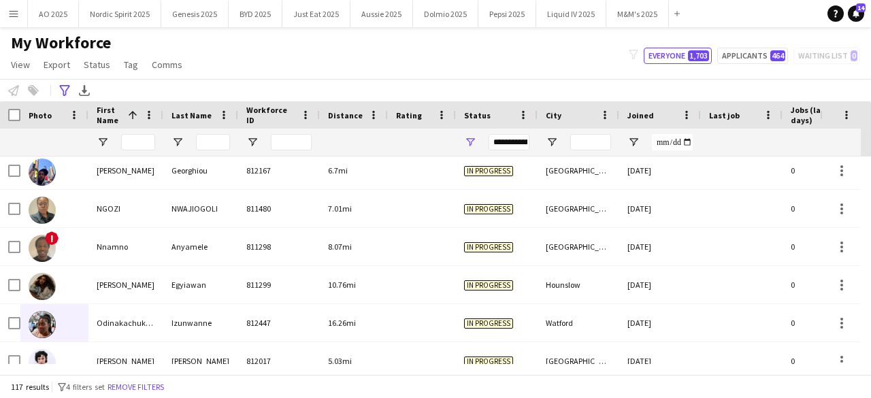
scroll to position [3025, 0]
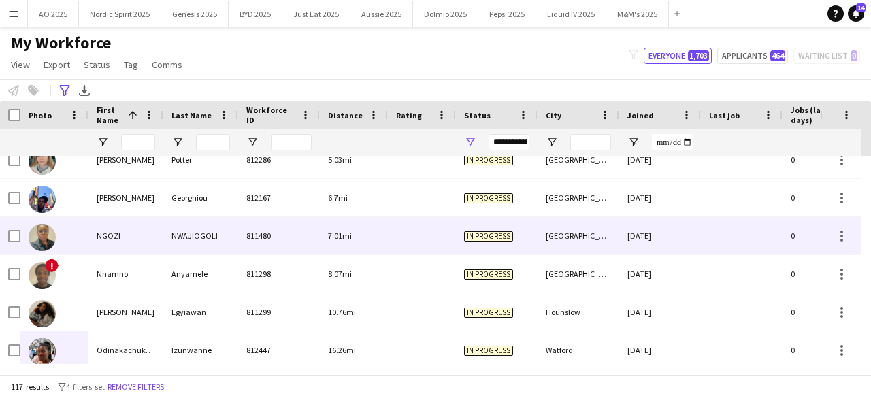
click at [42, 237] on img at bounding box center [42, 237] width 27 height 27
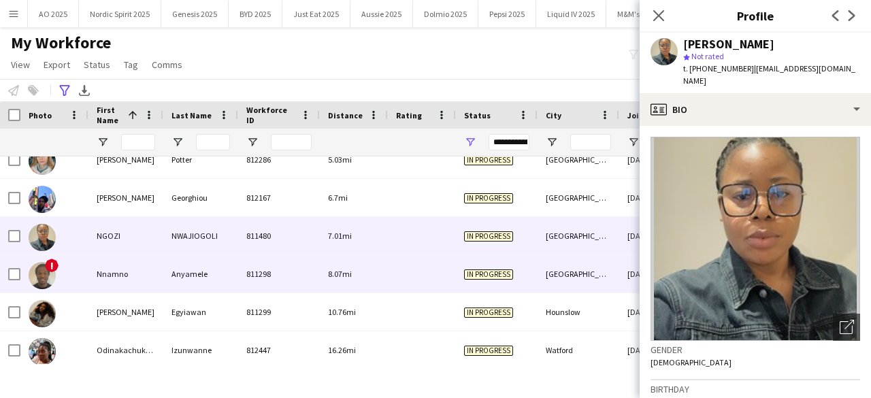
click at [40, 283] on img at bounding box center [42, 275] width 27 height 27
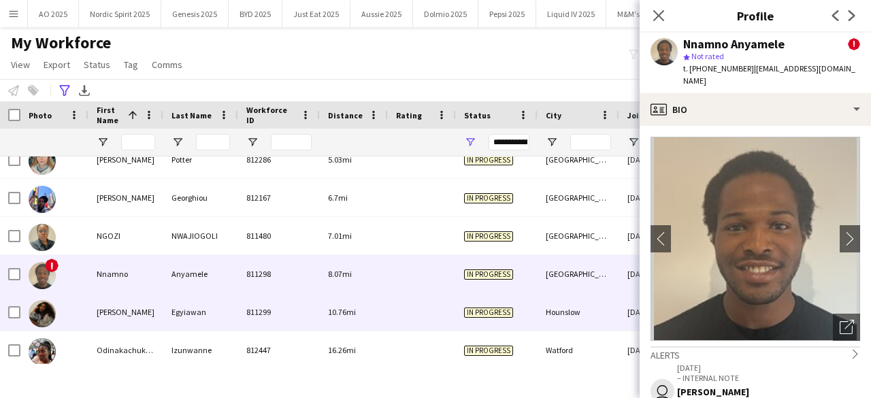
click at [41, 312] on img at bounding box center [42, 313] width 27 height 27
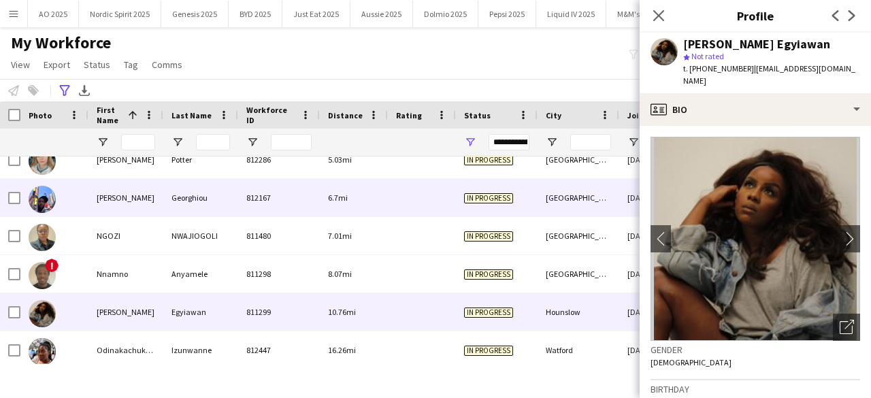
click at [46, 199] on img at bounding box center [42, 199] width 27 height 27
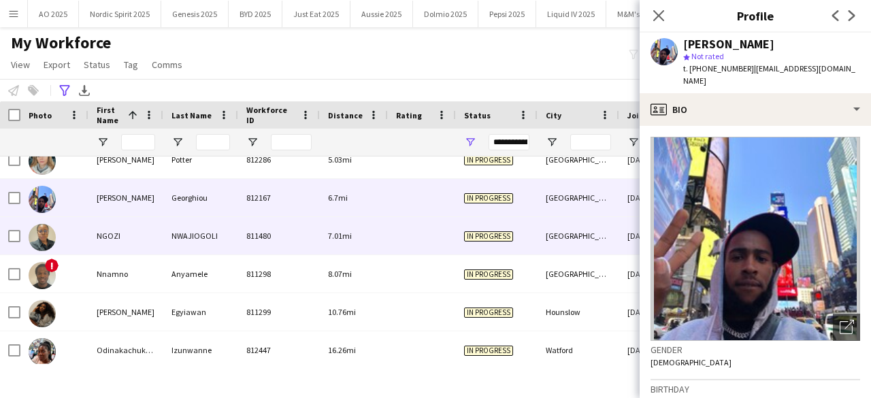
click at [46, 232] on img at bounding box center [42, 237] width 27 height 27
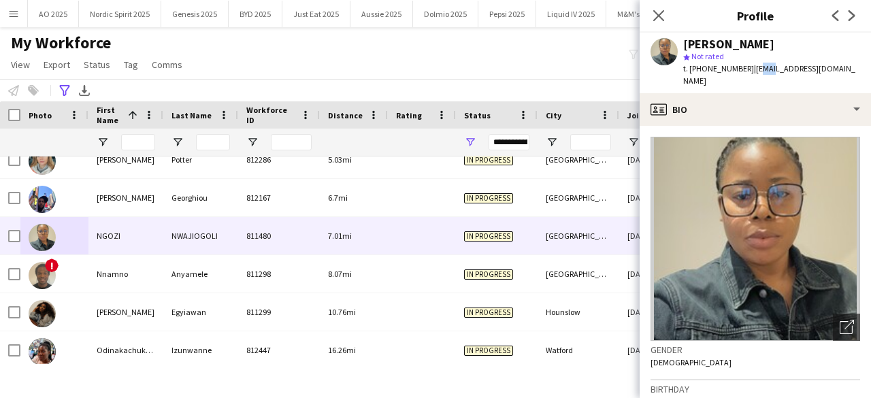
drag, startPoint x: 751, startPoint y: 69, endPoint x: 765, endPoint y: 70, distance: 13.7
click at [765, 70] on span "| ngonwaji@gmail.com" at bounding box center [769, 74] width 172 height 22
drag, startPoint x: 750, startPoint y: 69, endPoint x: 829, endPoint y: 69, distance: 79.6
click at [829, 69] on div "[PERSON_NAME] star Not rated t. [PHONE_NUMBER] | [EMAIL_ADDRESS][DOMAIN_NAME]" at bounding box center [754, 63] width 231 height 61
click at [552, 63] on div "My Workforce View Views Default view Compliance Log New view Update view Delete…" at bounding box center [435, 56] width 871 height 46
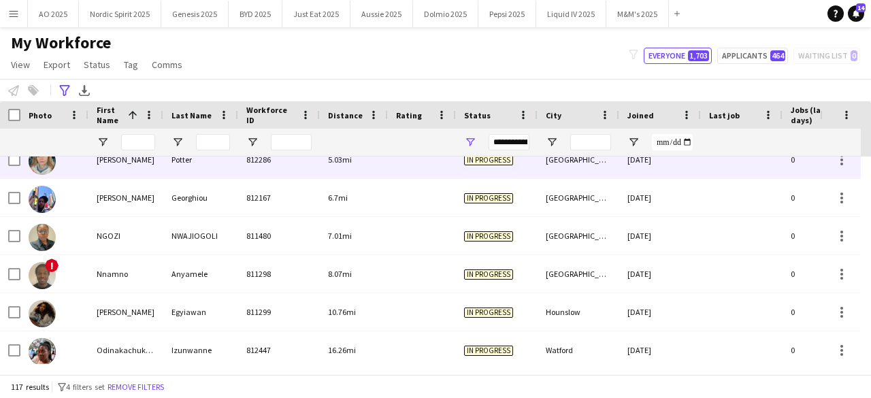
click at [48, 164] on img at bounding box center [42, 161] width 27 height 27
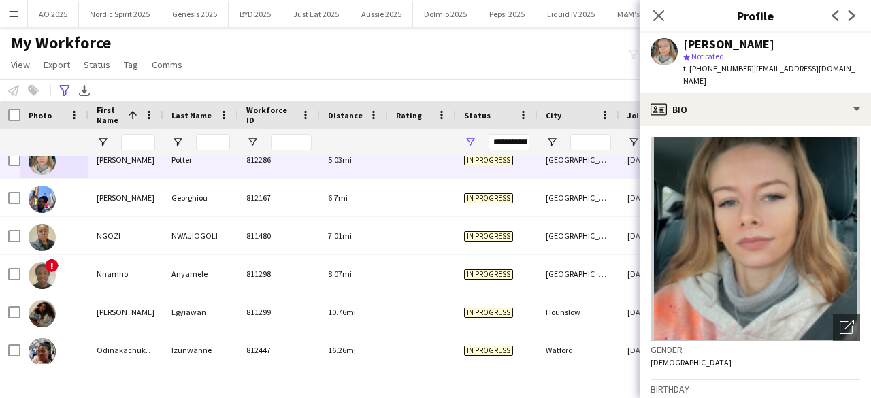
drag, startPoint x: 747, startPoint y: 69, endPoint x: 870, endPoint y: 69, distance: 123.1
click at [870, 69] on app-profile-header "Natasha Potter star Not rated t. +447947711449 | natashapotter449@outlook.com" at bounding box center [754, 63] width 231 height 61
click at [659, 14] on icon "Close pop-in" at bounding box center [658, 15] width 13 height 13
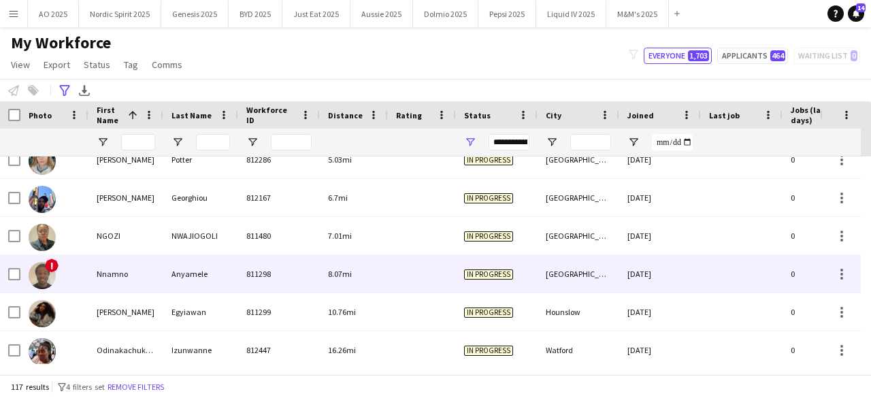
click at [31, 276] on img at bounding box center [42, 275] width 27 height 27
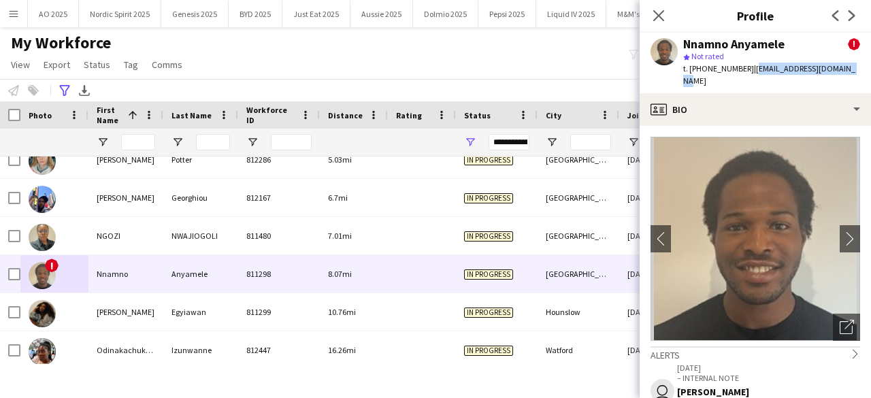
drag, startPoint x: 748, startPoint y: 67, endPoint x: 869, endPoint y: 70, distance: 121.1
click at [869, 70] on app-profile-header "Nnamno Anyamele ! star Not rated t. +447376094970 | nnamnoanyamele@yahoo.com" at bounding box center [754, 63] width 231 height 61
click at [663, 16] on icon "Close pop-in" at bounding box center [658, 15] width 13 height 13
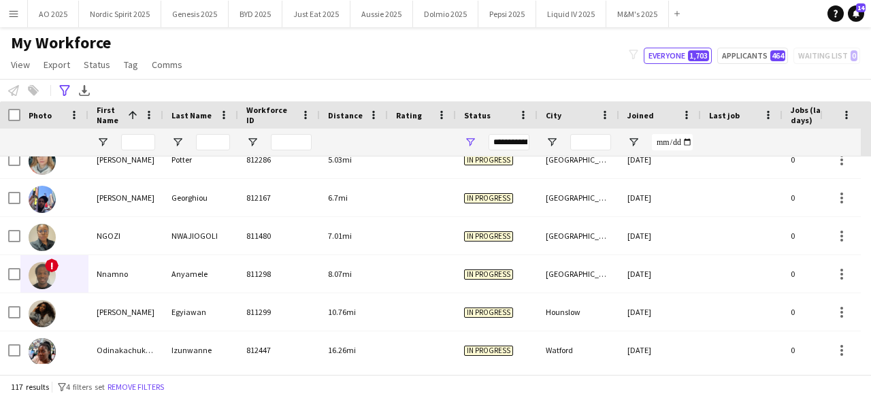
click at [867, 156] on div "Hidden maintenance" at bounding box center [845, 128] width 51 height 55
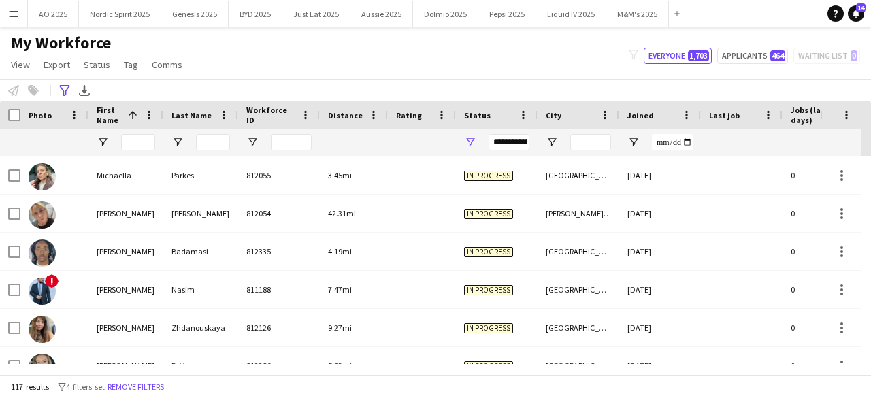
scroll to position [2808, 0]
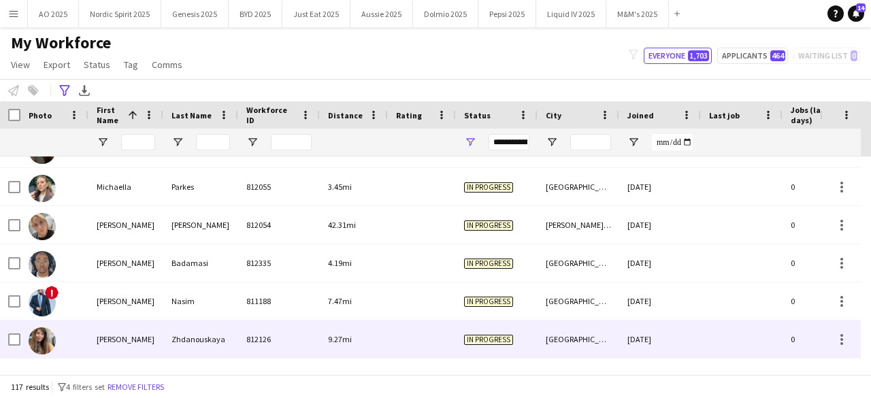
click at [38, 338] on img at bounding box center [42, 340] width 27 height 27
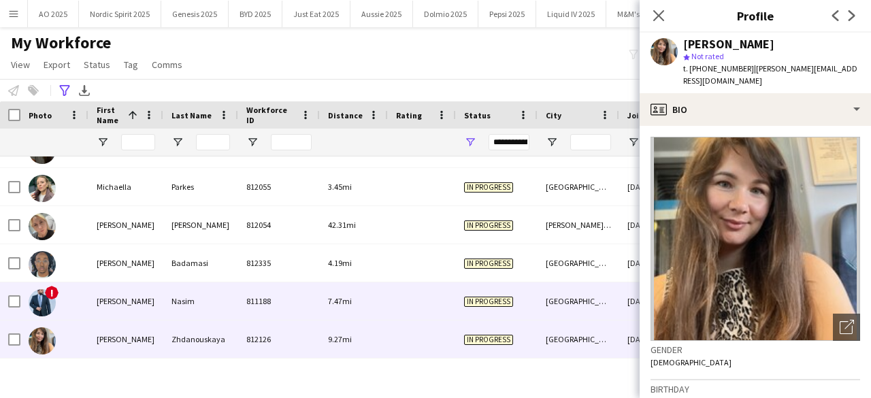
click at [40, 301] on img at bounding box center [42, 302] width 27 height 27
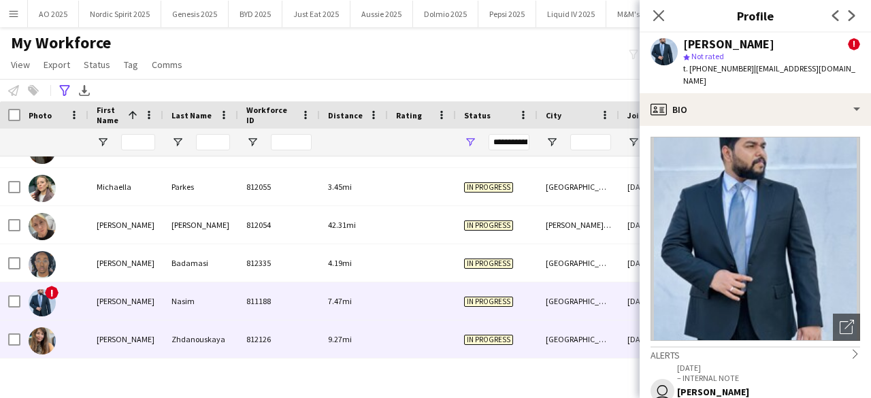
click at [39, 337] on img at bounding box center [42, 340] width 27 height 27
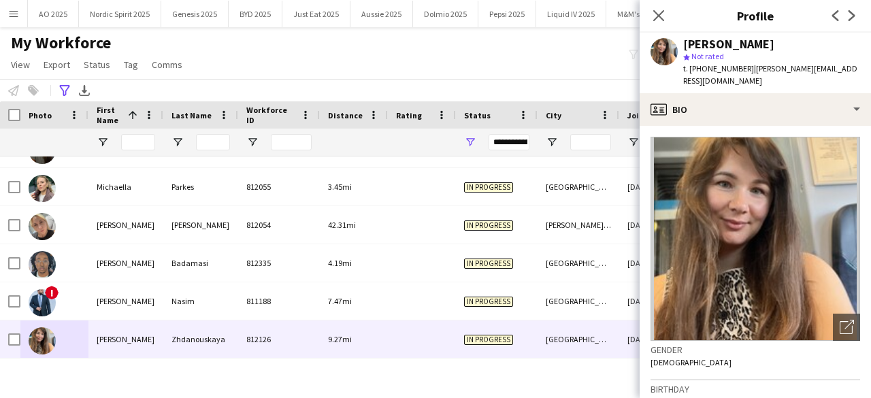
drag, startPoint x: 746, startPoint y: 67, endPoint x: 833, endPoint y: 67, distance: 87.8
click at [833, 67] on div "Nataliya Zhdanouskaya star Not rated t. +447743393199 | nataliya.znv@gmail.com" at bounding box center [754, 63] width 231 height 61
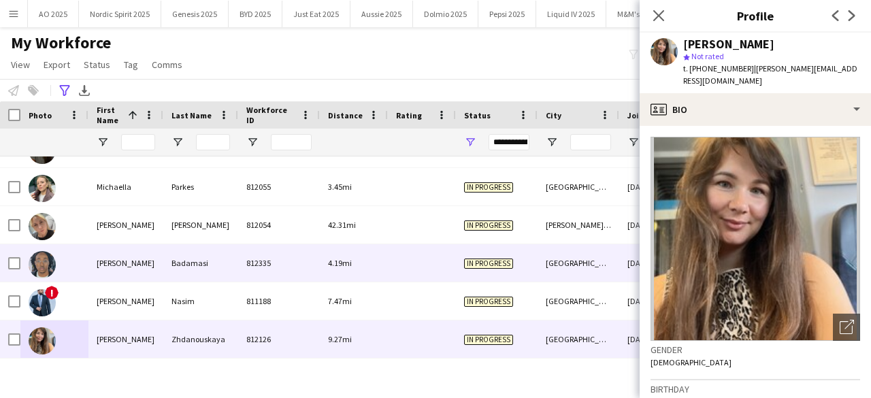
click at [31, 258] on img at bounding box center [42, 264] width 27 height 27
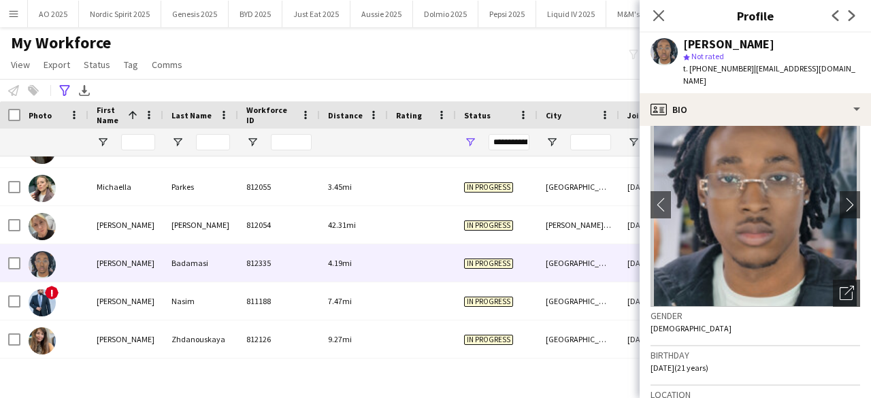
scroll to position [39, 0]
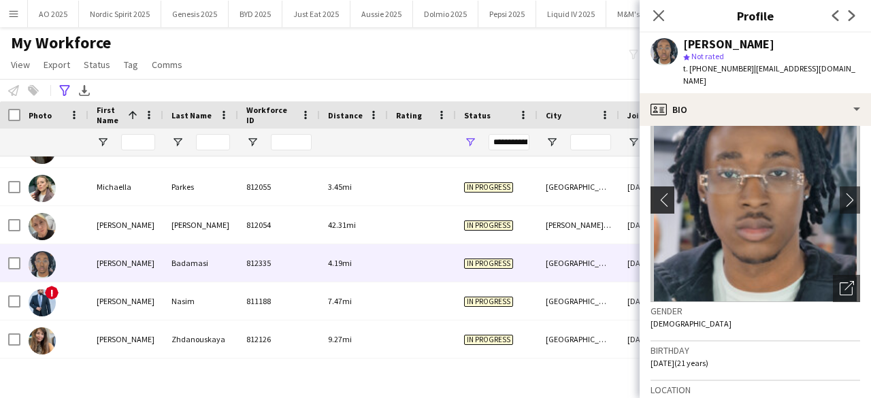
click at [658, 190] on button "chevron-left" at bounding box center [660, 199] width 27 height 27
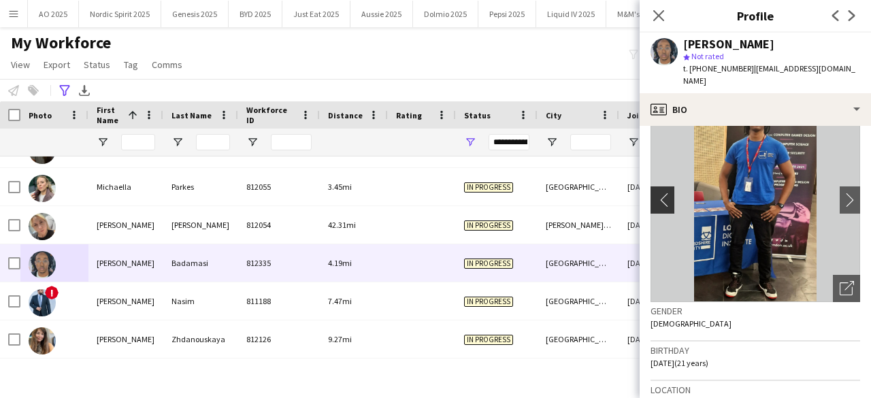
click at [658, 190] on button "chevron-left" at bounding box center [660, 199] width 27 height 27
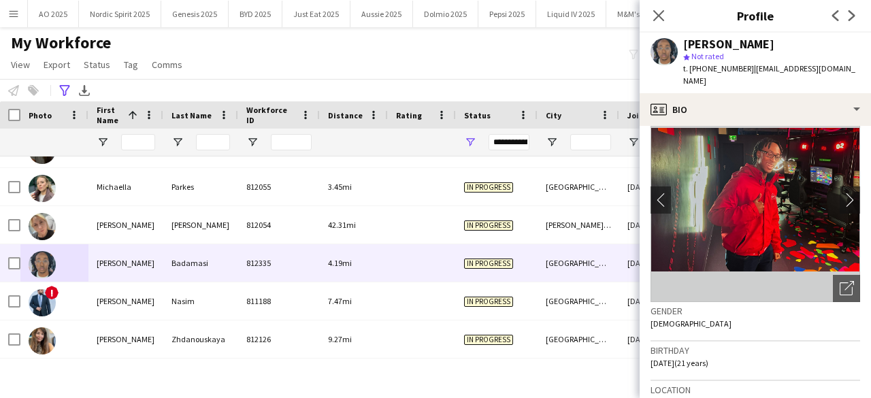
drag, startPoint x: 749, startPoint y: 67, endPoint x: 756, endPoint y: 78, distance: 13.2
click at [756, 78] on div "t. +447936434112 | mohammedbadamasi360alt@gmail.com" at bounding box center [771, 75] width 177 height 24
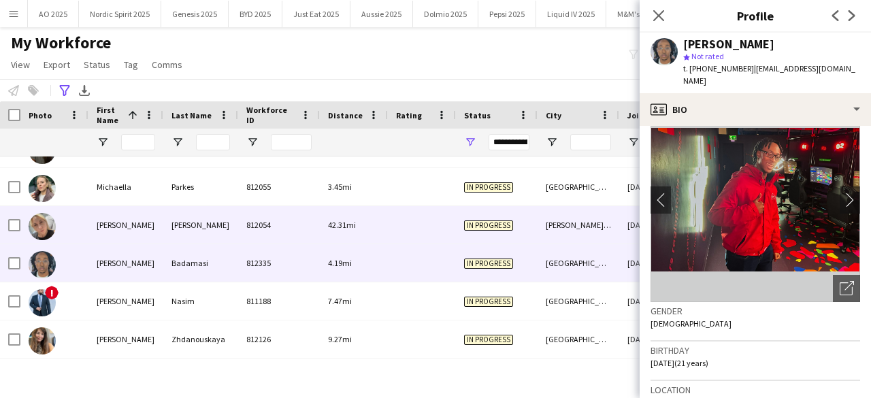
click at [50, 212] on div at bounding box center [42, 226] width 27 height 38
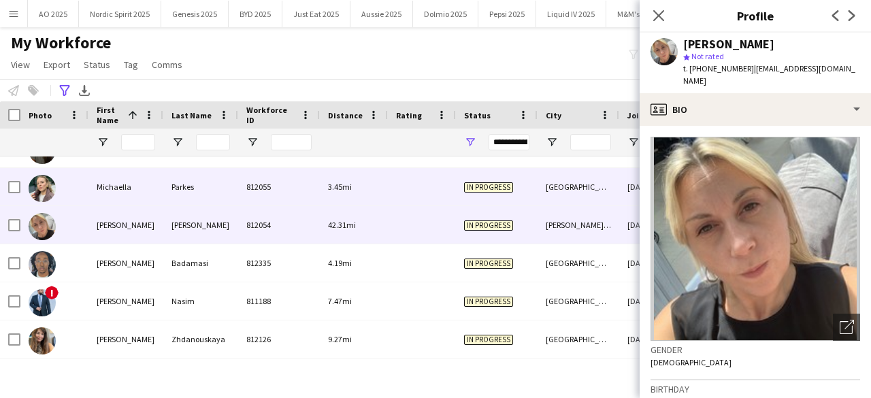
click at [44, 197] on img at bounding box center [42, 188] width 27 height 27
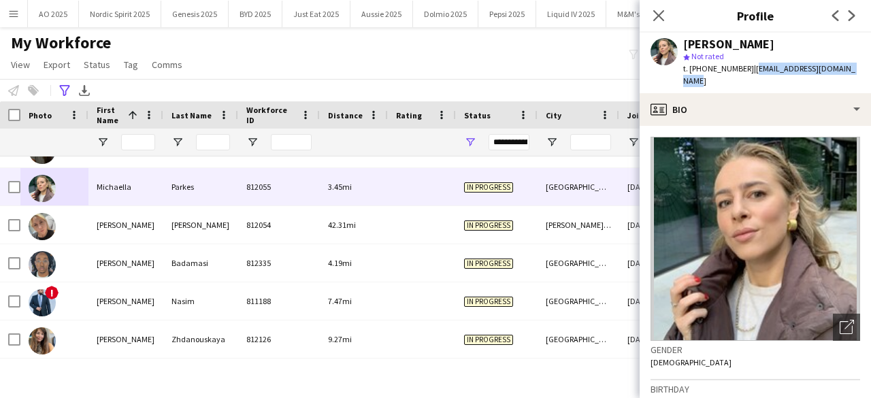
drag, startPoint x: 751, startPoint y: 68, endPoint x: 852, endPoint y: 69, distance: 101.4
click at [852, 69] on div "Michaella Parkes star Not rated t. +4407957282003 | michaellaparkes@icloud.com" at bounding box center [754, 63] width 231 height 61
click at [601, 63] on div "My Workforce View Views Default view Compliance Log New view Update view Delete…" at bounding box center [435, 56] width 871 height 46
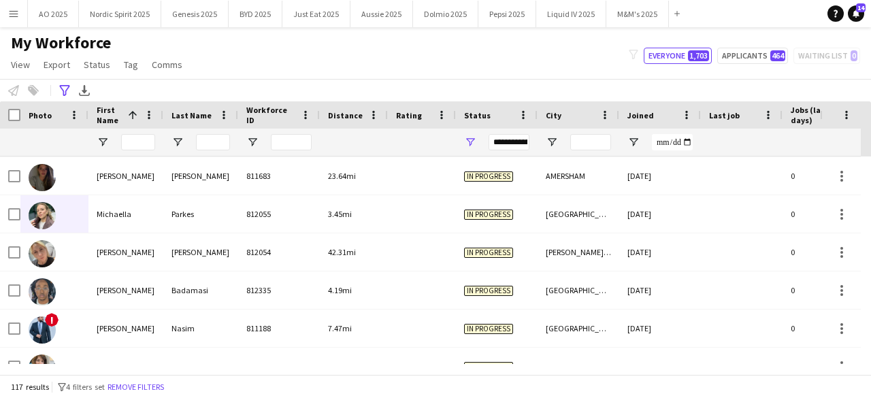
scroll to position [2753, 0]
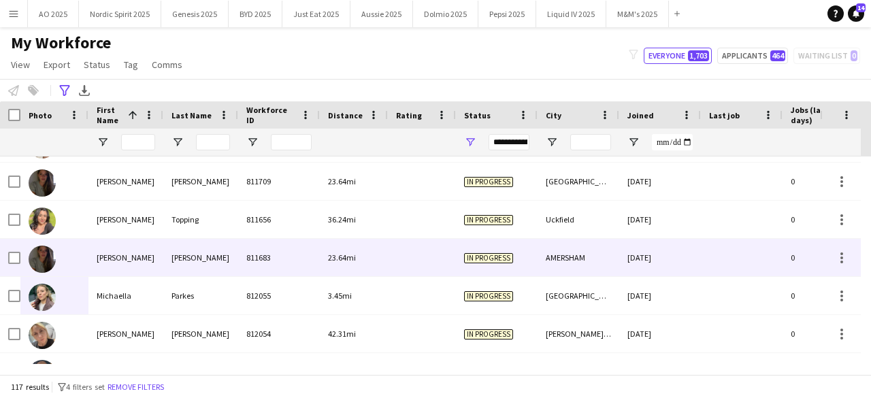
click at [45, 245] on div at bounding box center [42, 258] width 27 height 38
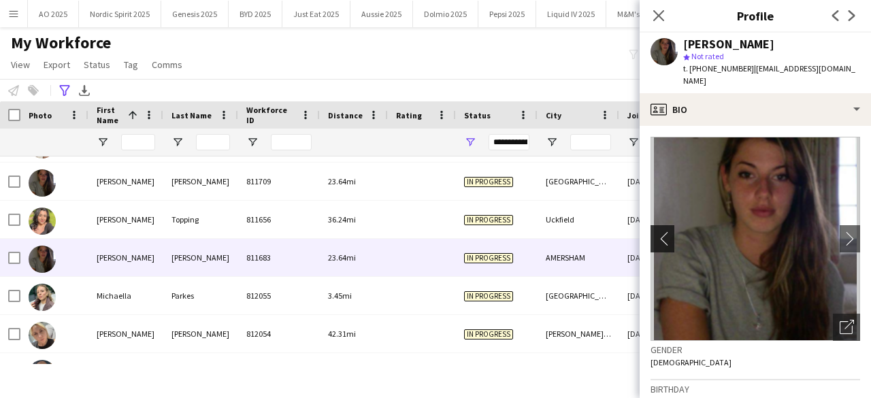
click at [657, 231] on app-icon "chevron-left" at bounding box center [660, 238] width 21 height 14
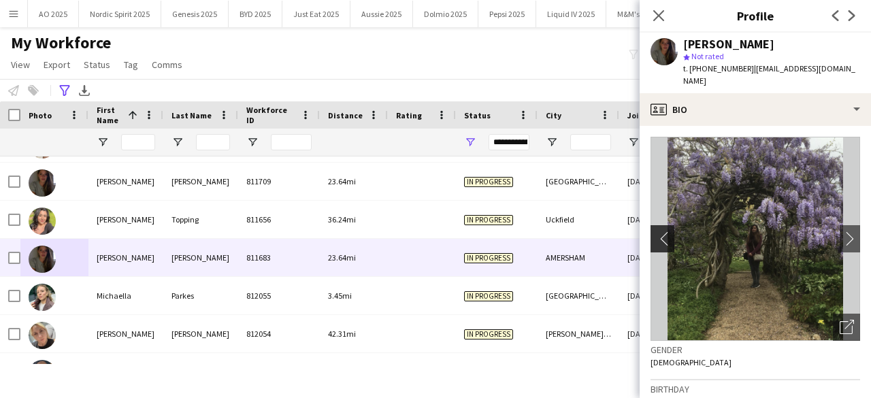
click at [663, 231] on app-icon "chevron-left" at bounding box center [660, 238] width 21 height 14
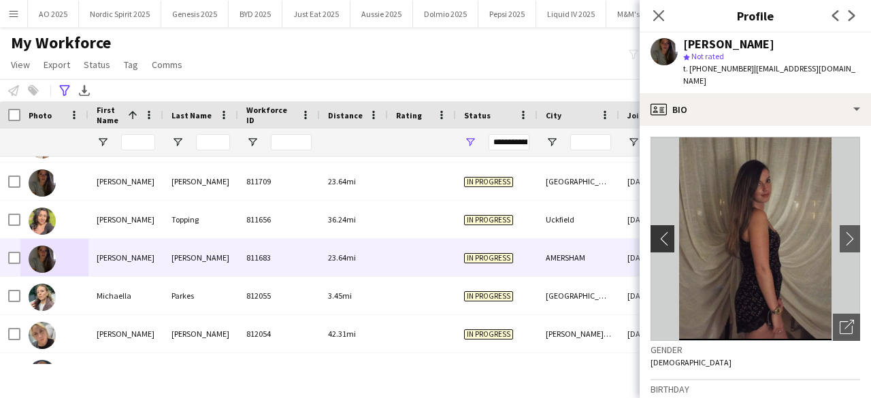
click at [663, 231] on app-icon "chevron-left" at bounding box center [660, 238] width 21 height 14
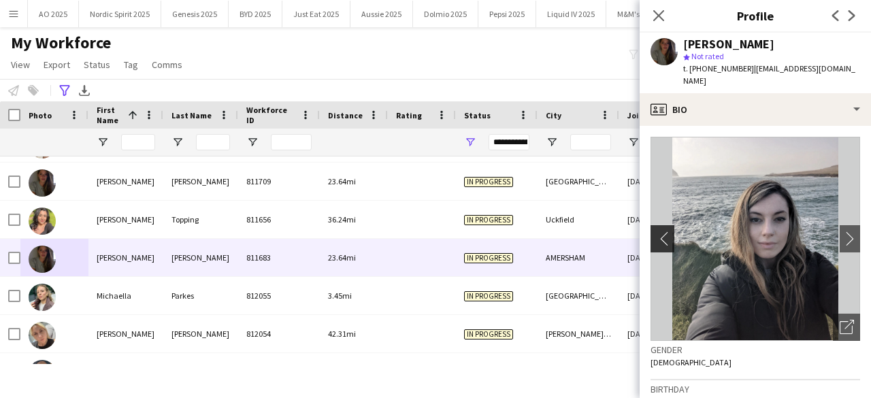
click at [663, 231] on app-icon "chevron-left" at bounding box center [660, 238] width 21 height 14
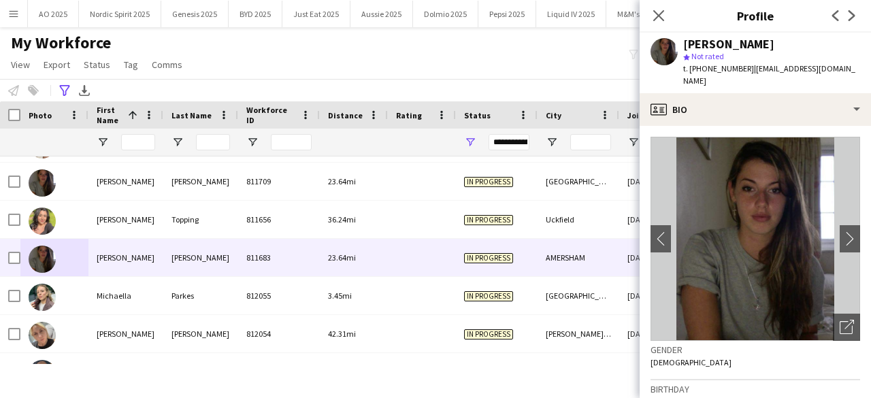
drag, startPoint x: 746, startPoint y: 70, endPoint x: 848, endPoint y: 71, distance: 102.0
click at [846, 71] on span "| megan.curson17@gmail.com" at bounding box center [769, 74] width 172 height 22
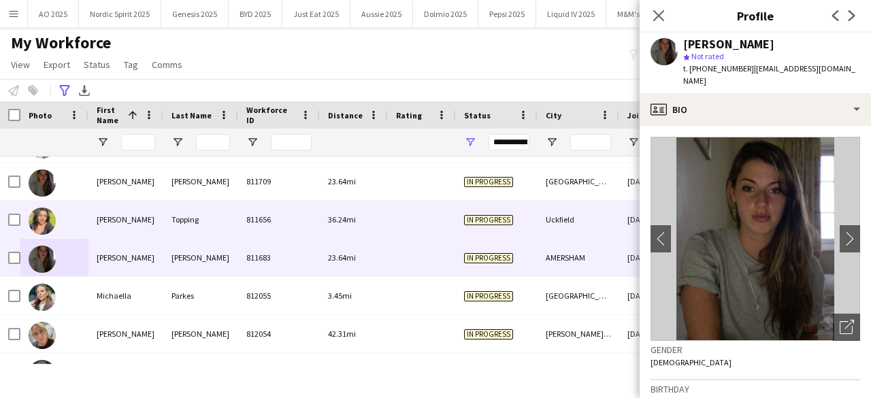
click at [41, 226] on img at bounding box center [42, 220] width 27 height 27
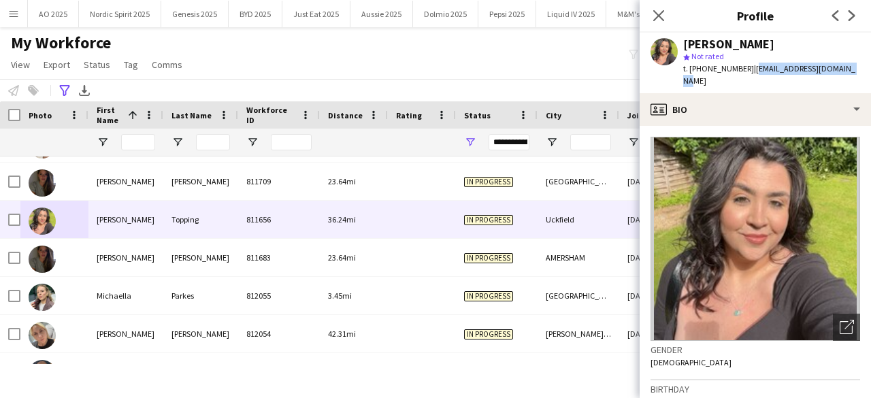
drag, startPoint x: 748, startPoint y: 70, endPoint x: 848, endPoint y: 72, distance: 100.7
click at [848, 72] on div "Megan Topping star Not rated t. +447729807544 | toppingmegan18@gmail.com" at bounding box center [754, 63] width 231 height 61
click at [654, 14] on icon "Close pop-in" at bounding box center [658, 15] width 13 height 13
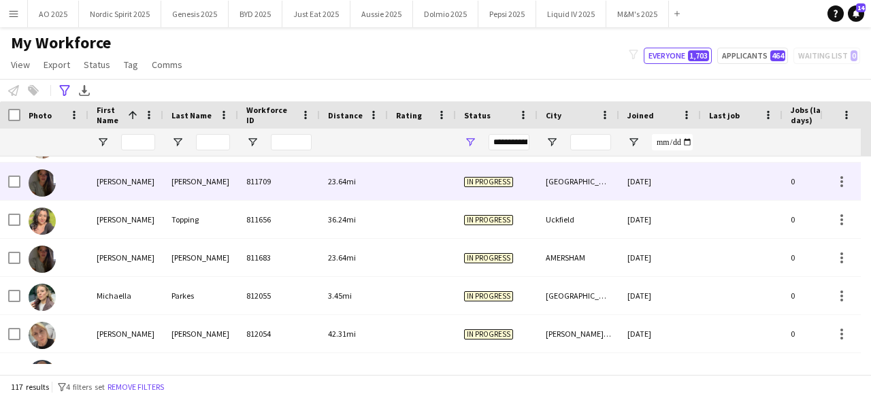
click at [45, 183] on img at bounding box center [42, 182] width 27 height 27
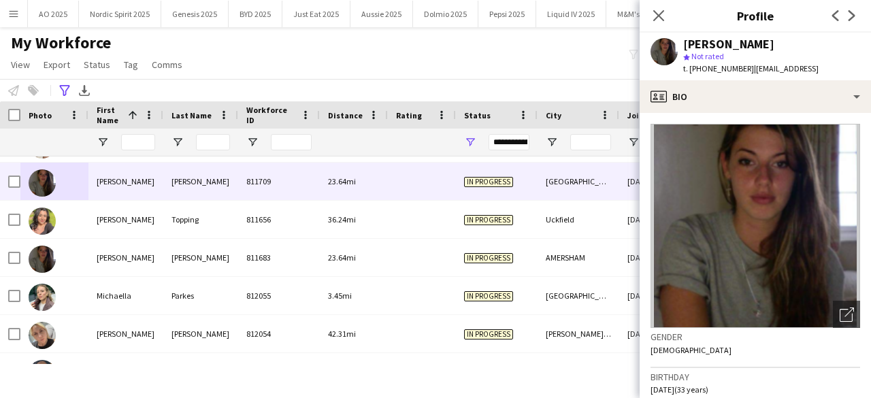
drag, startPoint x: 747, startPoint y: 69, endPoint x: 854, endPoint y: 73, distance: 106.9
click at [829, 73] on div "Megan Curson star Not rated t. +447951159080 | megan.curson17@gmail.comm" at bounding box center [734, 57] width 190 height 48
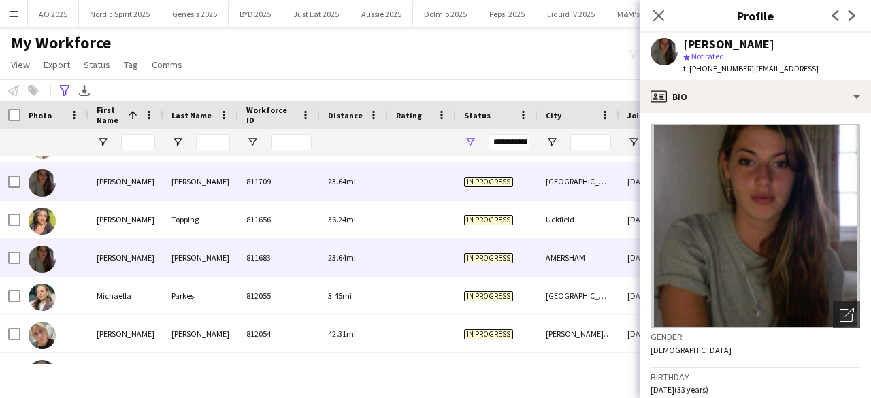
click at [32, 256] on img at bounding box center [42, 259] width 27 height 27
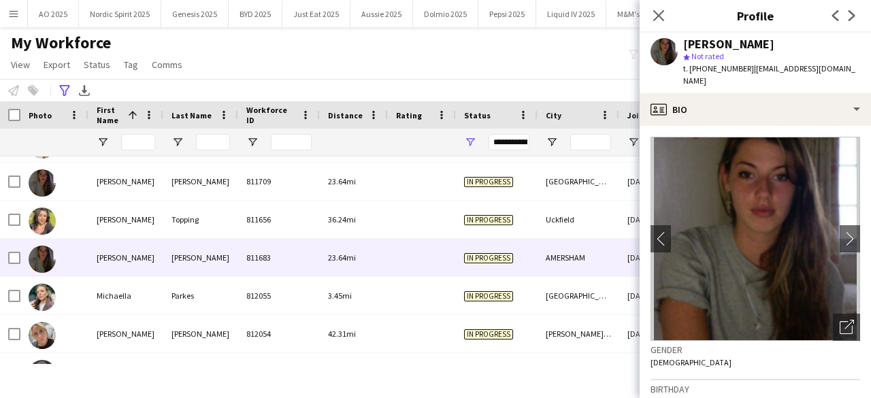
click at [289, 78] on app-workforce-header "My Workforce View Views Default view Compliance Log New view Update view Delete…" at bounding box center [435, 67] width 871 height 69
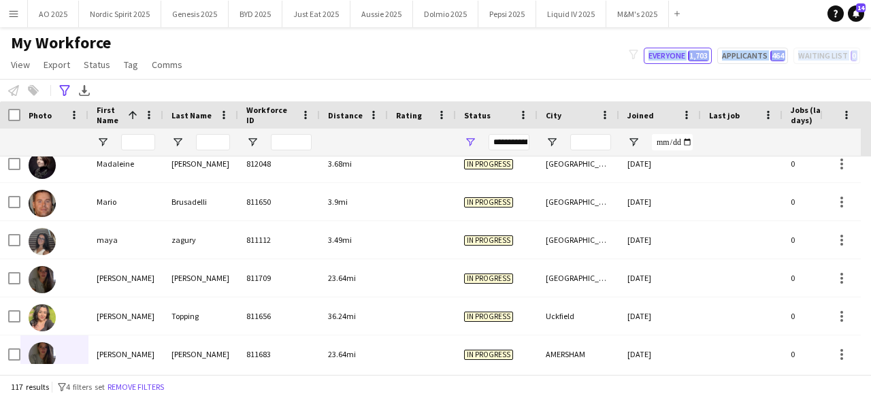
scroll to position [2589, 0]
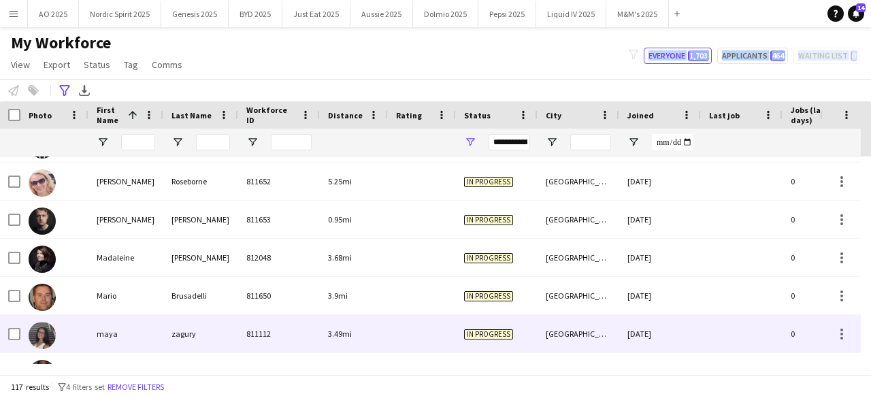
click at [48, 333] on img at bounding box center [42, 335] width 27 height 27
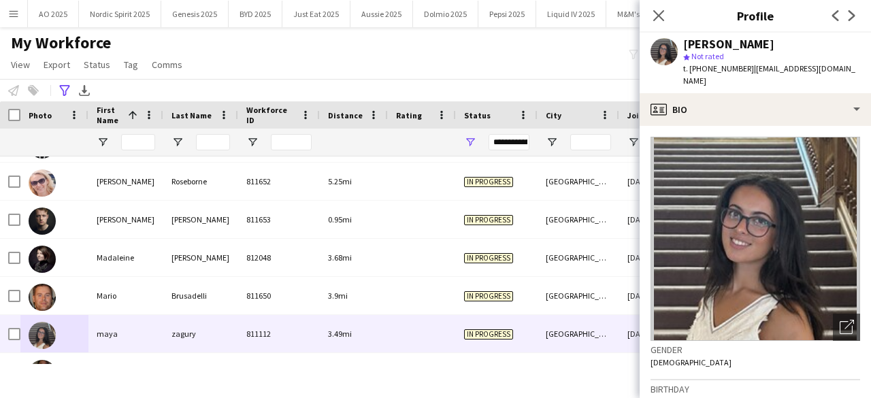
drag, startPoint x: 750, startPoint y: 71, endPoint x: 844, endPoint y: 69, distance: 93.2
click at [844, 69] on div "maya zagury star Not rated t. +4407415732129 | maya.zagury@gmail.com" at bounding box center [754, 63] width 231 height 61
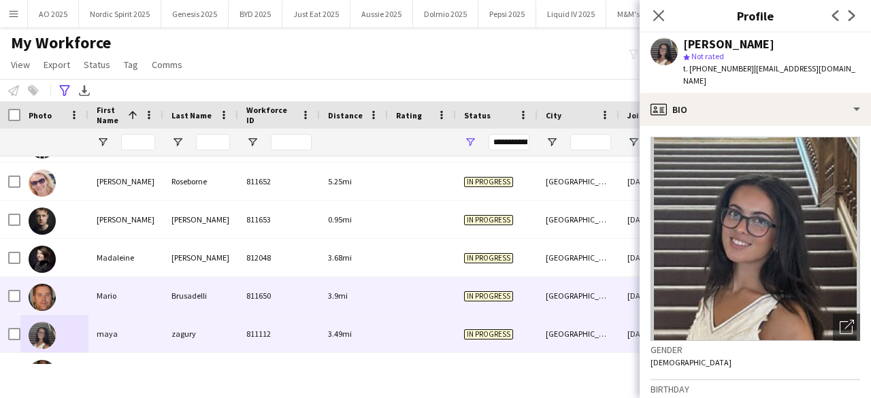
click at [56, 297] on div at bounding box center [54, 295] width 68 height 37
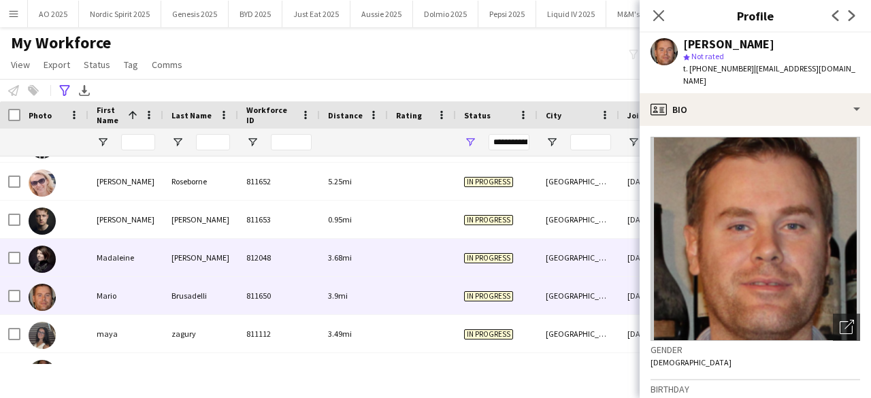
click at [50, 262] on img at bounding box center [42, 259] width 27 height 27
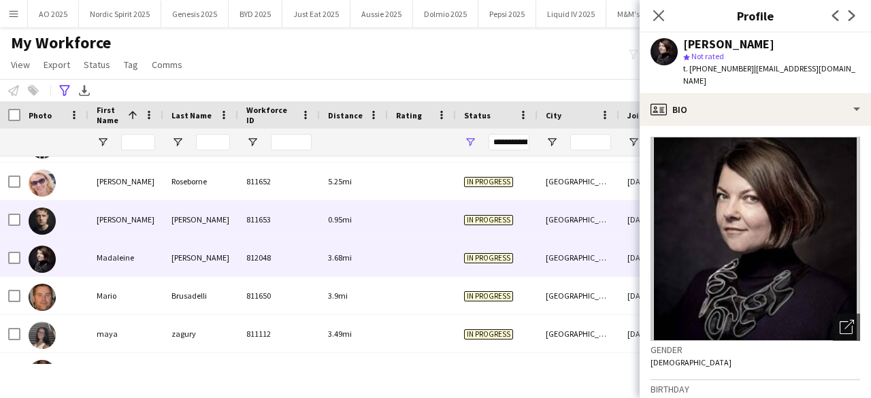
click at [47, 219] on img at bounding box center [42, 220] width 27 height 27
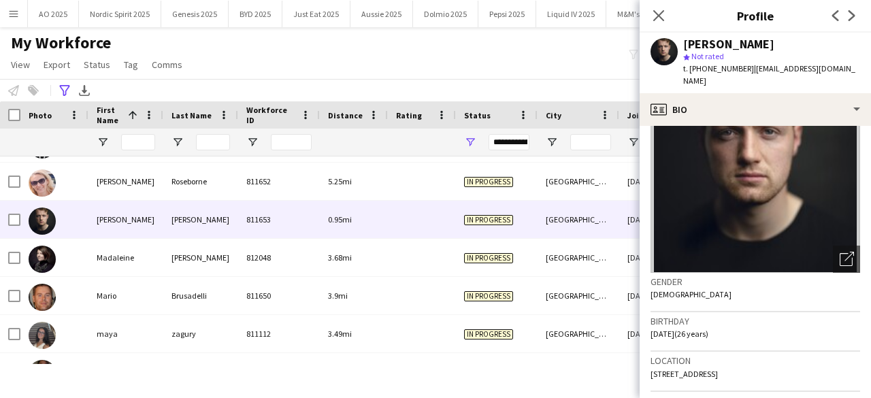
scroll to position [0, 0]
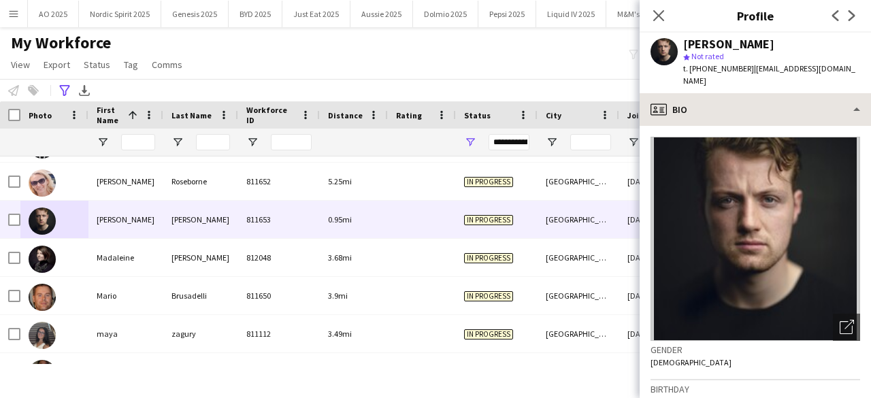
drag, startPoint x: 746, startPoint y: 67, endPoint x: 857, endPoint y: 82, distance: 111.9
click at [857, 82] on app-crew-profile "Close pop-in Profile Previous Next Luke Gallagher star Not rated t. +4478088951…" at bounding box center [754, 199] width 231 height 398
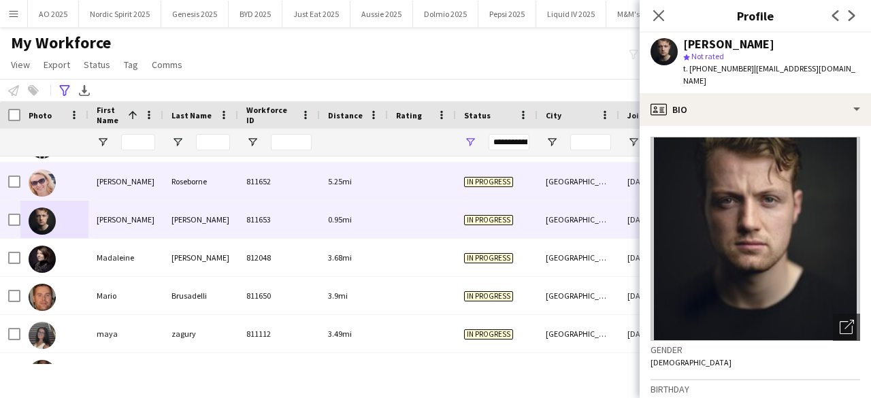
click at [37, 186] on img at bounding box center [42, 182] width 27 height 27
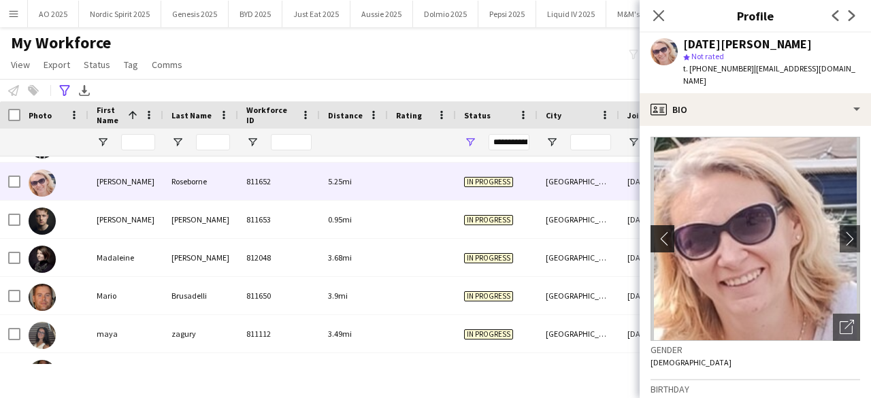
click at [655, 231] on app-icon "chevron-left" at bounding box center [660, 238] width 21 height 14
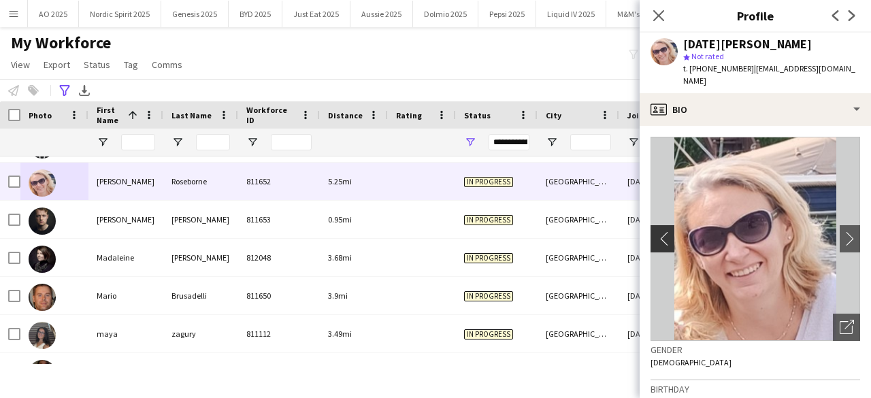
click at [655, 231] on app-icon "chevron-left" at bounding box center [660, 238] width 21 height 14
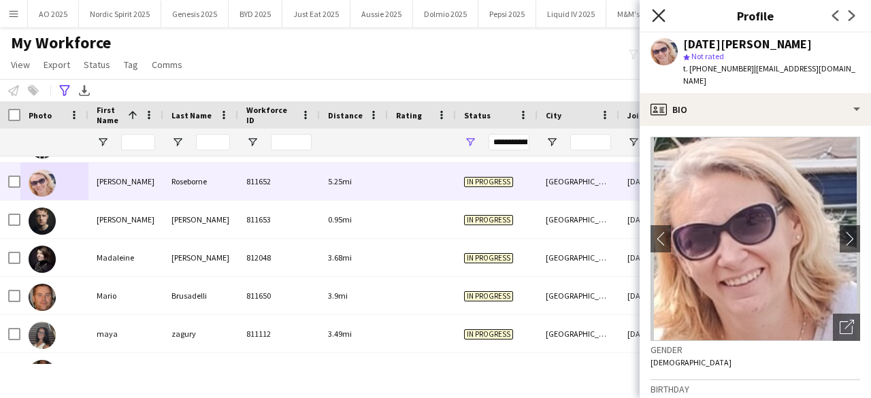
click at [660, 19] on icon "Close pop-in" at bounding box center [658, 15] width 13 height 13
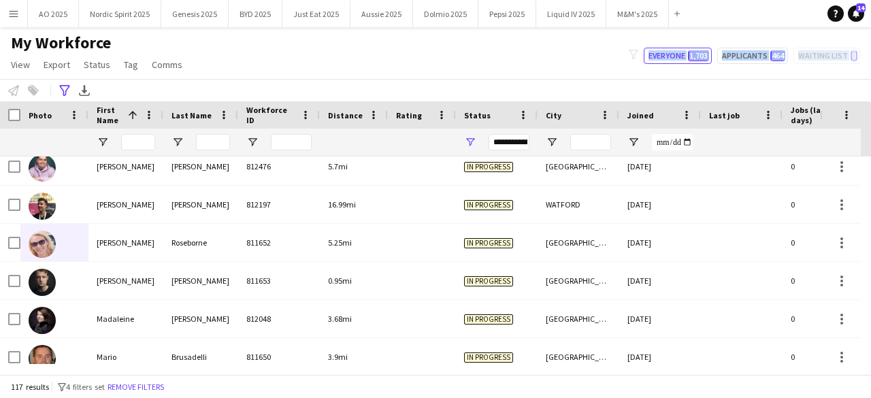
scroll to position [2427, 0]
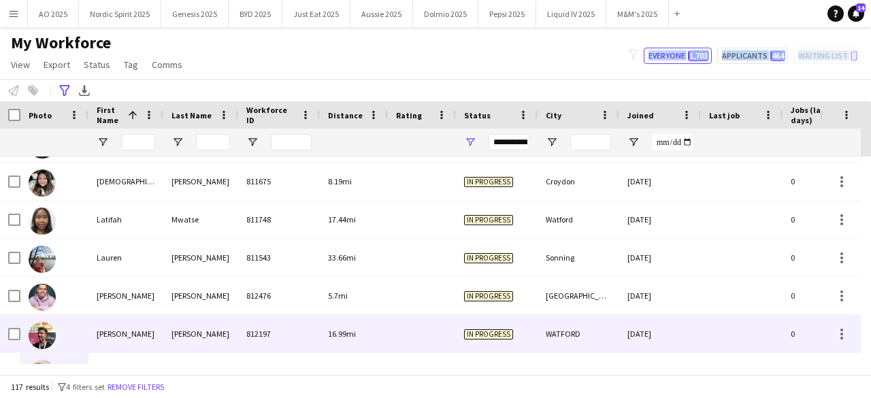
click at [37, 336] on img at bounding box center [42, 335] width 27 height 27
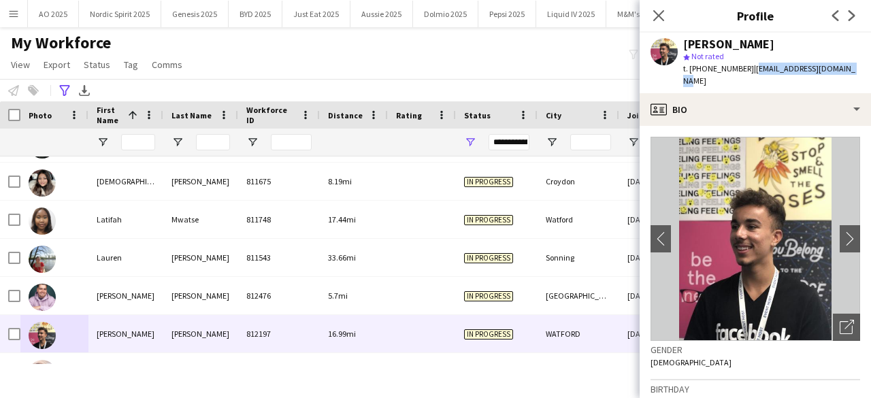
drag, startPoint x: 747, startPoint y: 66, endPoint x: 849, endPoint y: 69, distance: 102.1
click at [849, 69] on div "Lewis Wildman star Not rated t. +447960232487 | lewisw2012@hotmail.co.uk" at bounding box center [754, 63] width 231 height 61
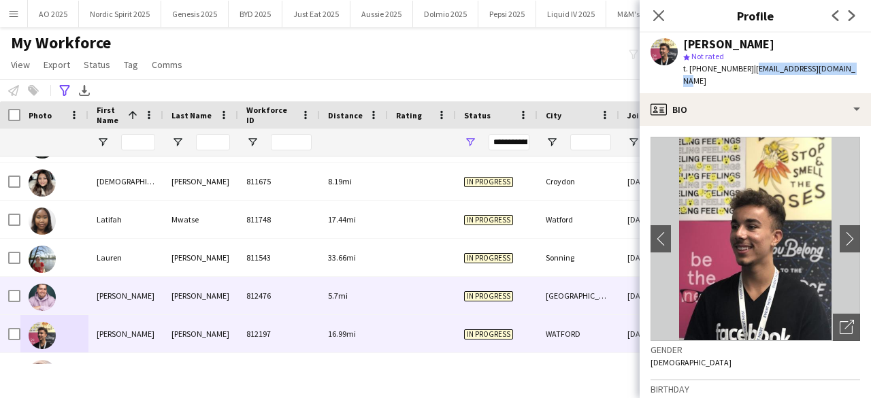
click at [48, 295] on img at bounding box center [42, 297] width 27 height 27
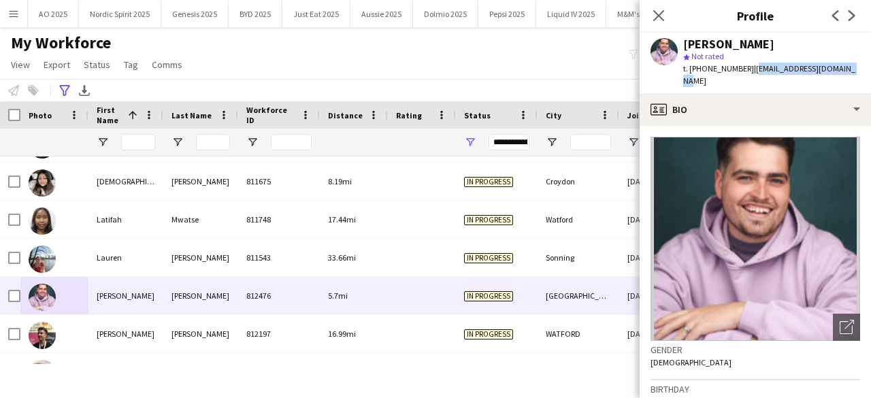
drag, startPoint x: 748, startPoint y: 69, endPoint x: 841, endPoint y: 71, distance: 92.6
click at [841, 71] on div "Lewis Stephens star Not rated t. +447805941648 | lnstephens@hotmail.co.uk" at bounding box center [754, 63] width 231 height 61
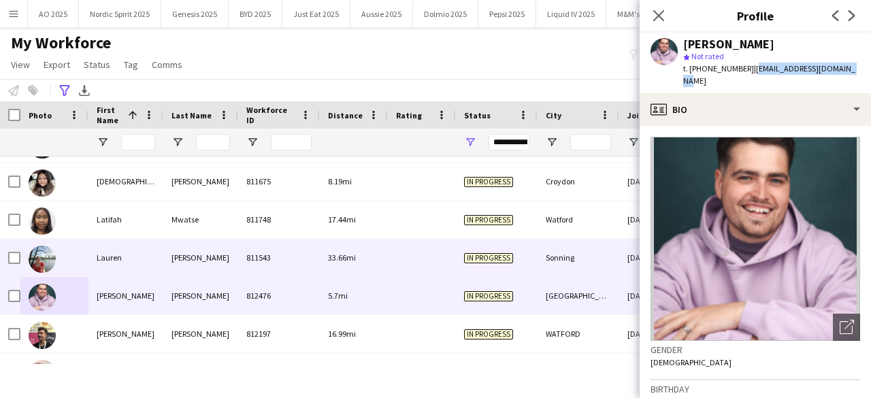
click at [35, 260] on img at bounding box center [42, 259] width 27 height 27
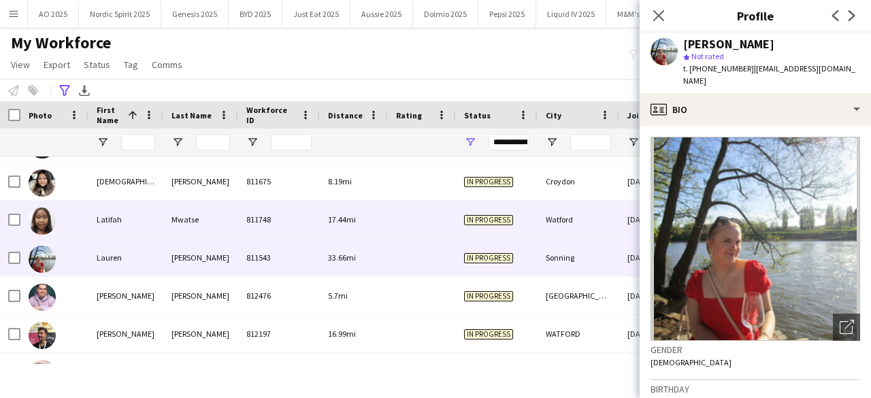
click at [46, 218] on img at bounding box center [42, 220] width 27 height 27
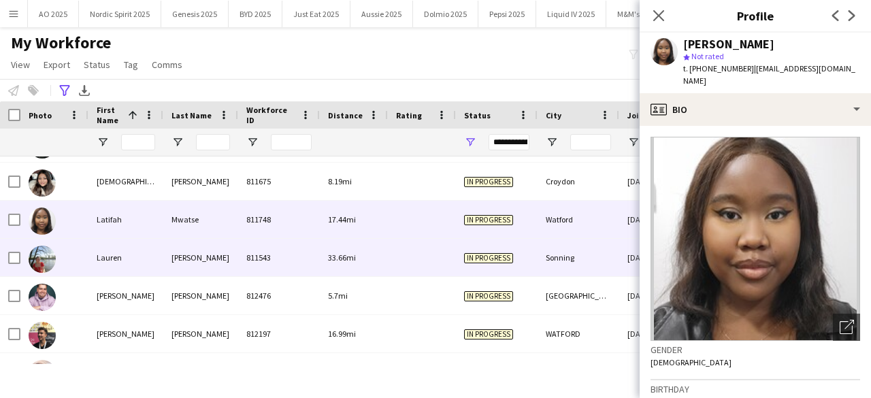
click at [42, 262] on img at bounding box center [42, 259] width 27 height 27
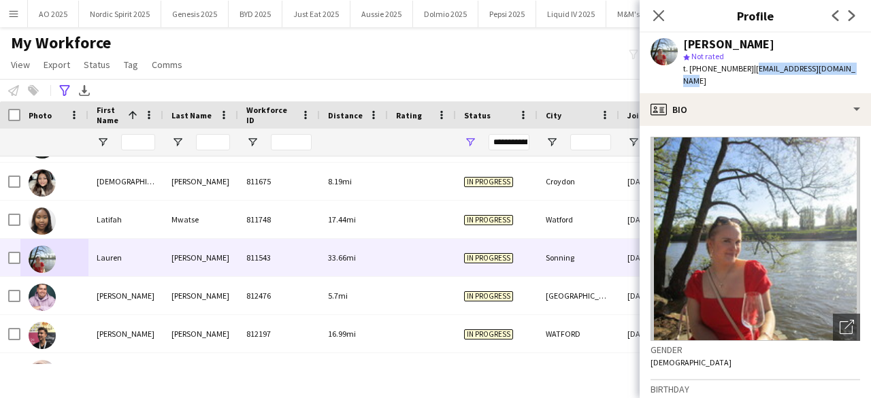
drag, startPoint x: 747, startPoint y: 65, endPoint x: 869, endPoint y: 73, distance: 122.7
click at [869, 73] on app-profile-header "Lauren Stokes star Not rated t. +447885999521 | laurenjstokes@outlook.com" at bounding box center [754, 63] width 231 height 61
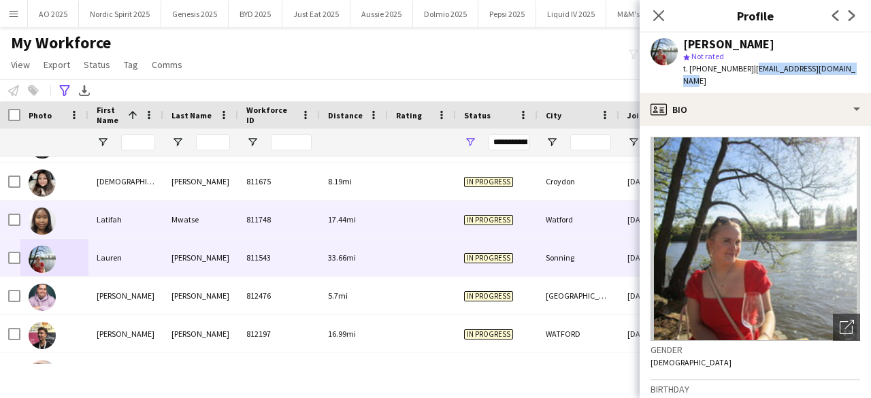
click at [38, 222] on img at bounding box center [42, 220] width 27 height 27
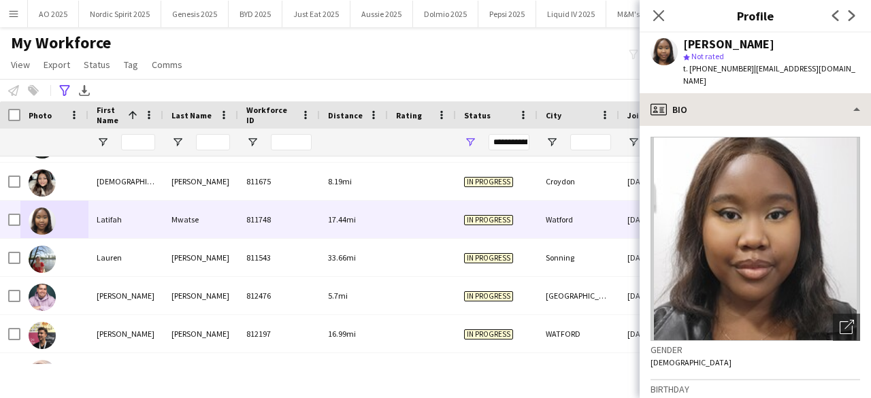
drag, startPoint x: 746, startPoint y: 71, endPoint x: 865, endPoint y: 84, distance: 120.4
click at [865, 84] on app-crew-profile "Close pop-in Profile Previous Next Latifah Mwatse star Not rated t. +4473937028…" at bounding box center [754, 199] width 231 height 398
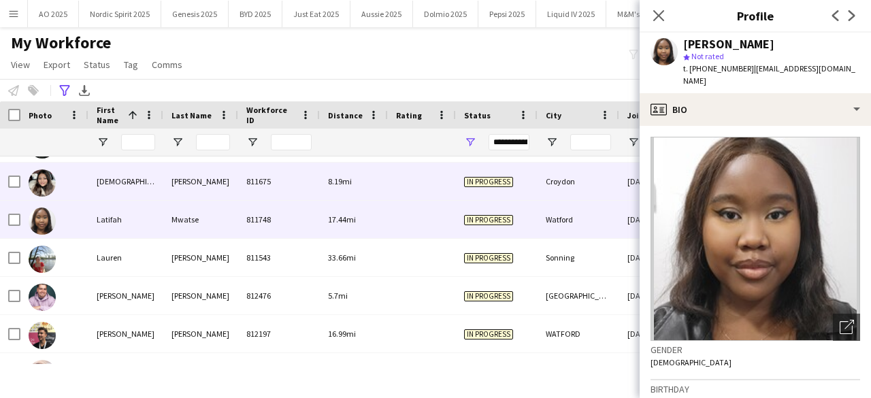
click at [52, 184] on img at bounding box center [42, 182] width 27 height 27
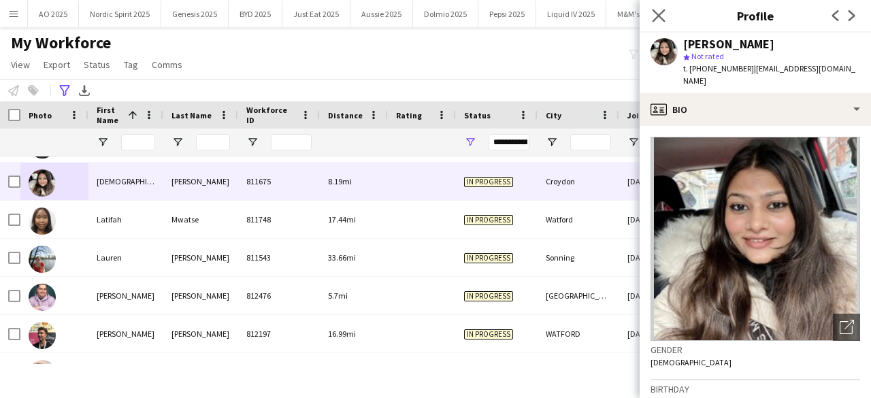
click at [665, 13] on app-icon "Close pop-in" at bounding box center [659, 16] width 20 height 20
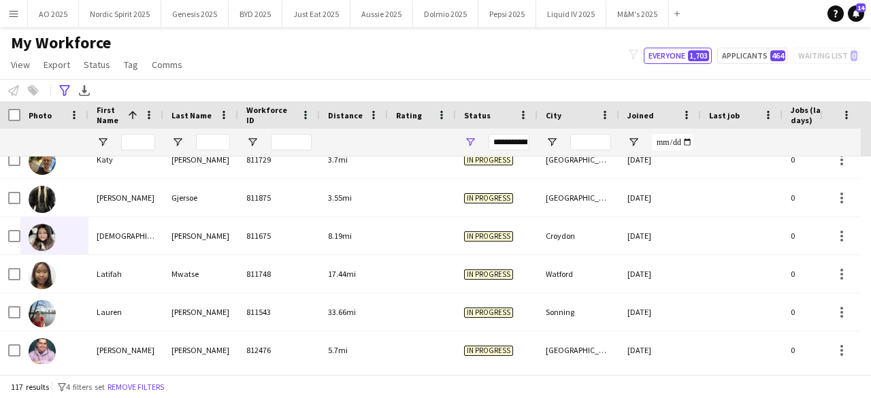
scroll to position [2236, 0]
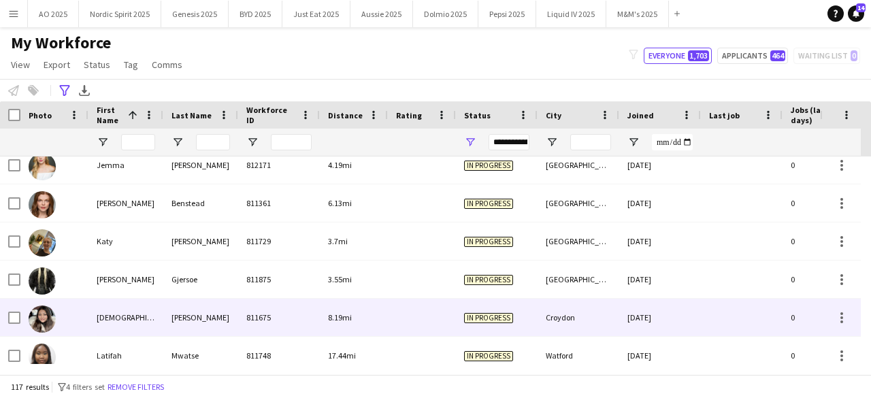
click at [41, 319] on img at bounding box center [42, 318] width 27 height 27
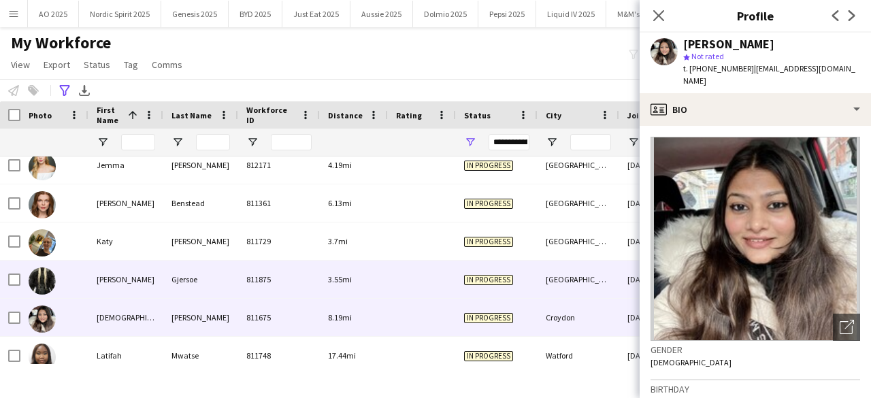
click at [49, 282] on img at bounding box center [42, 280] width 27 height 27
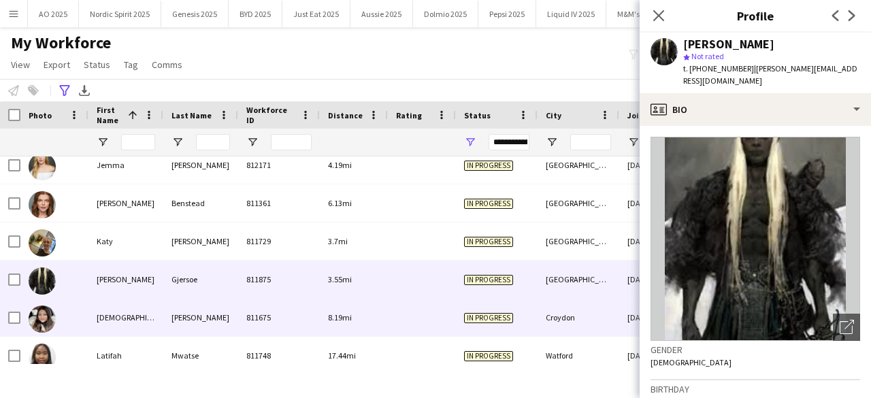
click at [40, 319] on img at bounding box center [42, 318] width 27 height 27
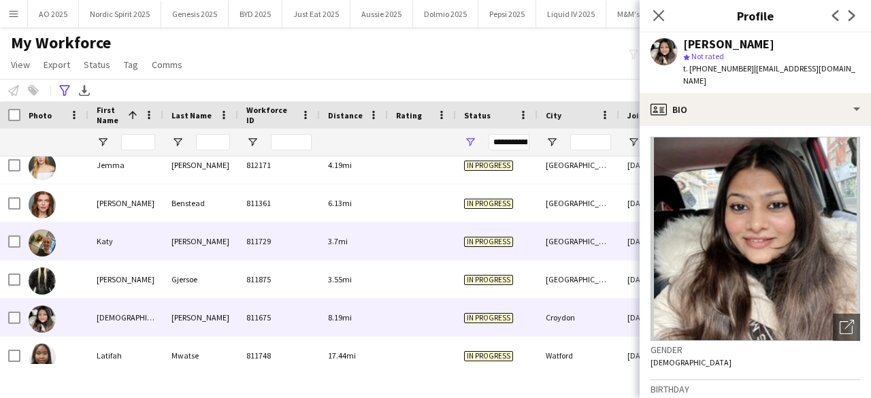
click at [46, 240] on img at bounding box center [42, 242] width 27 height 27
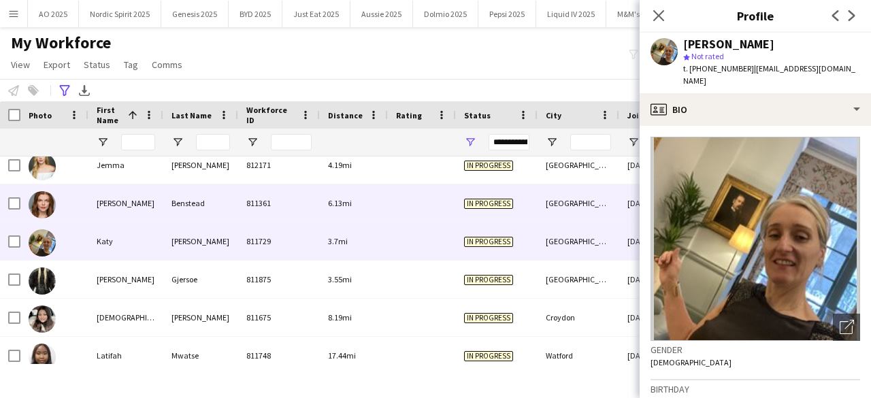
click at [39, 197] on img at bounding box center [42, 204] width 27 height 27
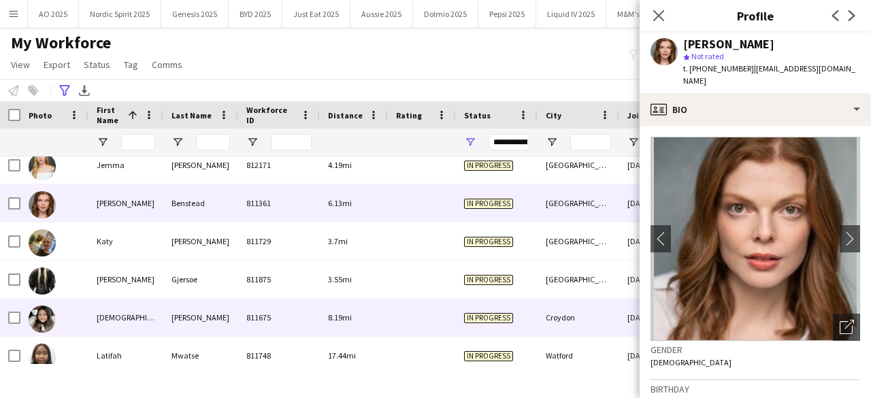
click at [44, 322] on img at bounding box center [42, 318] width 27 height 27
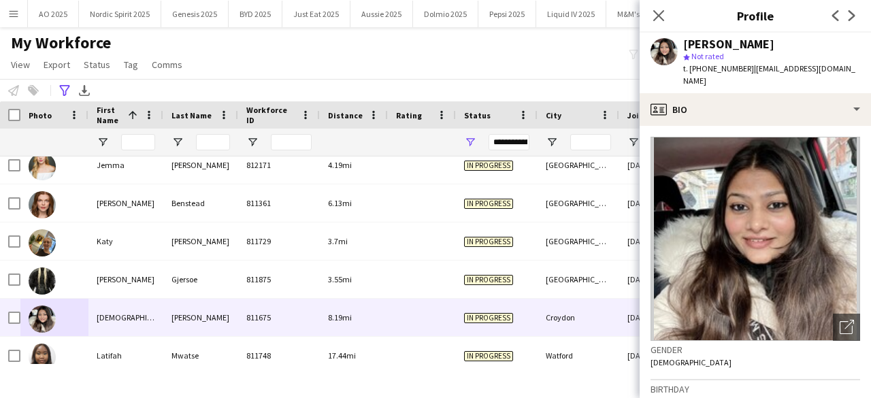
drag, startPoint x: 746, startPoint y: 63, endPoint x: 864, endPoint y: 71, distance: 117.9
click at [864, 71] on app-profile-header "[PERSON_NAME] star Not rated t. [PHONE_NUMBER] | [EMAIL_ADDRESS][DOMAIN_NAME]" at bounding box center [754, 63] width 231 height 61
copy span "[EMAIL_ADDRESS][DOMAIN_NAME]"
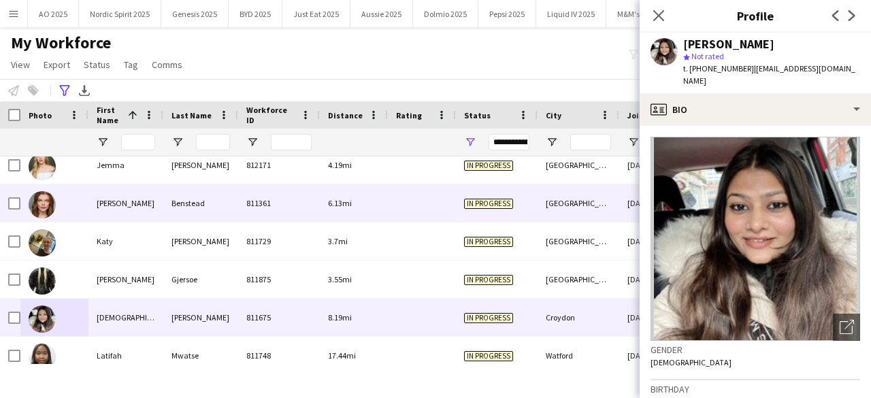
click at [46, 204] on img at bounding box center [42, 204] width 27 height 27
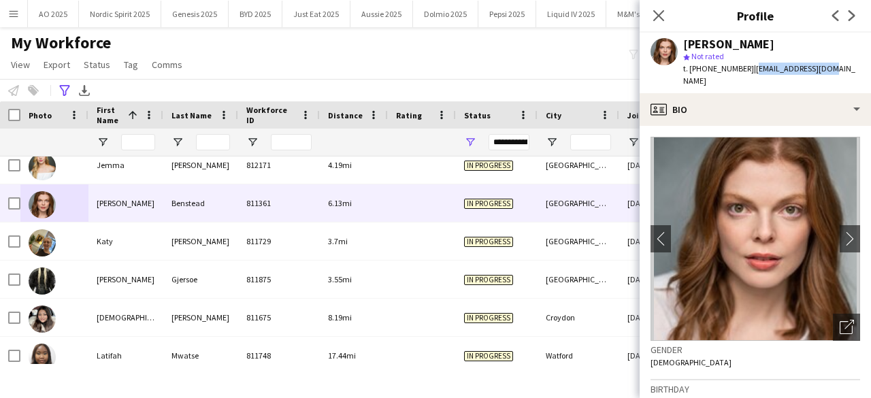
drag, startPoint x: 747, startPoint y: 69, endPoint x: 827, endPoint y: 71, distance: 80.3
click at [827, 71] on div "[PERSON_NAME] star Not rated t. [PHONE_NUMBER] | [EMAIL_ADDRESS][DOMAIN_NAME]" at bounding box center [754, 63] width 231 height 61
copy span "[EMAIL_ADDRESS][DOMAIN_NAME]"
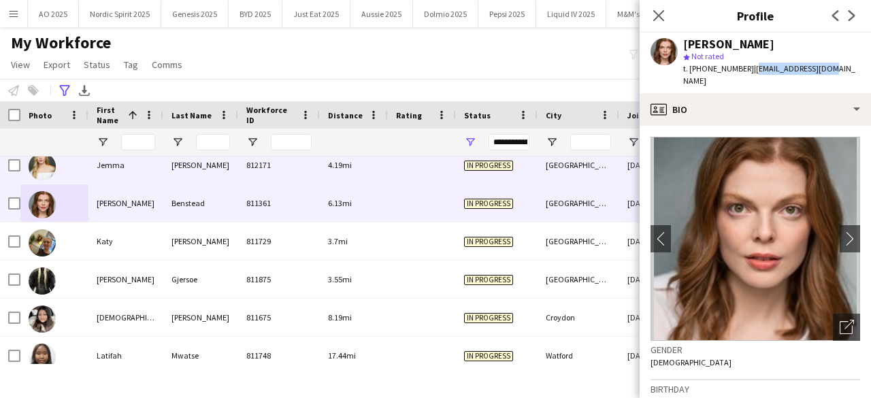
click at [47, 165] on img at bounding box center [42, 166] width 27 height 27
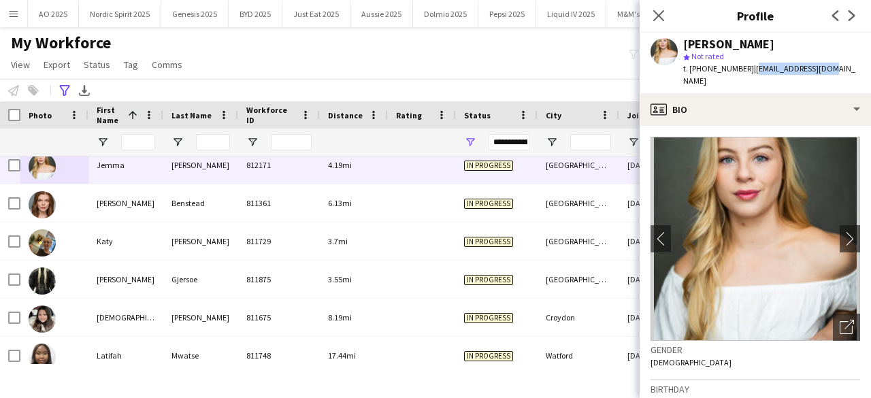
drag, startPoint x: 748, startPoint y: 67, endPoint x: 825, endPoint y: 76, distance: 77.4
click at [825, 76] on div "[PERSON_NAME] star Not rated t. [PHONE_NUMBER] | [EMAIL_ADDRESS][DOMAIN_NAME]" at bounding box center [754, 63] width 231 height 61
copy span "[EMAIL_ADDRESS][DOMAIN_NAME]"
click at [515, 67] on div "My Workforce View Views Default view Compliance Log New view Update view Delete…" at bounding box center [435, 56] width 871 height 46
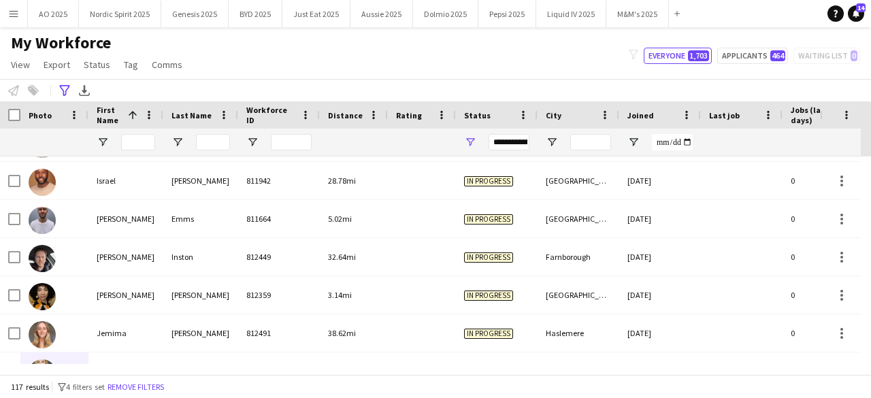
scroll to position [1964, 0]
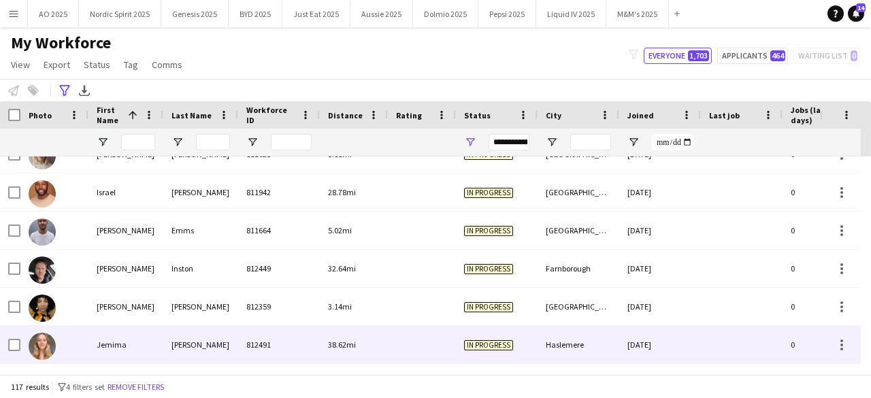
click at [50, 344] on img at bounding box center [42, 346] width 27 height 27
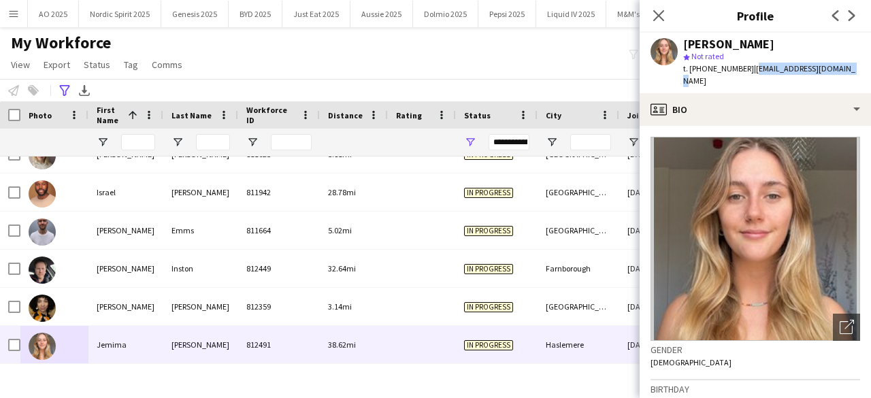
drag, startPoint x: 846, startPoint y: 73, endPoint x: 748, endPoint y: 70, distance: 98.0
click at [748, 70] on div "[PERSON_NAME] star Not rated t. [PHONE_NUMBER] | [EMAIL_ADDRESS][DOMAIN_NAME]" at bounding box center [754, 63] width 231 height 61
copy span "[EMAIL_ADDRESS][DOMAIN_NAME]"
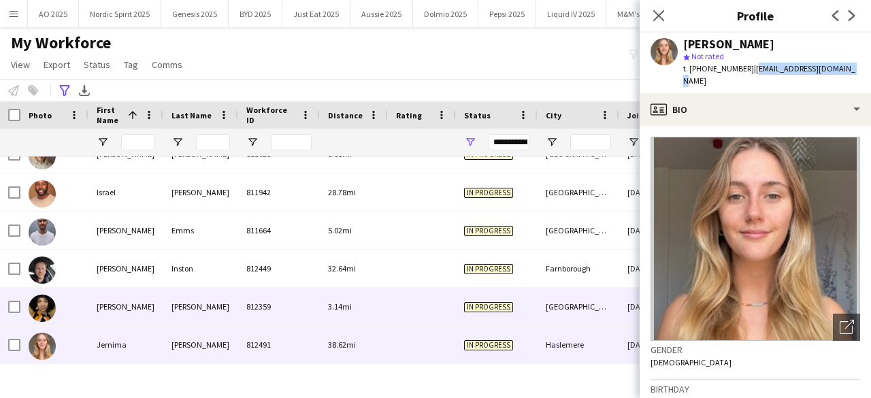
click at [49, 315] on div at bounding box center [42, 307] width 27 height 38
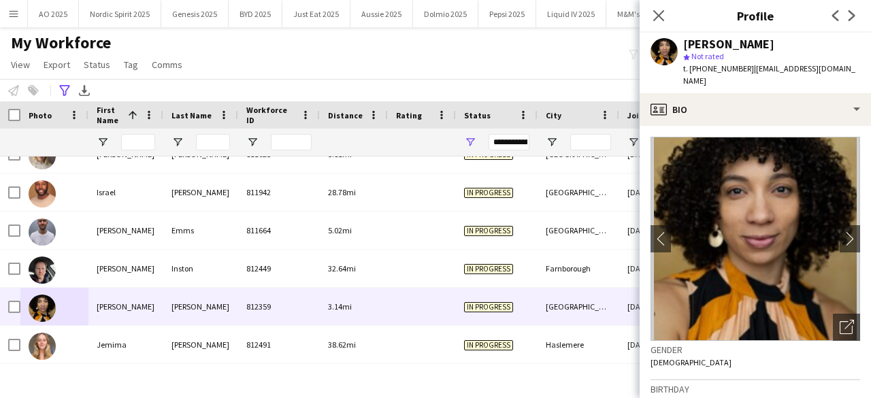
drag, startPoint x: 746, startPoint y: 63, endPoint x: 846, endPoint y: 65, distance: 100.7
click at [846, 65] on div "[PERSON_NAME] star Not rated t. [PHONE_NUMBER] | [PERSON_NAME][EMAIL_ADDRESS][D…" at bounding box center [754, 63] width 231 height 61
copy span "[EMAIL_ADDRESS][DOMAIN_NAME]"
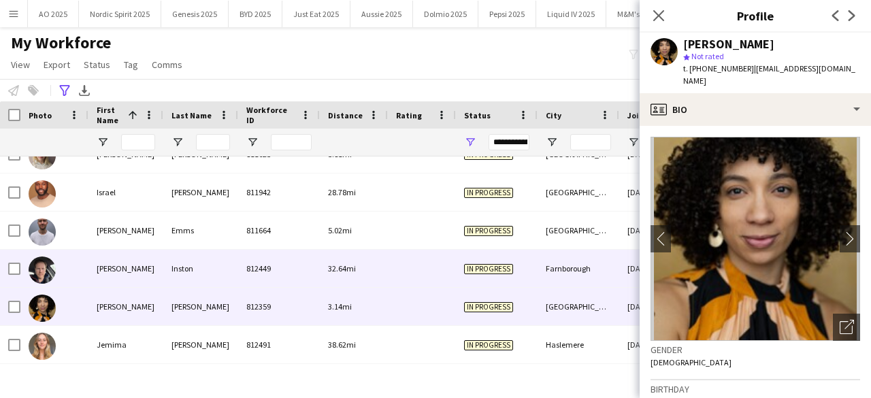
click at [46, 266] on img at bounding box center [42, 269] width 27 height 27
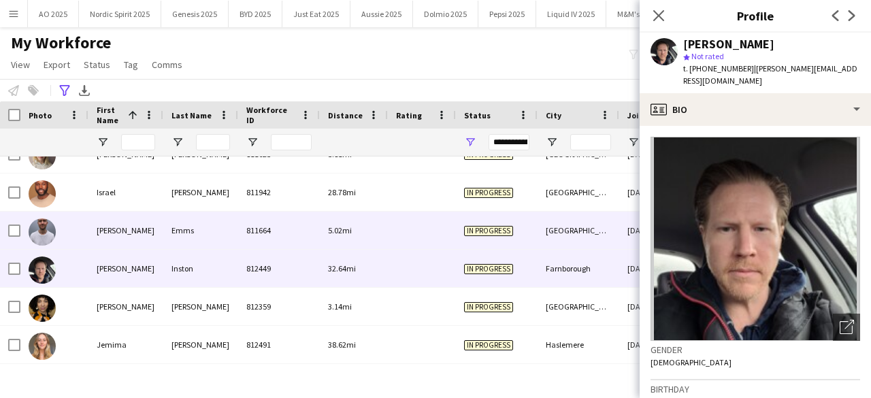
click at [43, 229] on img at bounding box center [42, 231] width 27 height 27
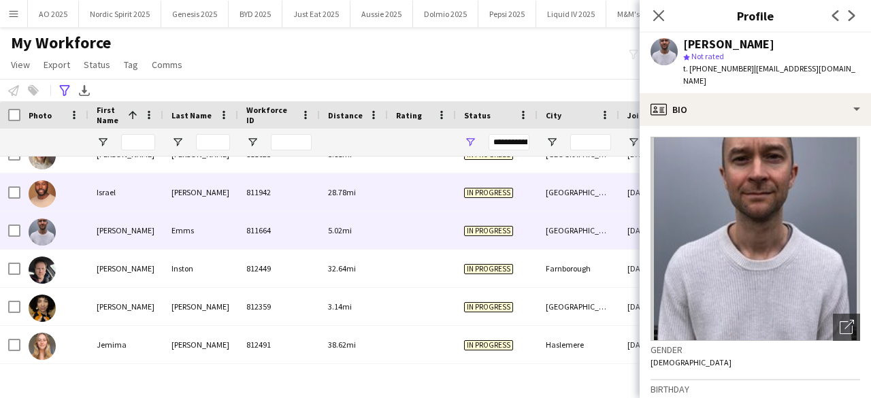
click at [43, 207] on div at bounding box center [42, 193] width 27 height 38
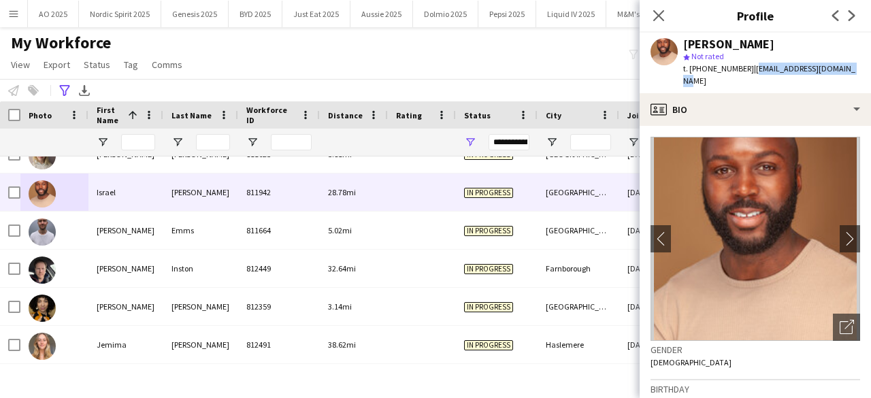
drag, startPoint x: 747, startPoint y: 65, endPoint x: 841, endPoint y: 72, distance: 94.2
click at [841, 72] on div "[PERSON_NAME] Not rated t. [PHONE_NUMBER] | [EMAIL_ADDRESS][DOMAIN_NAME]" at bounding box center [754, 63] width 231 height 61
copy span "[EMAIL_ADDRESS][DOMAIN_NAME]"
click at [558, 44] on div "My Workforce View Views Default view Compliance Log New view Update view Delete…" at bounding box center [435, 56] width 871 height 46
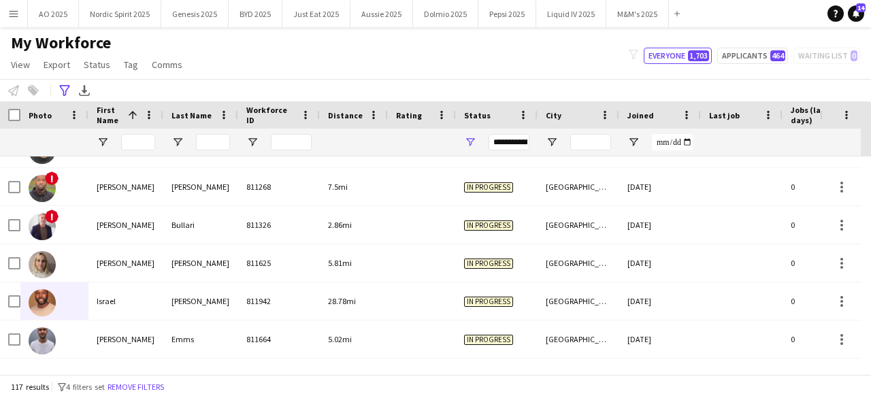
scroll to position [0, 0]
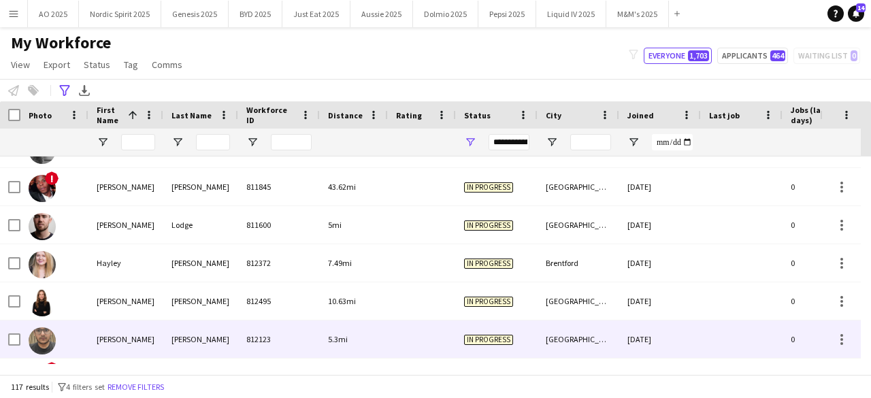
click at [35, 338] on img at bounding box center [42, 340] width 27 height 27
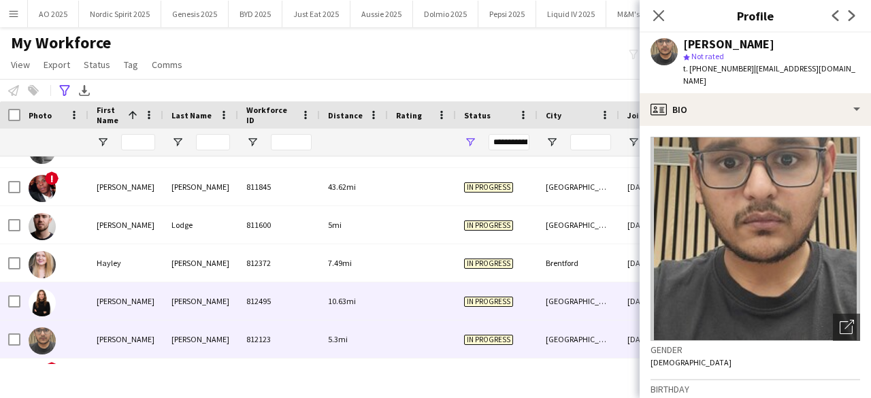
click at [44, 299] on img at bounding box center [42, 302] width 27 height 27
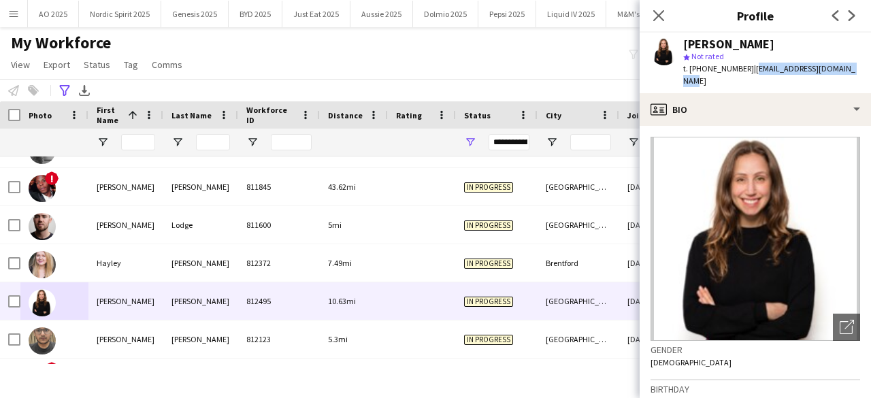
drag, startPoint x: 750, startPoint y: 71, endPoint x: 850, endPoint y: 73, distance: 100.7
click at [850, 73] on div "[PERSON_NAME] star Not rated t. [PHONE_NUMBER] | [EMAIL_ADDRESS][DOMAIN_NAME]" at bounding box center [754, 63] width 231 height 61
copy span "[EMAIL_ADDRESS][DOMAIN_NAME]"
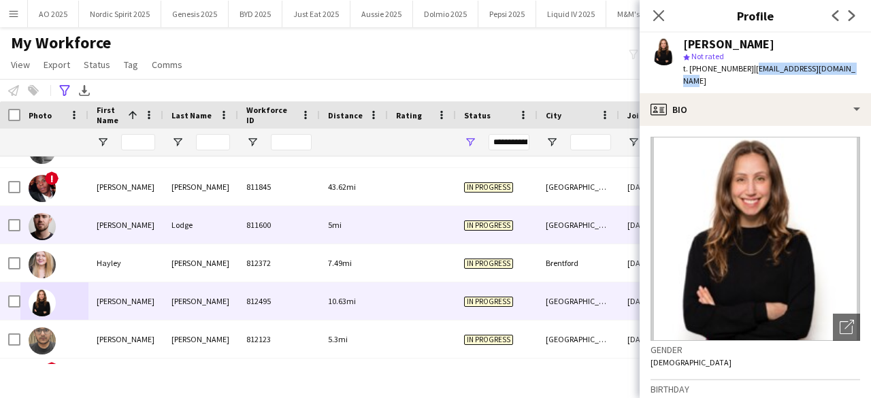
click at [46, 222] on img at bounding box center [42, 226] width 27 height 27
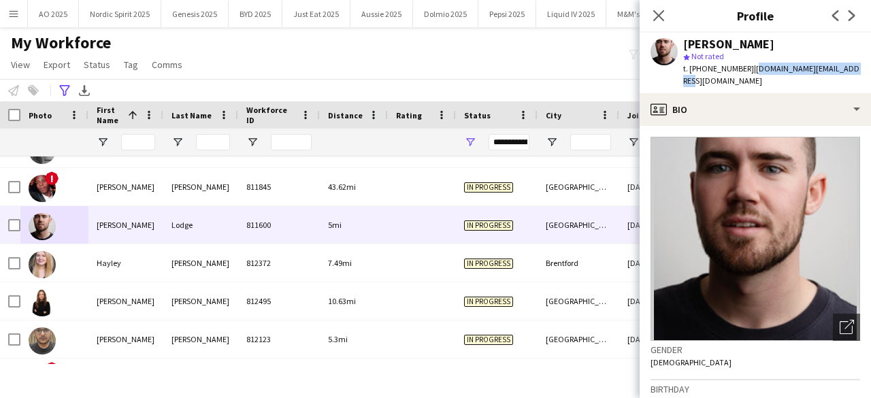
drag, startPoint x: 748, startPoint y: 69, endPoint x: 841, endPoint y: 79, distance: 93.1
click at [841, 79] on div "[PERSON_NAME] star Not rated t. [PHONE_NUMBER] | [DOMAIN_NAME][EMAIL_ADDRESS][D…" at bounding box center [754, 63] width 231 height 61
click at [859, 69] on div "[PERSON_NAME] star Not rated t. [PHONE_NUMBER] | [DOMAIN_NAME][EMAIL_ADDRESS][D…" at bounding box center [754, 63] width 231 height 61
drag, startPoint x: 859, startPoint y: 69, endPoint x: 757, endPoint y: 67, distance: 102.1
click at [757, 67] on div "[PERSON_NAME] star Not rated t. [PHONE_NUMBER] | [DOMAIN_NAME][EMAIL_ADDRESS][D…" at bounding box center [754, 63] width 231 height 61
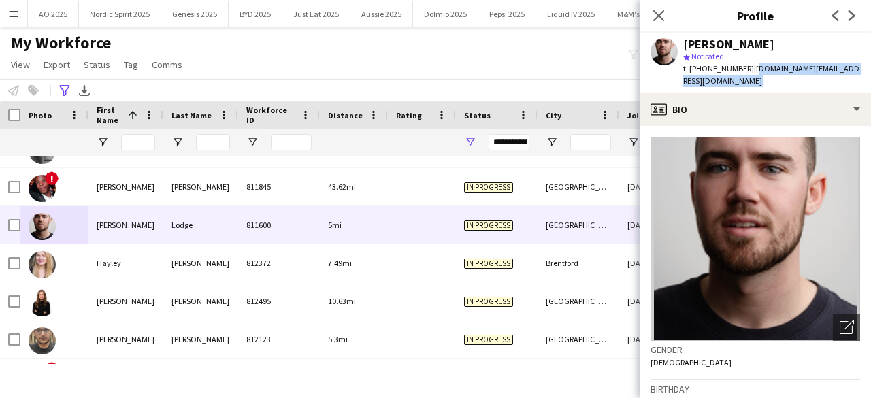
copy app-crew-profile "[DOMAIN_NAME][EMAIL_ADDRESS][DOMAIN_NAME] profile"
click at [505, 54] on div "My Workforce View Views Default view Compliance Log New view Update view Delete…" at bounding box center [435, 56] width 871 height 46
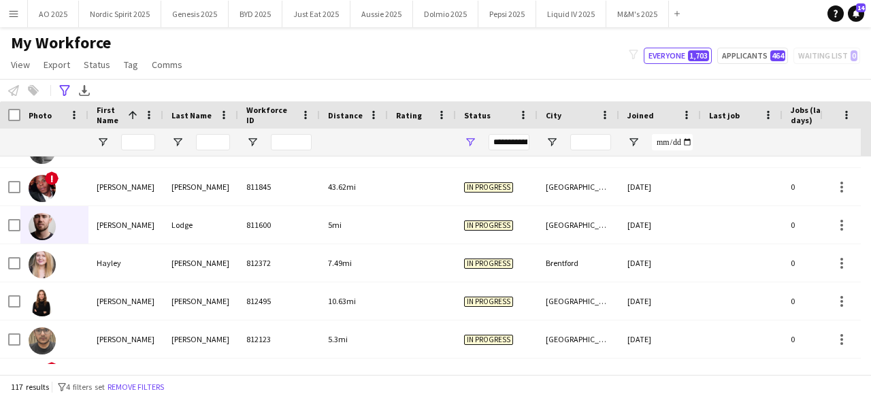
scroll to position [1645, 0]
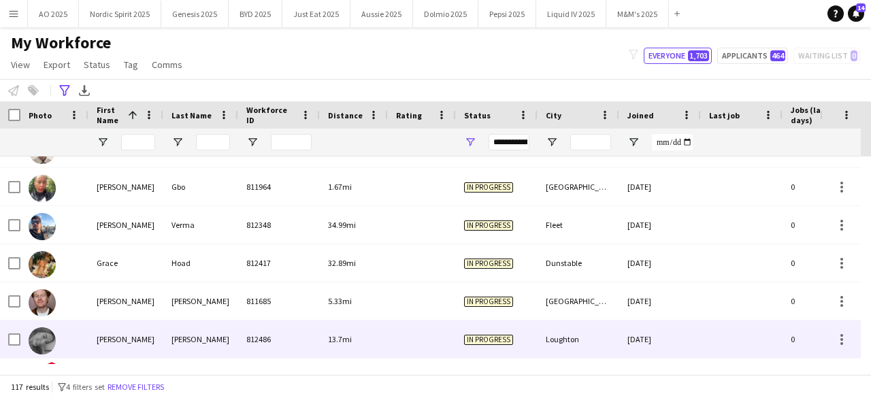
click at [50, 337] on img at bounding box center [42, 340] width 27 height 27
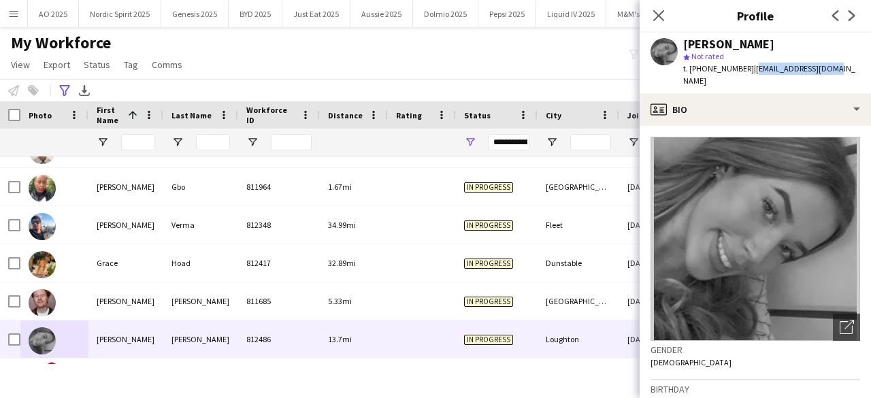
drag, startPoint x: 748, startPoint y: 68, endPoint x: 852, endPoint y: 79, distance: 105.3
click at [852, 79] on app-profile-header "[PERSON_NAME] star Not rated t. [PHONE_NUMBER] | [EMAIL_ADDRESS][DOMAIN_NAME]" at bounding box center [754, 63] width 231 height 61
copy span "[EMAIL_ADDRESS][DOMAIN_NAME]"
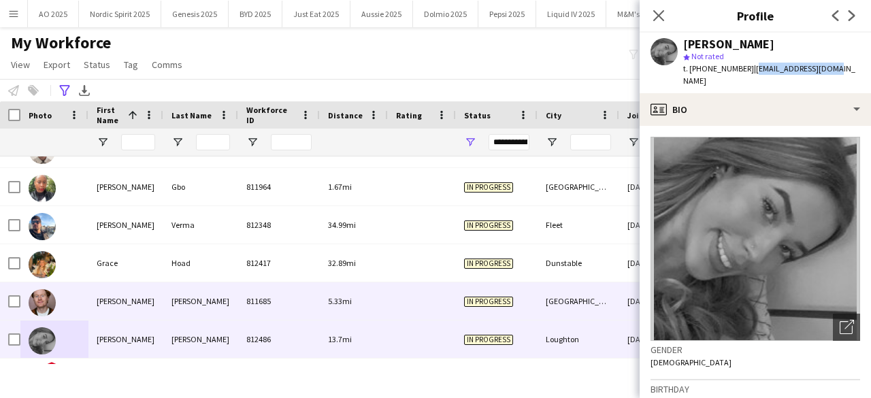
click at [41, 300] on img at bounding box center [42, 302] width 27 height 27
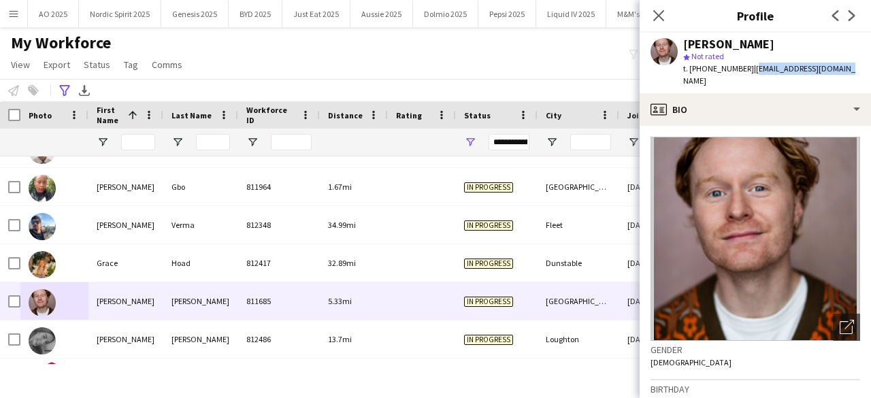
drag, startPoint x: 748, startPoint y: 69, endPoint x: 837, endPoint y: 68, distance: 89.1
click at [837, 68] on div "[PERSON_NAME] star Not rated t. [PHONE_NUMBER] | [EMAIL_ADDRESS][DOMAIN_NAME]" at bounding box center [754, 63] width 231 height 61
copy span "[EMAIL_ADDRESS][DOMAIN_NAME]"
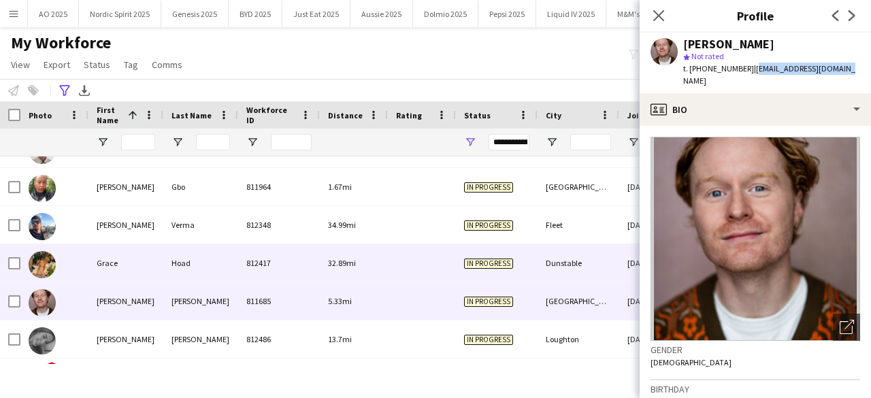
click at [56, 263] on div at bounding box center [54, 262] width 68 height 37
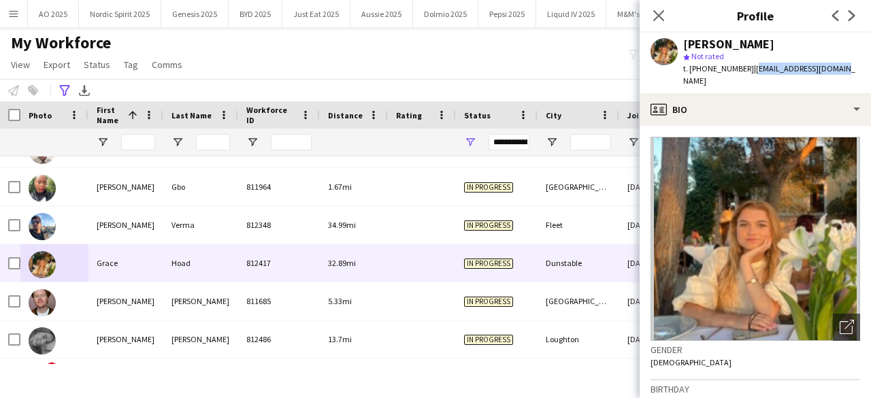
drag, startPoint x: 751, startPoint y: 68, endPoint x: 845, endPoint y: 67, distance: 93.9
click at [845, 67] on div "[PERSON_NAME] star Not rated t. [PHONE_NUMBER] | [EMAIL_ADDRESS][DOMAIN_NAME]" at bounding box center [754, 63] width 231 height 61
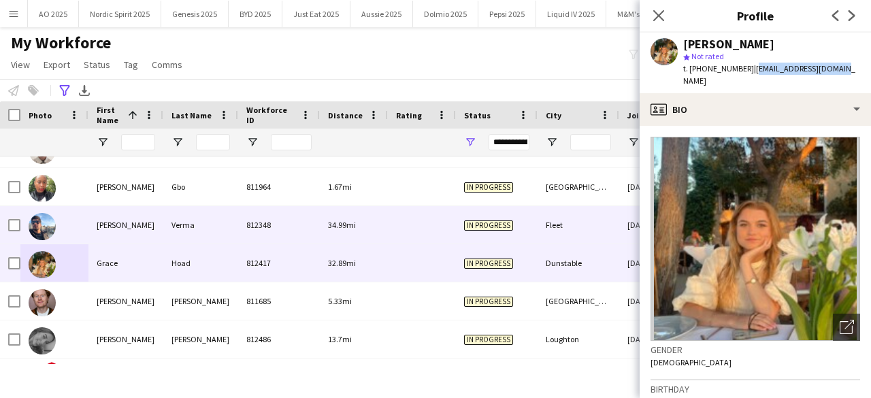
click at [44, 226] on img at bounding box center [42, 226] width 27 height 27
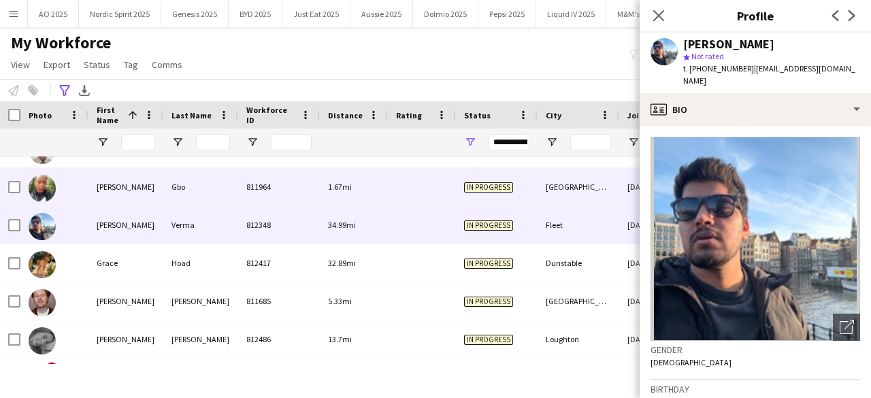
click at [36, 192] on img at bounding box center [42, 188] width 27 height 27
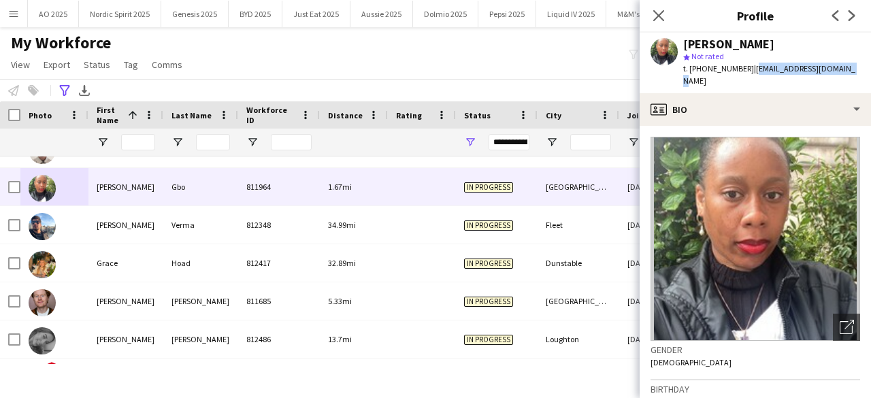
drag, startPoint x: 748, startPoint y: 69, endPoint x: 850, endPoint y: 71, distance: 102.1
click at [850, 71] on div "[PERSON_NAME] star Not rated t. [PHONE_NUMBER] | [EMAIL_ADDRESS][DOMAIN_NAME]" at bounding box center [754, 63] width 231 height 61
click at [603, 50] on div "My Workforce View Views Default view Compliance Log New view Update view Delete…" at bounding box center [435, 56] width 871 height 46
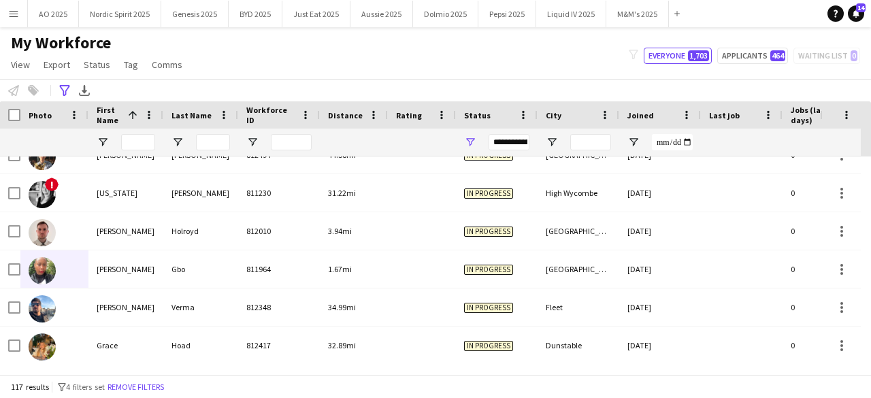
scroll to position [1370, 0]
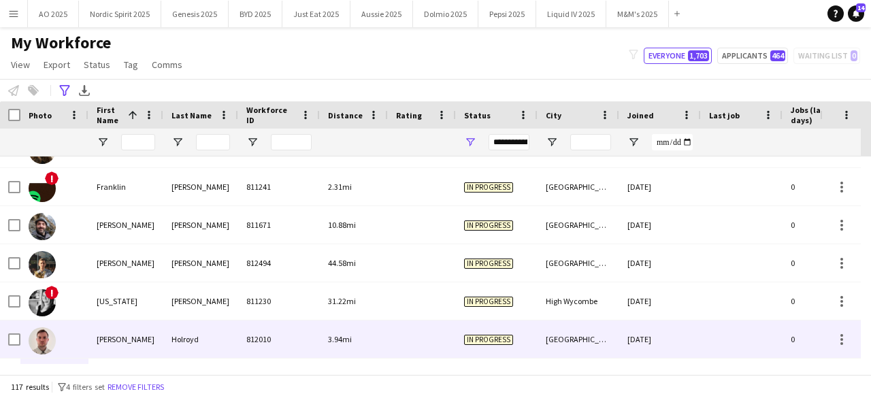
click at [45, 332] on img at bounding box center [42, 340] width 27 height 27
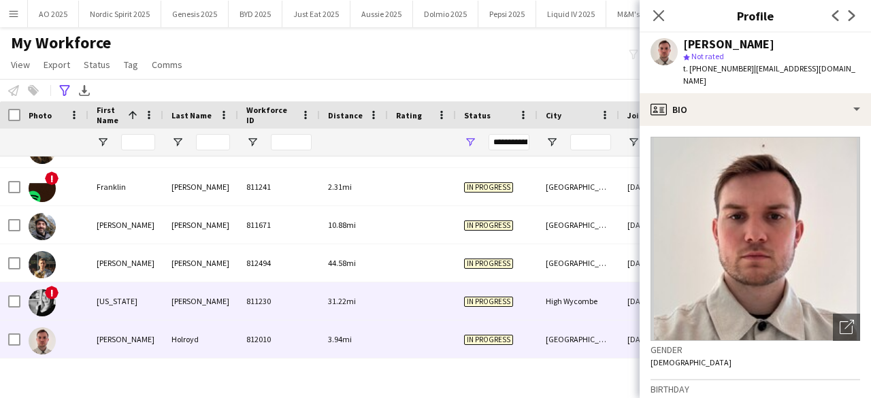
click at [37, 299] on img at bounding box center [42, 302] width 27 height 27
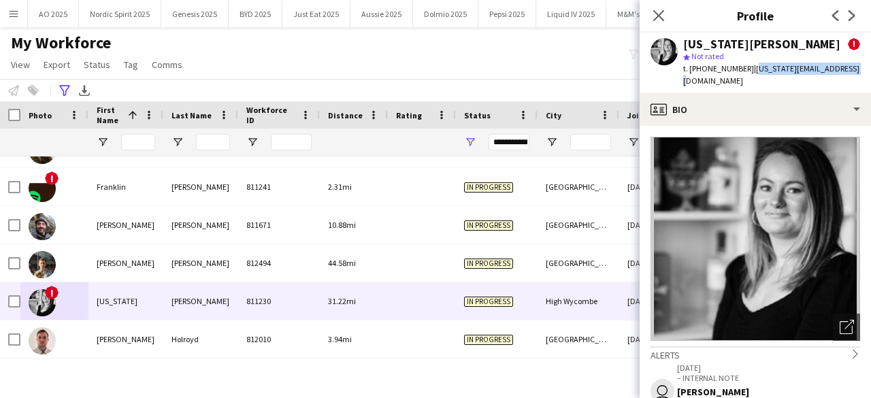
drag, startPoint x: 747, startPoint y: 66, endPoint x: 849, endPoint y: 79, distance: 102.9
click at [849, 79] on div "[US_STATE][PERSON_NAME] ! star Not rated t. [PHONE_NUMBER] | [US_STATE][EMAIL_A…" at bounding box center [754, 63] width 231 height 61
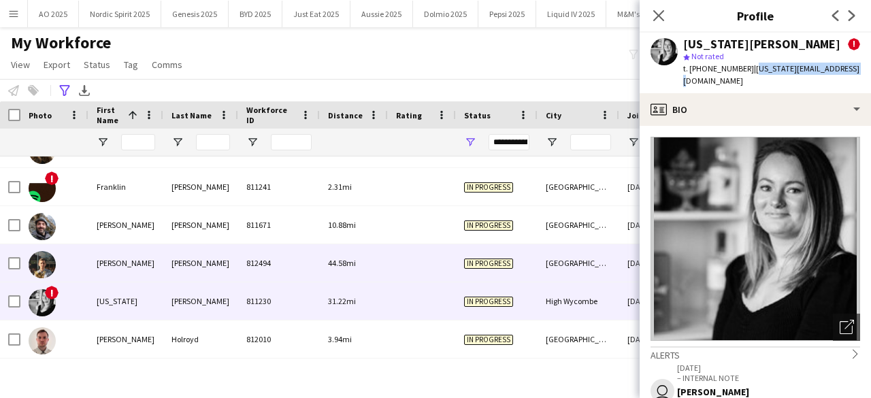
click at [42, 257] on img at bounding box center [42, 264] width 27 height 27
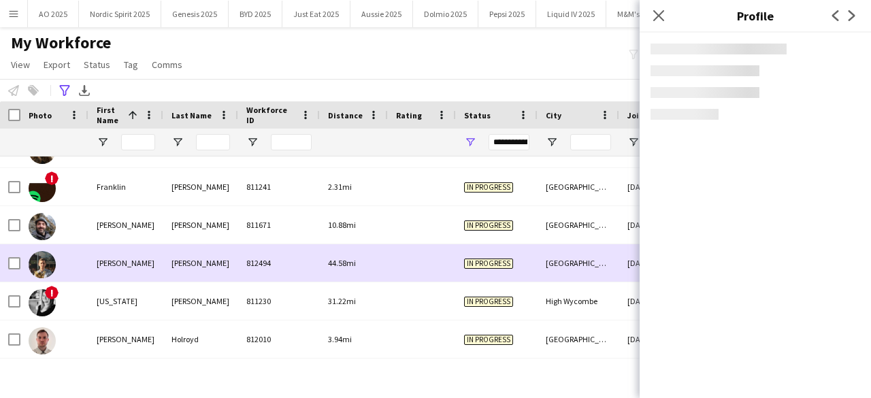
click at [42, 257] on img at bounding box center [42, 264] width 27 height 27
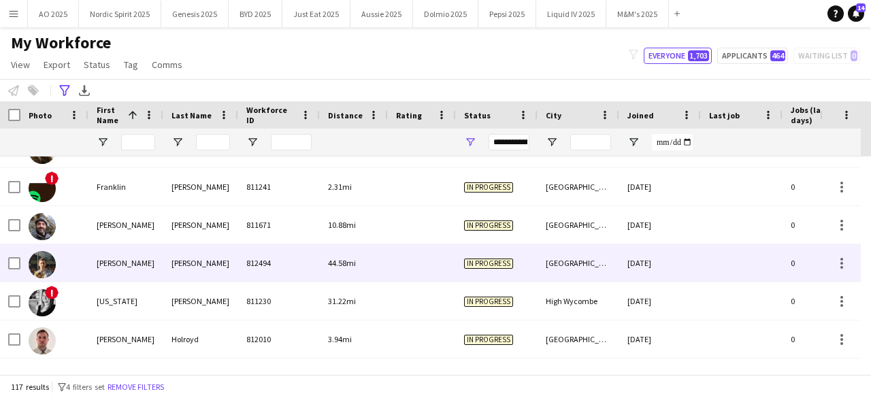
click at [46, 259] on img at bounding box center [42, 264] width 27 height 27
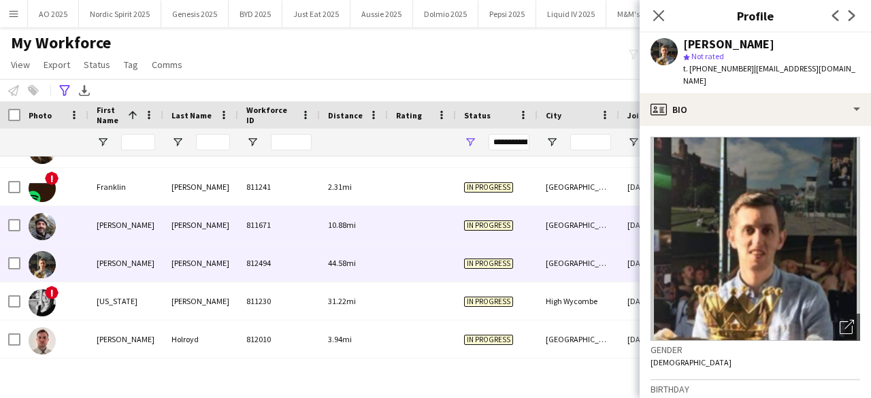
click at [37, 227] on img at bounding box center [42, 226] width 27 height 27
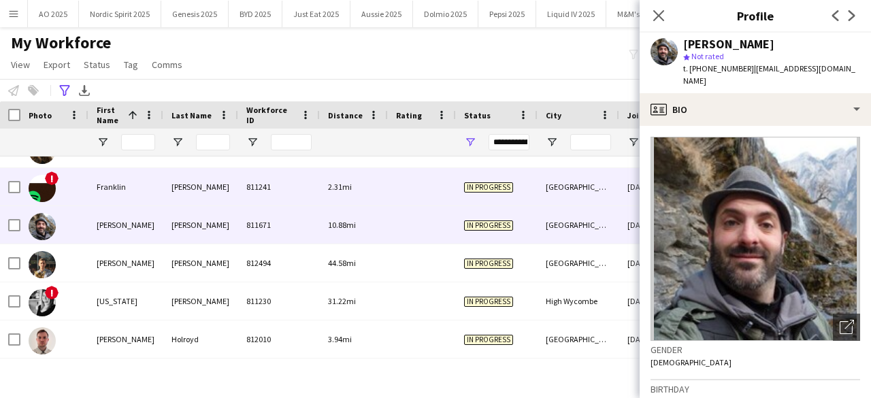
click at [48, 195] on img at bounding box center [42, 188] width 27 height 27
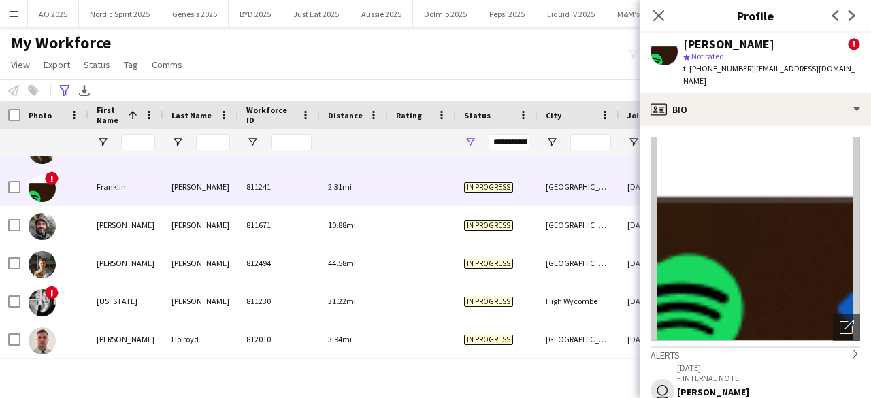
click at [44, 160] on img at bounding box center [42, 150] width 27 height 27
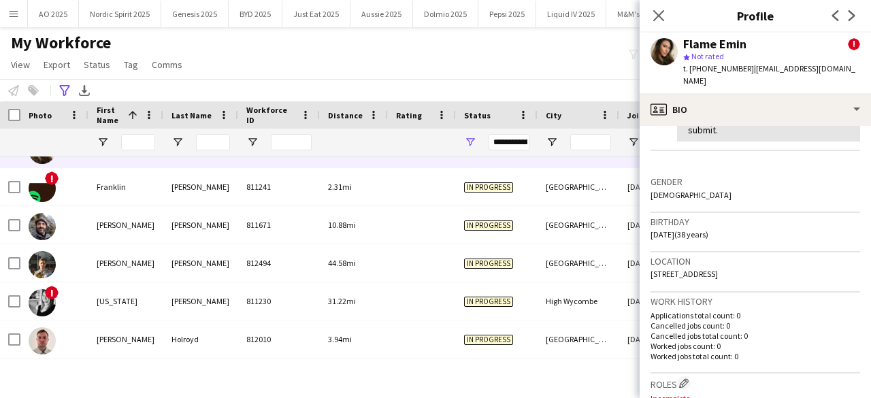
scroll to position [0, 0]
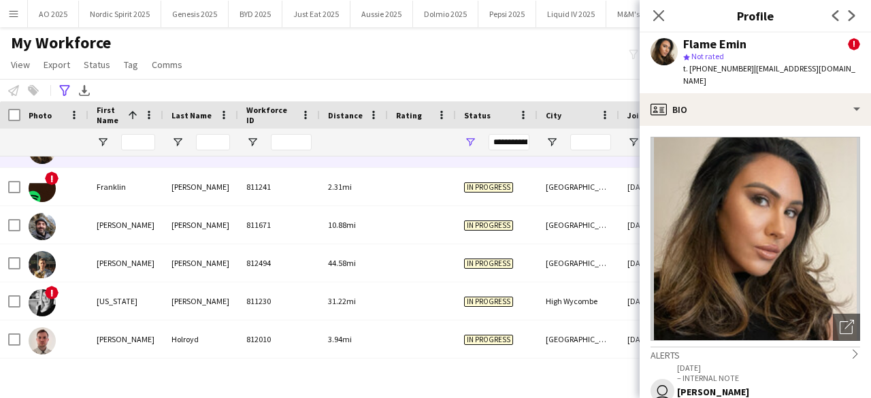
click at [653, 3] on div "Close pop-in" at bounding box center [658, 15] width 38 height 31
click at [659, 16] on icon at bounding box center [658, 15] width 13 height 13
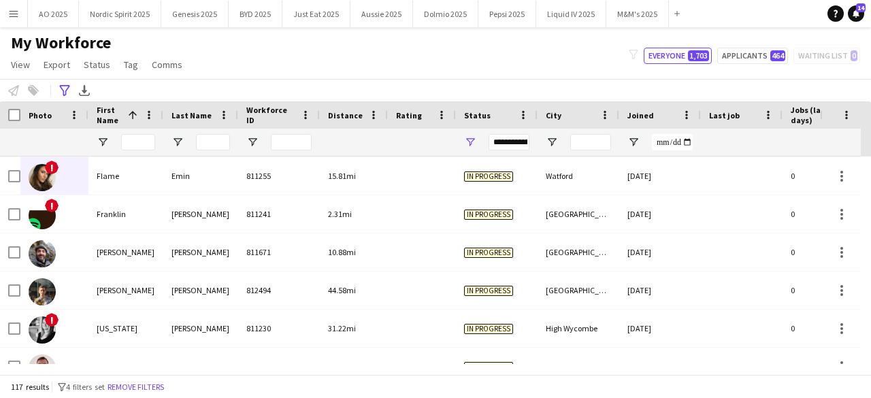
scroll to position [1242, 0]
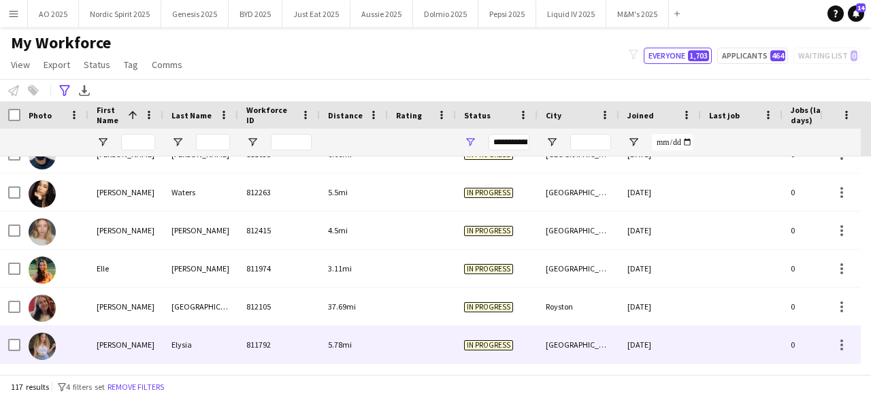
click at [54, 346] on img at bounding box center [42, 346] width 27 height 27
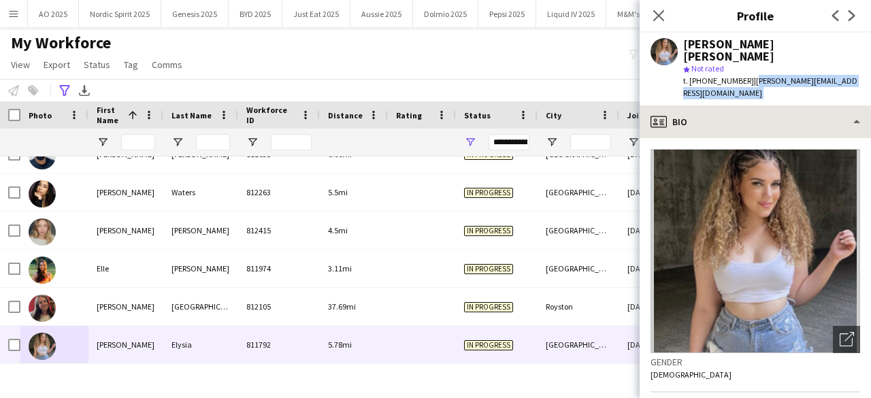
drag, startPoint x: 748, startPoint y: 70, endPoint x: 839, endPoint y: 88, distance: 92.9
click at [839, 88] on app-crew-profile "Close pop-in Profile Previous Next [PERSON_NAME] [PERSON_NAME] star Not rated t…" at bounding box center [754, 199] width 231 height 398
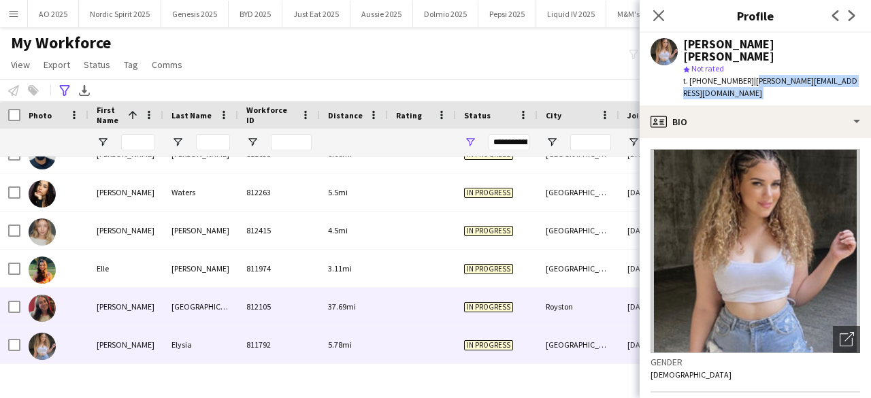
click at [31, 306] on img at bounding box center [42, 308] width 27 height 27
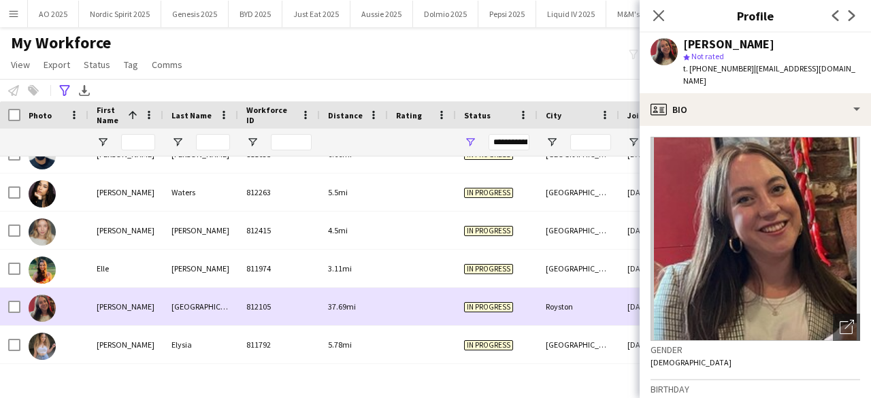
click at [31, 306] on img at bounding box center [42, 308] width 27 height 27
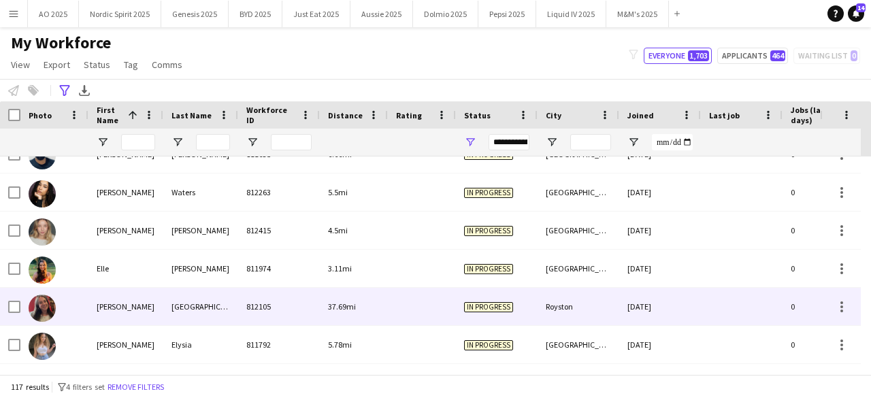
click at [52, 297] on div at bounding box center [42, 307] width 27 height 38
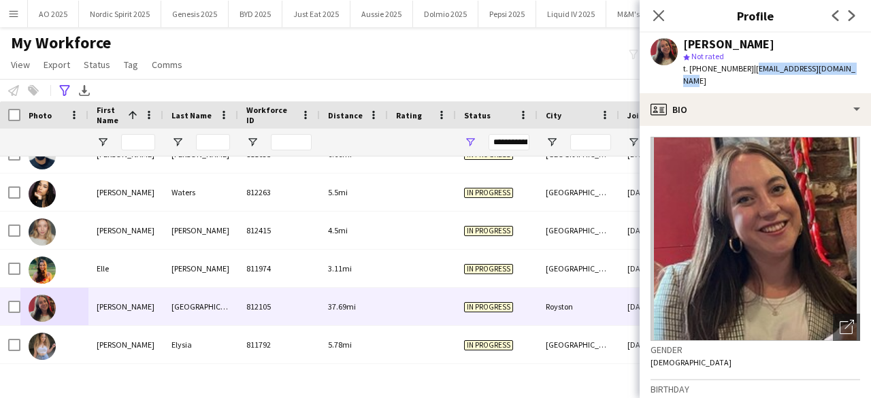
drag, startPoint x: 748, startPoint y: 70, endPoint x: 854, endPoint y: 76, distance: 106.9
click at [854, 76] on app-profile-header "[PERSON_NAME] star Not rated t. [PHONE_NUMBER] | [EMAIL_ADDRESS][DOMAIN_NAME]" at bounding box center [754, 63] width 231 height 61
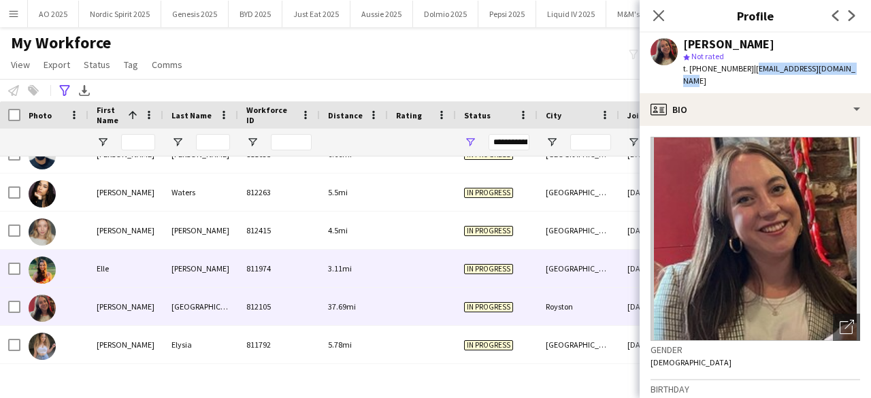
click at [45, 276] on img at bounding box center [42, 269] width 27 height 27
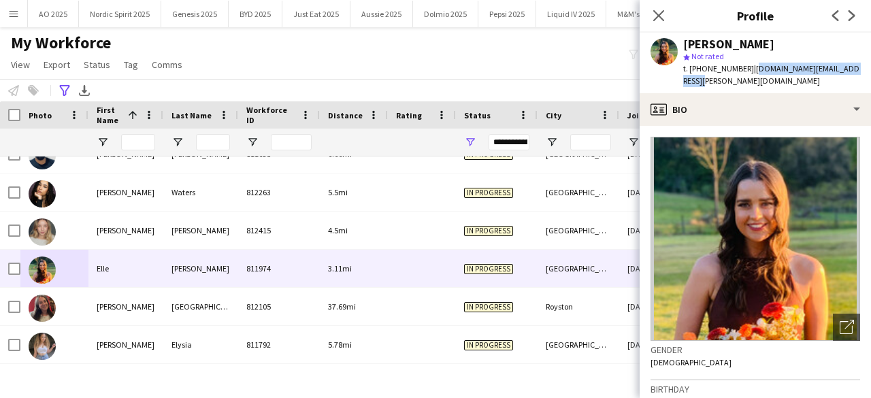
drag, startPoint x: 751, startPoint y: 69, endPoint x: 857, endPoint y: 70, distance: 106.1
click at [857, 70] on div "[PERSON_NAME] star Not rated t. [PHONE_NUMBER] | [DOMAIN_NAME][EMAIL_ADDRESS][P…" at bounding box center [754, 63] width 231 height 61
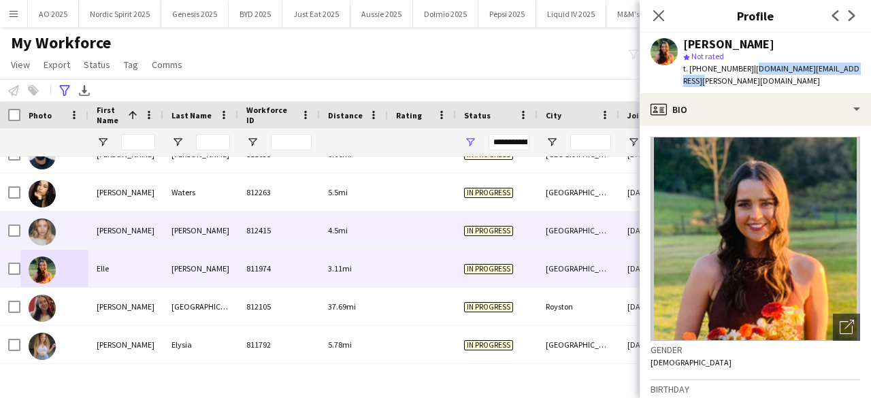
click at [37, 221] on img at bounding box center [42, 231] width 27 height 27
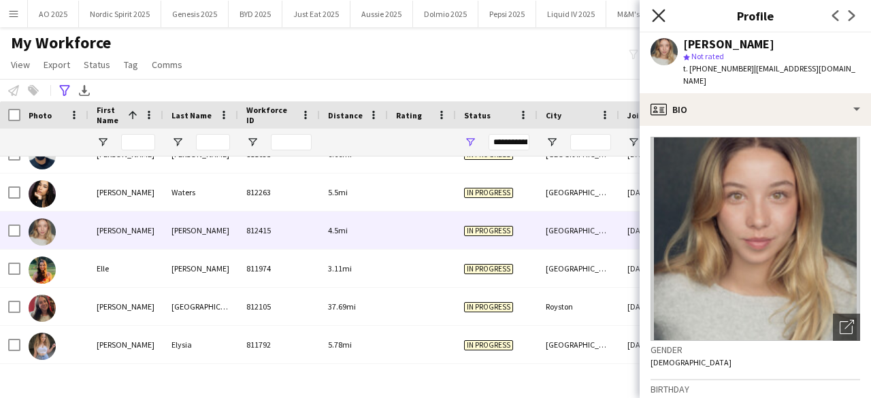
click at [662, 15] on icon "Close pop-in" at bounding box center [658, 15] width 13 height 13
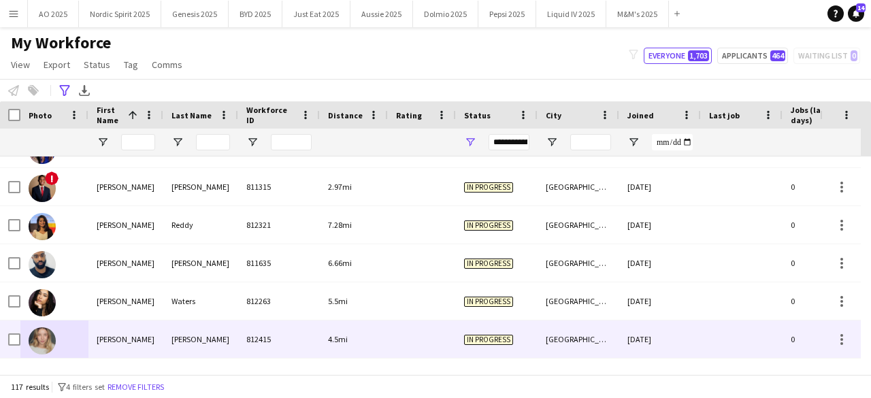
click at [45, 340] on img at bounding box center [42, 340] width 27 height 27
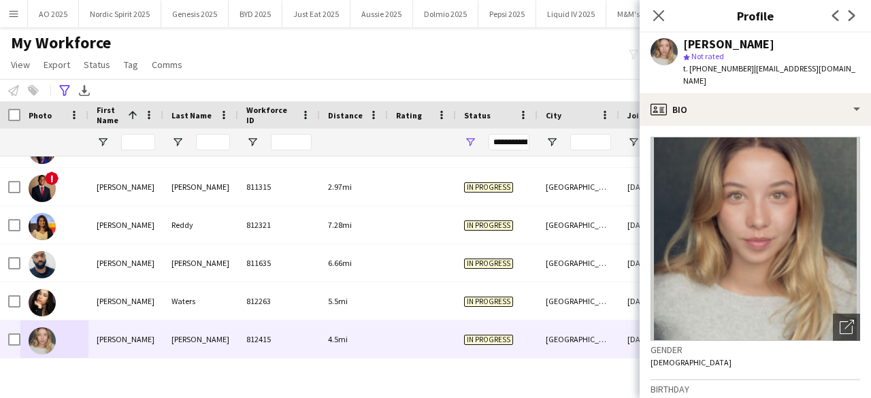
drag, startPoint x: 747, startPoint y: 69, endPoint x: 758, endPoint y: 78, distance: 14.5
click at [758, 78] on div "t. [PHONE_NUMBER] | [EMAIL_ADDRESS][DOMAIN_NAME]" at bounding box center [771, 75] width 177 height 24
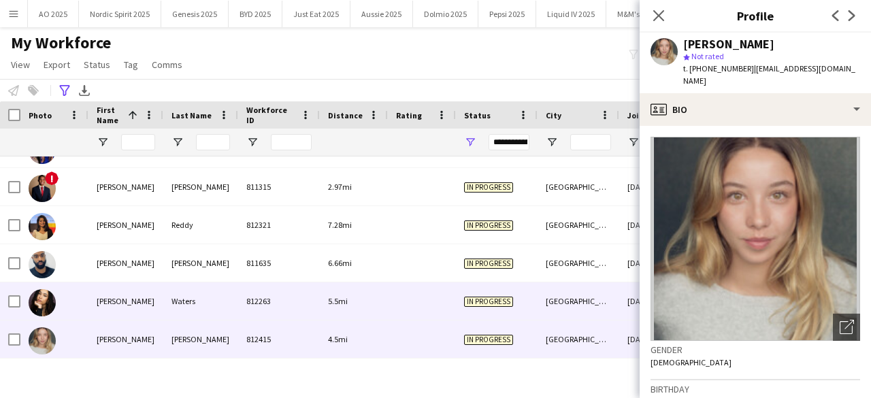
click at [49, 296] on img at bounding box center [42, 302] width 27 height 27
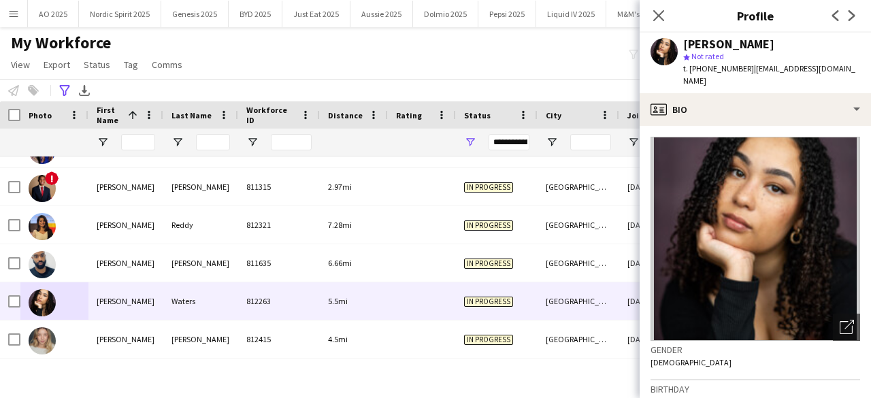
click at [750, 71] on span "| [EMAIL_ADDRESS][DOMAIN_NAME]" at bounding box center [769, 74] width 172 height 22
drag, startPoint x: 748, startPoint y: 71, endPoint x: 844, endPoint y: 76, distance: 96.0
click at [844, 76] on div "[PERSON_NAME] star Not rated t. [PHONE_NUMBER] | [EMAIL_ADDRESS][DOMAIN_NAME]" at bounding box center [754, 63] width 231 height 61
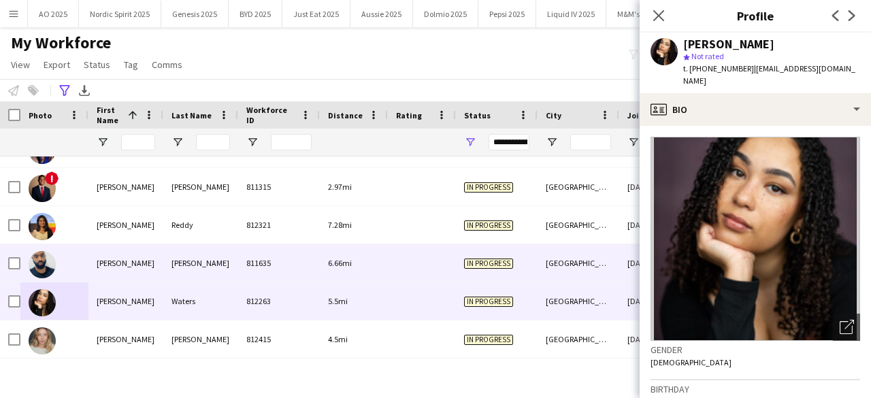
click at [48, 265] on img at bounding box center [42, 264] width 27 height 27
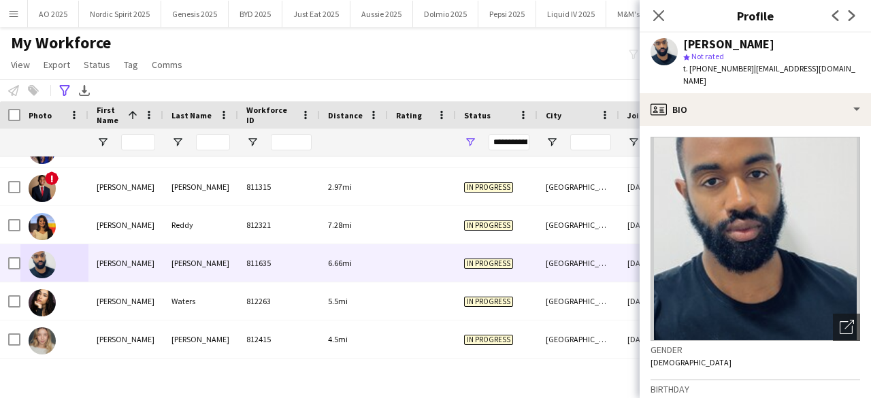
click at [748, 69] on span "| [EMAIL_ADDRESS][DOMAIN_NAME]" at bounding box center [769, 74] width 172 height 22
drag, startPoint x: 748, startPoint y: 71, endPoint x: 844, endPoint y: 79, distance: 95.6
click at [844, 79] on div "[PERSON_NAME] star Not rated t. [PHONE_NUMBER] | [EMAIL_ADDRESS][DOMAIN_NAME]" at bounding box center [754, 63] width 231 height 61
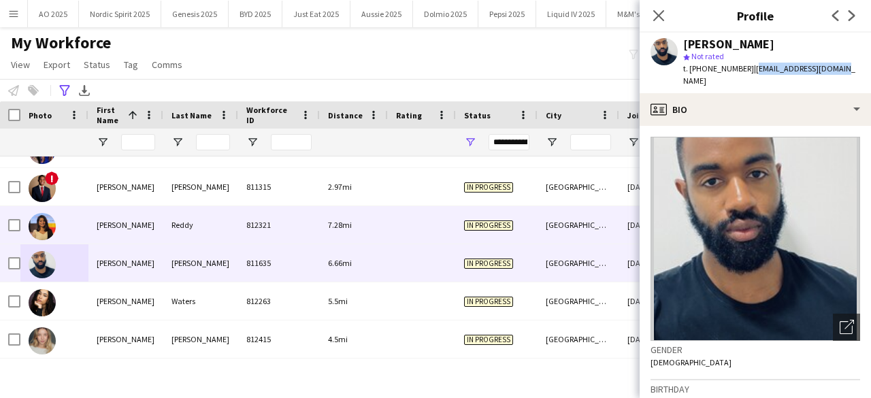
click at [37, 218] on img at bounding box center [42, 226] width 27 height 27
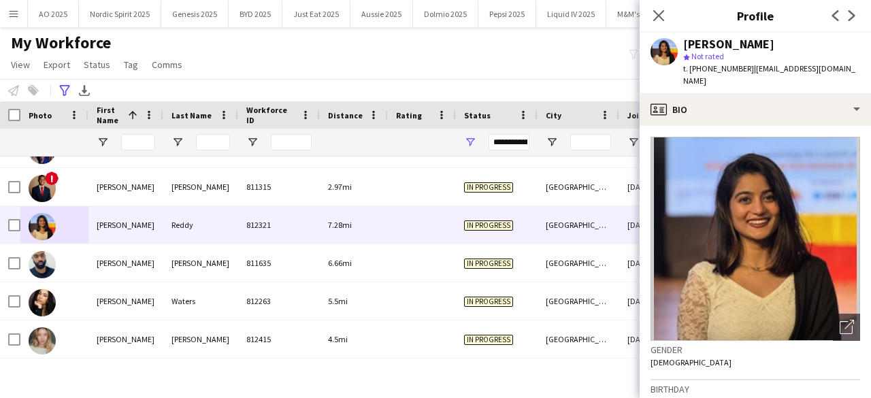
drag, startPoint x: 746, startPoint y: 66, endPoint x: 846, endPoint y: 65, distance: 100.7
click at [846, 65] on div "[PERSON_NAME] star Not rated t. [PHONE_NUMBER] | [EMAIL_ADDRESS][DOMAIN_NAME]" at bounding box center [754, 63] width 231 height 61
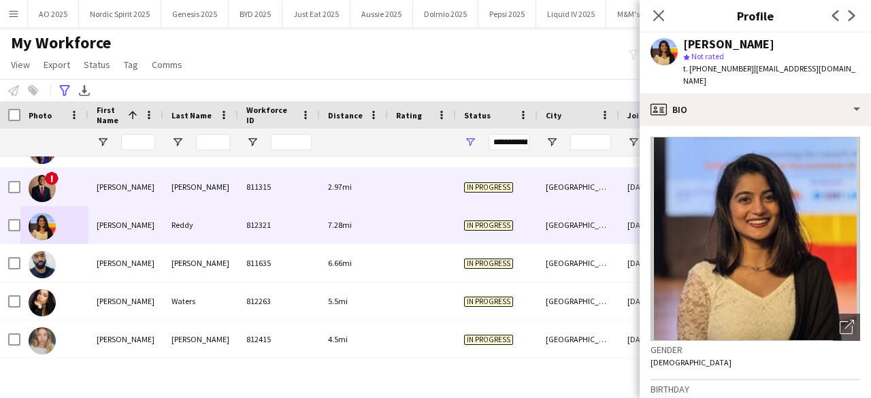
click at [44, 191] on img at bounding box center [42, 188] width 27 height 27
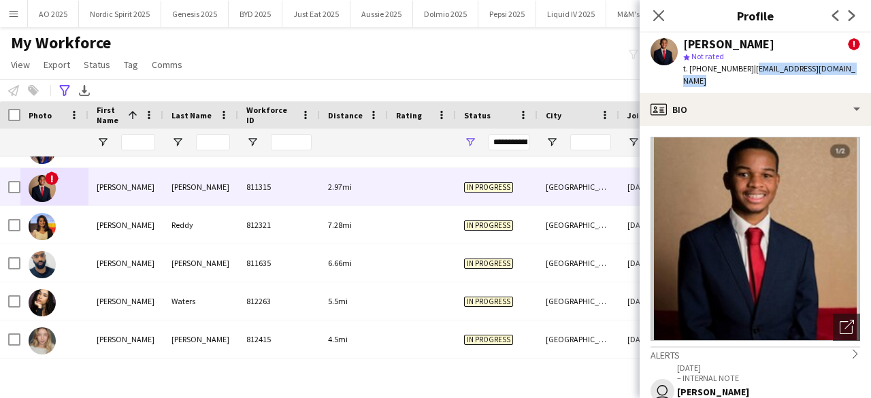
drag, startPoint x: 748, startPoint y: 69, endPoint x: 859, endPoint y: 66, distance: 110.9
click at [859, 66] on div "[PERSON_NAME] ! star Not rated t. [PHONE_NUMBER] | [EMAIL_ADDRESS][DOMAIN_NAME]" at bounding box center [754, 63] width 231 height 61
click at [663, 18] on icon "Close pop-in" at bounding box center [658, 15] width 13 height 13
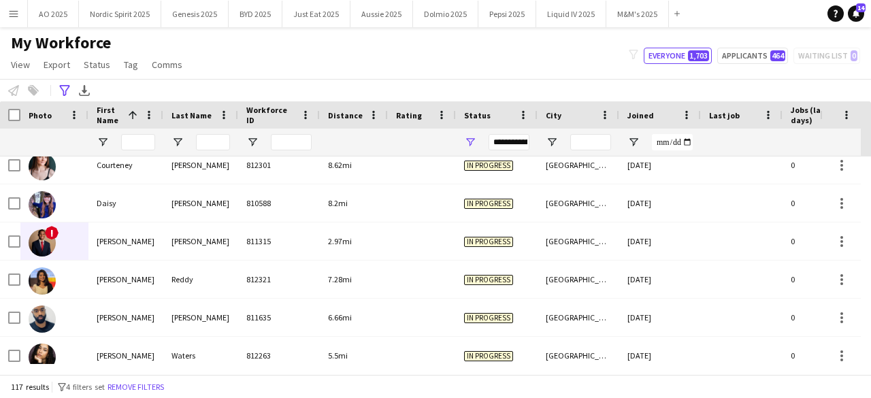
scroll to position [830, 0]
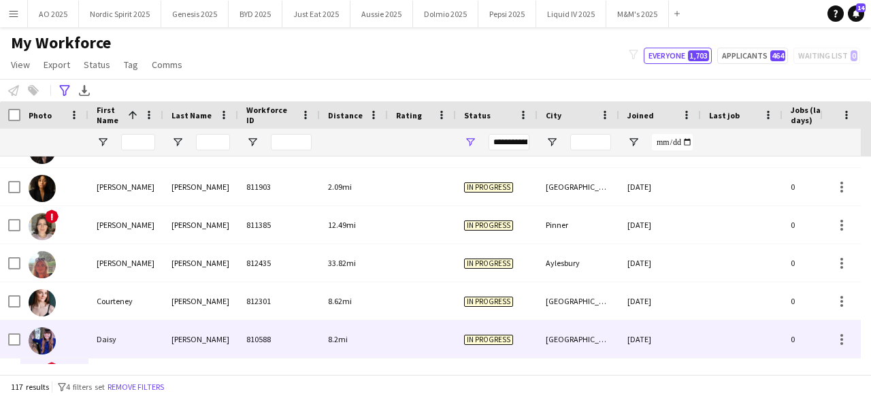
click at [46, 334] on img at bounding box center [42, 340] width 27 height 27
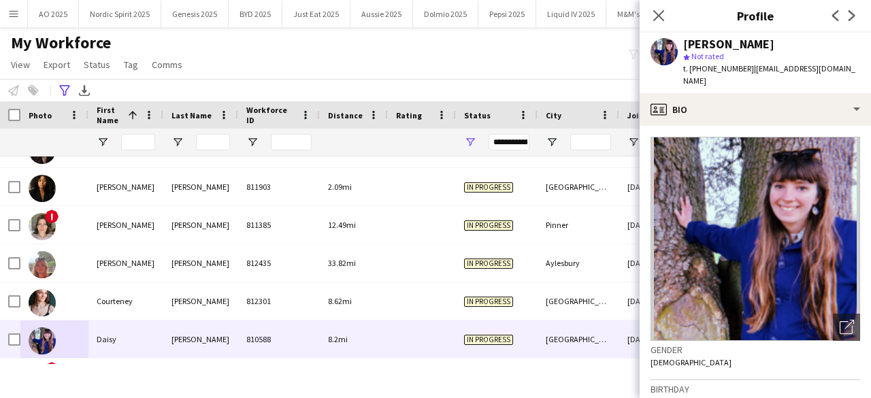
drag, startPoint x: 746, startPoint y: 71, endPoint x: 864, endPoint y: 67, distance: 118.4
click at [864, 67] on div "[PERSON_NAME] star Not rated t. [PHONE_NUMBER] | [EMAIL_ADDRESS][DOMAIN_NAME]" at bounding box center [754, 63] width 231 height 61
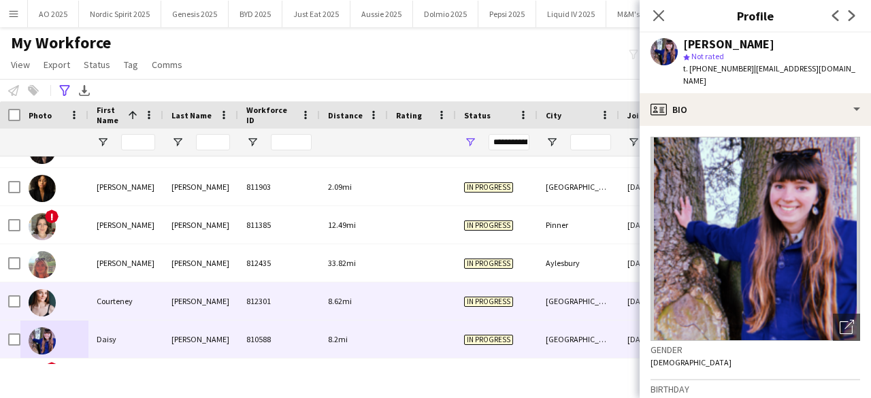
click at [46, 301] on img at bounding box center [42, 302] width 27 height 27
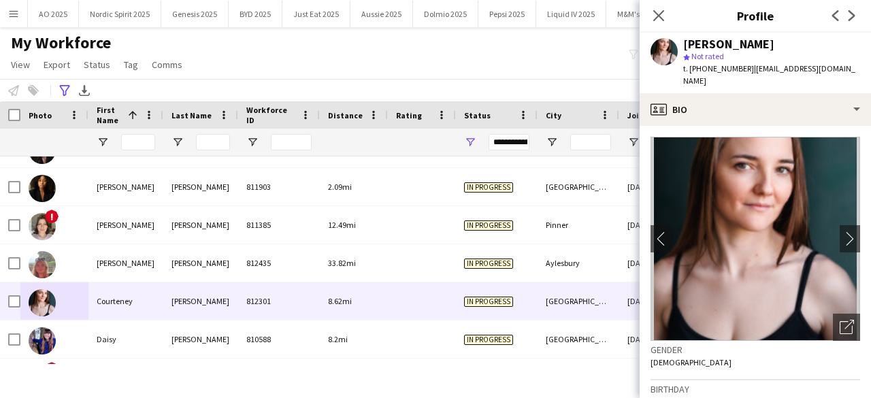
drag, startPoint x: 754, startPoint y: 65, endPoint x: 754, endPoint y: 71, distance: 6.8
click at [754, 71] on span "| [EMAIL_ADDRESS][DOMAIN_NAME]" at bounding box center [769, 74] width 172 height 22
drag, startPoint x: 752, startPoint y: 71, endPoint x: 756, endPoint y: 85, distance: 14.0
click at [756, 85] on div "t. [PHONE_NUMBER] | [EMAIL_ADDRESS][DOMAIN_NAME]" at bounding box center [771, 75] width 177 height 24
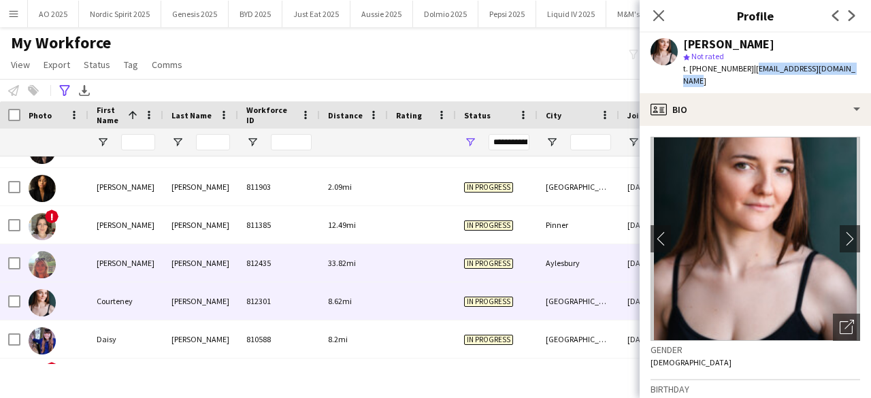
click at [35, 266] on img at bounding box center [42, 264] width 27 height 27
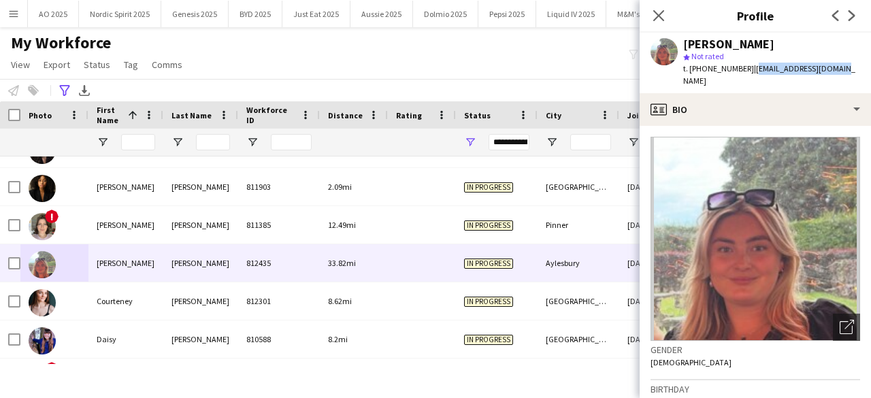
drag, startPoint x: 748, startPoint y: 69, endPoint x: 837, endPoint y: 69, distance: 89.1
click at [837, 69] on div "[PERSON_NAME] star Not rated t. [PHONE_NUMBER] | [EMAIL_ADDRESS][DOMAIN_NAME]" at bounding box center [754, 63] width 231 height 61
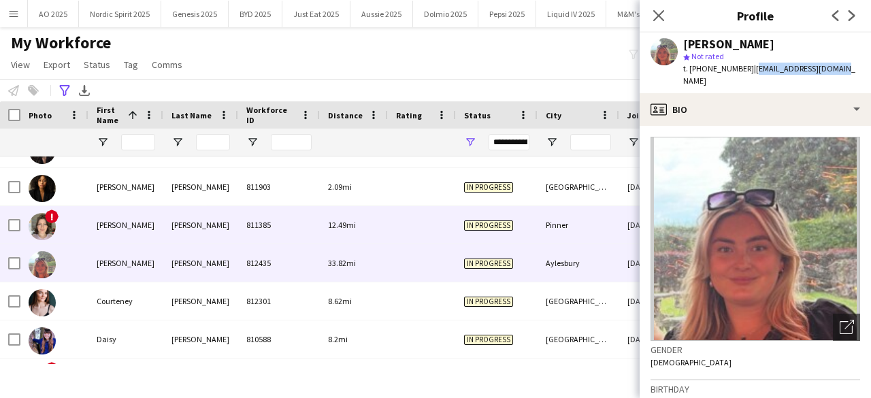
click at [45, 233] on img at bounding box center [42, 226] width 27 height 27
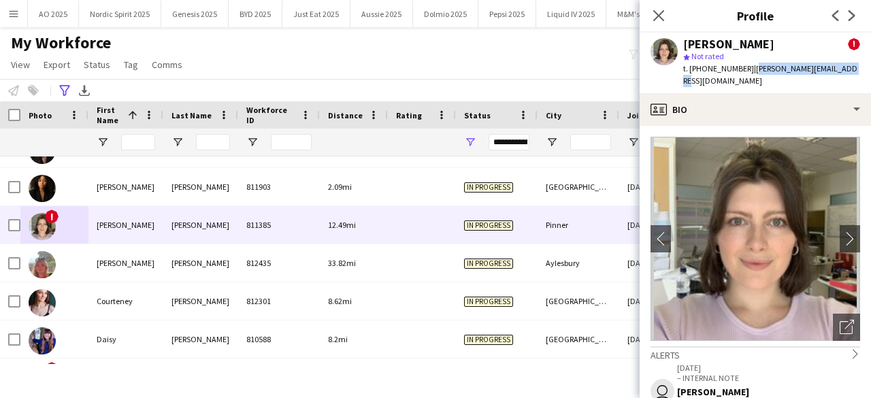
drag, startPoint x: 749, startPoint y: 67, endPoint x: 844, endPoint y: 70, distance: 94.6
click at [844, 70] on div "[PERSON_NAME] ! star Not rated t. [PHONE_NUMBER] | [PERSON_NAME][EMAIL_ADDRESS]…" at bounding box center [754, 63] width 231 height 61
click at [835, 16] on icon "Previous" at bounding box center [835, 15] width 11 height 11
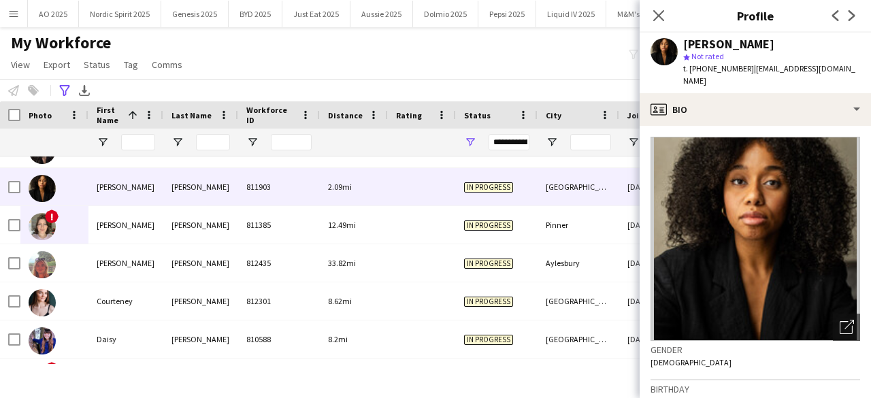
drag, startPoint x: 747, startPoint y: 69, endPoint x: 750, endPoint y: 77, distance: 8.6
click at [750, 77] on div "t. [PHONE_NUMBER] | [EMAIL_ADDRESS][DOMAIN_NAME]" at bounding box center [771, 75] width 177 height 24
click at [833, 16] on icon at bounding box center [835, 15] width 7 height 11
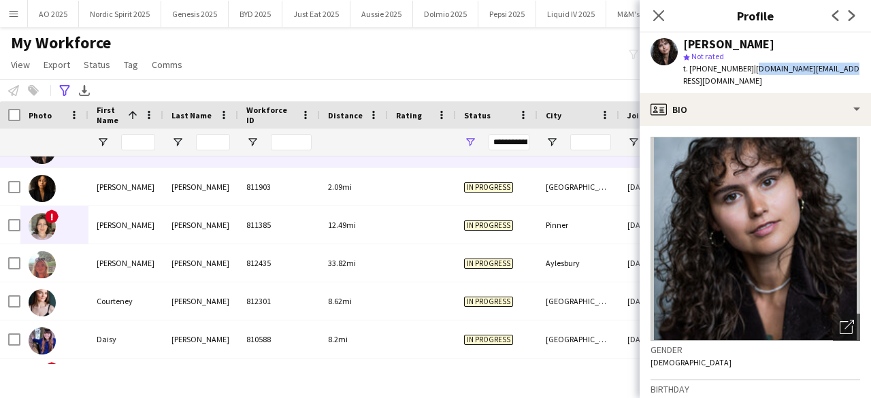
drag, startPoint x: 748, startPoint y: 65, endPoint x: 839, endPoint y: 64, distance: 91.2
click at [839, 64] on div "[PERSON_NAME] star Not rated t. [PHONE_NUMBER] | [DOMAIN_NAME][EMAIL_ADDRESS][D…" at bounding box center [754, 63] width 231 height 61
click at [833, 20] on icon "Previous" at bounding box center [835, 15] width 11 height 11
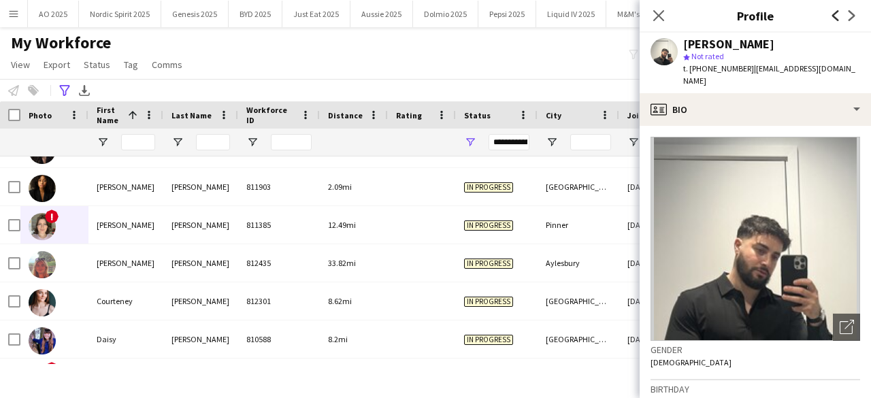
click at [833, 20] on icon "Previous" at bounding box center [835, 15] width 11 height 11
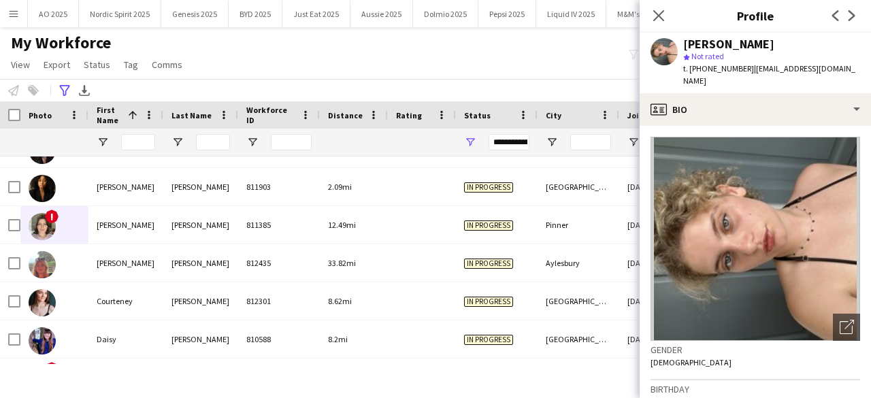
drag, startPoint x: 745, startPoint y: 65, endPoint x: 854, endPoint y: 67, distance: 109.6
click at [854, 67] on span "| [EMAIL_ADDRESS][DOMAIN_NAME]" at bounding box center [769, 74] width 172 height 22
click at [834, 13] on icon at bounding box center [835, 15] width 7 height 11
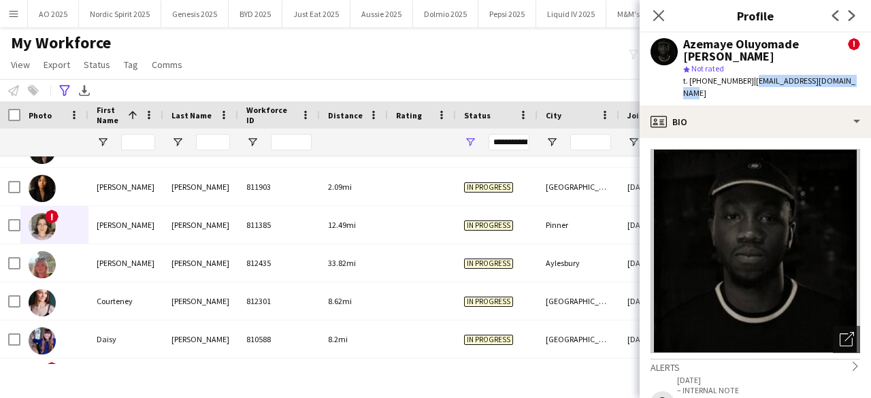
drag, startPoint x: 748, startPoint y: 83, endPoint x: 850, endPoint y: 82, distance: 102.0
click at [850, 82] on div "t. [PHONE_NUMBER] | [EMAIL_ADDRESS][DOMAIN_NAME]" at bounding box center [771, 87] width 177 height 24
click at [835, 21] on app-icon "Previous" at bounding box center [835, 15] width 16 height 16
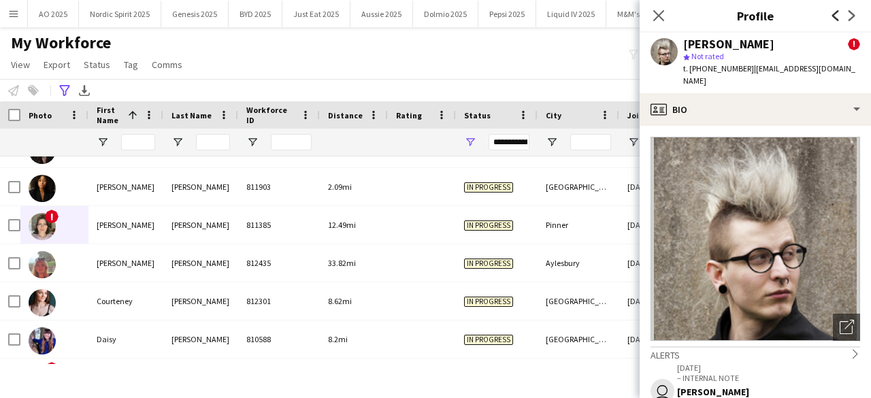
click at [835, 14] on icon at bounding box center [835, 15] width 7 height 11
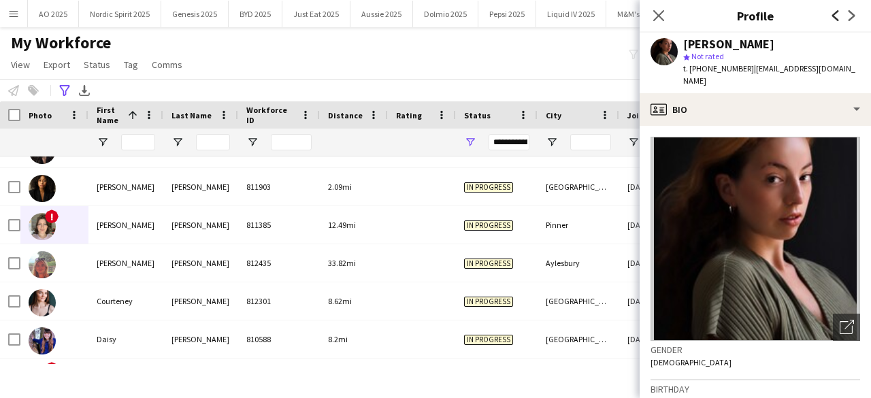
click at [835, 14] on icon at bounding box center [835, 15] width 7 height 11
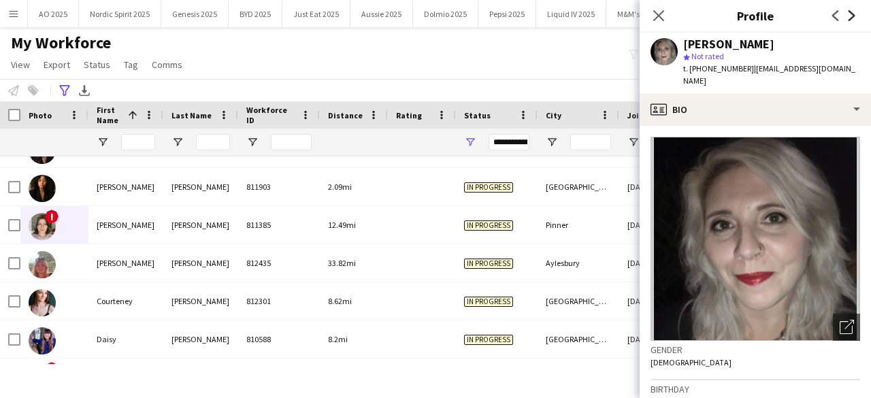
click at [850, 13] on icon at bounding box center [851, 15] width 7 height 11
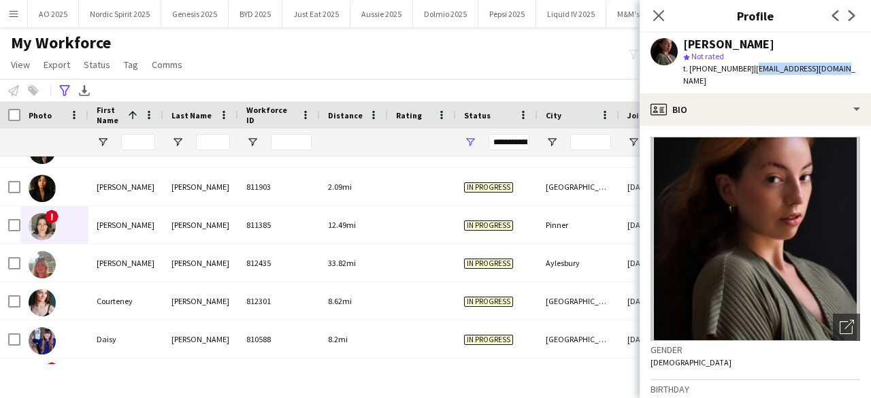
drag, startPoint x: 831, startPoint y: 67, endPoint x: 747, endPoint y: 77, distance: 84.2
click at [747, 77] on div "[PERSON_NAME] star Not rated t. [PHONE_NUMBER] | [EMAIL_ADDRESS][DOMAIN_NAME]" at bounding box center [754, 63] width 231 height 61
click at [837, 14] on icon "Previous" at bounding box center [835, 15] width 11 height 11
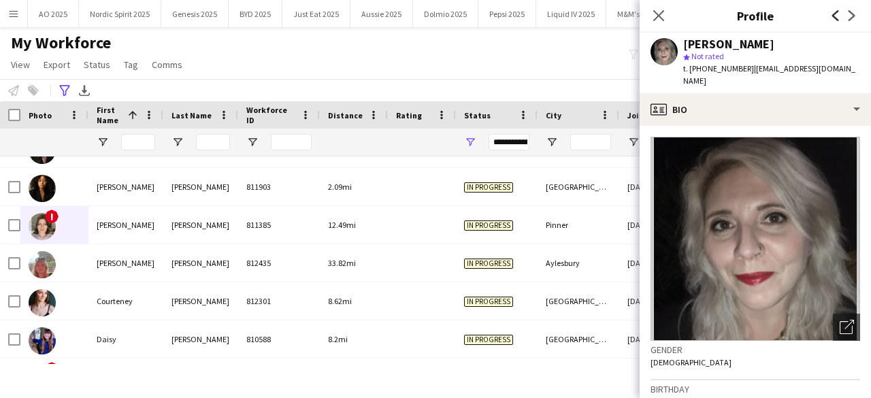
click at [837, 14] on icon "Previous" at bounding box center [835, 15] width 11 height 11
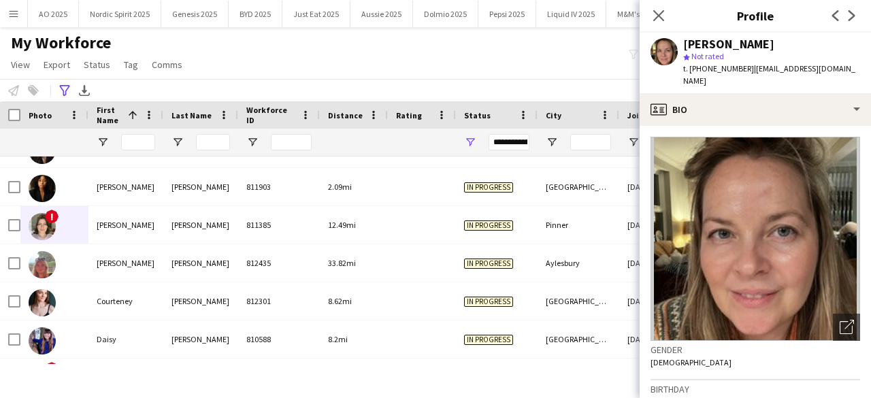
click at [848, 8] on app-icon "Next" at bounding box center [852, 15] width 16 height 16
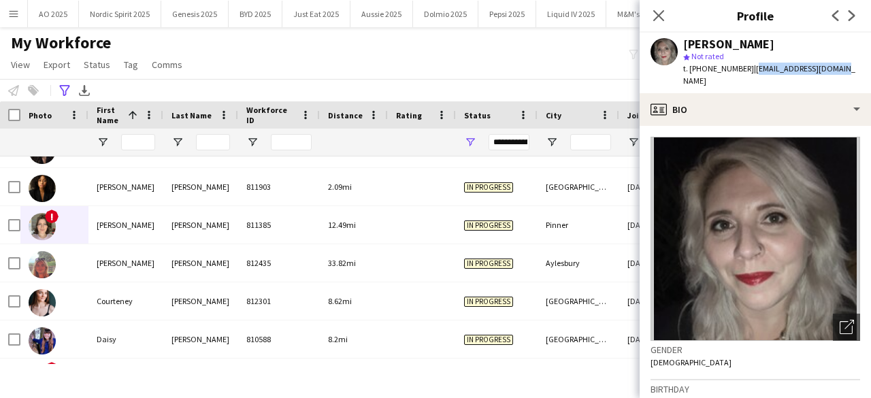
drag, startPoint x: 841, startPoint y: 70, endPoint x: 747, endPoint y: 78, distance: 94.2
click at [747, 78] on div "[PERSON_NAME] star Not rated t. [PHONE_NUMBER] | [EMAIL_ADDRESS][DOMAIN_NAME]" at bounding box center [754, 63] width 231 height 61
click at [837, 14] on icon "Previous" at bounding box center [835, 15] width 11 height 11
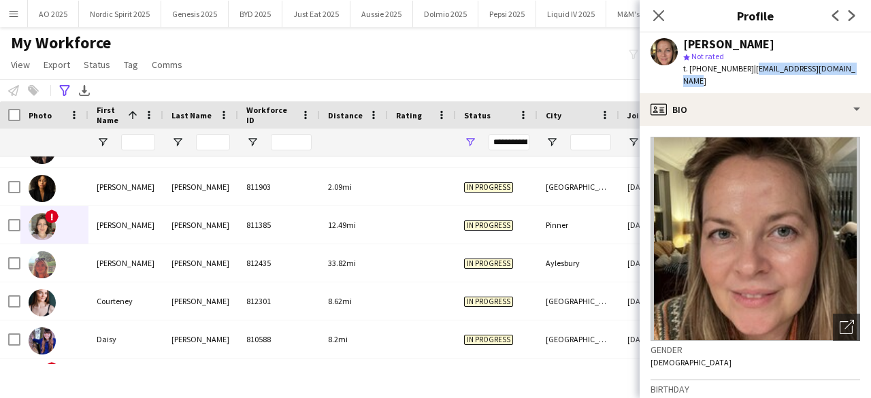
drag, startPoint x: 862, startPoint y: 65, endPoint x: 747, endPoint y: 73, distance: 115.2
click at [747, 73] on app-profile-header "[PERSON_NAME] star Not rated t. [PHONE_NUMBER] | [EMAIL_ADDRESS][DOMAIN_NAME]" at bounding box center [754, 63] width 231 height 61
click at [834, 17] on icon at bounding box center [835, 15] width 7 height 11
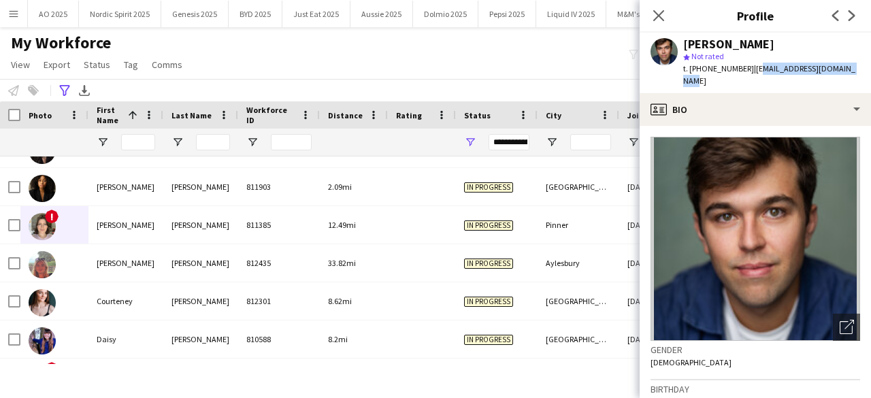
drag, startPoint x: 750, startPoint y: 69, endPoint x: 850, endPoint y: 72, distance: 100.7
click at [850, 72] on span "| [EMAIL_ADDRESS][DOMAIN_NAME]" at bounding box center [769, 74] width 172 height 22
click at [861, 63] on div "[PERSON_NAME] star Not rated t. [PHONE_NUMBER] | [EMAIL_ADDRESS][DOMAIN_NAME]" at bounding box center [754, 63] width 231 height 61
drag, startPoint x: 861, startPoint y: 63, endPoint x: 748, endPoint y: 74, distance: 113.5
click at [748, 74] on div "[PERSON_NAME] star Not rated t. [PHONE_NUMBER] | [EMAIL_ADDRESS][DOMAIN_NAME]" at bounding box center [754, 63] width 231 height 61
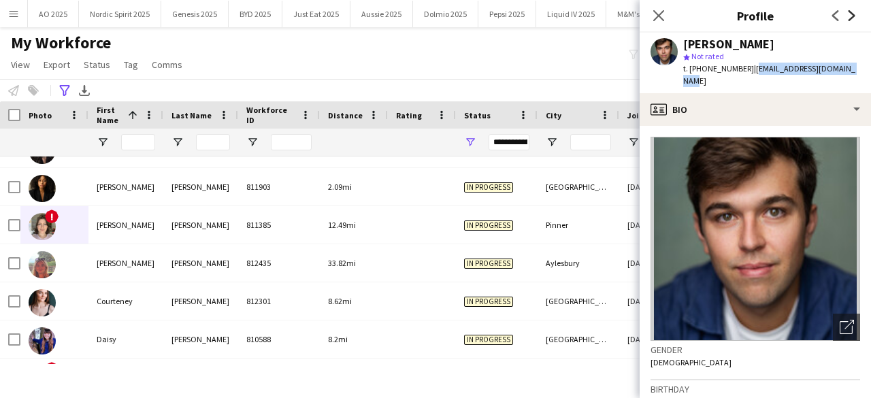
click at [850, 17] on icon "Next" at bounding box center [851, 15] width 11 height 11
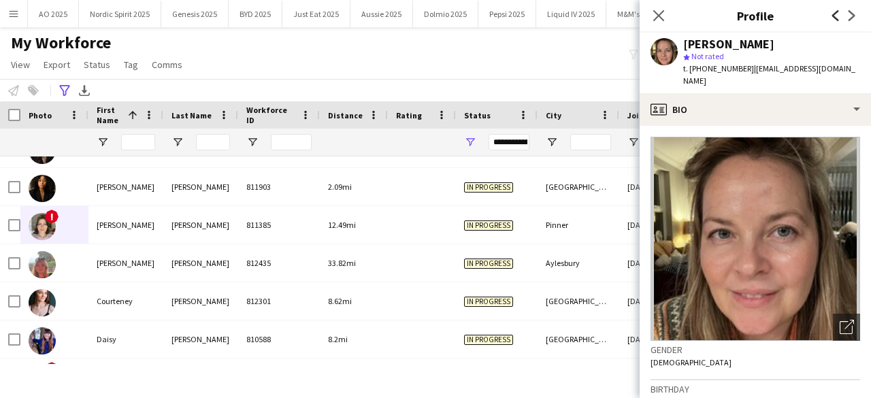
click at [837, 16] on icon "Previous" at bounding box center [835, 15] width 11 height 11
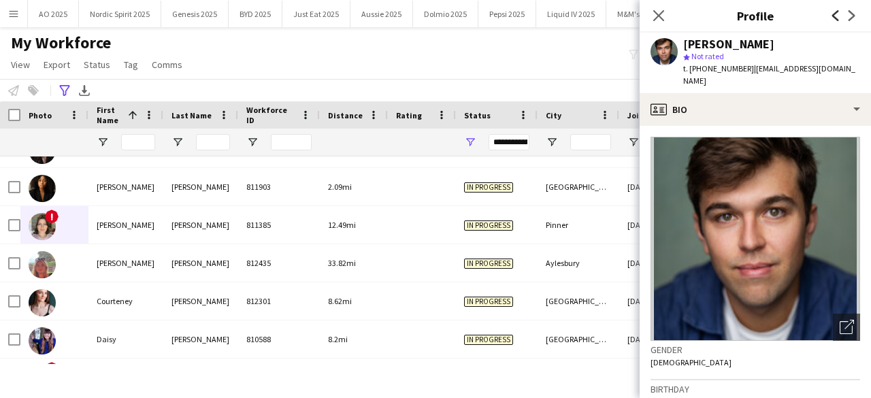
click at [837, 16] on icon "Previous" at bounding box center [835, 15] width 11 height 11
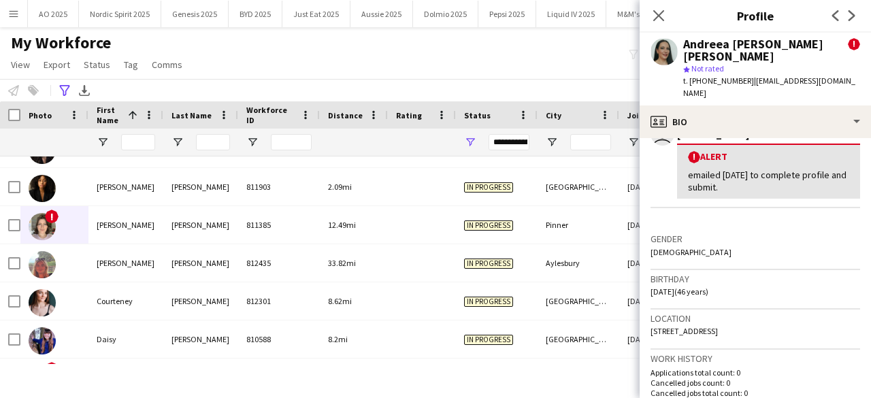
scroll to position [0, 0]
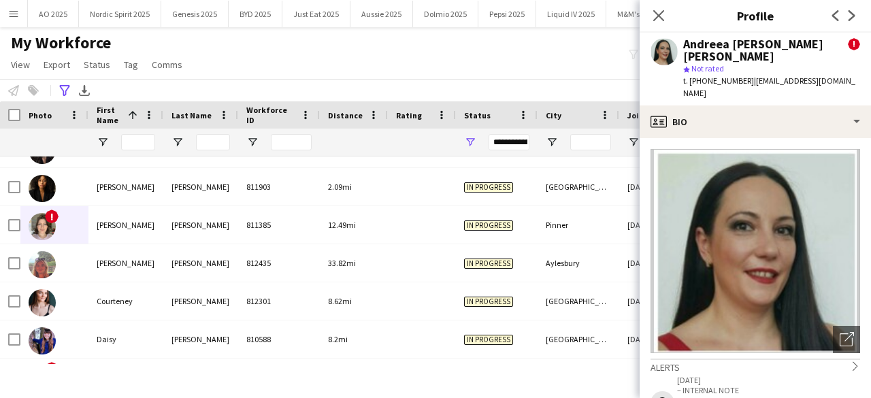
click at [833, 22] on div "Previous Next" at bounding box center [843, 15] width 54 height 31
click at [833, 17] on icon at bounding box center [835, 15] width 7 height 11
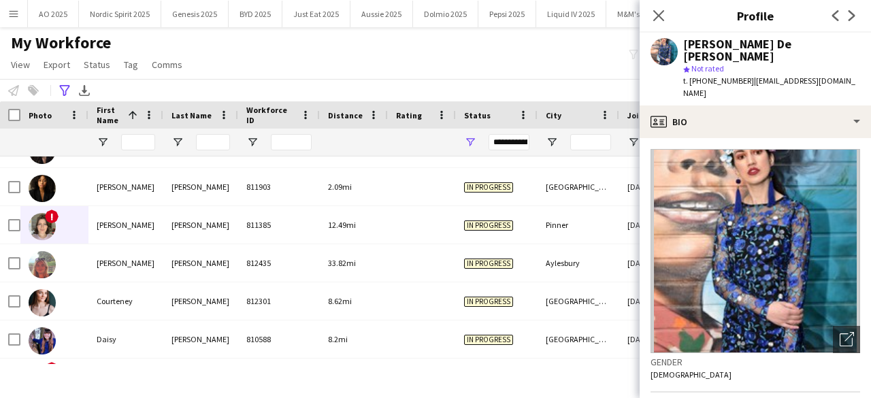
click at [754, 76] on span "| [EMAIL_ADDRESS][DOMAIN_NAME]" at bounding box center [769, 87] width 172 height 22
drag, startPoint x: 751, startPoint y: 69, endPoint x: 765, endPoint y: 80, distance: 17.4
click at [765, 80] on div "t. [PHONE_NUMBER] | [EMAIL_ADDRESS][DOMAIN_NAME]" at bounding box center [771, 87] width 177 height 24
click at [835, 17] on icon at bounding box center [835, 15] width 7 height 11
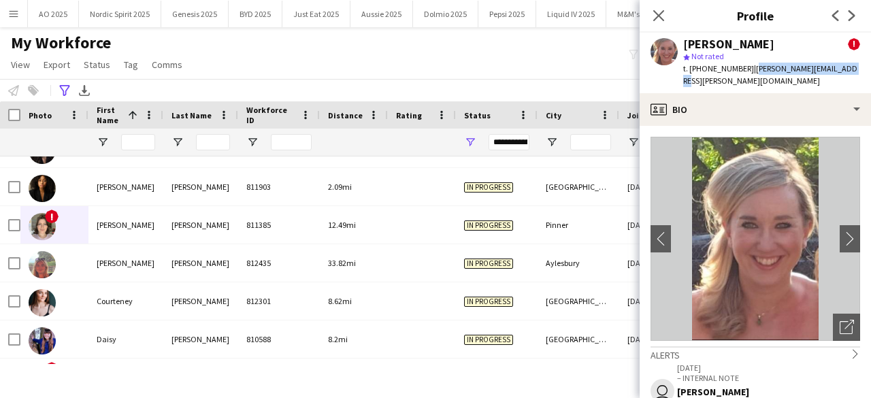
drag, startPoint x: 748, startPoint y: 70, endPoint x: 844, endPoint y: 70, distance: 95.2
click at [844, 70] on div "[PERSON_NAME] ! star Not rated t. [PHONE_NUMBER] | [PERSON_NAME][EMAIL_ADDRESS]…" at bounding box center [754, 63] width 231 height 61
click at [835, 11] on icon "Previous" at bounding box center [835, 15] width 11 height 11
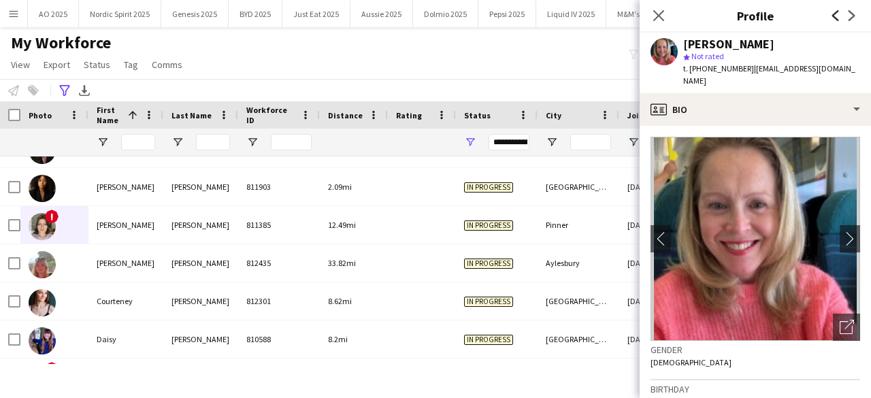
click at [835, 11] on icon "Previous" at bounding box center [835, 15] width 11 height 11
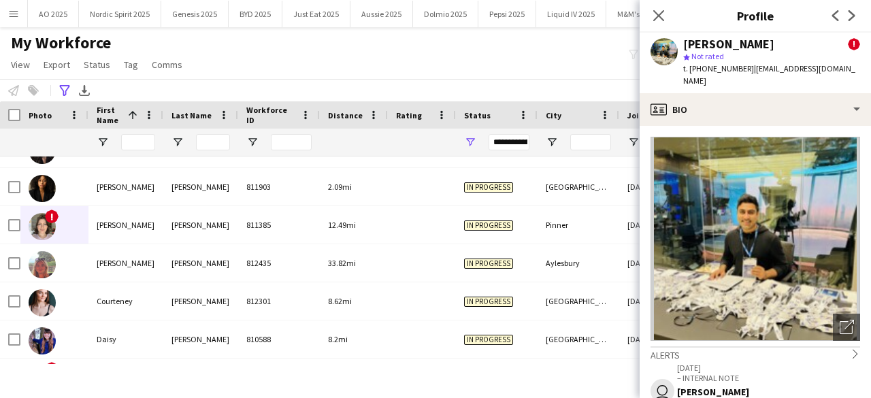
drag, startPoint x: 746, startPoint y: 69, endPoint x: 826, endPoint y: 73, distance: 80.4
click at [826, 73] on div "[PERSON_NAME] ! star Not rated t. [PHONE_NUMBER] | [EMAIL_ADDRESS][DOMAIN_NAME]" at bounding box center [754, 63] width 231 height 61
click at [833, 16] on icon at bounding box center [835, 15] width 7 height 11
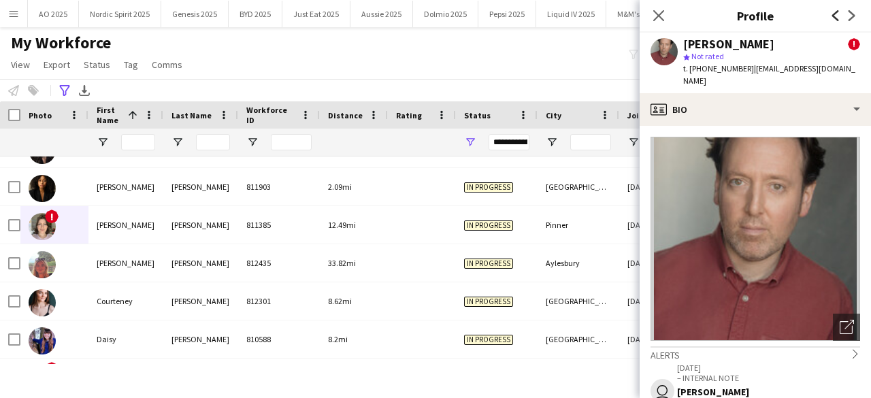
click at [833, 16] on icon at bounding box center [835, 15] width 7 height 11
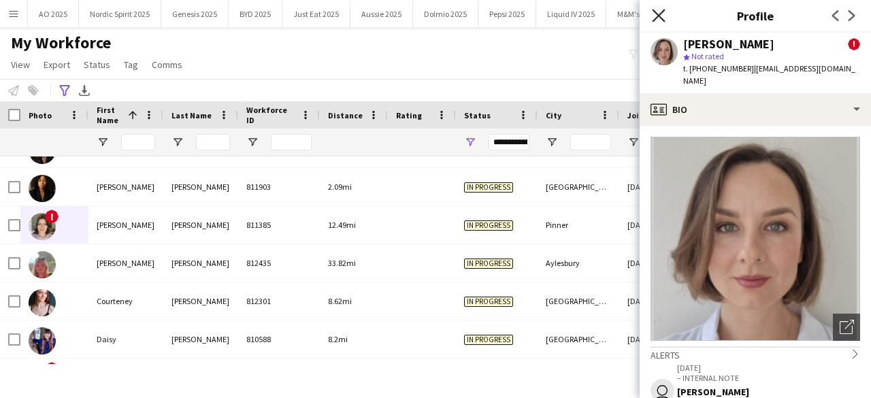
click at [656, 17] on icon at bounding box center [658, 15] width 13 height 13
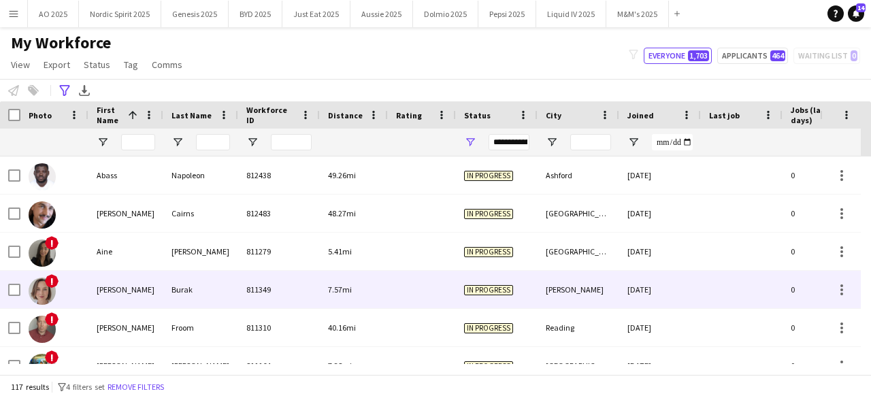
click at [39, 294] on img at bounding box center [42, 291] width 27 height 27
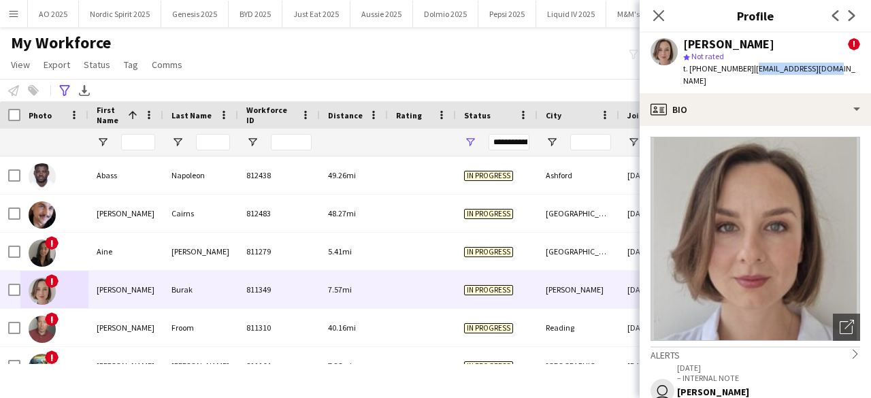
drag, startPoint x: 747, startPoint y: 70, endPoint x: 837, endPoint y: 79, distance: 90.2
click at [837, 79] on app-profile-header "[PERSON_NAME] ! star Not rated t. [PHONE_NUMBER] | [EMAIL_ADDRESS][DOMAIN_NAME]" at bounding box center [754, 63] width 231 height 61
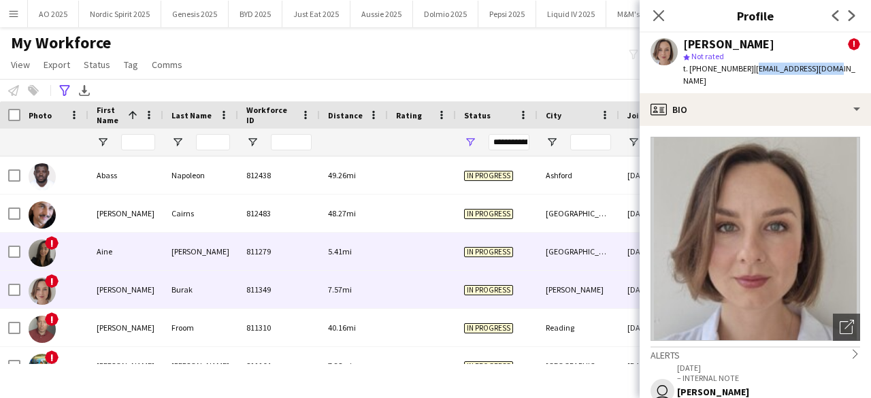
click at [46, 253] on img at bounding box center [42, 252] width 27 height 27
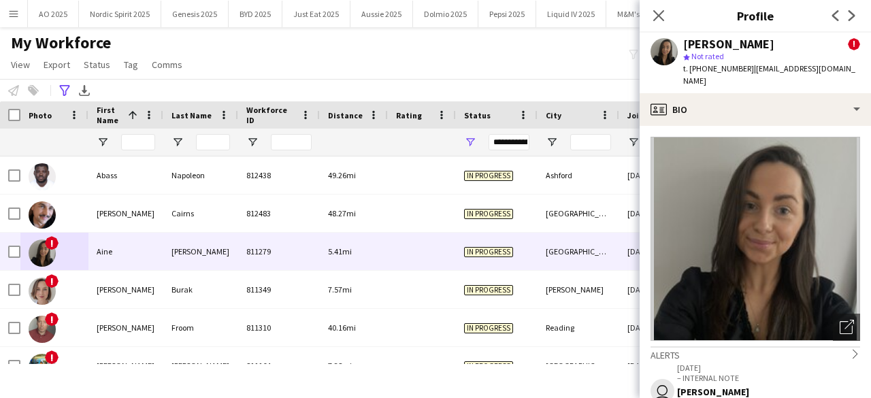
click at [754, 71] on span "| [EMAIL_ADDRESS][DOMAIN_NAME]" at bounding box center [769, 74] width 172 height 22
drag, startPoint x: 750, startPoint y: 71, endPoint x: 853, endPoint y: 71, distance: 103.4
click at [853, 71] on app-profile-header "[PERSON_NAME] ! star Not rated t. [PHONE_NUMBER] | [EMAIL_ADDRESS][DOMAIN_NAME]" at bounding box center [754, 63] width 231 height 61
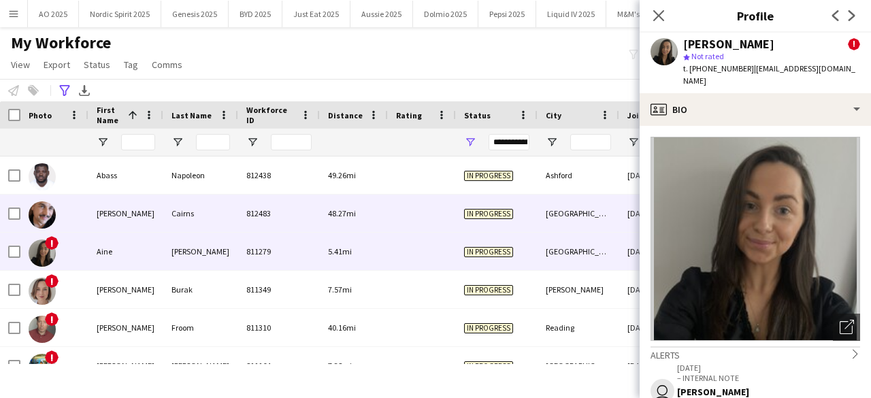
click at [39, 214] on img at bounding box center [42, 214] width 27 height 27
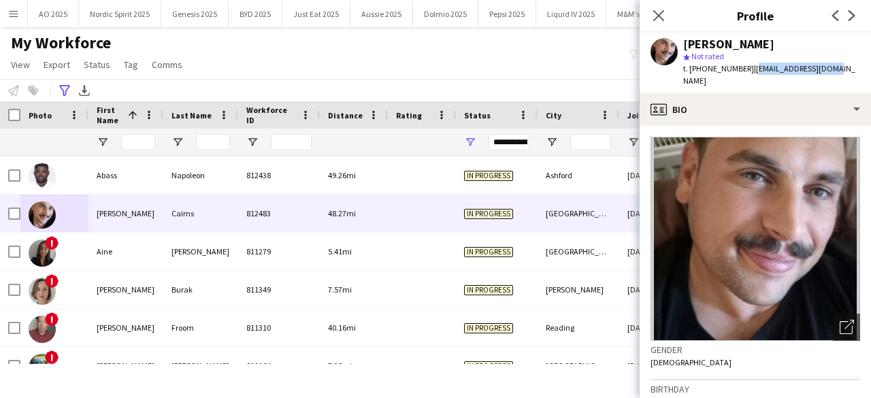
drag, startPoint x: 749, startPoint y: 66, endPoint x: 829, endPoint y: 67, distance: 80.3
click at [829, 67] on div "[PERSON_NAME] star Not rated t. [PHONE_NUMBER] | [EMAIL_ADDRESS][DOMAIN_NAME]" at bounding box center [754, 63] width 231 height 61
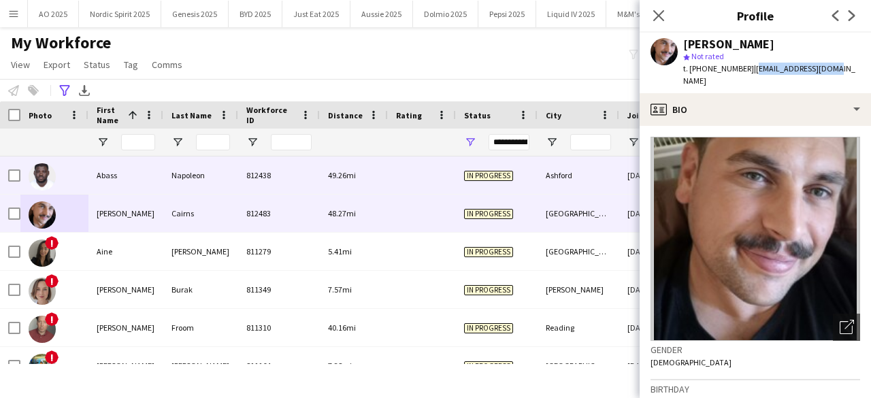
click at [49, 177] on img at bounding box center [42, 176] width 27 height 27
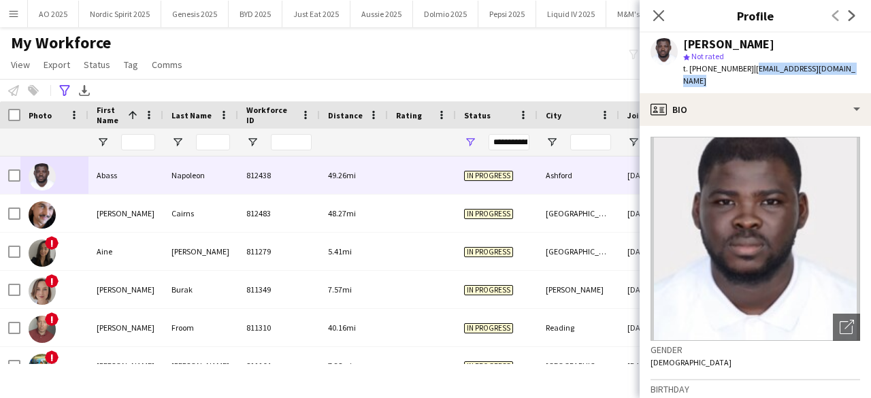
drag, startPoint x: 748, startPoint y: 69, endPoint x: 870, endPoint y: 77, distance: 122.0
click at [870, 77] on app-profile-header "[PERSON_NAME] star Not rated t. [PHONE_NUMBER] | [EMAIL_ADDRESS][DOMAIN_NAME]" at bounding box center [754, 63] width 231 height 61
click at [654, 25] on app-icon "Close pop-in" at bounding box center [659, 16] width 20 height 20
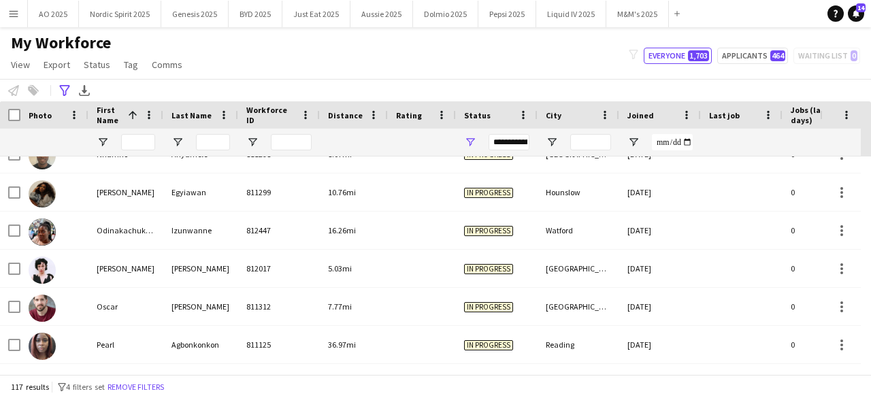
scroll to position [3157, 0]
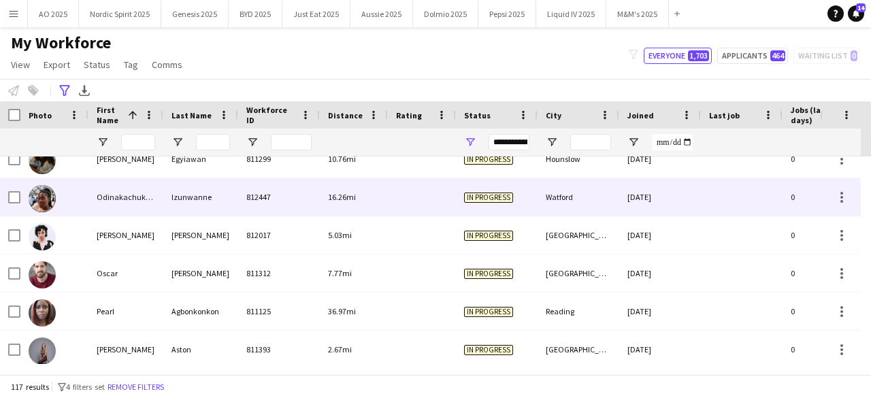
click at [46, 201] on img at bounding box center [42, 198] width 27 height 27
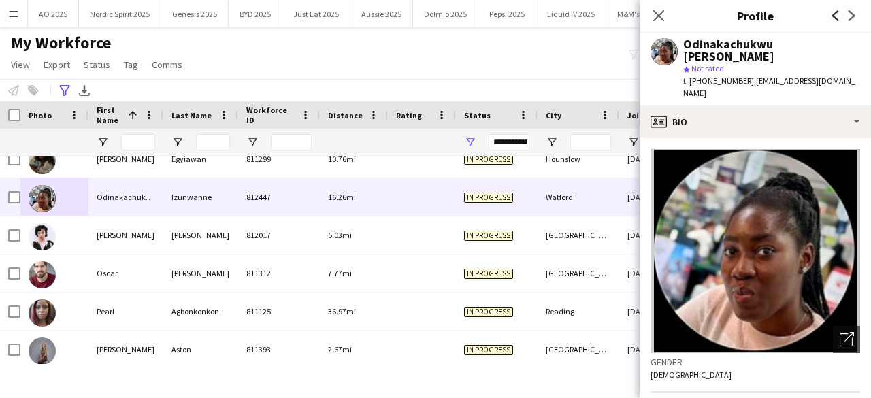
click at [838, 19] on icon "Previous" at bounding box center [835, 15] width 11 height 11
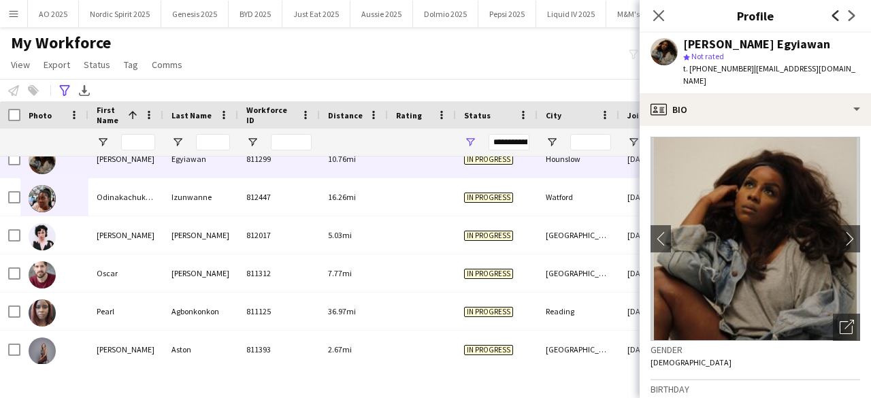
click at [838, 19] on icon "Previous" at bounding box center [835, 15] width 11 height 11
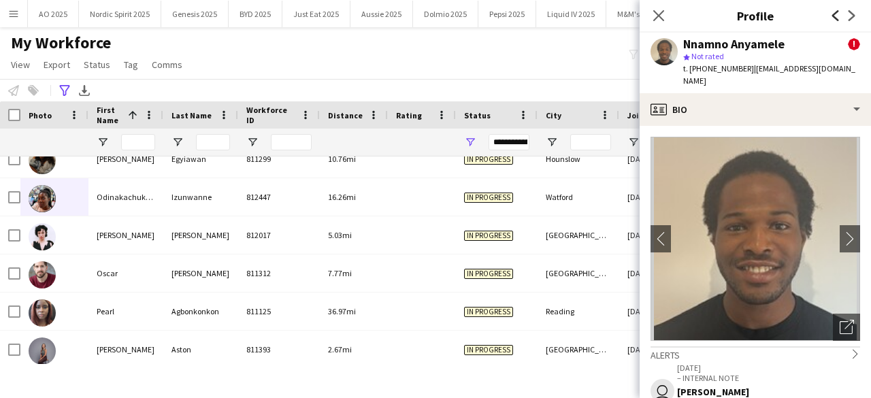
click at [838, 19] on icon "Previous" at bounding box center [835, 15] width 11 height 11
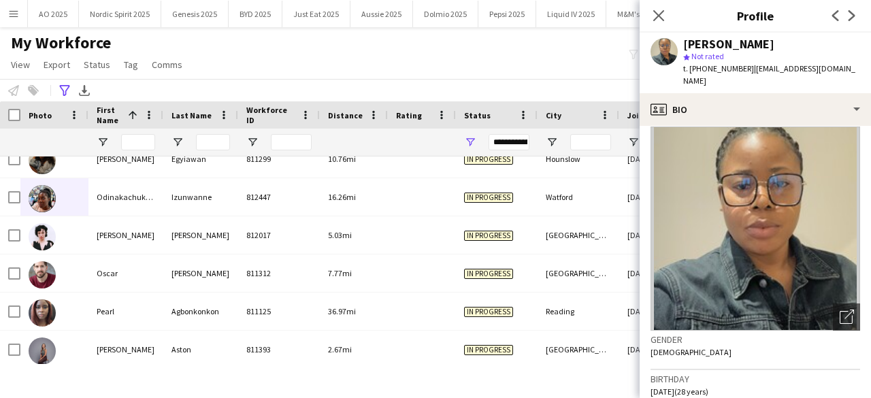
scroll to position [0, 0]
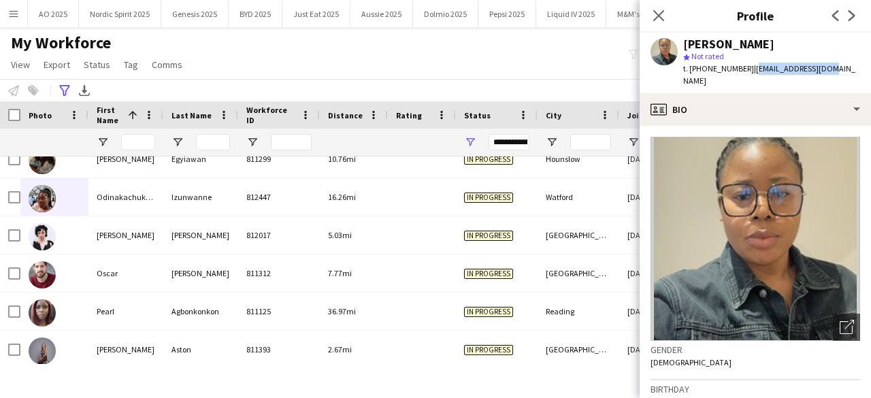
drag, startPoint x: 747, startPoint y: 70, endPoint x: 825, endPoint y: 77, distance: 77.9
click at [825, 77] on div "[PERSON_NAME] star Not rated t. [PHONE_NUMBER] | [EMAIL_ADDRESS][DOMAIN_NAME]" at bounding box center [754, 63] width 231 height 61
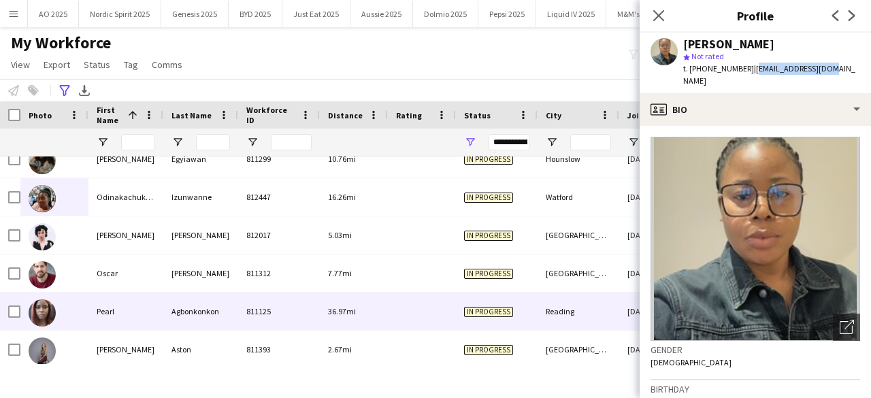
click at [39, 301] on img at bounding box center [42, 312] width 27 height 27
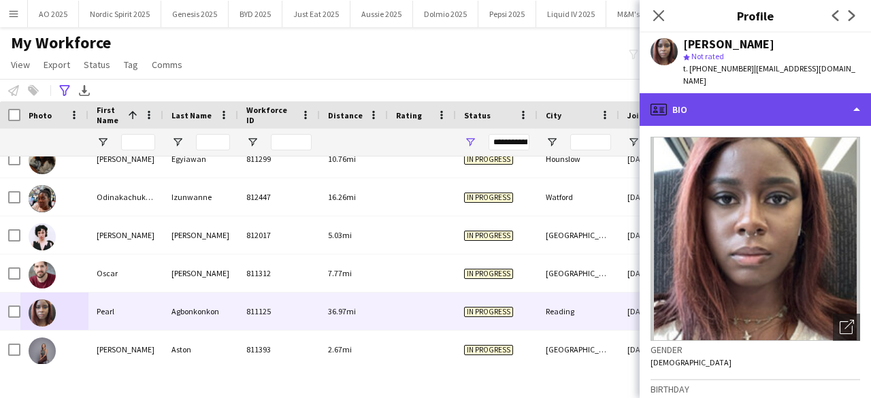
click at [742, 93] on div "profile Bio" at bounding box center [754, 109] width 231 height 33
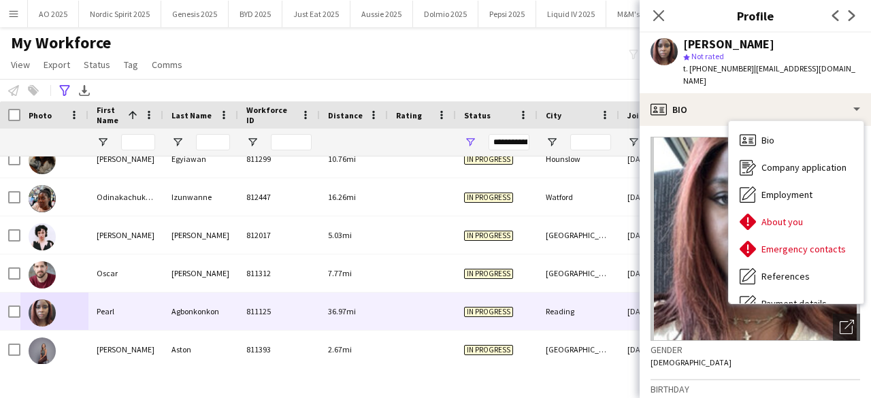
click at [680, 165] on img at bounding box center [755, 239] width 210 height 204
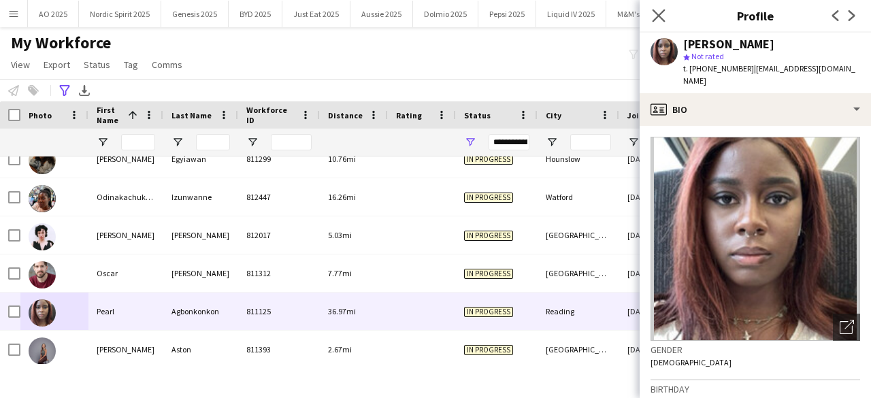
click at [668, 14] on app-icon "Close pop-in" at bounding box center [659, 16] width 20 height 20
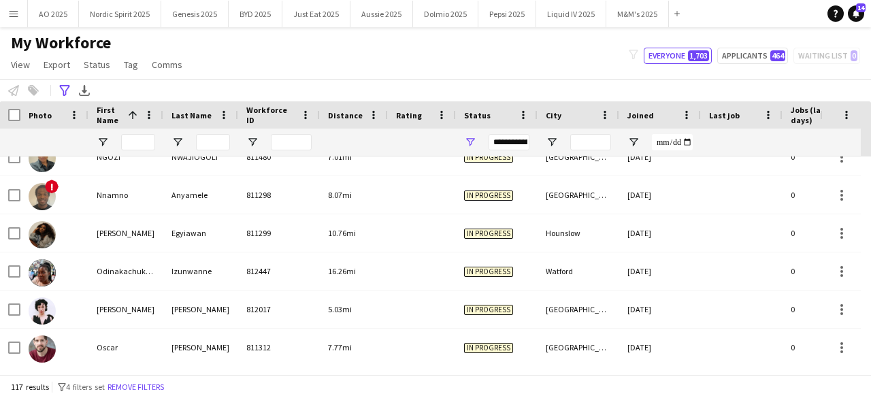
scroll to position [3097, 0]
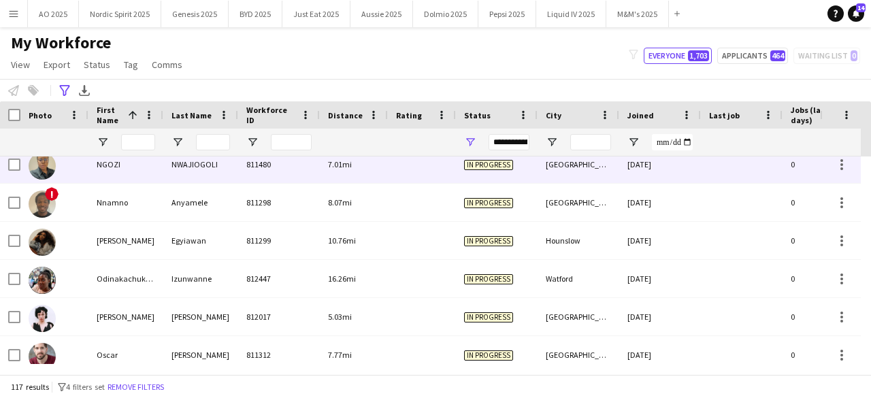
click at [41, 168] on img at bounding box center [42, 165] width 27 height 27
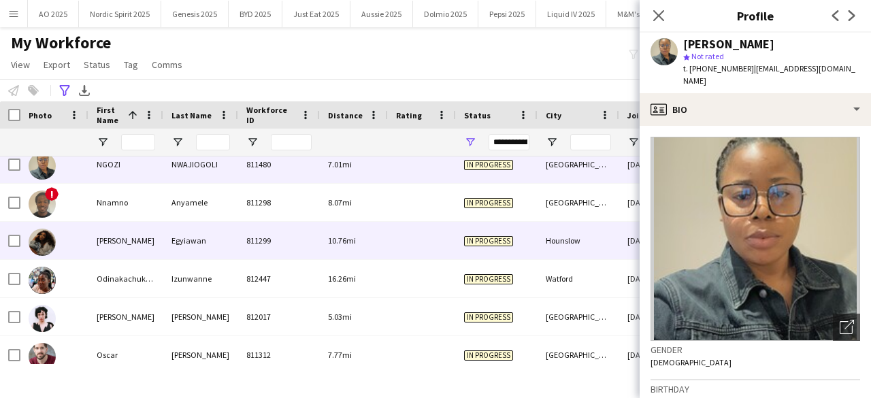
click at [46, 240] on img at bounding box center [42, 242] width 27 height 27
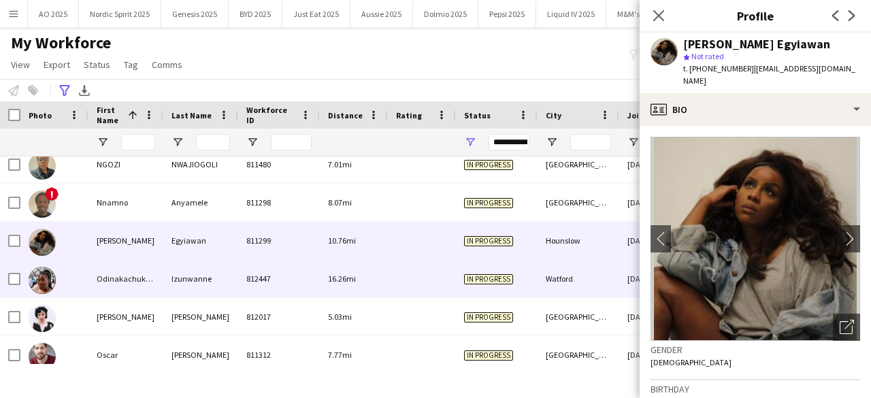
click at [43, 288] on img at bounding box center [42, 280] width 27 height 27
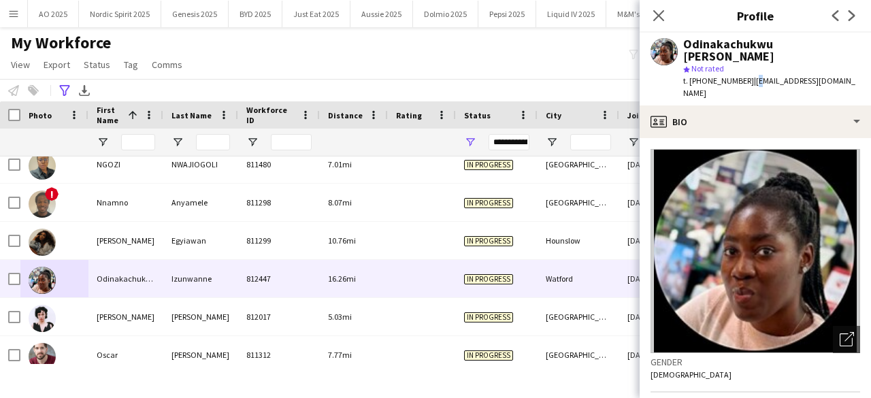
drag, startPoint x: 751, startPoint y: 69, endPoint x: 755, endPoint y: 75, distance: 7.4
click at [755, 75] on div "t. [PHONE_NUMBER] | [EMAIL_ADDRESS][DOMAIN_NAME]" at bounding box center [771, 87] width 177 height 24
drag, startPoint x: 750, startPoint y: 78, endPoint x: 752, endPoint y: 65, distance: 12.4
click at [752, 75] on div "t. [PHONE_NUMBER] | [EMAIL_ADDRESS][DOMAIN_NAME]" at bounding box center [771, 87] width 177 height 24
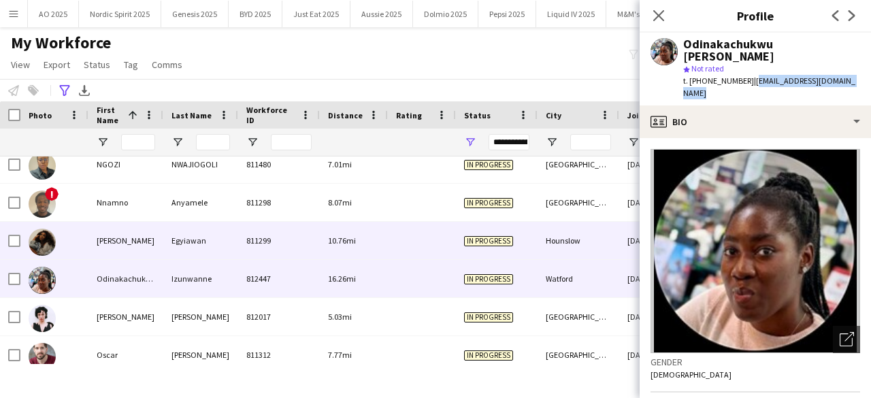
click at [41, 243] on img at bounding box center [42, 242] width 27 height 27
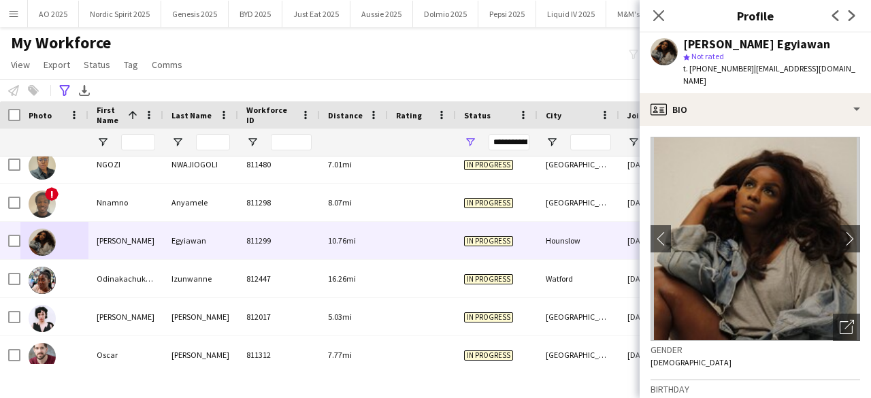
drag, startPoint x: 746, startPoint y: 68, endPoint x: 847, endPoint y: 65, distance: 100.7
click at [847, 65] on div "[PERSON_NAME] Egyiawan star Not rated t. [PHONE_NUMBER] | [EMAIL_ADDRESS][DOMAI…" at bounding box center [754, 63] width 231 height 61
drag, startPoint x: 663, startPoint y: 16, endPoint x: 672, endPoint y: 32, distance: 18.9
click at [663, 16] on icon "Close pop-in" at bounding box center [658, 15] width 11 height 11
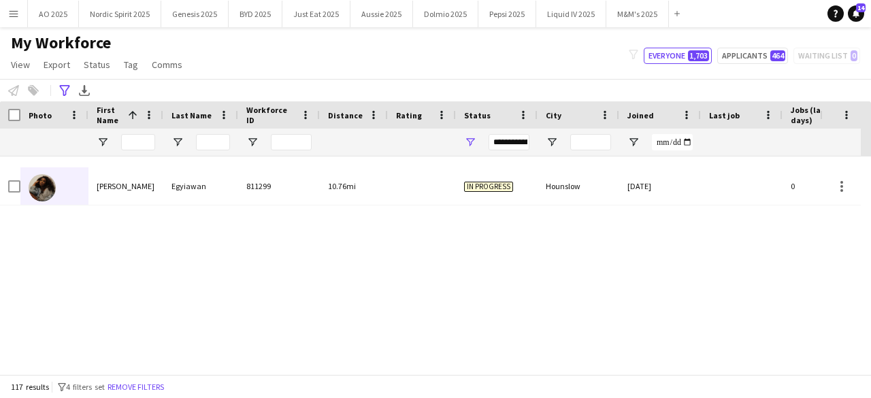
scroll to position [0, 0]
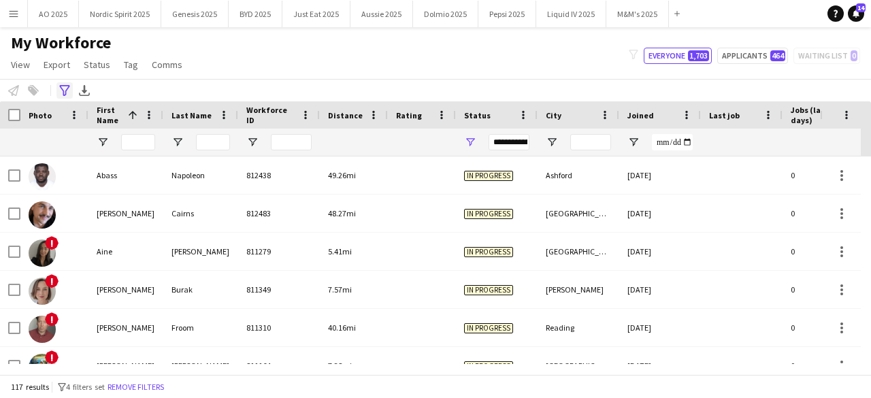
click at [67, 94] on icon "Advanced filters" at bounding box center [64, 90] width 11 height 11
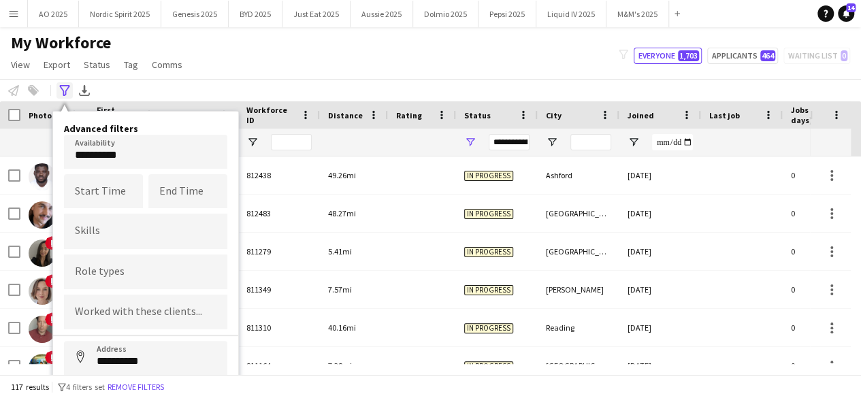
click at [65, 94] on icon "Advanced filters" at bounding box center [64, 90] width 11 height 11
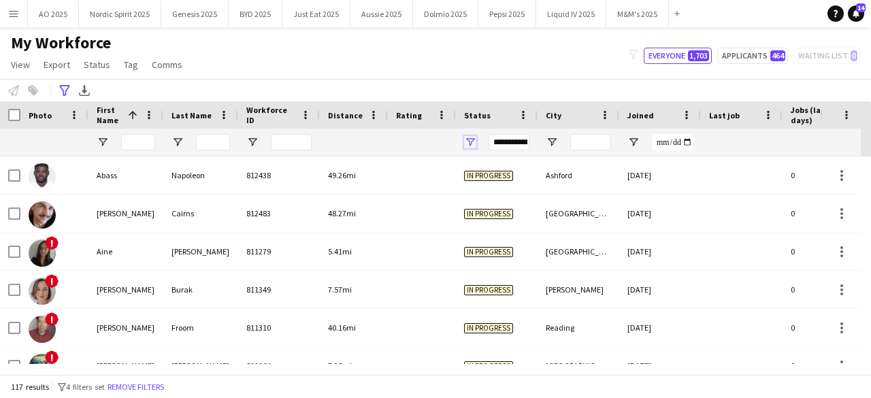
click at [473, 144] on span "Open Filter Menu" at bounding box center [470, 142] width 12 height 12
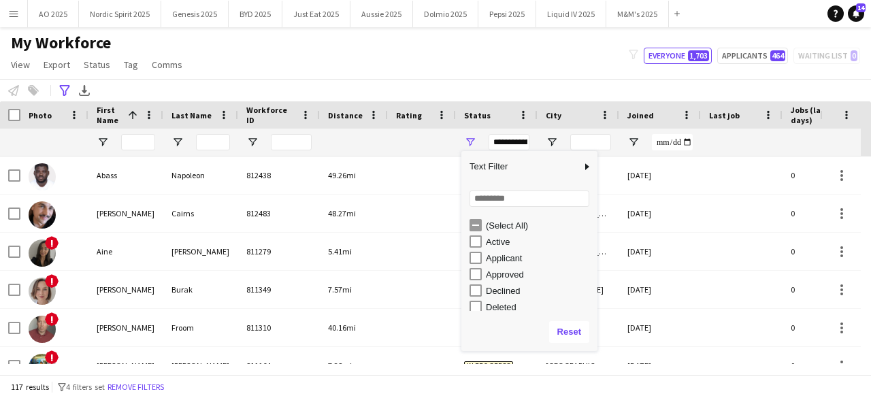
click at [495, 259] on div "Applicant" at bounding box center [539, 258] width 107 height 10
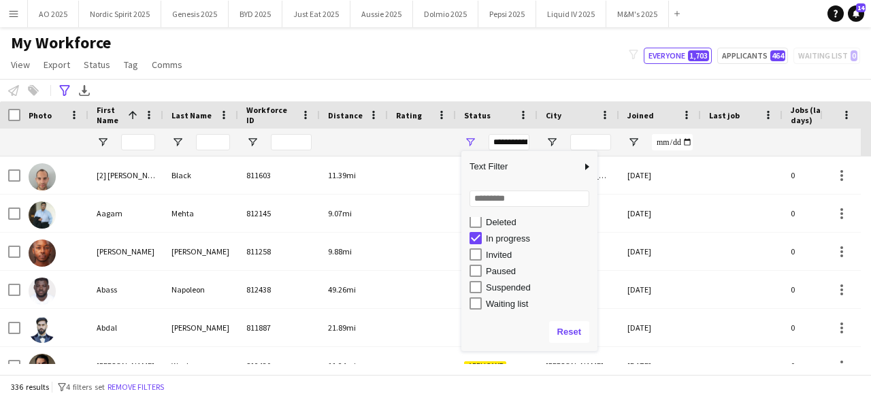
scroll to position [86, 0]
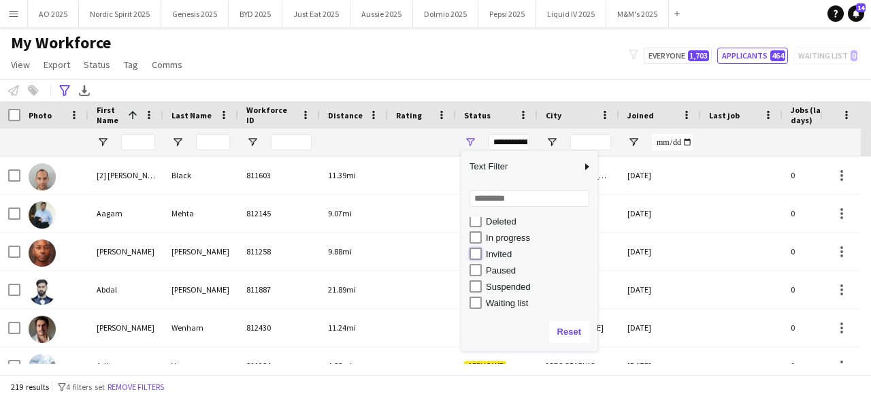
type input "**********"
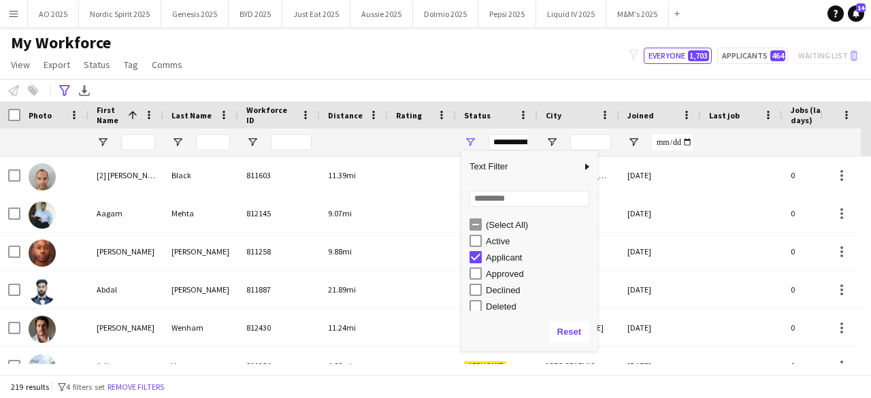
scroll to position [0, 0]
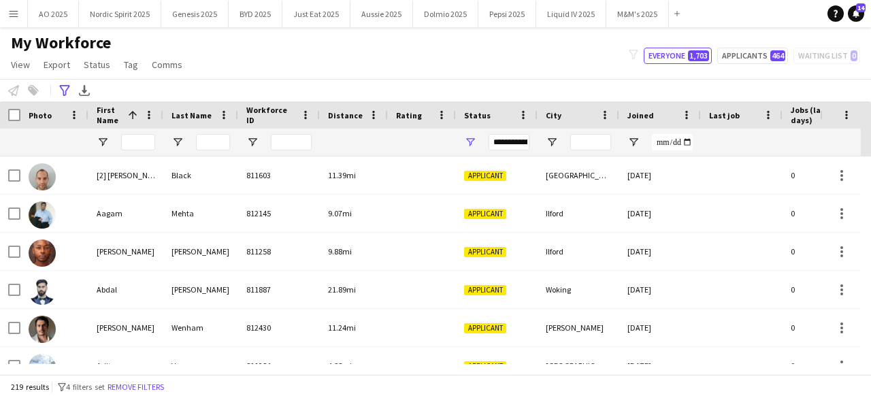
click at [567, 86] on div "**********" at bounding box center [435, 90] width 871 height 22
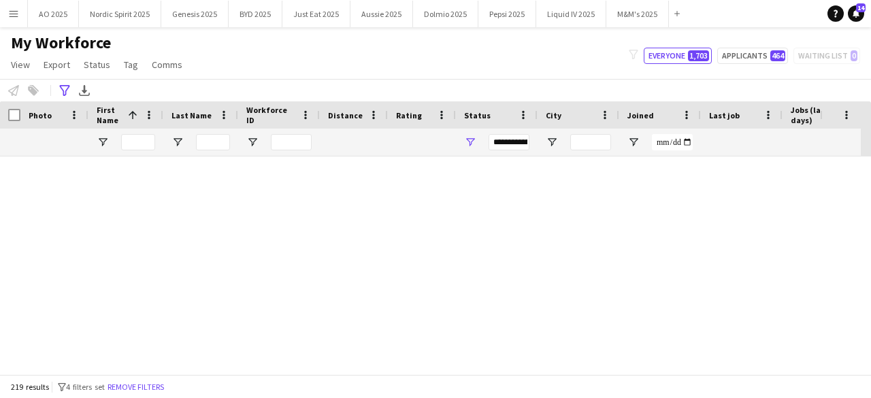
scroll to position [8135, 0]
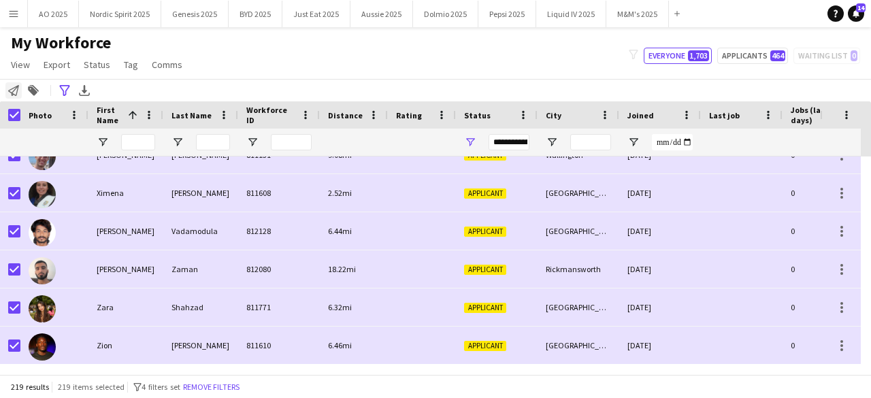
click at [14, 95] on icon at bounding box center [13, 90] width 11 height 11
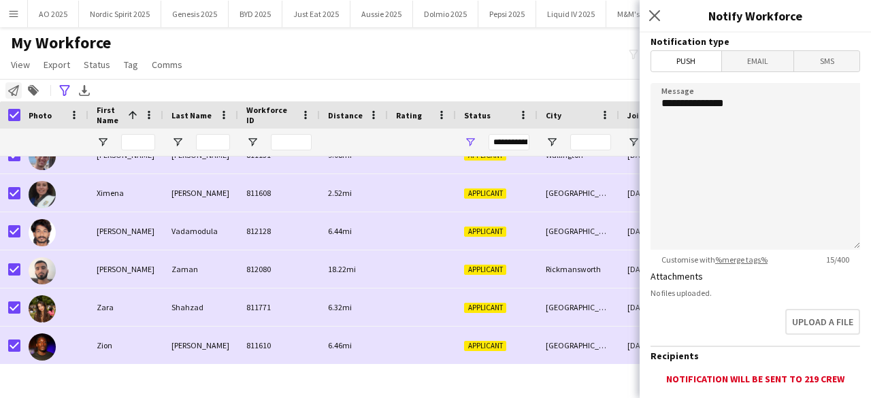
click at [14, 94] on icon "Notify workforce" at bounding box center [13, 90] width 11 height 11
click at [268, 67] on div "My Workforce View Views Default view Compliance Log New view Update view Delete…" at bounding box center [435, 56] width 871 height 46
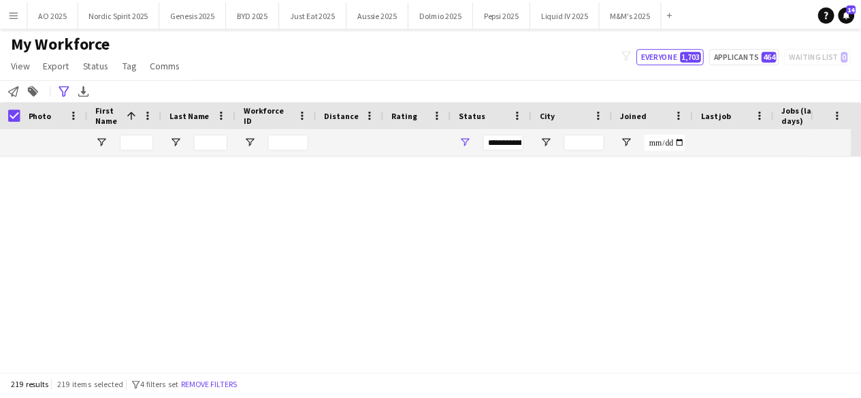
scroll to position [0, 0]
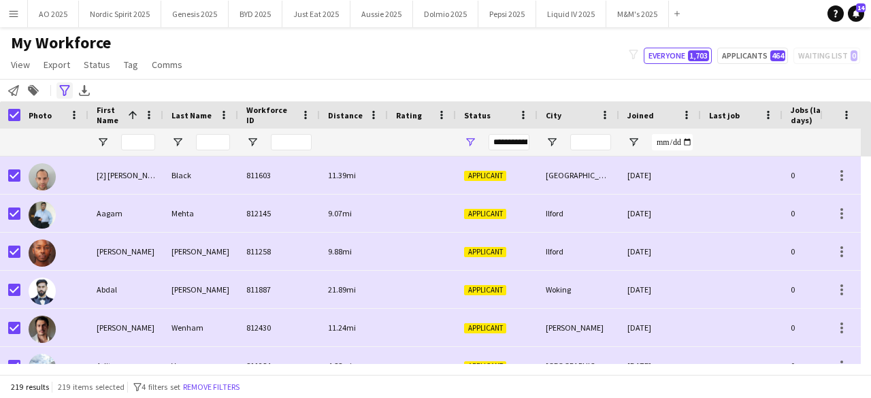
click at [67, 88] on icon "Advanced filters" at bounding box center [64, 90] width 11 height 11
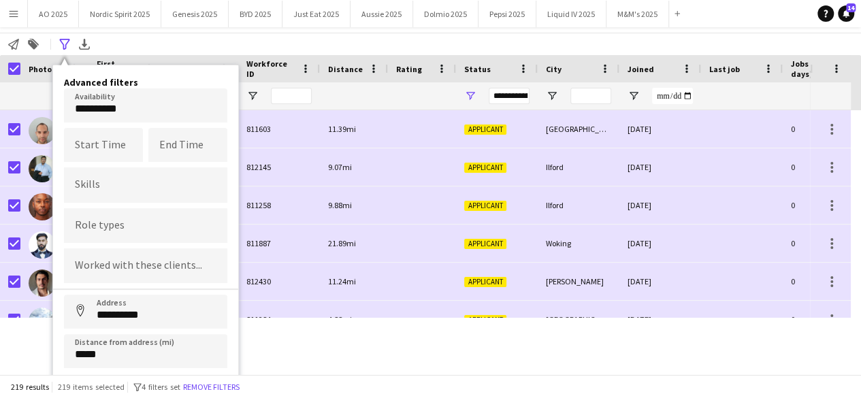
scroll to position [53, 0]
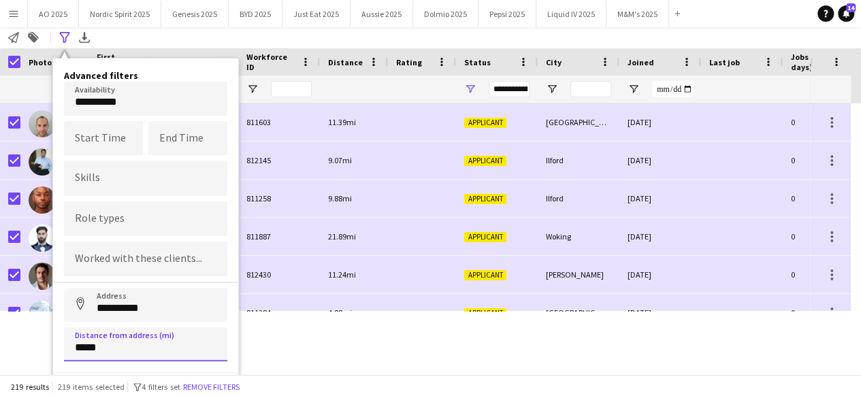
drag, startPoint x: 152, startPoint y: 345, endPoint x: 46, endPoint y: 341, distance: 106.9
click at [46, 341] on div "Menu Boards Boards Boards All jobs Status Workforce Workforce My Workforce Recr…" at bounding box center [430, 146] width 861 height 398
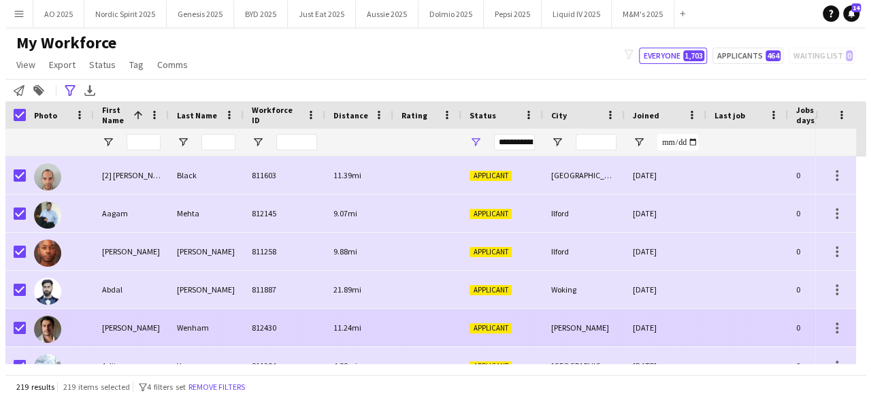
scroll to position [0, 0]
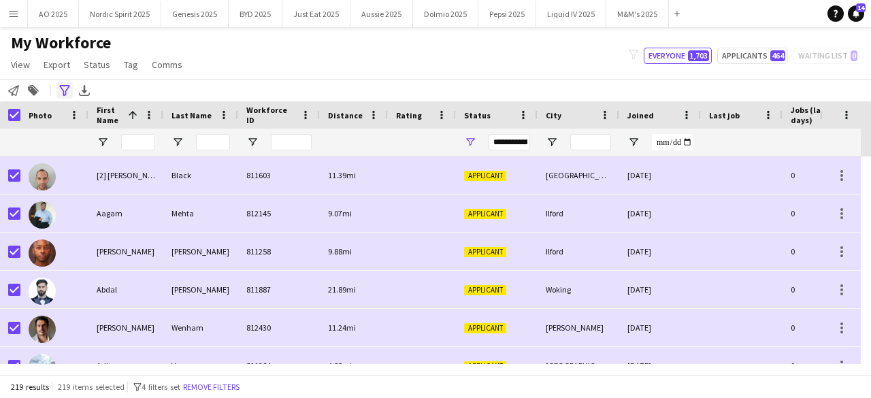
click at [65, 85] on icon at bounding box center [64, 90] width 10 height 11
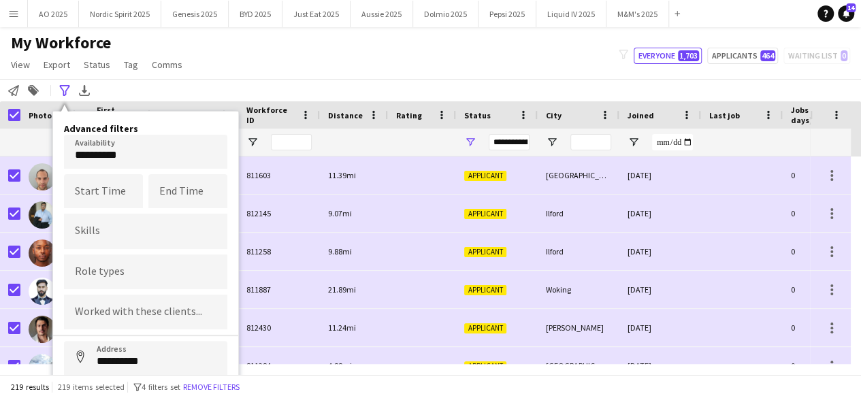
click at [250, 65] on div "My Workforce View Views Default view Compliance Log New view Update view Delete…" at bounding box center [430, 56] width 861 height 46
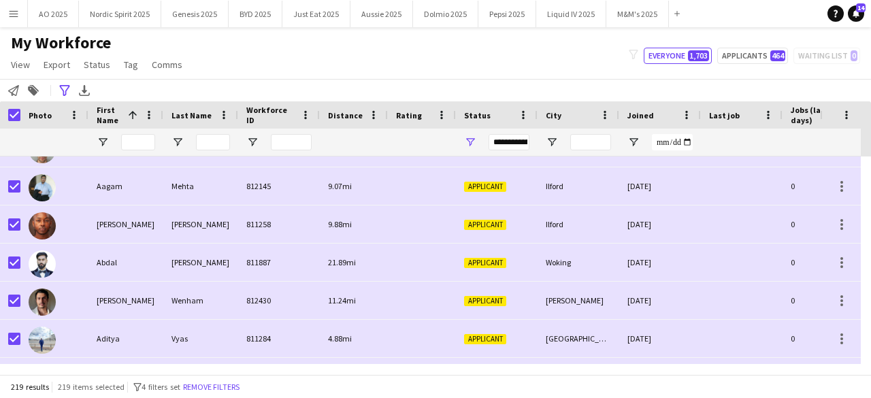
scroll to position [99, 0]
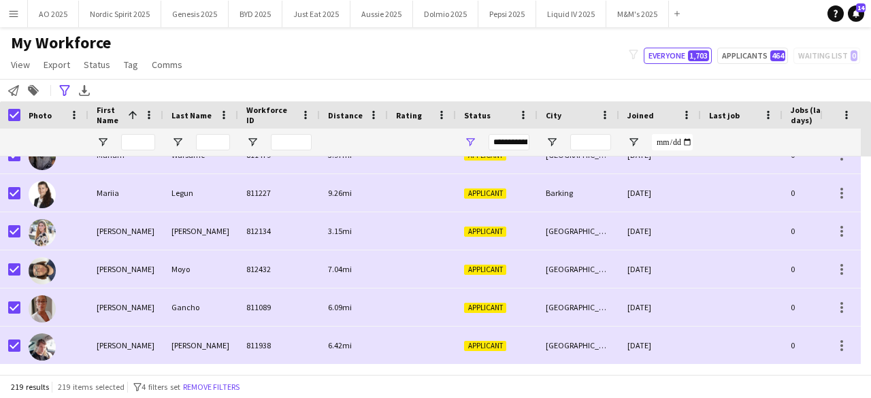
click at [352, 116] on span "Distance" at bounding box center [345, 115] width 35 height 10
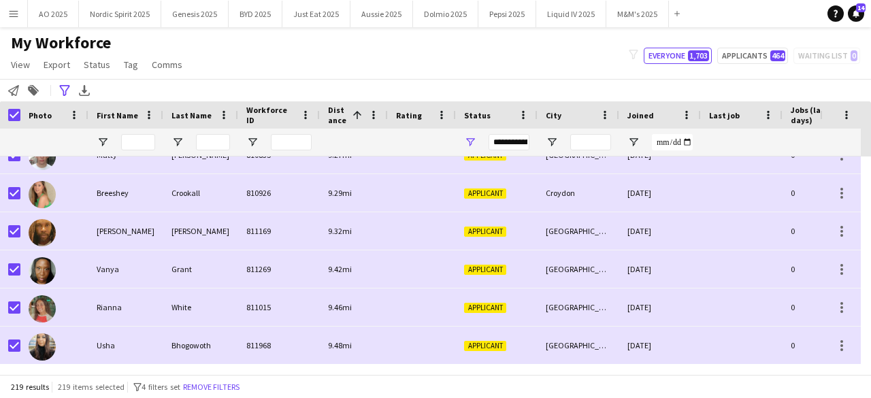
click at [352, 116] on span at bounding box center [357, 115] width 12 height 12
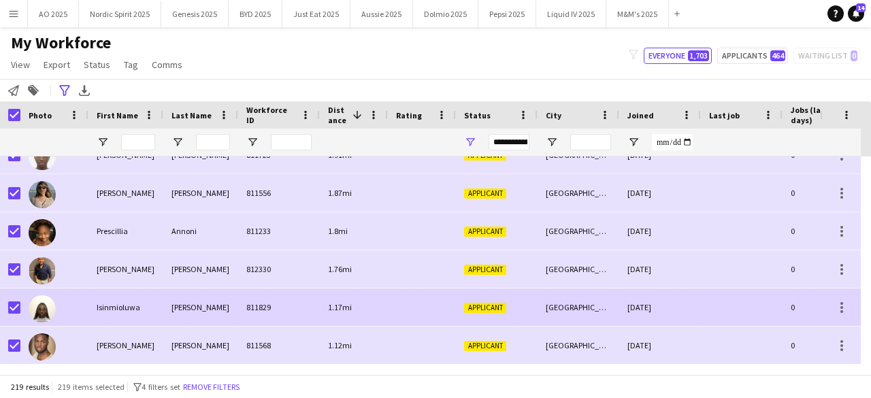
click at [37, 303] on img at bounding box center [42, 308] width 27 height 27
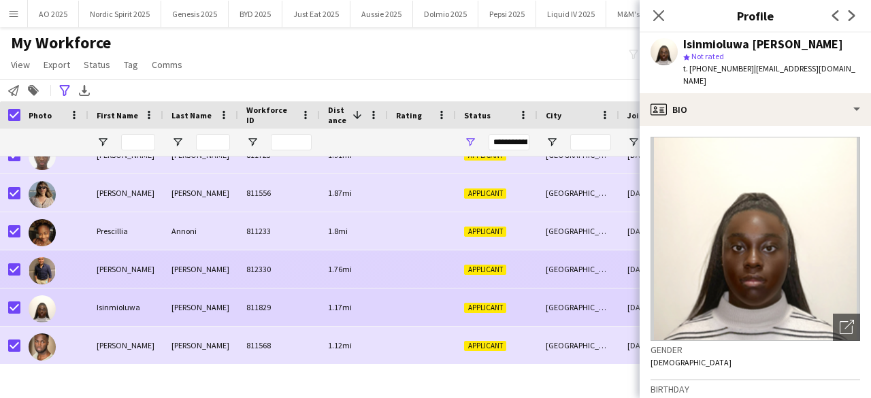
click at [49, 263] on img at bounding box center [42, 270] width 27 height 27
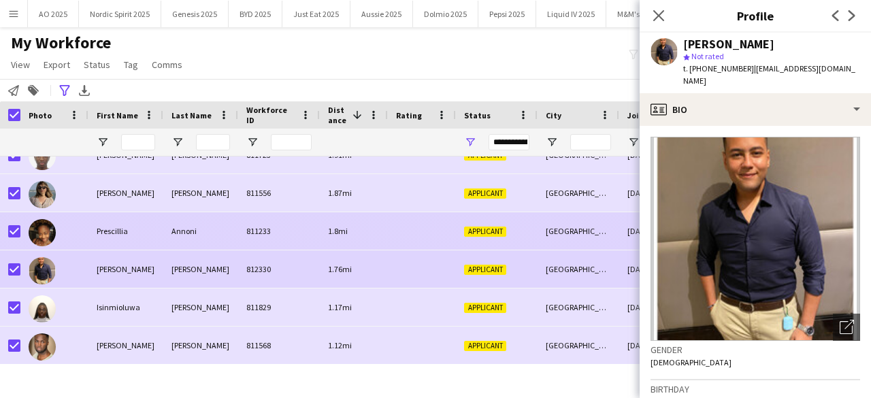
click at [47, 231] on img at bounding box center [42, 232] width 27 height 27
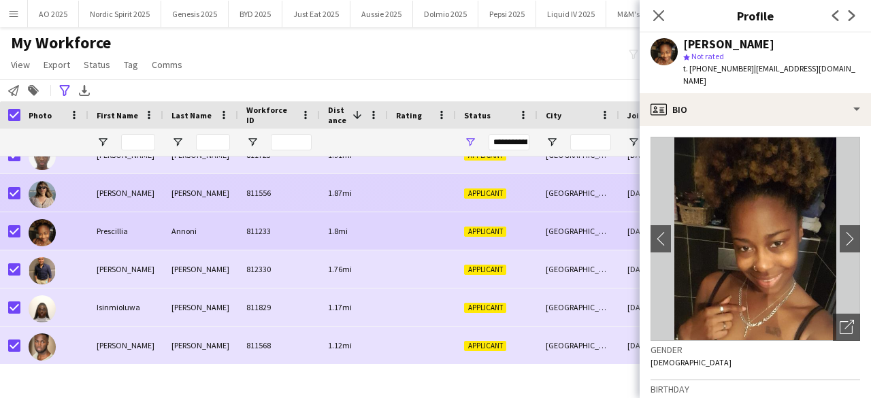
click at [41, 198] on img at bounding box center [42, 194] width 27 height 27
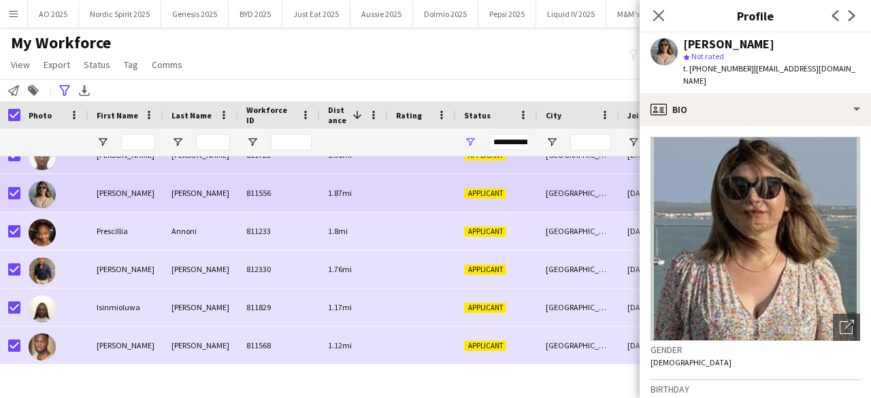
click at [54, 159] on img at bounding box center [42, 156] width 27 height 27
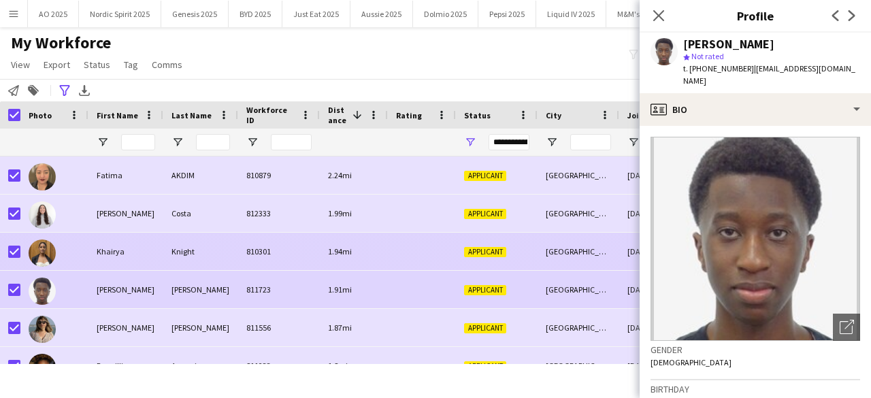
click at [41, 250] on img at bounding box center [42, 252] width 27 height 27
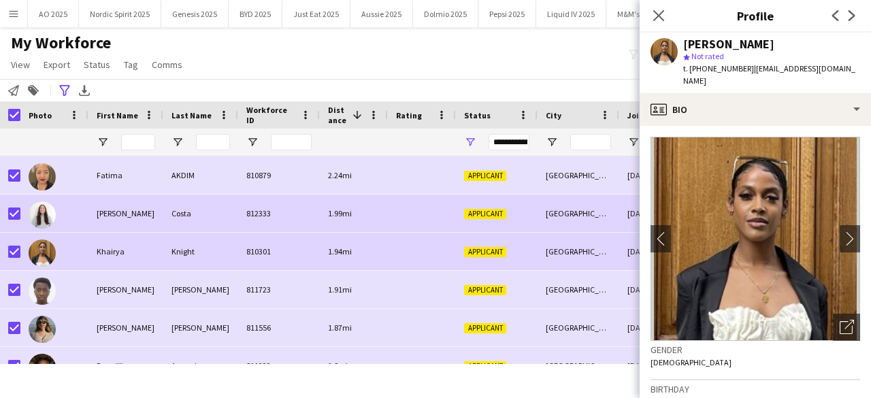
click at [44, 230] on div at bounding box center [42, 214] width 27 height 38
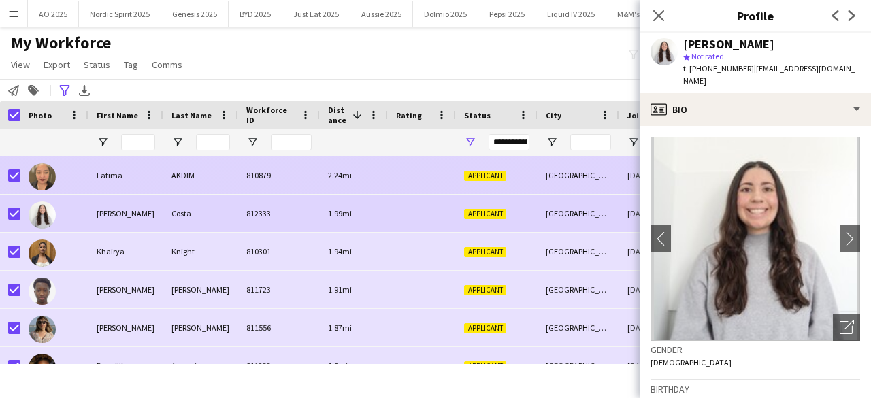
click at [44, 188] on img at bounding box center [42, 176] width 27 height 27
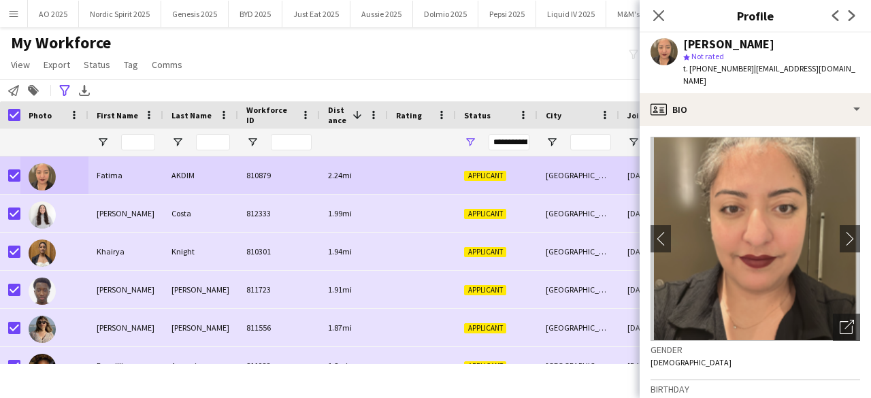
click at [250, 69] on div "My Workforce View Views Default view Compliance Log New view Update view Delete…" at bounding box center [435, 56] width 871 height 46
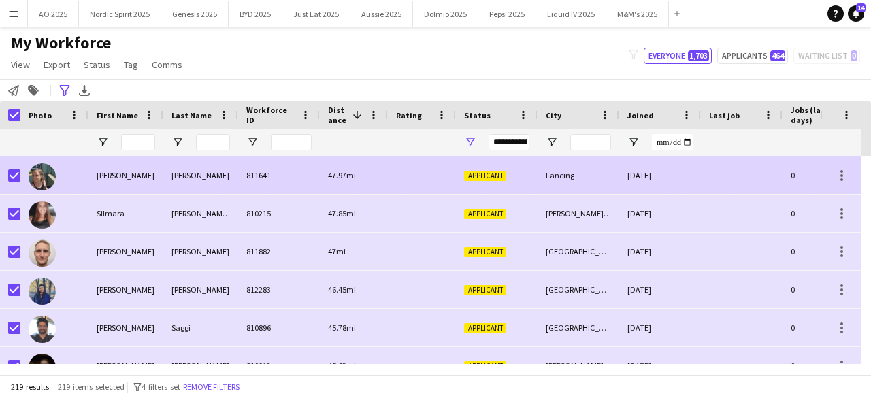
click at [49, 176] on img at bounding box center [42, 176] width 27 height 27
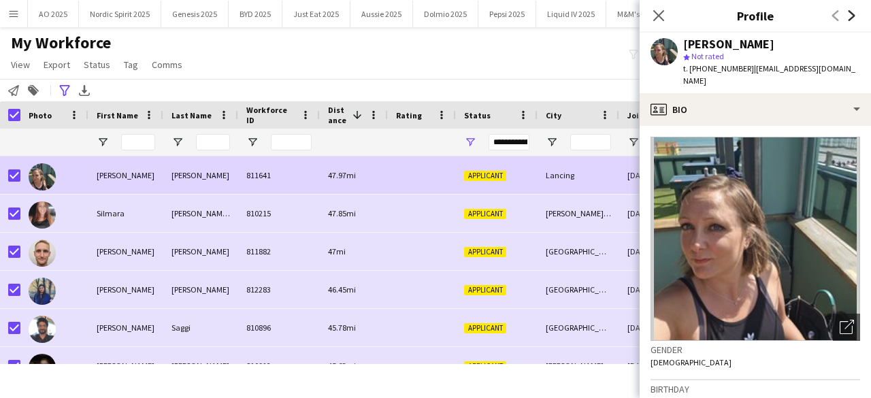
click at [848, 20] on icon at bounding box center [851, 15] width 7 height 11
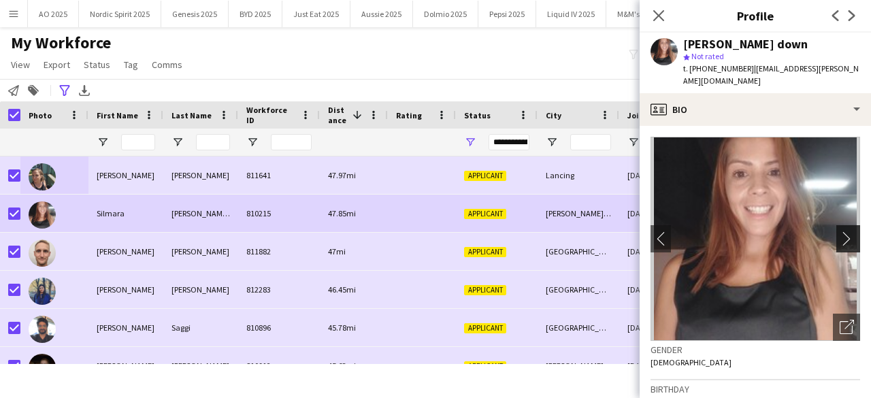
click at [839, 237] on app-icon "chevron-right" at bounding box center [849, 238] width 21 height 14
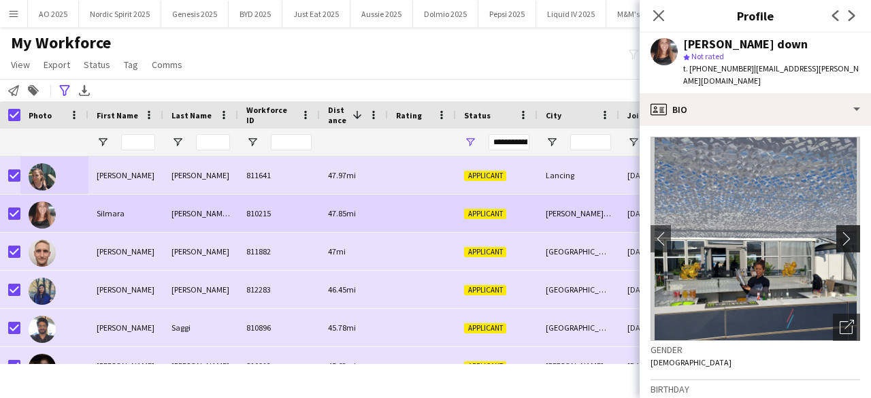
click at [839, 237] on app-icon "chevron-right" at bounding box center [849, 238] width 21 height 14
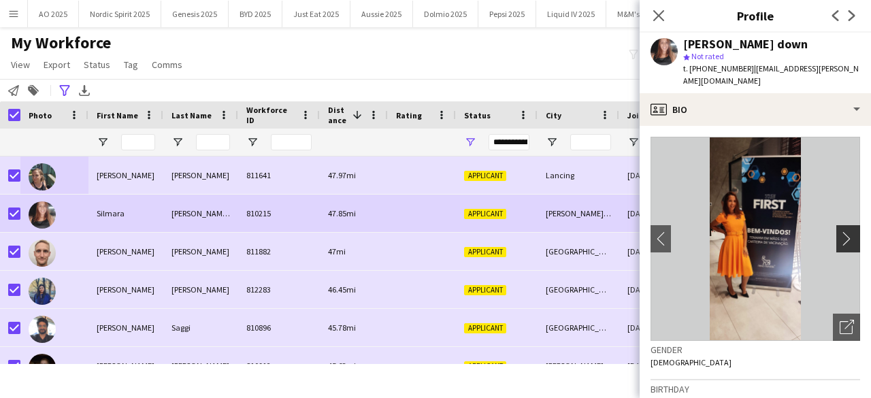
click at [839, 237] on app-icon "chevron-right" at bounding box center [849, 238] width 21 height 14
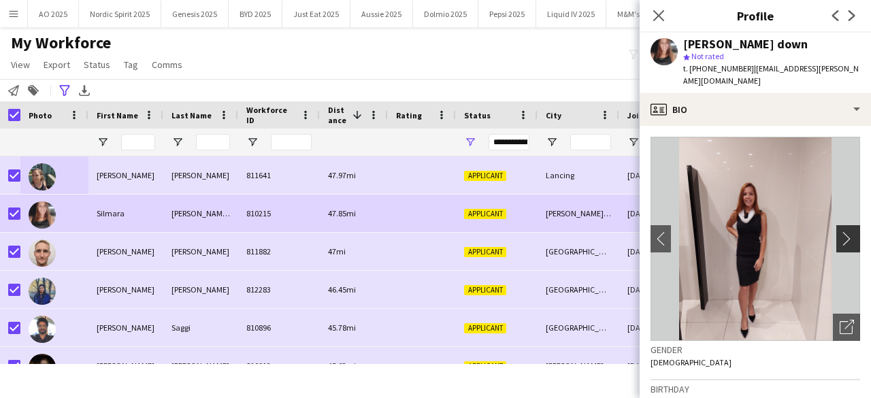
click at [839, 237] on app-icon "chevron-right" at bounding box center [849, 238] width 21 height 14
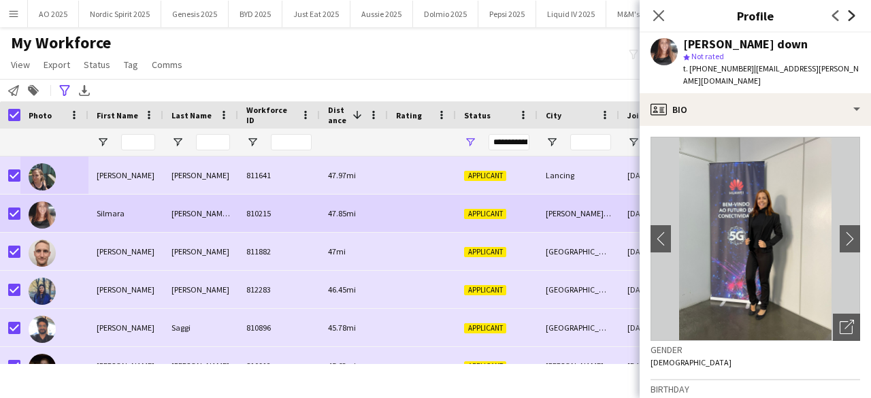
click at [854, 16] on icon "Next" at bounding box center [851, 15] width 11 height 11
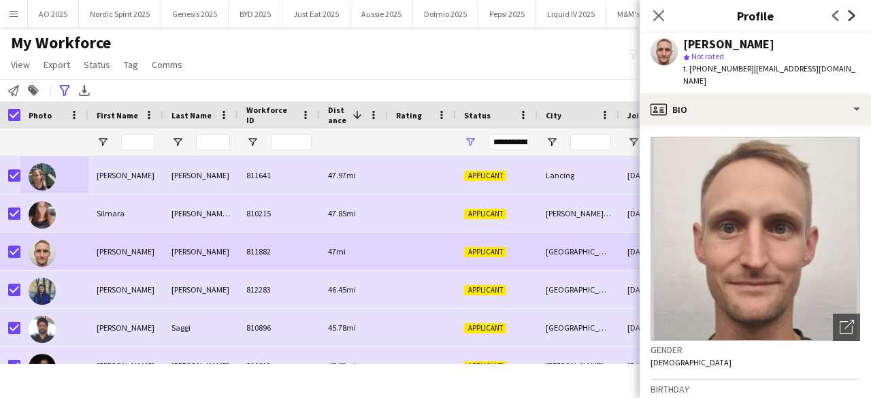
click at [854, 16] on icon "Next" at bounding box center [851, 15] width 11 height 11
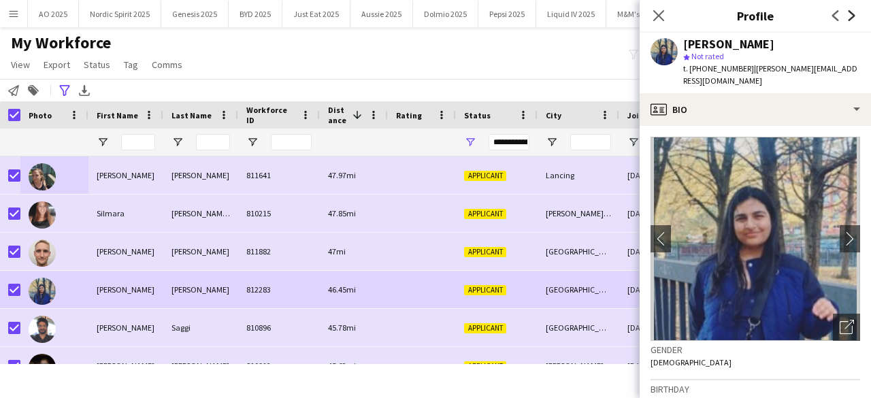
click at [854, 16] on icon "Next" at bounding box center [851, 15] width 11 height 11
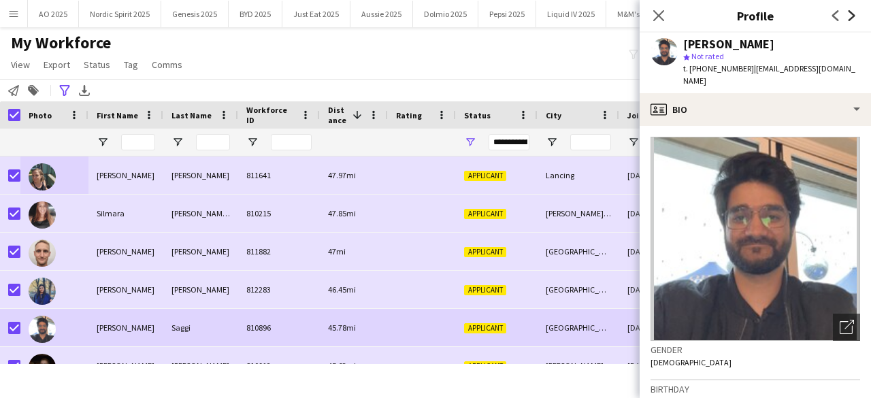
click at [854, 16] on icon "Next" at bounding box center [851, 15] width 11 height 11
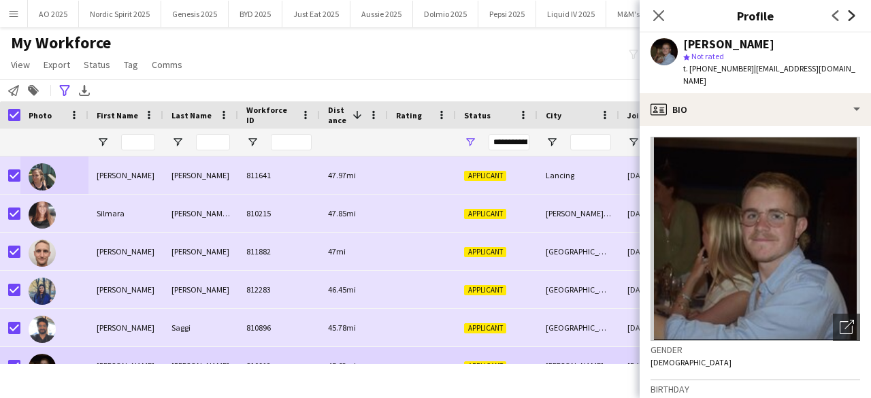
click at [854, 16] on icon "Next" at bounding box center [851, 15] width 11 height 11
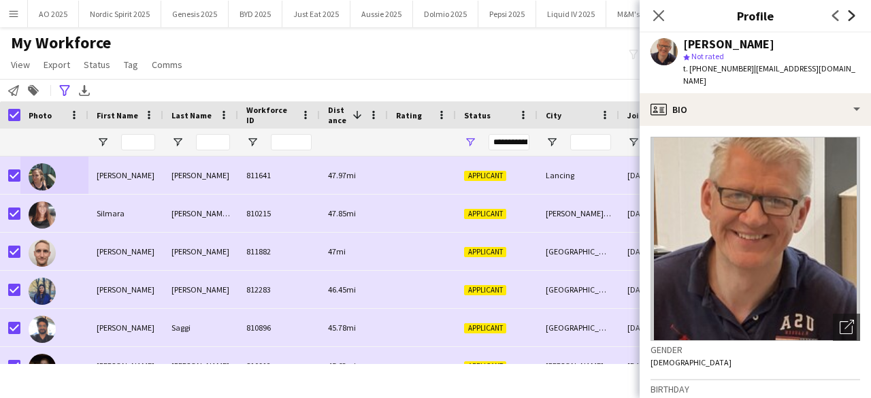
click at [854, 16] on icon "Next" at bounding box center [851, 15] width 11 height 11
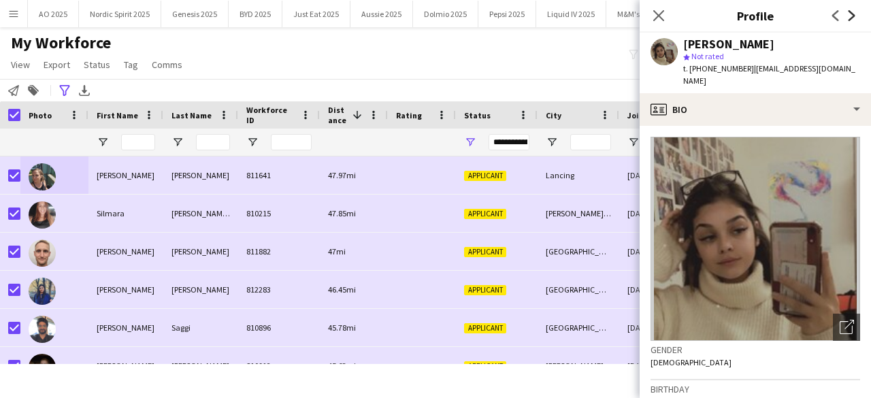
click at [854, 16] on icon "Next" at bounding box center [851, 15] width 11 height 11
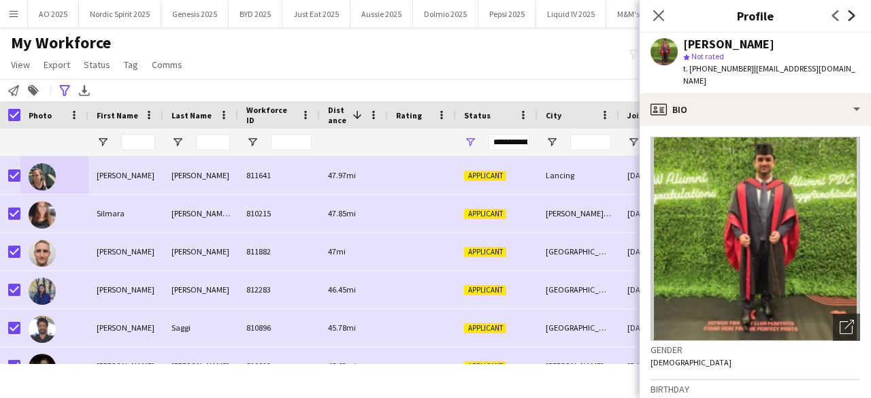
click at [854, 16] on icon "Next" at bounding box center [851, 15] width 11 height 11
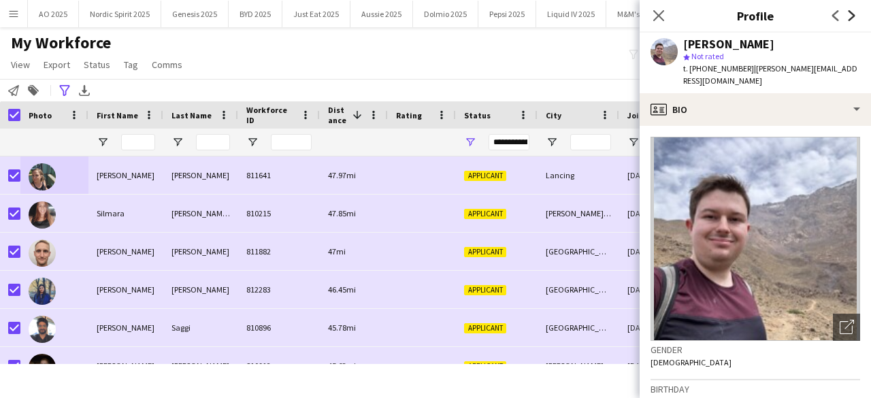
click at [854, 16] on icon "Next" at bounding box center [851, 15] width 11 height 11
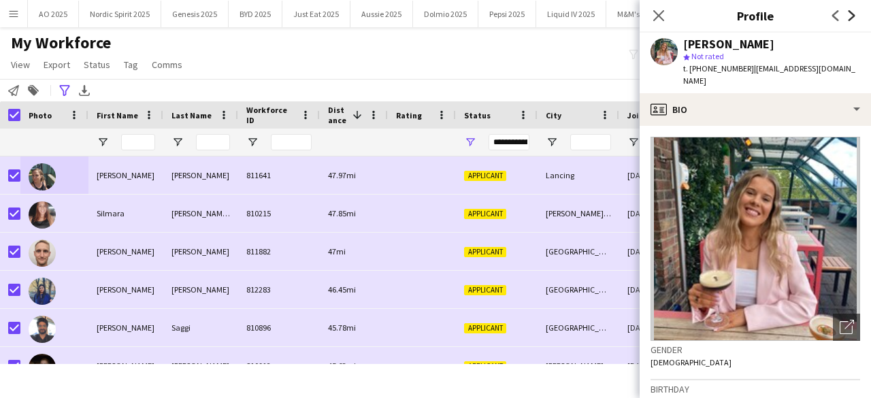
click at [854, 16] on icon "Next" at bounding box center [851, 15] width 11 height 11
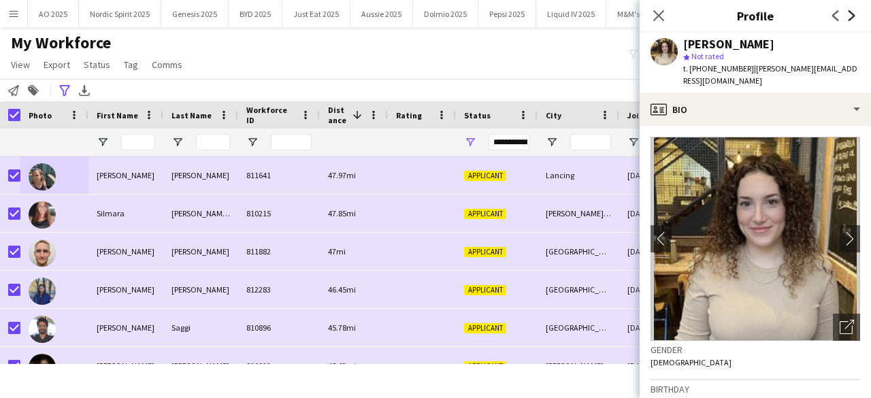
click at [854, 16] on icon "Next" at bounding box center [851, 15] width 11 height 11
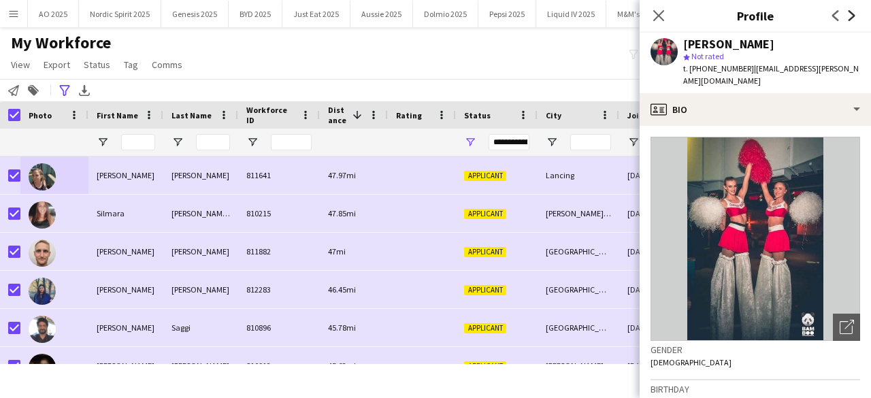
click at [854, 16] on icon "Next" at bounding box center [851, 15] width 11 height 11
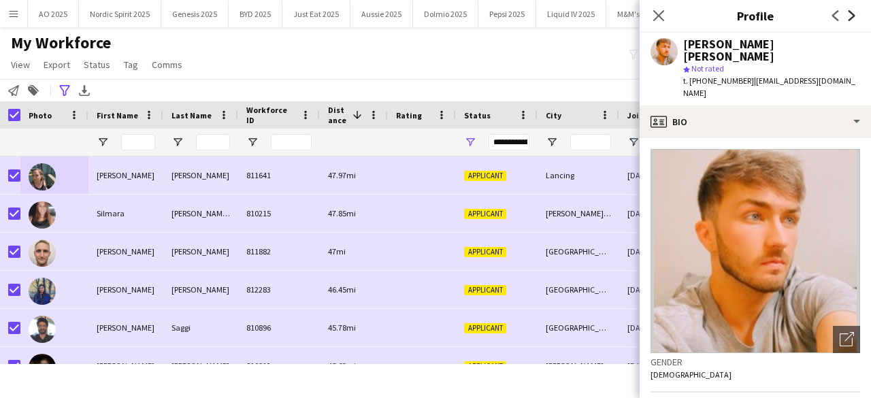
click at [854, 16] on icon "Next" at bounding box center [851, 15] width 11 height 11
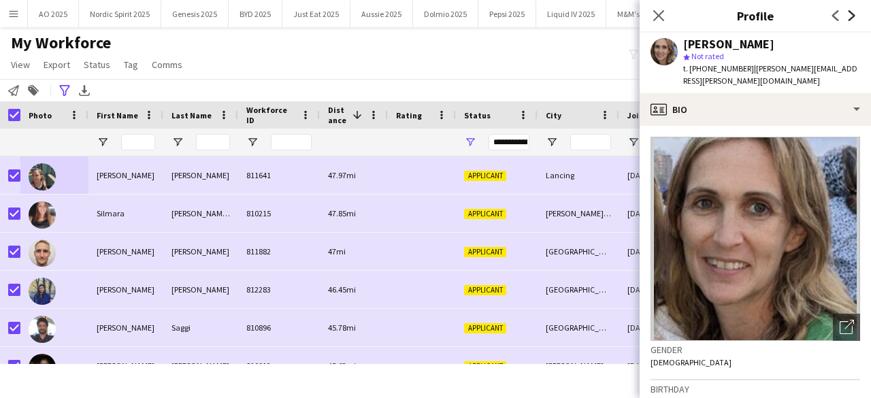
click at [854, 16] on icon "Next" at bounding box center [851, 15] width 11 height 11
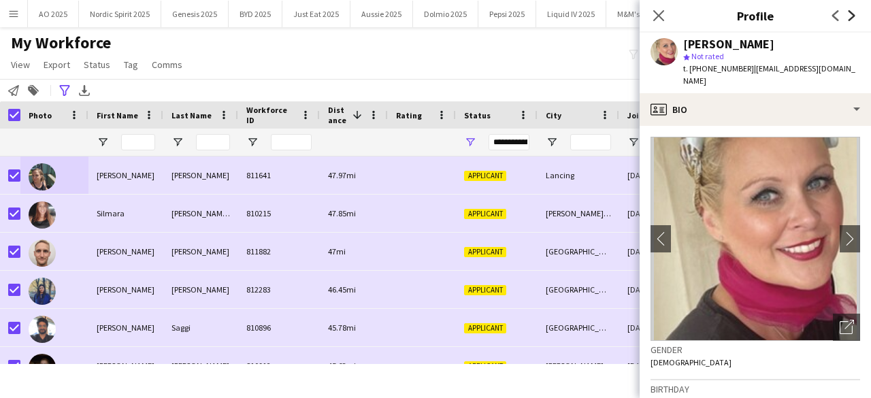
click at [854, 16] on icon "Next" at bounding box center [851, 15] width 11 height 11
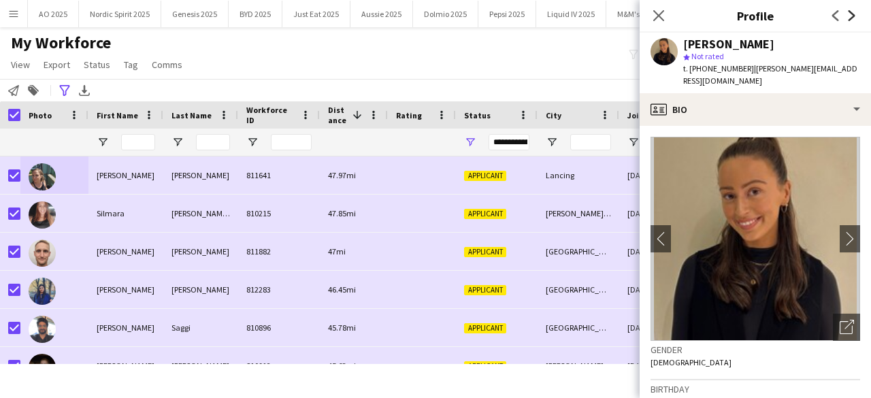
click at [854, 16] on icon "Next" at bounding box center [851, 15] width 11 height 11
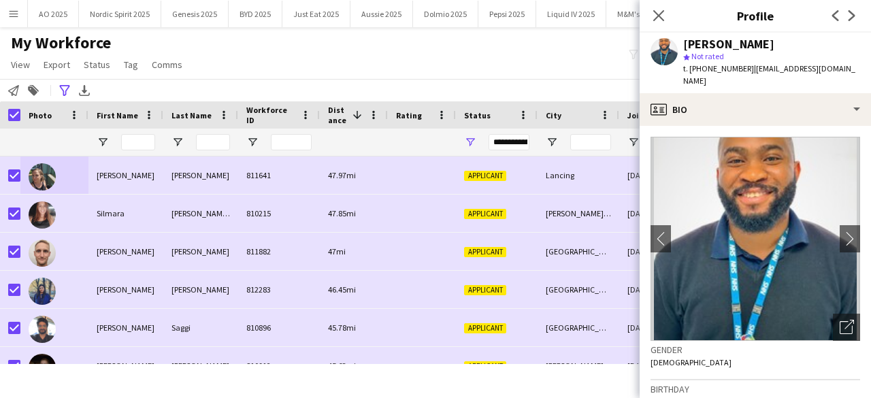
click at [829, 17] on app-icon "Previous" at bounding box center [835, 15] width 16 height 16
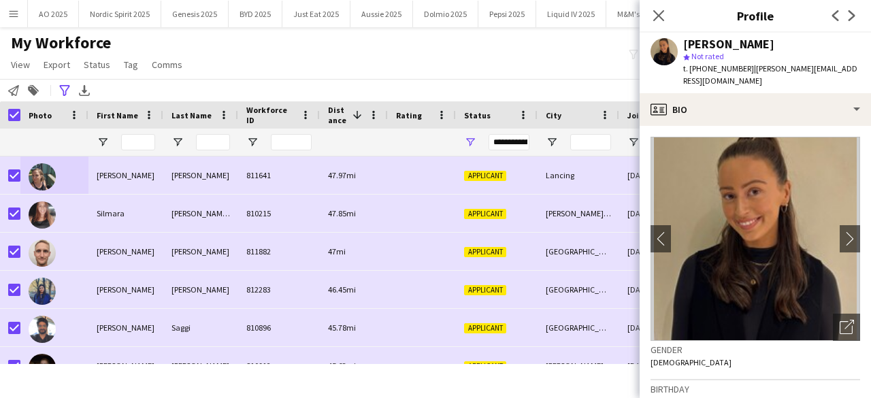
click at [858, 12] on app-icon "Next" at bounding box center [852, 15] width 16 height 16
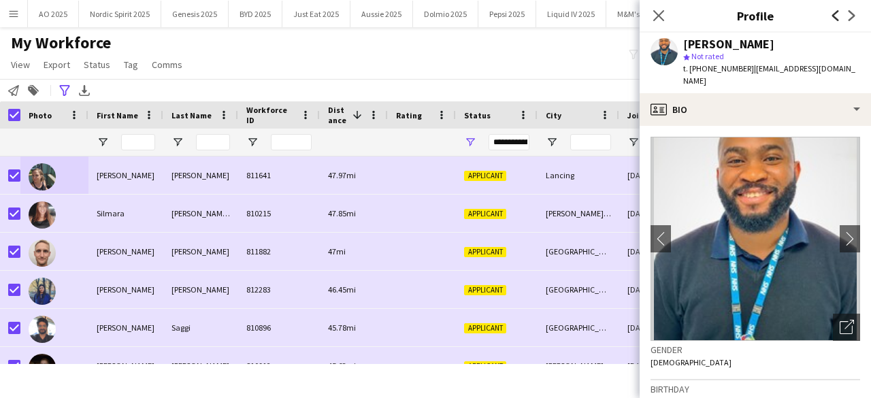
click at [834, 15] on icon "Previous" at bounding box center [835, 15] width 11 height 11
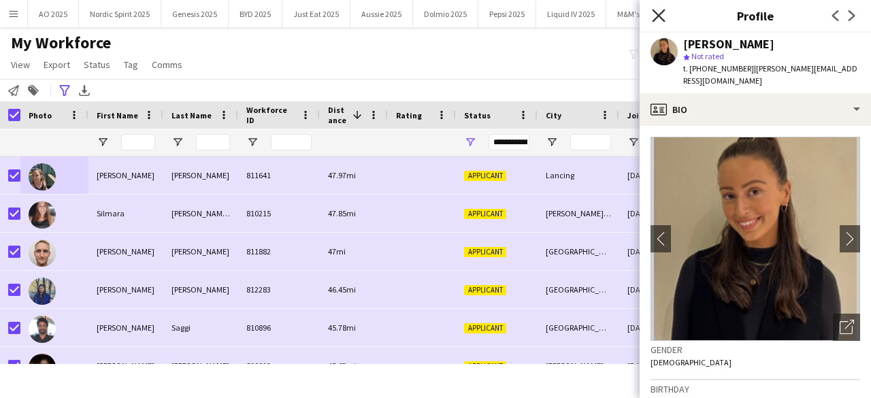
click at [658, 17] on icon "Close pop-in" at bounding box center [658, 15] width 13 height 13
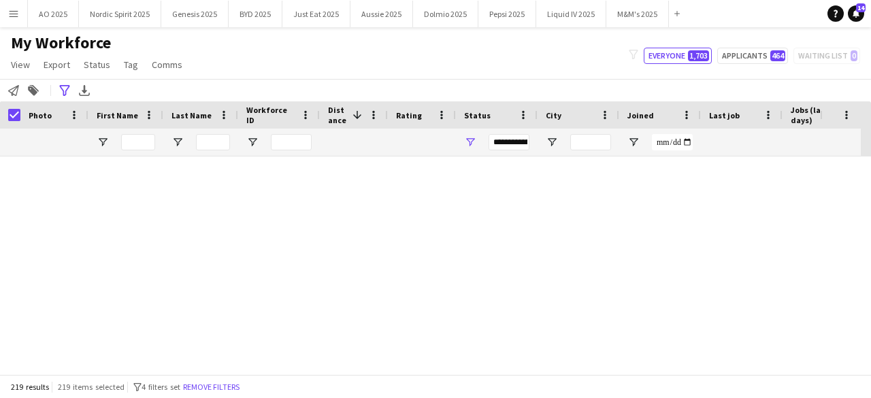
scroll to position [8135, 0]
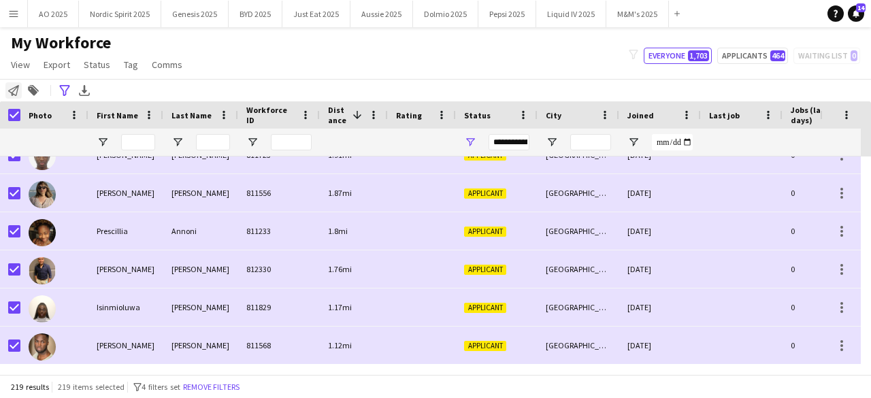
click at [15, 95] on icon at bounding box center [13, 90] width 11 height 11
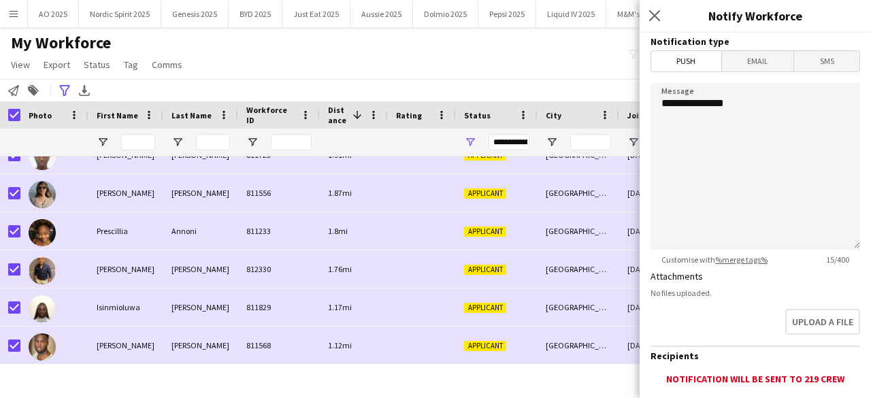
click at [246, 68] on div "My Workforce View Views Default view Compliance Log New view Update view Delete…" at bounding box center [435, 56] width 871 height 46
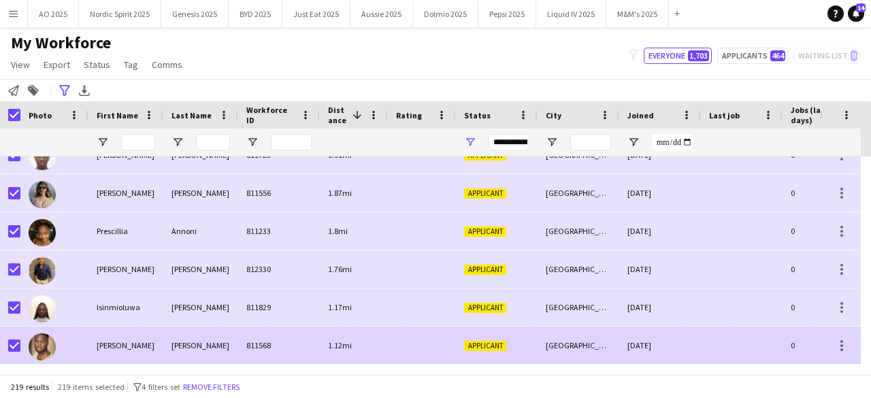
click at [39, 341] on img at bounding box center [42, 346] width 27 height 27
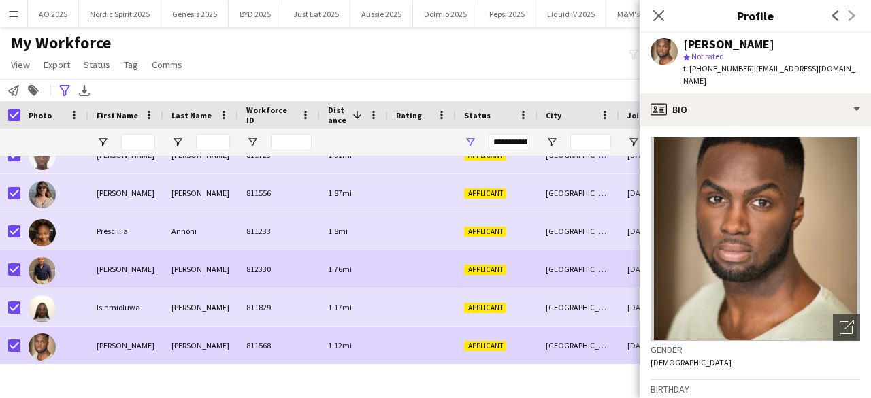
click at [39, 284] on div at bounding box center [42, 270] width 27 height 38
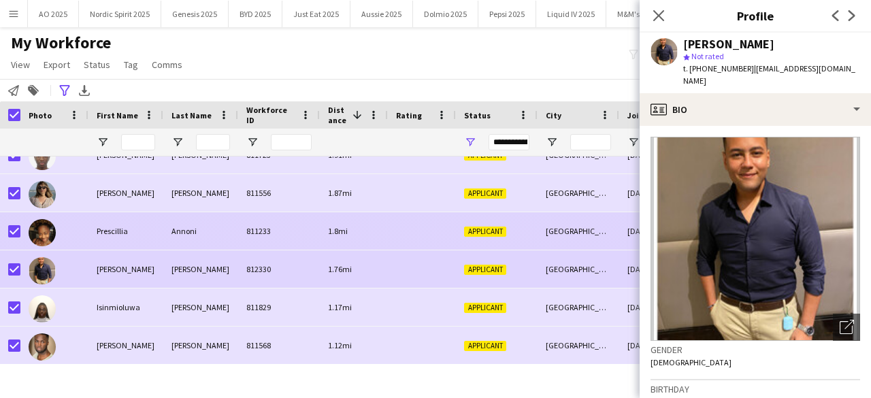
click at [45, 239] on img at bounding box center [42, 232] width 27 height 27
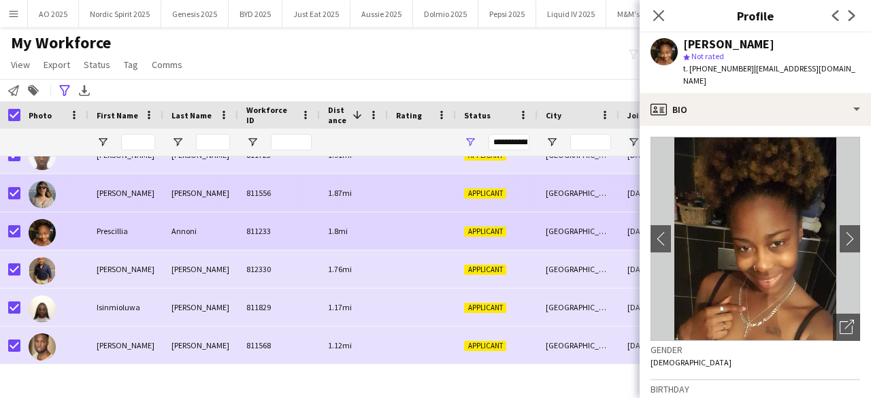
click at [49, 209] on div at bounding box center [42, 194] width 27 height 38
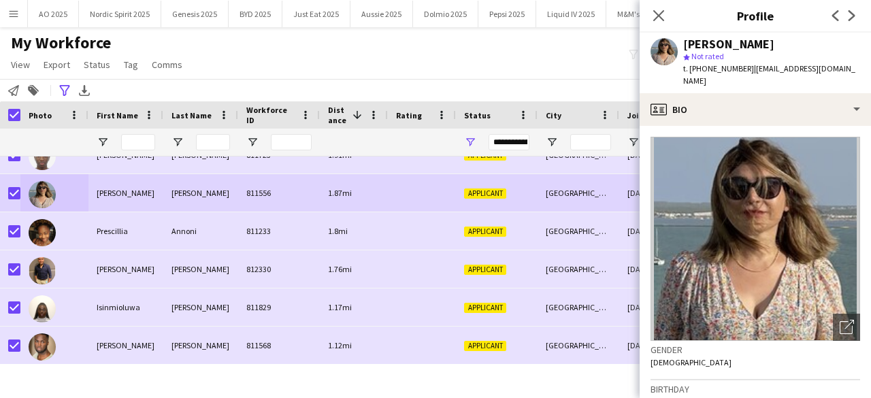
click at [314, 70] on div "My Workforce View Views Default view Compliance Log New view Update view Delete…" at bounding box center [435, 56] width 871 height 46
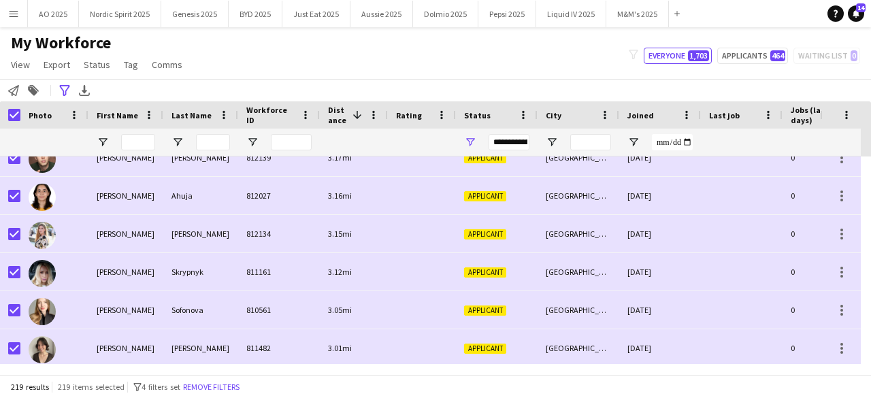
scroll to position [7574, 0]
